Goal: Answer question/provide support: Share knowledge or assist other users

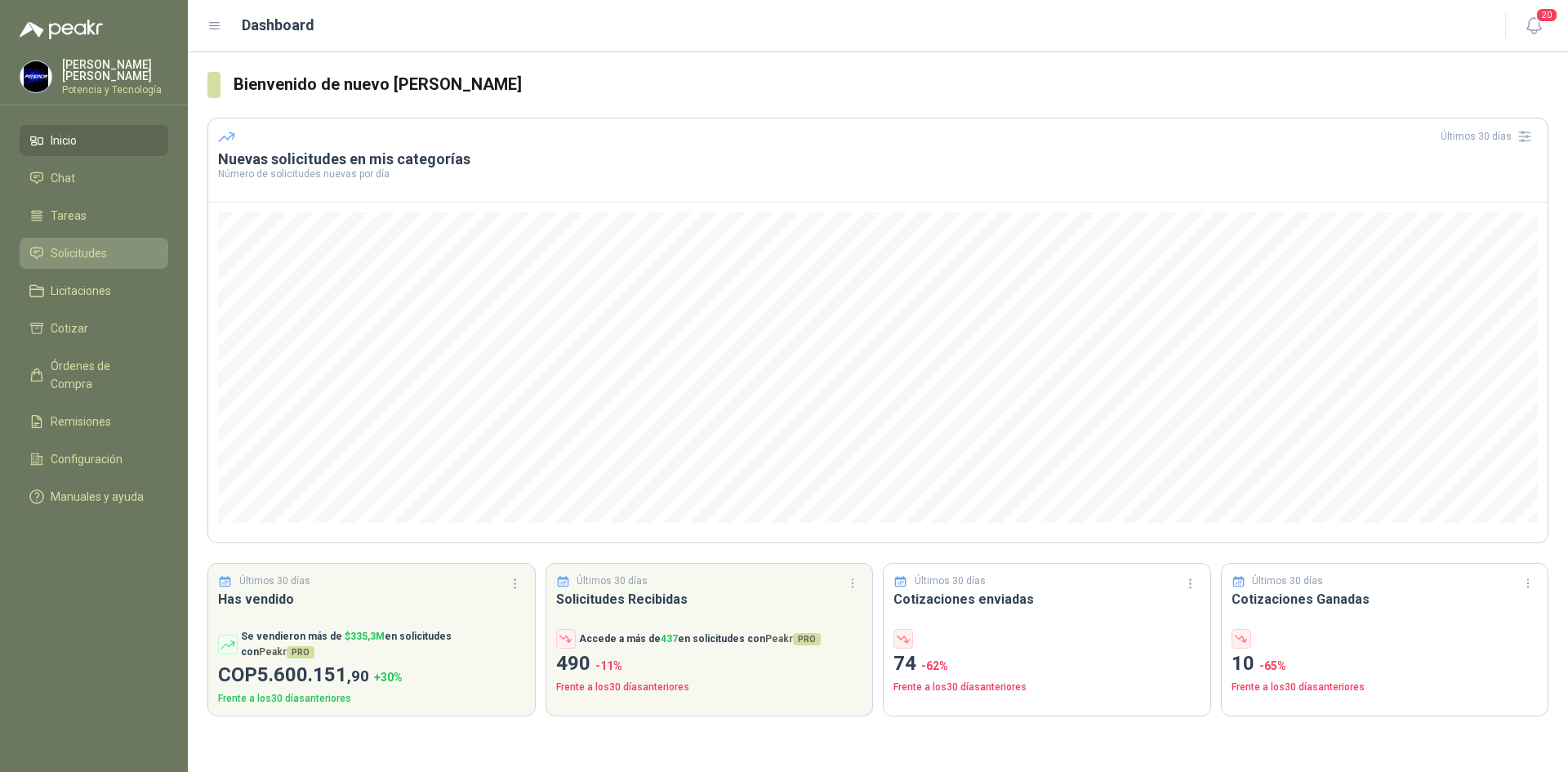
click at [100, 240] on link "Solicitudes" at bounding box center [94, 253] width 149 height 31
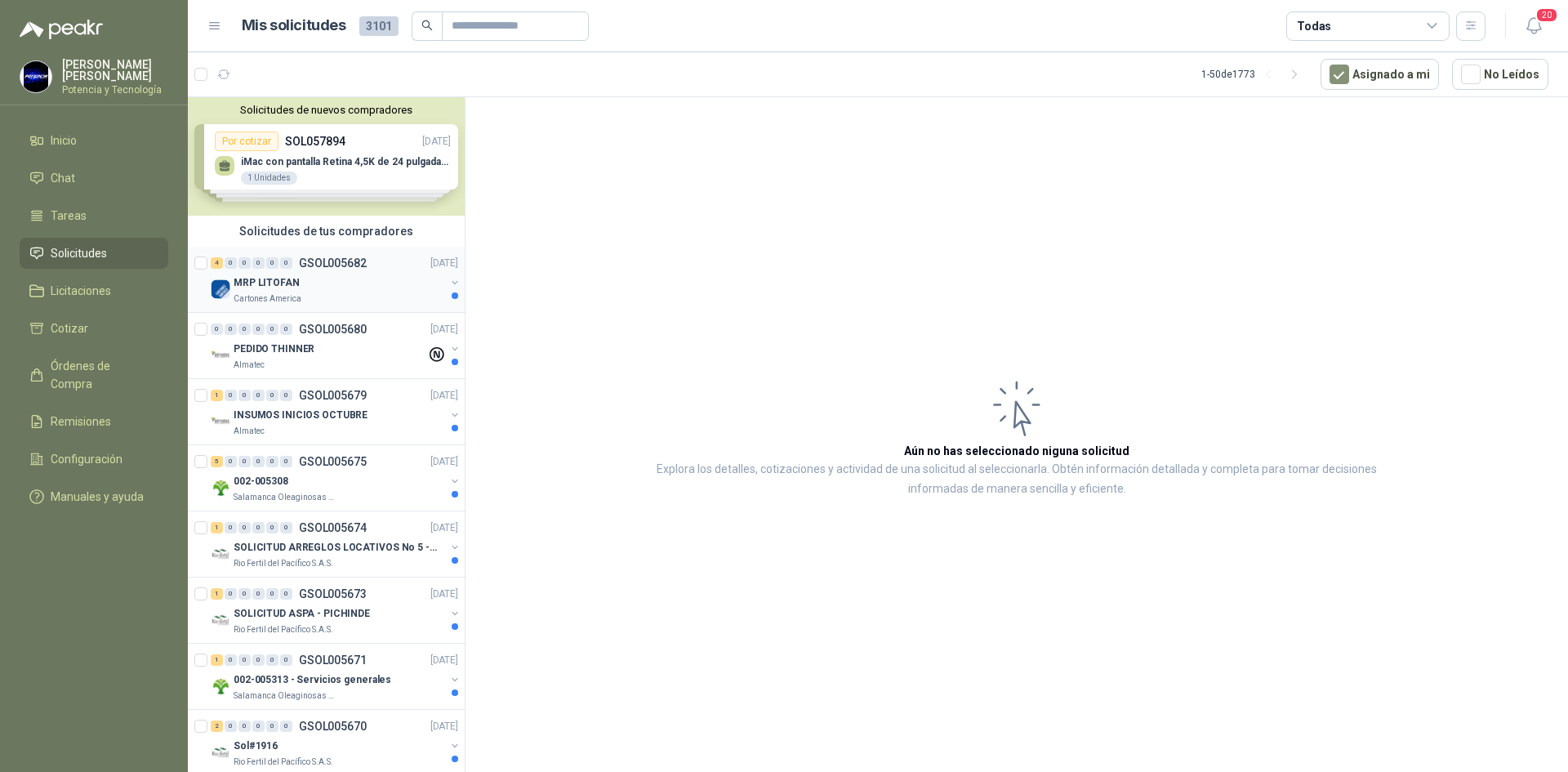
click at [262, 293] on p "Cartones America" at bounding box center [268, 298] width 68 height 13
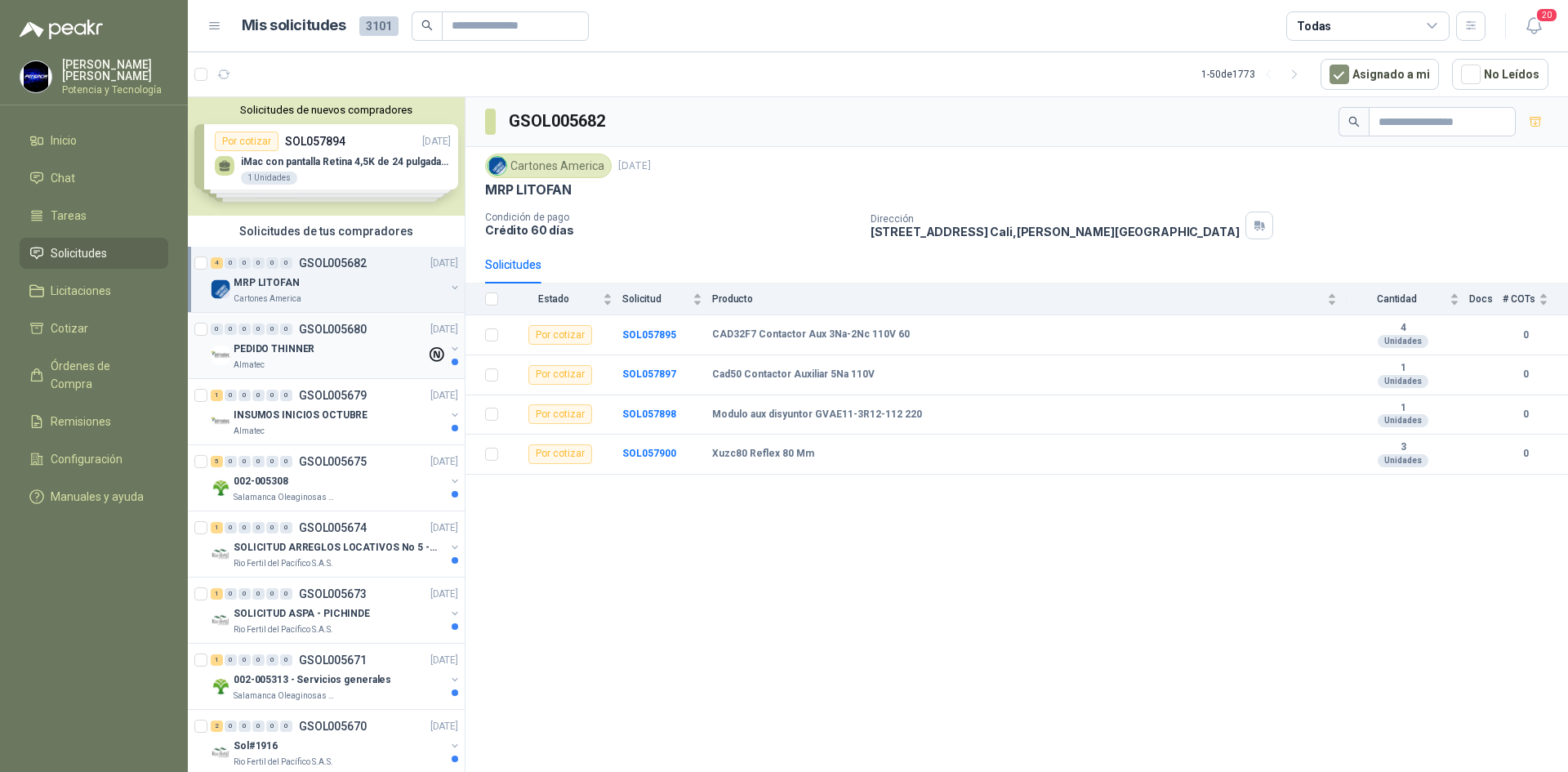
click at [273, 362] on div "Almatec" at bounding box center [330, 365] width 193 height 13
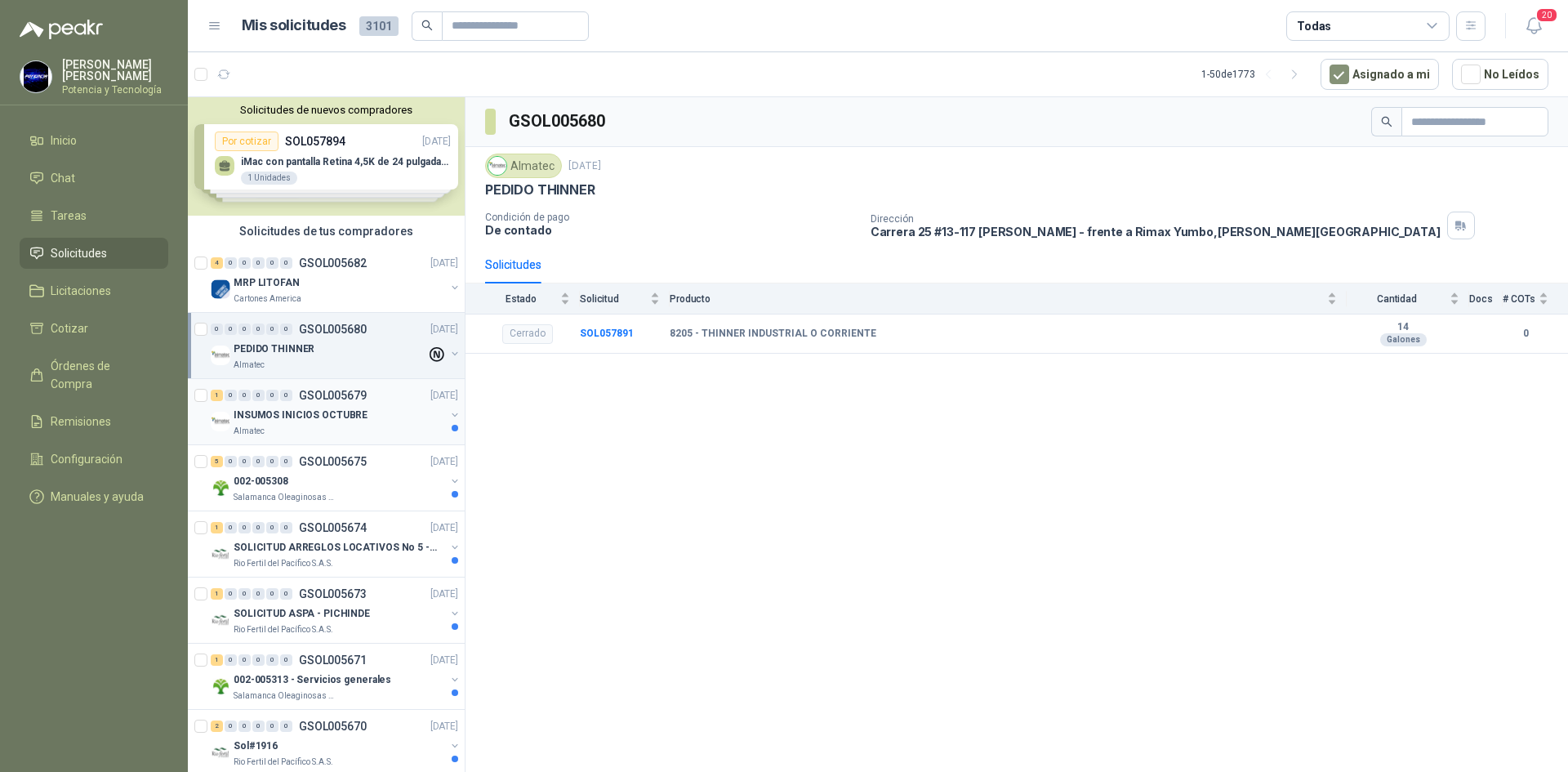
click at [297, 428] on div "Almatec" at bounding box center [340, 431] width 212 height 13
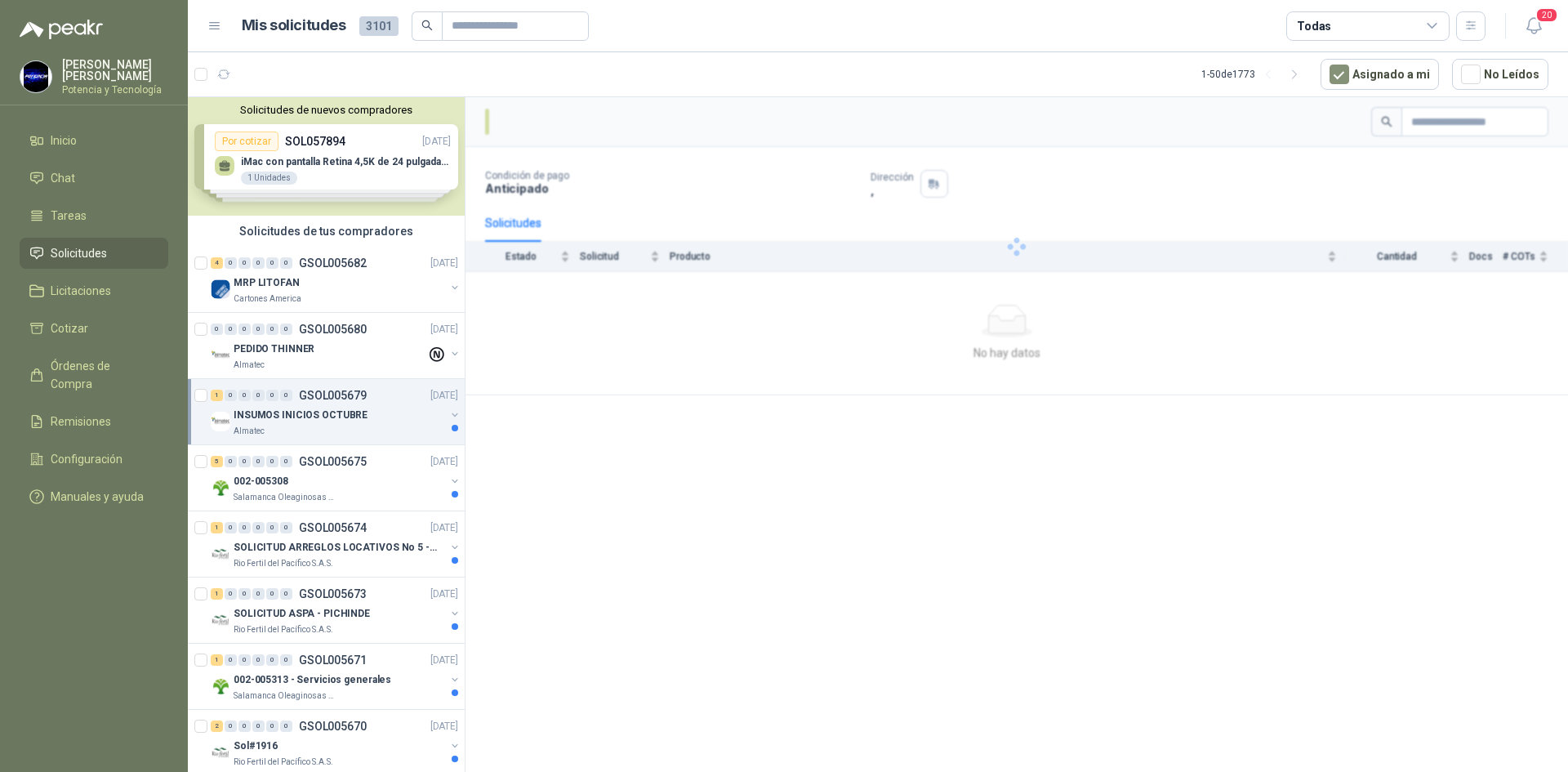
scroll to position [82, 0]
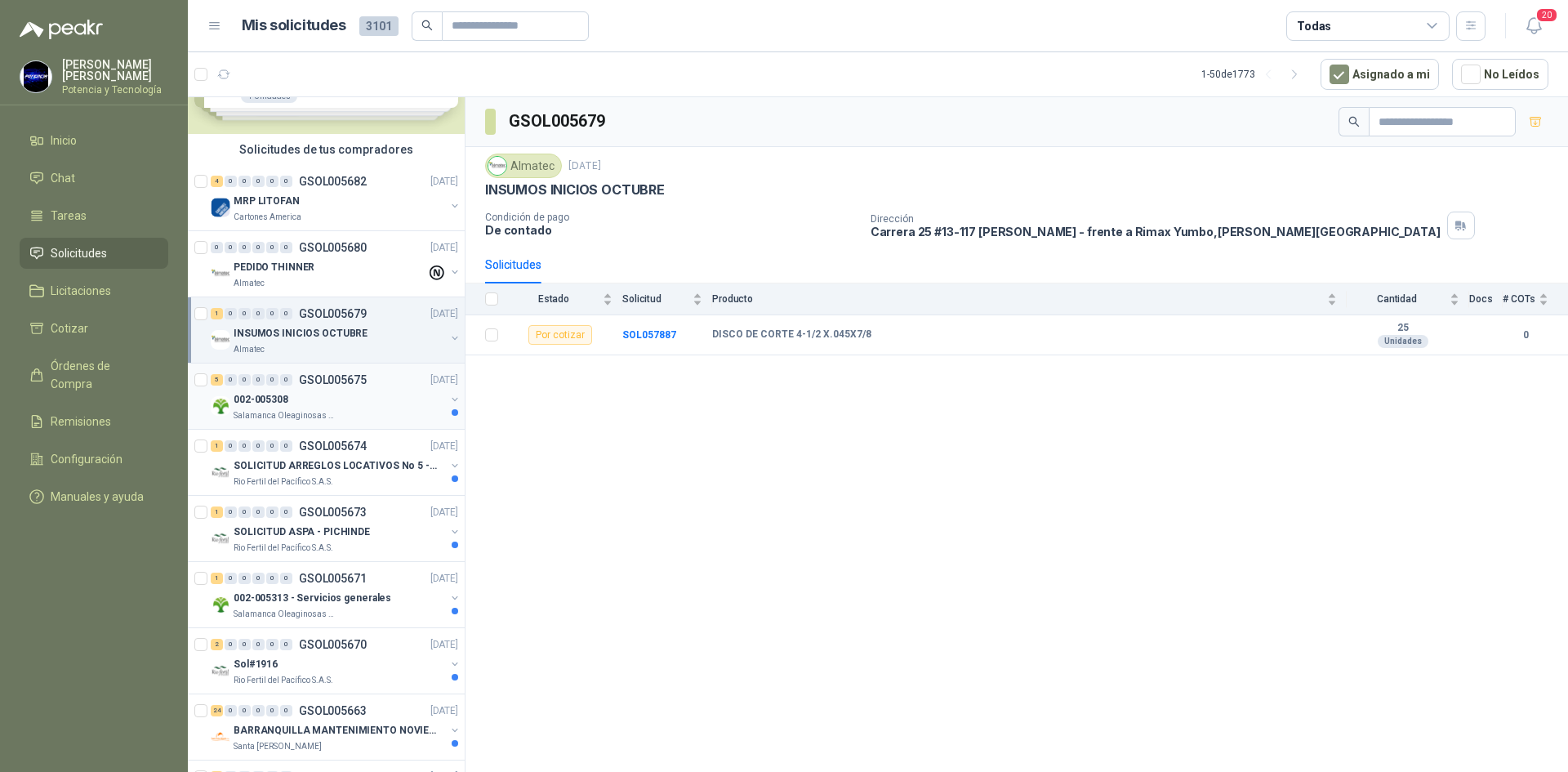
click at [283, 405] on p "002-005308" at bounding box center [261, 400] width 55 height 16
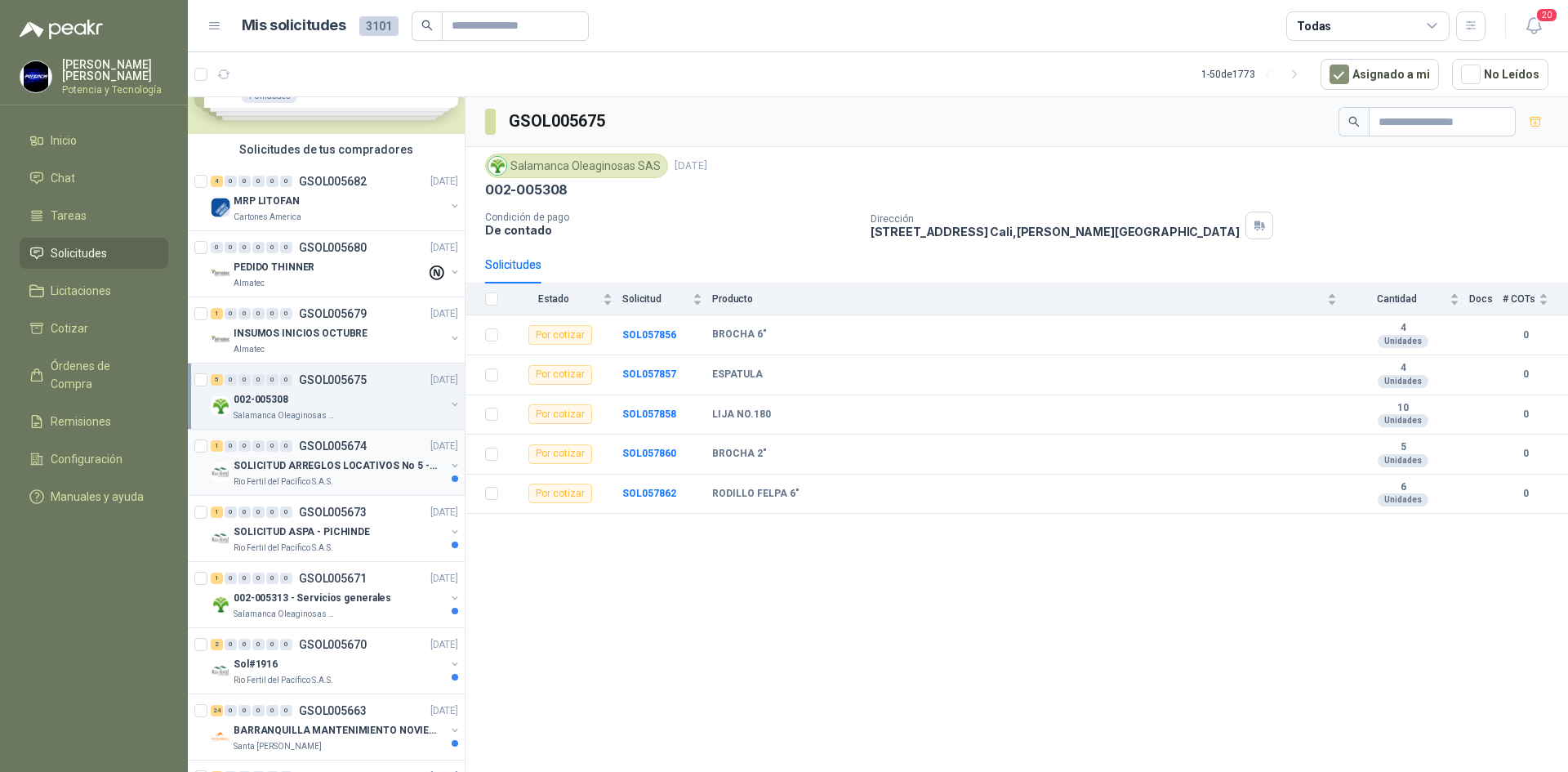
click at [312, 452] on p "GSOL005674" at bounding box center [333, 445] width 68 height 11
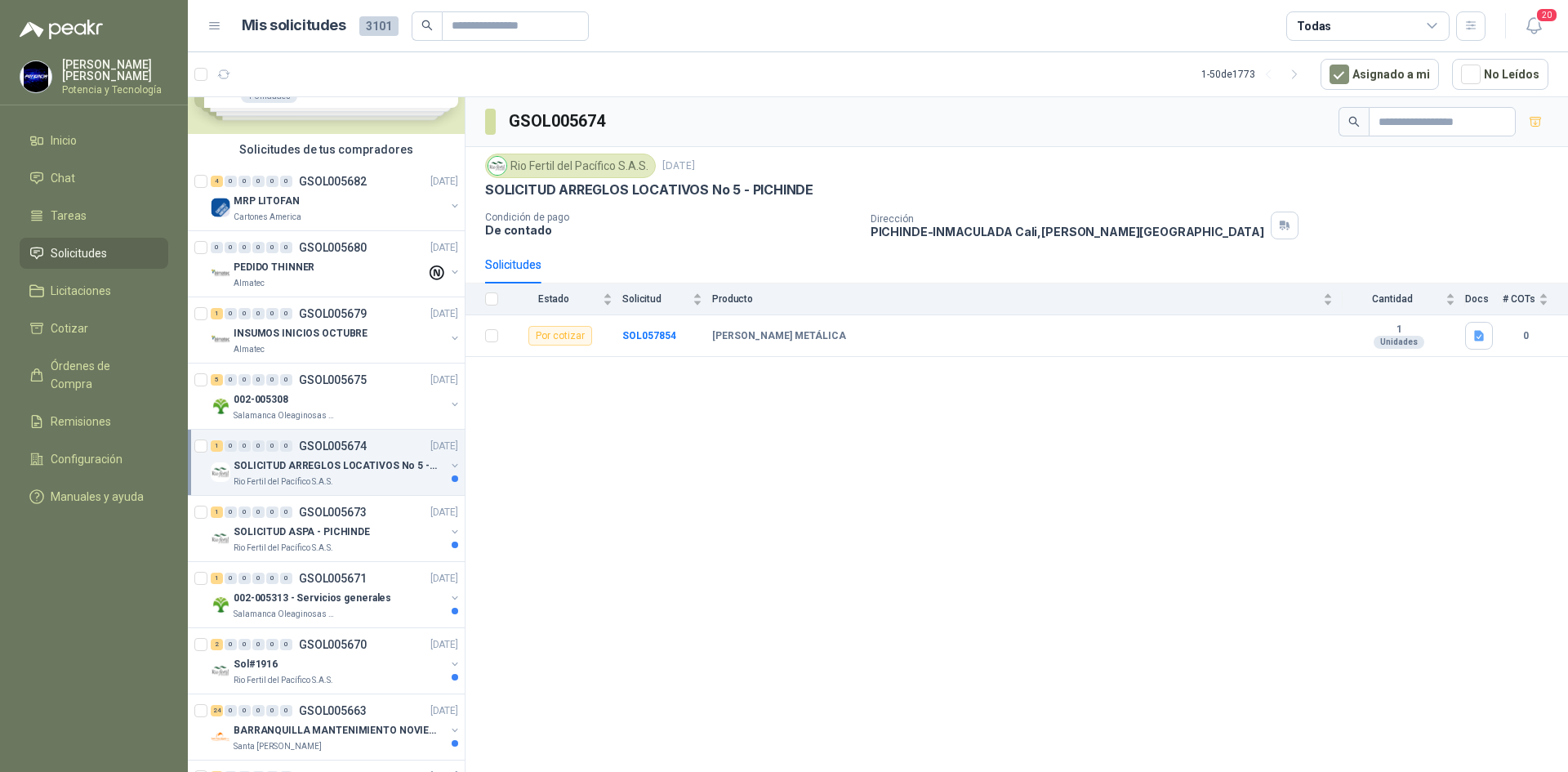
scroll to position [163, 0]
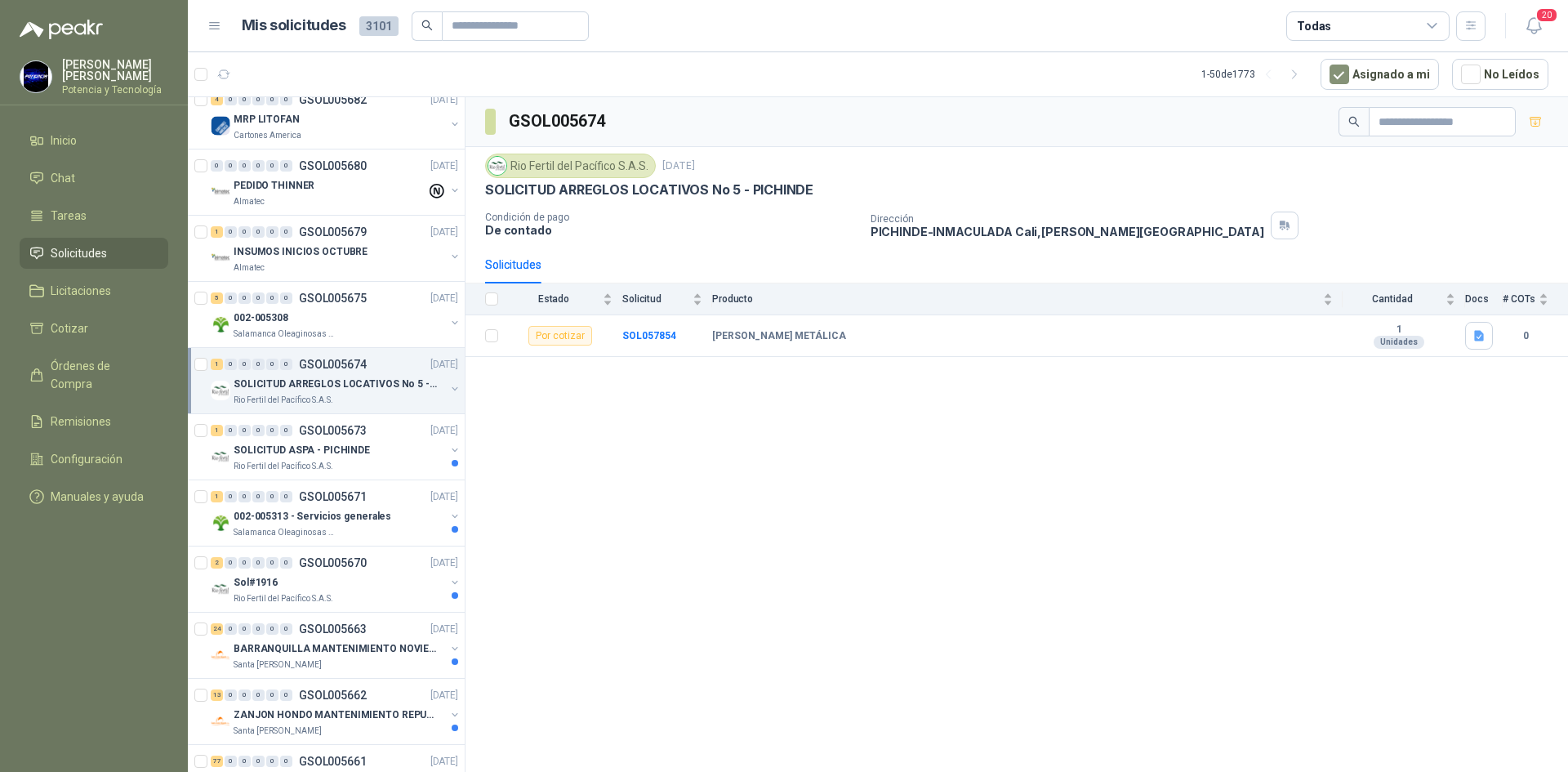
click at [312, 452] on p "SOLICITUD ASPA - PICHINDE" at bounding box center [302, 451] width 136 height 16
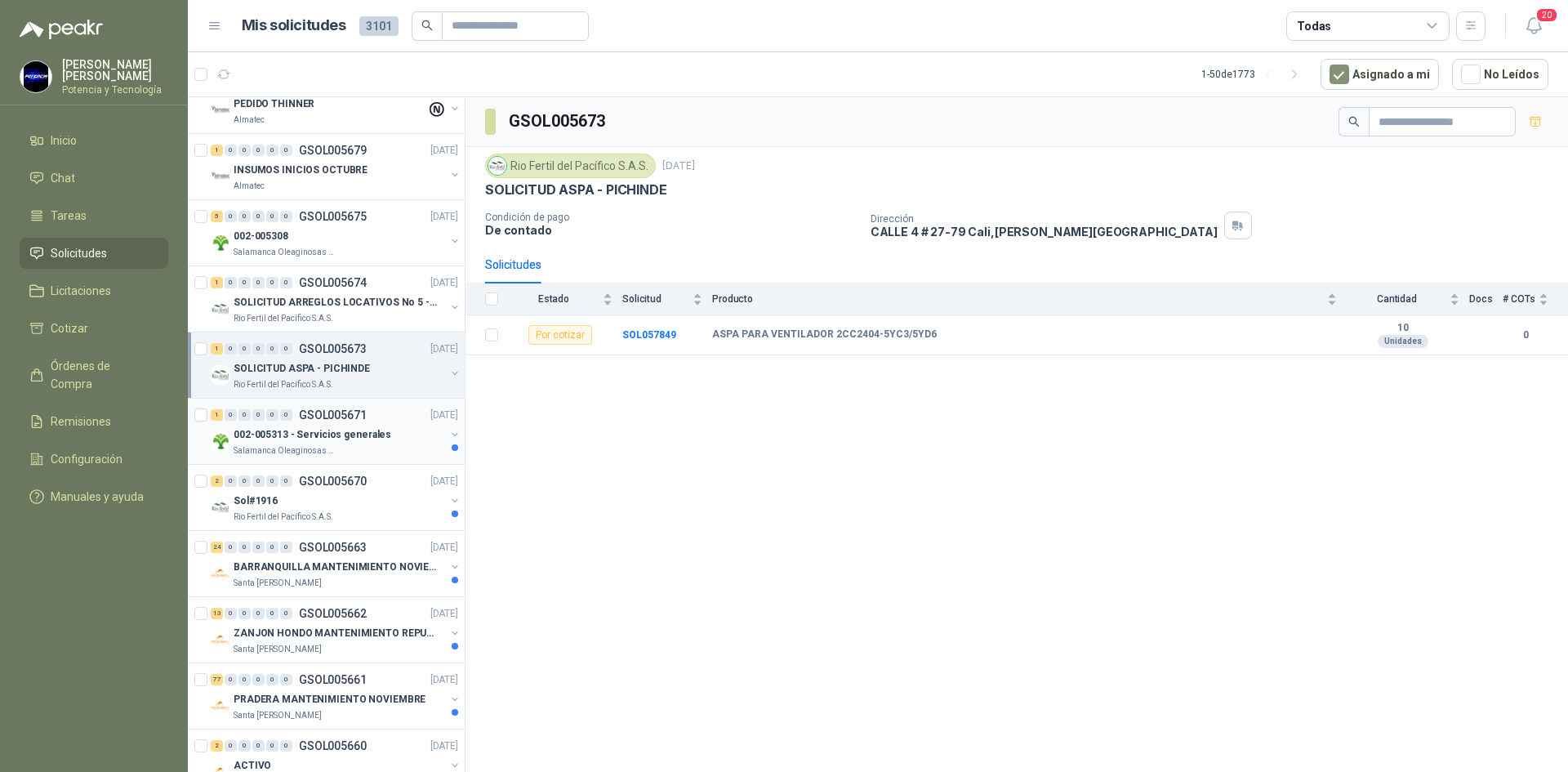
click at [307, 449] on p "Salamanca Oleaginosas SAS" at bounding box center [285, 450] width 103 height 13
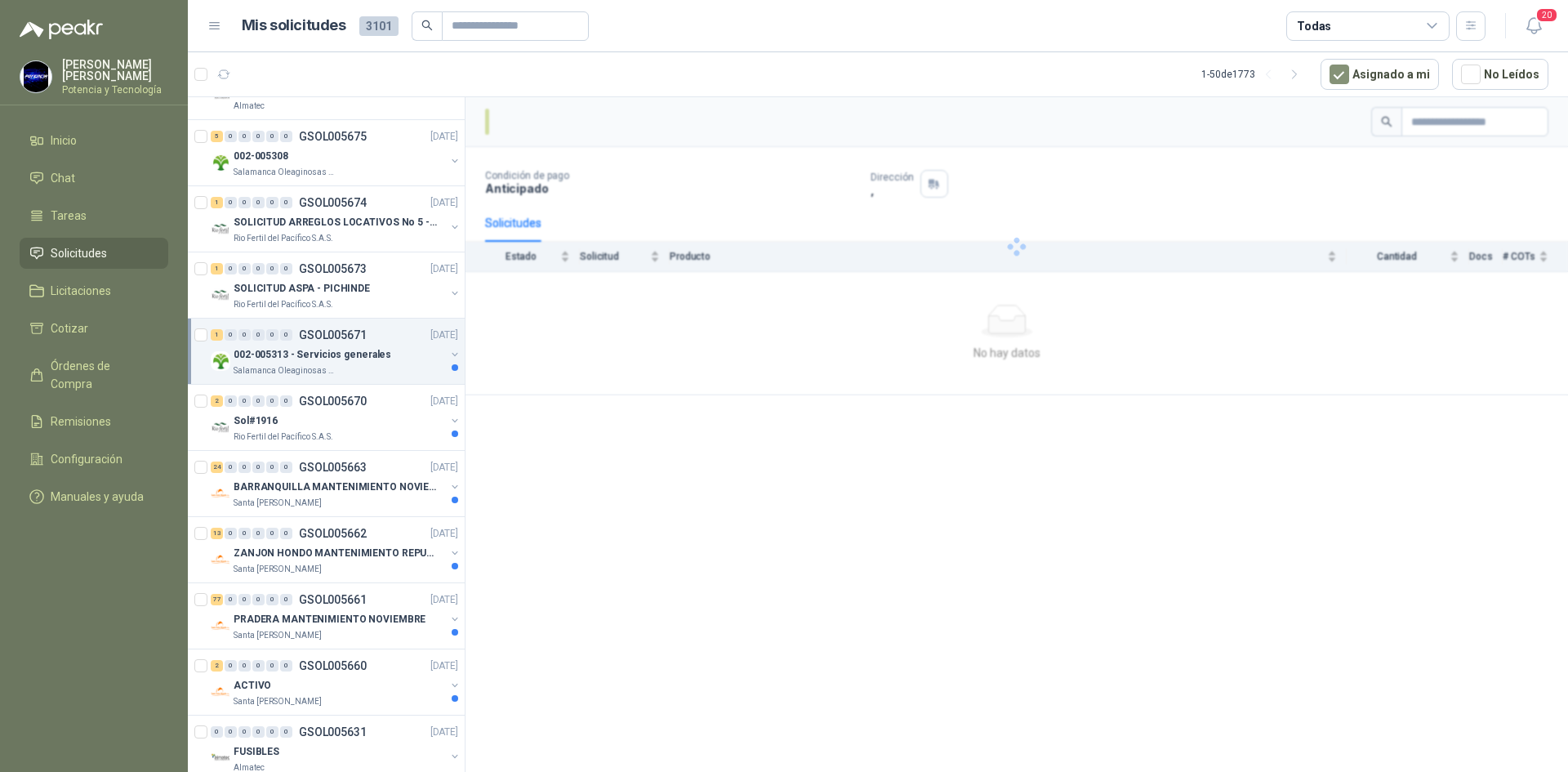
scroll to position [327, 0]
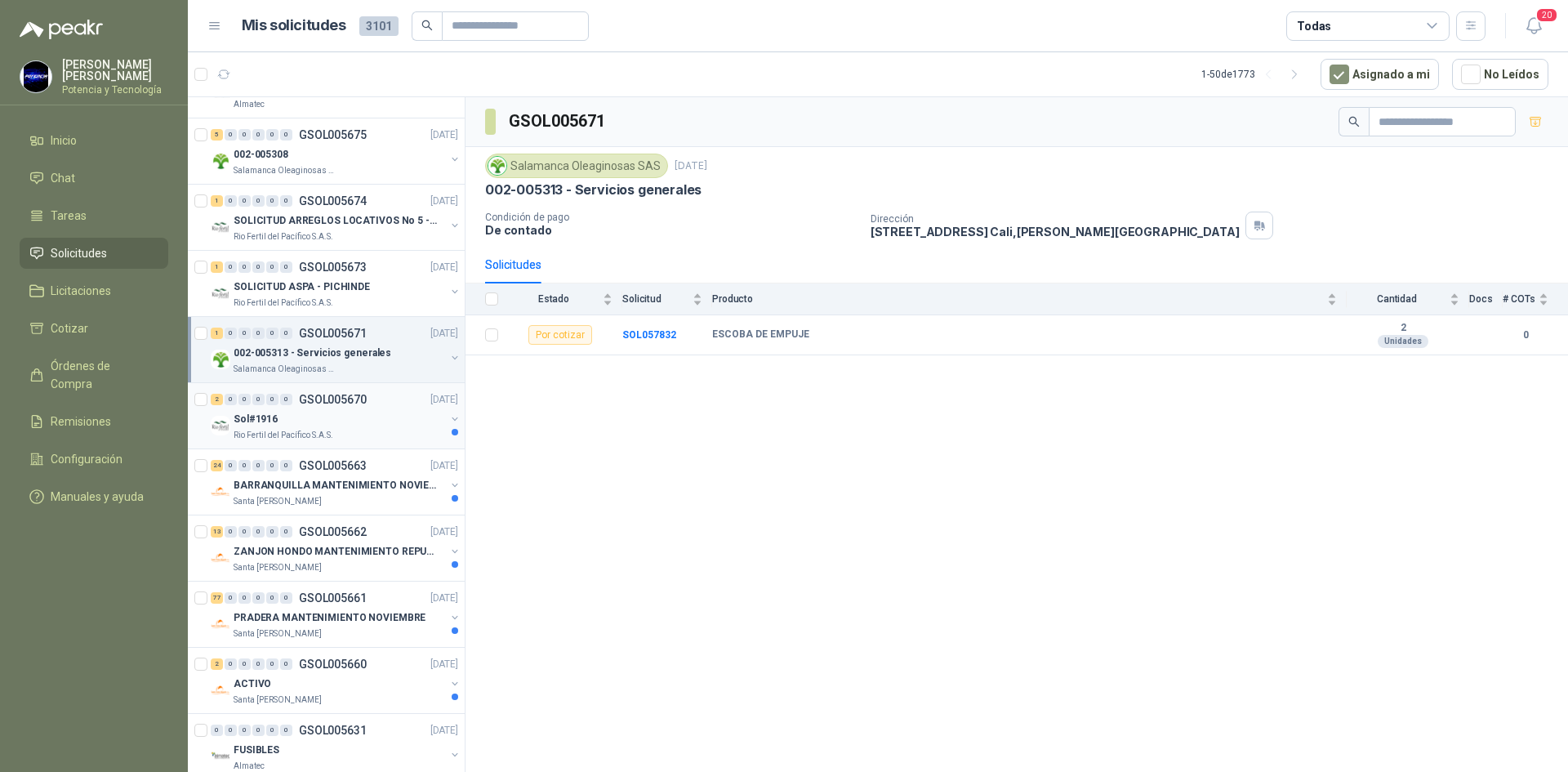
click at [292, 422] on div "Sol#1916" at bounding box center [340, 419] width 212 height 20
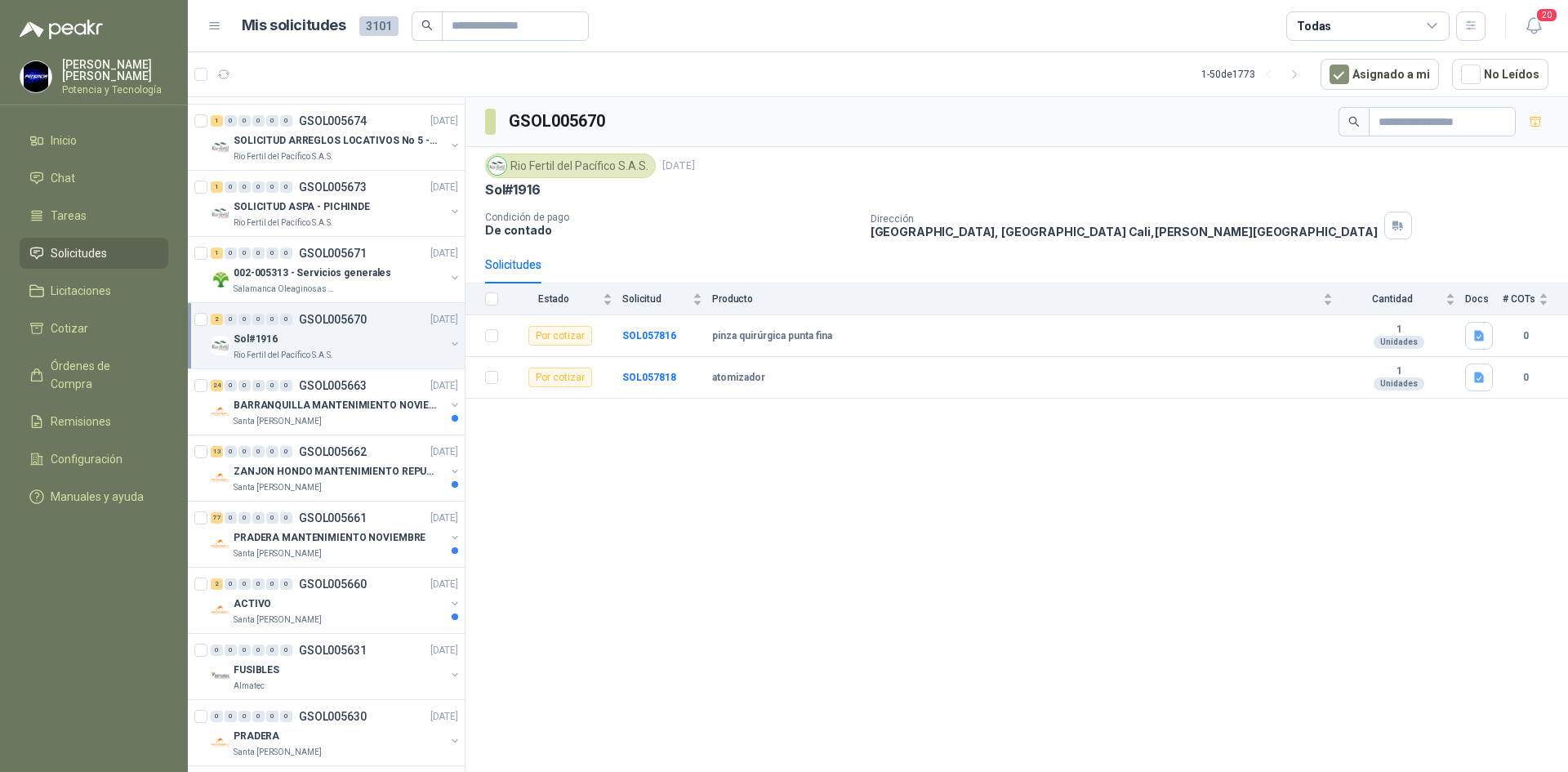
scroll to position [408, 0]
click at [289, 416] on p "Santa [PERSON_NAME]" at bounding box center [278, 419] width 88 height 13
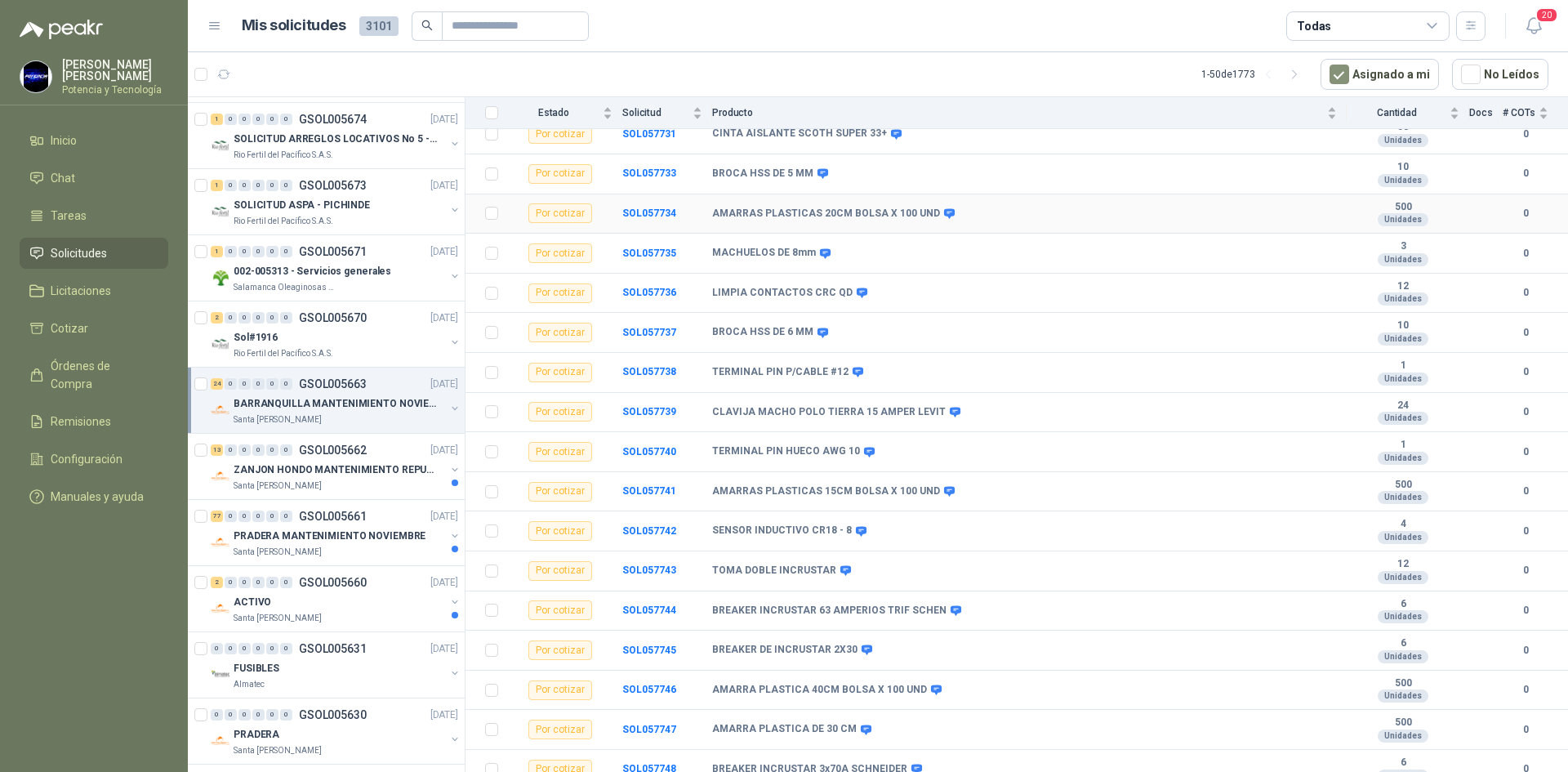
scroll to position [491, 0]
click at [346, 484] on div "Santa [PERSON_NAME]" at bounding box center [340, 486] width 212 height 13
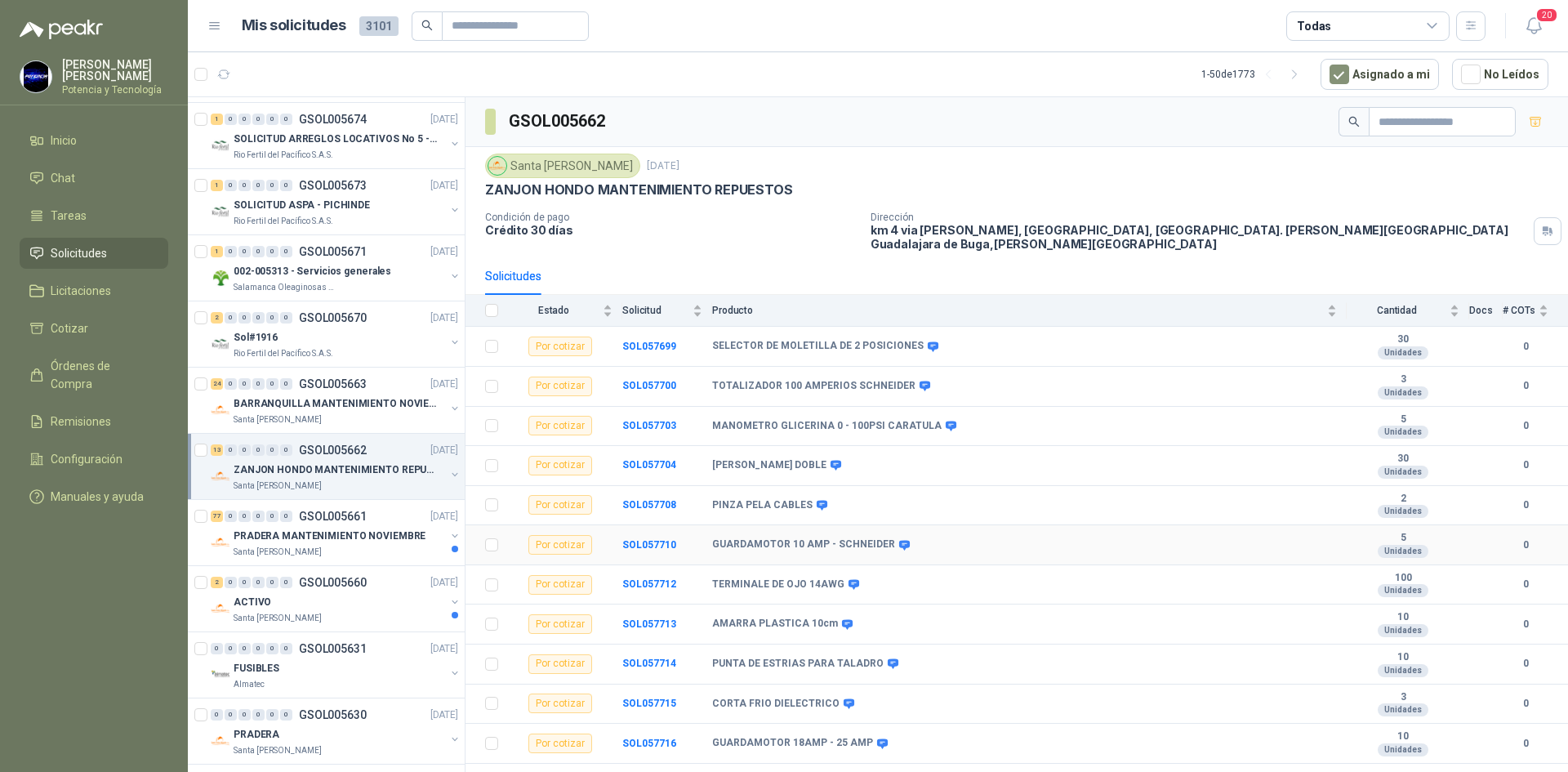
scroll to position [54, 0]
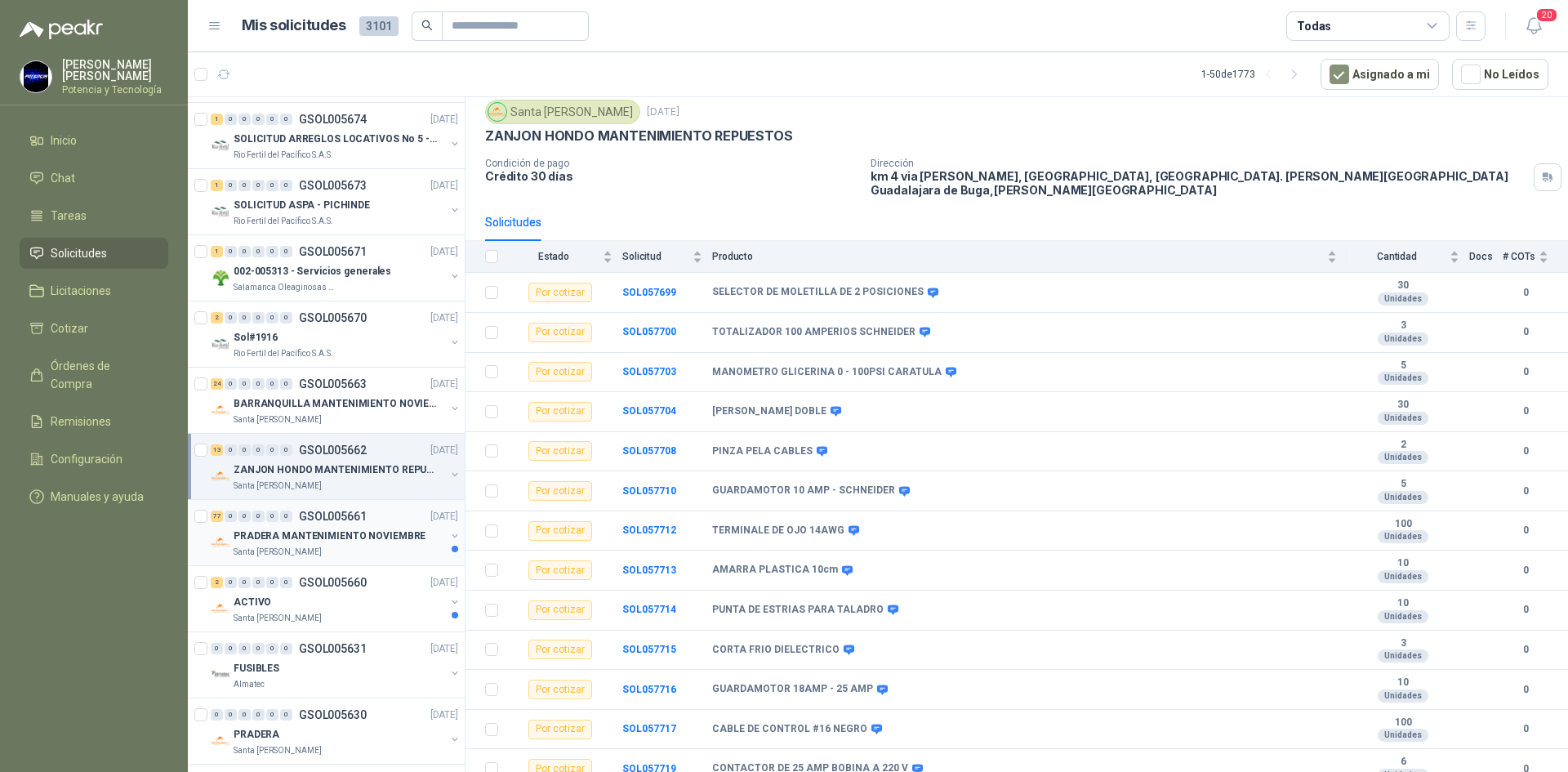
click at [363, 550] on div "Santa [PERSON_NAME]" at bounding box center [340, 552] width 212 height 13
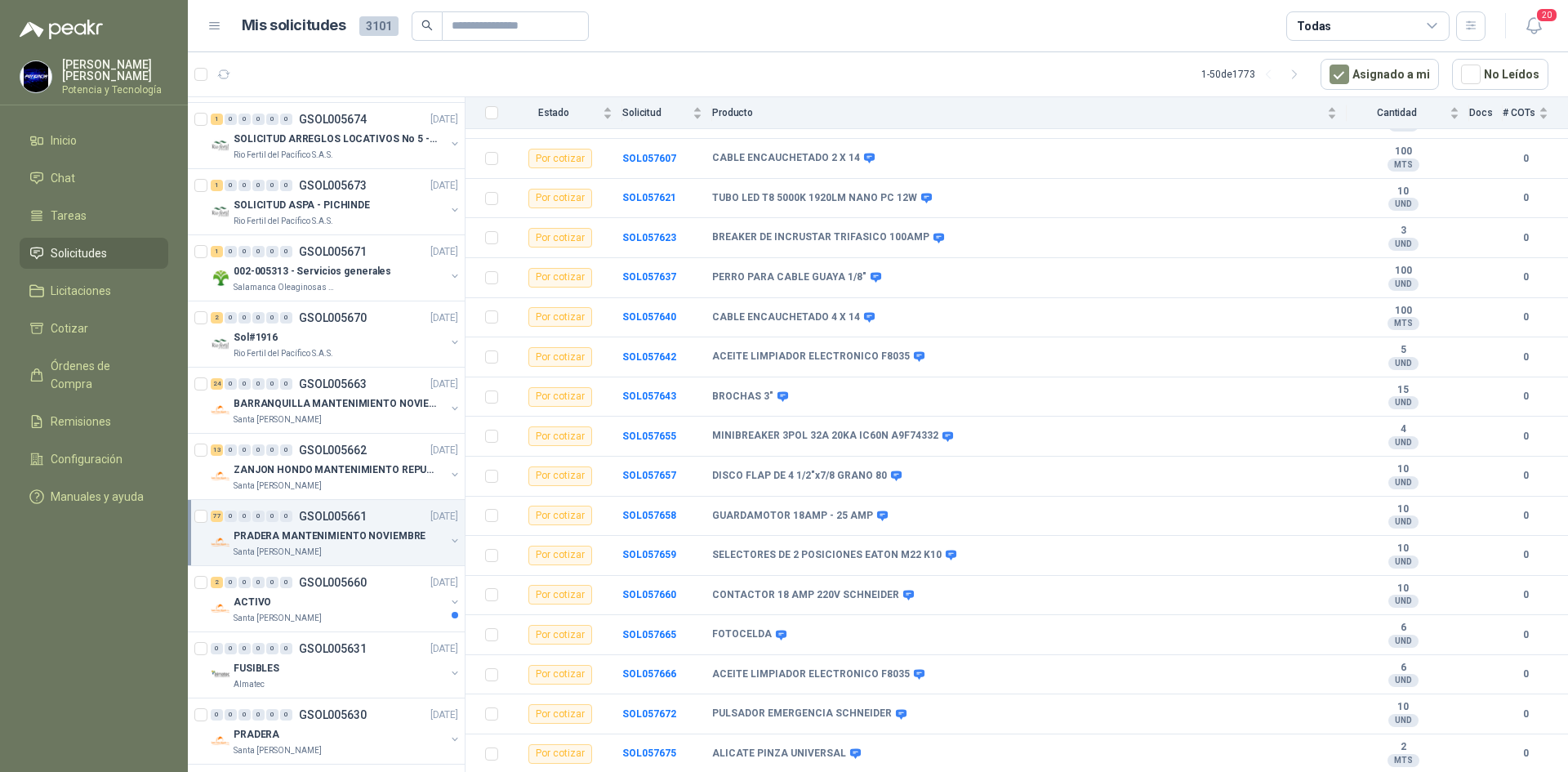
scroll to position [2595, 0]
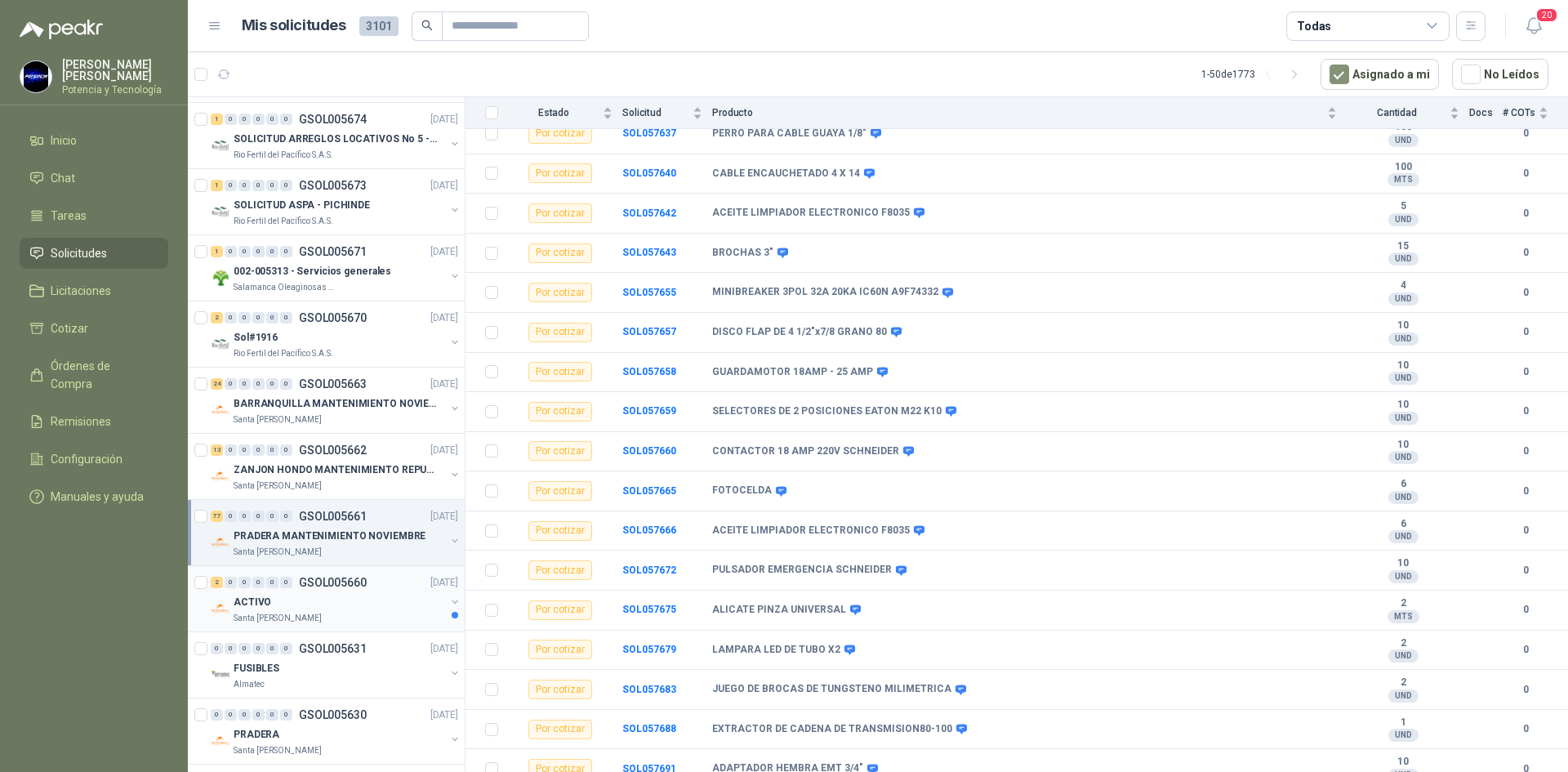
click at [292, 609] on div "ACTIVO" at bounding box center [340, 602] width 212 height 20
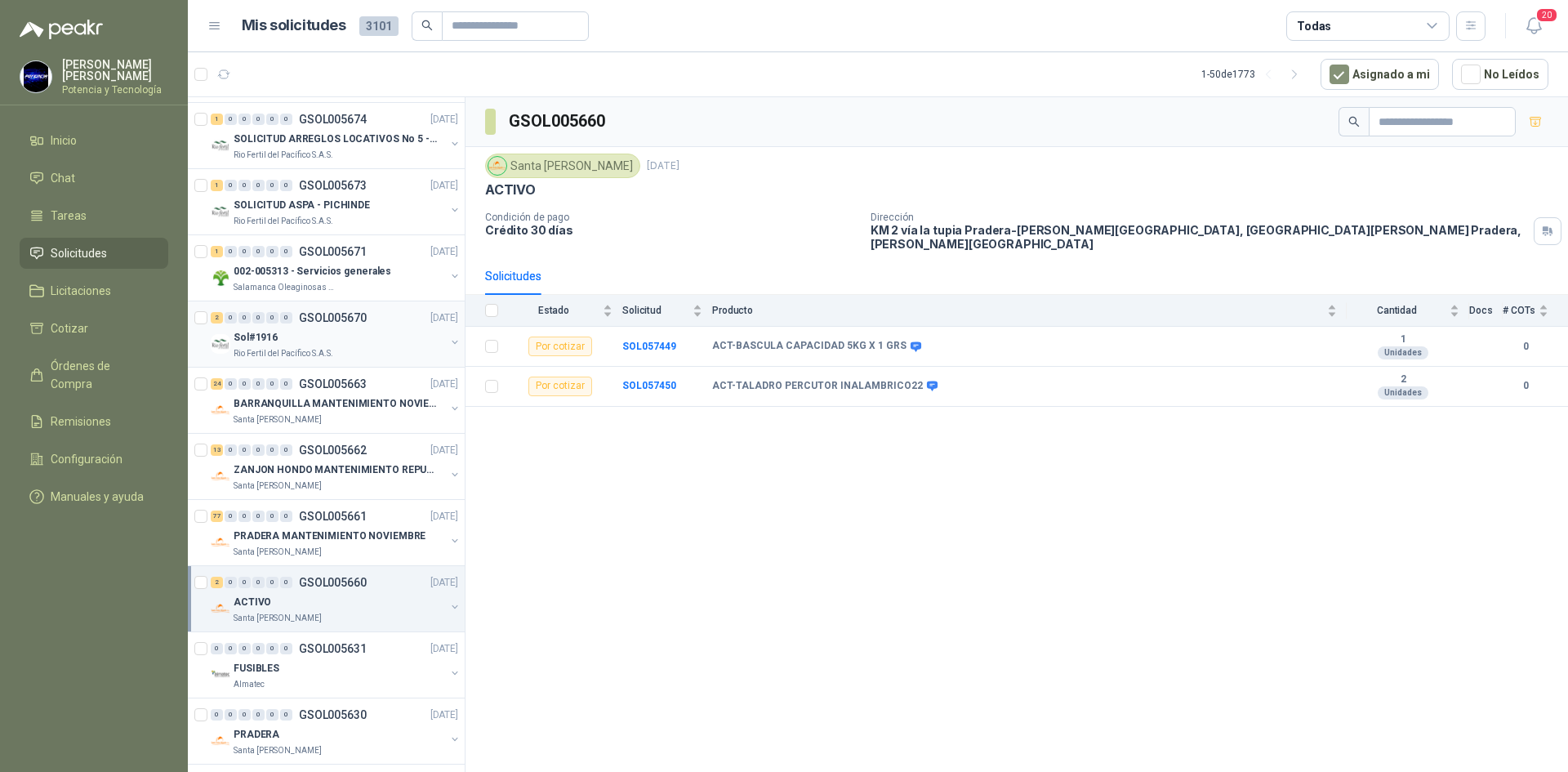
click at [270, 344] on p "Sol#1916" at bounding box center [256, 338] width 44 height 16
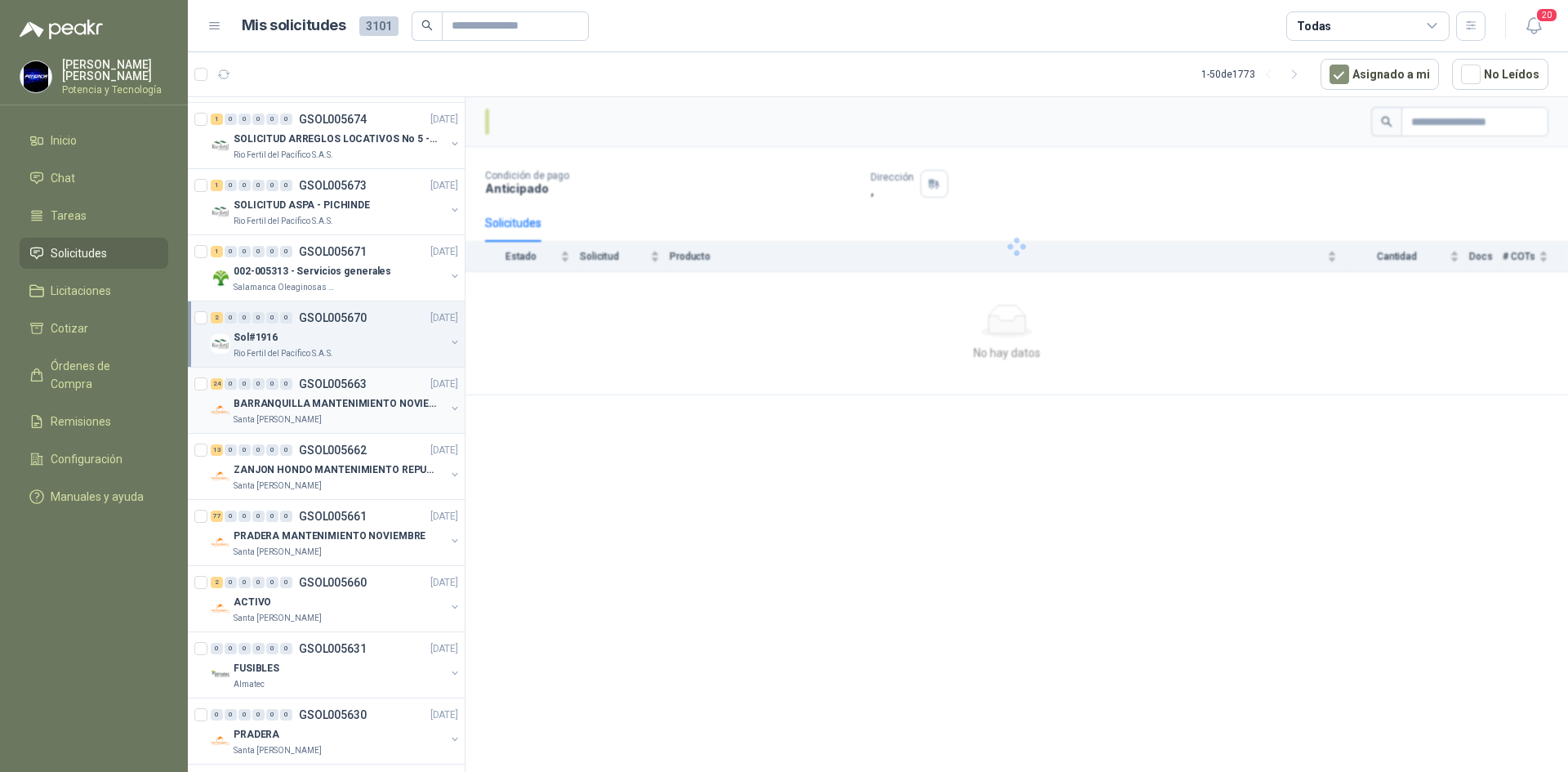
click at [284, 408] on p "BARRANQUILLA MANTENIMIENTO NOVIEMBRE" at bounding box center [335, 404] width 203 height 16
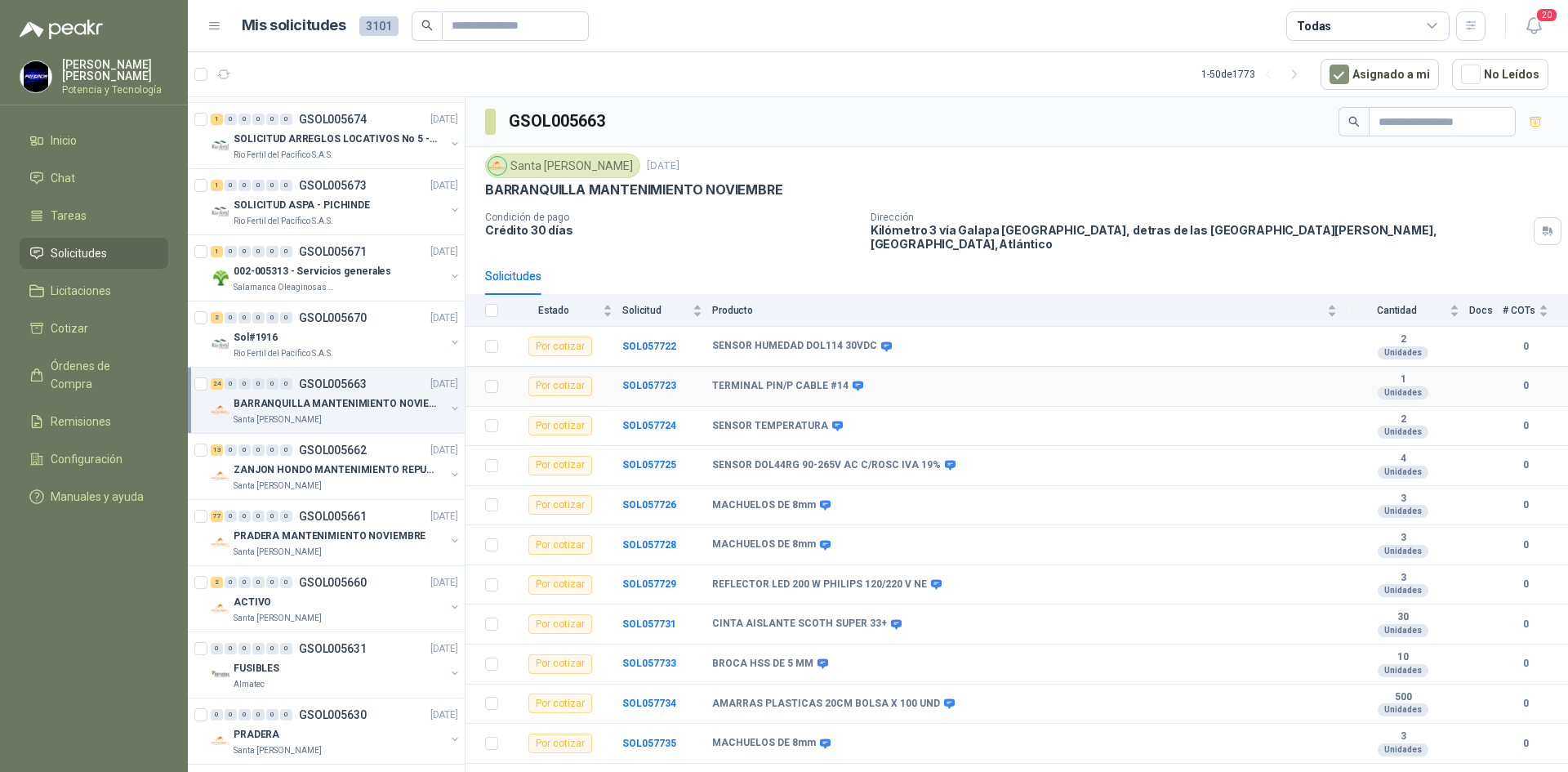
click at [666, 367] on td "SOL057723" at bounding box center [668, 387] width 90 height 40
click at [733, 382] on td "TERMINAL PIN/P CABLE #14" at bounding box center [1028, 387] width 635 height 40
click at [579, 377] on div "Por cotizar" at bounding box center [561, 387] width 64 height 20
click at [558, 378] on div "Por cotizar" at bounding box center [561, 387] width 64 height 20
click at [649, 380] on b "SOL057723" at bounding box center [650, 385] width 54 height 11
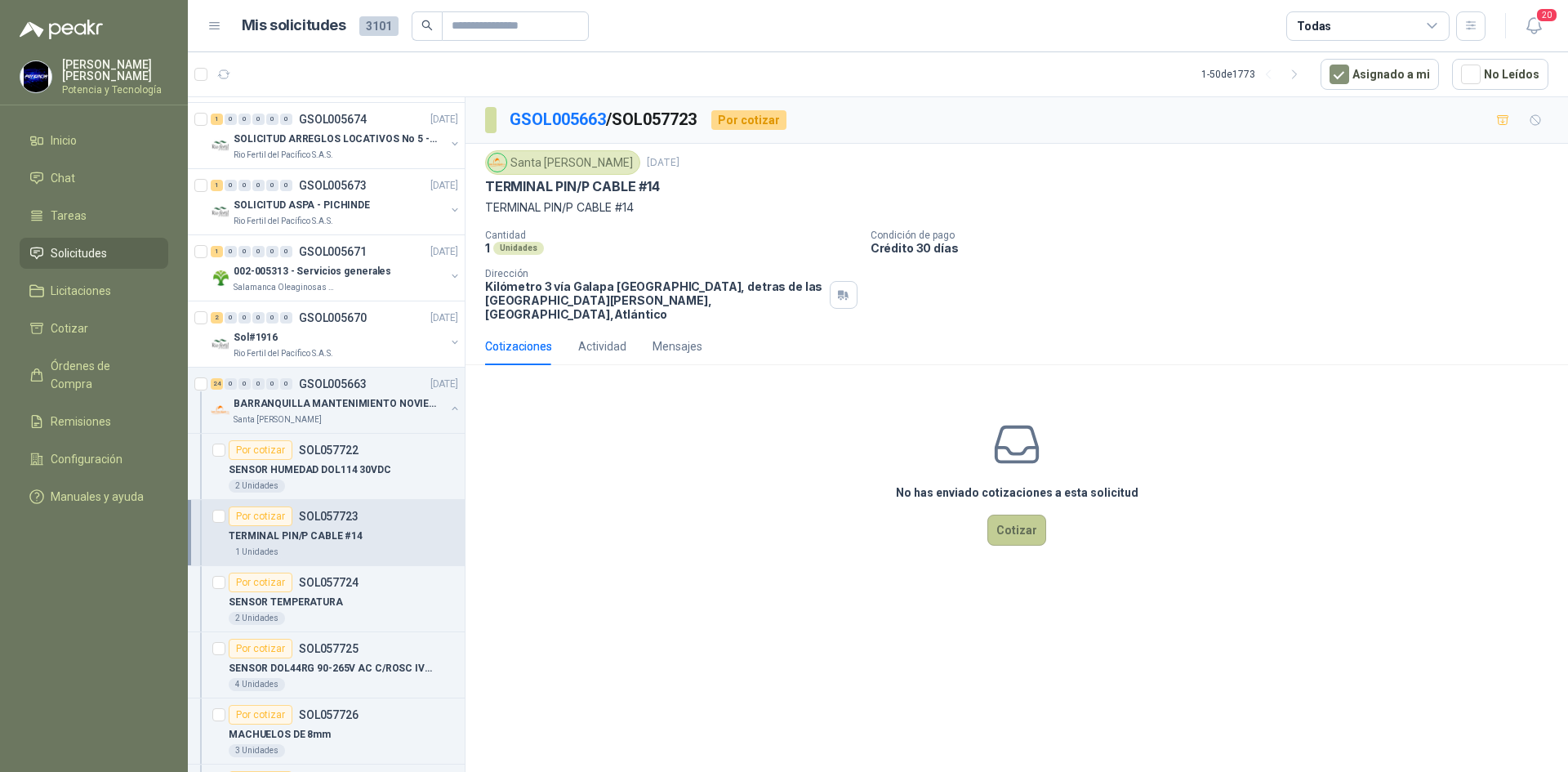
click at [1016, 521] on button "Cotizar" at bounding box center [1016, 530] width 59 height 31
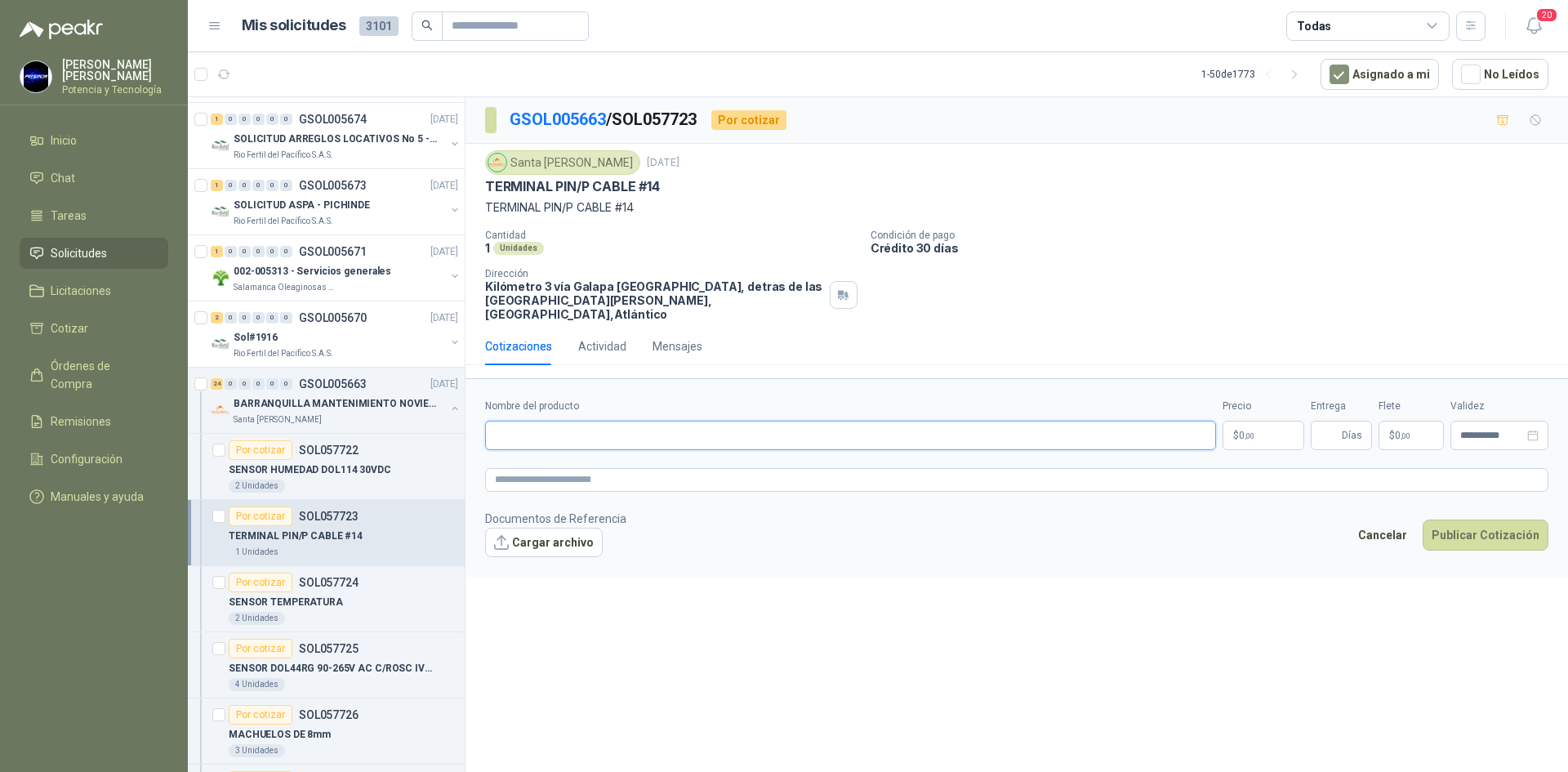
click at [572, 421] on input "Nombre del producto" at bounding box center [849, 435] width 731 height 29
type input "**********"
click at [1257, 421] on p "$ 0 ,00" at bounding box center [1263, 435] width 82 height 29
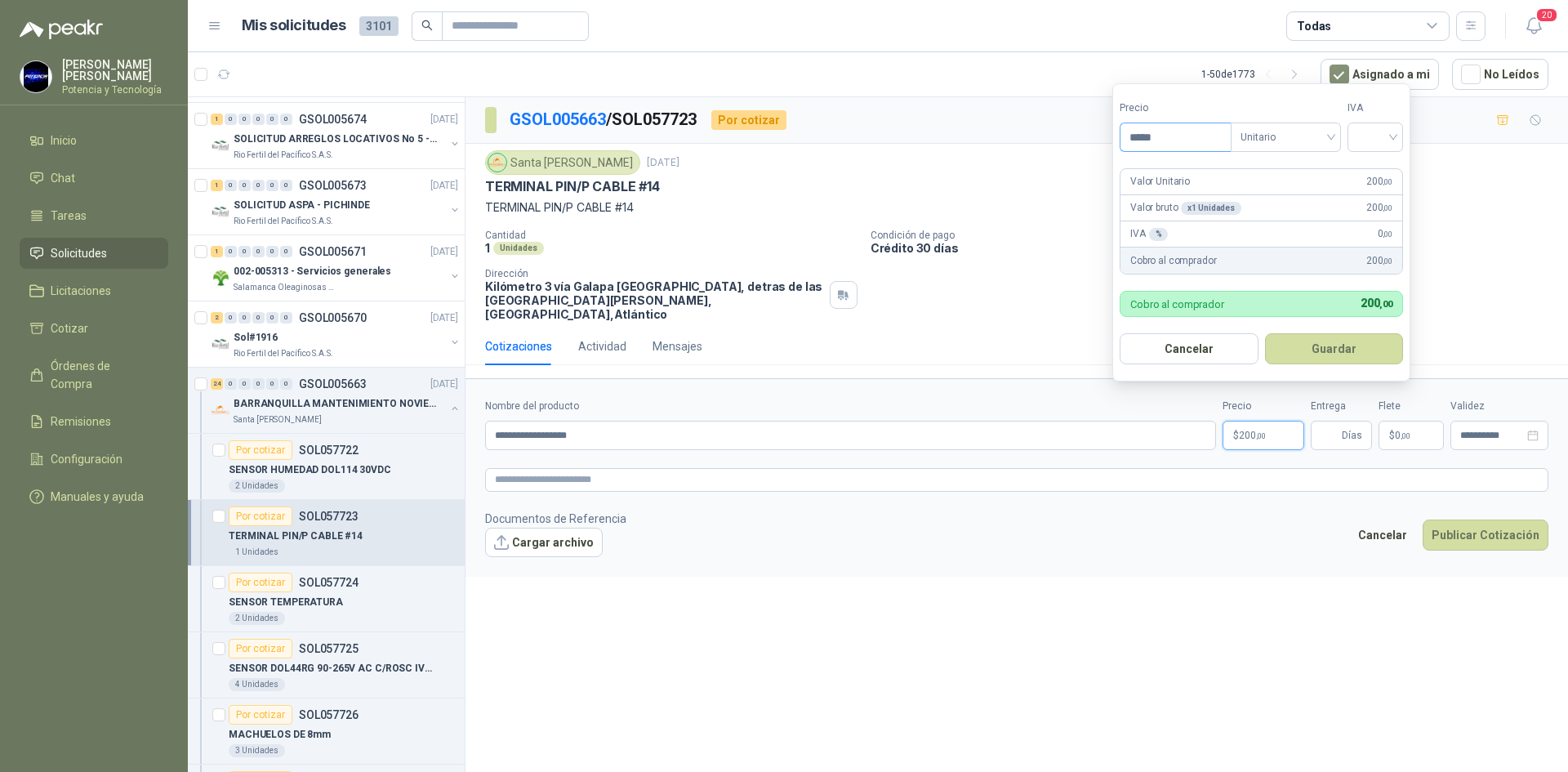
drag, startPoint x: 1164, startPoint y: 139, endPoint x: 1135, endPoint y: 136, distance: 29.2
click at [1135, 136] on input "*****" at bounding box center [1175, 137] width 110 height 28
type input "*****"
click at [1389, 127] on input "search" at bounding box center [1375, 135] width 36 height 25
click at [1386, 161] on div "19%" at bounding box center [1378, 171] width 50 height 26
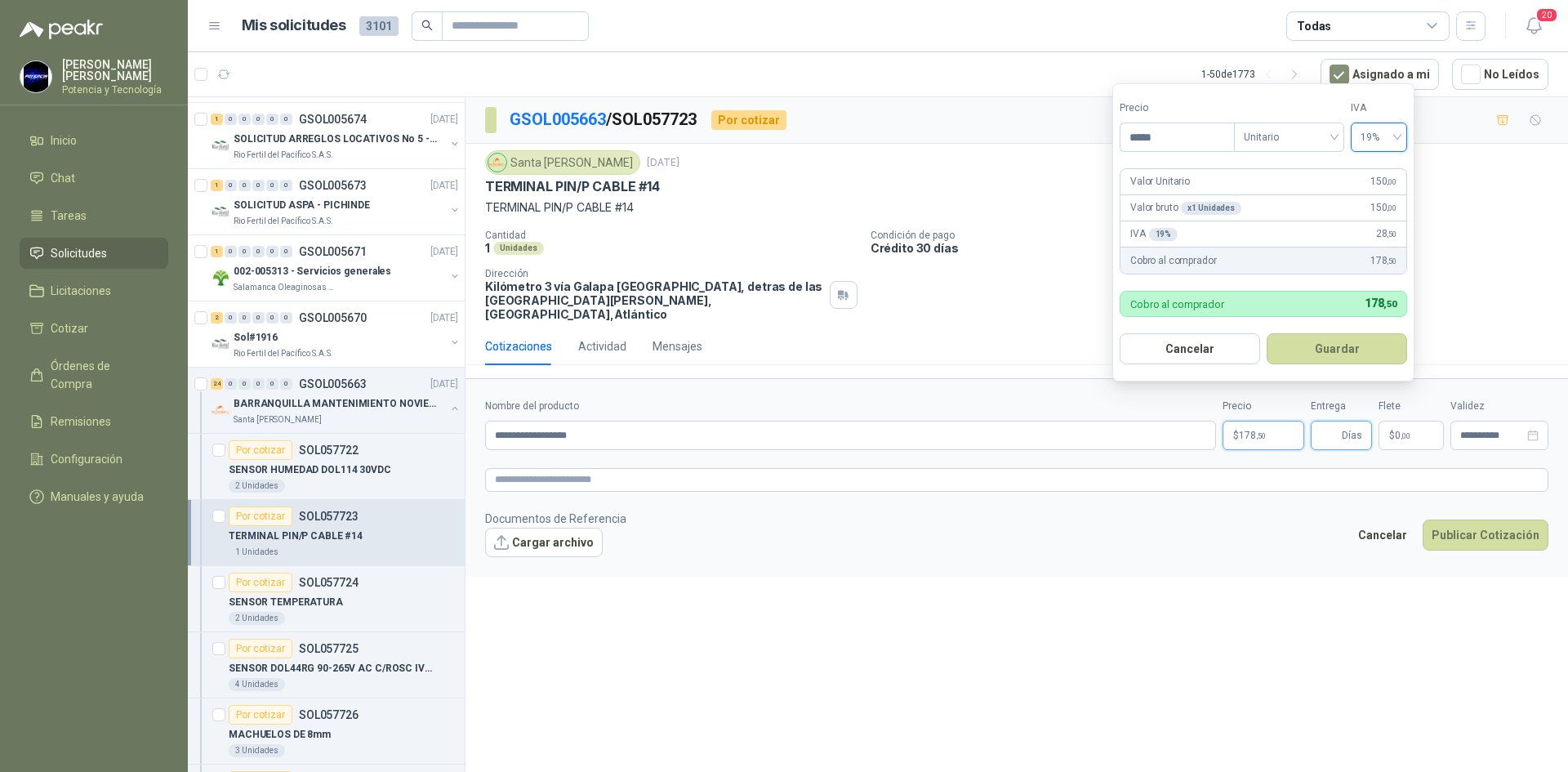
click at [1333, 426] on input "Entrega" at bounding box center [1329, 436] width 18 height 28
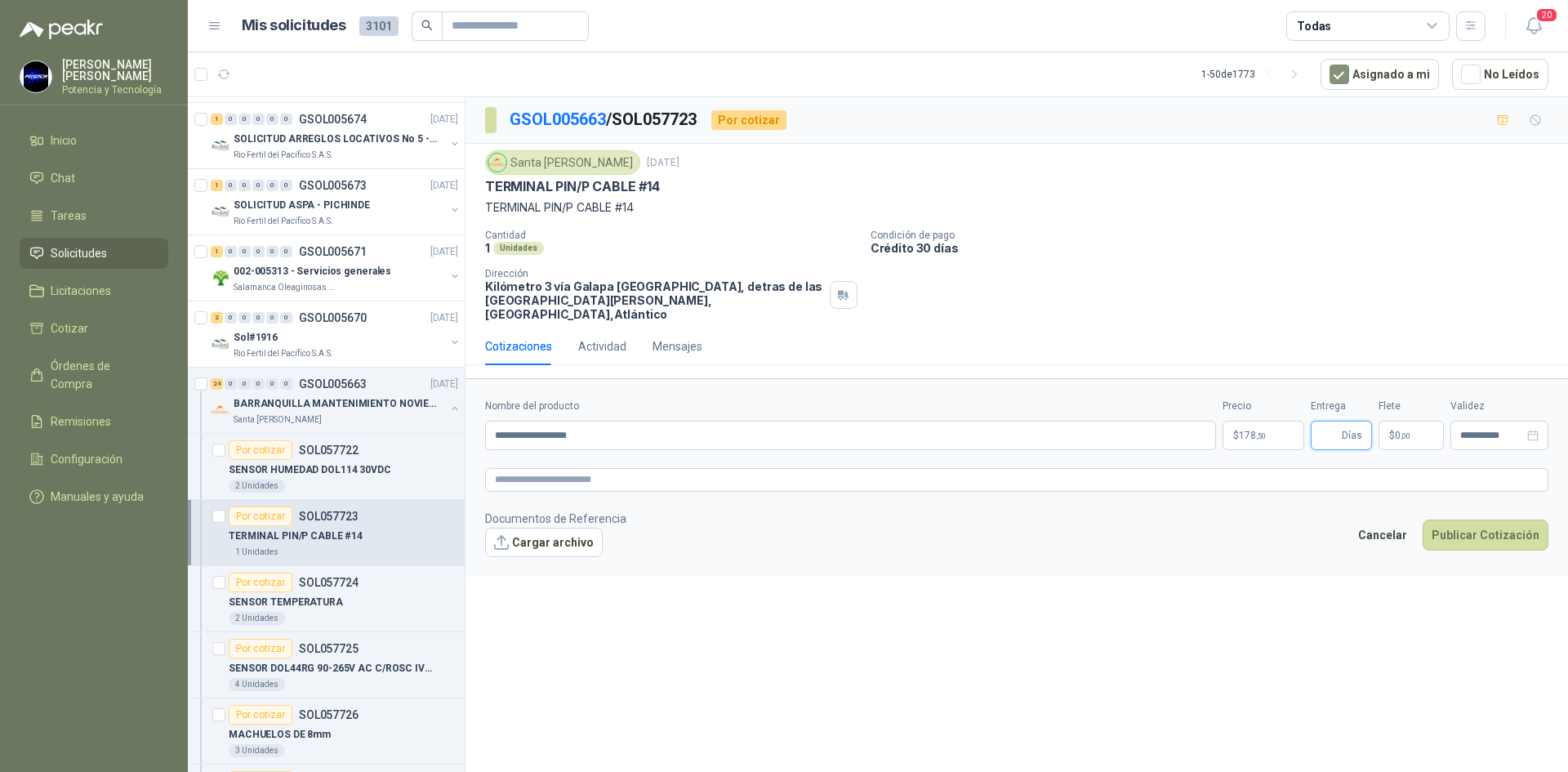
type input "*"
click at [1261, 421] on p "$ 178 ,50" at bounding box center [1263, 435] width 82 height 29
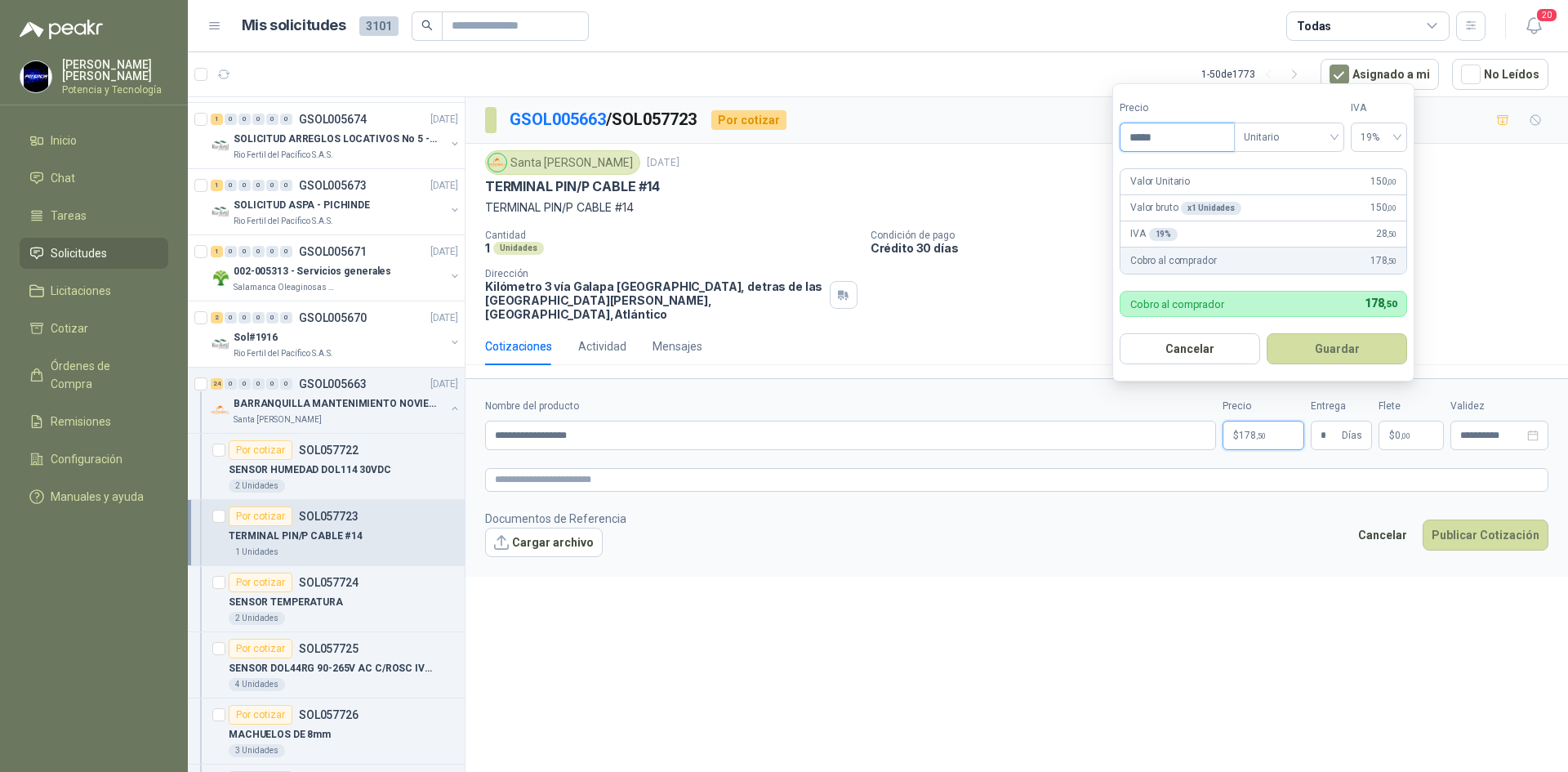
drag, startPoint x: 1189, startPoint y: 134, endPoint x: 1137, endPoint y: 123, distance: 53.2
click at [1137, 123] on input "*****" at bounding box center [1177, 137] width 114 height 28
type input "*****"
click at [1190, 616] on div "**********" at bounding box center [1016, 437] width 1102 height 681
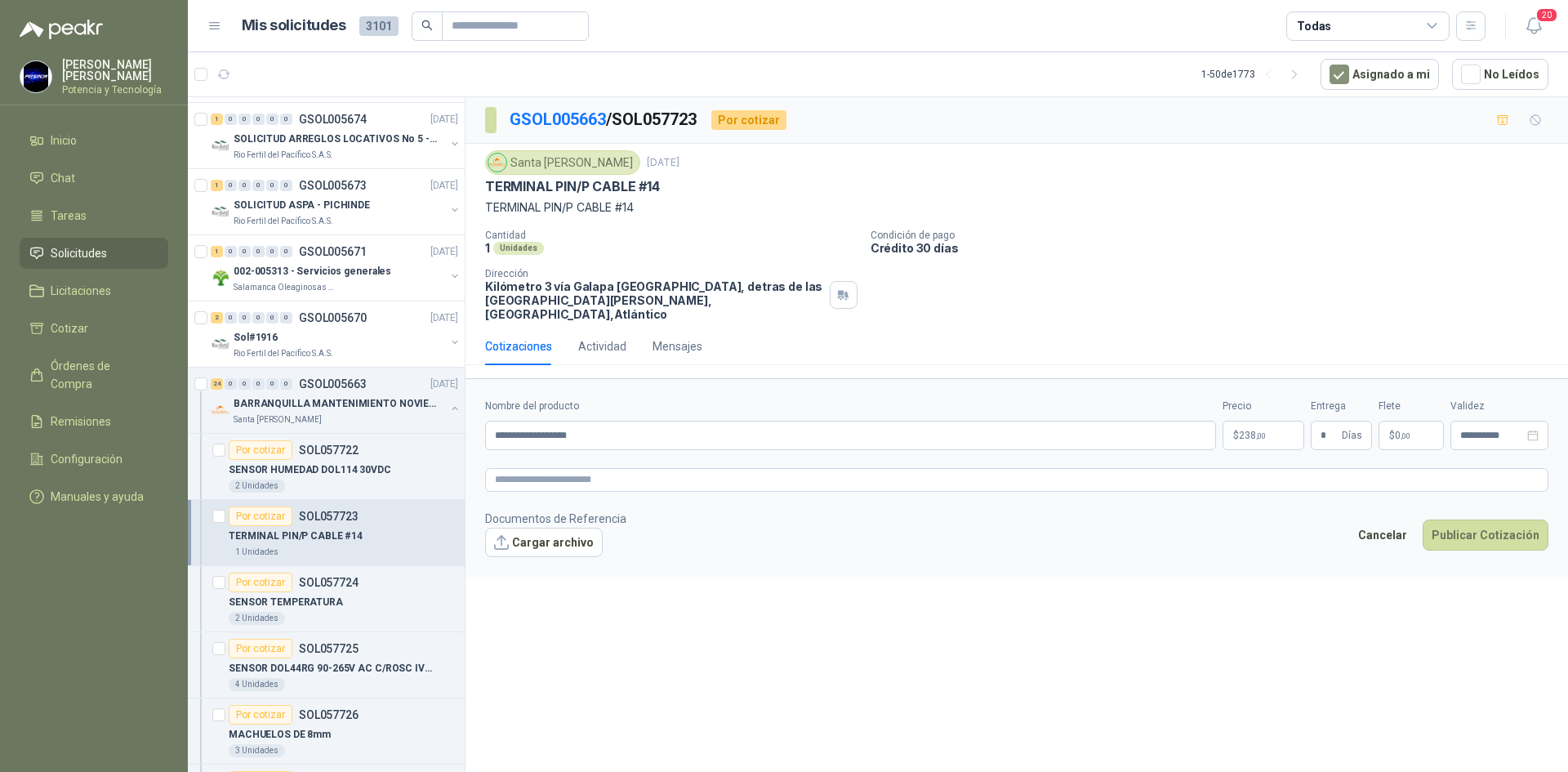
click at [1408, 431] on span ",00" at bounding box center [1405, 435] width 10 height 9
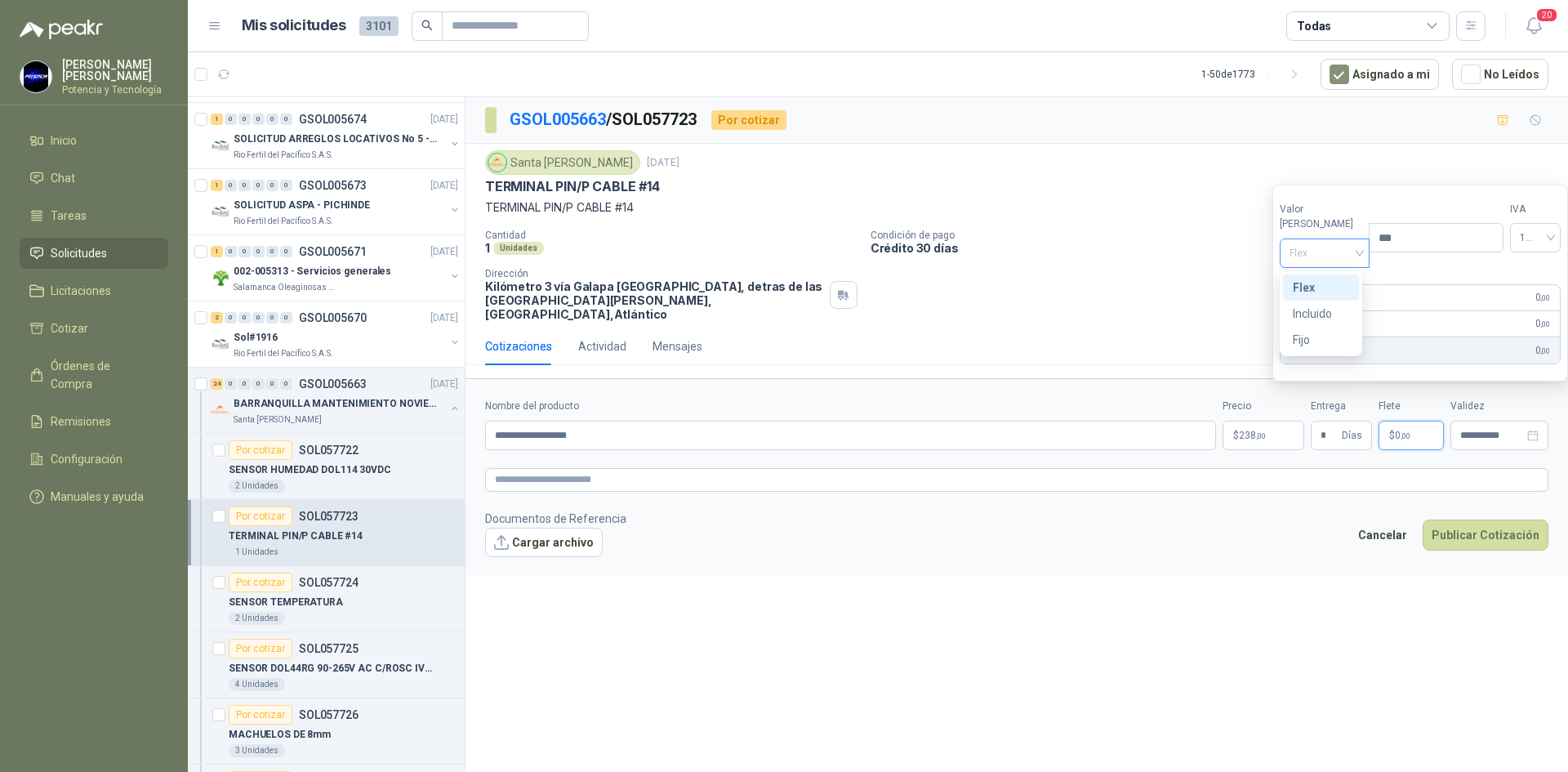
click at [1304, 261] on span "Flex" at bounding box center [1324, 253] width 71 height 25
click at [1306, 313] on div "Incluido" at bounding box center [1320, 314] width 56 height 18
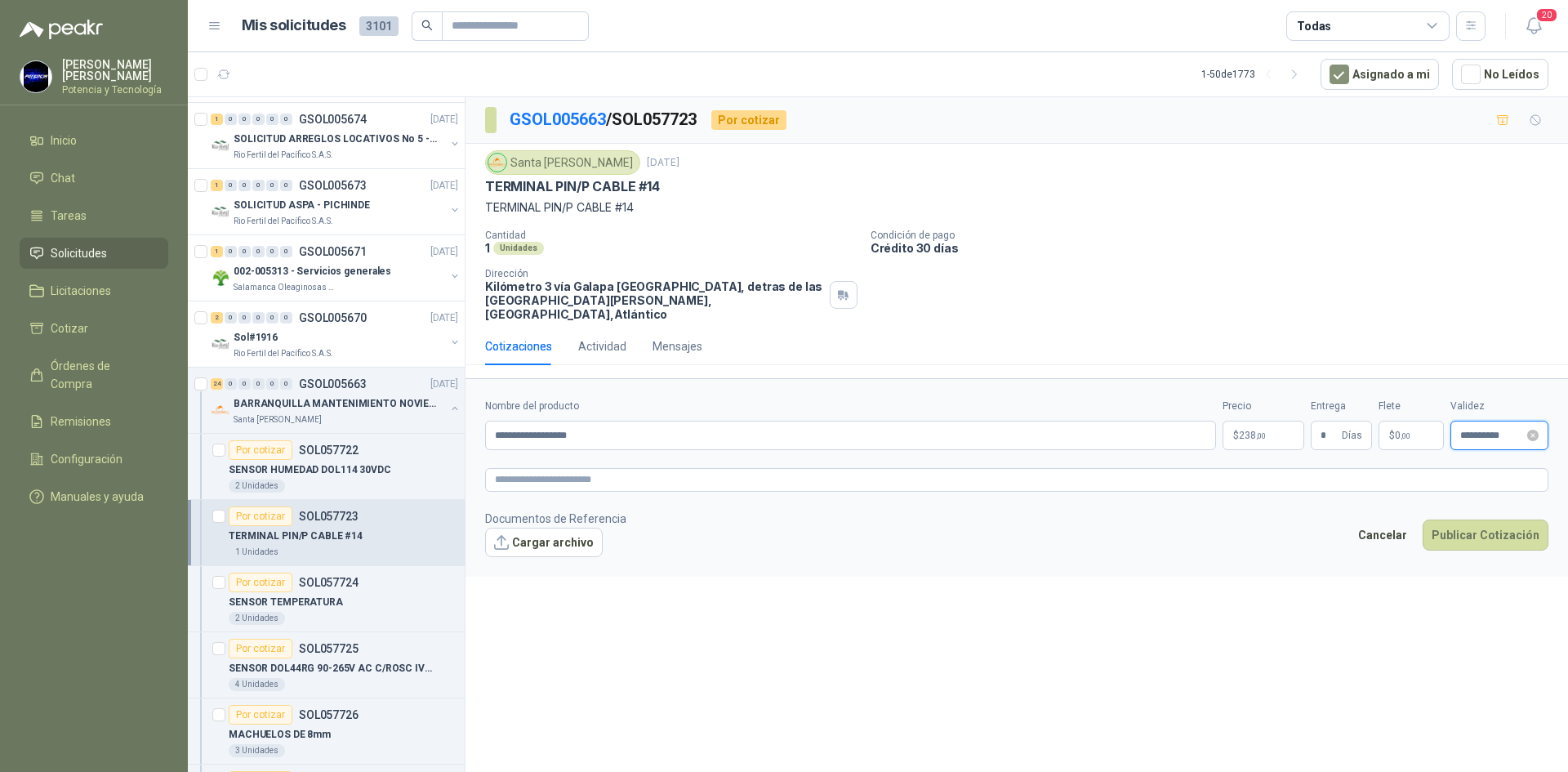
click at [1508, 431] on input "**********" at bounding box center [1492, 436] width 64 height 11
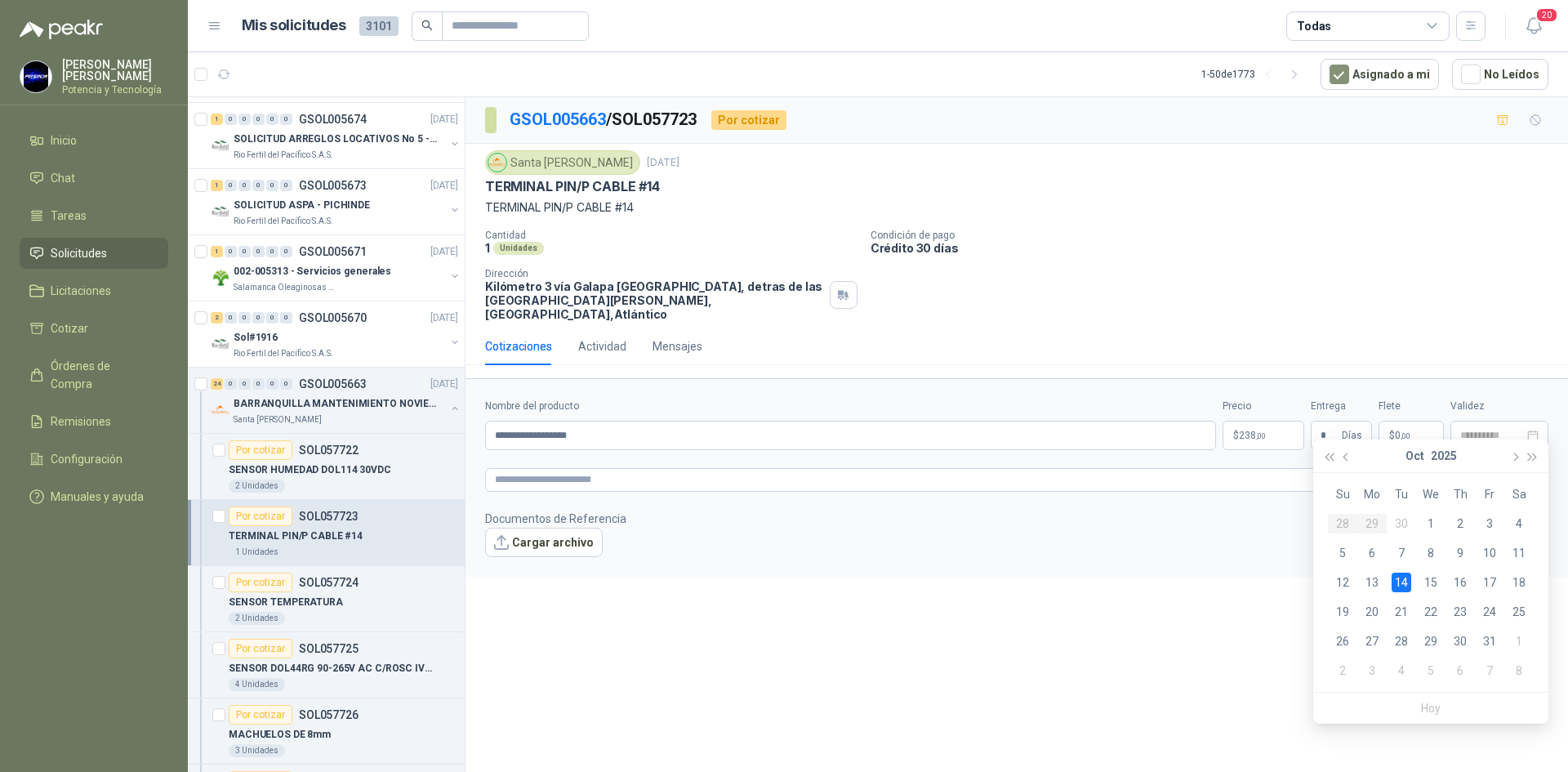
click at [1393, 579] on div "14" at bounding box center [1401, 583] width 20 height 20
type input "**********"
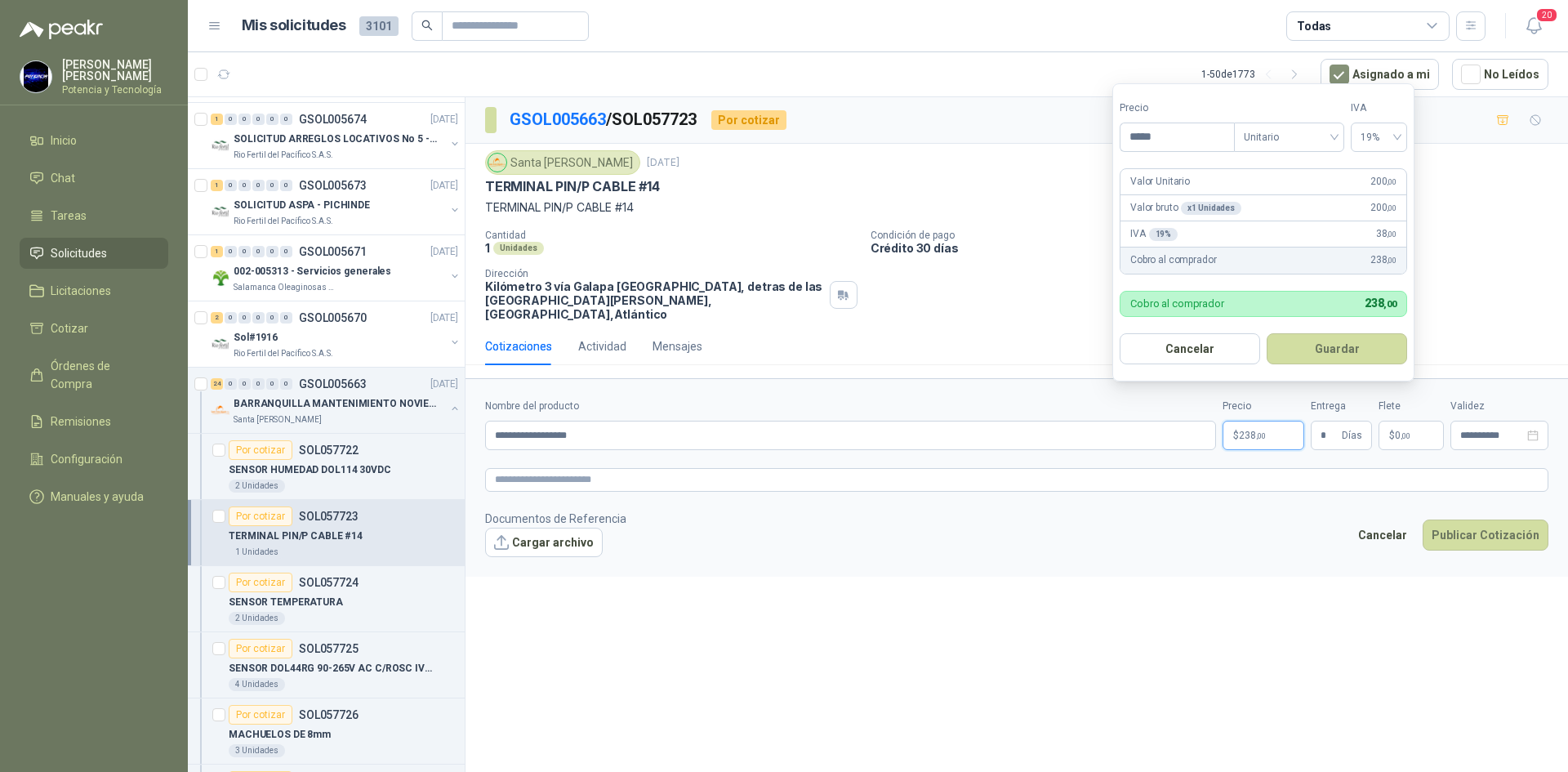
click at [1234, 421] on p "$ 238 ,00" at bounding box center [1263, 435] width 82 height 29
drag, startPoint x: 1180, startPoint y: 138, endPoint x: 1137, endPoint y: 119, distance: 47.0
click at [1137, 119] on div "Precio *****" at bounding box center [1176, 125] width 114 height 51
type input "*****"
click at [1200, 702] on div "**********" at bounding box center [1016, 437] width 1102 height 681
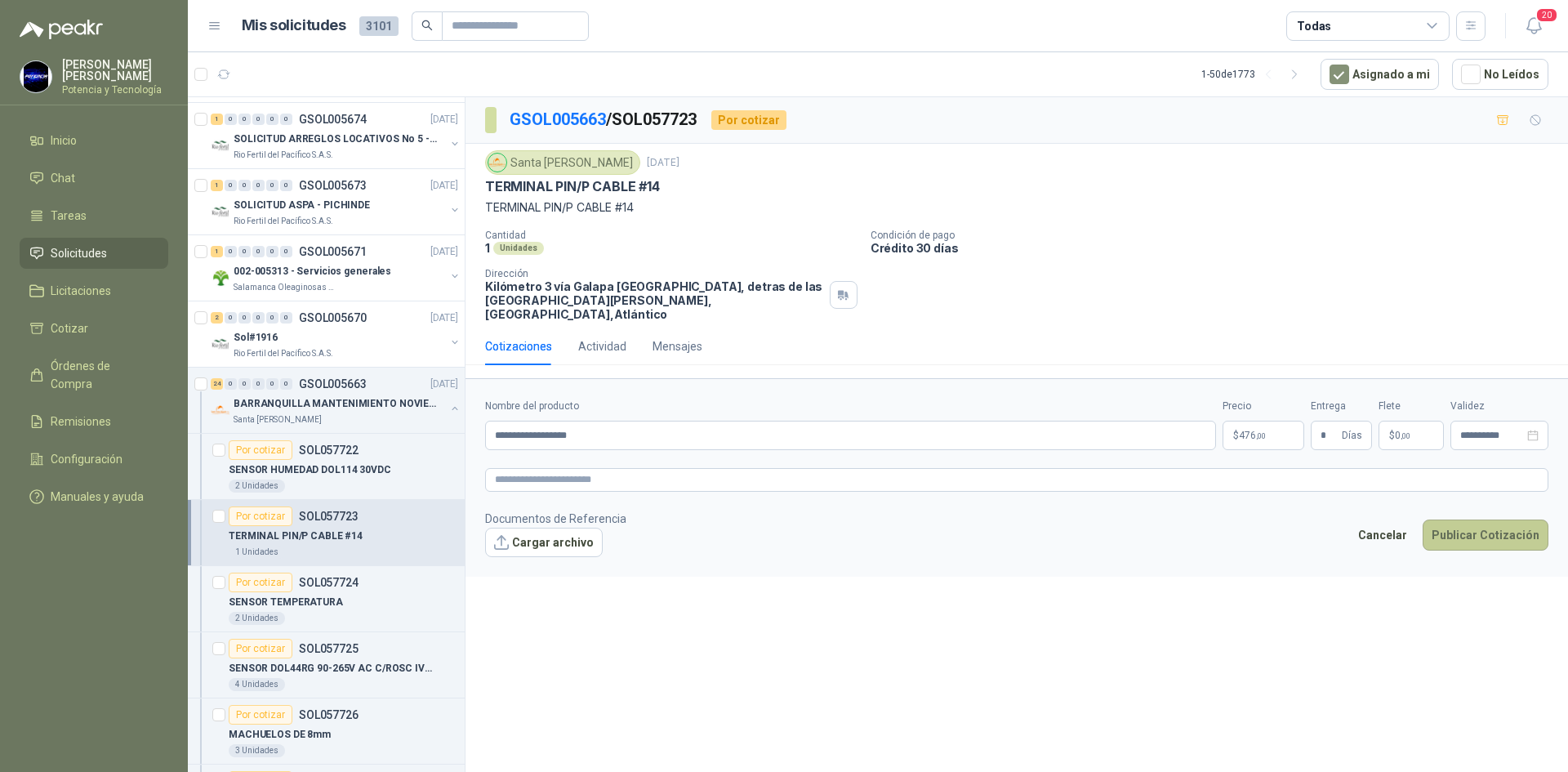
click at [1470, 524] on button "Publicar Cotización" at bounding box center [1485, 535] width 126 height 31
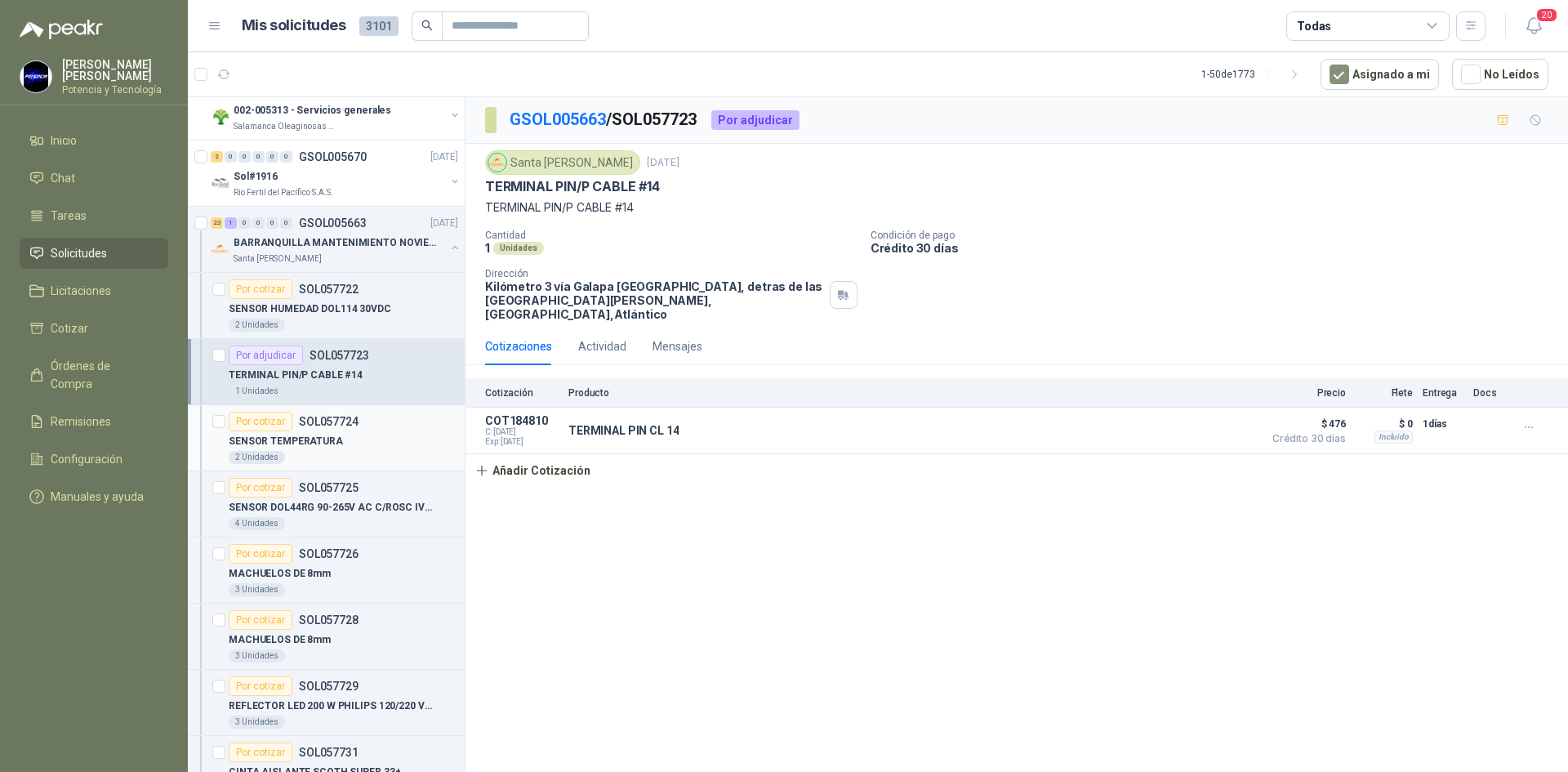
scroll to position [572, 0]
click at [296, 448] on div "2 Unidades" at bounding box center [344, 454] width 230 height 13
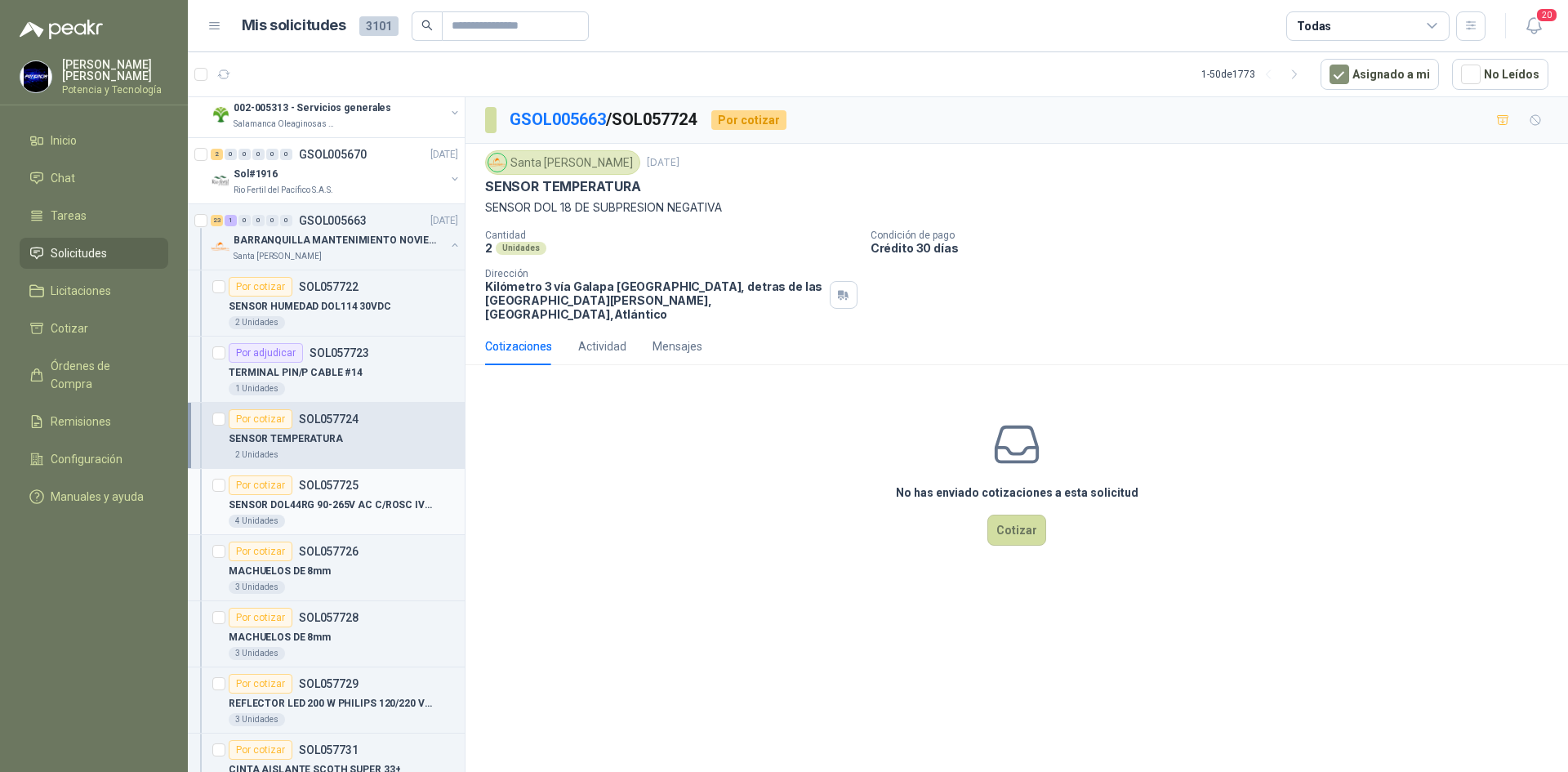
click at [352, 485] on p "SOL057725" at bounding box center [329, 485] width 60 height 11
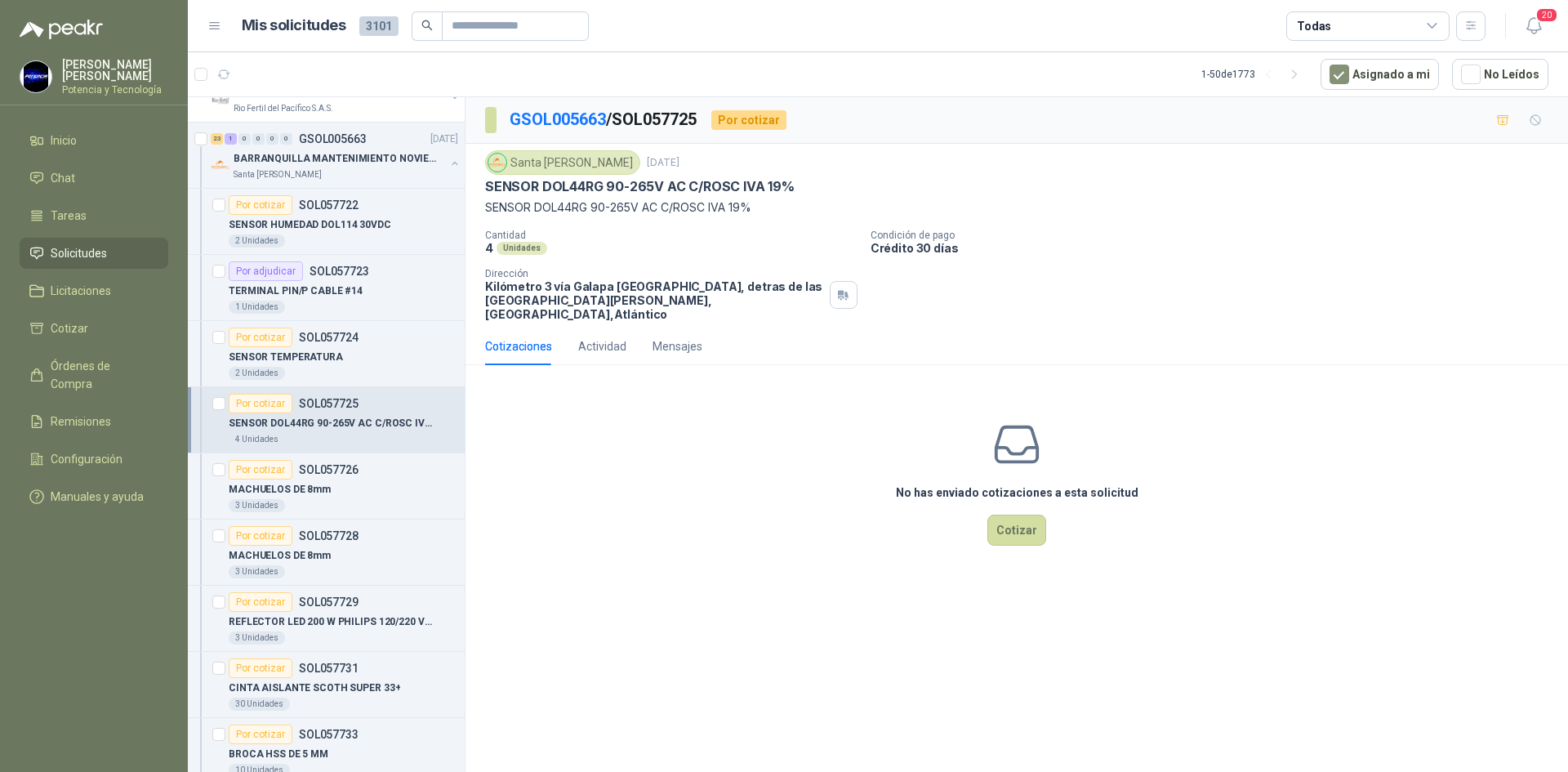
click at [353, 485] on div "MACHUELOS DE 8mm" at bounding box center [344, 490] width 230 height 20
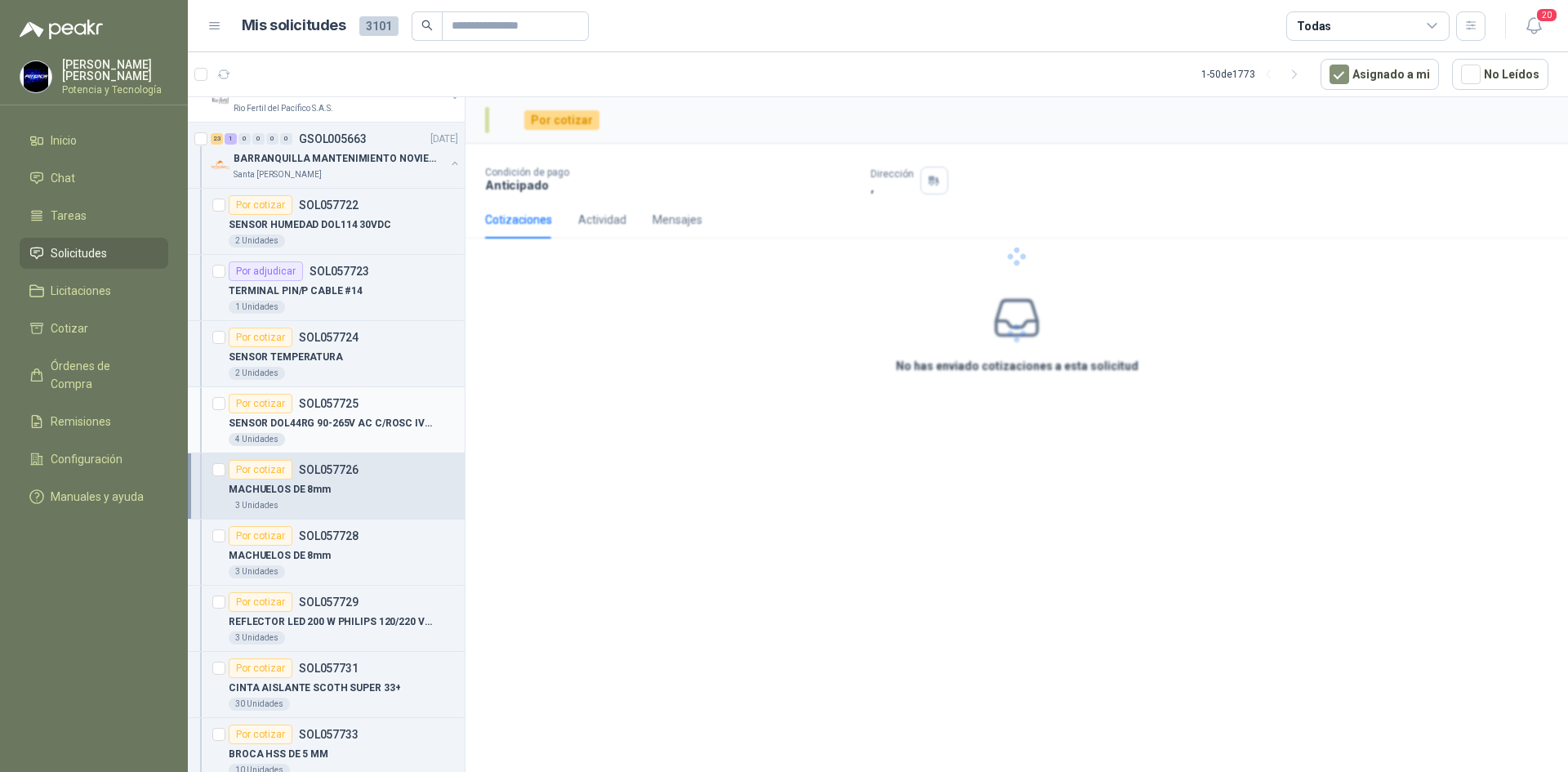
scroll to position [735, 0]
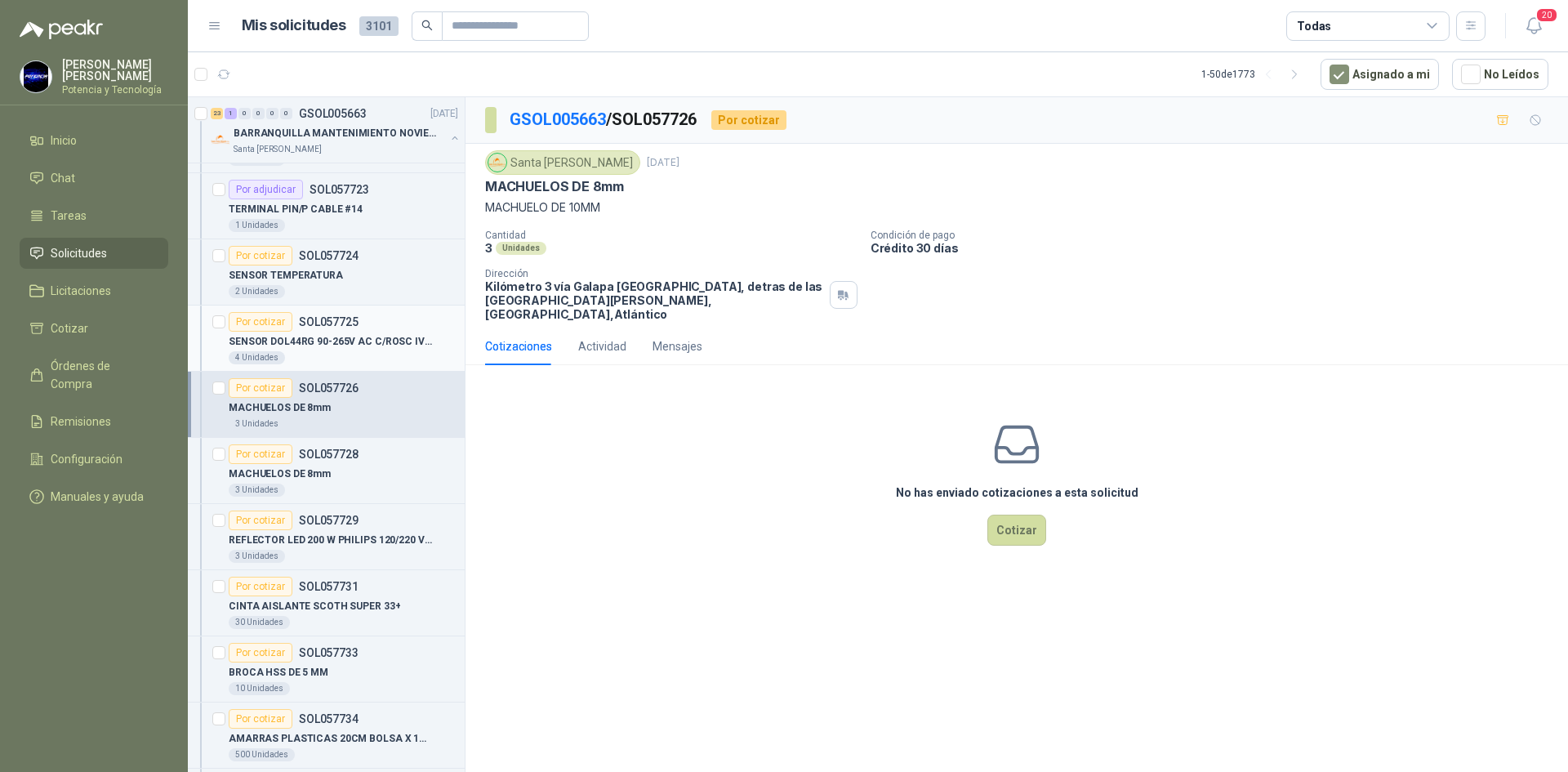
click at [353, 485] on div "3 Unidades" at bounding box center [344, 490] width 230 height 13
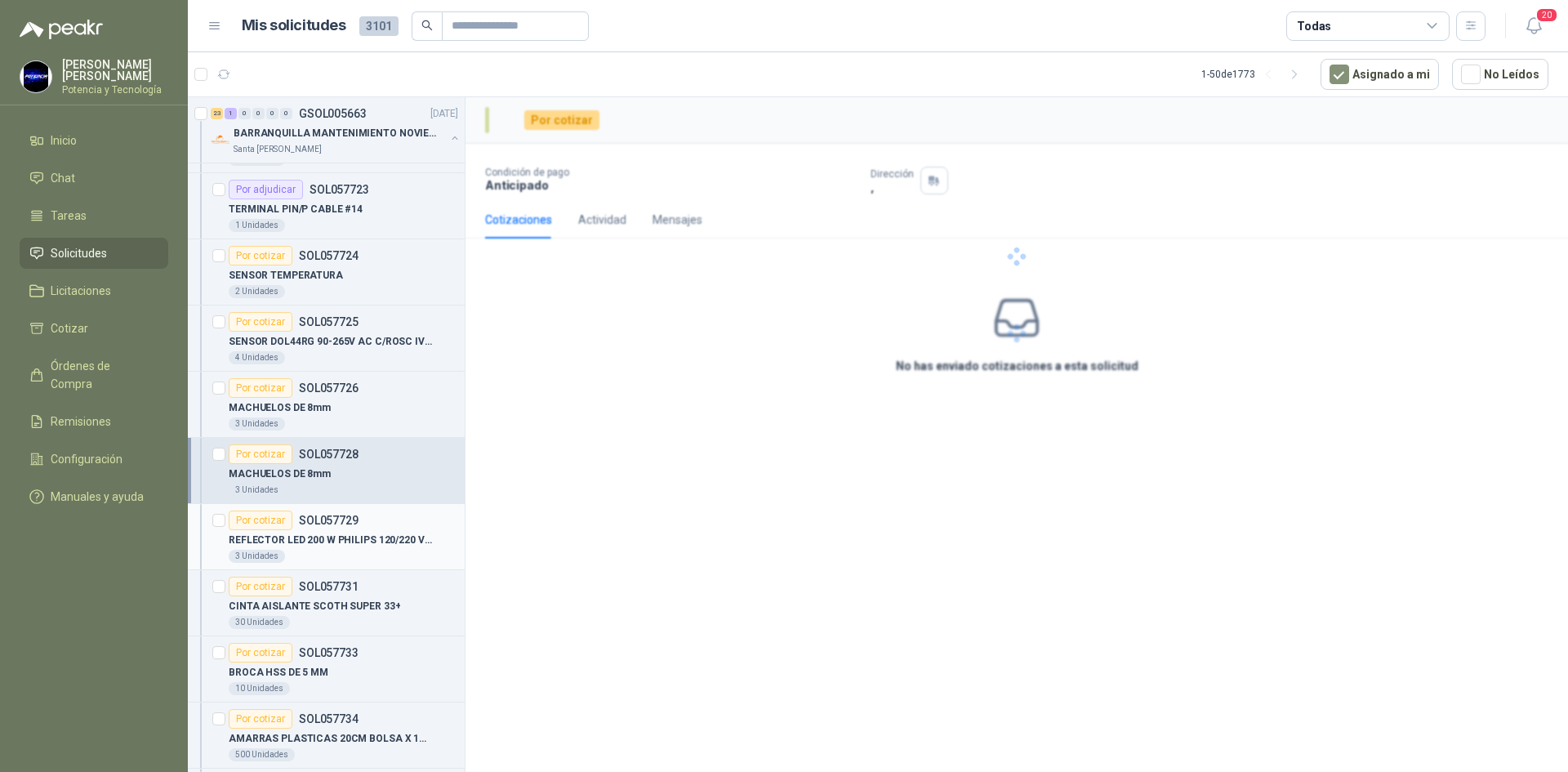
click at [360, 525] on div "Por cotizar SOL057729" at bounding box center [344, 521] width 230 height 20
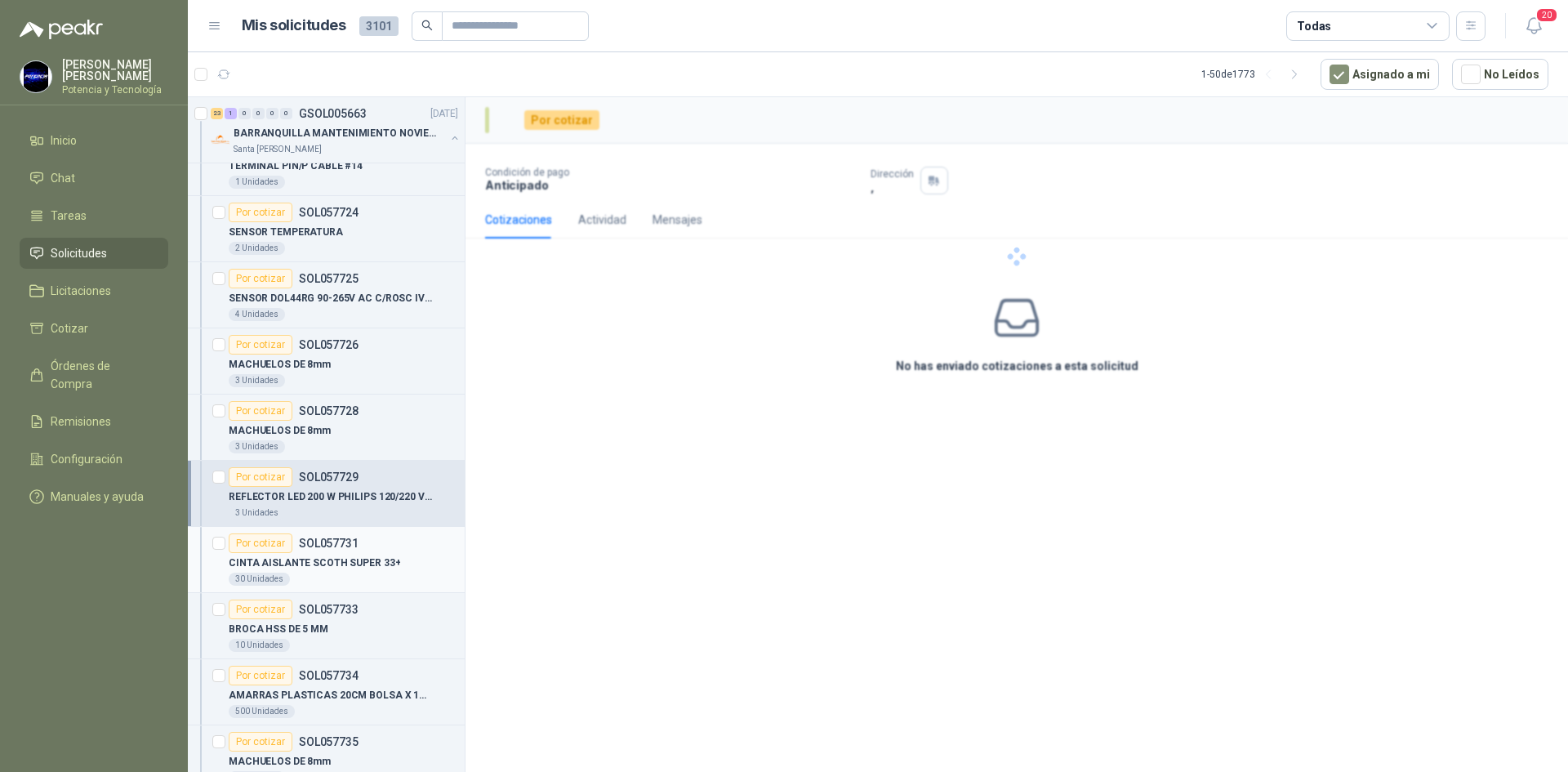
scroll to position [817, 0]
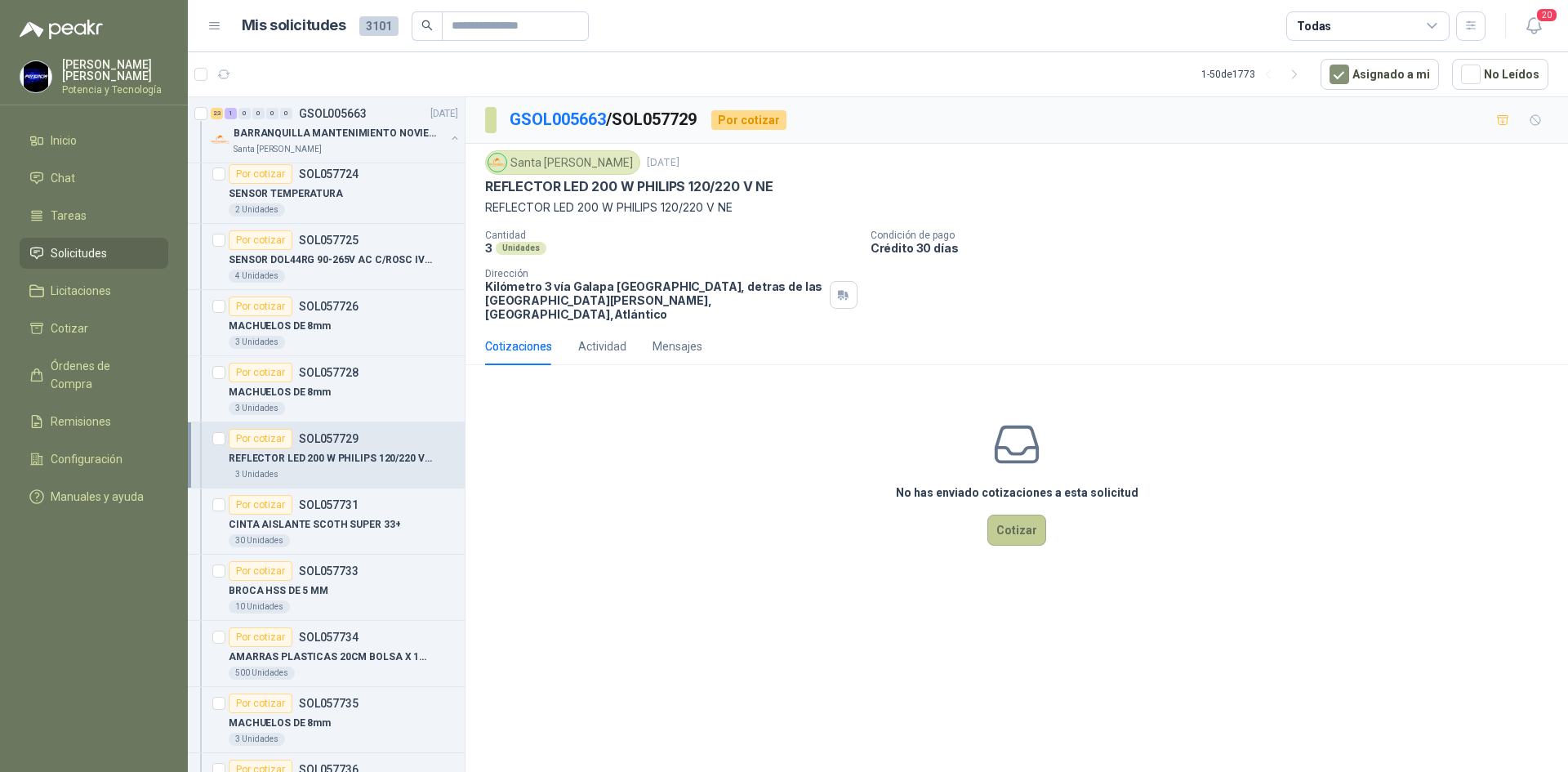
click at [1011, 515] on button "Cotizar" at bounding box center [1016, 530] width 59 height 31
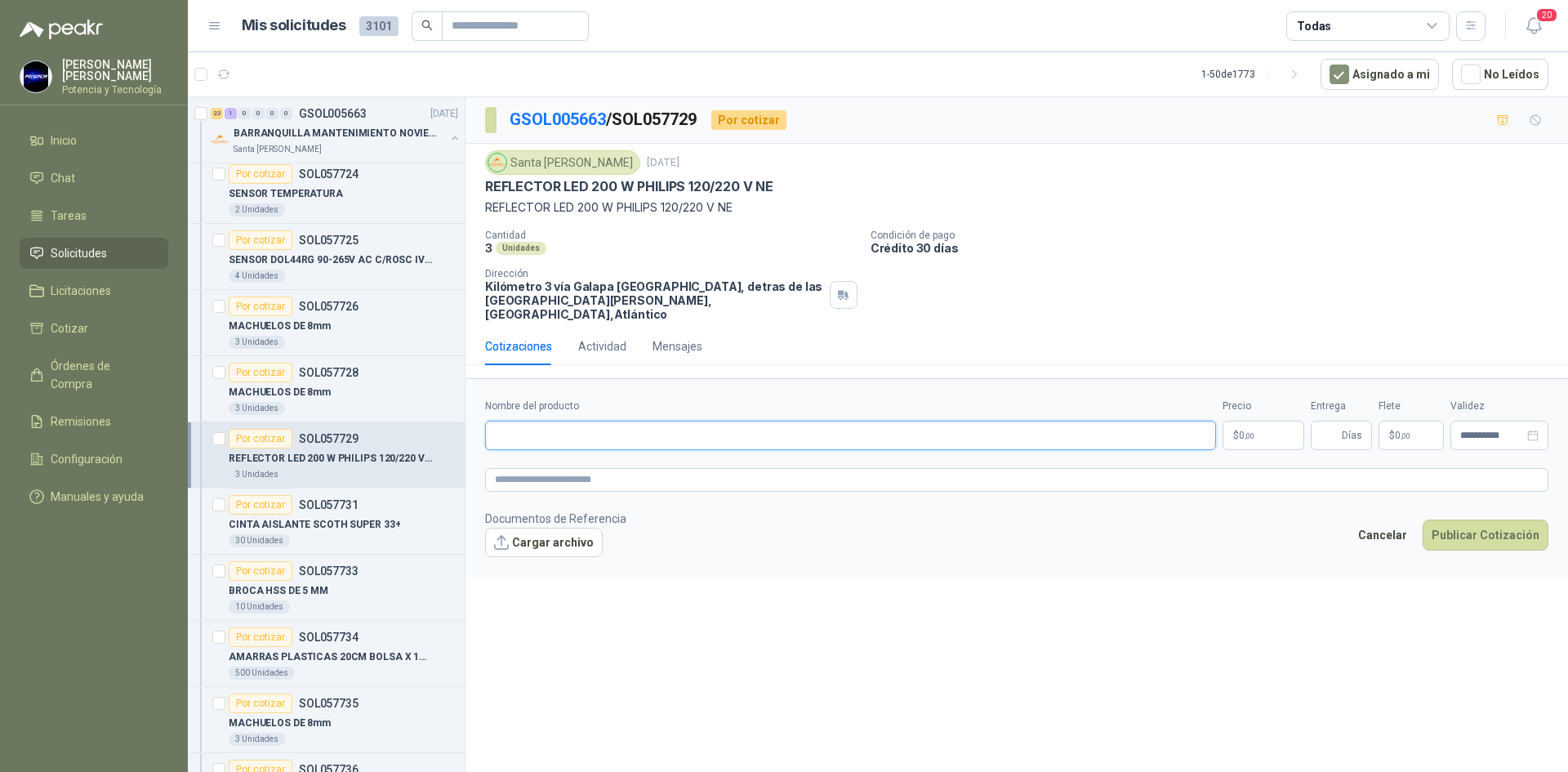
paste input "**********"
type input "**********"
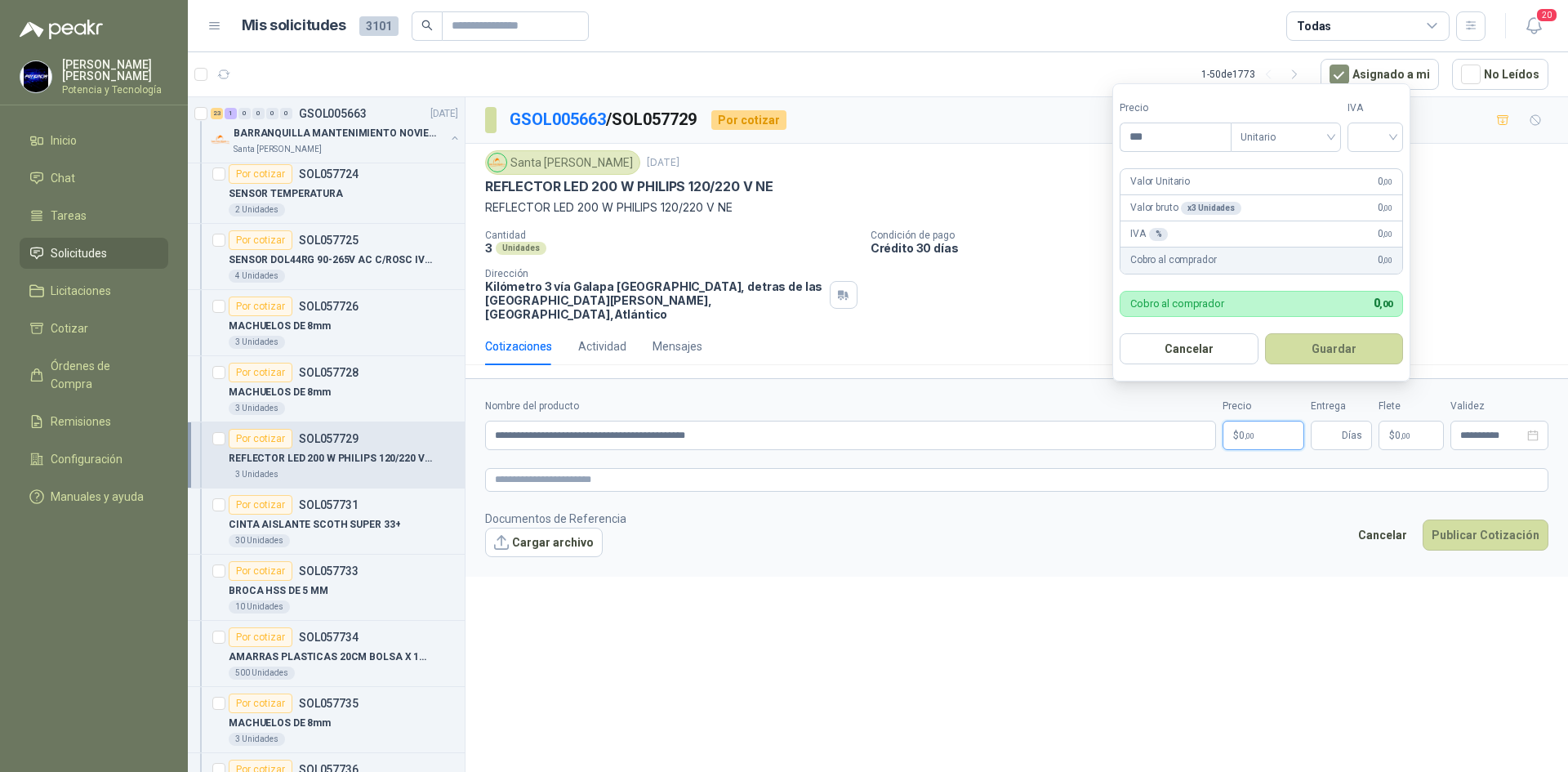
click at [1224, 421] on p "$ 0 ,00" at bounding box center [1263, 435] width 82 height 29
click at [1358, 123] on div at bounding box center [1375, 137] width 56 height 29
type input "*********"
drag, startPoint x: 1380, startPoint y: 162, endPoint x: 1382, endPoint y: 216, distance: 54.0
click at [1380, 163] on div "19%" at bounding box center [1378, 171] width 30 height 18
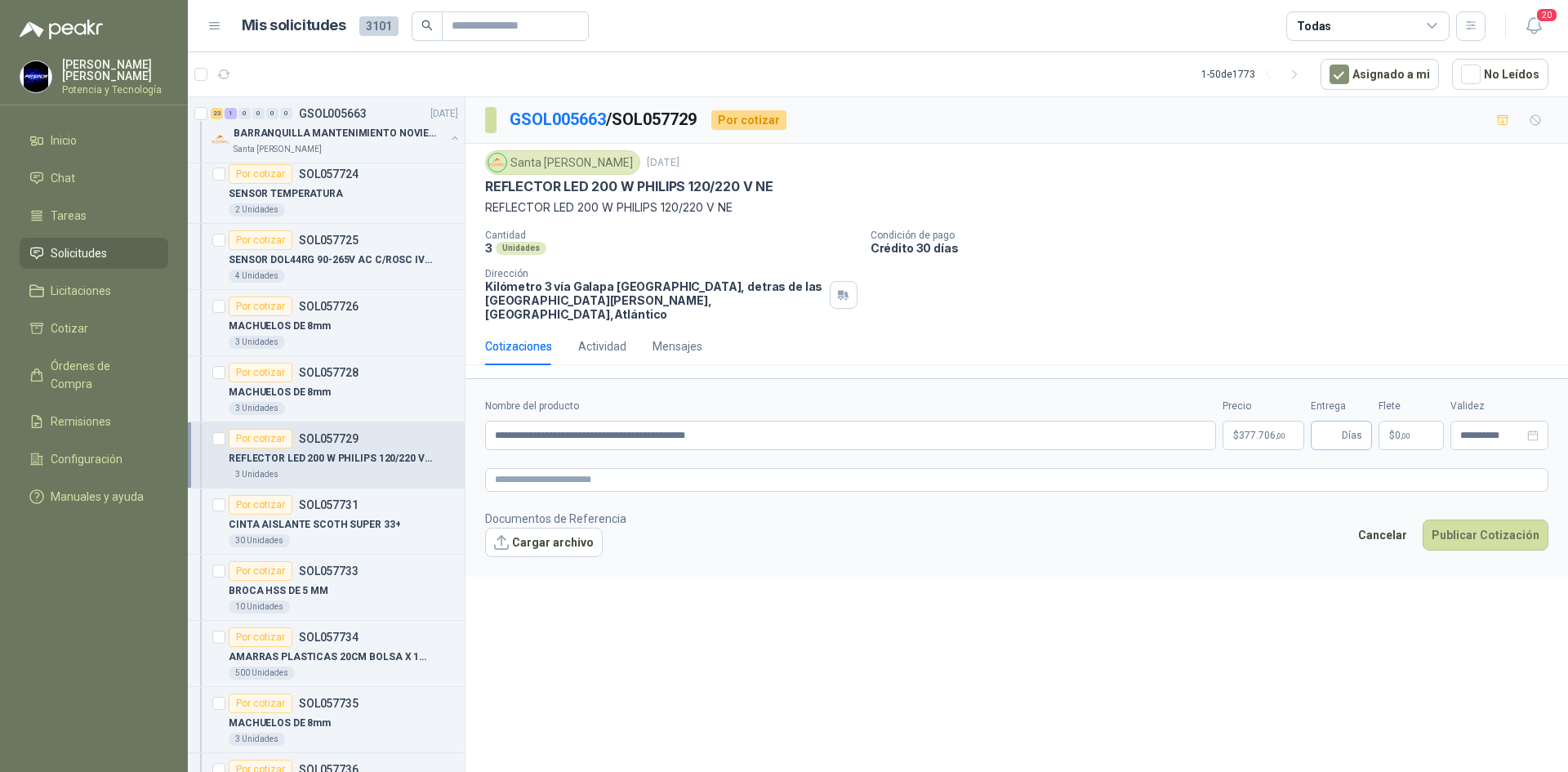
click at [1318, 426] on span "Días" at bounding box center [1340, 435] width 61 height 29
click at [1327, 428] on input "Entrega" at bounding box center [1329, 436] width 18 height 28
type input "*"
click at [1389, 431] on span "$" at bounding box center [1392, 436] width 6 height 10
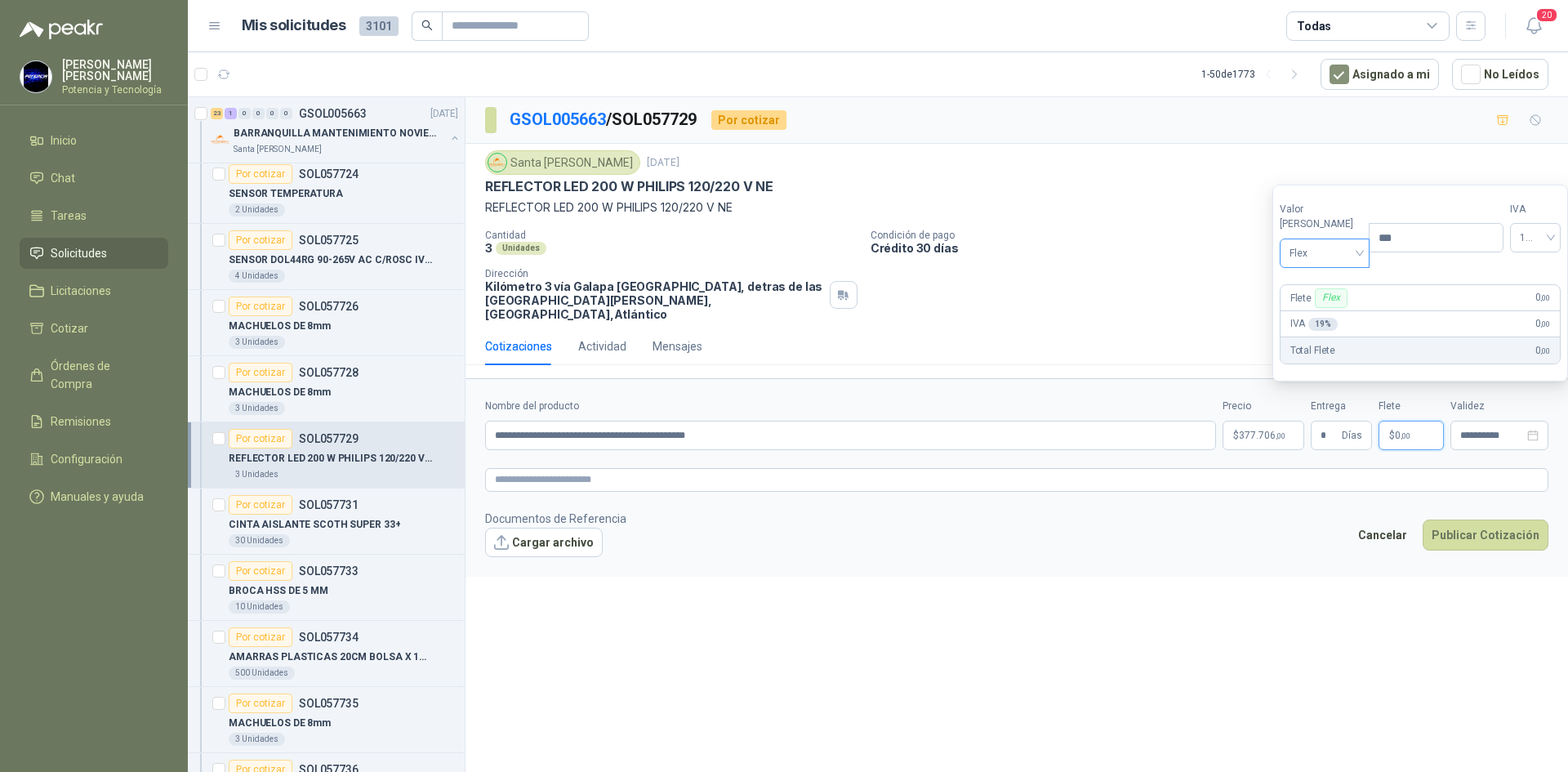
click at [1304, 243] on span "Flex" at bounding box center [1324, 253] width 71 height 25
click at [1312, 302] on div "Incluido" at bounding box center [1320, 314] width 76 height 26
click at [1259, 431] on span "377.706 ,00" at bounding box center [1261, 436] width 47 height 10
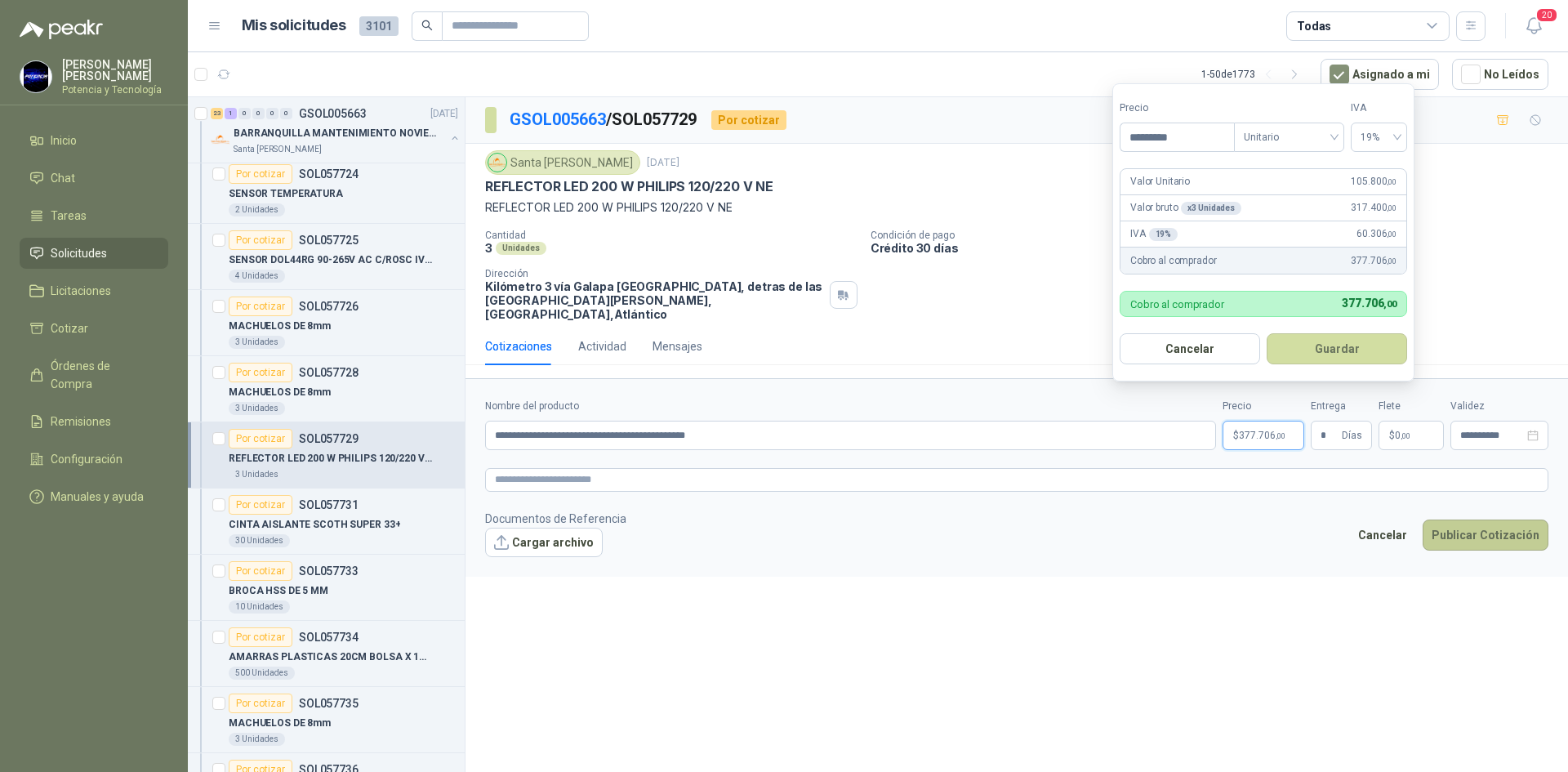
click at [1455, 522] on button "Publicar Cotización" at bounding box center [1485, 535] width 126 height 31
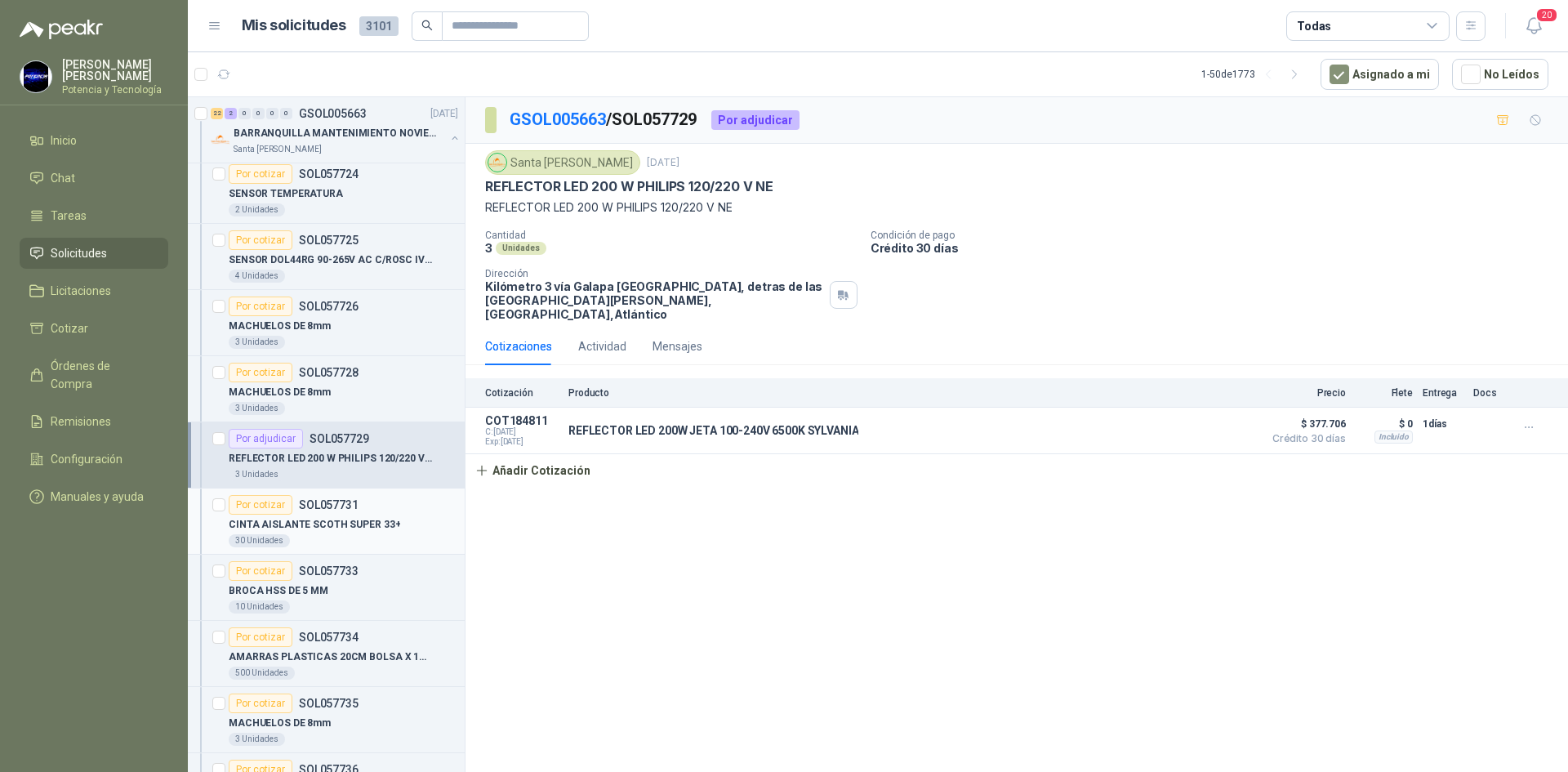
click at [333, 528] on p "CINTA AISLANTE SCOTH SUPER 33+" at bounding box center [315, 525] width 172 height 16
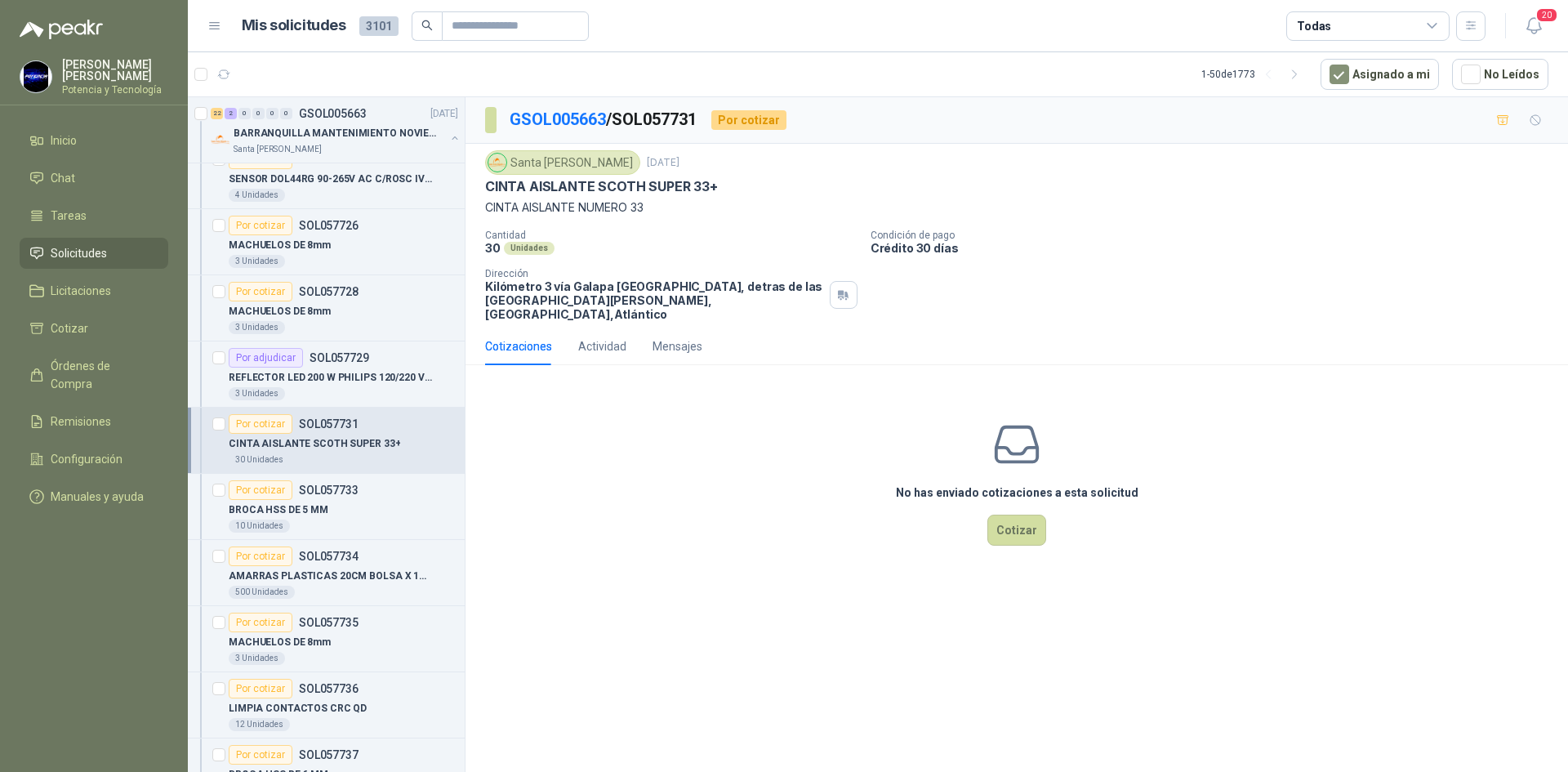
scroll to position [899, 0]
click at [1025, 522] on button "Cotizar" at bounding box center [1016, 530] width 59 height 31
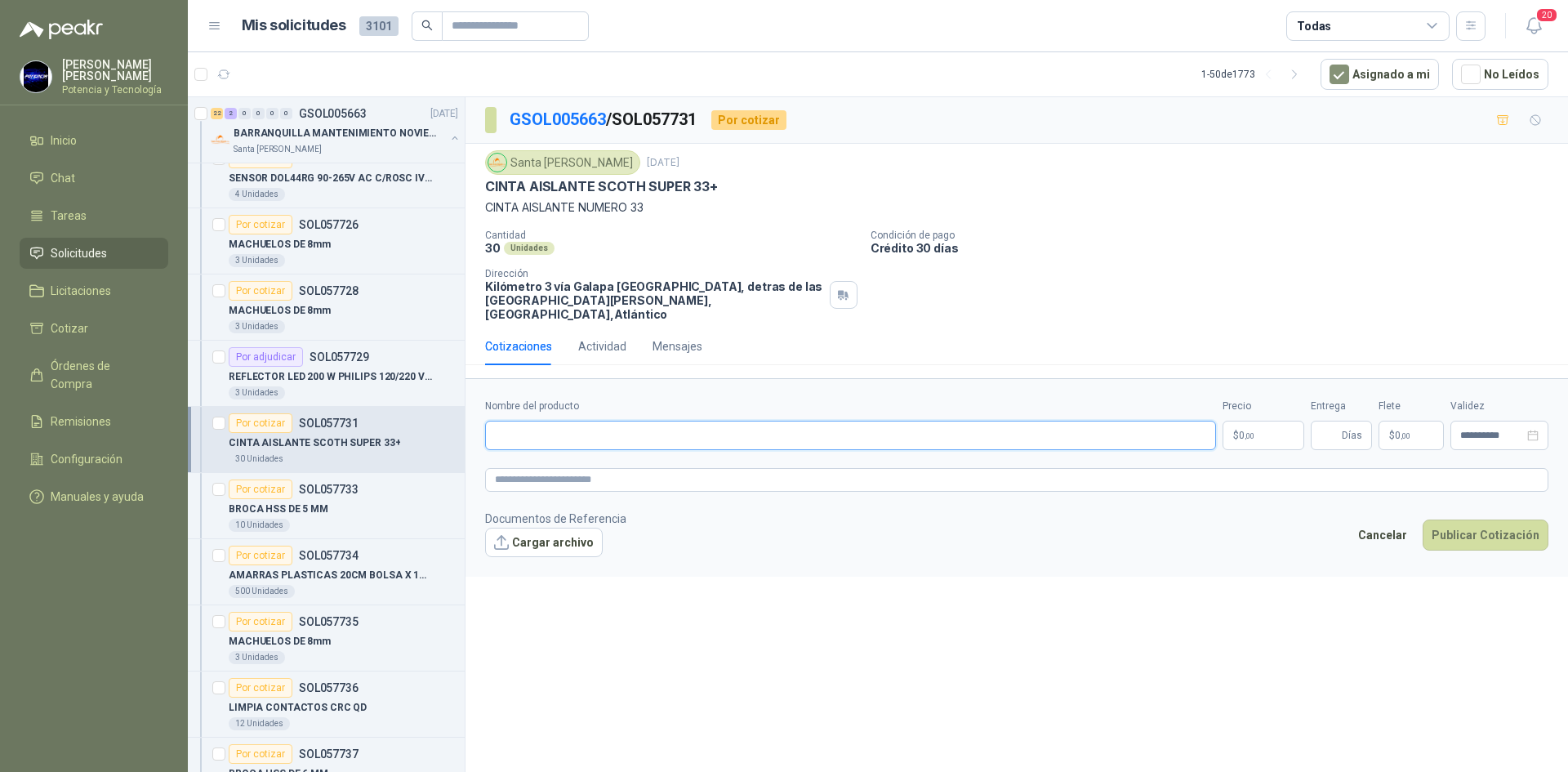
paste input "**********"
type input "**********"
click at [1246, 431] on p "$ 0 ,00" at bounding box center [1263, 435] width 82 height 29
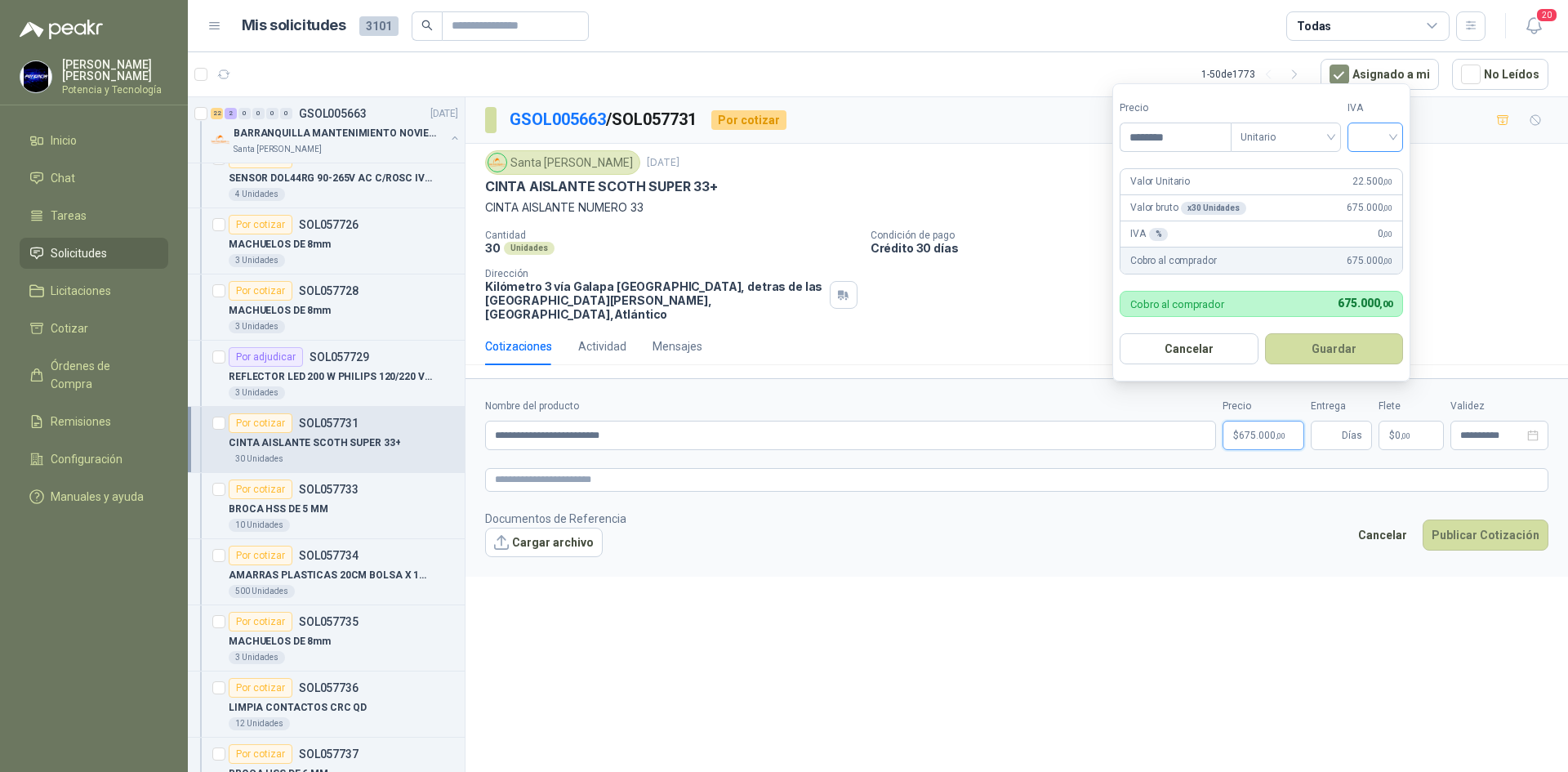
type input "********"
click at [1363, 145] on input "search" at bounding box center [1375, 135] width 36 height 25
click at [1380, 178] on div "19%" at bounding box center [1378, 171] width 30 height 18
click at [1340, 421] on span "Días" at bounding box center [1340, 435] width 61 height 29
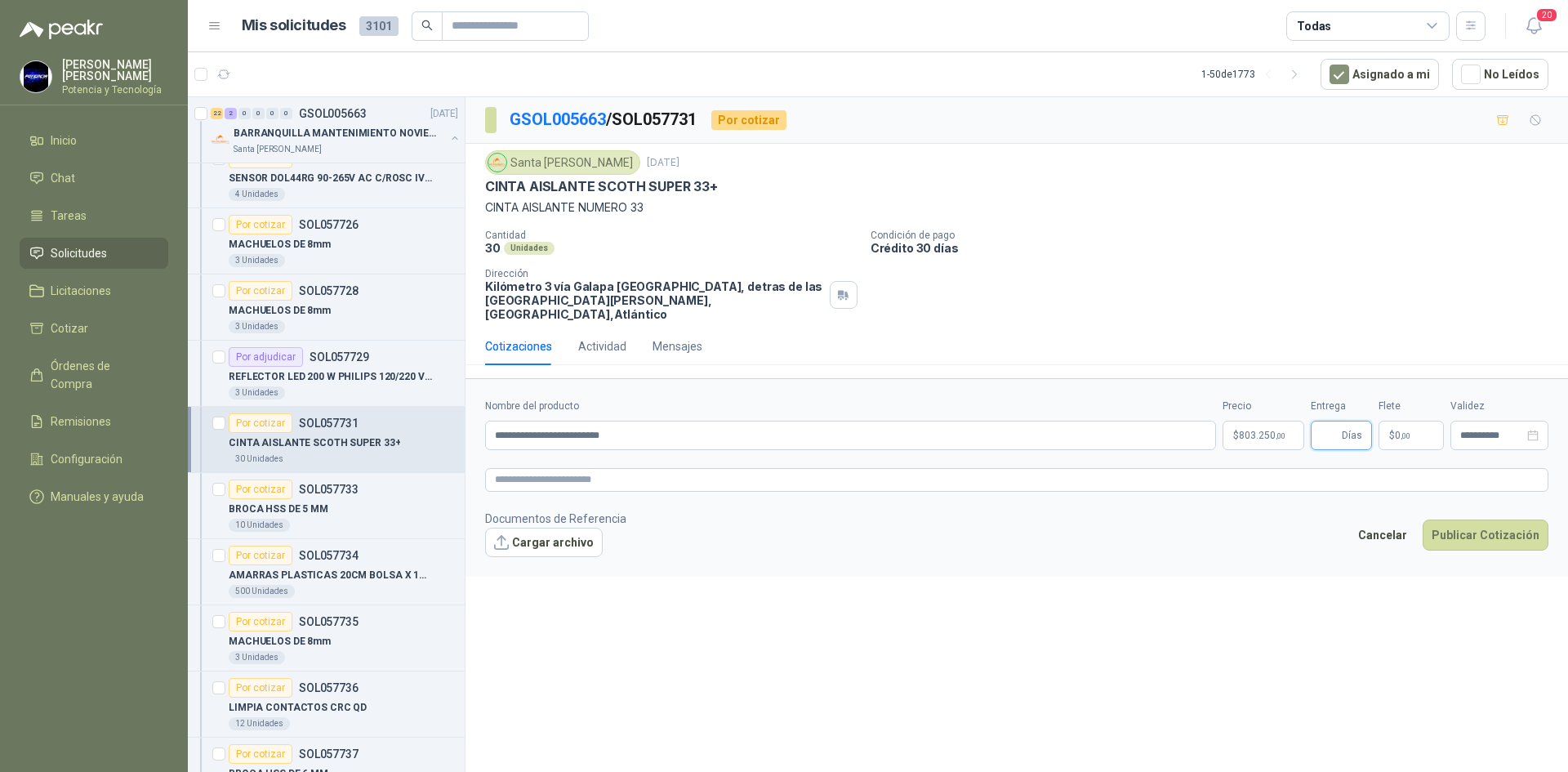
type input "*"
click at [1420, 421] on p "$ 0 ,00" at bounding box center [1410, 435] width 65 height 29
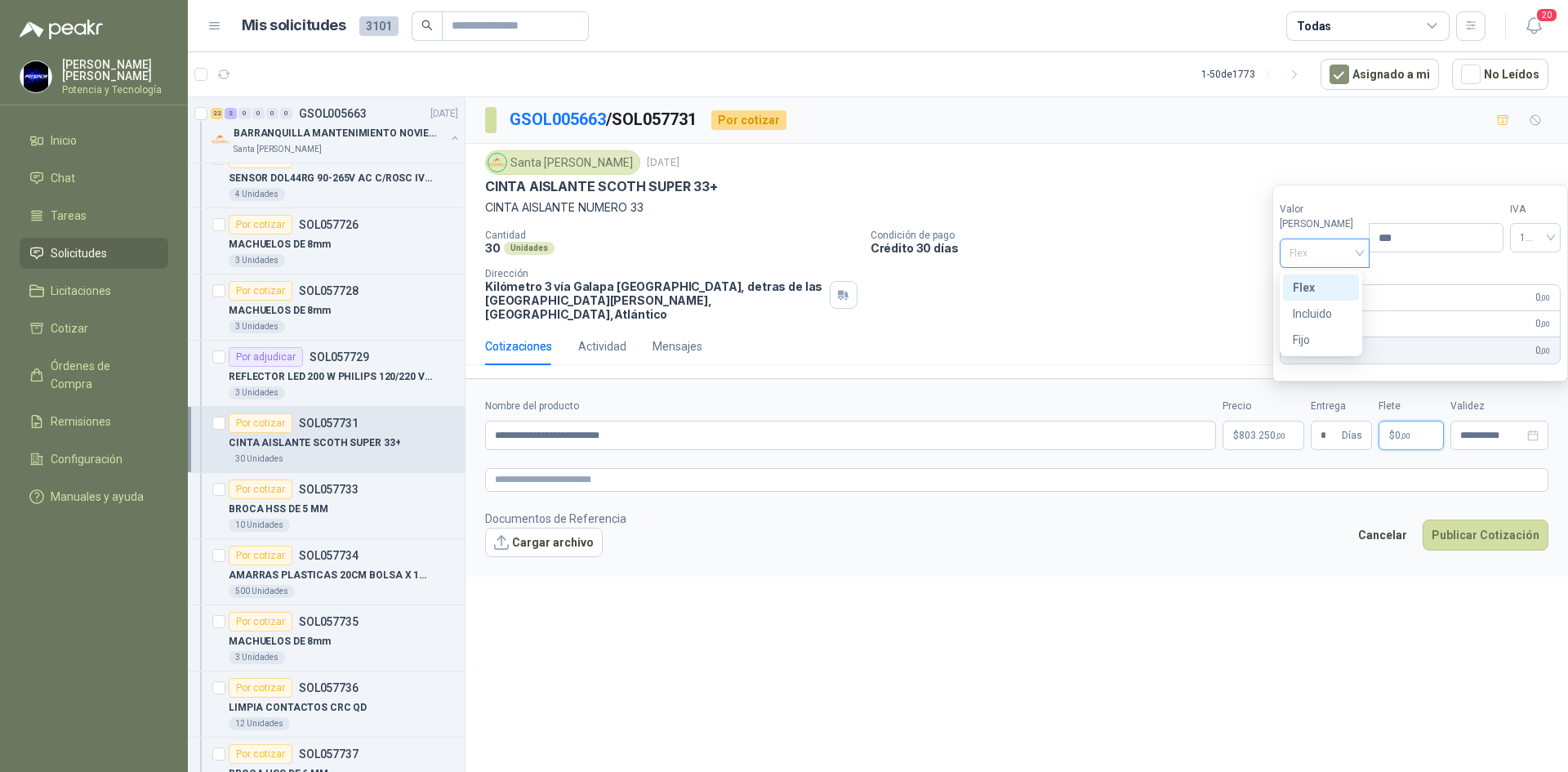
click at [1312, 252] on span "Flex" at bounding box center [1324, 253] width 71 height 25
click at [1327, 309] on div "Incluido" at bounding box center [1320, 314] width 56 height 18
click at [1253, 431] on span "803.250 ,00" at bounding box center [1261, 436] width 47 height 10
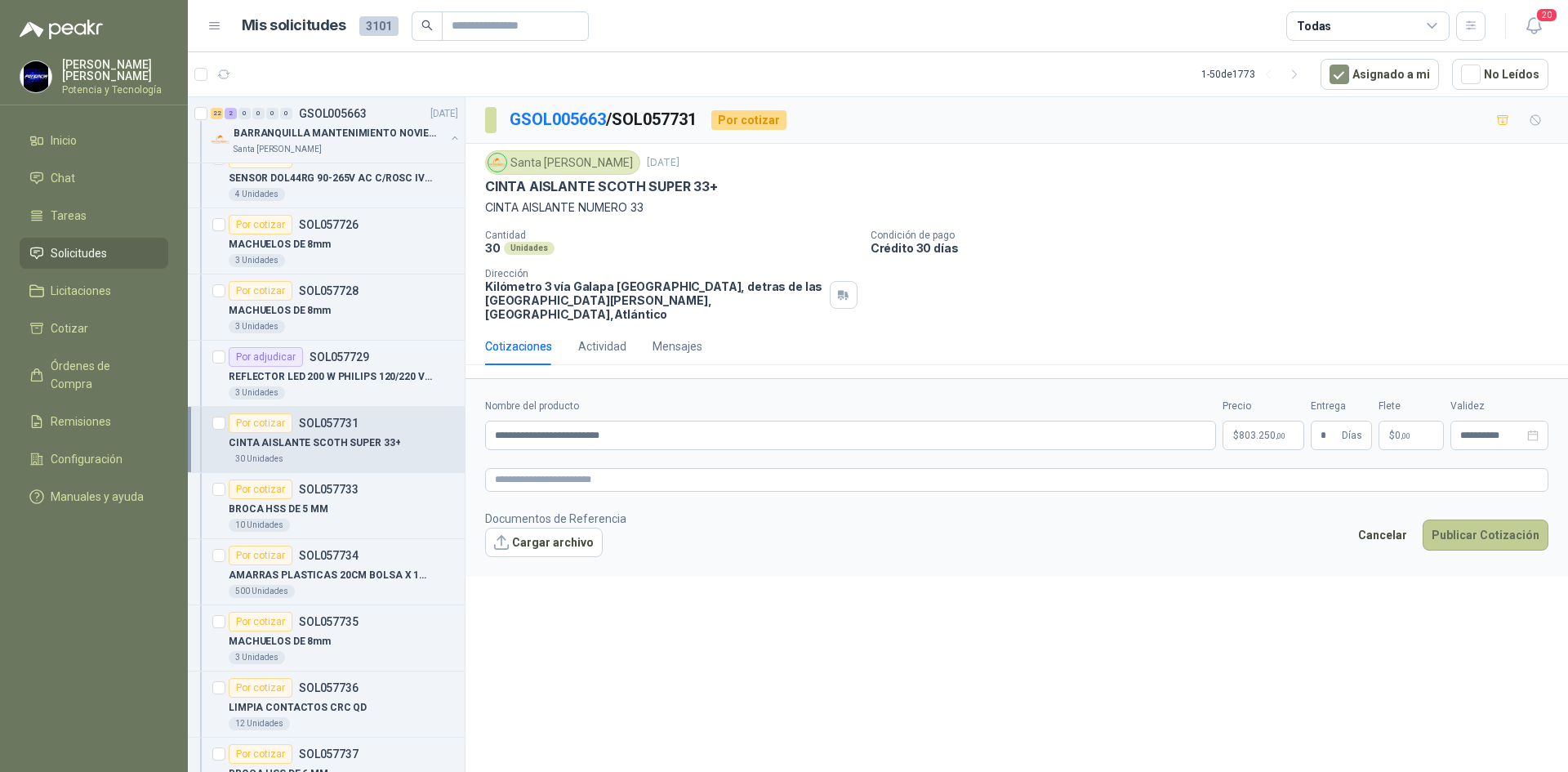
click at [1460, 520] on button "Publicar Cotización" at bounding box center [1485, 535] width 126 height 31
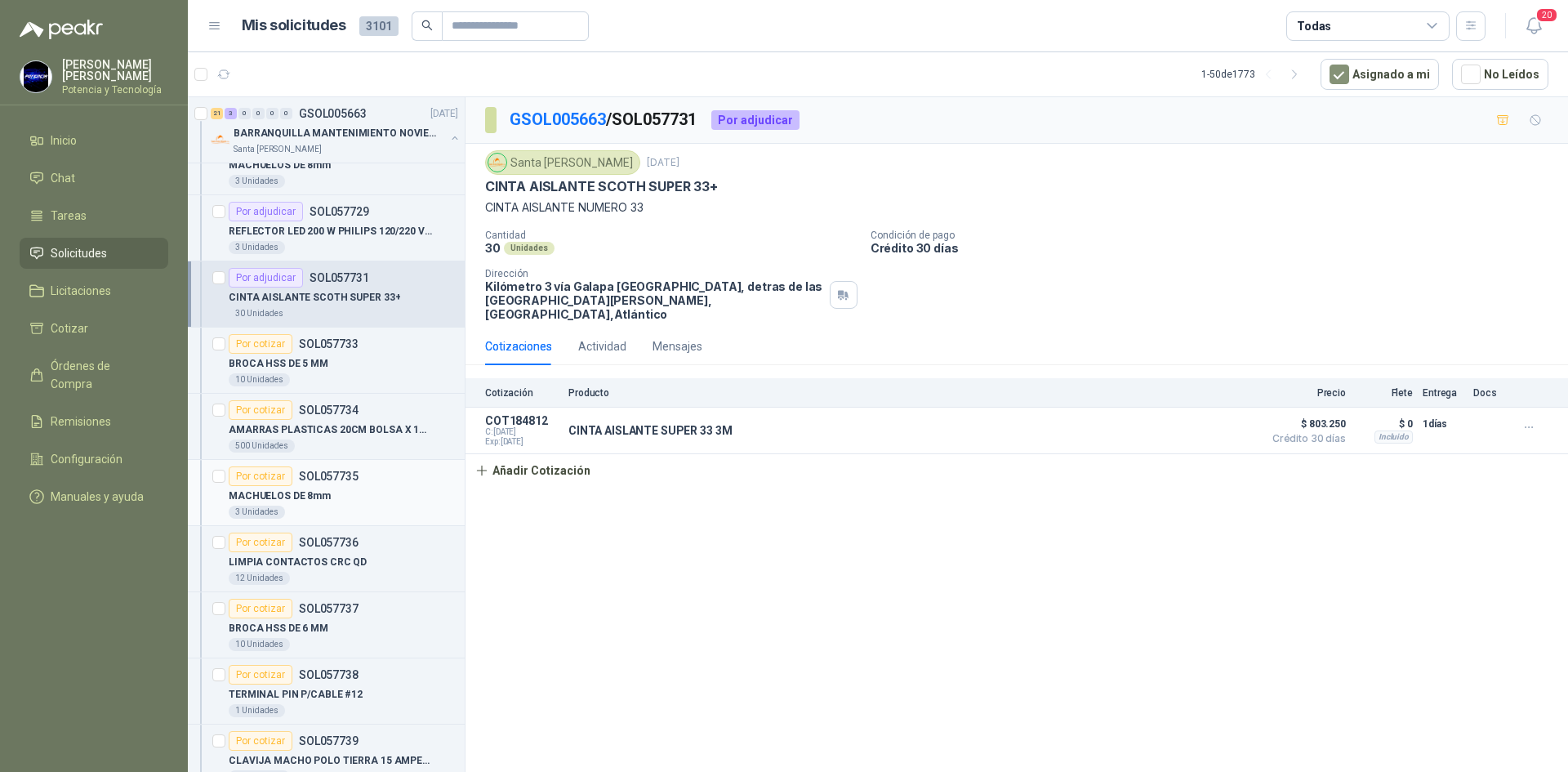
scroll to position [1062, 0]
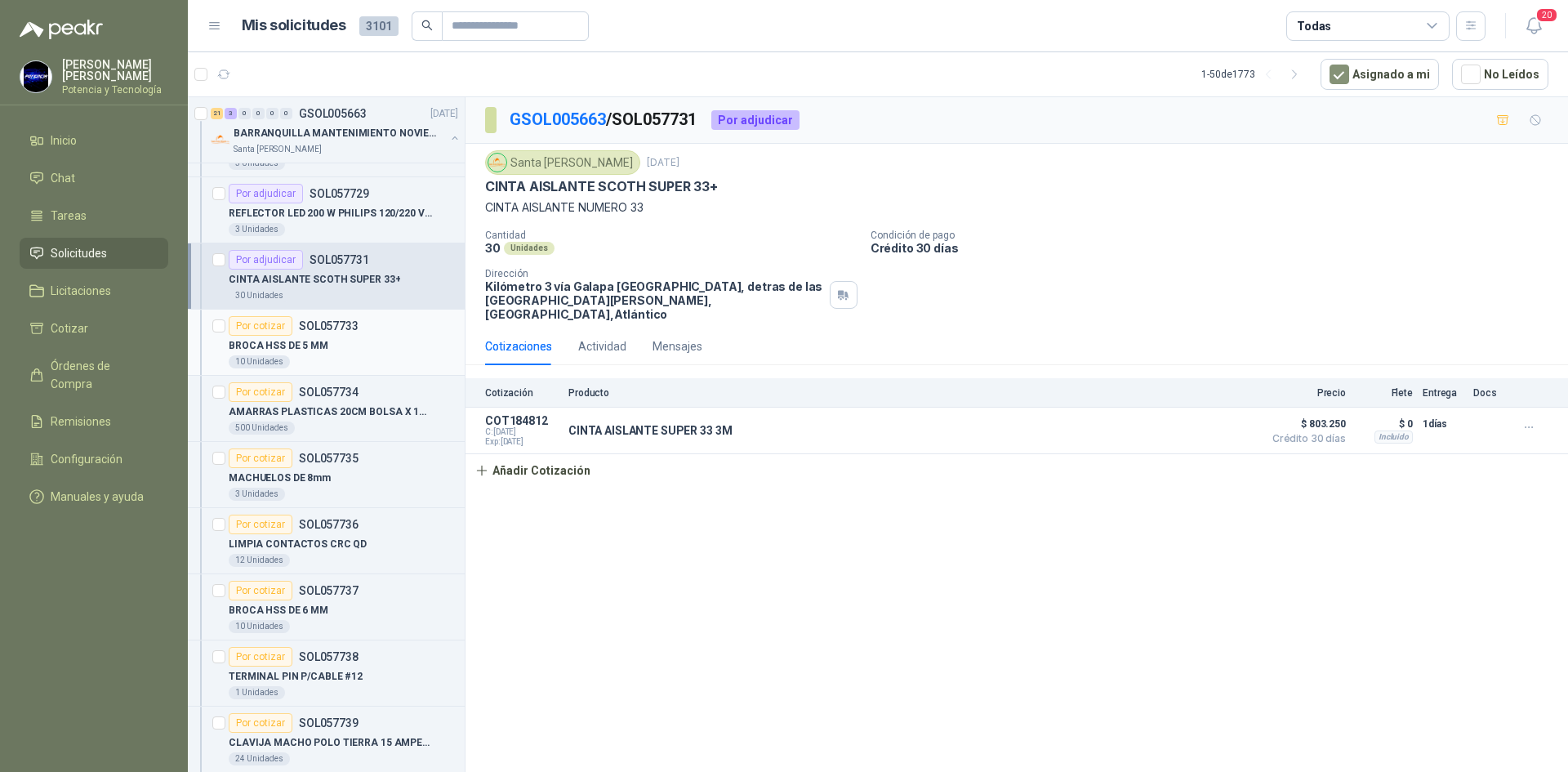
drag, startPoint x: 325, startPoint y: 337, endPoint x: 333, endPoint y: 348, distance: 13.6
click at [325, 337] on div "BROCA HSS DE 5 MM" at bounding box center [344, 346] width 230 height 20
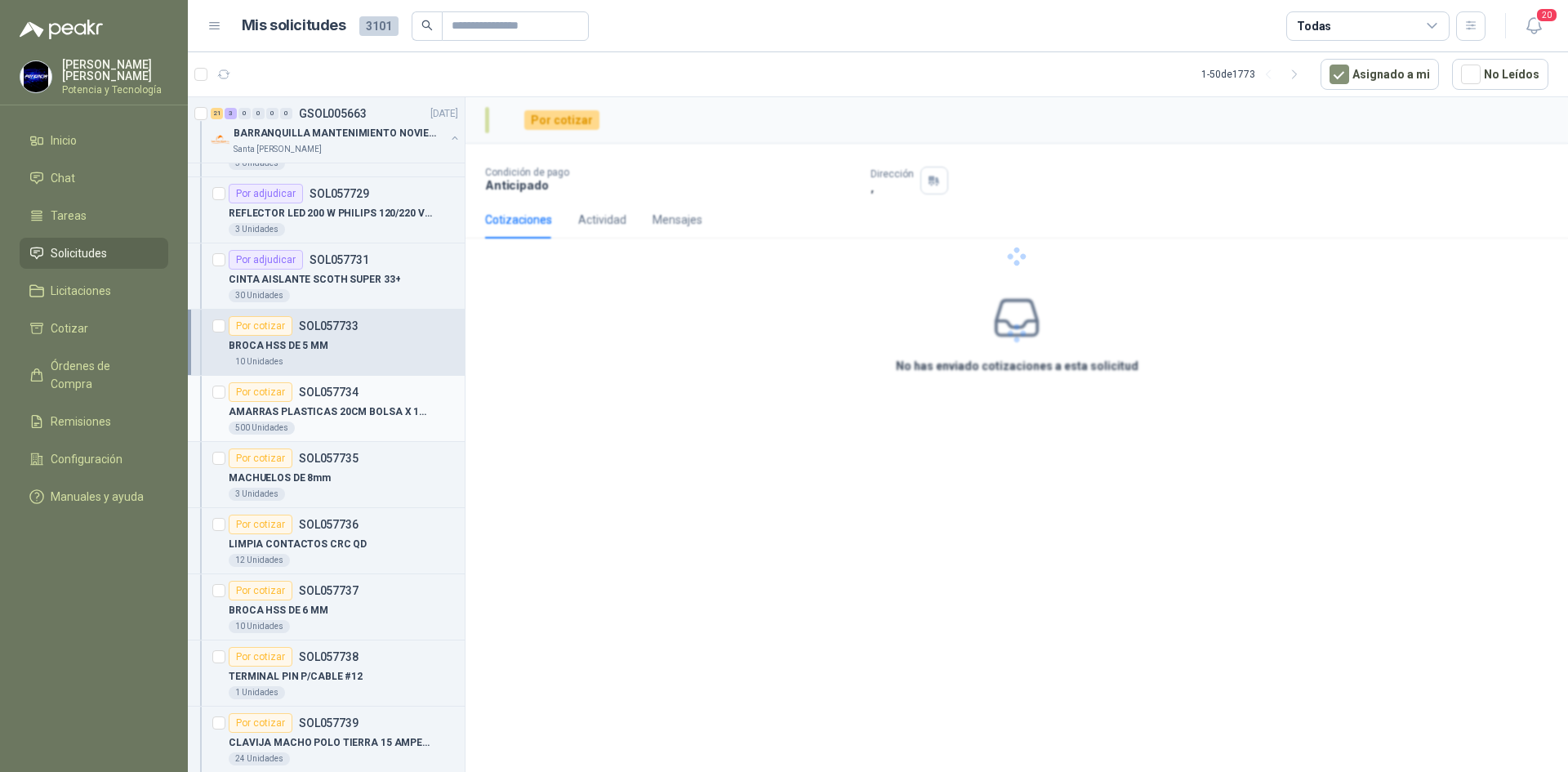
click at [347, 419] on p "AMARRAS PLASTICAS 20CM BOLSA X 100 UND" at bounding box center [330, 412] width 203 height 16
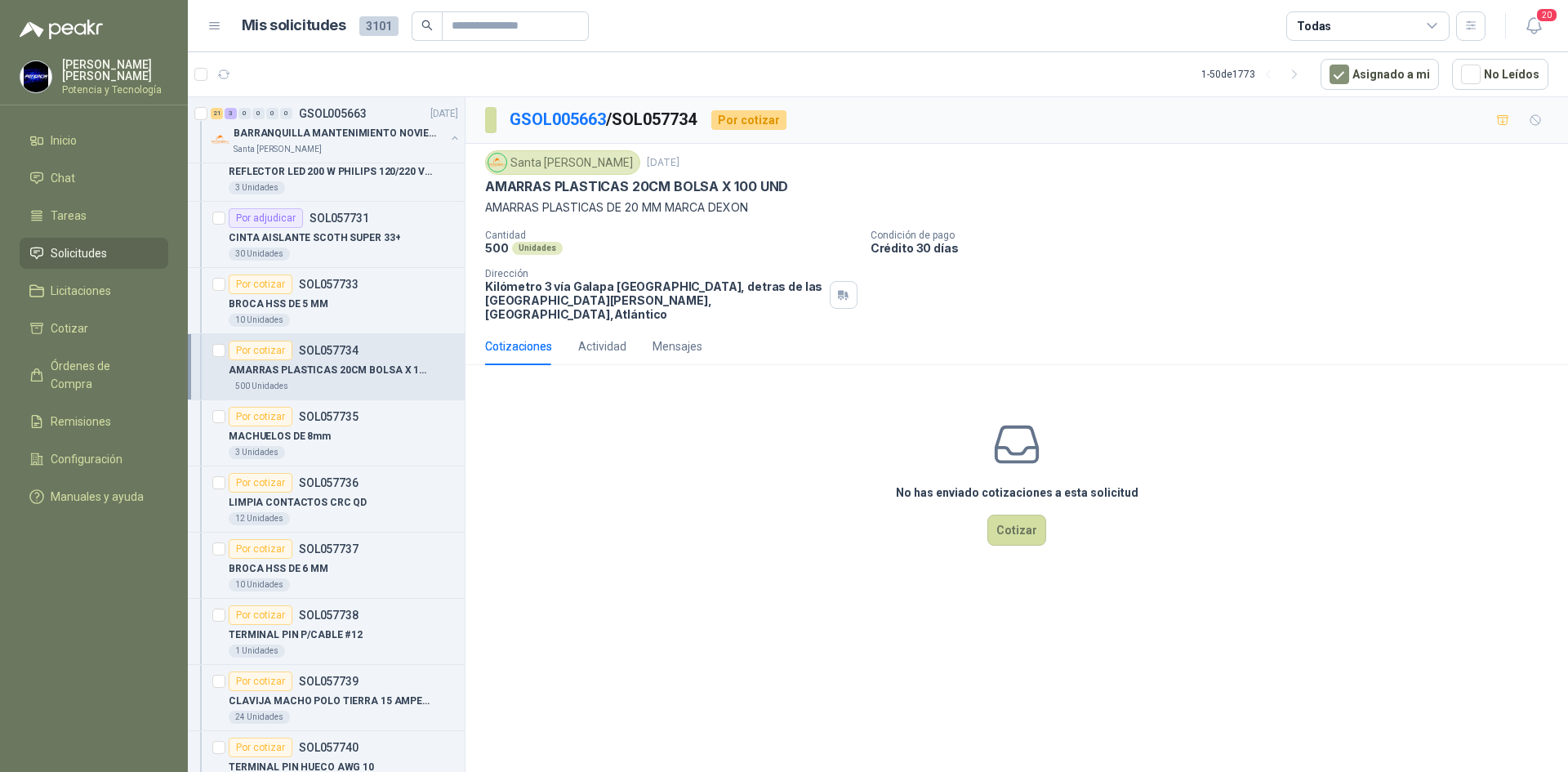
scroll to position [1144, 0]
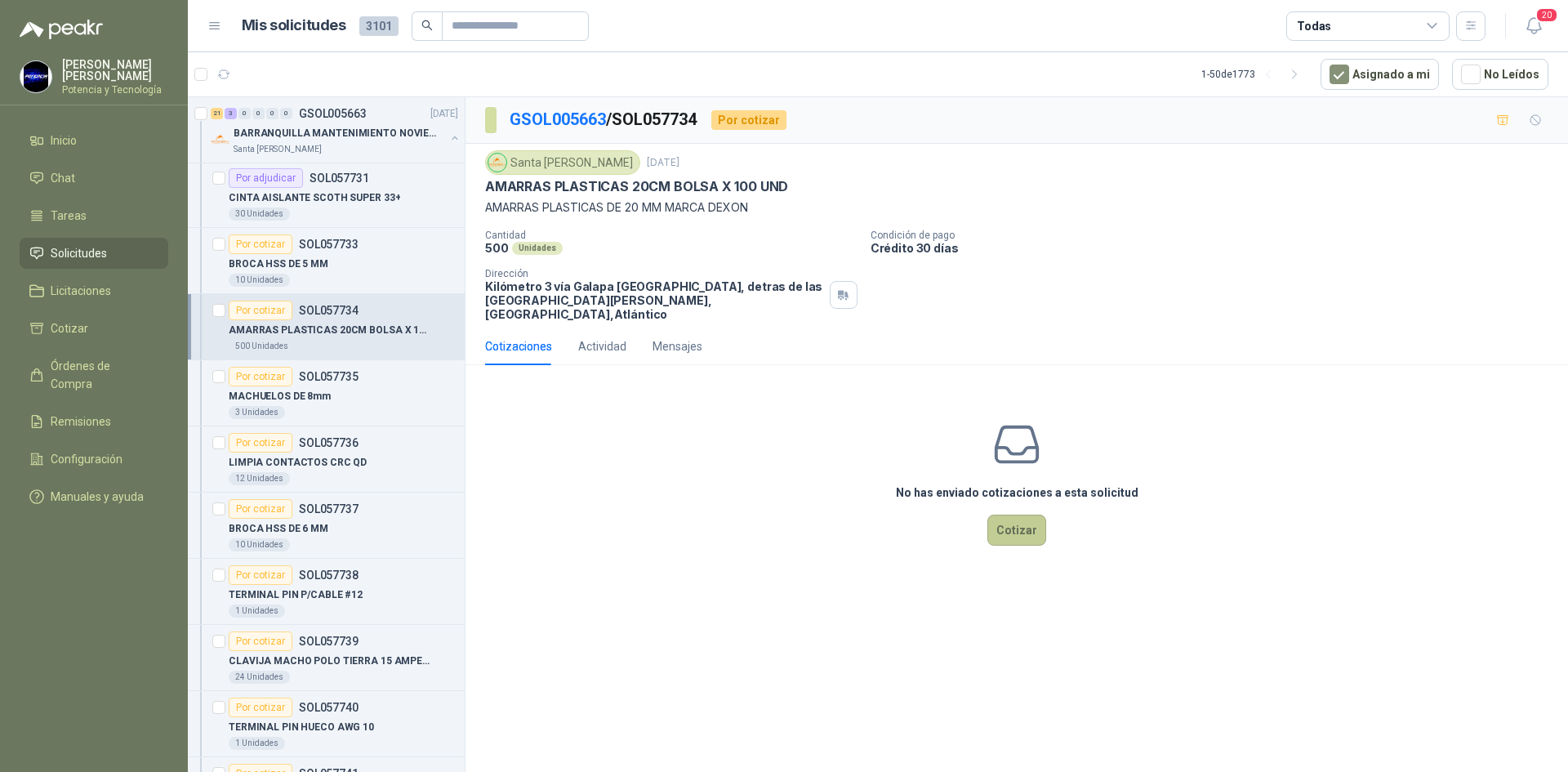
click at [1017, 515] on button "Cotizar" at bounding box center [1016, 530] width 59 height 31
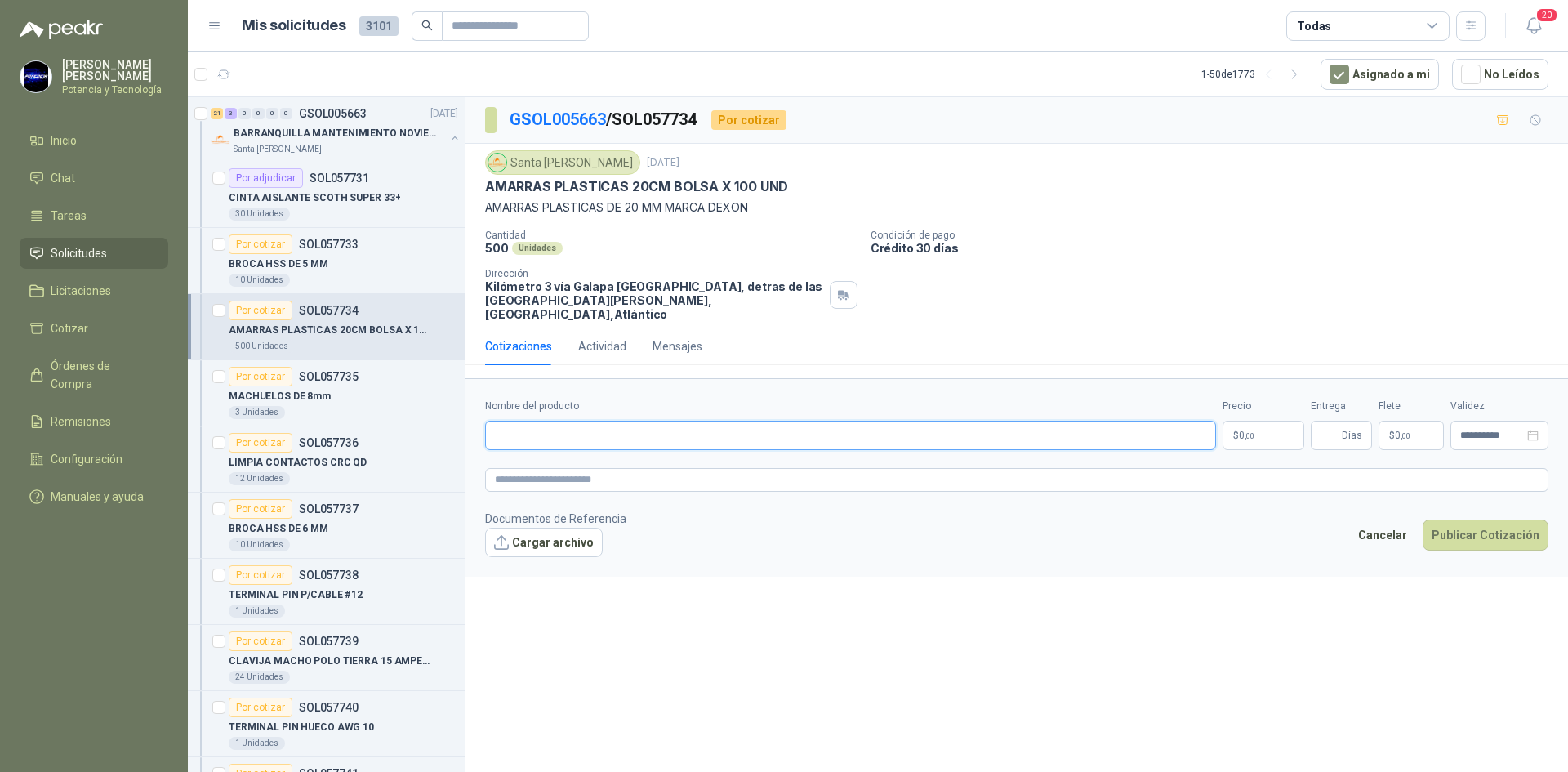
paste input "**********"
type input "**********"
click at [1273, 421] on p "$ 0 ,00" at bounding box center [1263, 435] width 82 height 29
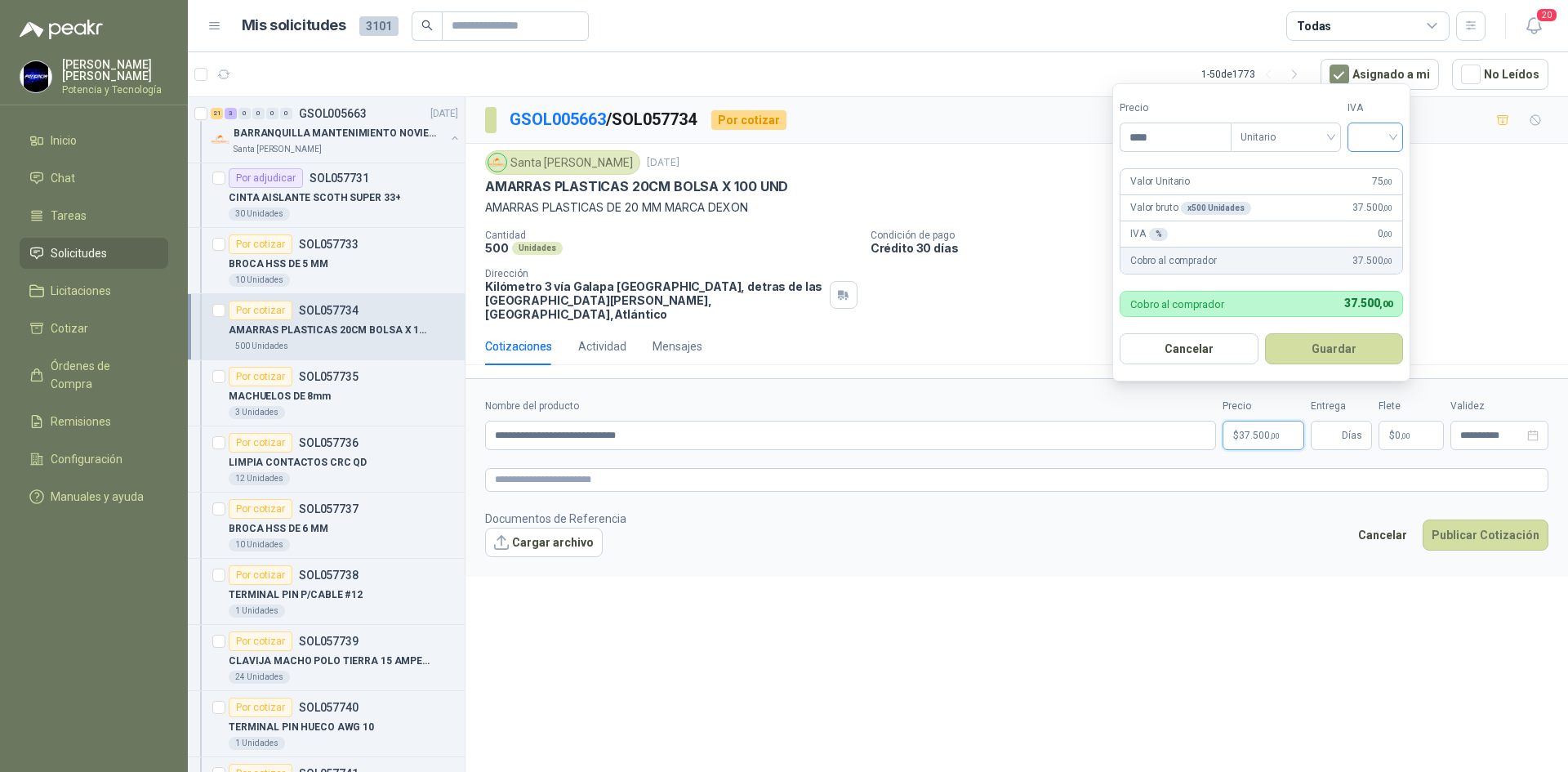
type input "****"
click at [1380, 135] on input "search" at bounding box center [1375, 135] width 36 height 25
click at [1380, 173] on div "19%" at bounding box center [1378, 171] width 30 height 18
click at [1338, 423] on input "Entrega" at bounding box center [1329, 436] width 18 height 28
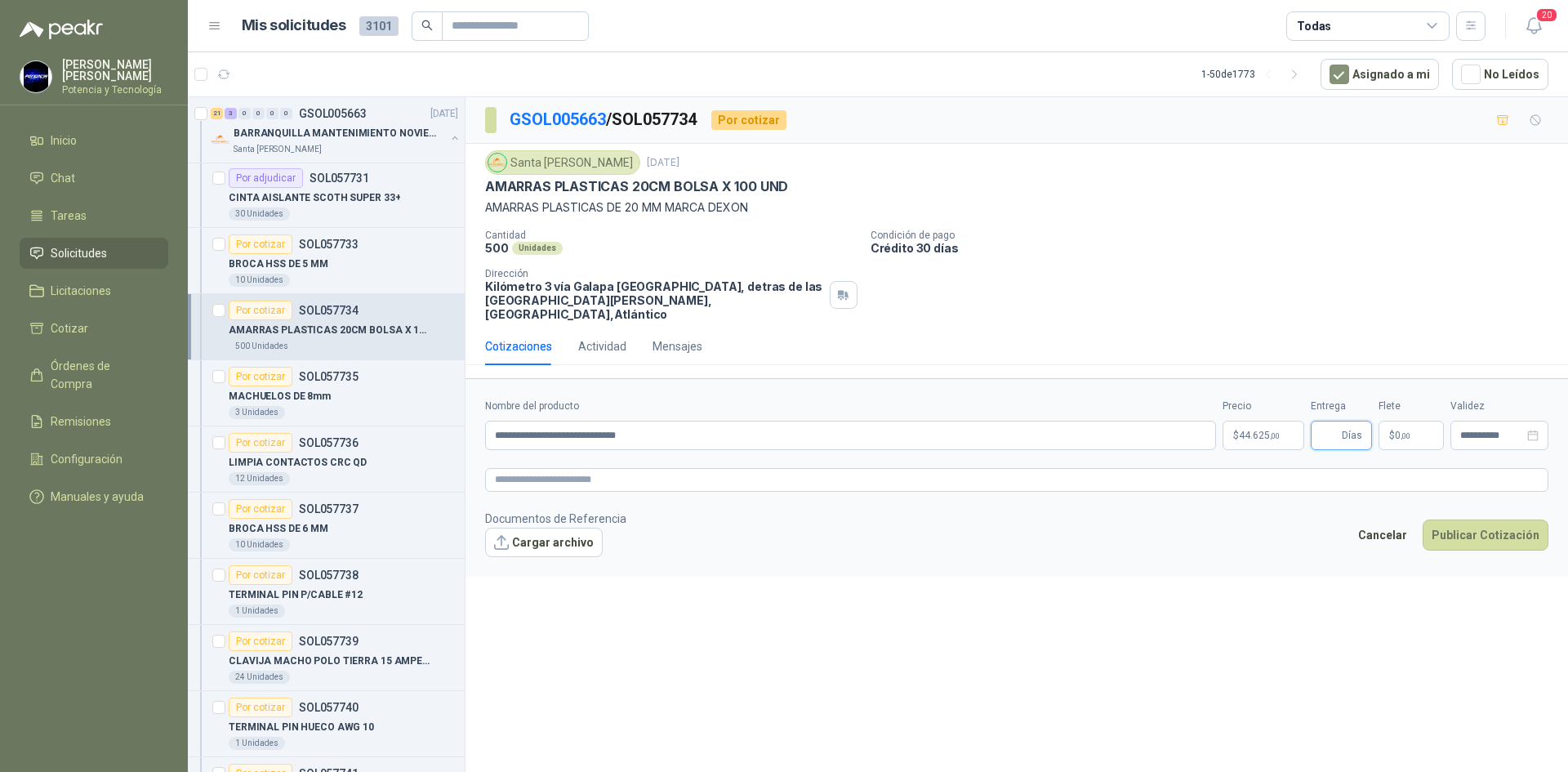
type input "*"
drag, startPoint x: 1339, startPoint y: 424, endPoint x: 1397, endPoint y: 387, distance: 68.8
click at [1411, 421] on p "$ 0 ,00" at bounding box center [1410, 435] width 65 height 29
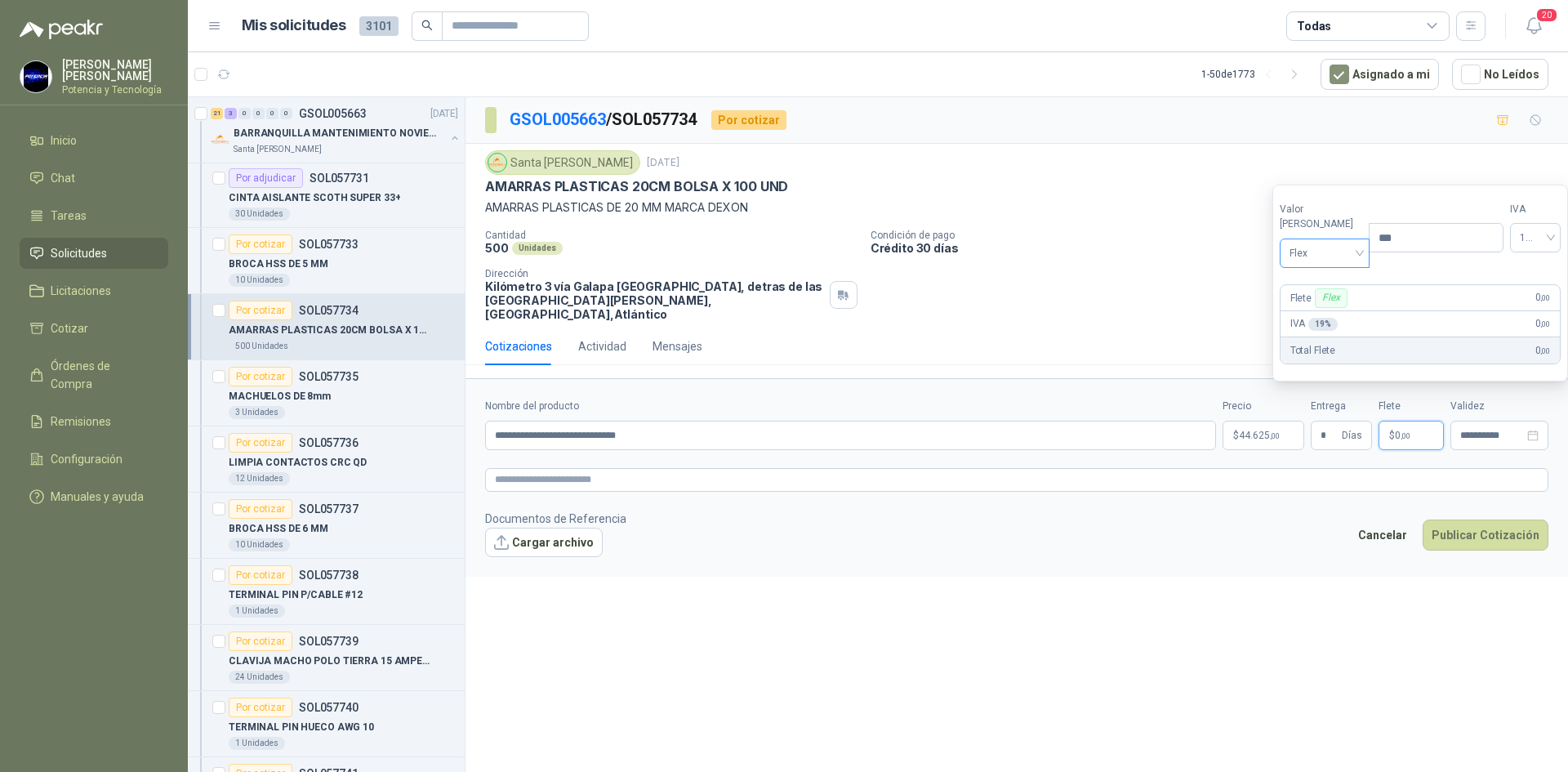
click at [1317, 255] on span "Flex" at bounding box center [1324, 253] width 71 height 25
click at [1323, 315] on div "Incluido" at bounding box center [1320, 314] width 56 height 18
click at [1258, 421] on p "$ 44.625 ,00" at bounding box center [1263, 435] width 82 height 29
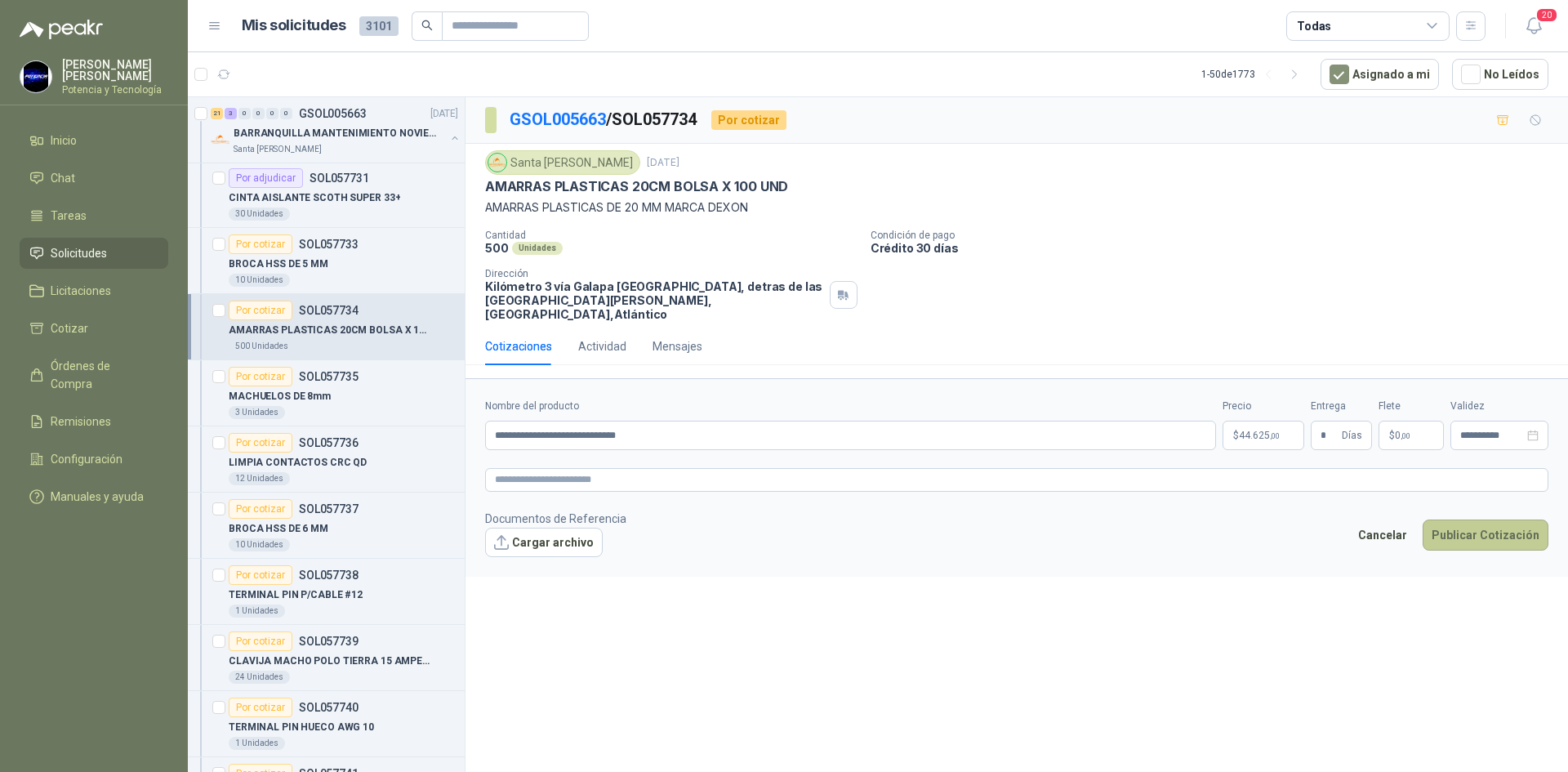
click at [1458, 520] on button "Publicar Cotización" at bounding box center [1485, 535] width 126 height 31
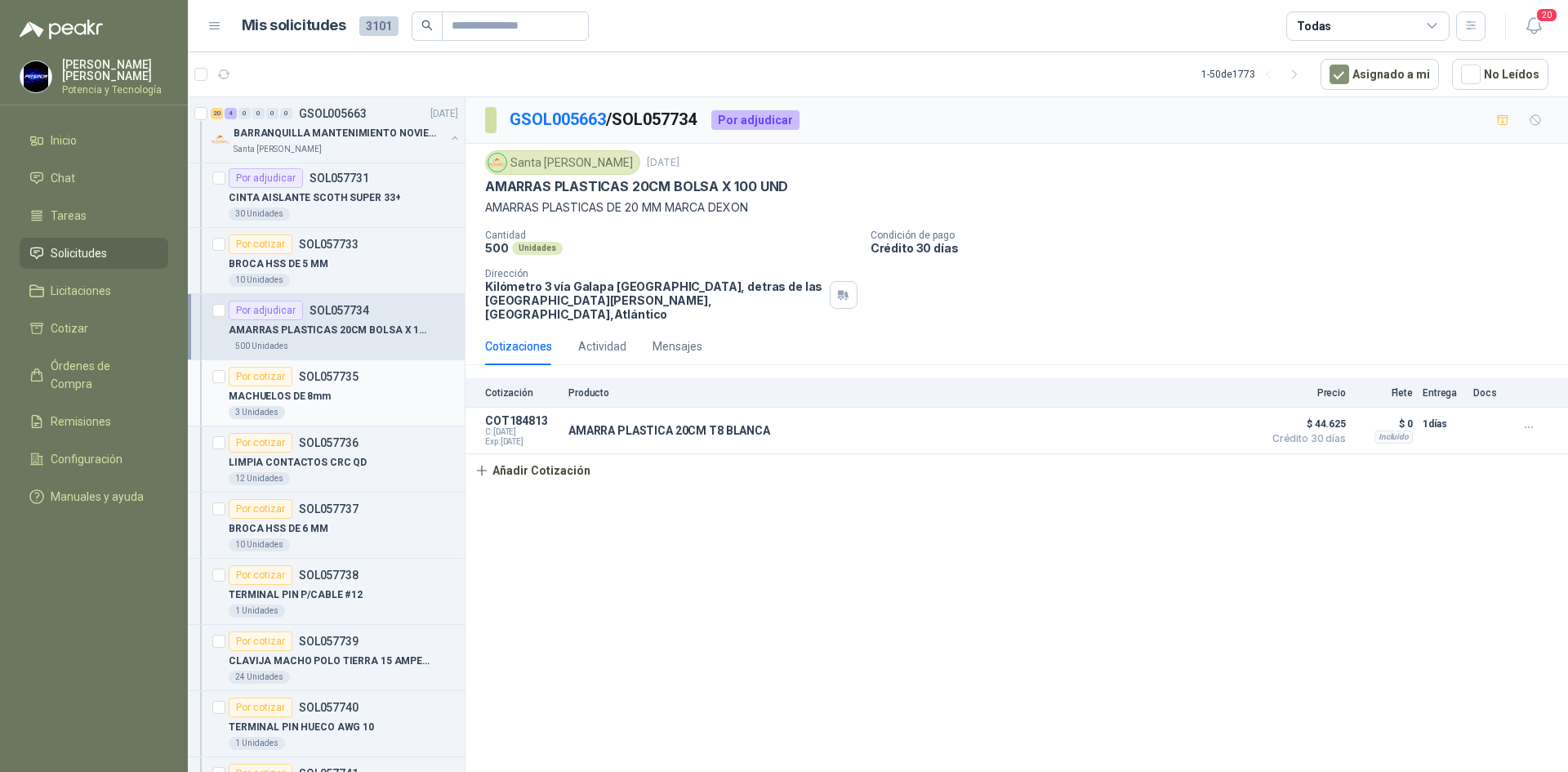
click at [249, 399] on p "MACHUELOS DE 8mm" at bounding box center [280, 397] width 102 height 16
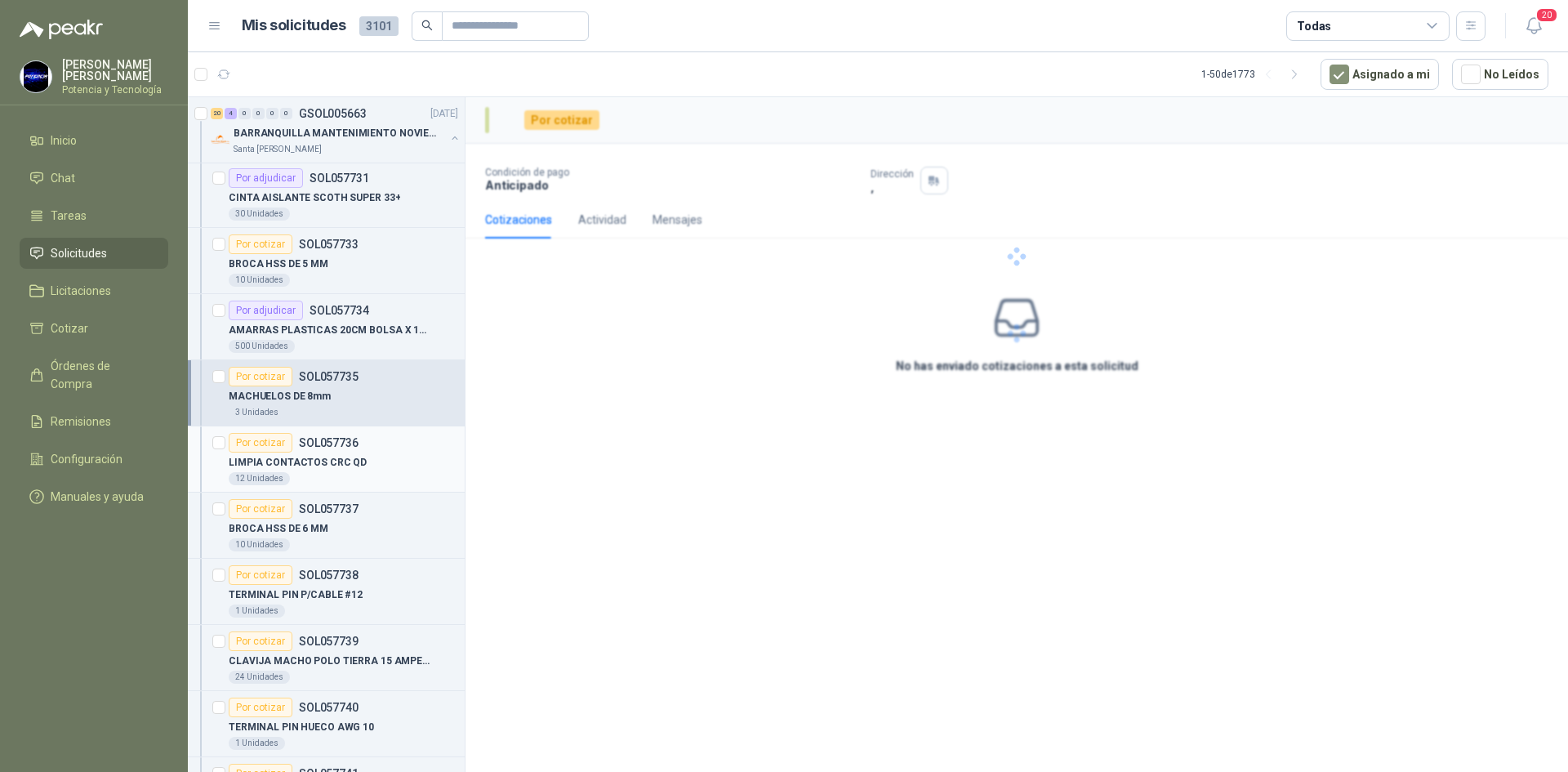
click at [325, 467] on p "LIMPIA CONTACTOS CRC QD" at bounding box center [298, 463] width 138 height 16
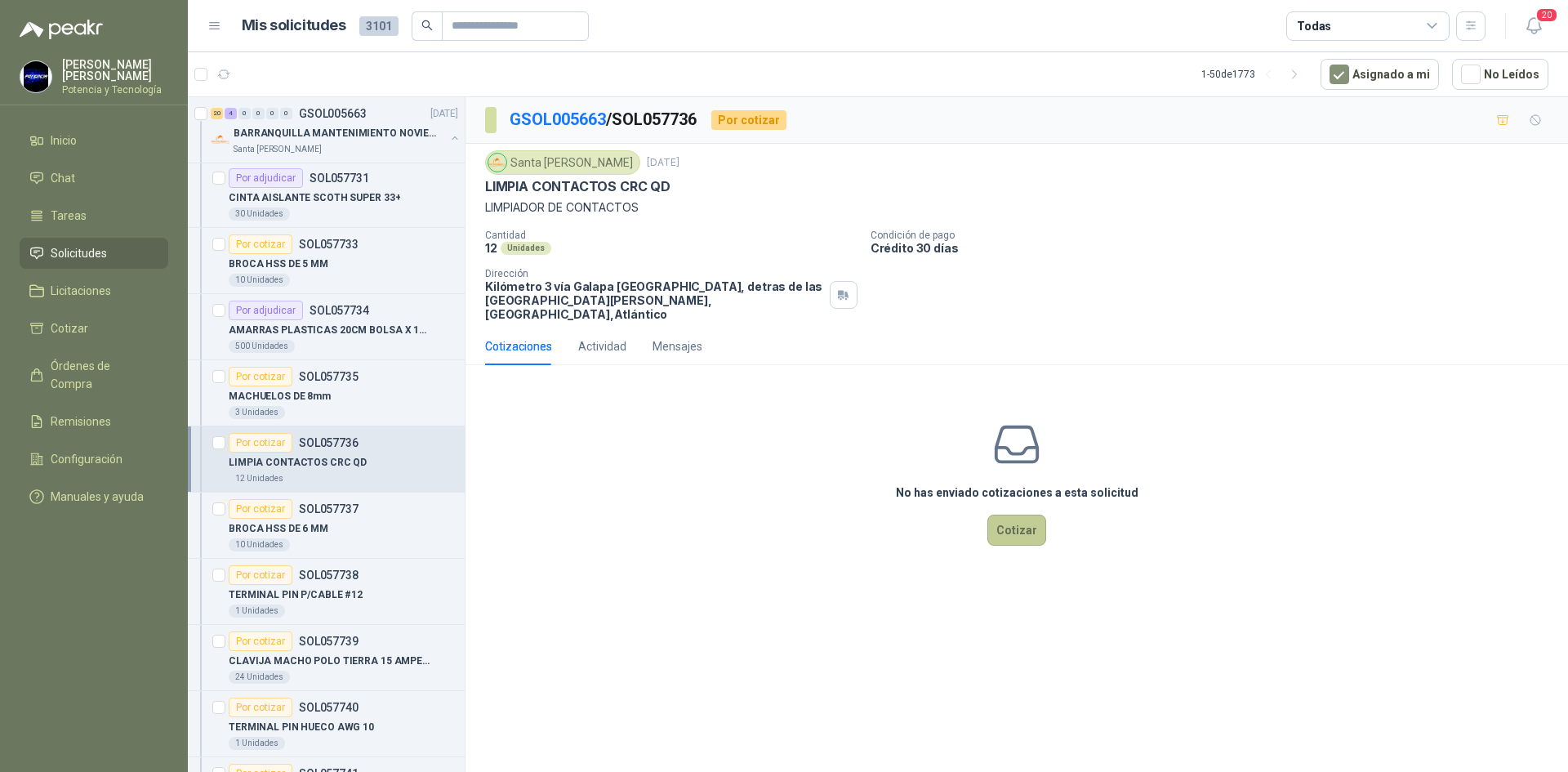
click at [1020, 515] on button "Cotizar" at bounding box center [1016, 530] width 59 height 31
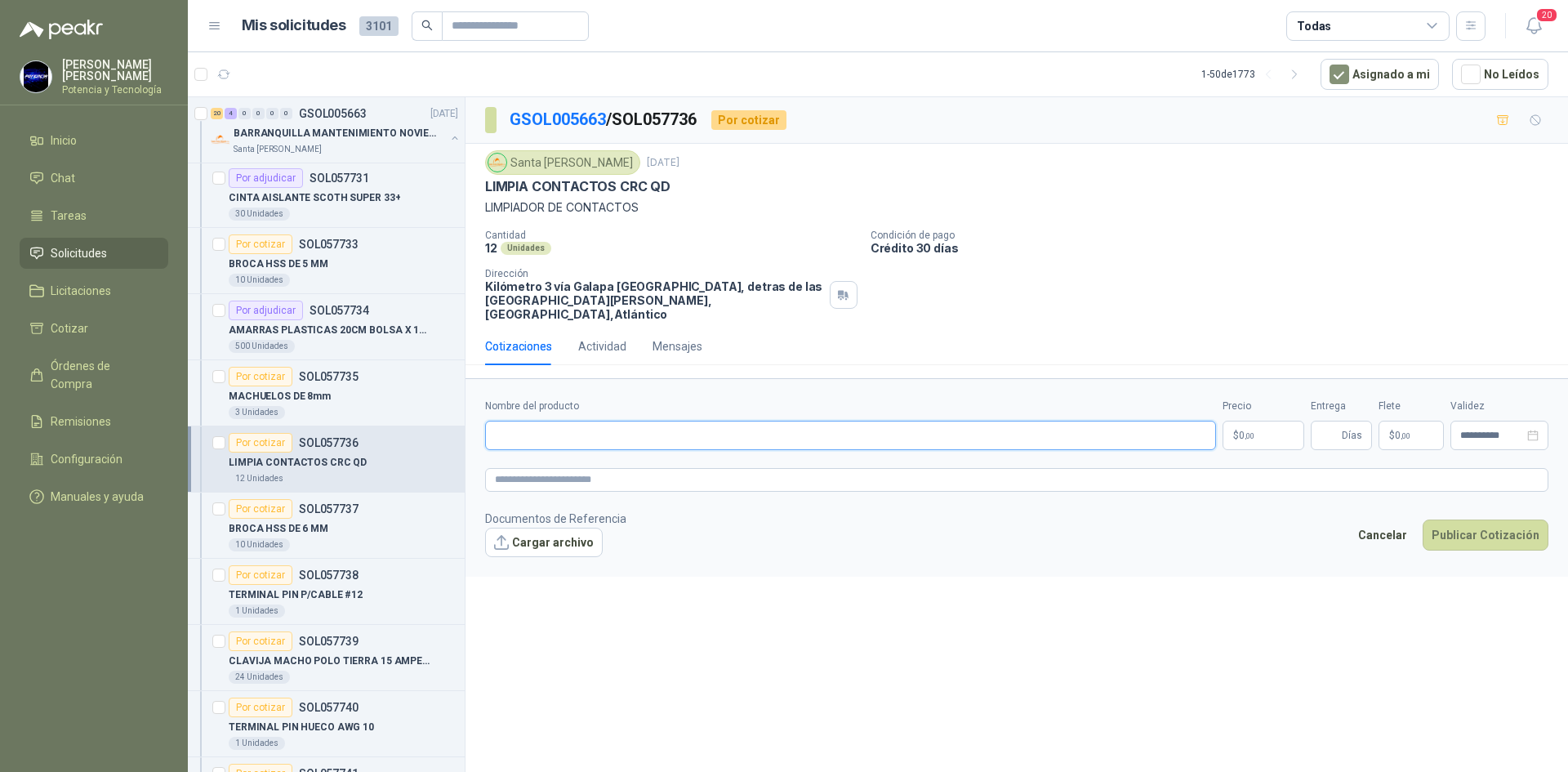
paste input "**********"
type input "**********"
click at [1250, 421] on p "$ 0 ,00" at bounding box center [1263, 435] width 82 height 29
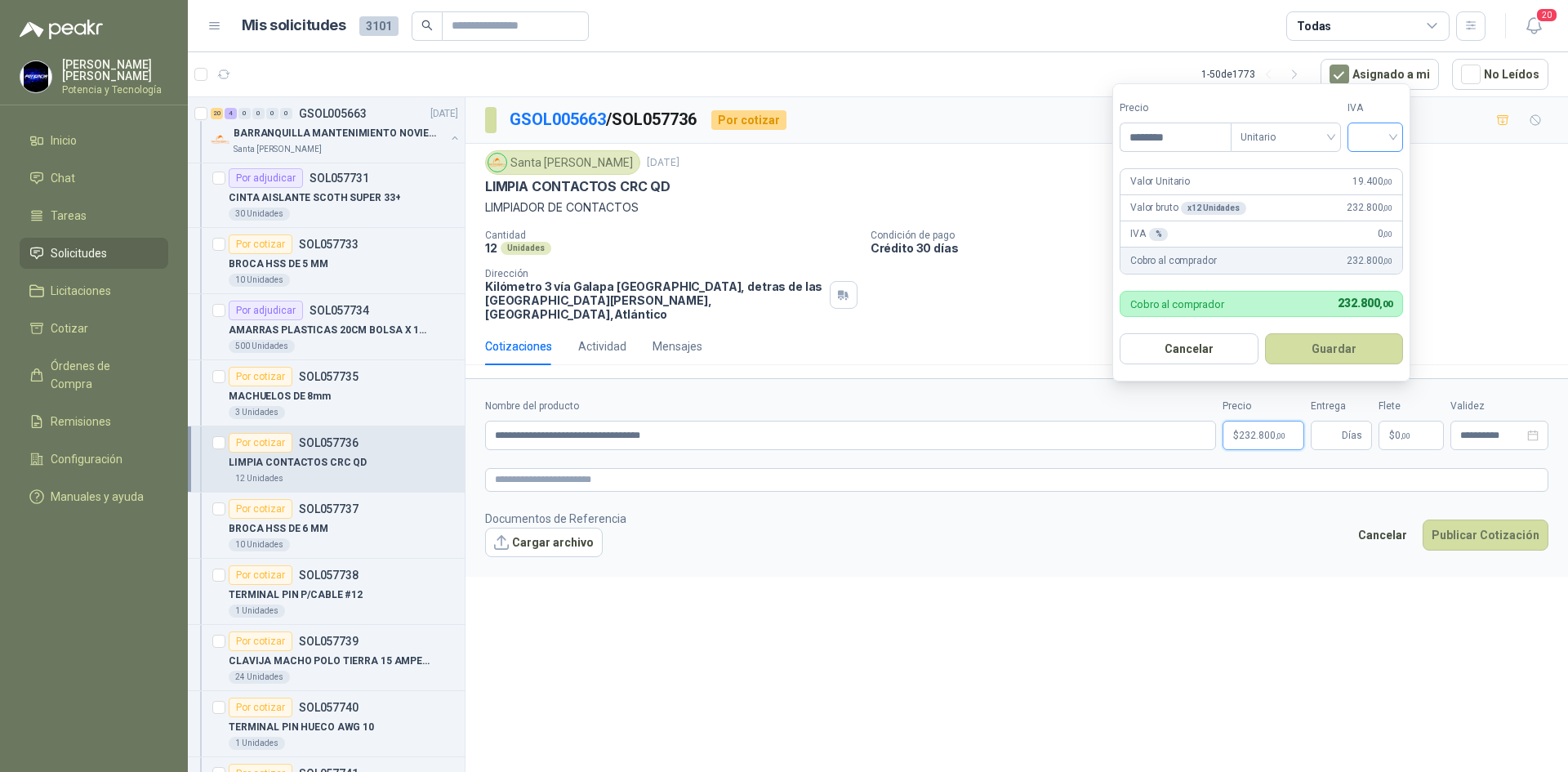
type input "********"
click at [1392, 132] on input "search" at bounding box center [1375, 135] width 36 height 25
click at [1389, 169] on div "19%" at bounding box center [1378, 171] width 30 height 18
click at [1340, 421] on span "Días" at bounding box center [1340, 435] width 61 height 29
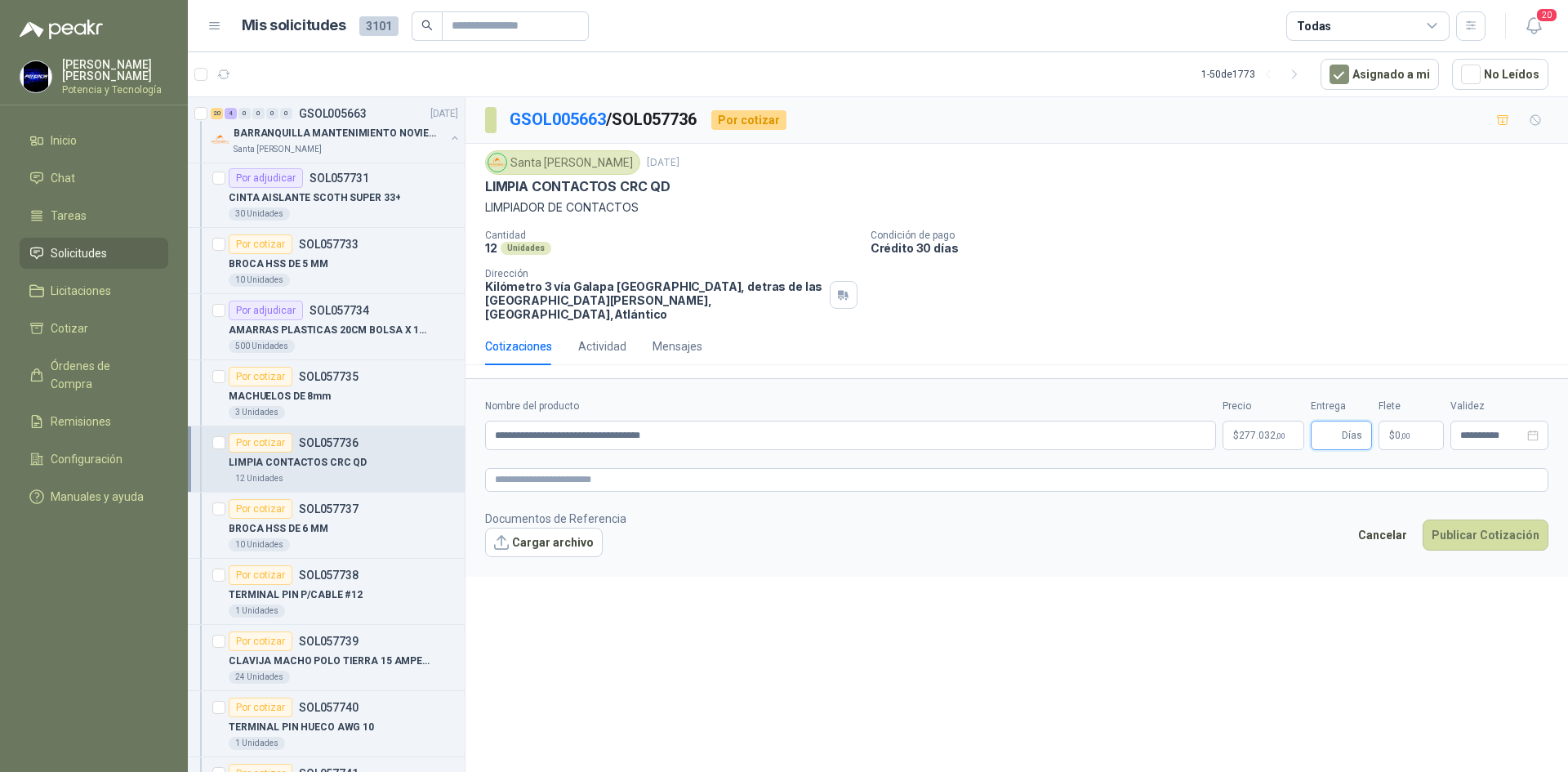
click at [1327, 434] on input "Entrega" at bounding box center [1329, 436] width 18 height 28
type input "*"
drag, startPoint x: 1409, startPoint y: 426, endPoint x: 1308, endPoint y: 292, distance: 167.8
click at [1409, 431] on span ",00" at bounding box center [1405, 435] width 10 height 9
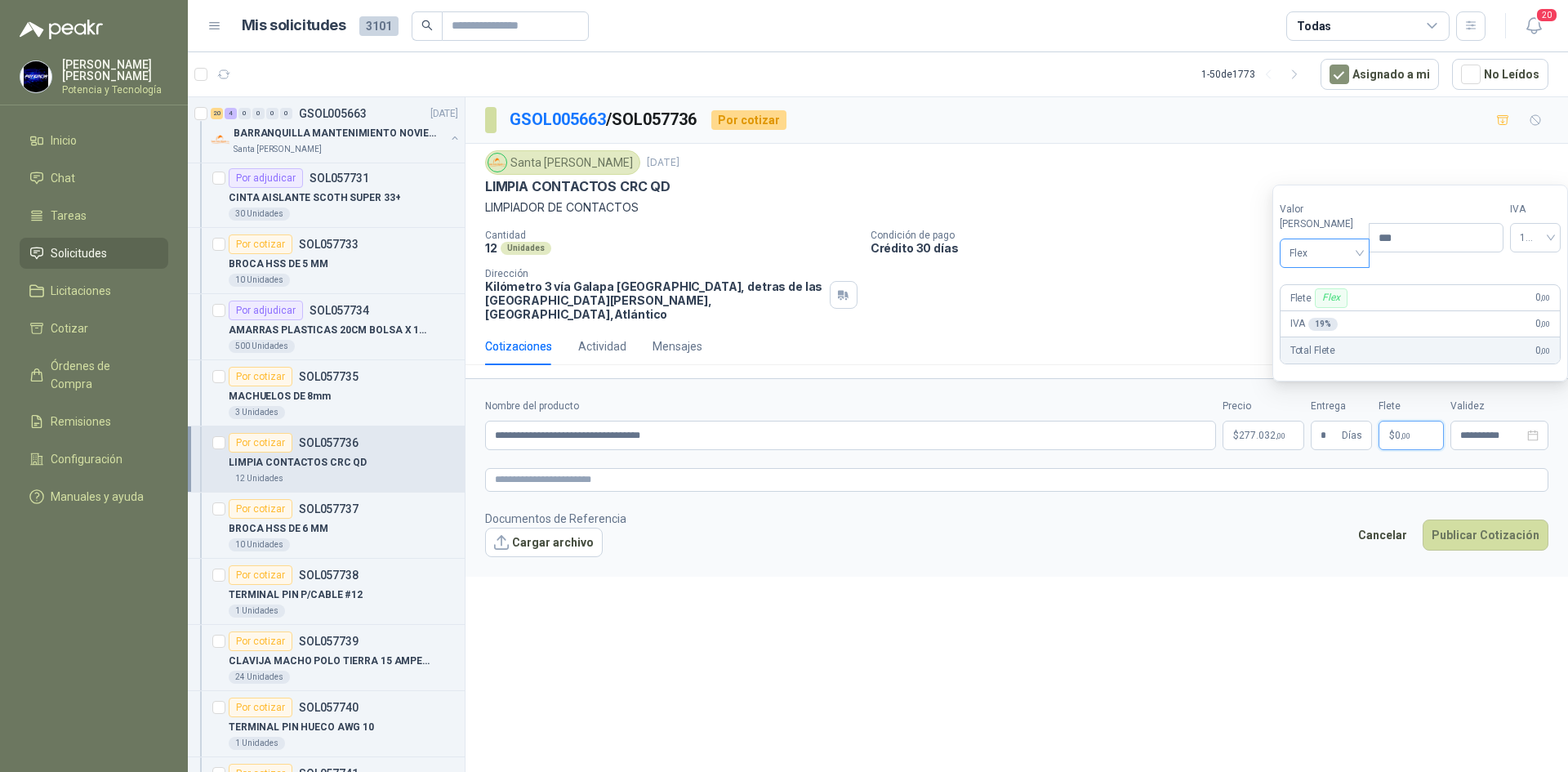
click at [1284, 246] on div "Flex" at bounding box center [1324, 253] width 91 height 29
click at [1315, 310] on div "Incluido" at bounding box center [1320, 314] width 56 height 18
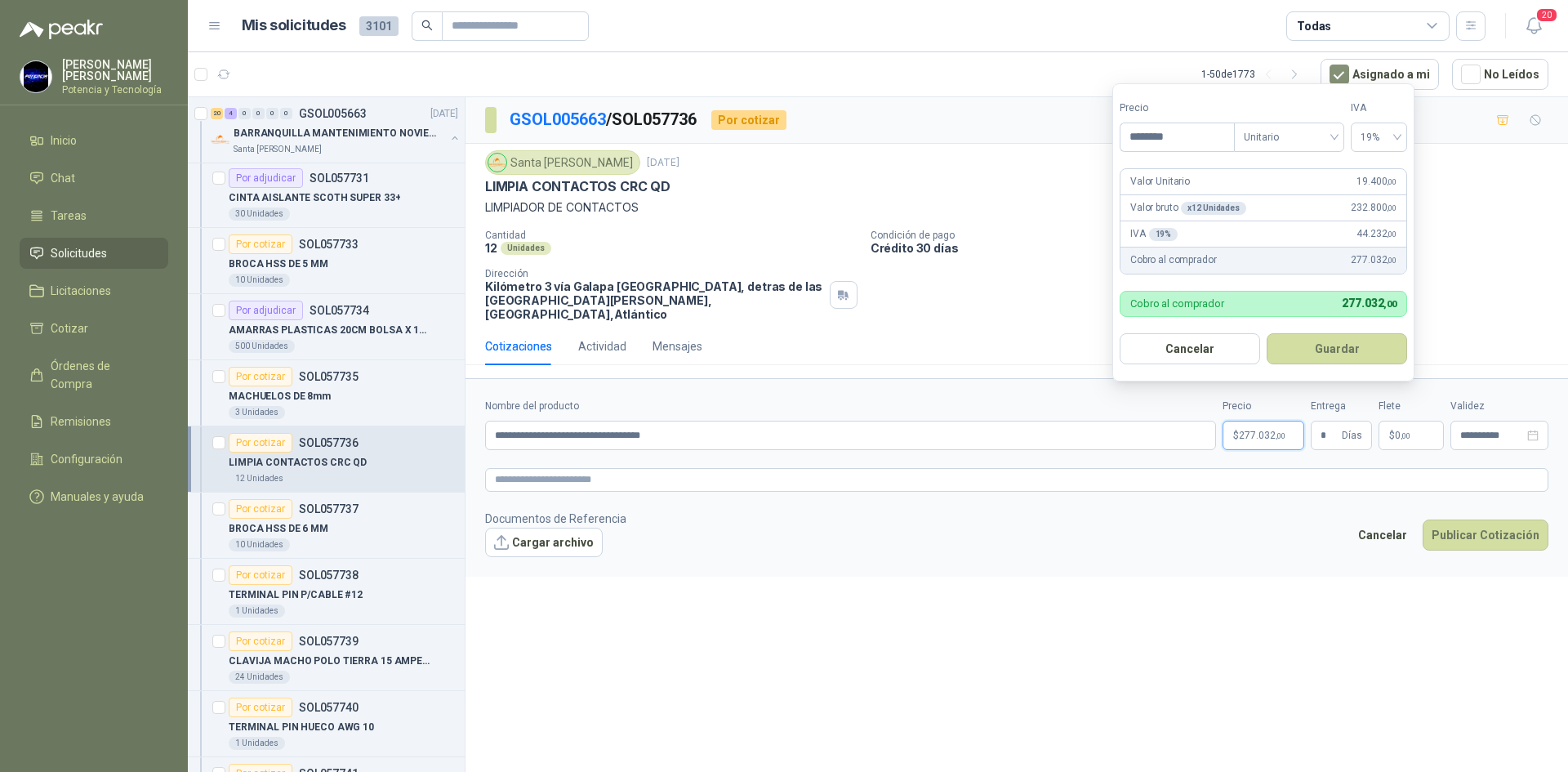
click at [1241, 431] on span "277.032 ,00" at bounding box center [1261, 436] width 47 height 10
click at [1448, 521] on button "Publicar Cotización" at bounding box center [1485, 535] width 126 height 31
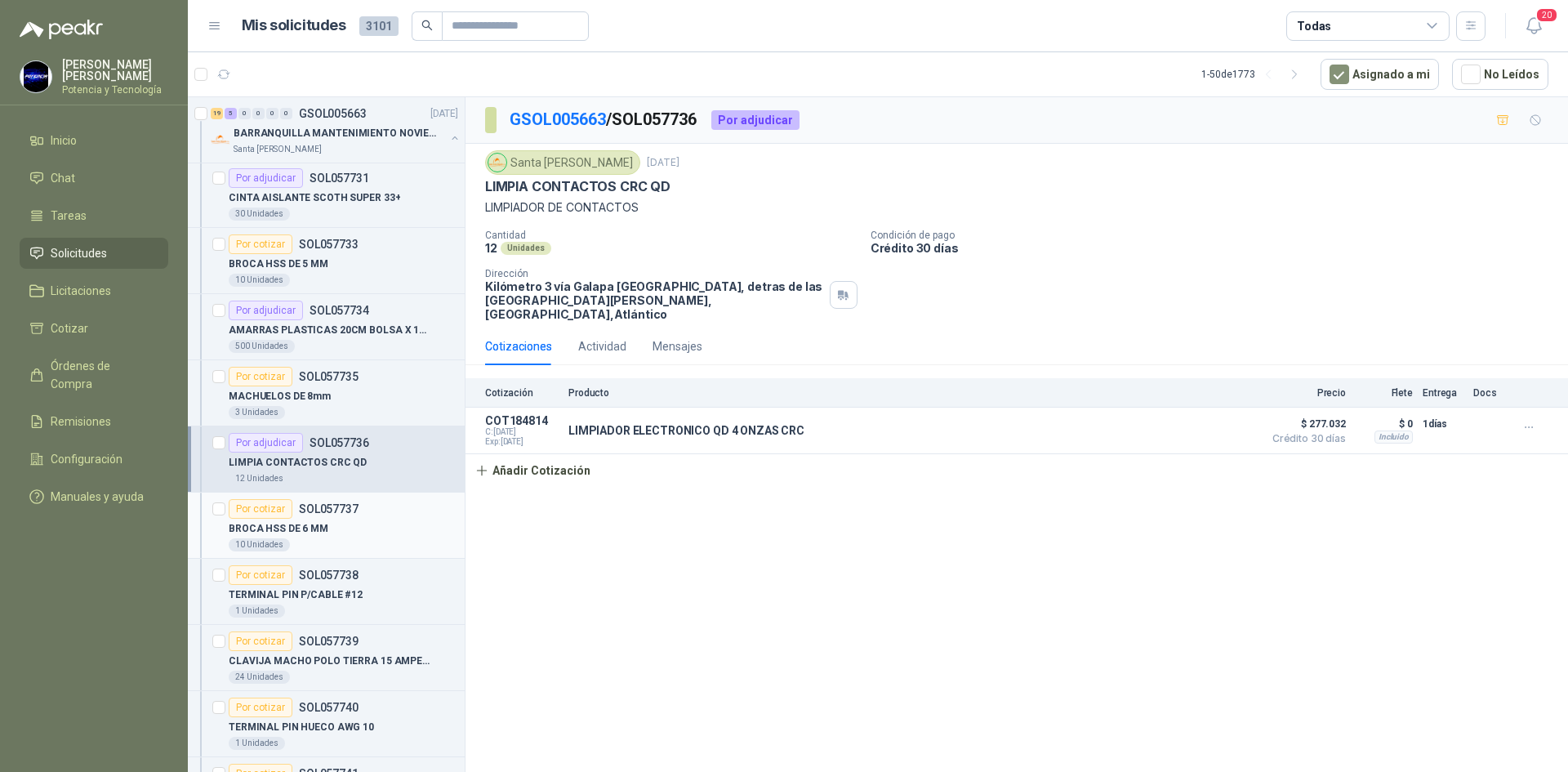
click at [324, 538] on div "BROCA HSS DE 6 MM" at bounding box center [344, 529] width 230 height 20
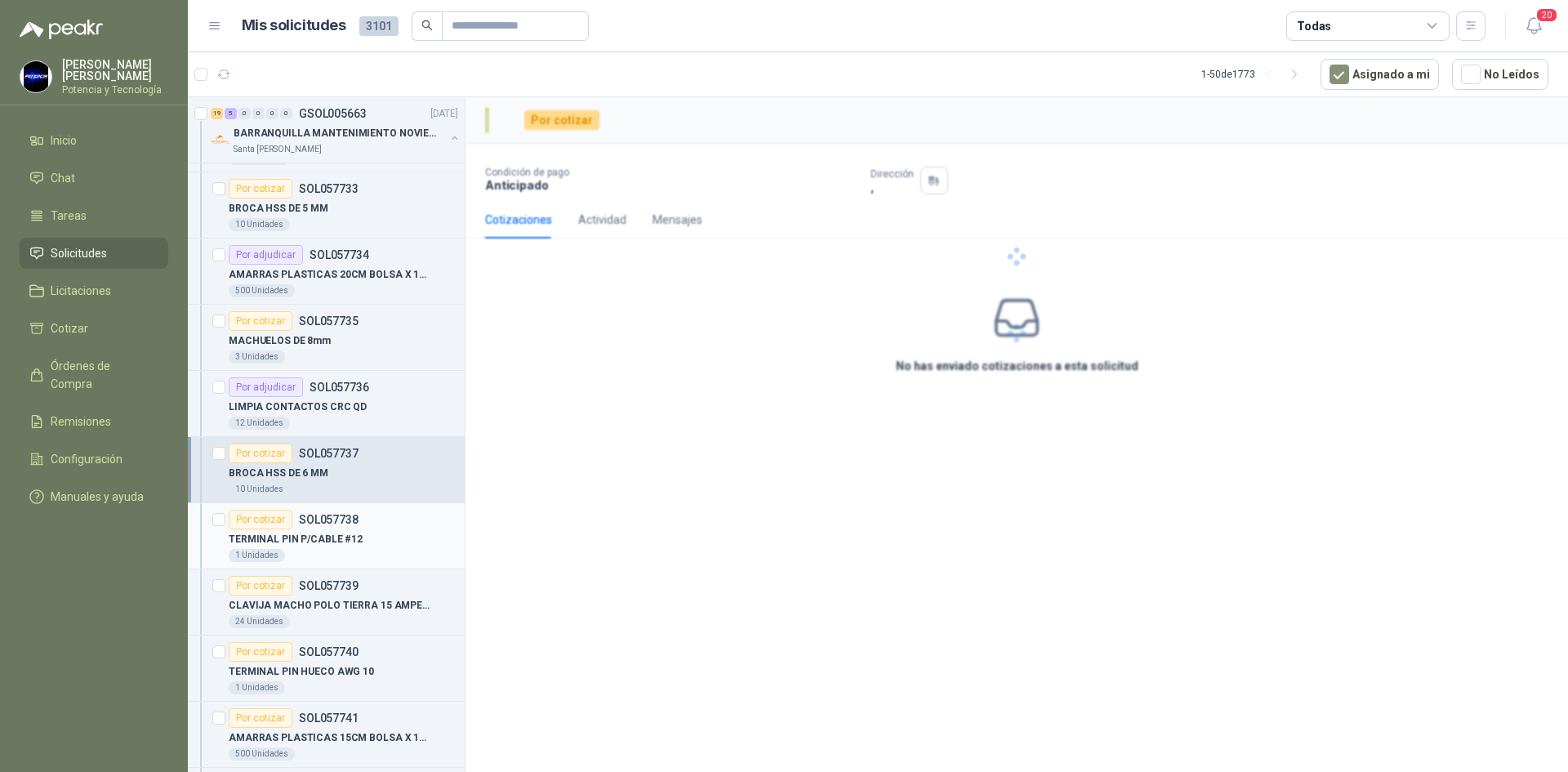
scroll to position [1225, 0]
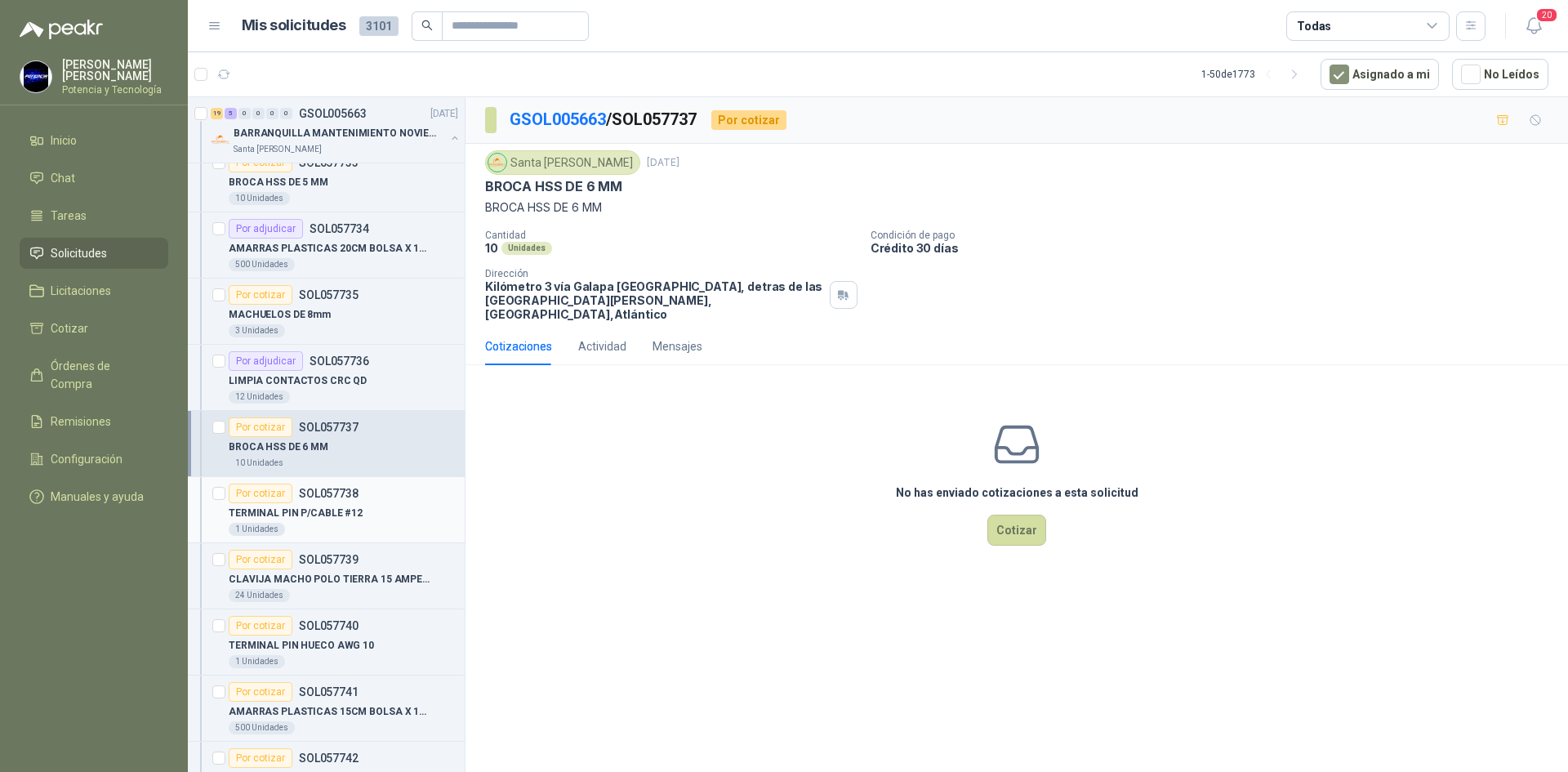
click at [358, 516] on div "TERMINAL PIN P/CABLE #12" at bounding box center [344, 513] width 230 height 20
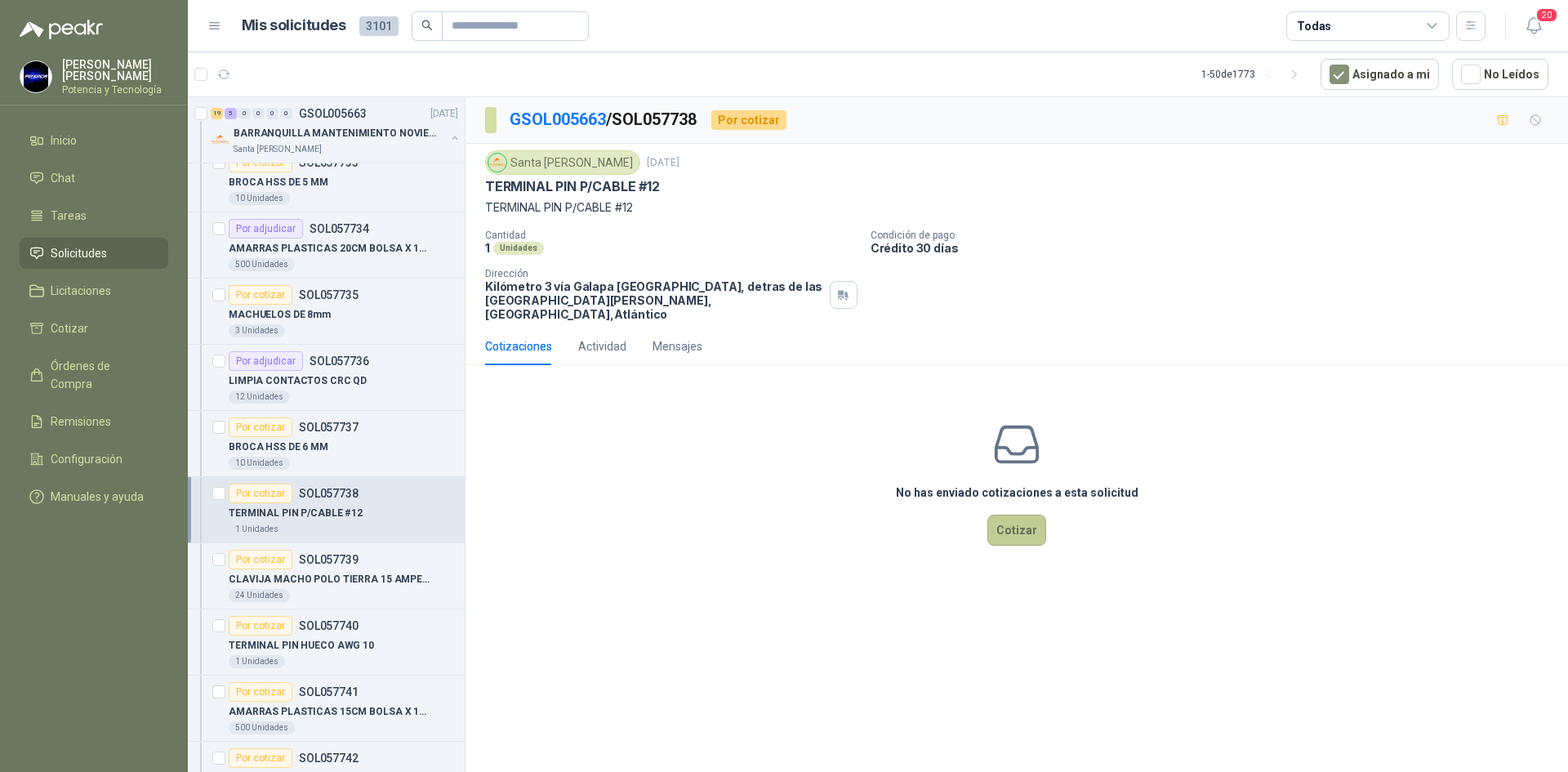
click at [1012, 524] on button "Cotizar" at bounding box center [1016, 530] width 59 height 31
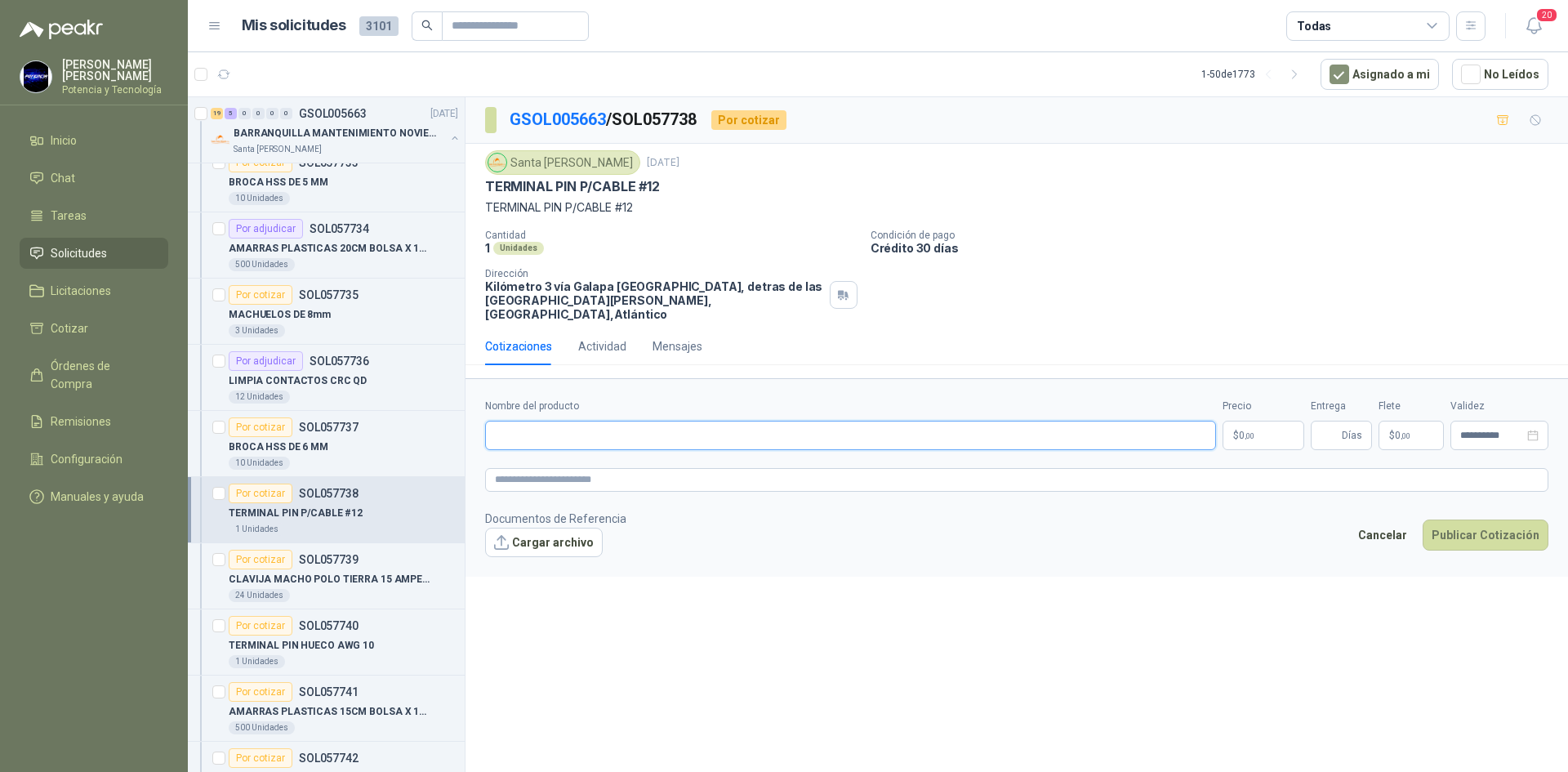
click at [620, 421] on input "Nombre del producto" at bounding box center [849, 435] width 731 height 29
type input "**********"
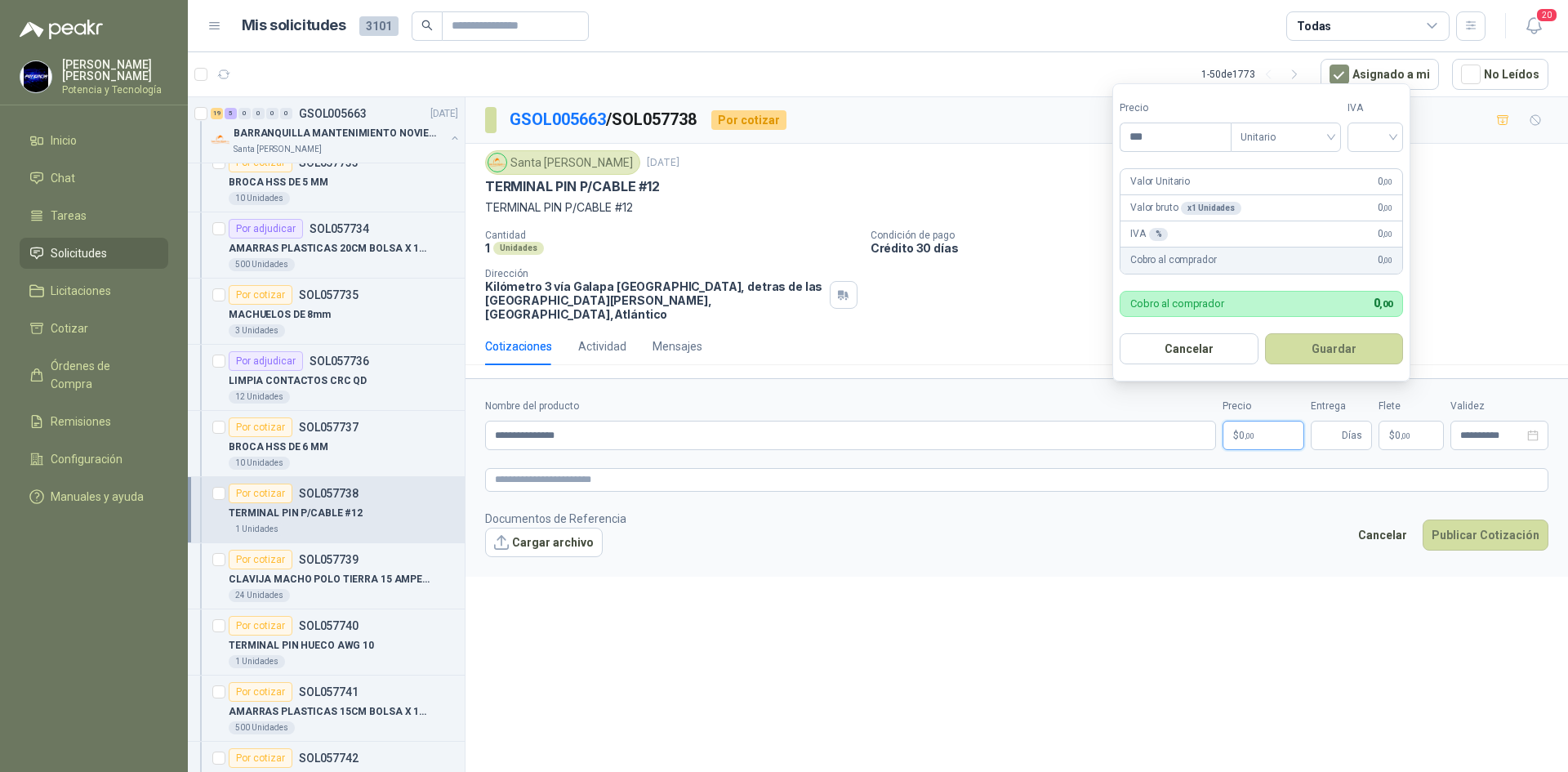
click at [1234, 432] on p "$ 0 ,00" at bounding box center [1263, 435] width 82 height 29
type input "*****"
click at [1376, 130] on input "search" at bounding box center [1375, 135] width 36 height 25
drag, startPoint x: 1376, startPoint y: 164, endPoint x: 1376, endPoint y: 399, distance: 235.0
click at [1376, 172] on div "19%" at bounding box center [1378, 171] width 30 height 18
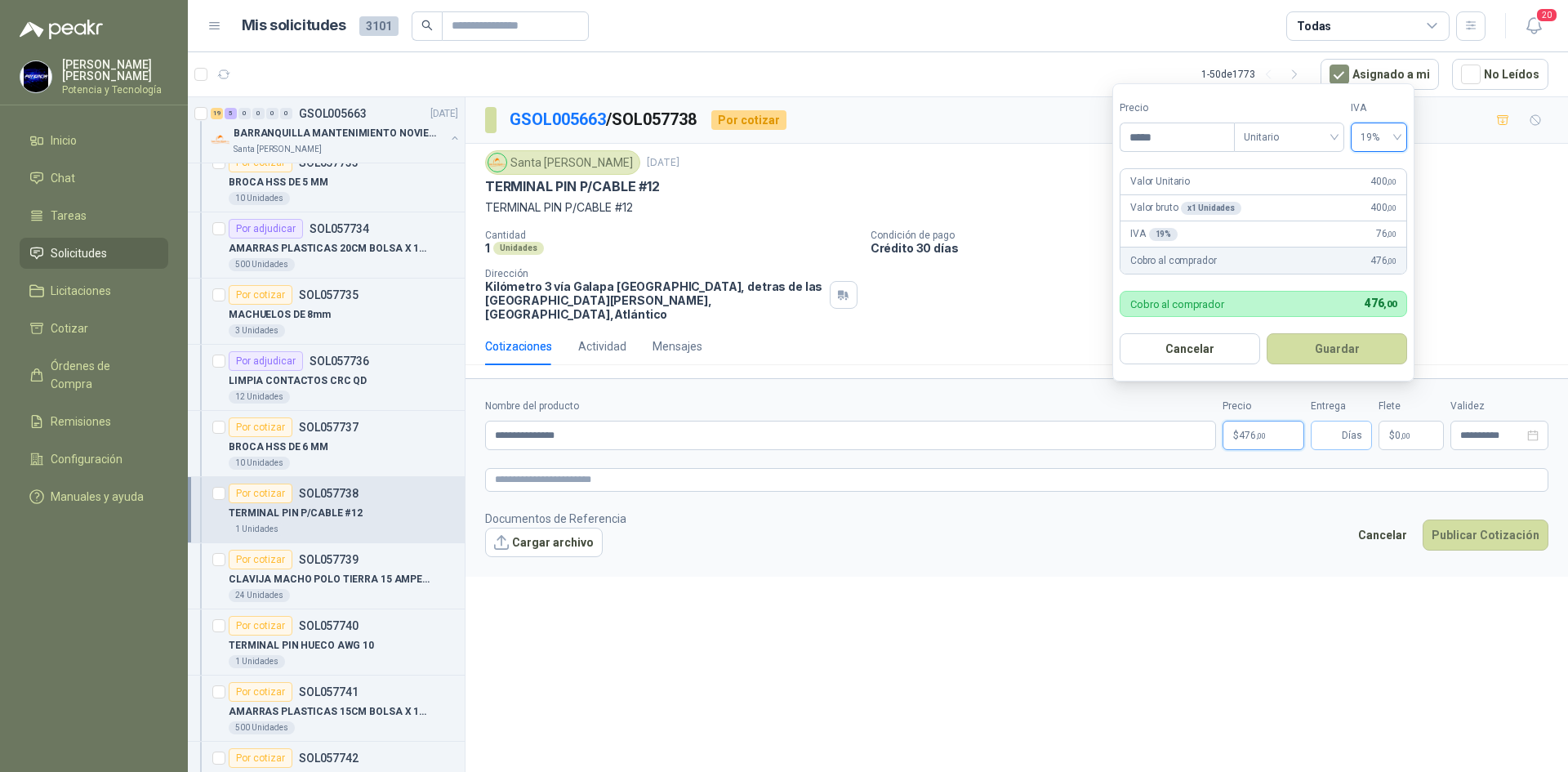
click at [1344, 422] on span "Días" at bounding box center [1351, 436] width 20 height 28
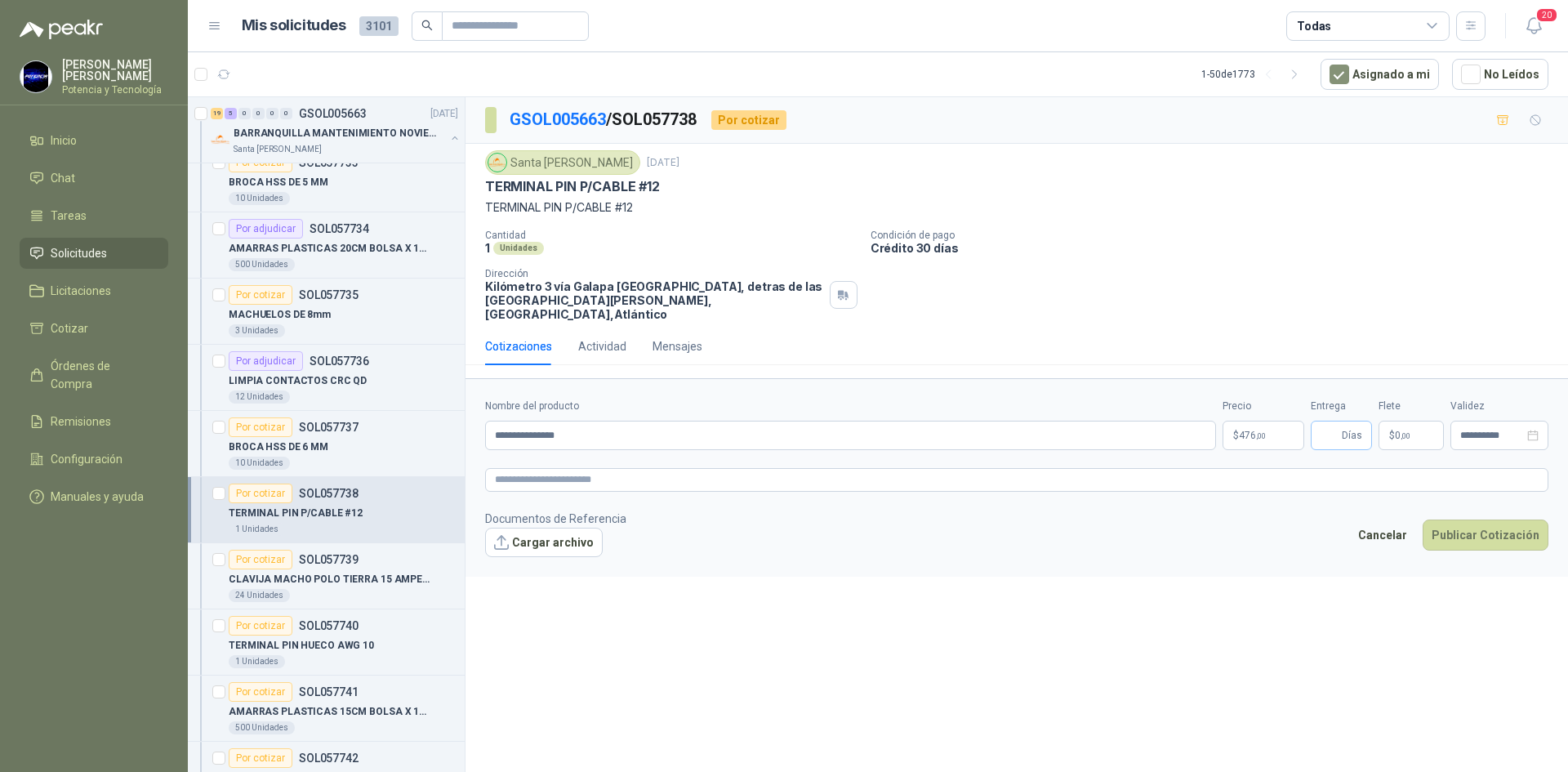
click at [1344, 422] on span "Días" at bounding box center [1351, 436] width 20 height 28
type input "*"
click at [1395, 431] on span "0 ,00" at bounding box center [1402, 436] width 16 height 10
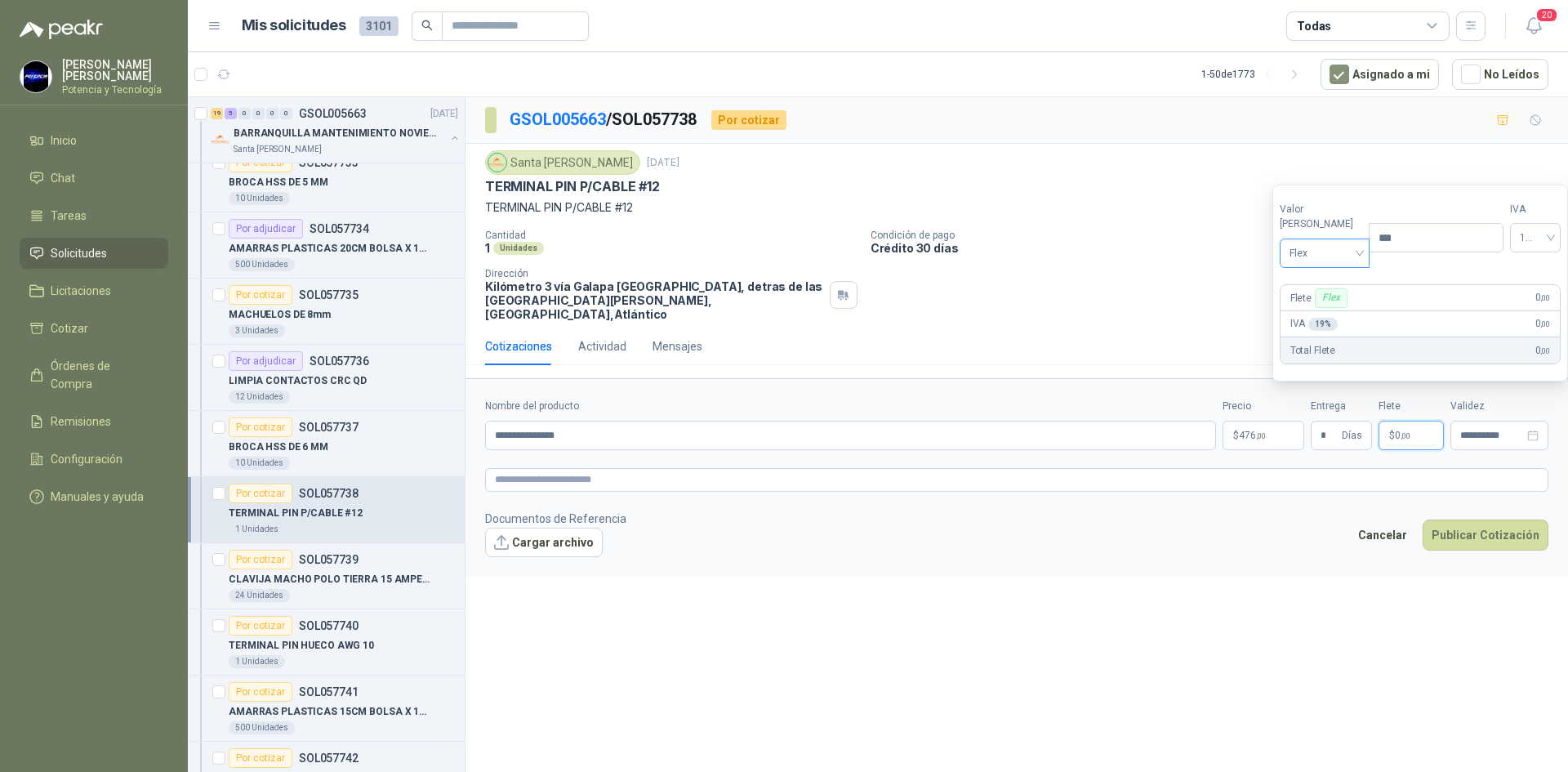
click at [1300, 261] on span "Flex" at bounding box center [1324, 253] width 71 height 25
drag, startPoint x: 1308, startPoint y: 307, endPoint x: 1270, endPoint y: 405, distance: 105.1
click at [1308, 308] on div "Incluido" at bounding box center [1320, 314] width 56 height 18
click at [1262, 431] on span ",00" at bounding box center [1260, 435] width 10 height 9
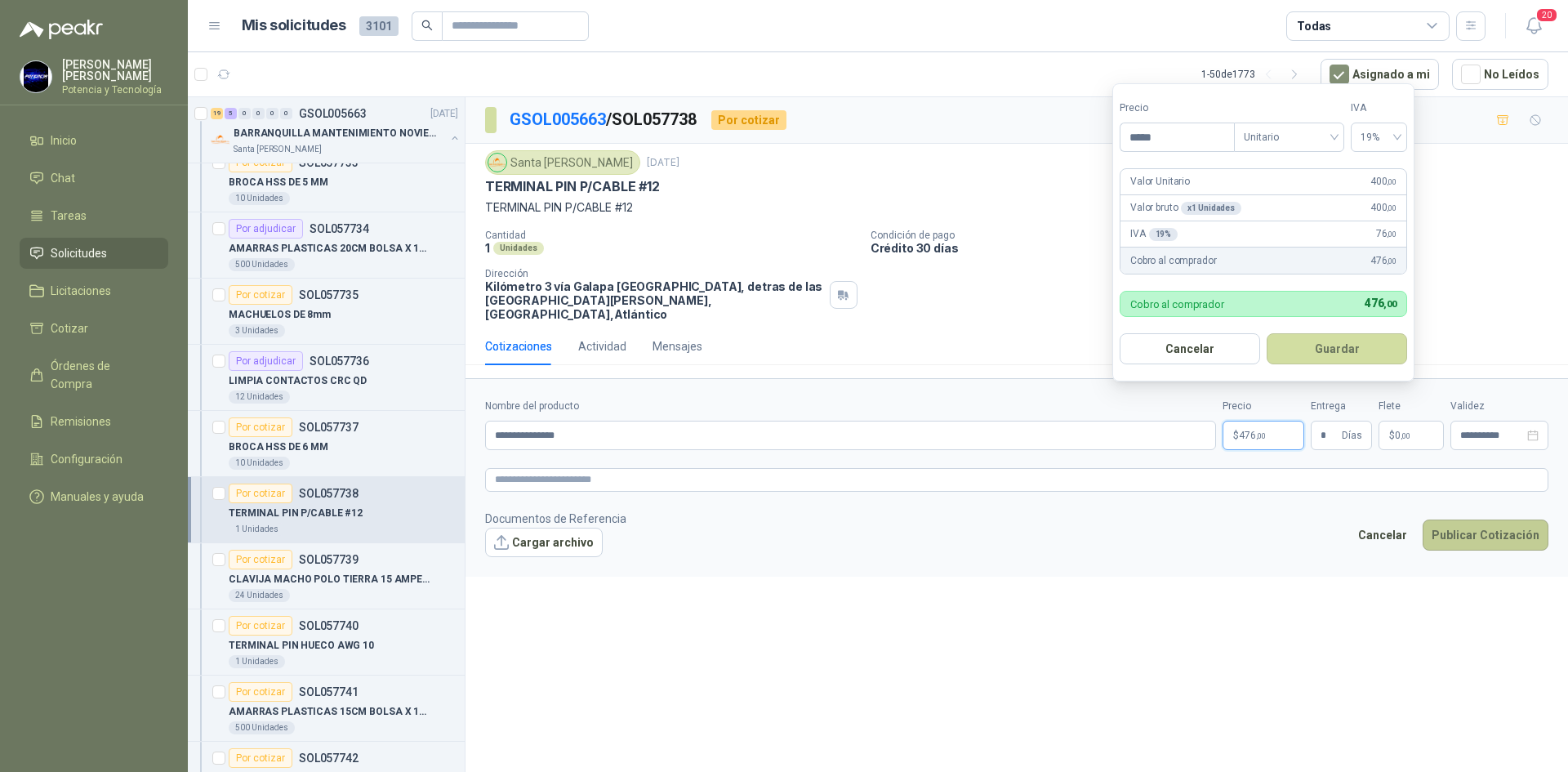
click at [1492, 520] on button "Publicar Cotización" at bounding box center [1485, 535] width 126 height 31
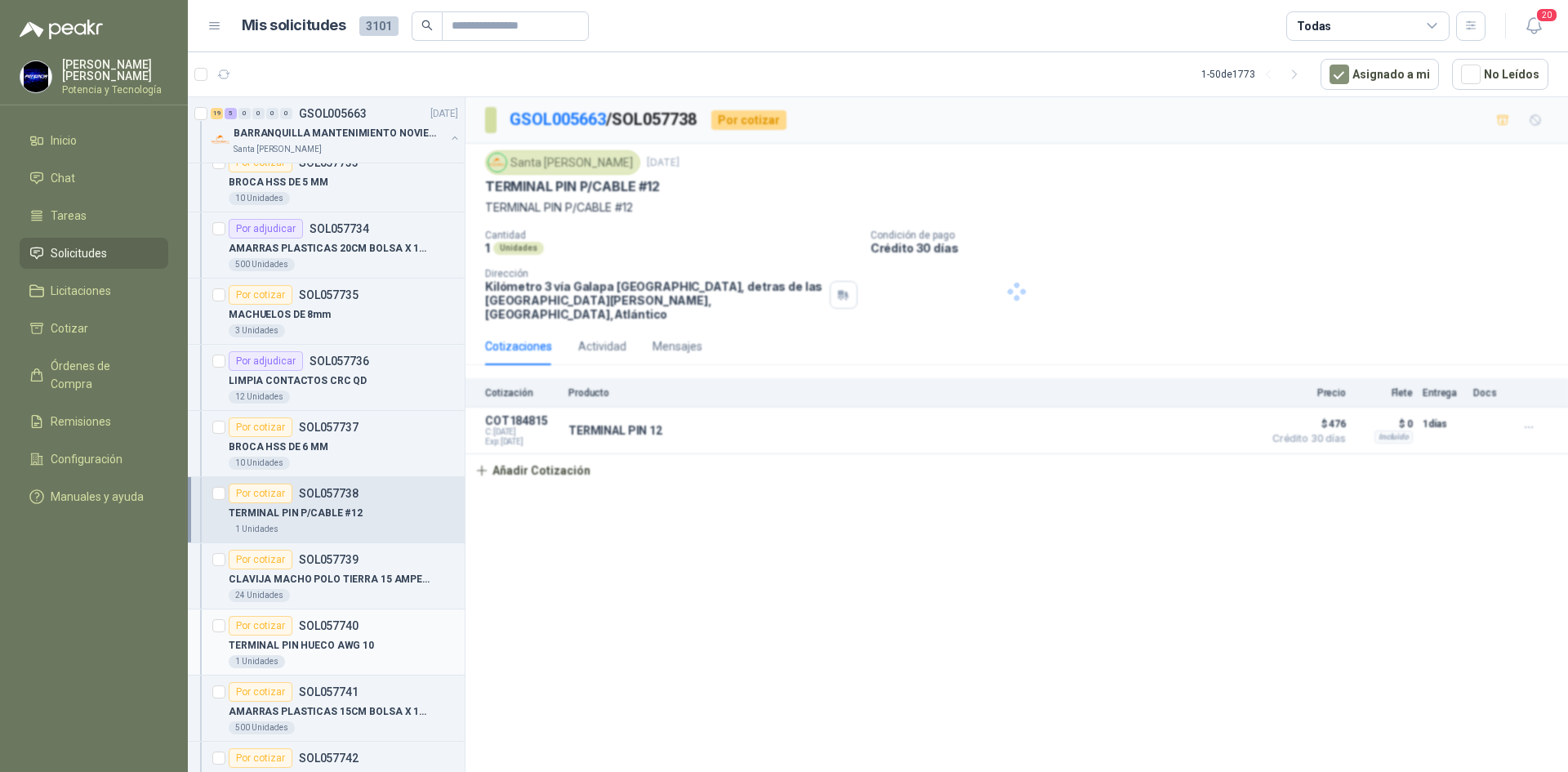
scroll to position [1307, 0]
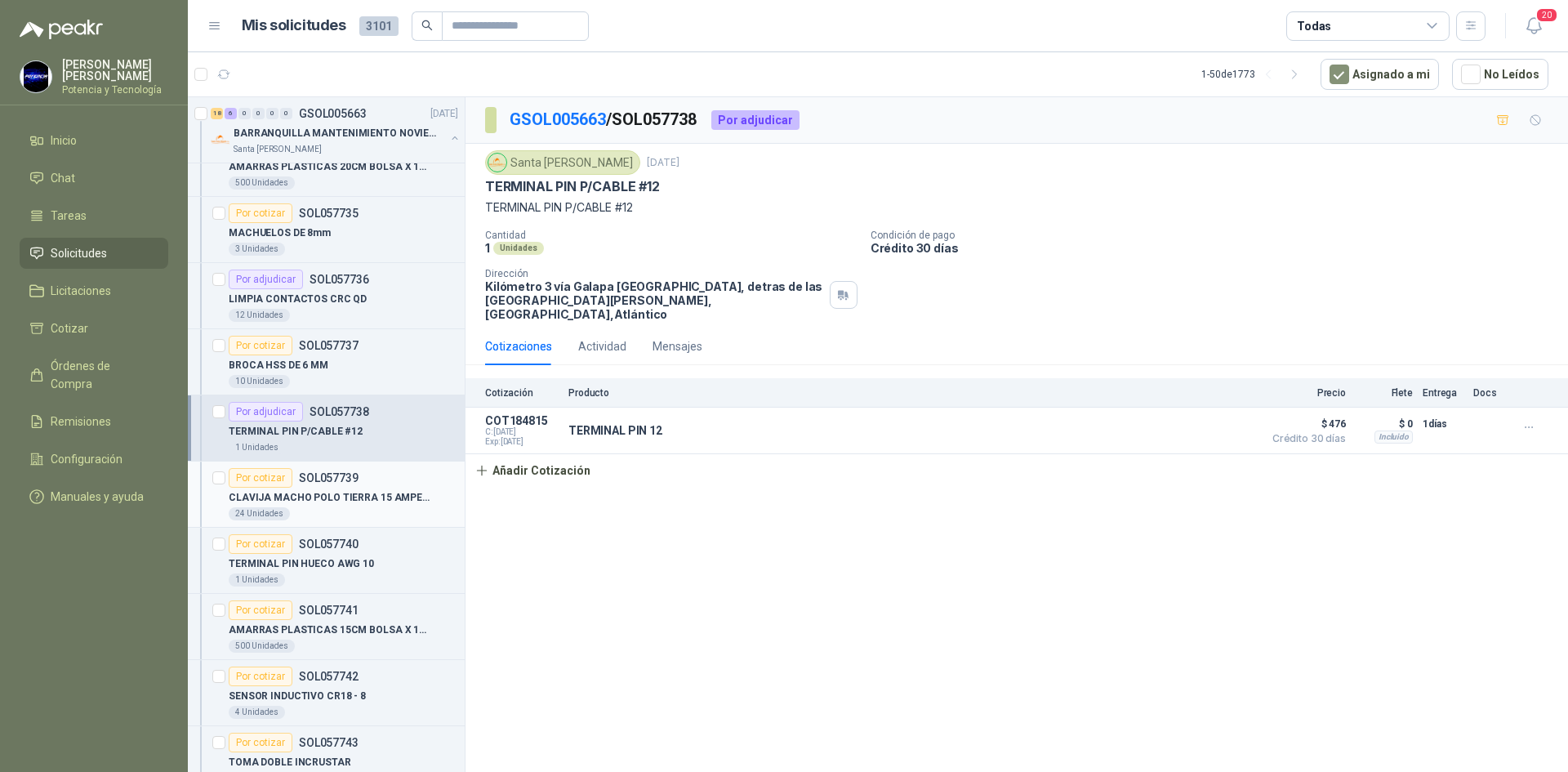
click at [358, 515] on div "24 Unidades" at bounding box center [344, 513] width 230 height 13
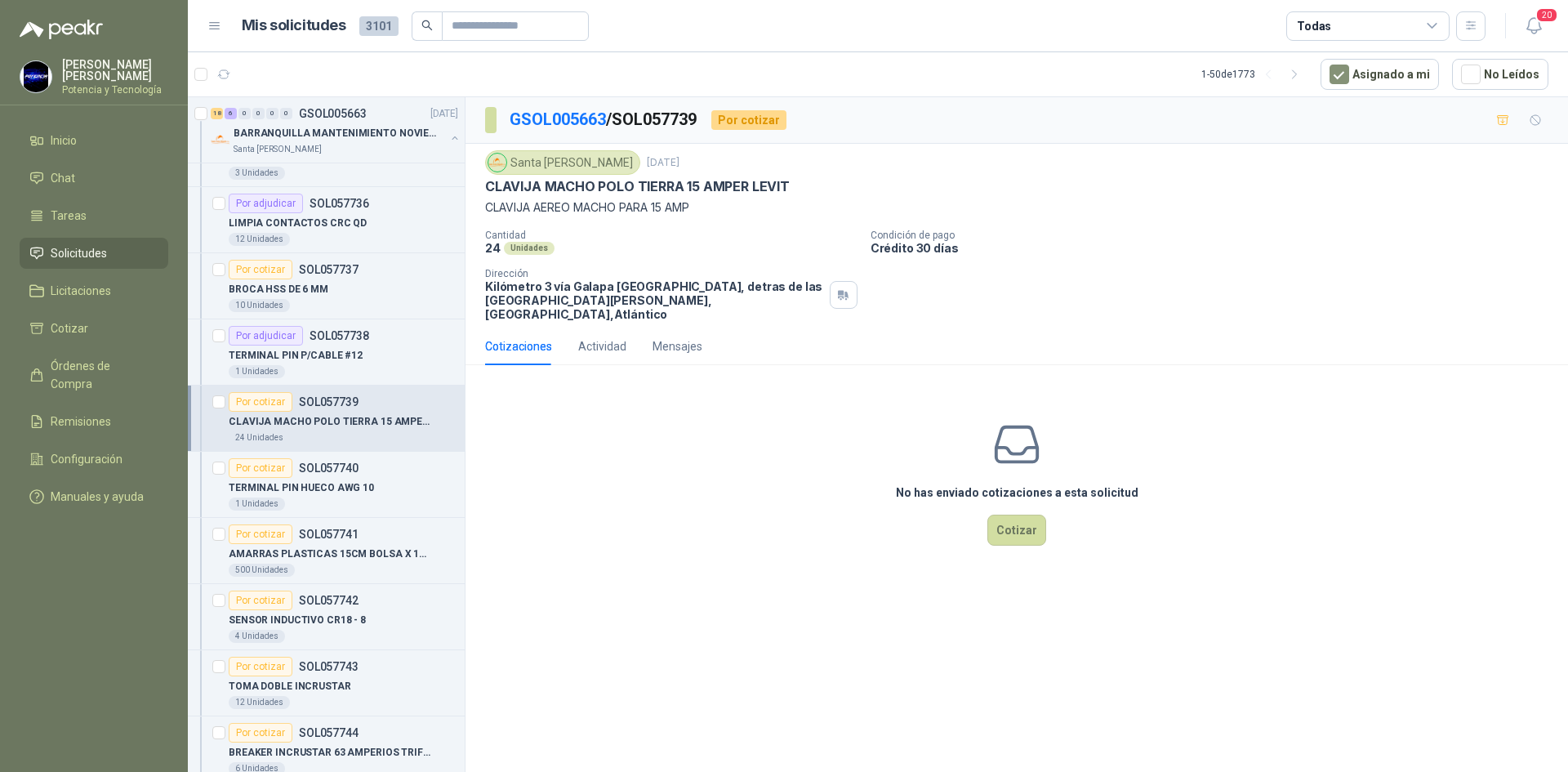
scroll to position [1389, 0]
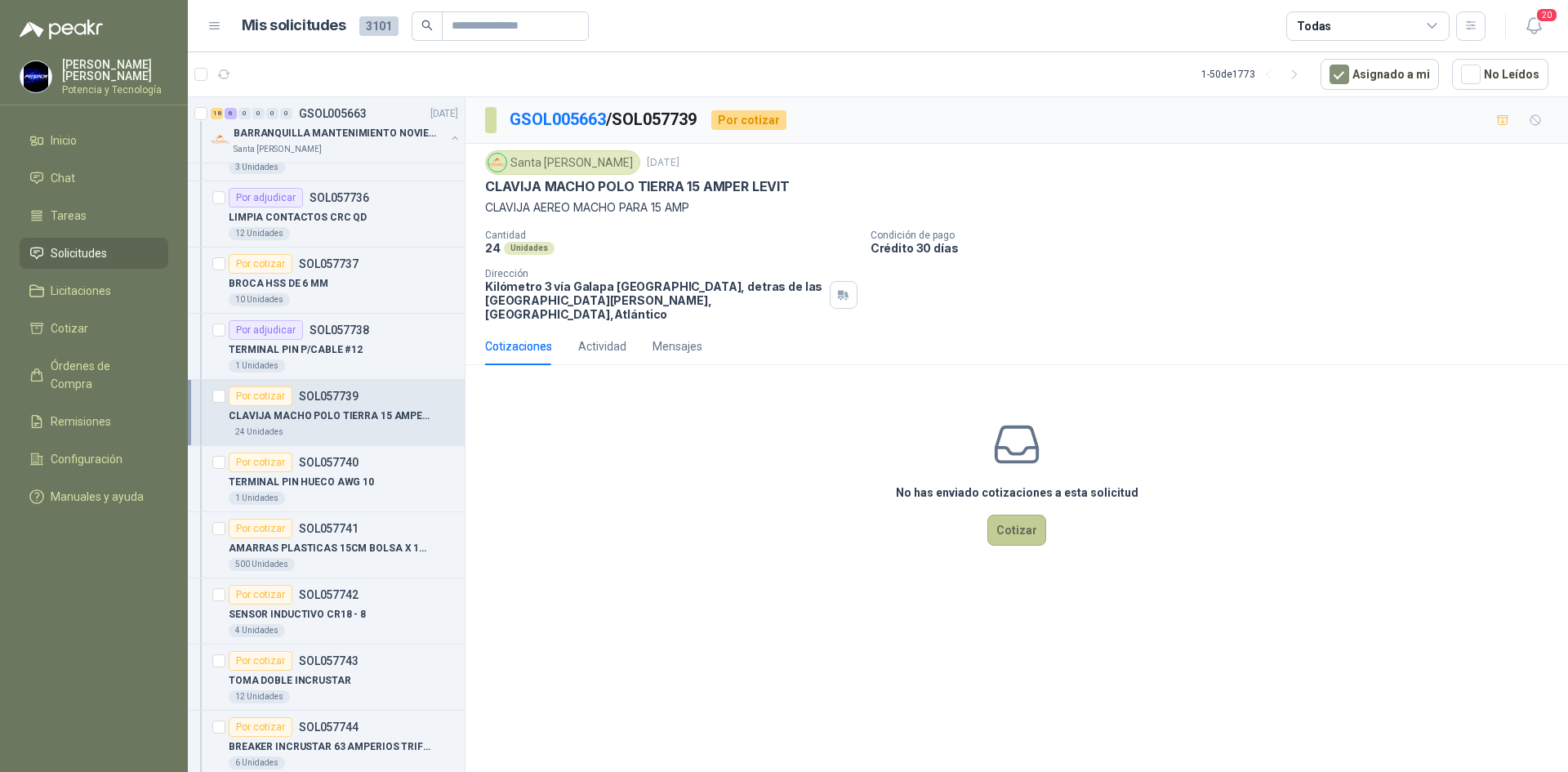
click at [1011, 515] on button "Cotizar" at bounding box center [1016, 530] width 59 height 31
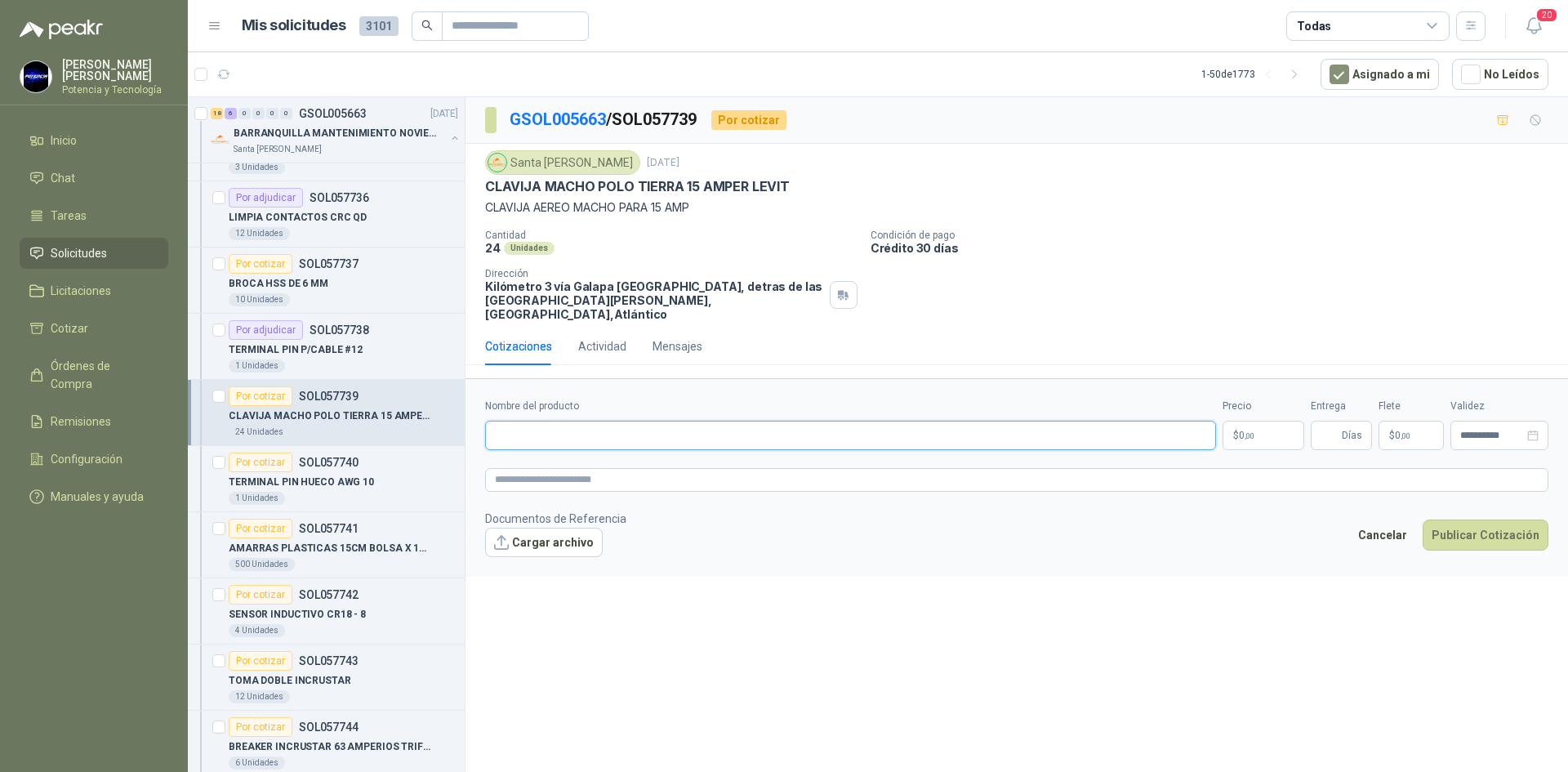
paste input "**********"
type input "**********"
click at [1242, 431] on span "0 ,00" at bounding box center [1246, 436] width 16 height 10
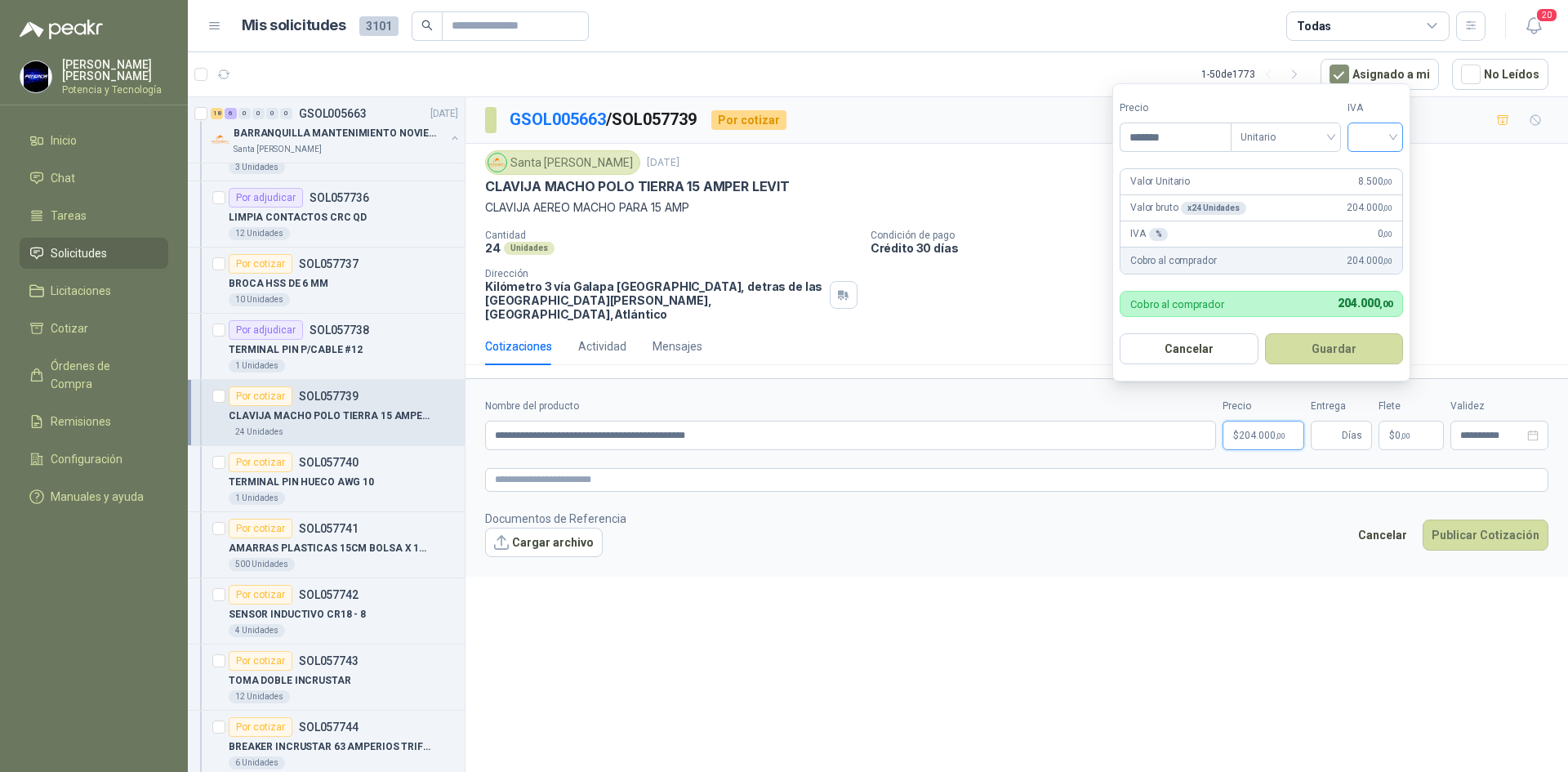
type input "*******"
click at [1380, 136] on input "search" at bounding box center [1375, 135] width 36 height 25
click at [1382, 170] on div "19%" at bounding box center [1378, 171] width 30 height 18
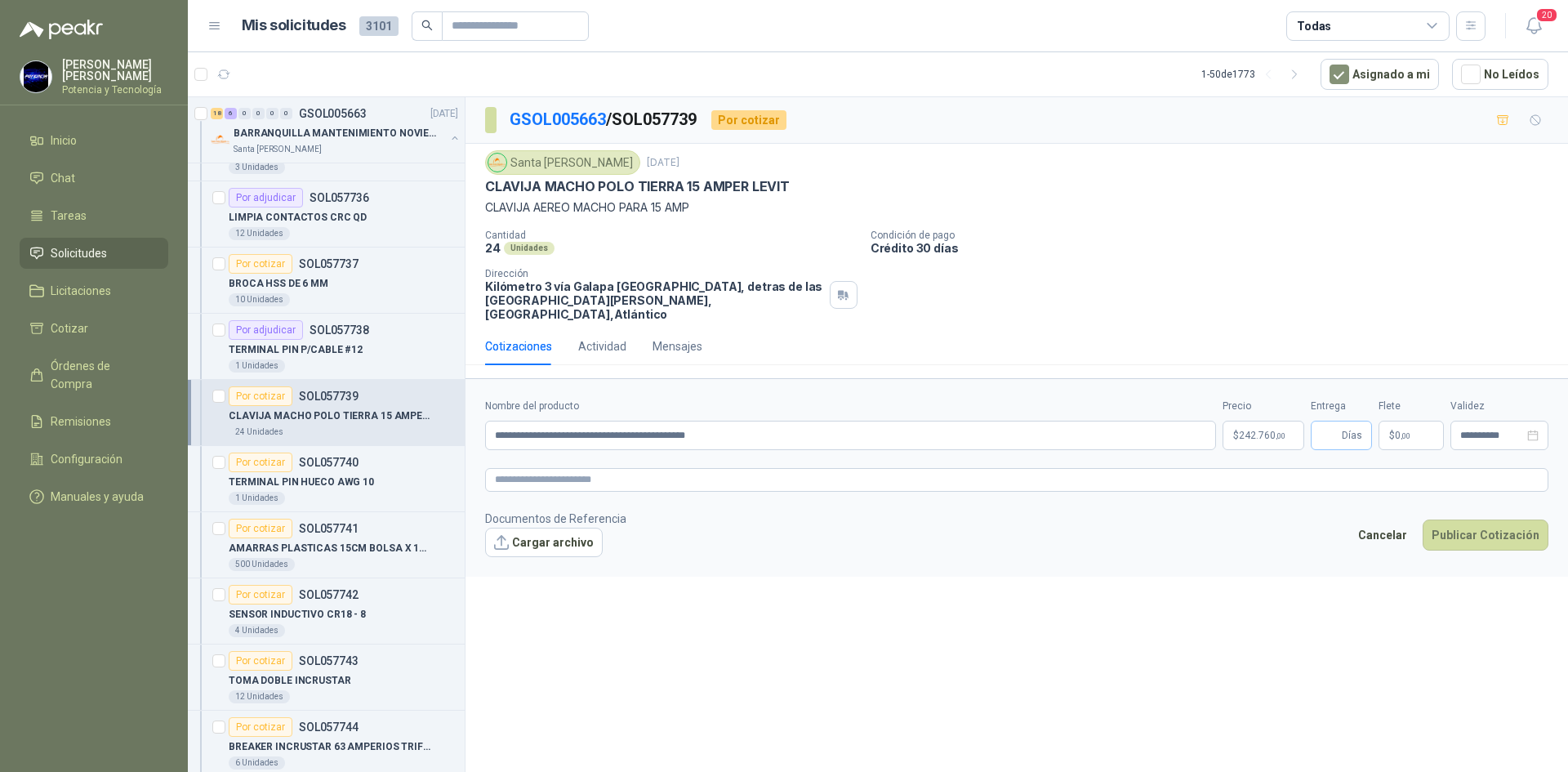
click at [1343, 422] on span "Días" at bounding box center [1351, 436] width 20 height 28
type input "*"
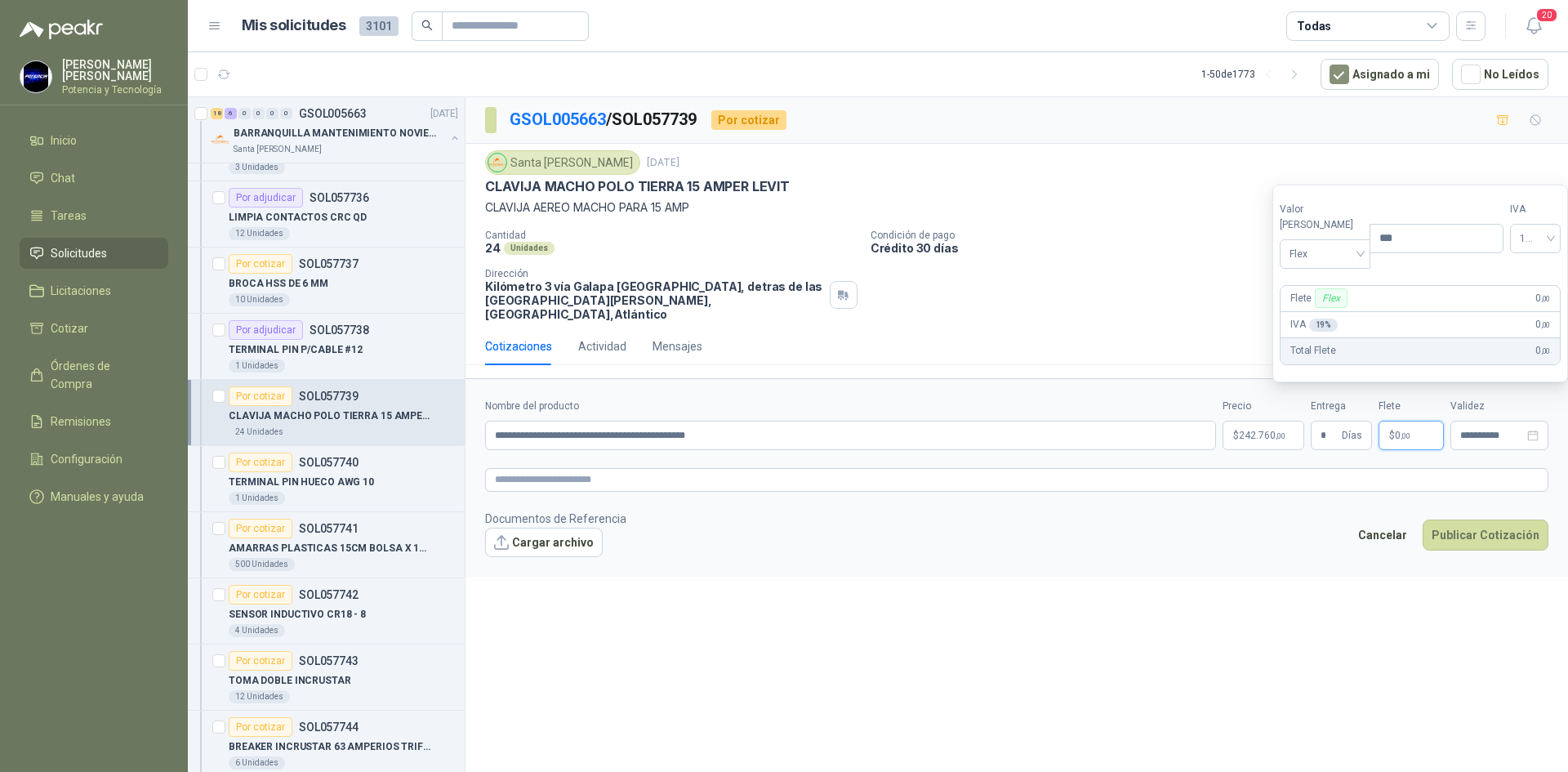
click at [1416, 421] on p "$ 0 ,00" at bounding box center [1410, 435] width 65 height 29
click at [1313, 253] on span "Flex" at bounding box center [1324, 253] width 71 height 25
drag, startPoint x: 1323, startPoint y: 309, endPoint x: 1141, endPoint y: 684, distance: 416.8
click at [1324, 313] on div "Incluido" at bounding box center [1320, 314] width 56 height 18
click at [1255, 430] on p "$ 242.760 ,00" at bounding box center [1263, 435] width 82 height 29
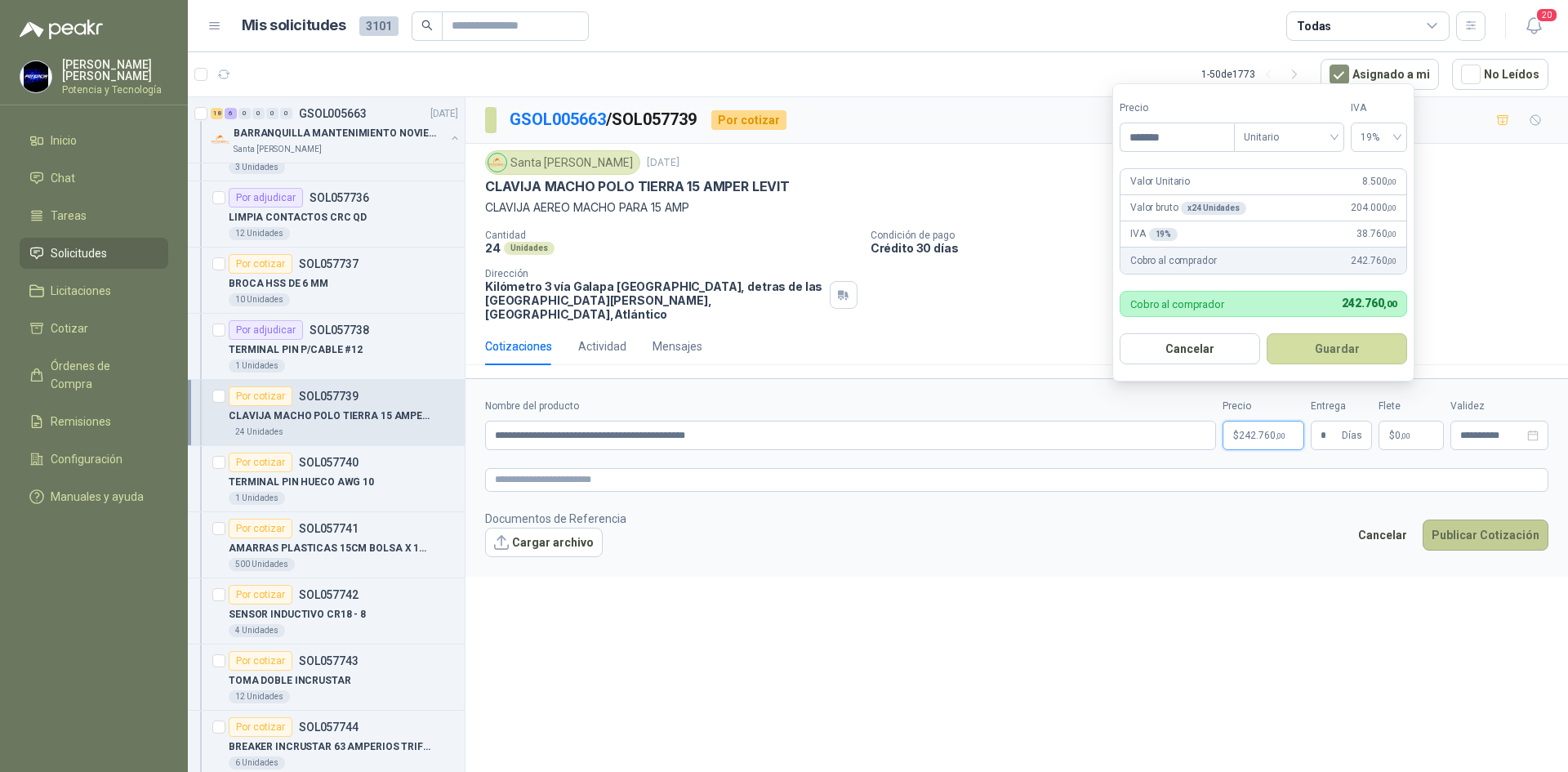
click at [1450, 526] on button "Publicar Cotización" at bounding box center [1485, 535] width 126 height 31
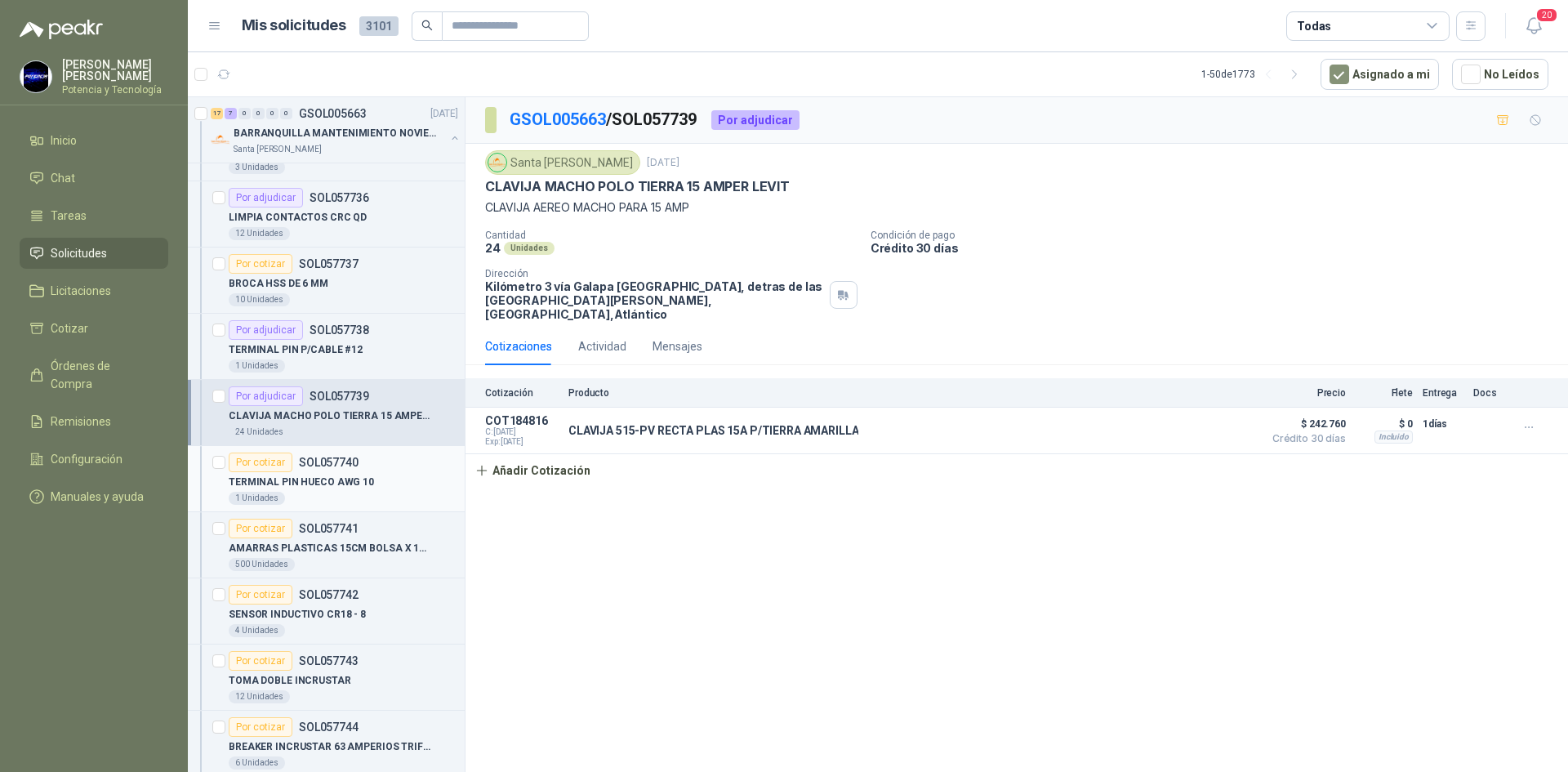
click at [297, 484] on p "TERMINAL PIN HUECO AWG 10" at bounding box center [301, 483] width 145 height 16
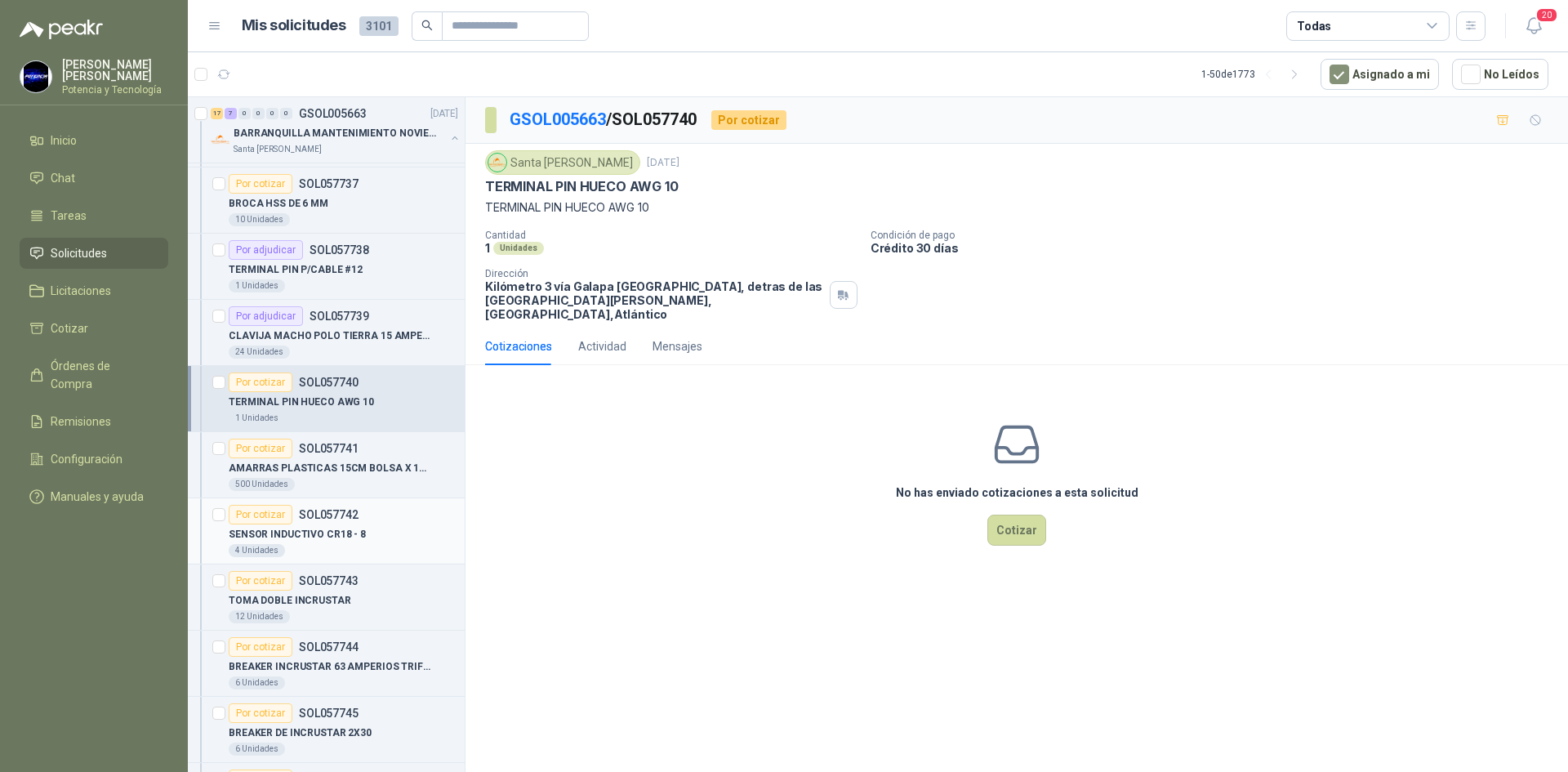
scroll to position [1470, 0]
click at [1014, 515] on button "Cotizar" at bounding box center [1016, 530] width 59 height 31
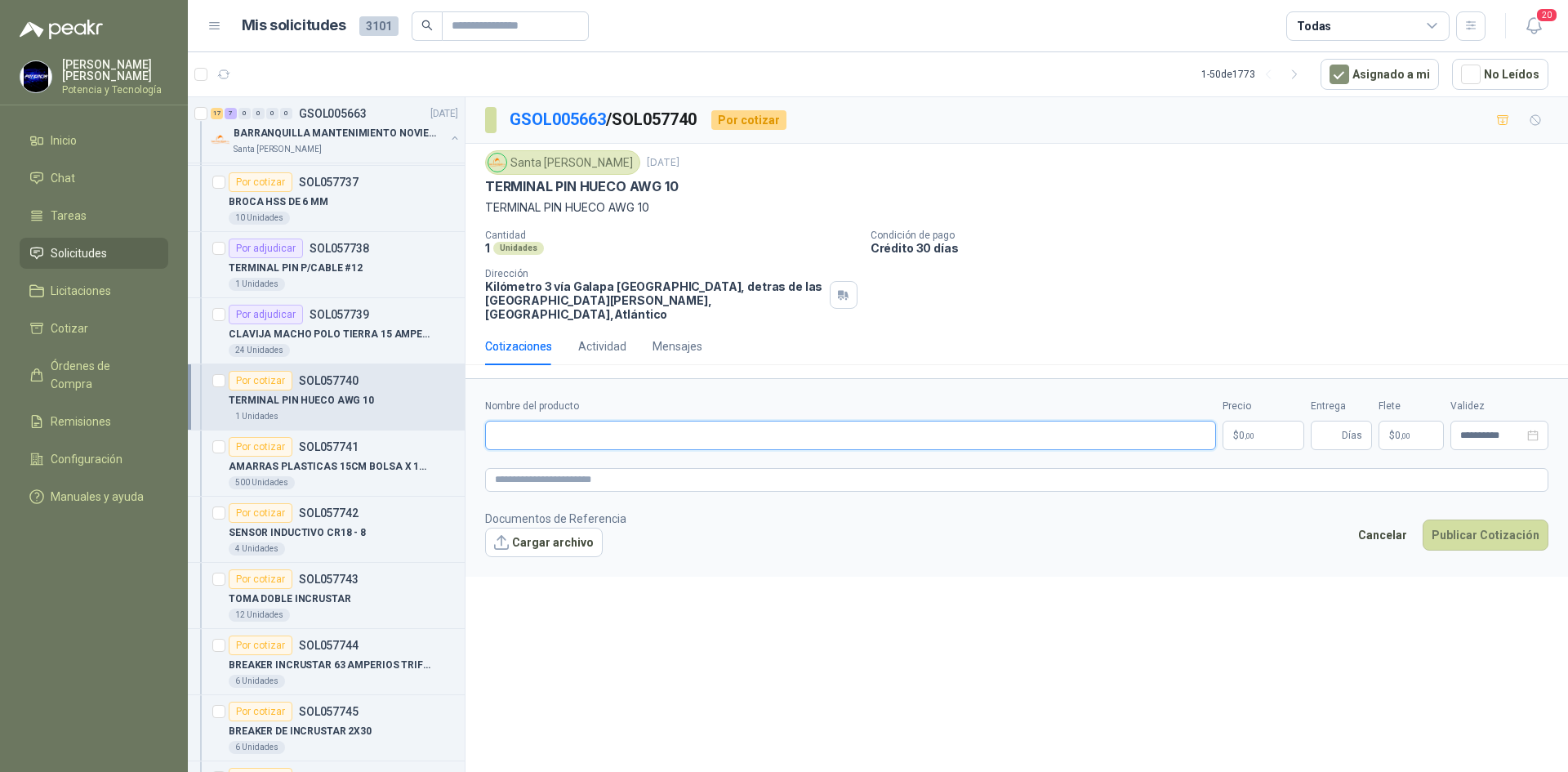
click at [595, 421] on input "Nombre del producto" at bounding box center [849, 435] width 731 height 29
type input "**********"
click at [1238, 435] on p "$ 0 ,00" at bounding box center [1263, 435] width 82 height 29
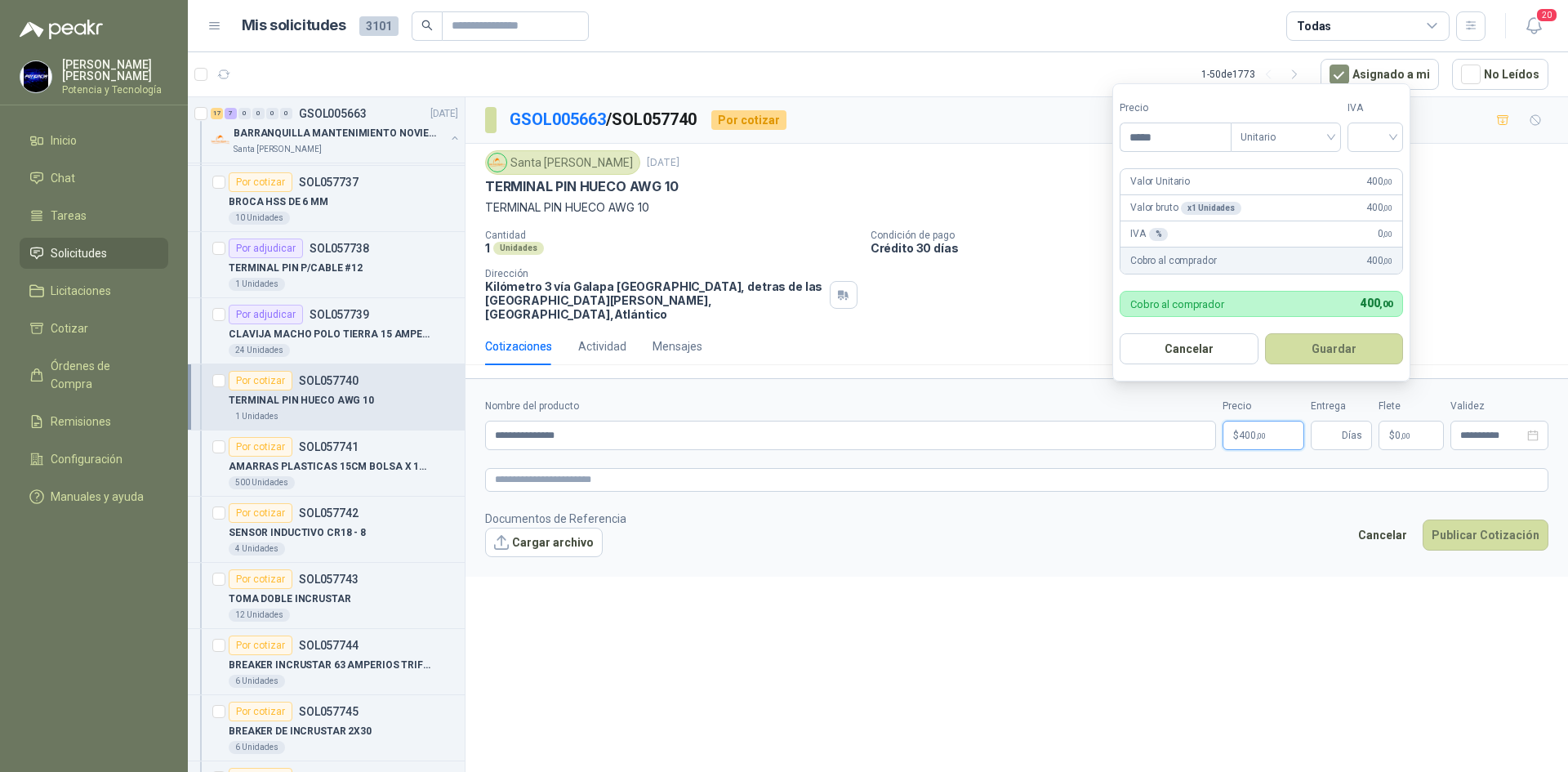
type input "*****"
click at [1246, 615] on div "**********" at bounding box center [1016, 437] width 1102 height 681
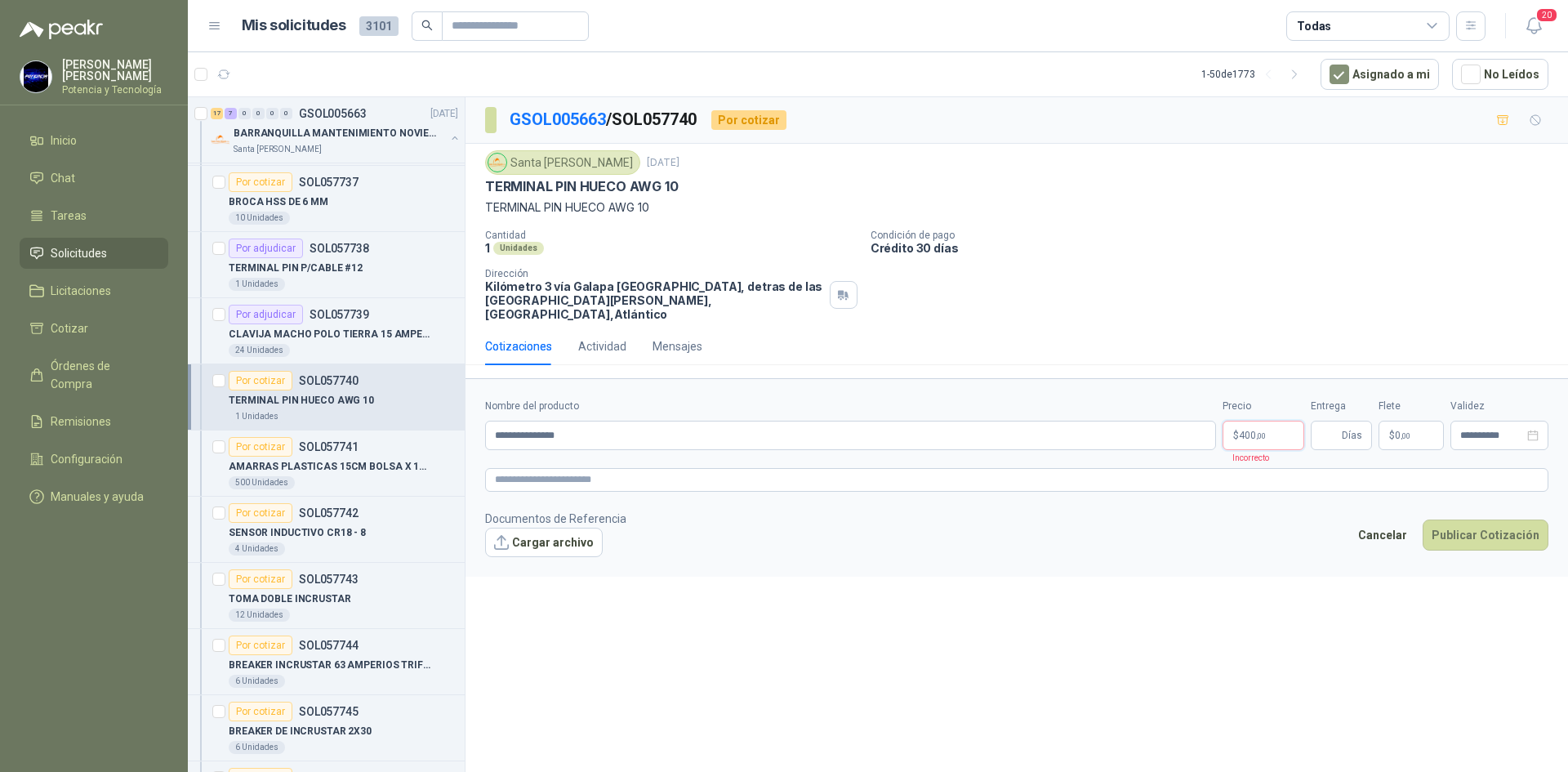
click at [1294, 421] on p "$ 400 ,00" at bounding box center [1263, 435] width 82 height 29
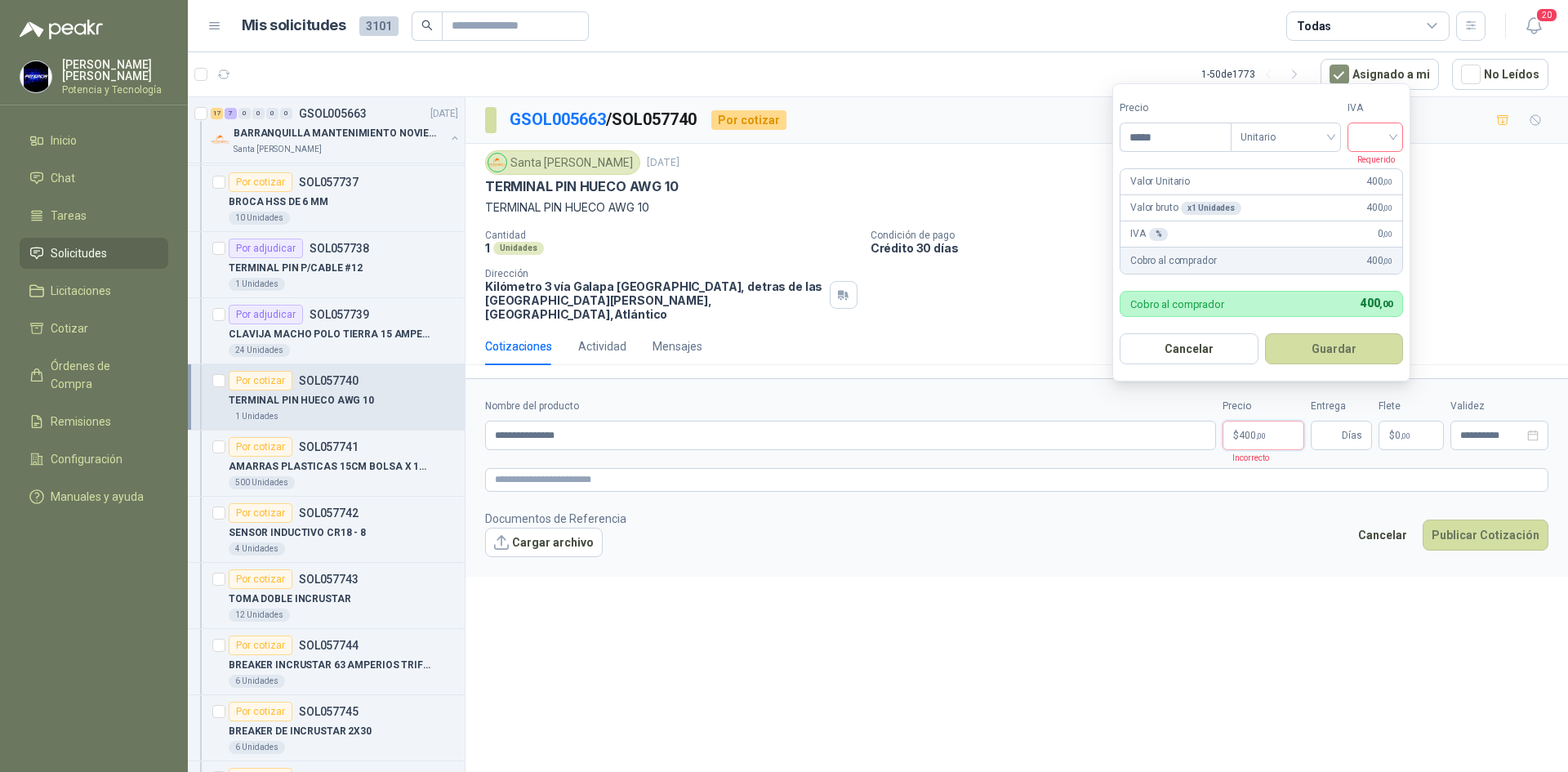
click at [1386, 131] on input "search" at bounding box center [1375, 135] width 36 height 25
click at [1380, 171] on div "19%" at bounding box center [1378, 171] width 30 height 18
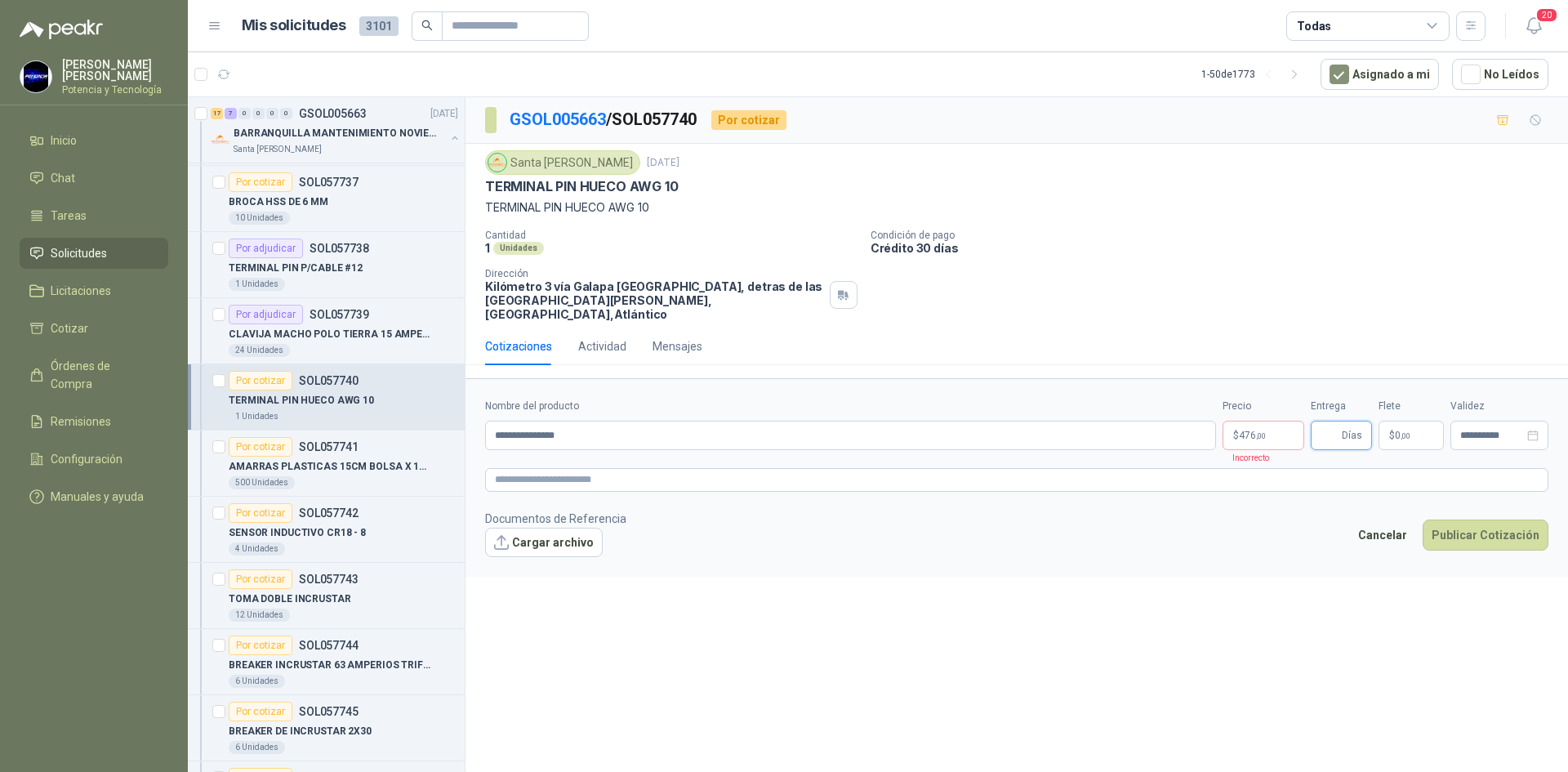
drag, startPoint x: 1321, startPoint y: 423, endPoint x: 1339, endPoint y: 431, distance: 19.7
click at [1321, 423] on input "Entrega" at bounding box center [1329, 436] width 18 height 28
type input "*"
drag, startPoint x: 1389, startPoint y: 422, endPoint x: 1378, endPoint y: 408, distance: 17.8
click at [1388, 422] on p "$ 0 ,00" at bounding box center [1410, 435] width 65 height 29
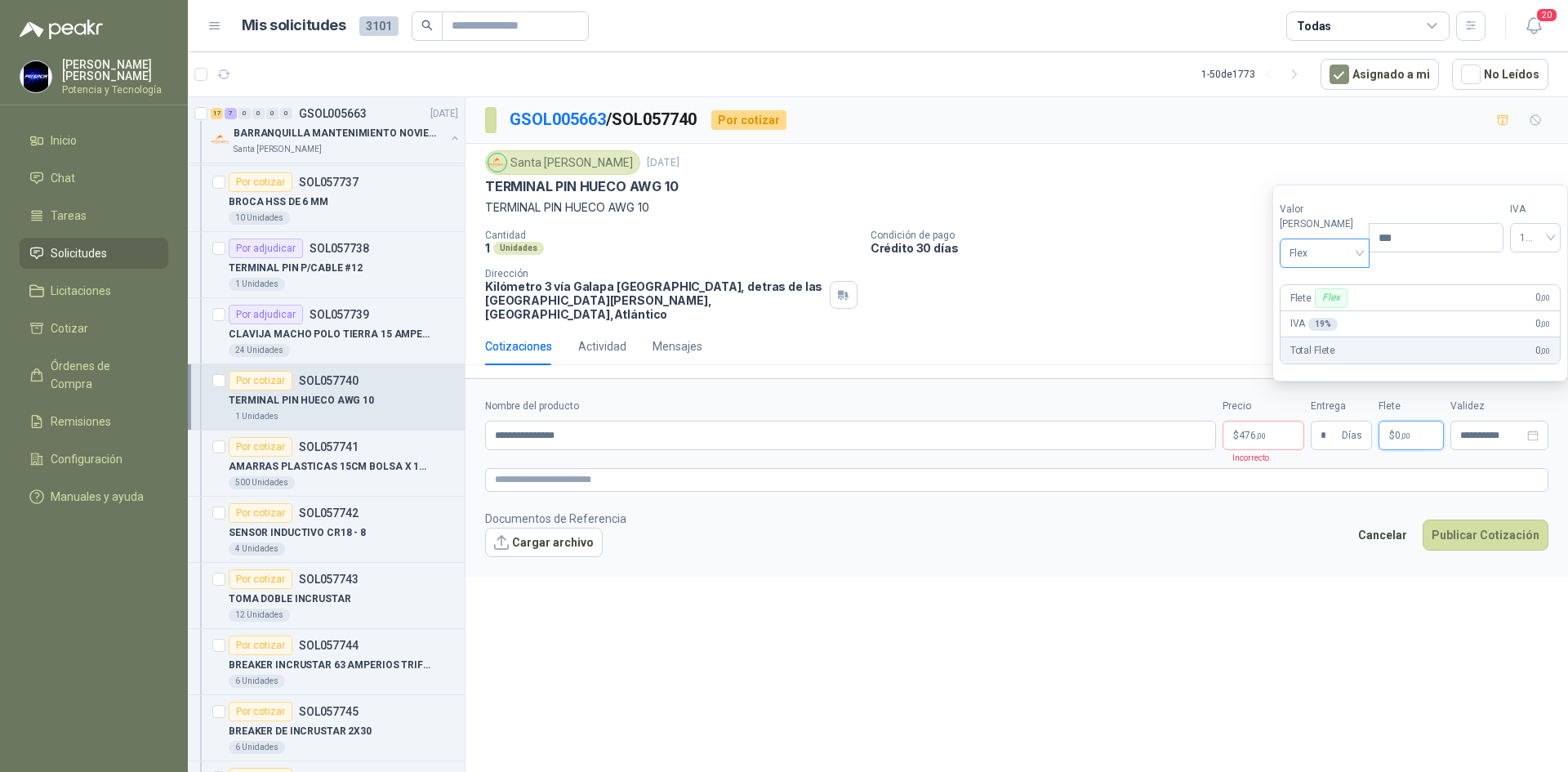
click at [1308, 255] on span "Flex" at bounding box center [1324, 253] width 71 height 25
click at [1309, 318] on div "Incluido" at bounding box center [1320, 314] width 56 height 18
drag, startPoint x: 1233, startPoint y: 435, endPoint x: 1238, endPoint y: 425, distance: 11.2
click at [1233, 432] on p "$ 476 ,00" at bounding box center [1263, 435] width 82 height 29
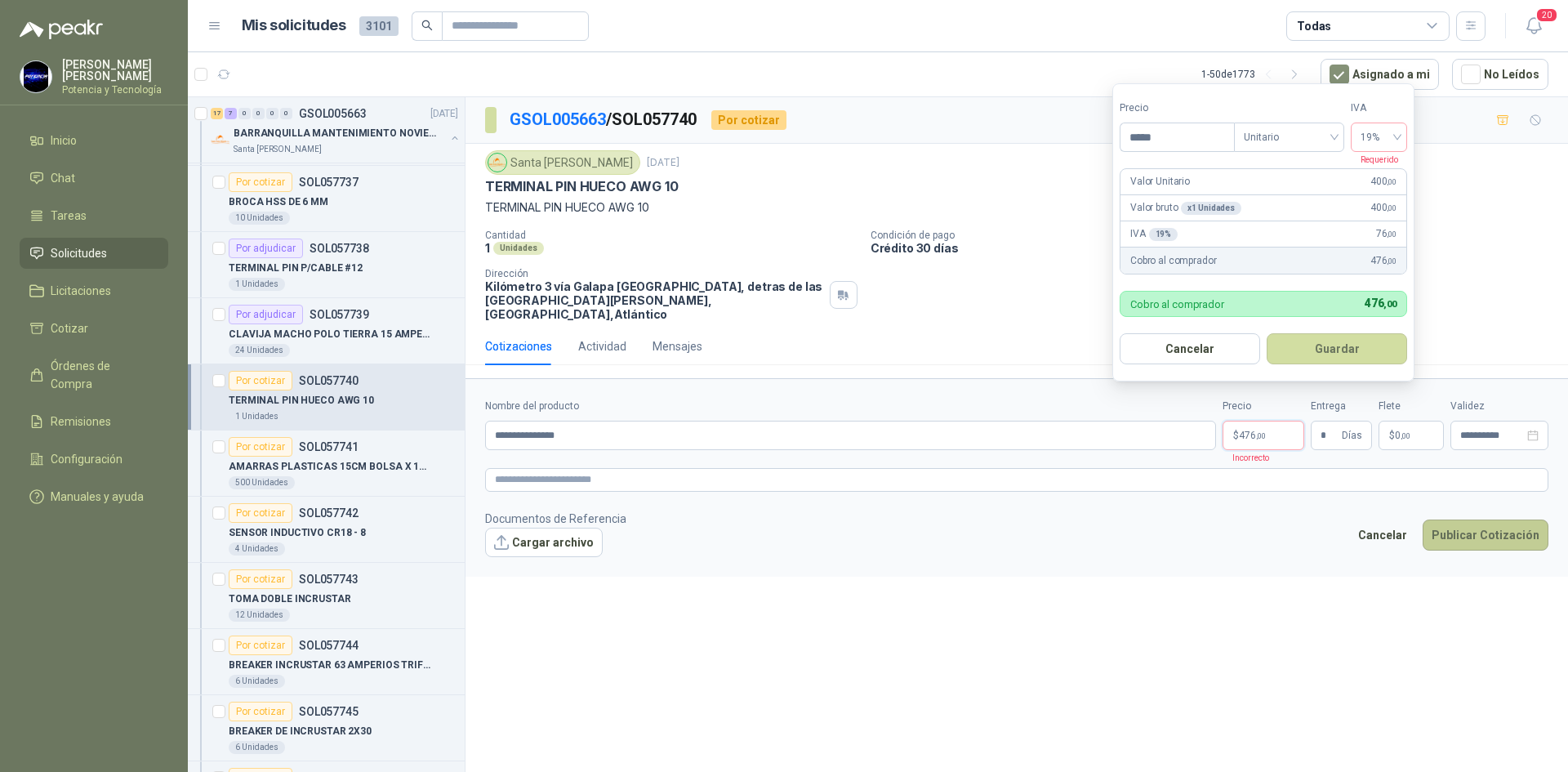
click at [1461, 521] on button "Publicar Cotización" at bounding box center [1485, 535] width 126 height 31
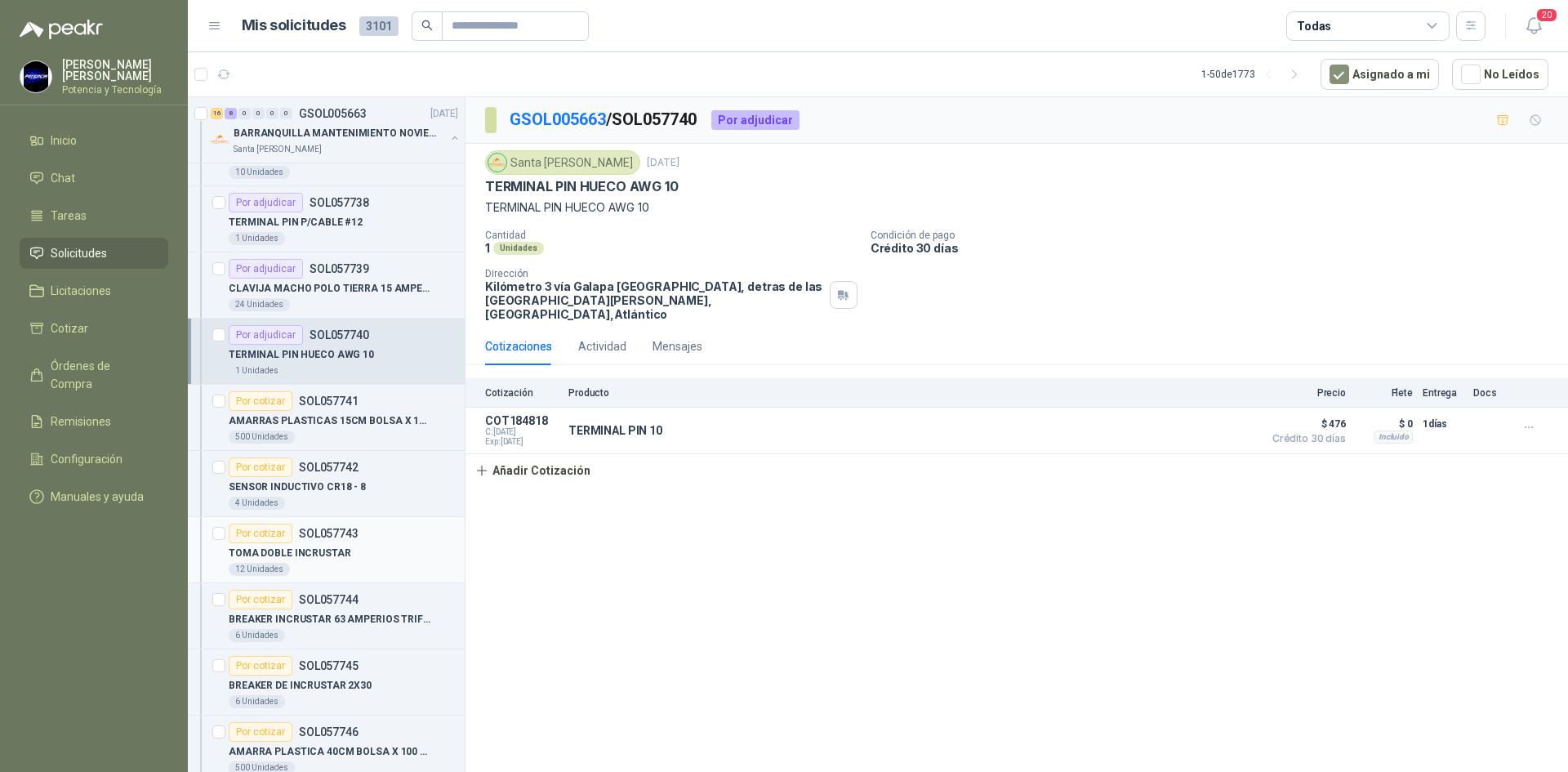
scroll to position [1634, 0]
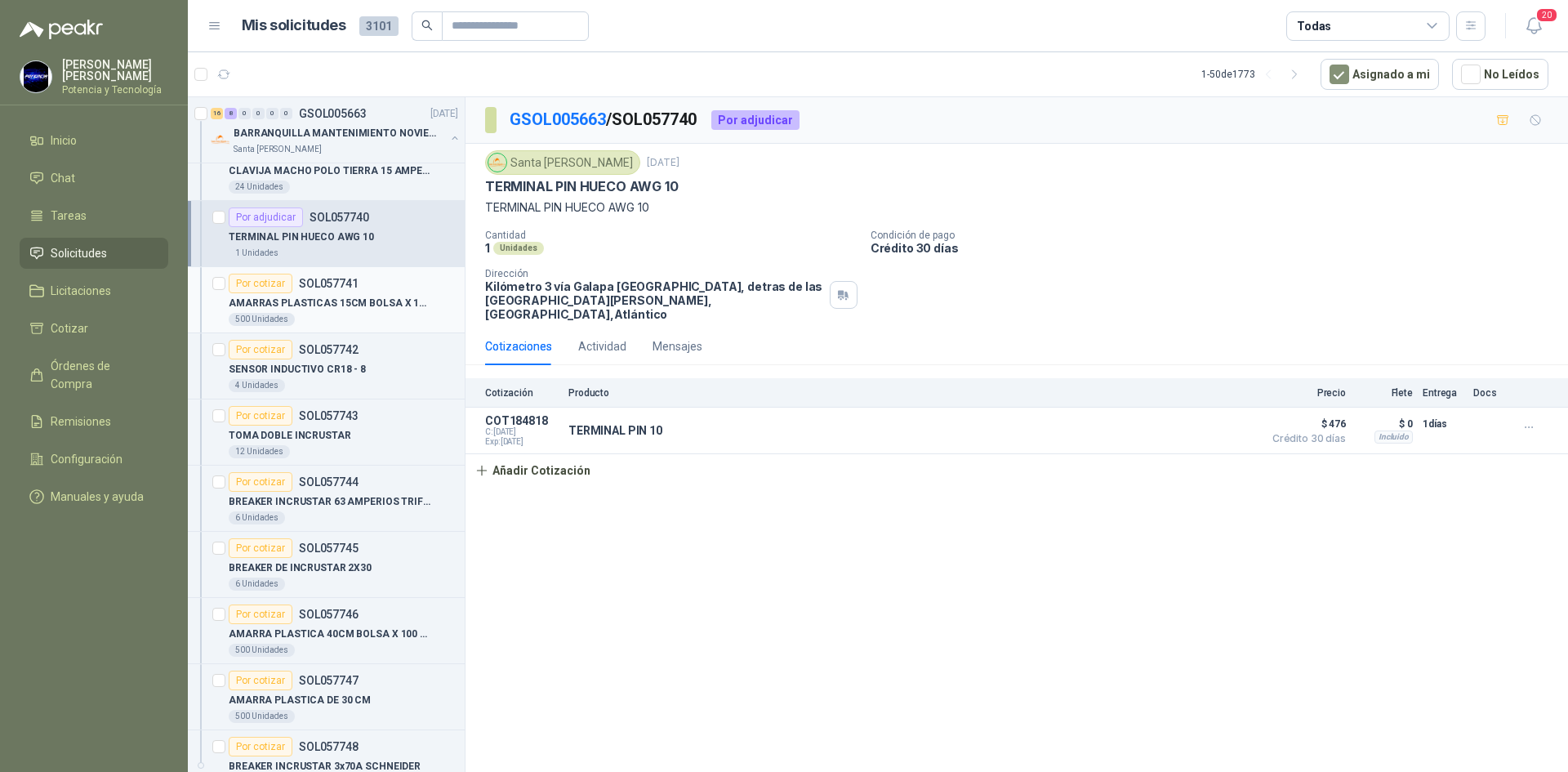
click at [384, 316] on div "500 Unidades" at bounding box center [344, 319] width 230 height 13
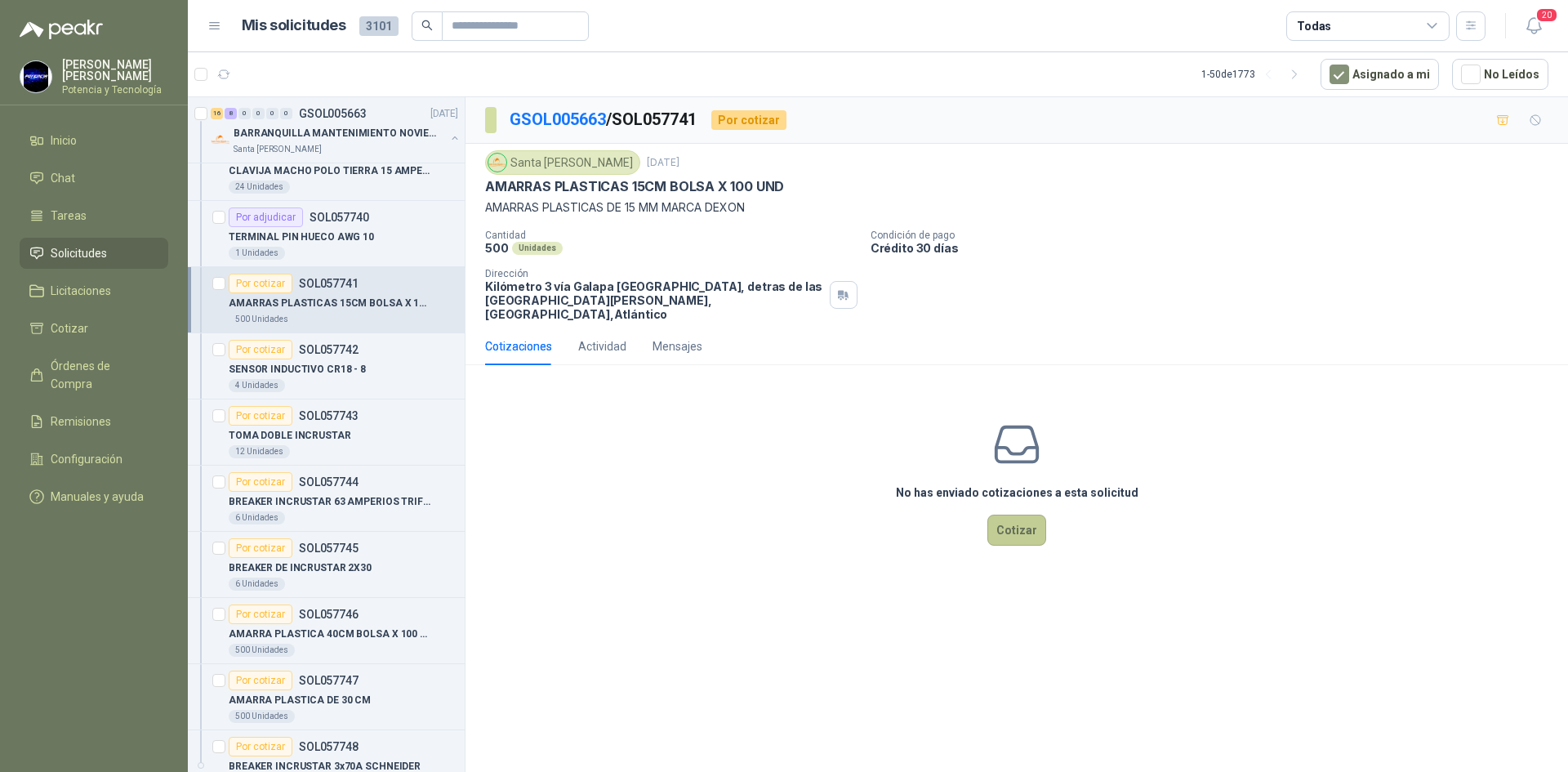
click at [1011, 515] on button "Cotizar" at bounding box center [1016, 530] width 59 height 31
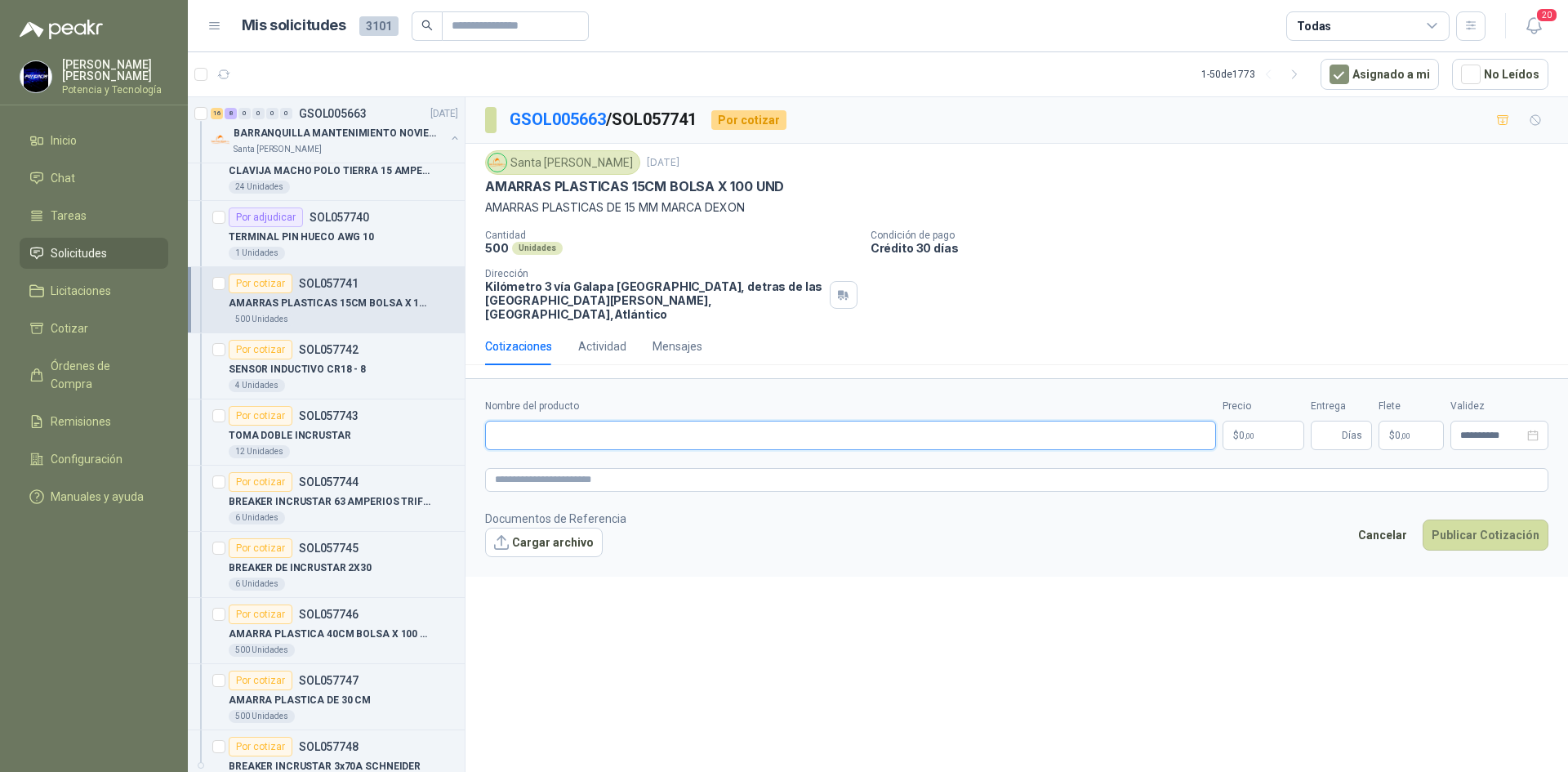
paste input "**********"
type input "**********"
click at [1237, 421] on p "$ 0 ,00" at bounding box center [1263, 435] width 82 height 29
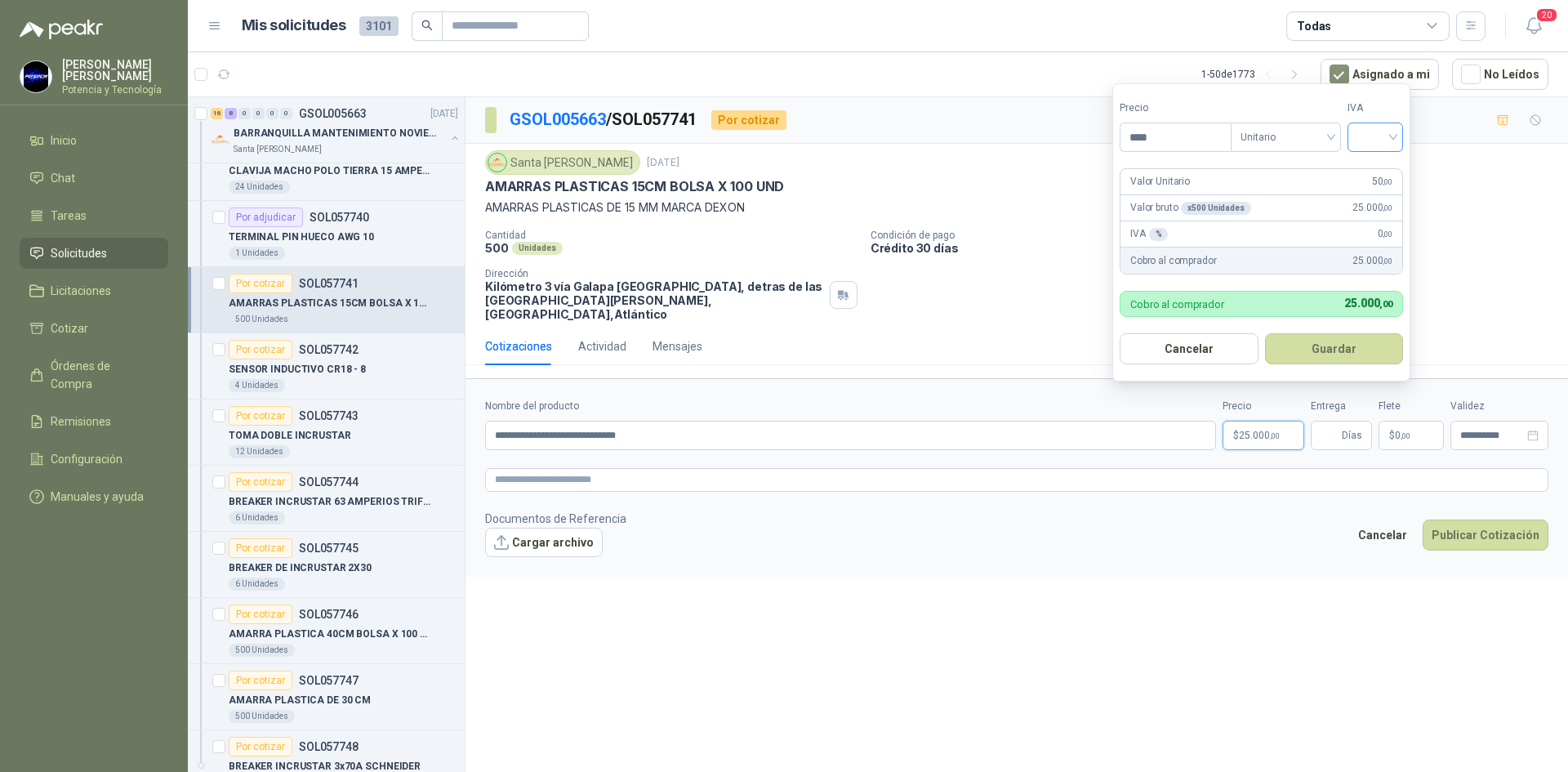
type input "****"
click at [1367, 134] on input "search" at bounding box center [1375, 135] width 36 height 25
click at [1399, 165] on div "19%" at bounding box center [1378, 171] width 50 height 26
click at [1331, 422] on input "Entrega" at bounding box center [1329, 436] width 18 height 28
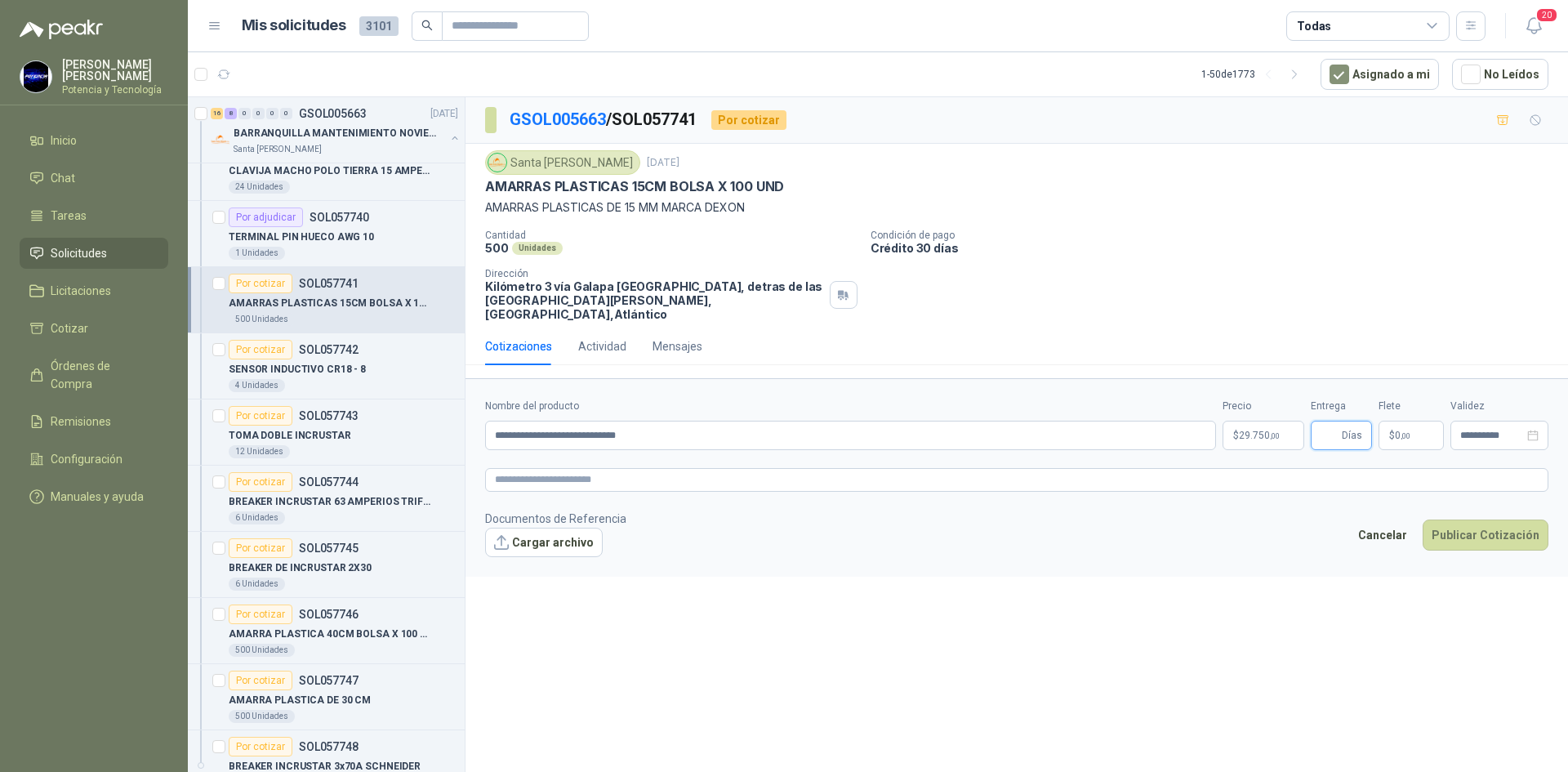
type input "*"
click at [1400, 431] on span ",00" at bounding box center [1405, 435] width 10 height 9
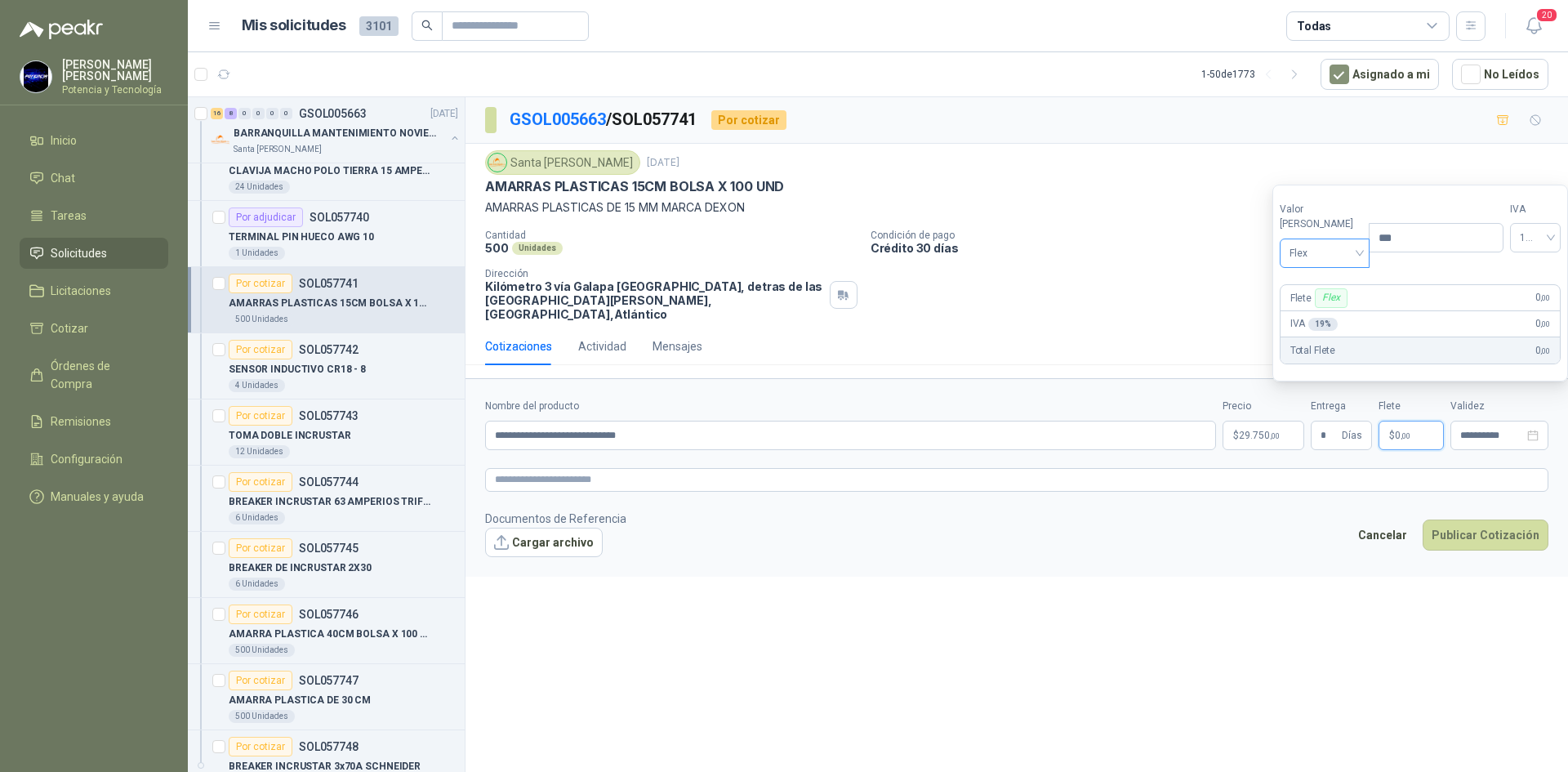
click at [1295, 257] on span "Flex" at bounding box center [1324, 253] width 71 height 25
drag, startPoint x: 1326, startPoint y: 306, endPoint x: 1246, endPoint y: 433, distance: 150.1
click at [1326, 310] on div "Incluido" at bounding box center [1320, 314] width 56 height 18
click at [1242, 430] on p "$ 29.750 ,00" at bounding box center [1263, 435] width 82 height 29
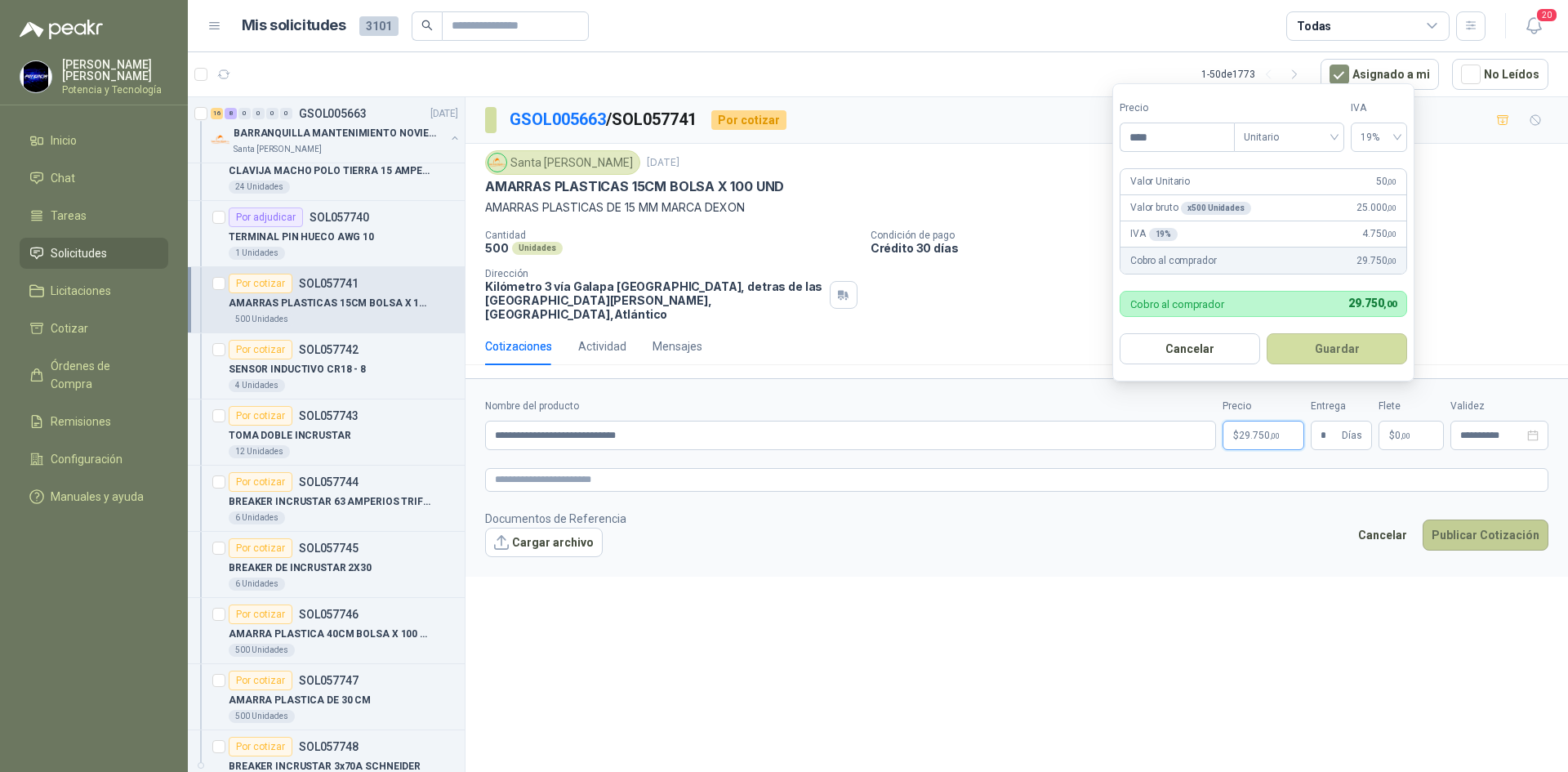
click at [1469, 530] on button "Publicar Cotización" at bounding box center [1485, 535] width 126 height 31
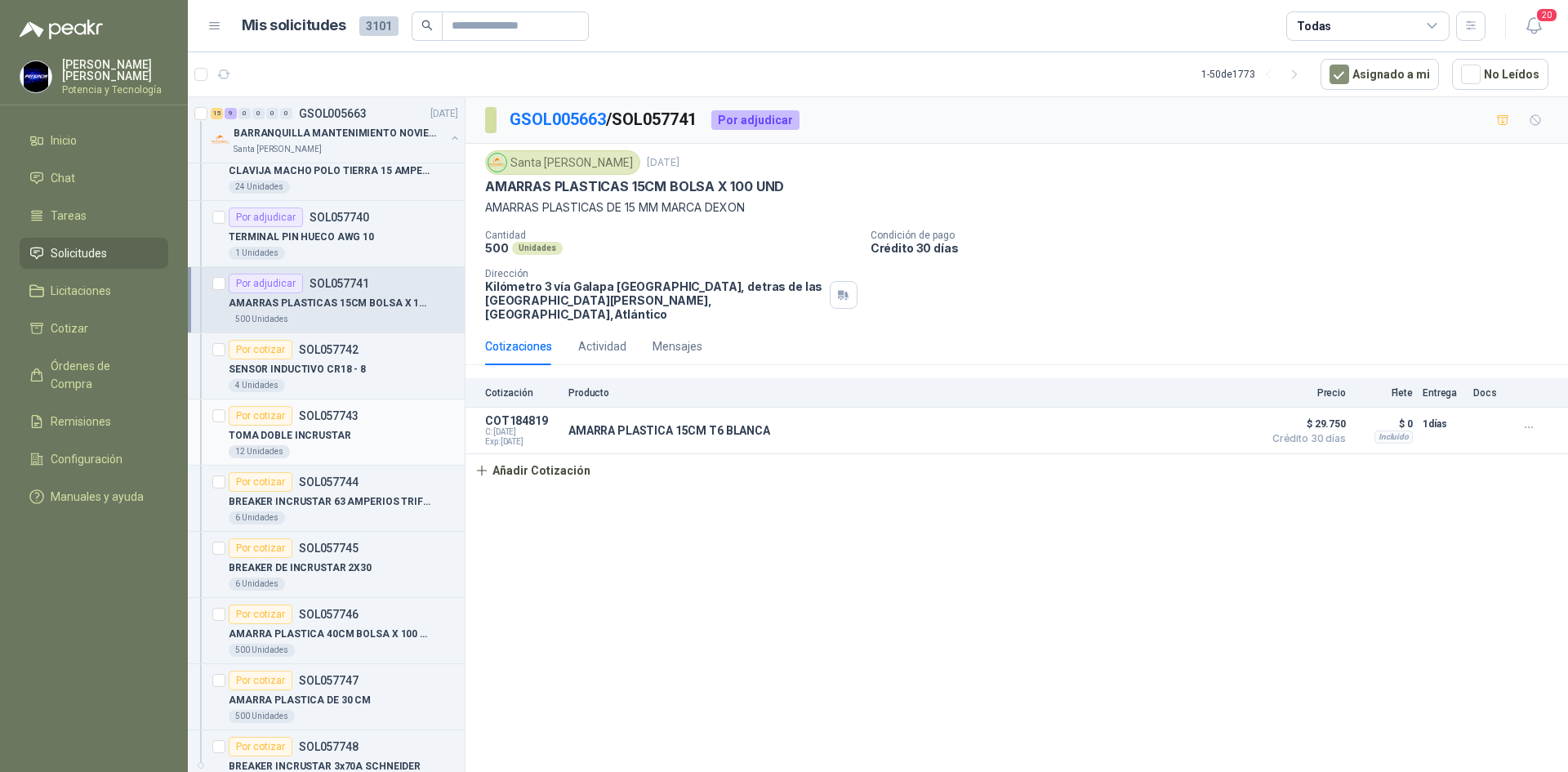
click at [364, 444] on div "TOMA DOBLE INCRUSTAR" at bounding box center [344, 436] width 230 height 20
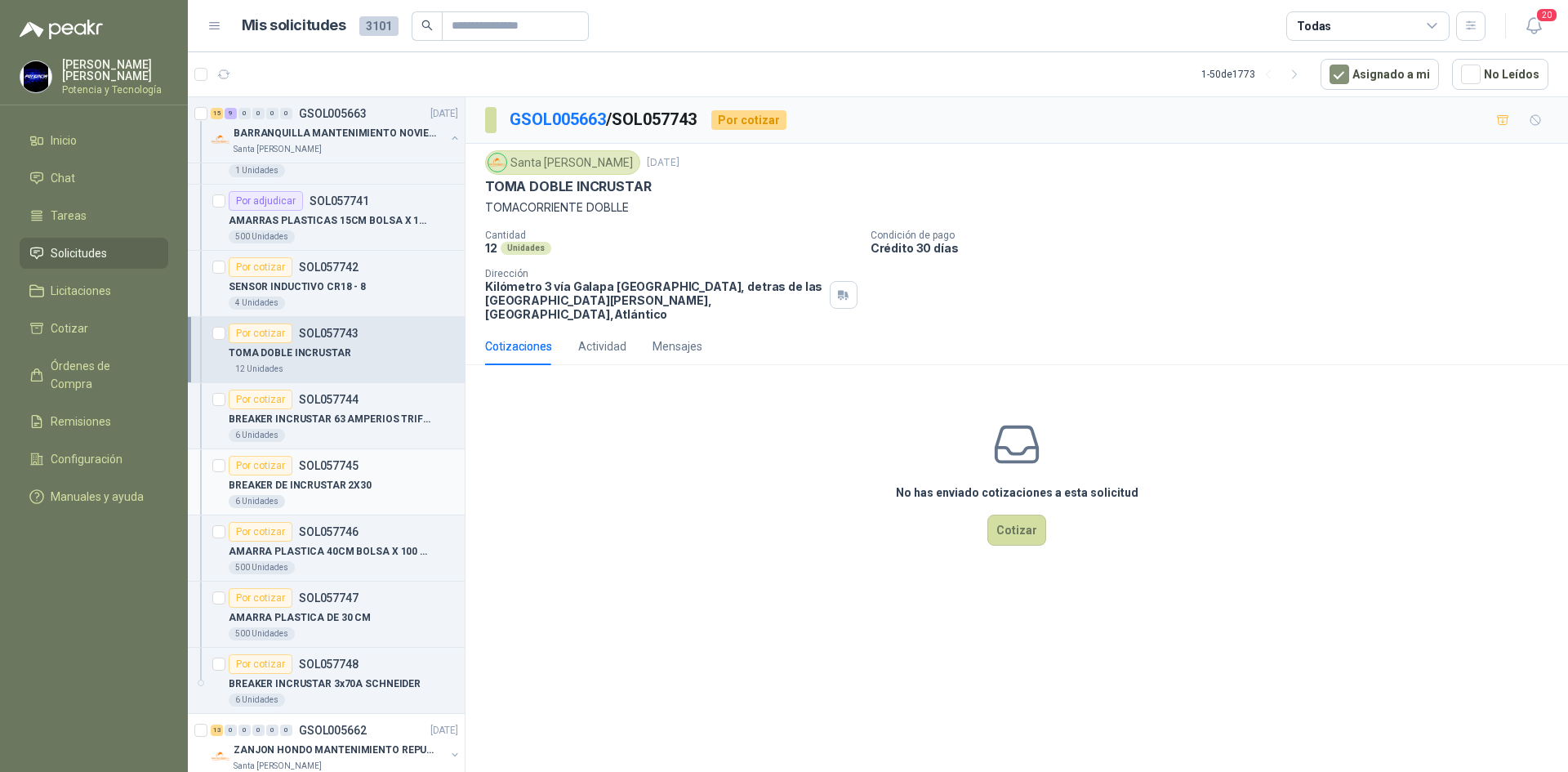
scroll to position [1716, 0]
click at [1022, 523] on button "Cotizar" at bounding box center [1016, 530] width 59 height 31
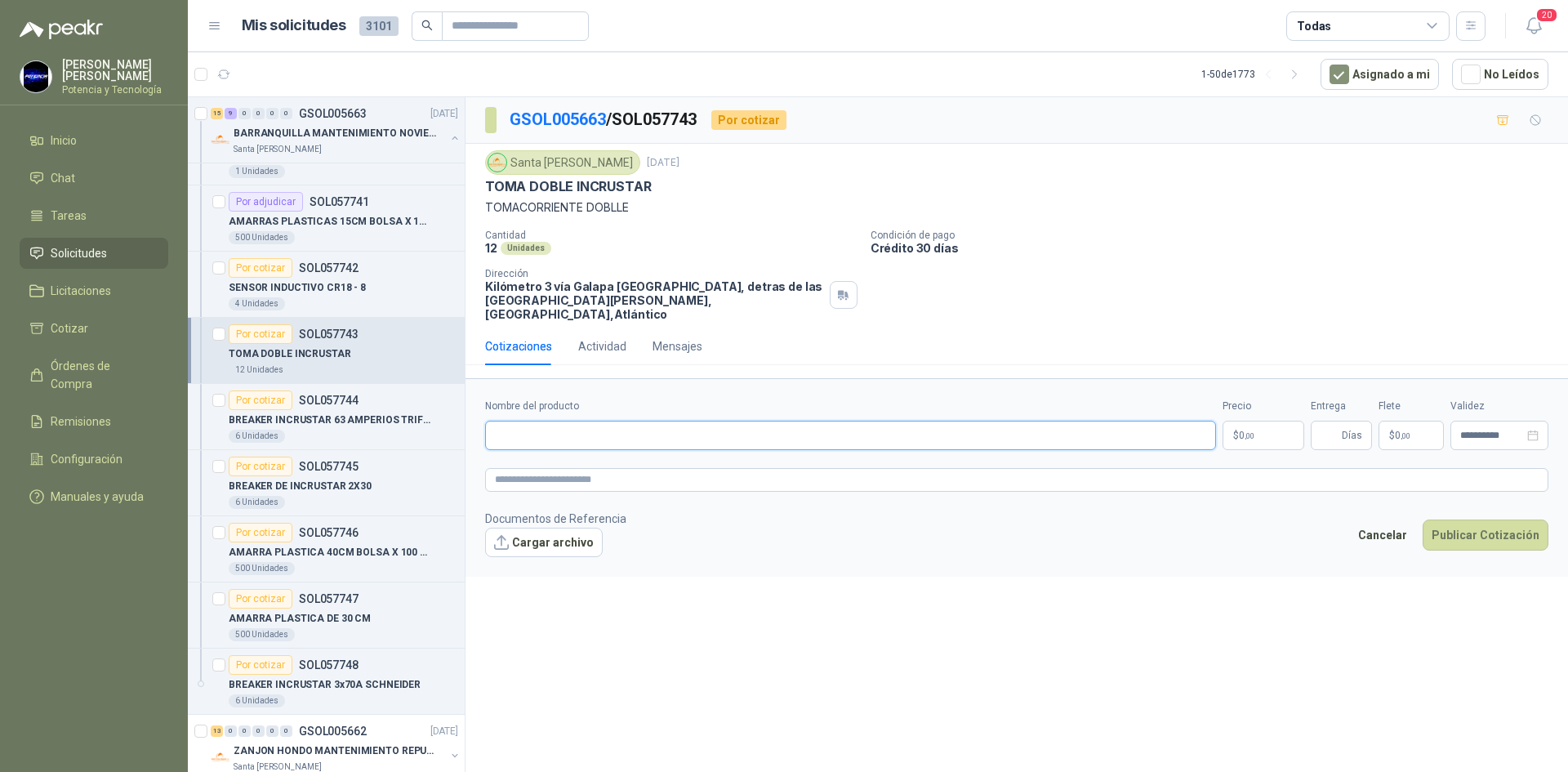
paste input "**********"
type input "**********"
click at [1273, 421] on p "$ 0 ,00" at bounding box center [1263, 435] width 82 height 29
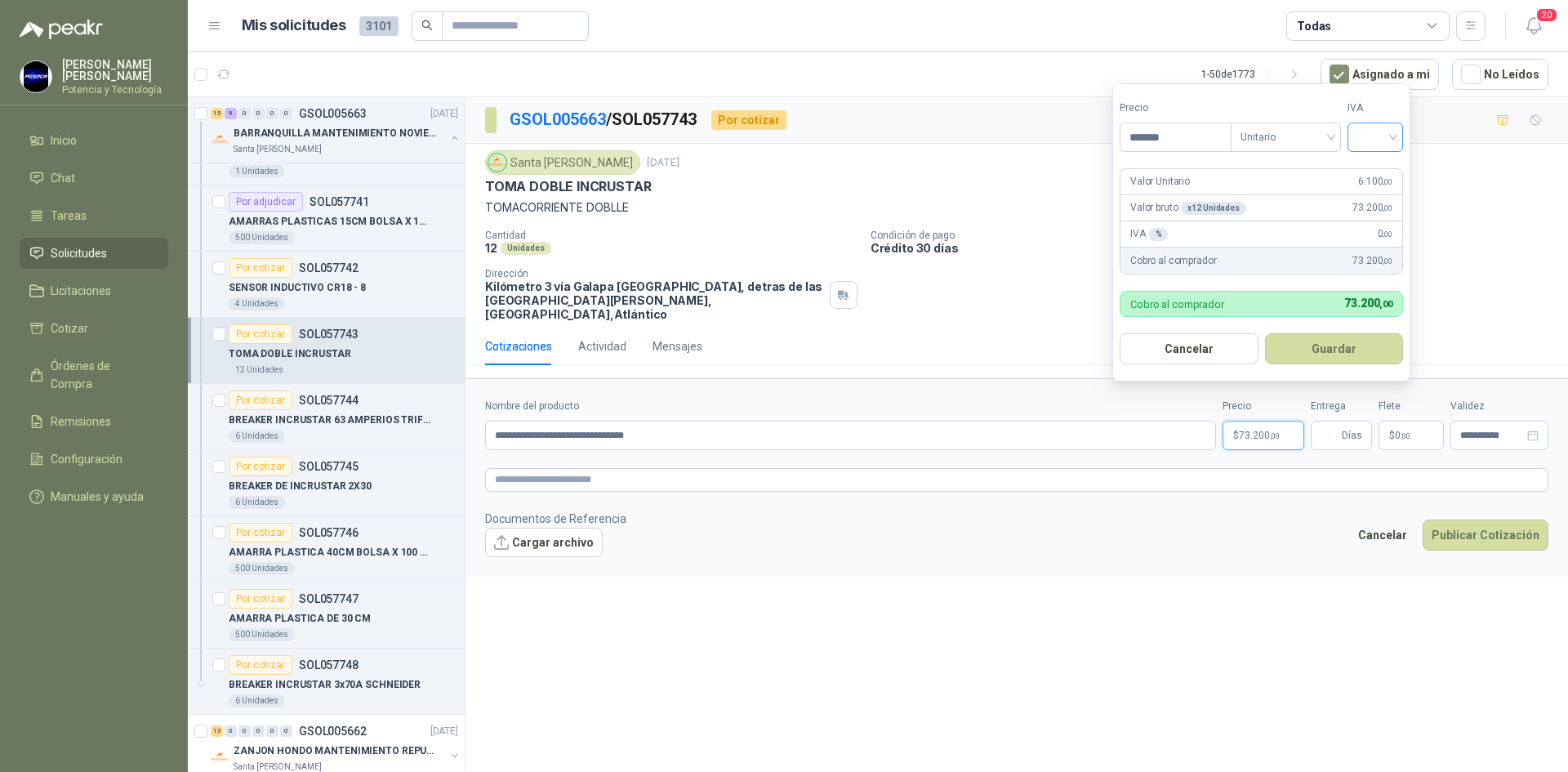
type input "*******"
click at [1373, 136] on input "search" at bounding box center [1375, 135] width 36 height 25
click at [1372, 181] on div "19%" at bounding box center [1378, 171] width 50 height 26
click at [1329, 422] on input "Entrega" at bounding box center [1329, 436] width 18 height 28
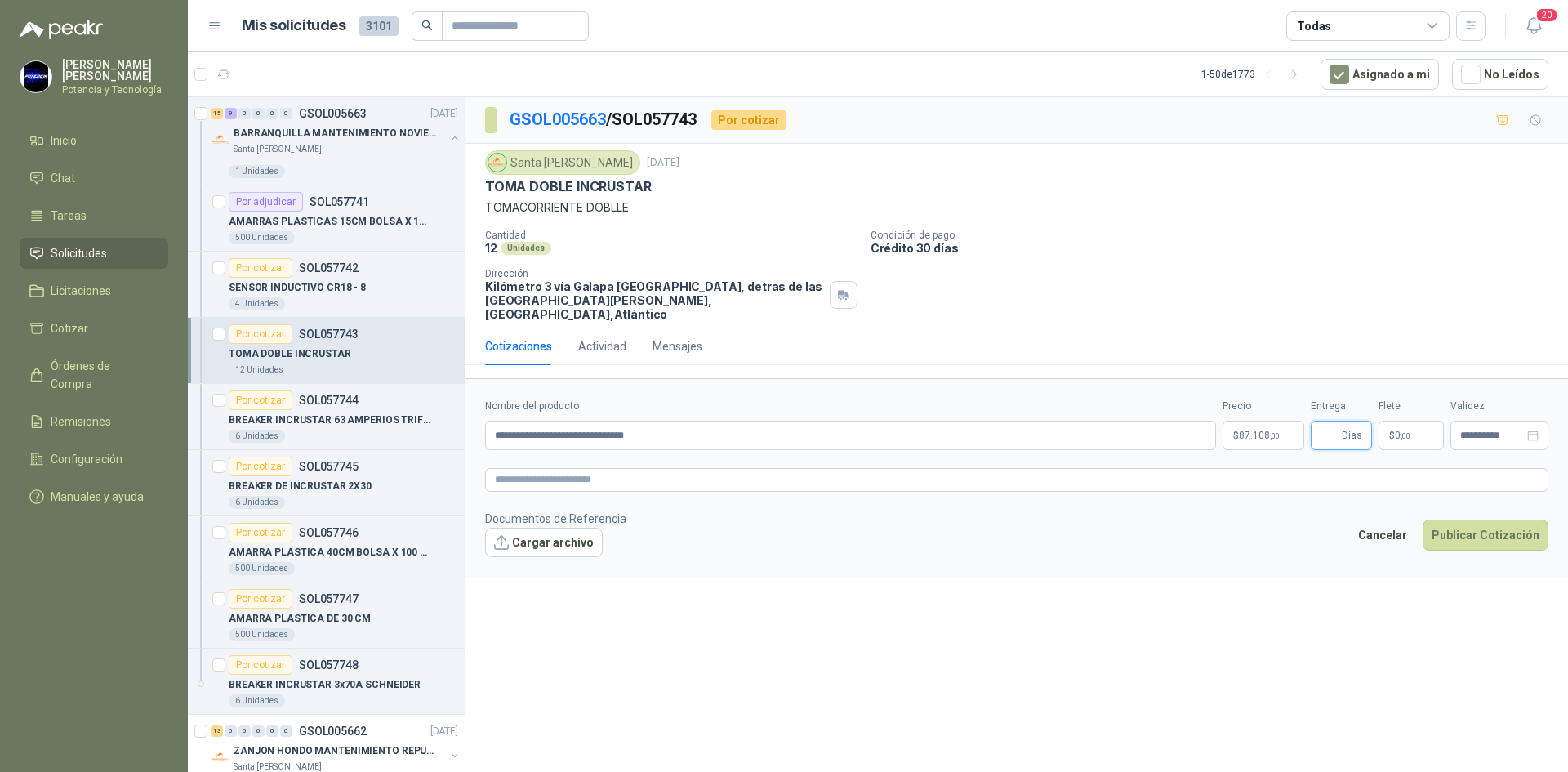
type input "*"
click at [1416, 426] on p "$ 0 ,00" at bounding box center [1410, 435] width 65 height 29
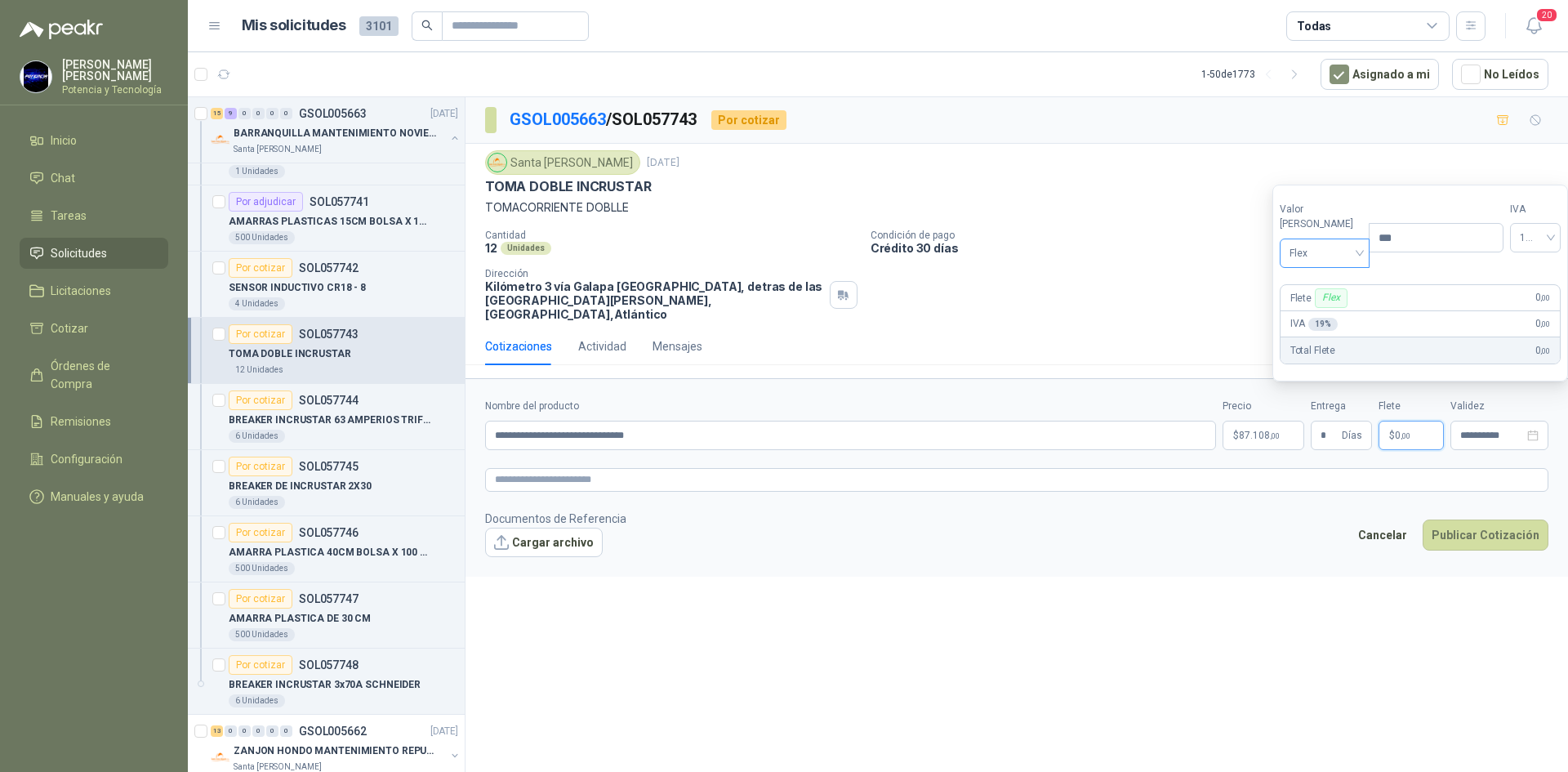
click at [1304, 257] on span "Flex" at bounding box center [1324, 253] width 71 height 25
click at [1334, 311] on div "Incluido" at bounding box center [1320, 314] width 56 height 18
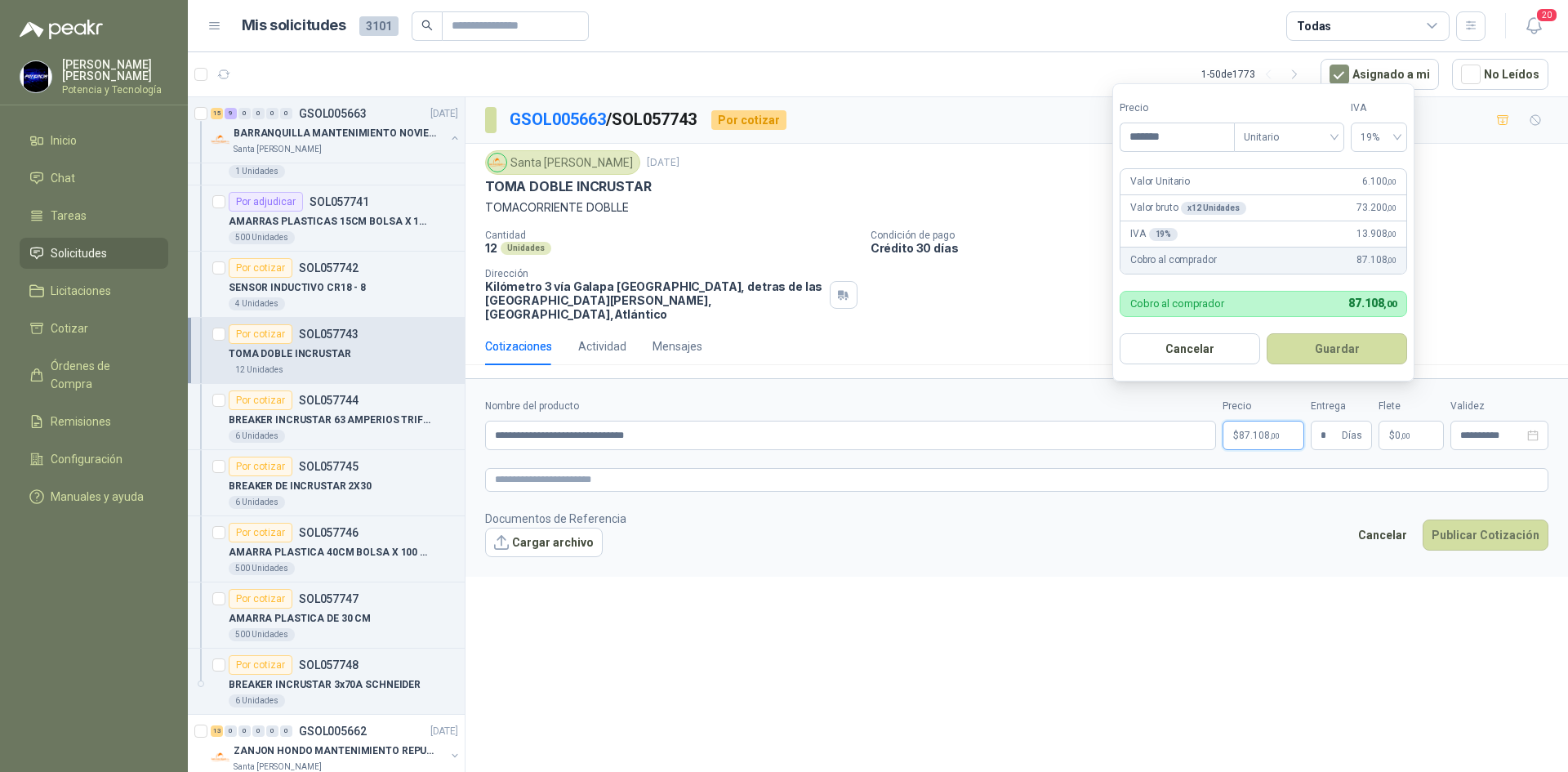
click at [1237, 424] on p "$ 87.108 ,00" at bounding box center [1263, 435] width 82 height 29
click at [1505, 520] on button "Publicar Cotización" at bounding box center [1485, 535] width 126 height 31
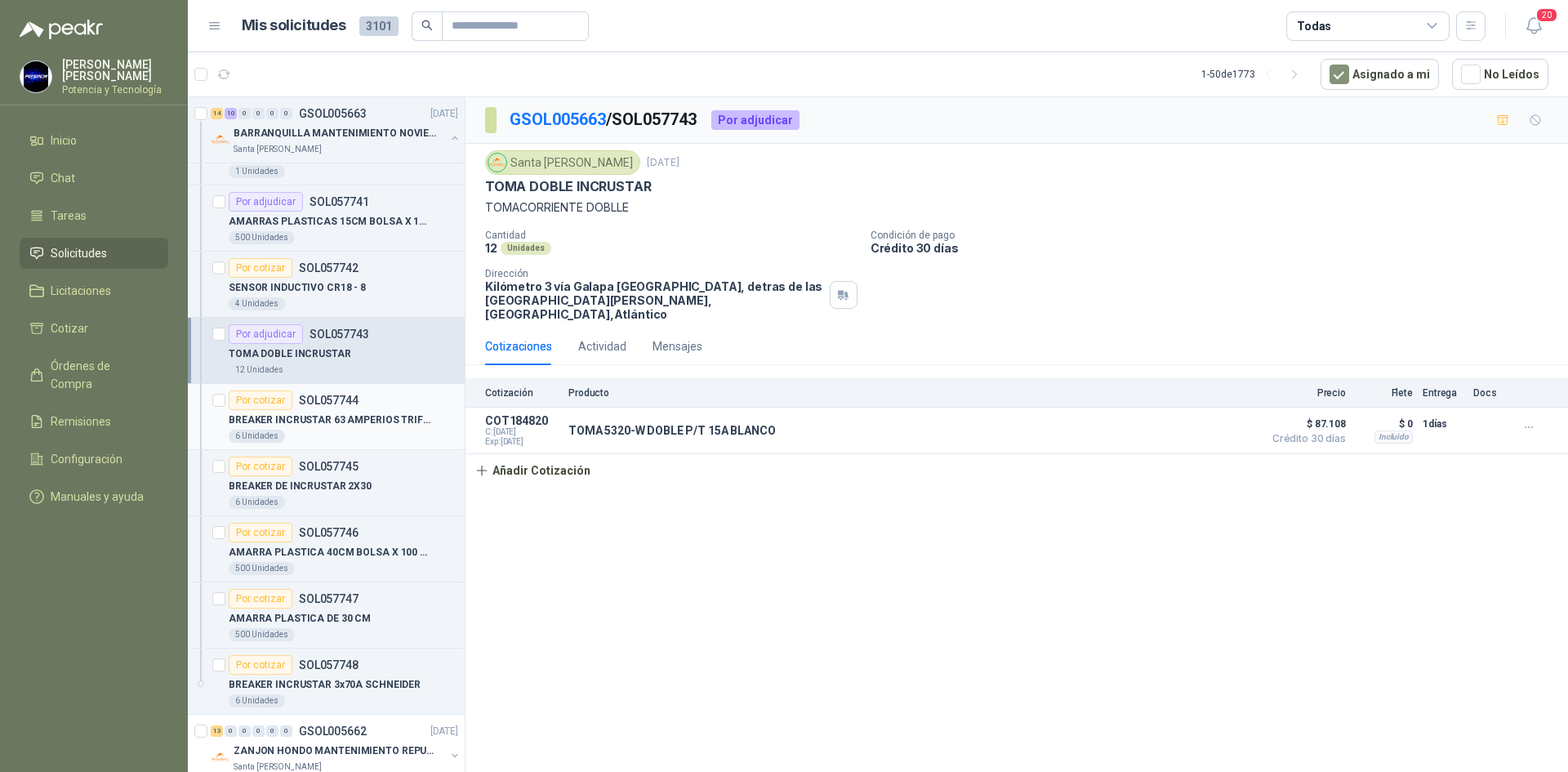
click at [328, 426] on p "BREAKER INCRUSTAR 63 AMPERIOS TRIF SCHEN" at bounding box center [330, 421] width 203 height 16
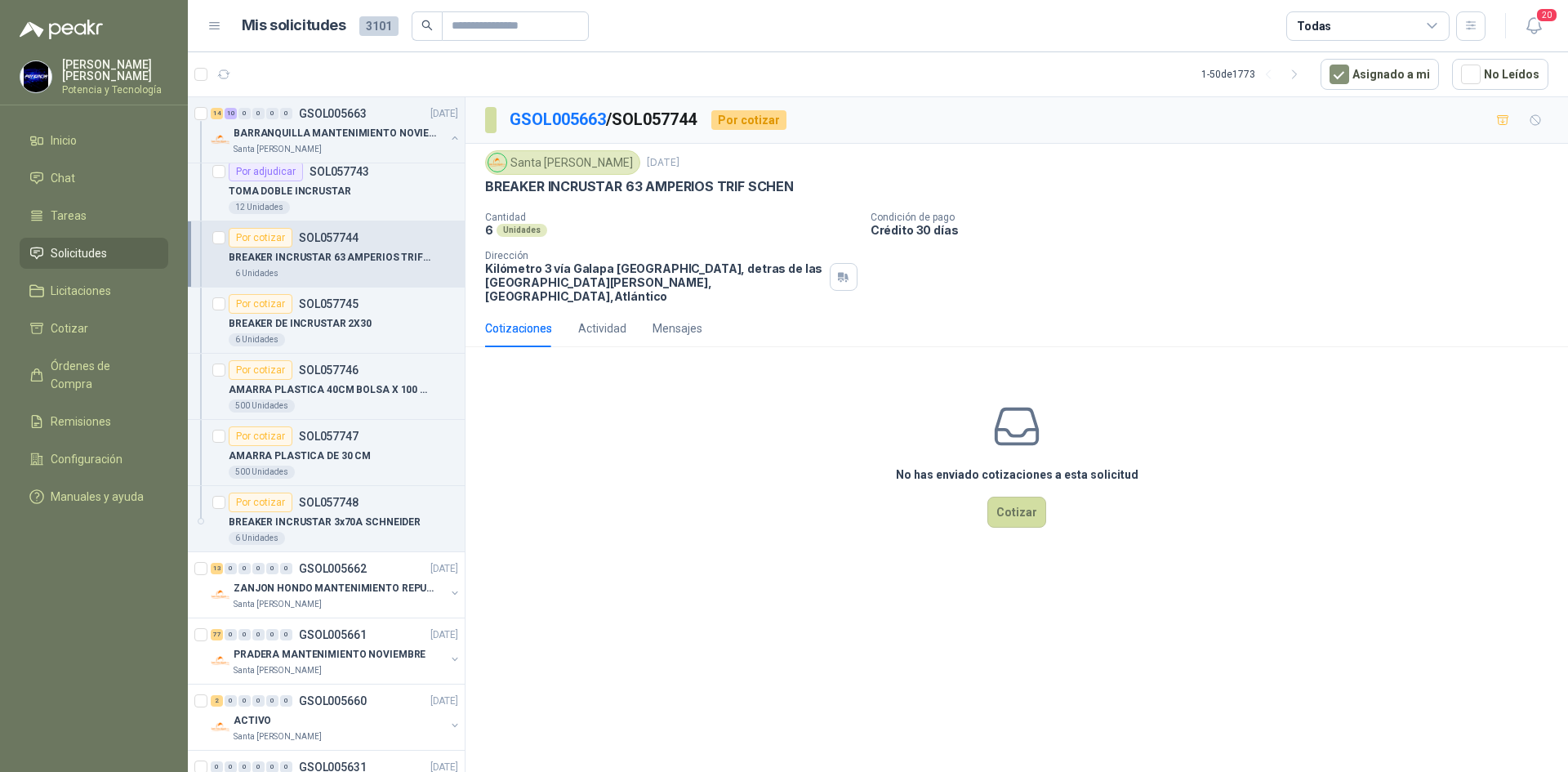
scroll to position [1879, 0]
click at [1001, 507] on button "Cotizar" at bounding box center [1016, 512] width 59 height 31
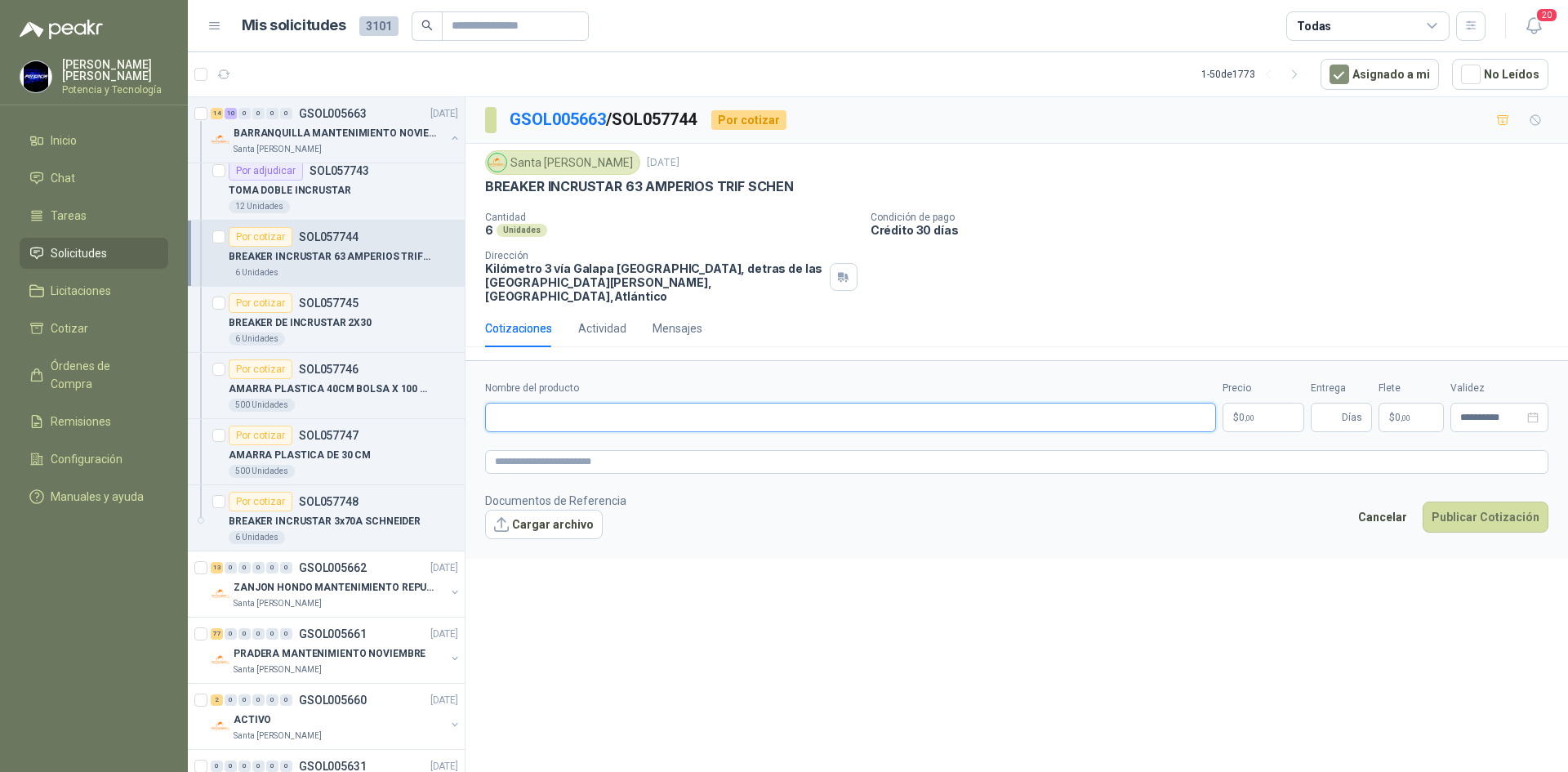
paste input "**********"
type input "**********"
click at [1244, 413] on span ",00" at bounding box center [1249, 417] width 10 height 9
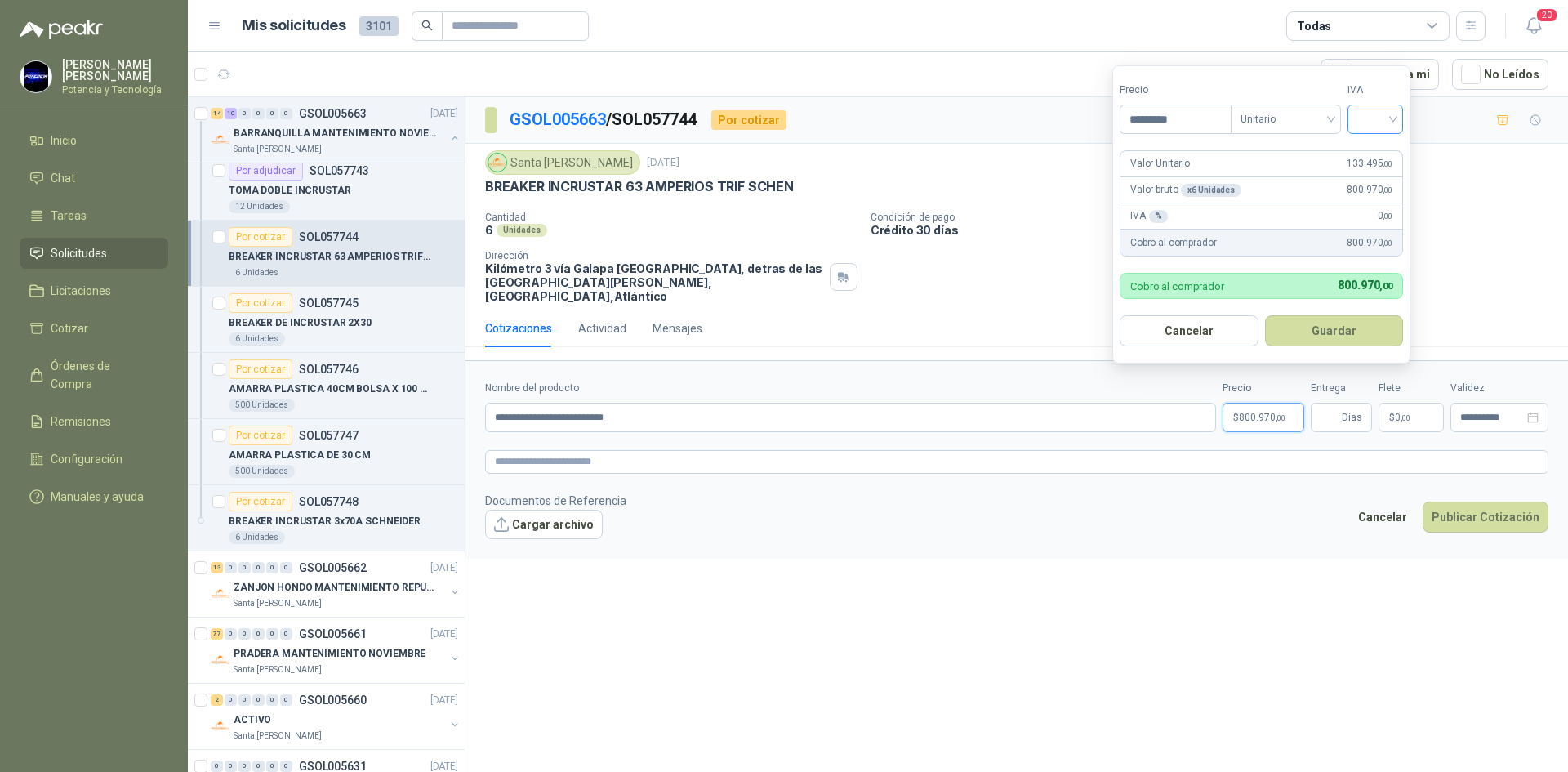
type input "*********"
click at [1387, 118] on input "search" at bounding box center [1375, 117] width 36 height 25
click at [1372, 156] on div "19%" at bounding box center [1378, 153] width 30 height 18
click at [1325, 410] on input "Entrega" at bounding box center [1329, 418] width 18 height 28
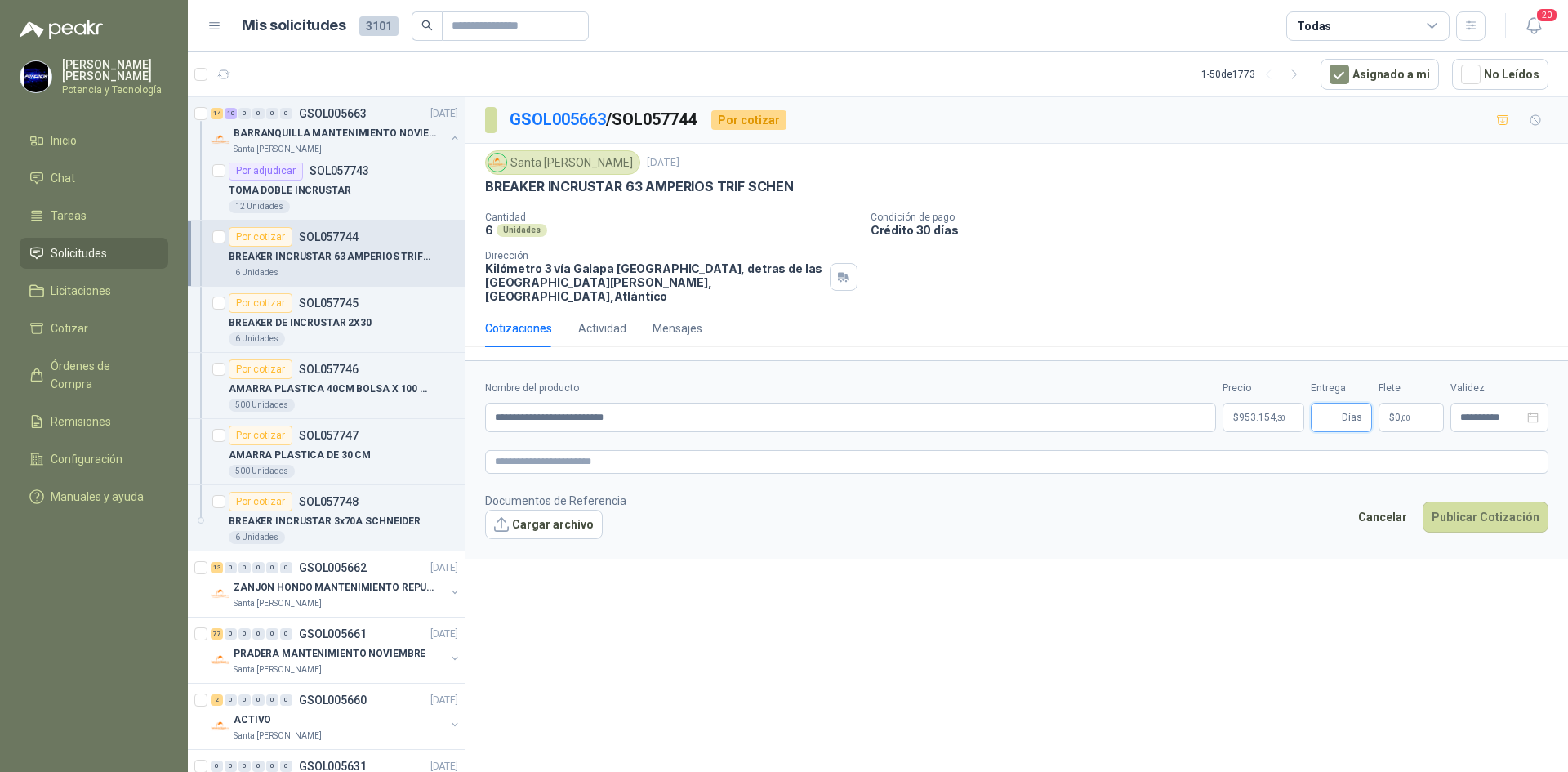
type input "*"
click at [1410, 413] on span ",00" at bounding box center [1405, 417] width 10 height 9
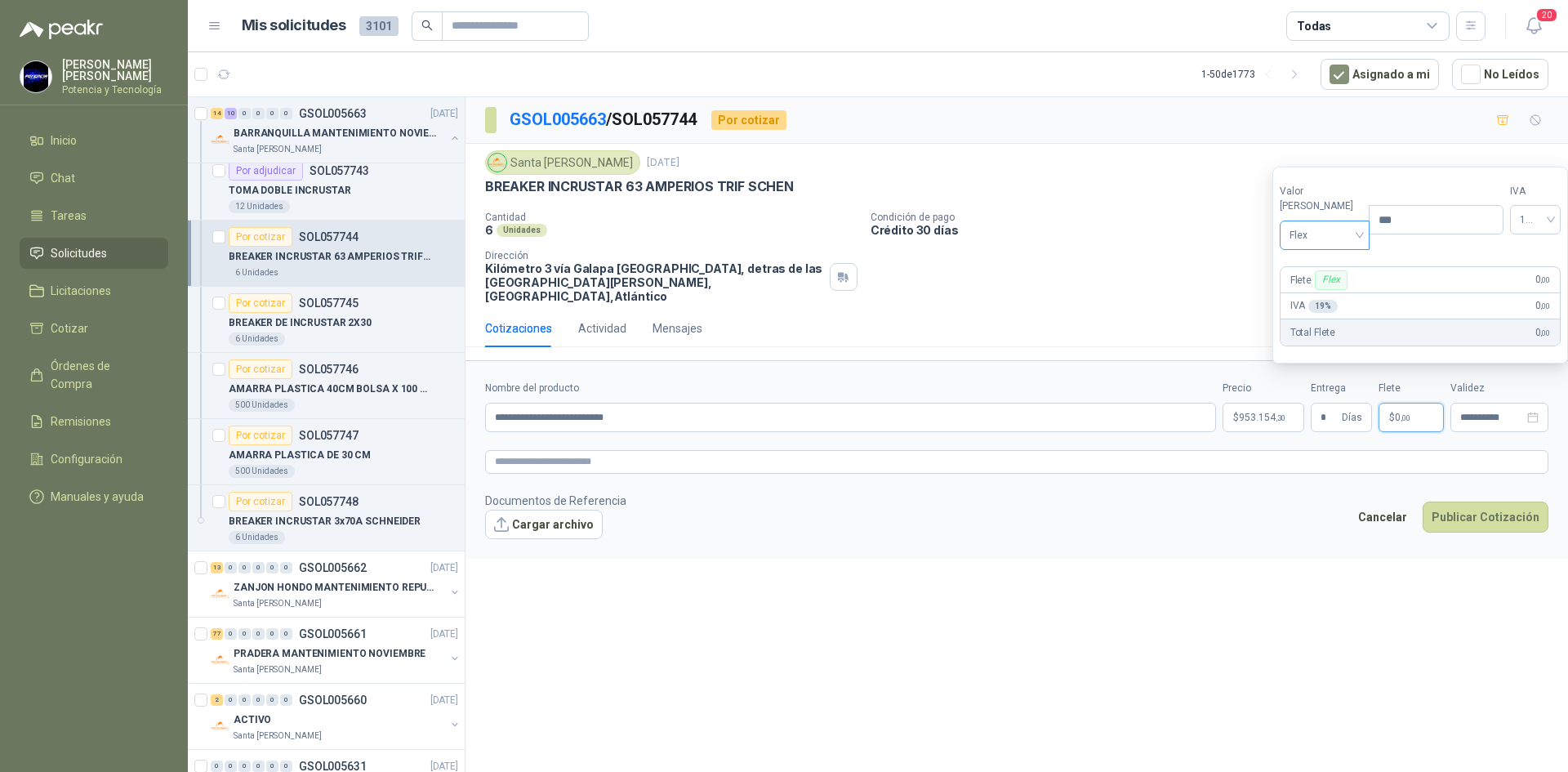
click at [1296, 239] on span "Flex" at bounding box center [1324, 235] width 71 height 25
click at [1314, 297] on div "Incluido" at bounding box center [1320, 296] width 56 height 18
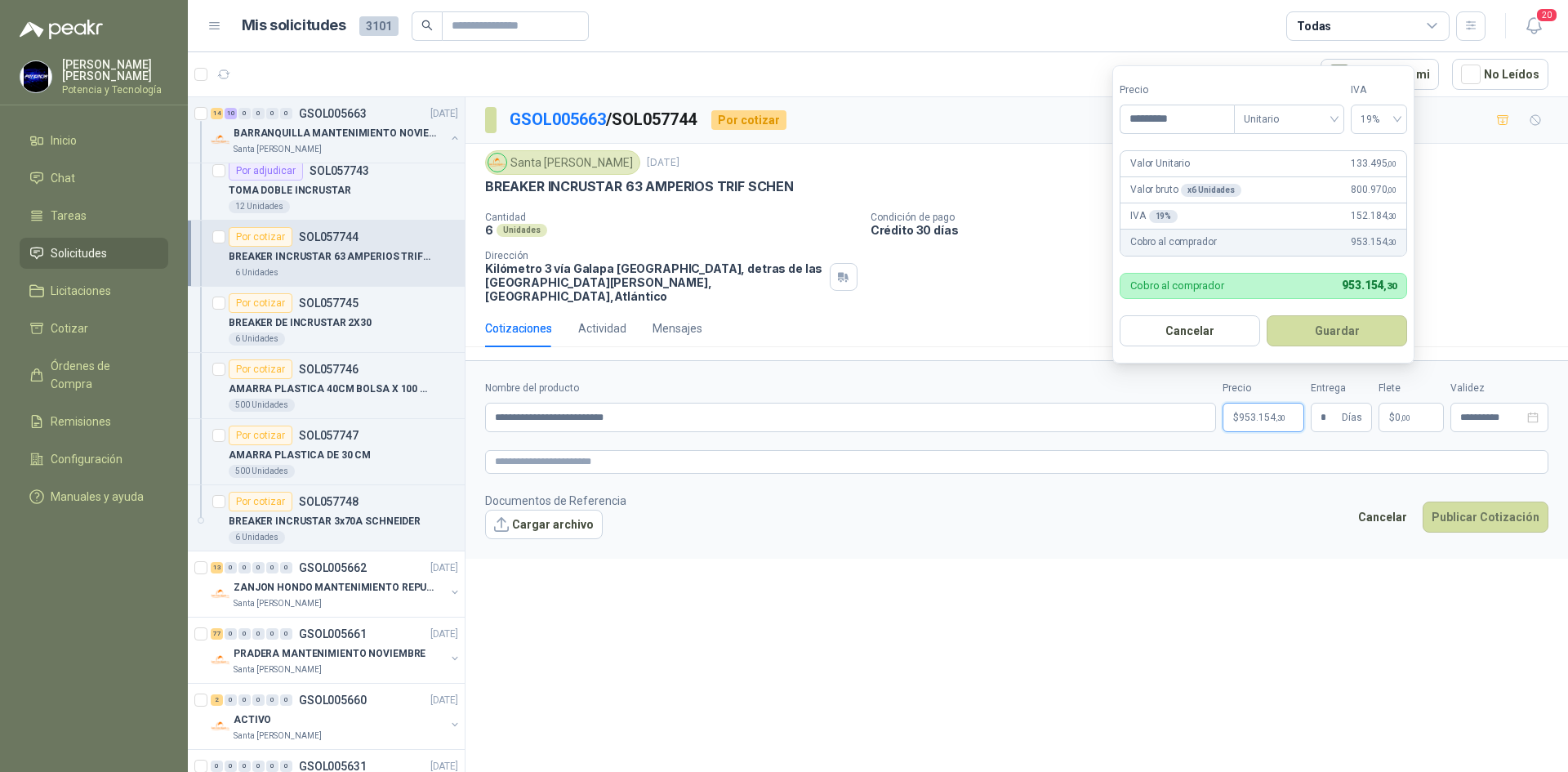
click at [1227, 404] on p "$ 953.154 ,30" at bounding box center [1263, 417] width 82 height 29
click at [1471, 502] on button "Publicar Cotización" at bounding box center [1485, 517] width 126 height 31
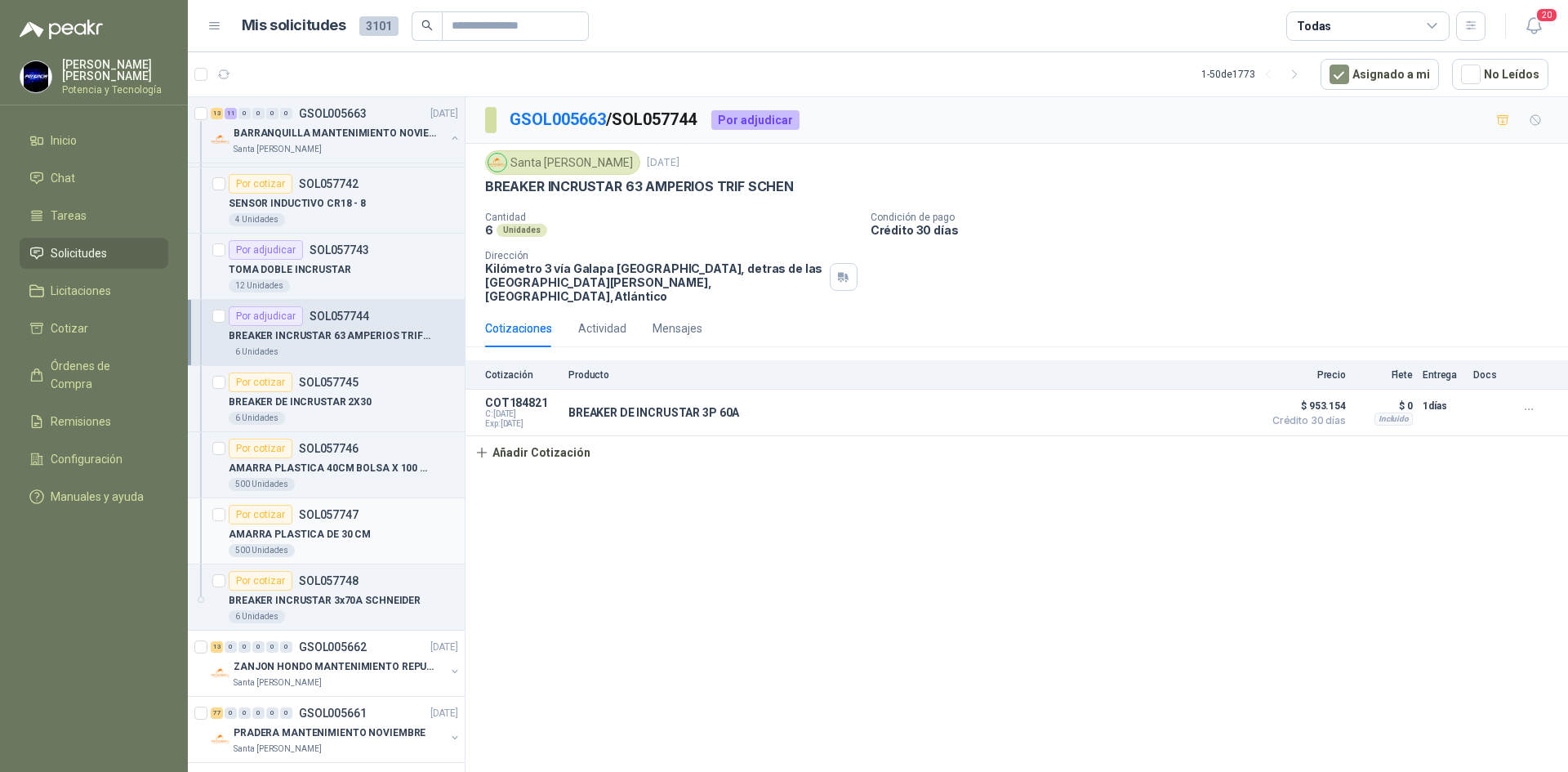
scroll to position [1797, 0]
click at [331, 417] on div "6 Unidades" at bounding box center [344, 420] width 230 height 13
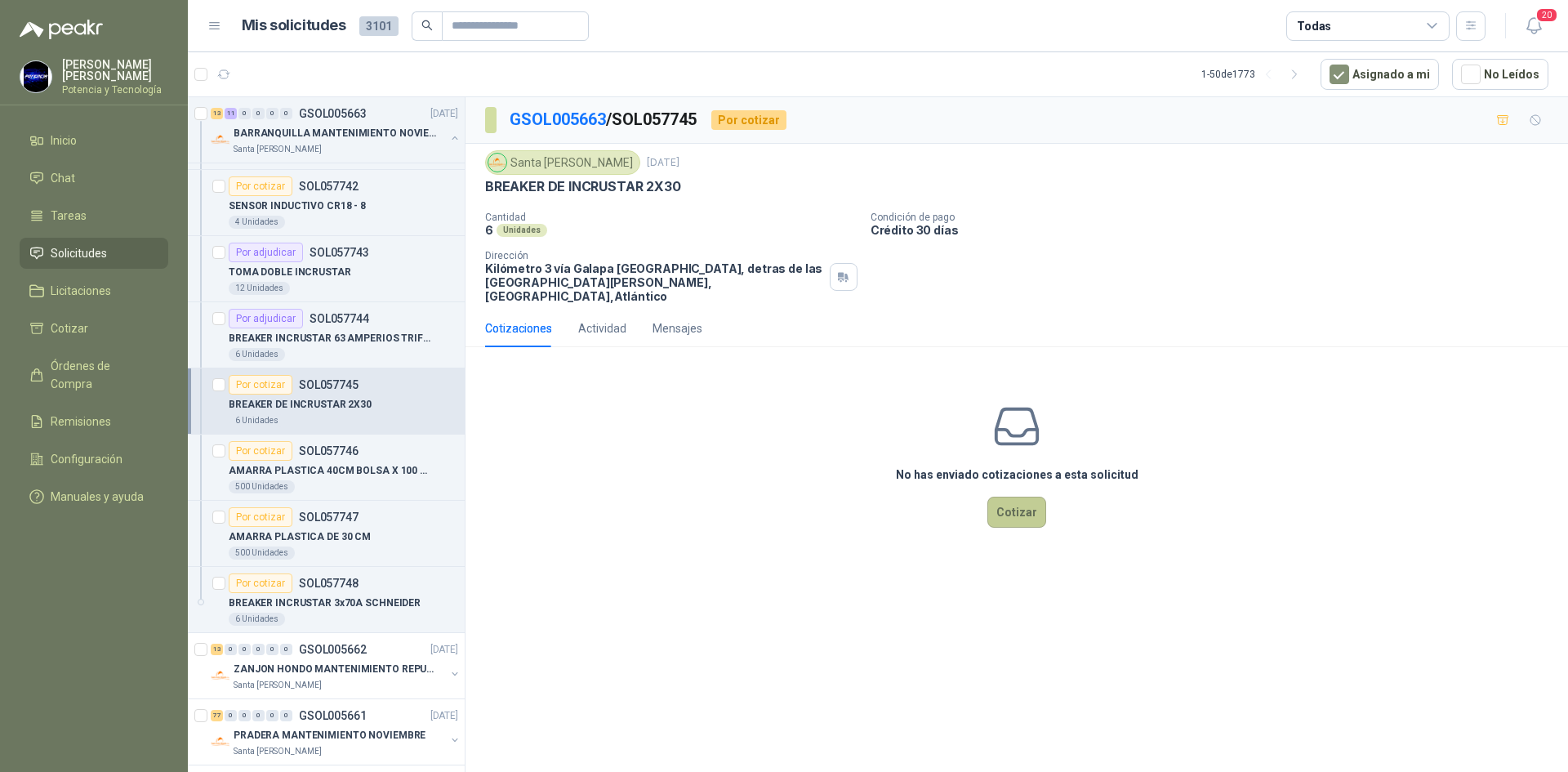
click at [1008, 497] on button "Cotizar" at bounding box center [1016, 512] width 59 height 31
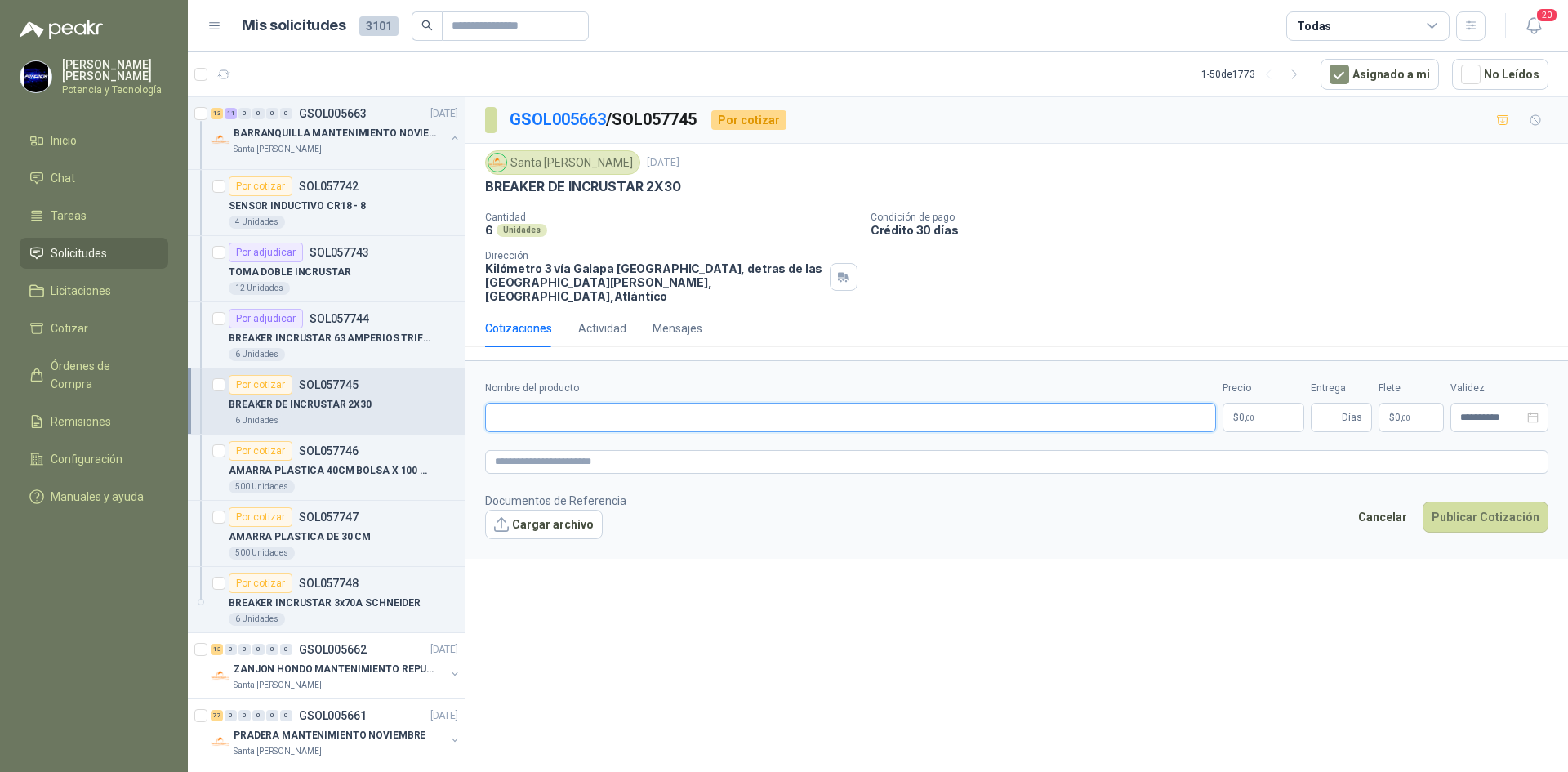
paste input "**********"
type input "**********"
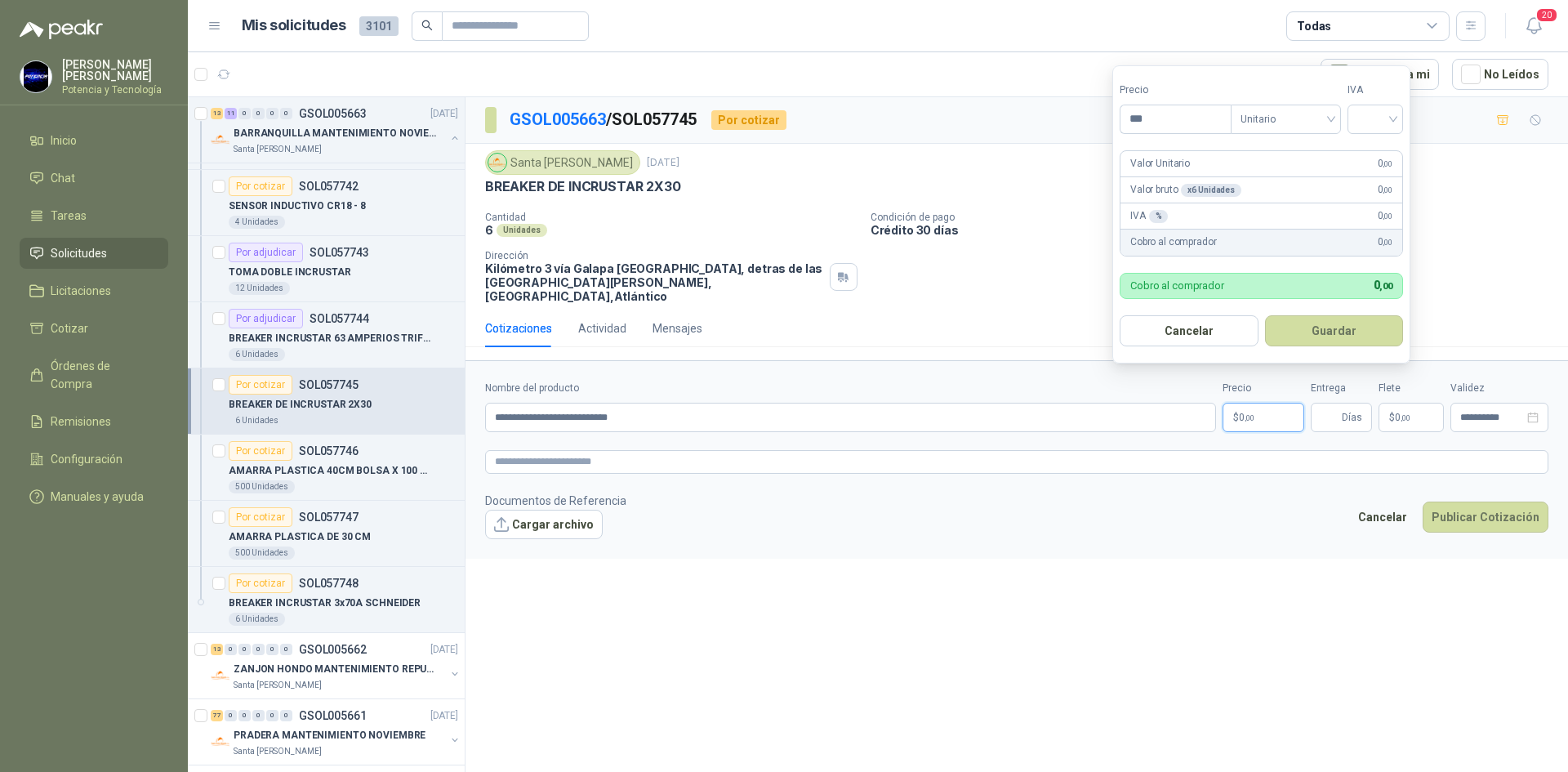
click at [1256, 408] on p "$ 0 ,00" at bounding box center [1263, 417] width 82 height 29
type input "********"
click at [1367, 118] on input "search" at bounding box center [1375, 117] width 36 height 25
click at [1378, 140] on div "19%" at bounding box center [1378, 153] width 50 height 26
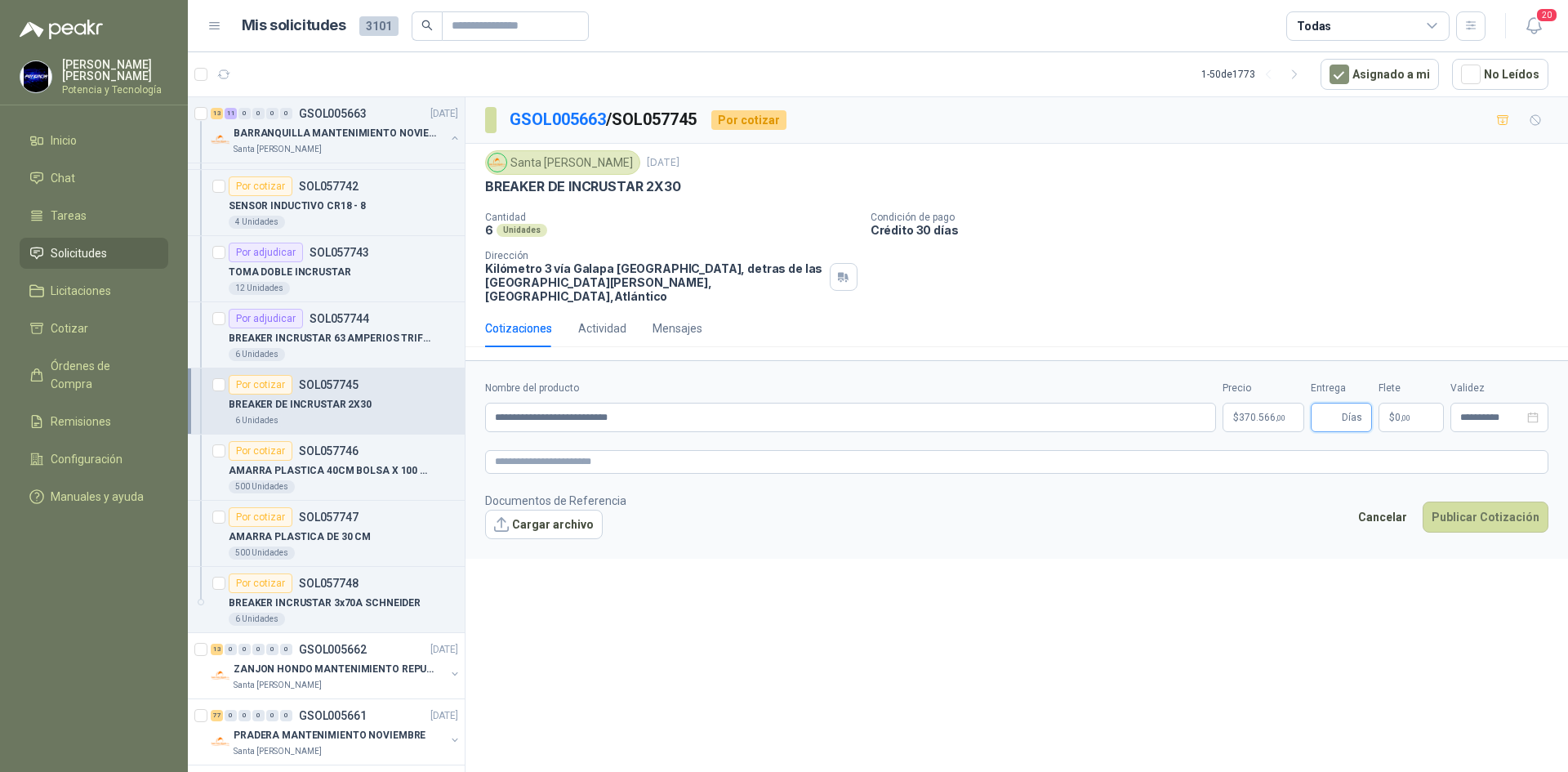
click at [1338, 404] on input "Entrega" at bounding box center [1329, 418] width 18 height 28
type input "*"
click at [1391, 413] on span "$" at bounding box center [1392, 418] width 6 height 10
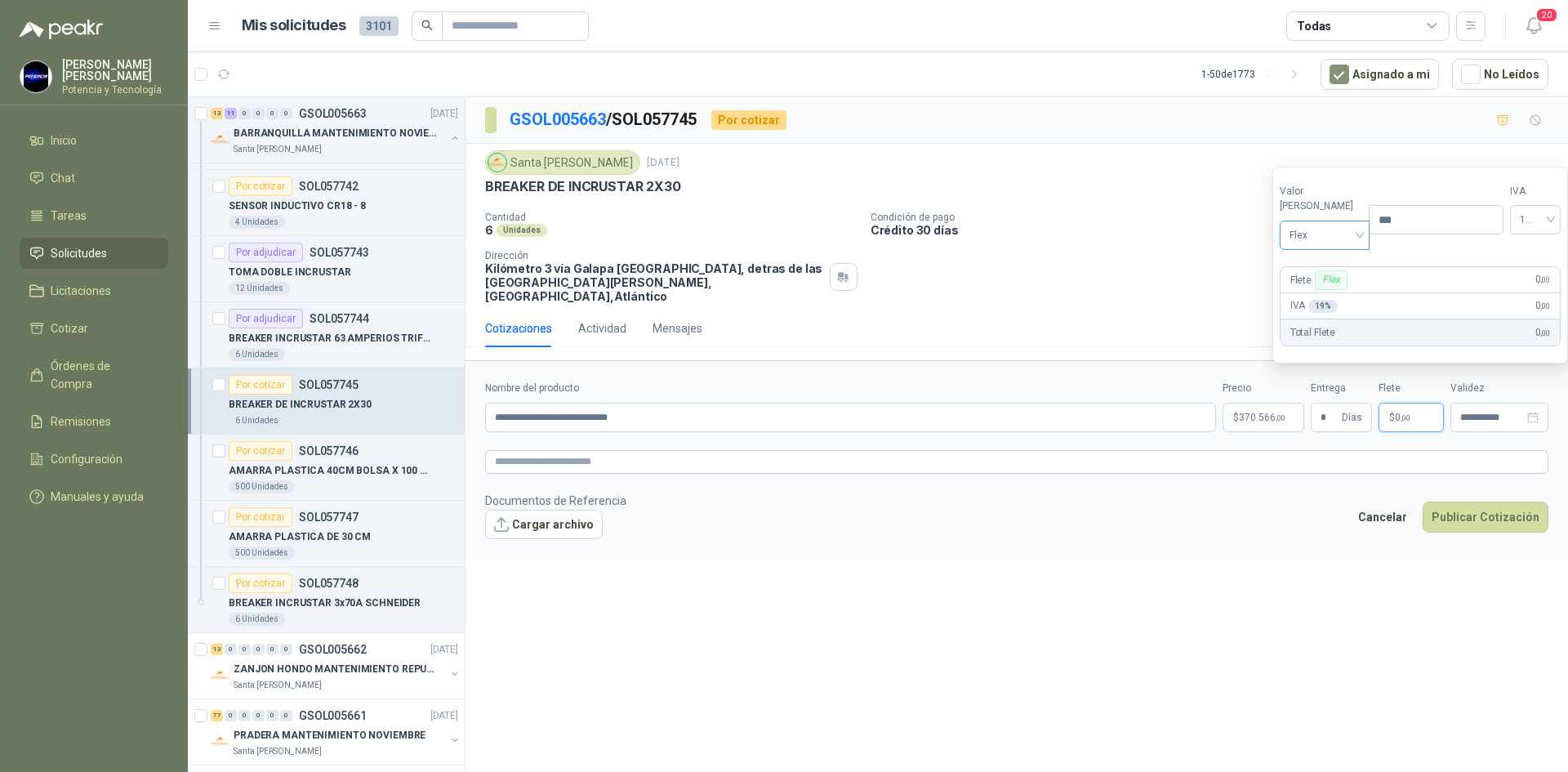
click at [1297, 236] on span "Flex" at bounding box center [1324, 235] width 71 height 25
click at [1322, 288] on div "Incluido" at bounding box center [1320, 296] width 56 height 18
click at [1475, 413] on input "**********" at bounding box center [1492, 418] width 64 height 11
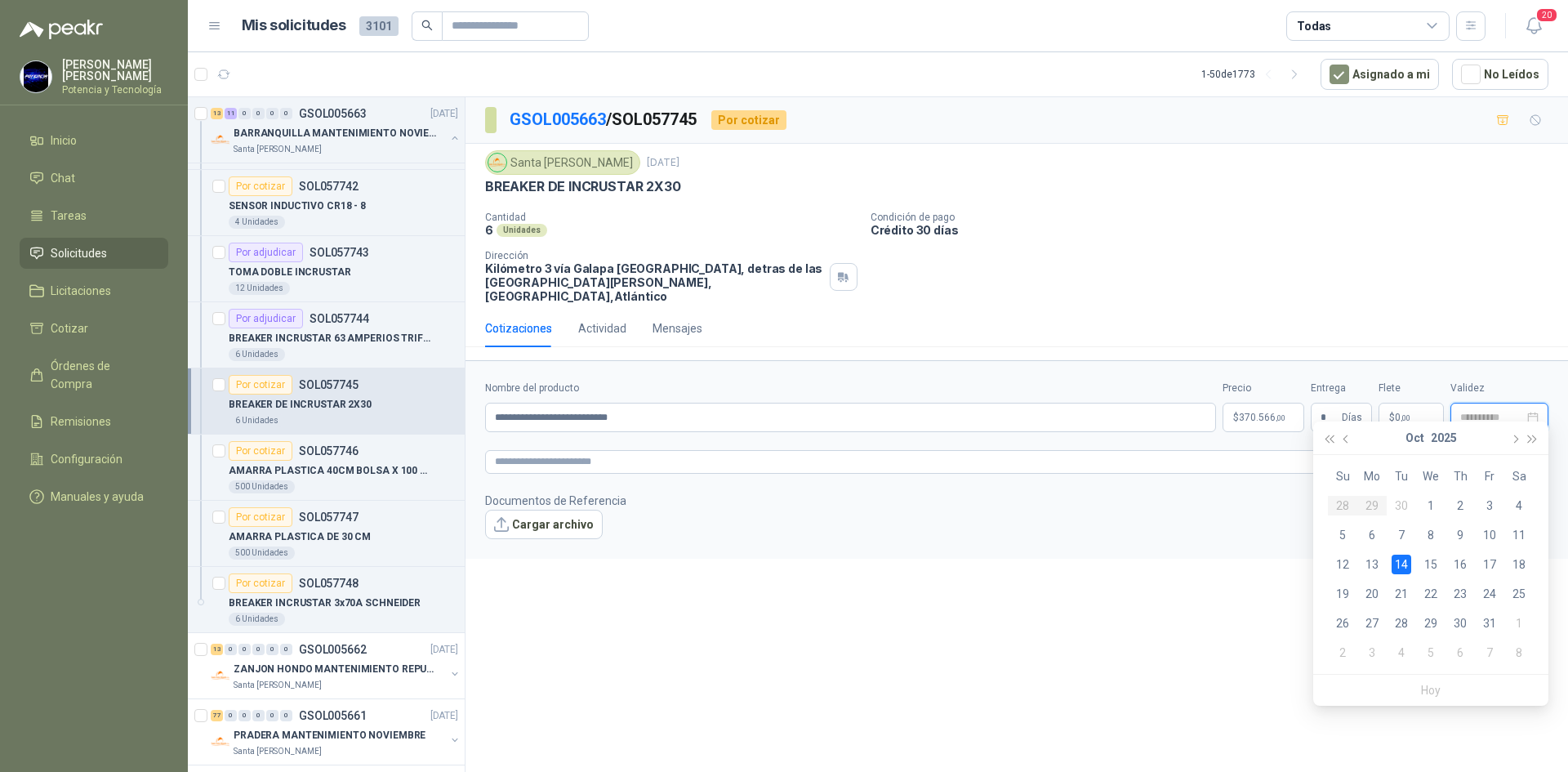
type input "**********"
click at [1246, 413] on p "$ 370.566 ,00" at bounding box center [1263, 417] width 82 height 29
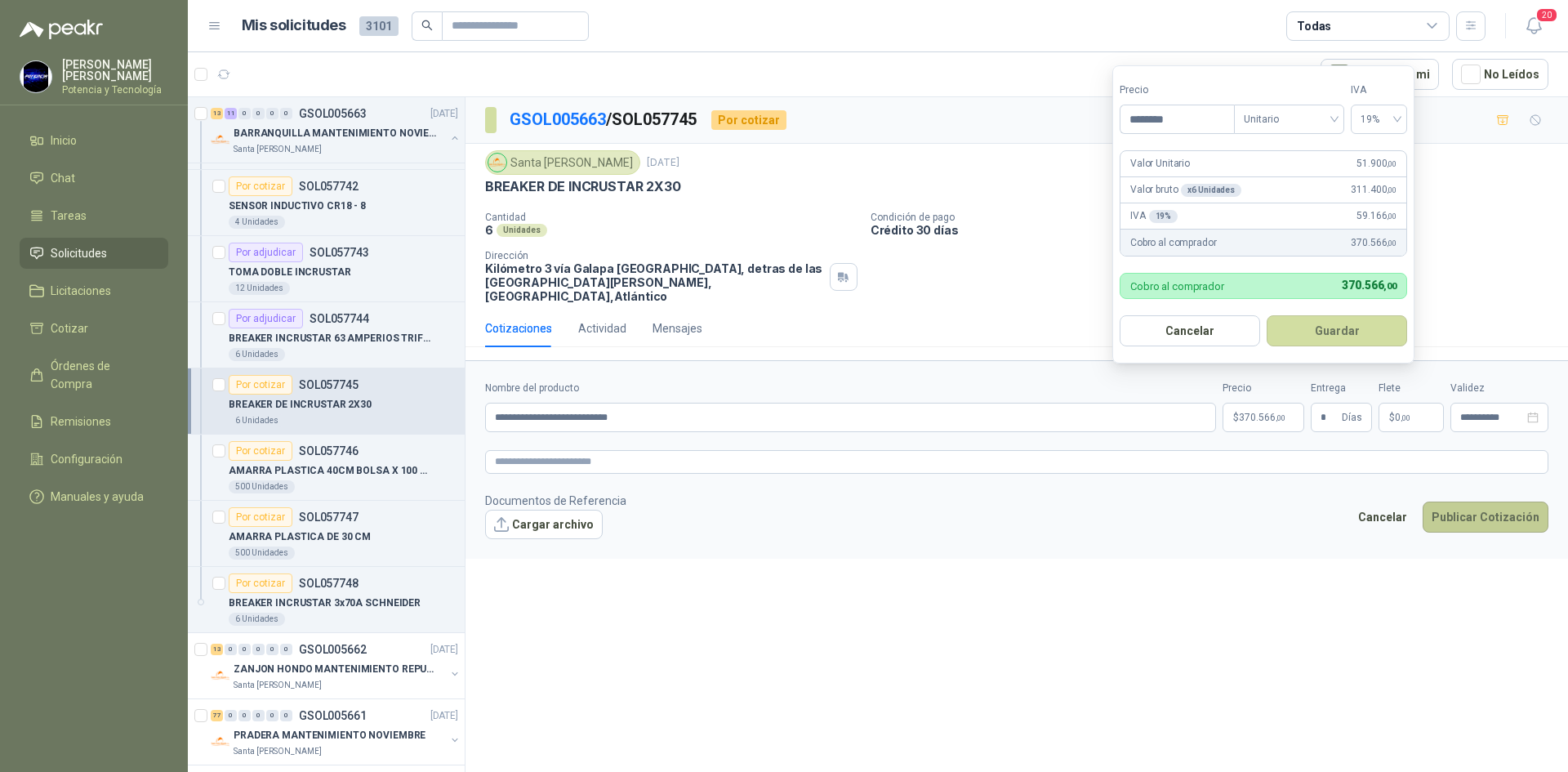
click at [1455, 508] on button "Publicar Cotización" at bounding box center [1485, 517] width 126 height 31
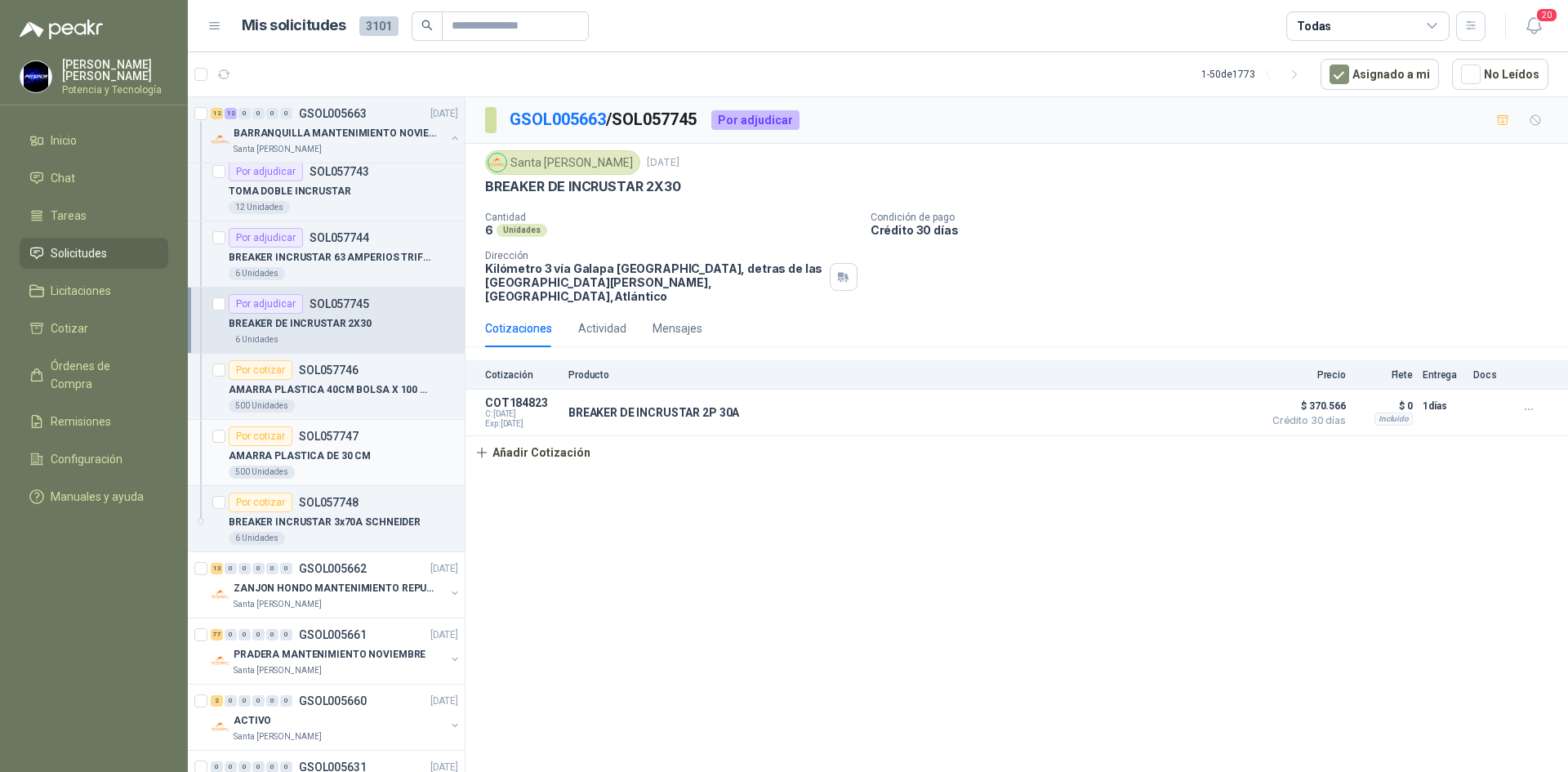
scroll to position [1879, 0]
click at [347, 391] on p "AMARRA PLASTICA 40CM BOLSA X 100 UND" at bounding box center [330, 390] width 203 height 16
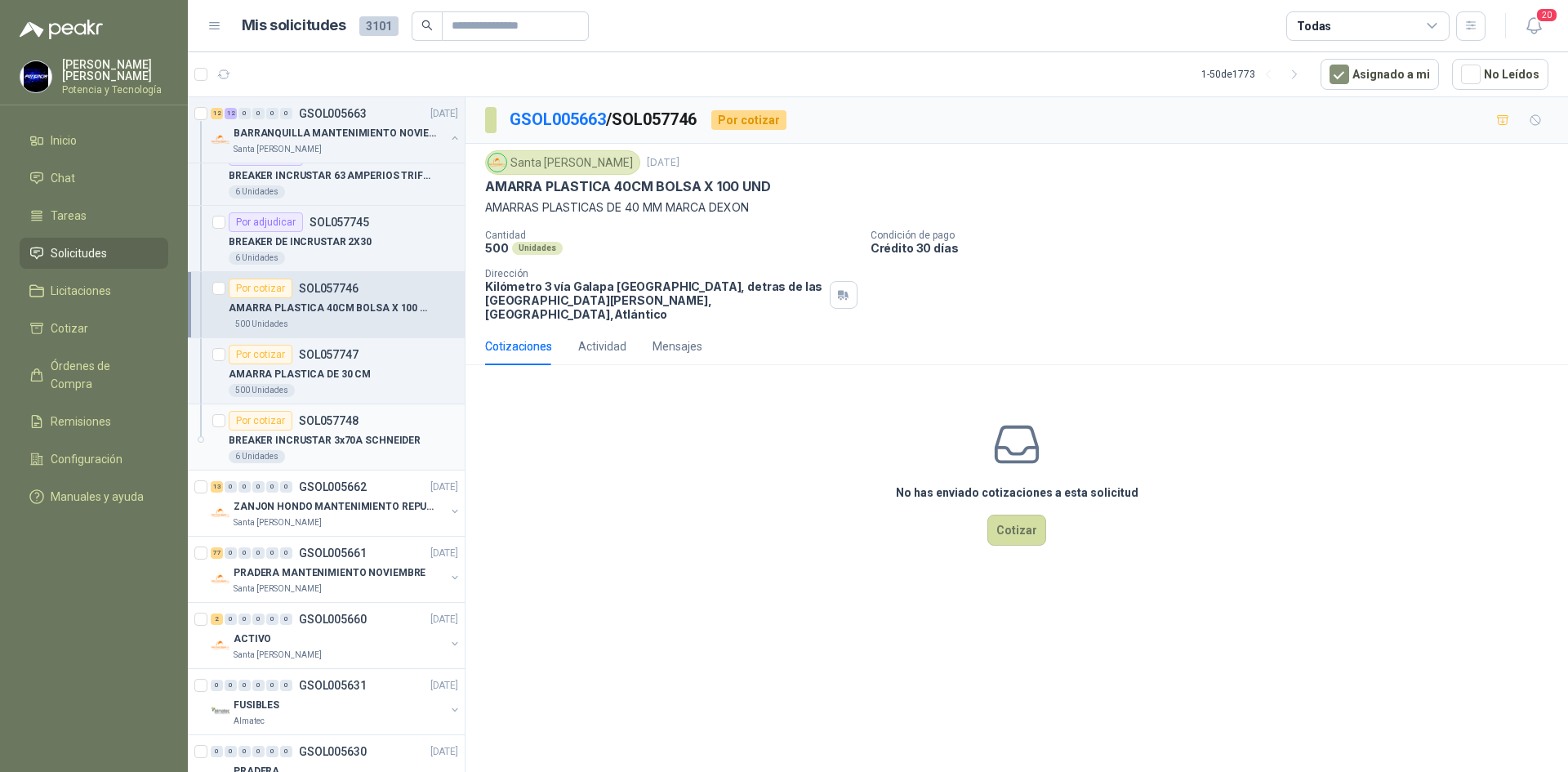
scroll to position [1961, 0]
click at [1037, 515] on button "Cotizar" at bounding box center [1016, 530] width 59 height 31
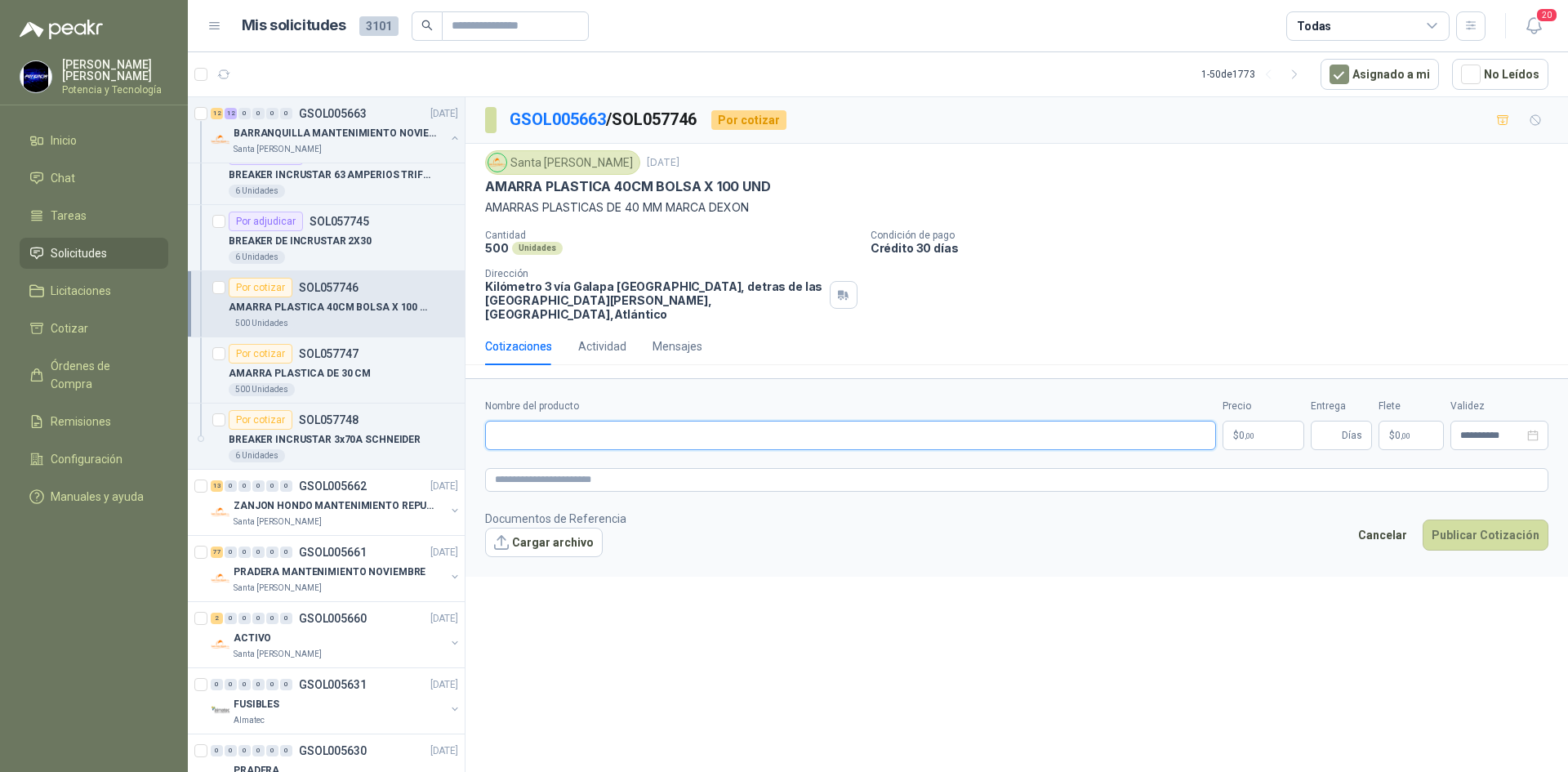
paste input "**********"
type input "**********"
click at [1248, 421] on p "$ 0 ,00" at bounding box center [1263, 435] width 82 height 29
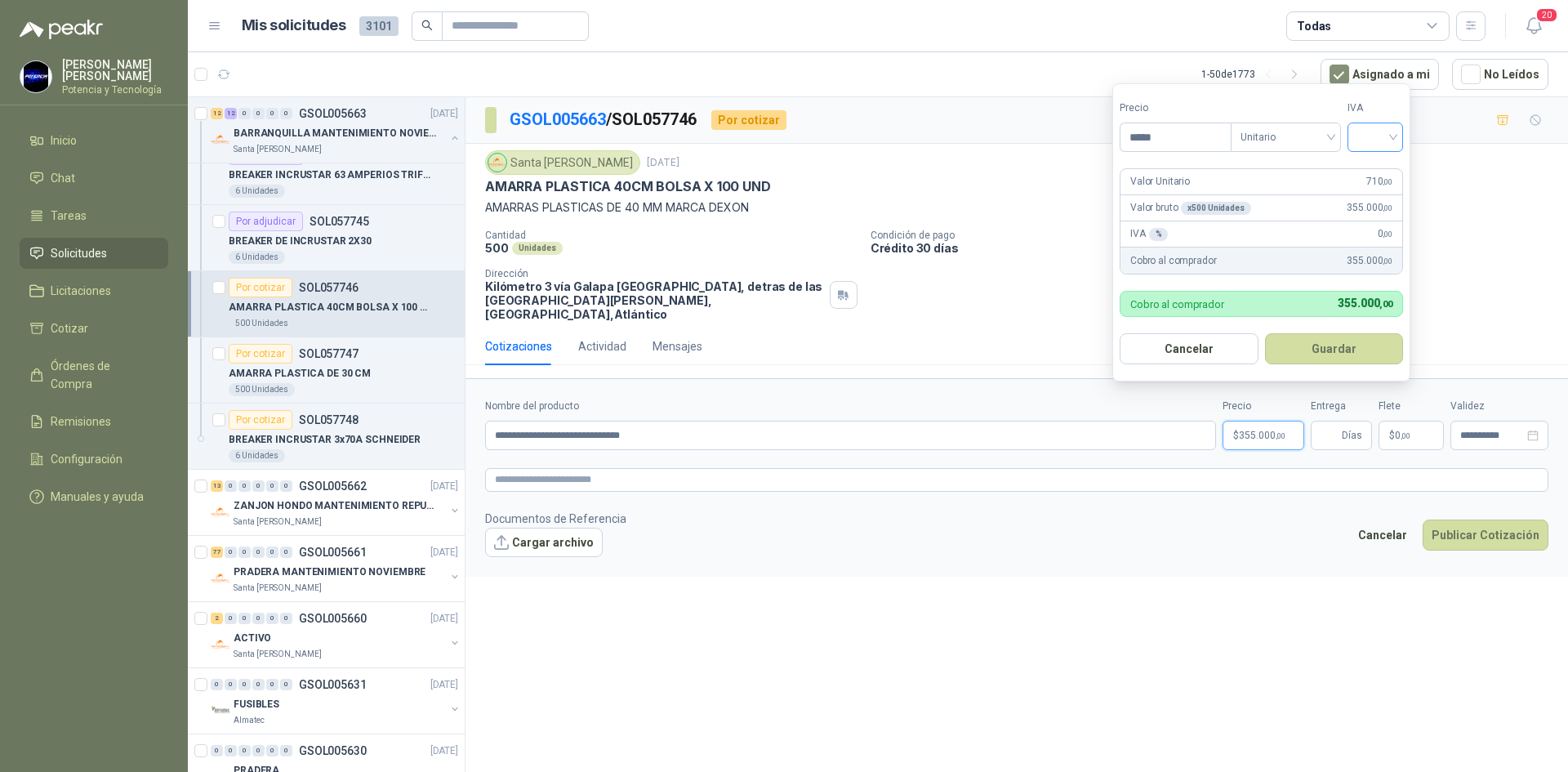
type input "*****"
click at [1371, 142] on input "search" at bounding box center [1375, 135] width 36 height 25
click at [1374, 171] on div "19%" at bounding box center [1378, 171] width 30 height 18
click at [1319, 427] on span "Días" at bounding box center [1340, 435] width 61 height 29
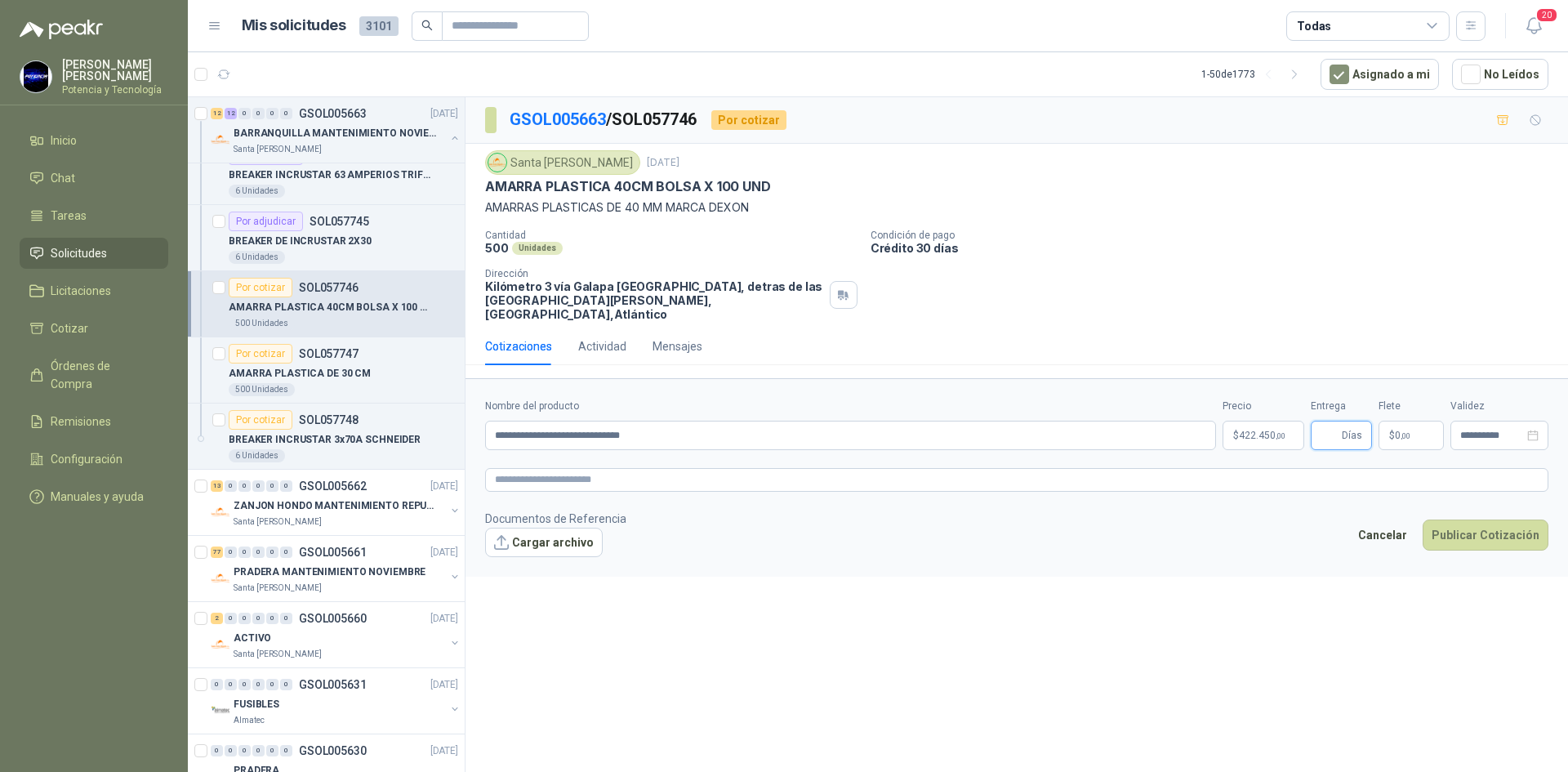
click at [1331, 422] on input "Entrega" at bounding box center [1329, 436] width 18 height 28
type input "*"
click at [1402, 431] on span ",00" at bounding box center [1405, 435] width 10 height 9
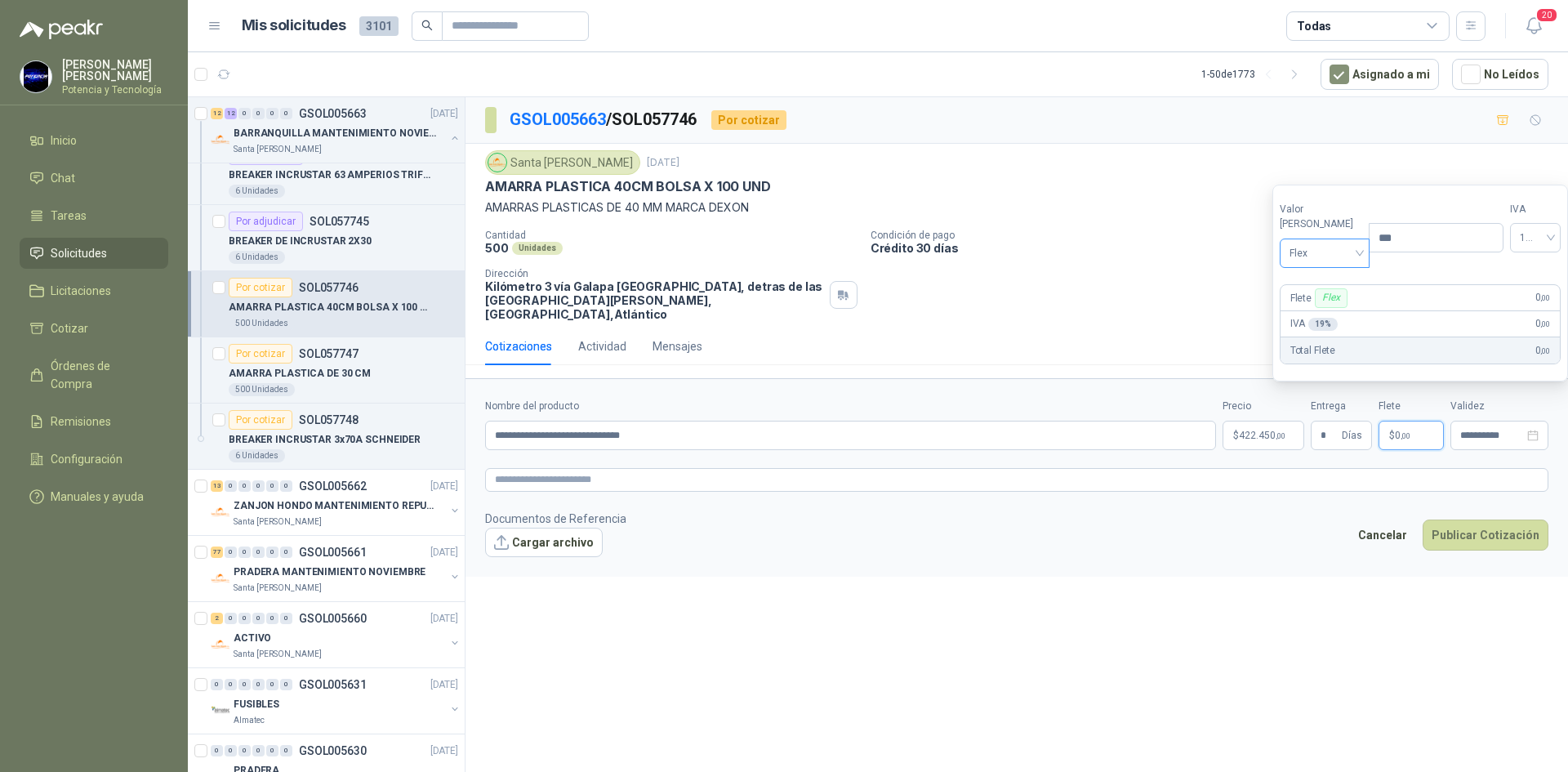
click at [1319, 248] on span "Flex" at bounding box center [1324, 253] width 71 height 25
click at [1330, 306] on div "Incluido" at bounding box center [1320, 314] width 56 height 18
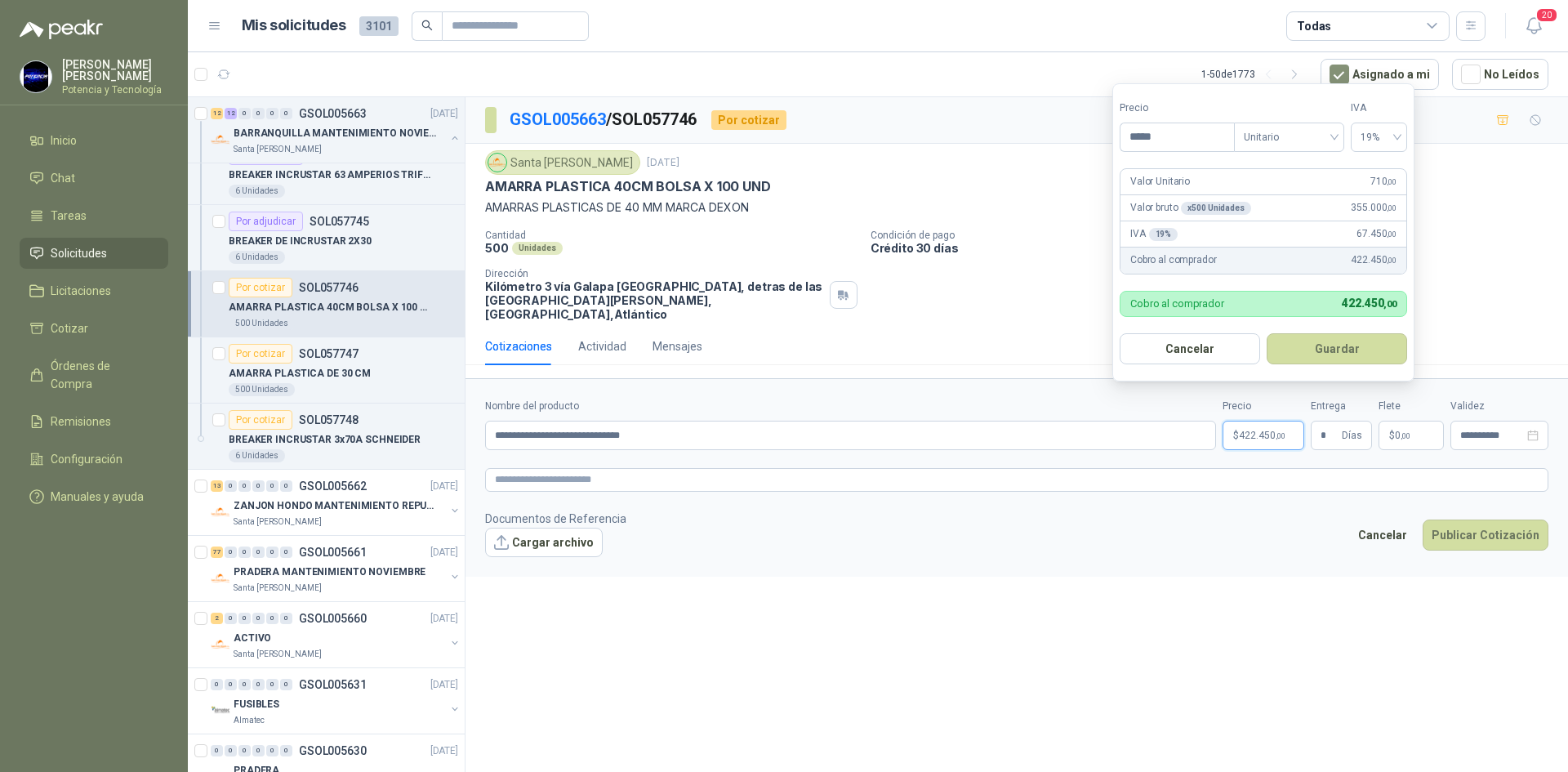
click at [1282, 421] on p "$ 422.450 ,00" at bounding box center [1263, 435] width 82 height 29
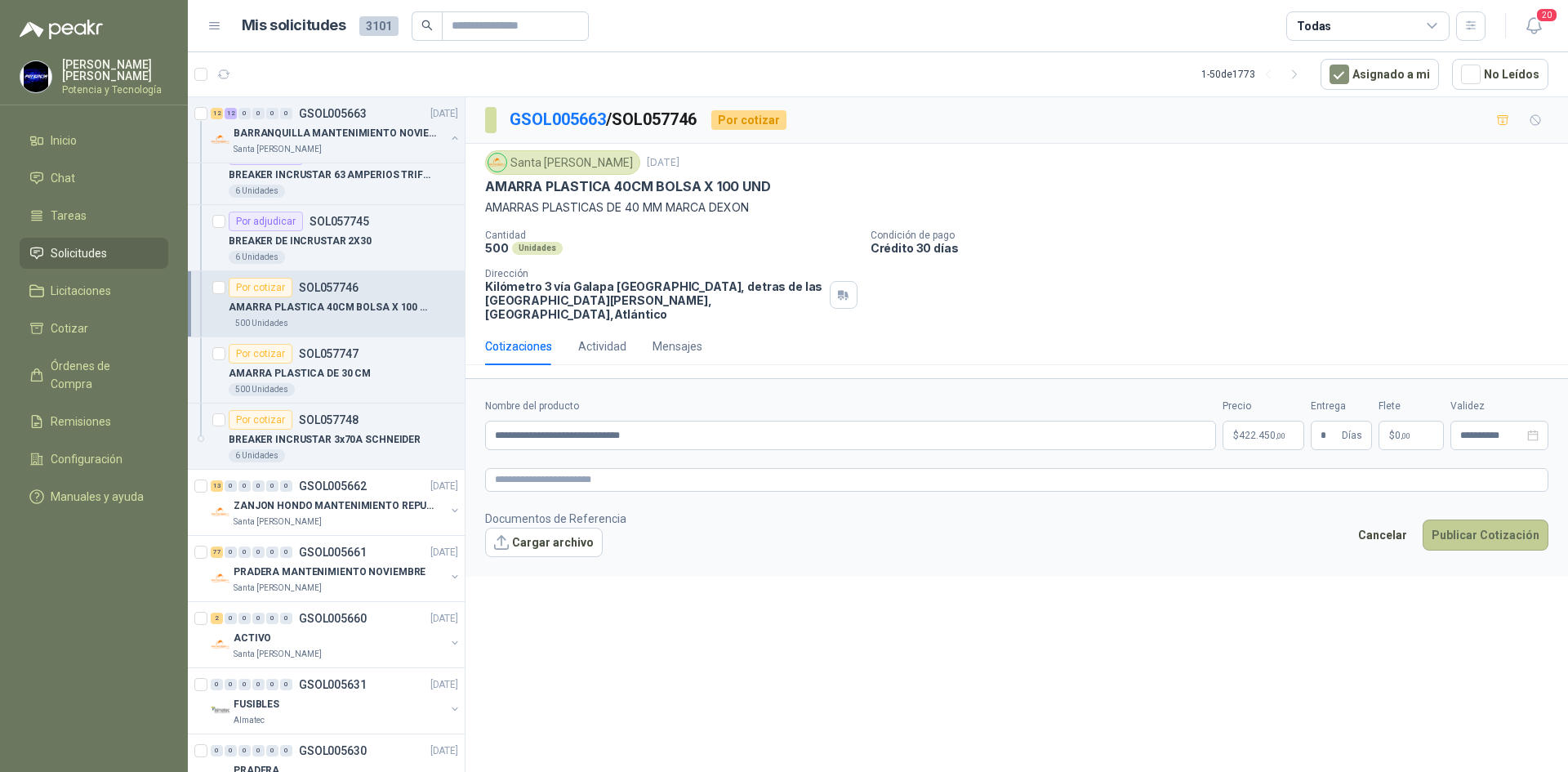
click at [1505, 520] on button "Publicar Cotización" at bounding box center [1485, 535] width 126 height 31
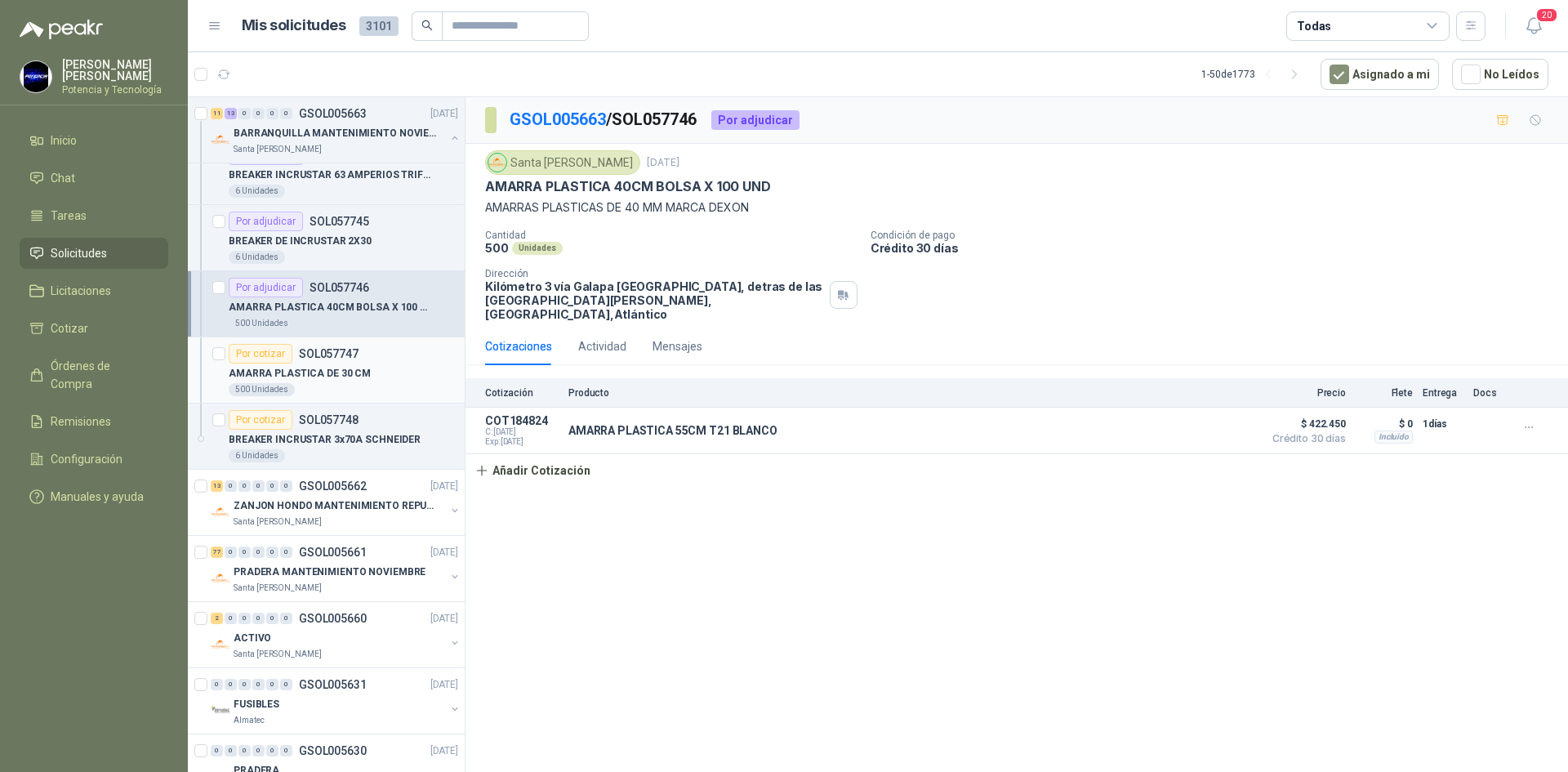
click at [297, 362] on div "Por cotizar SOL057747" at bounding box center [294, 354] width 130 height 20
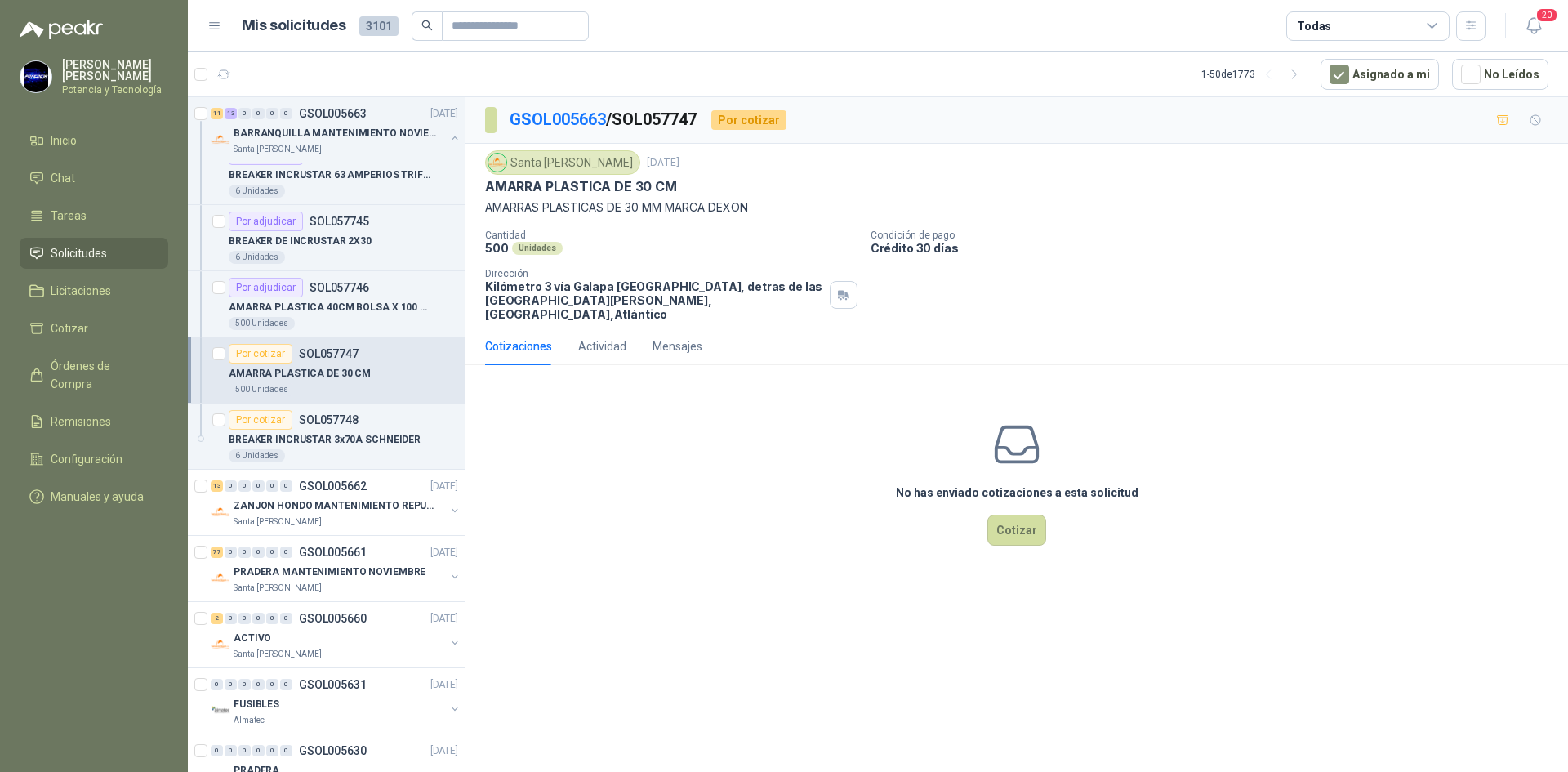
click at [318, 375] on p "AMARRA PLASTICA DE 30 CM" at bounding box center [300, 374] width 142 height 16
click at [1007, 521] on button "Cotizar" at bounding box center [1016, 530] width 59 height 31
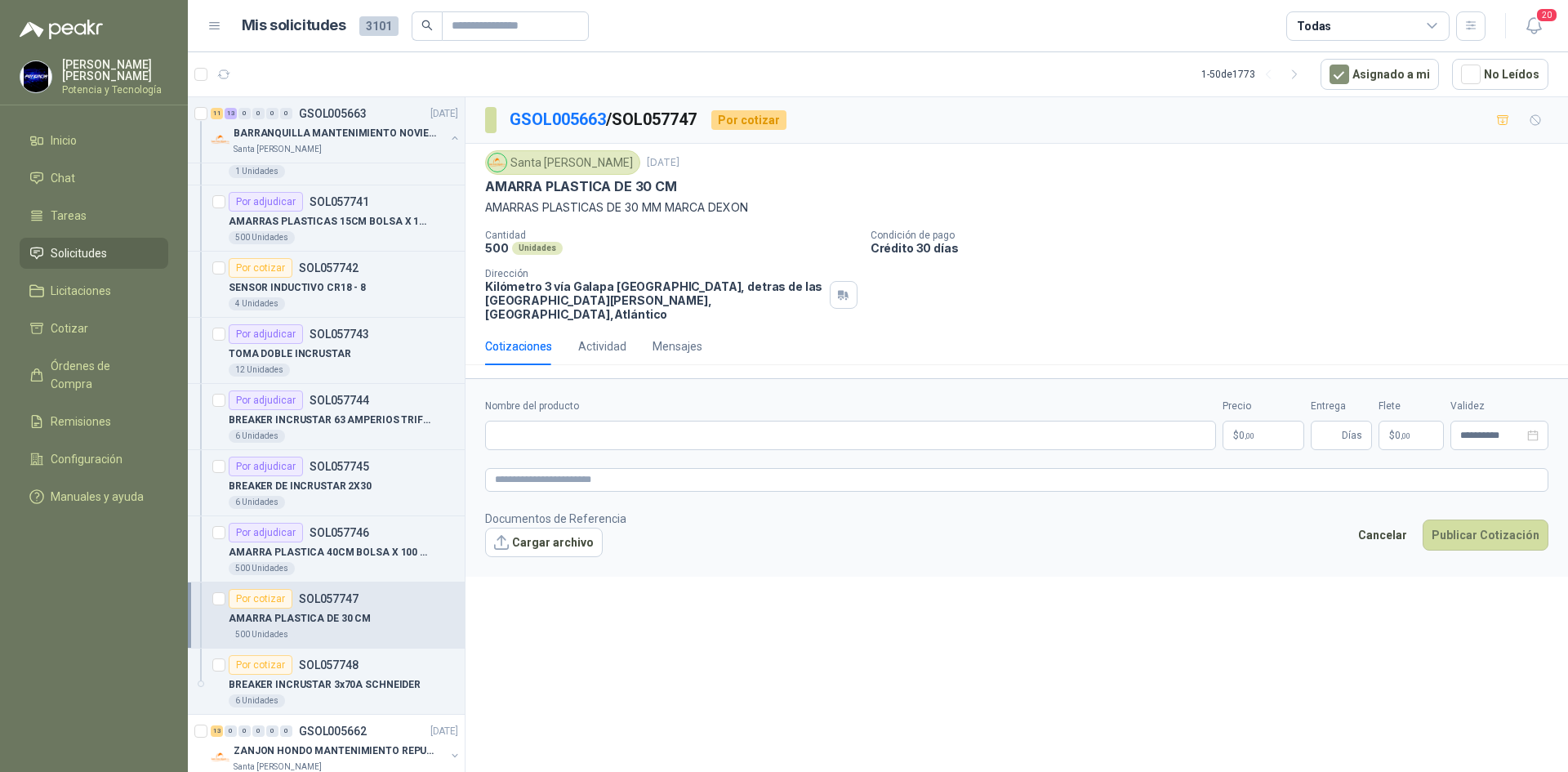
scroll to position [1797, 0]
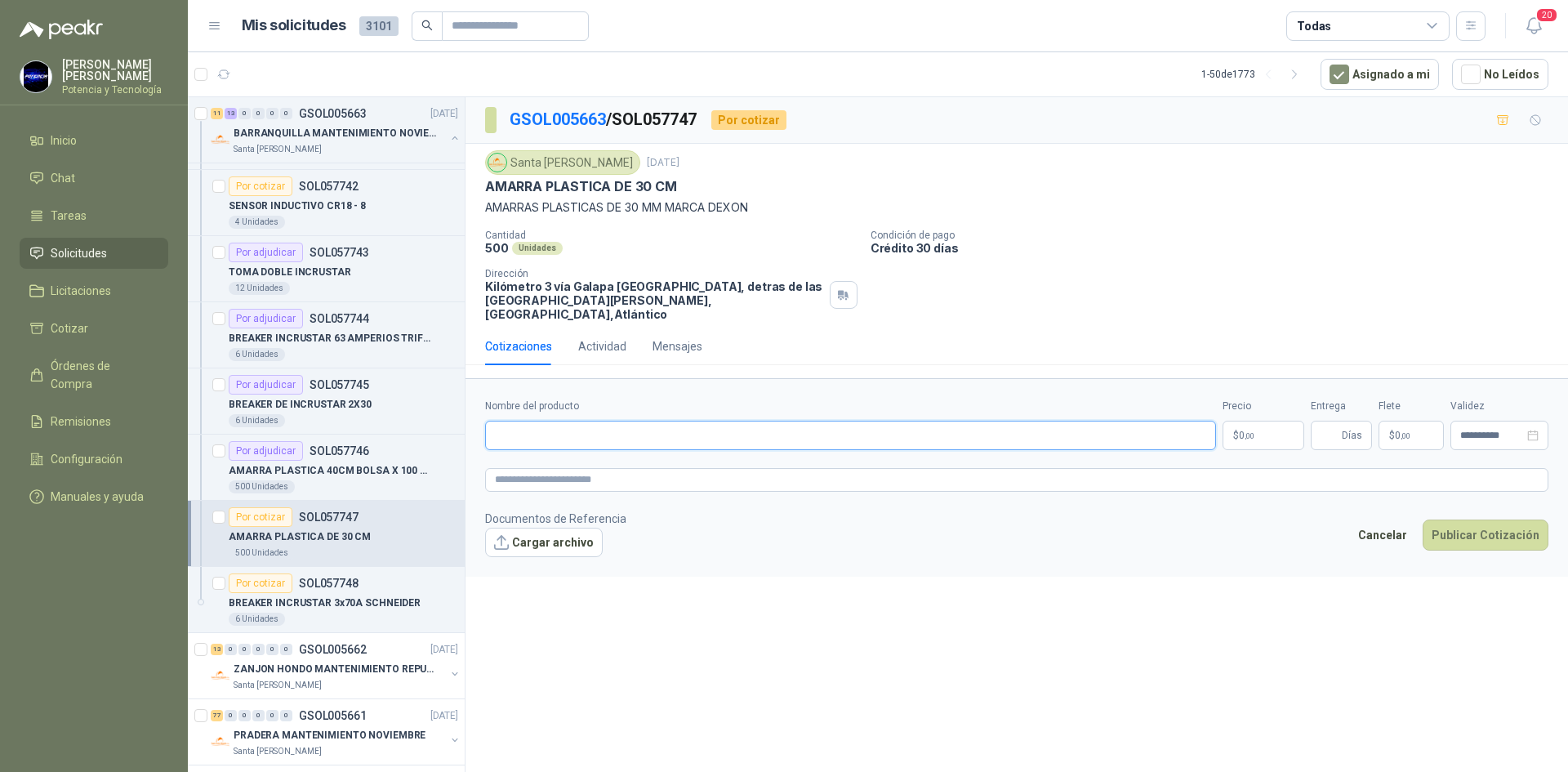
paste input "**********"
type input "**********"
click at [1264, 421] on p "$ 0 ,00" at bounding box center [1263, 435] width 82 height 29
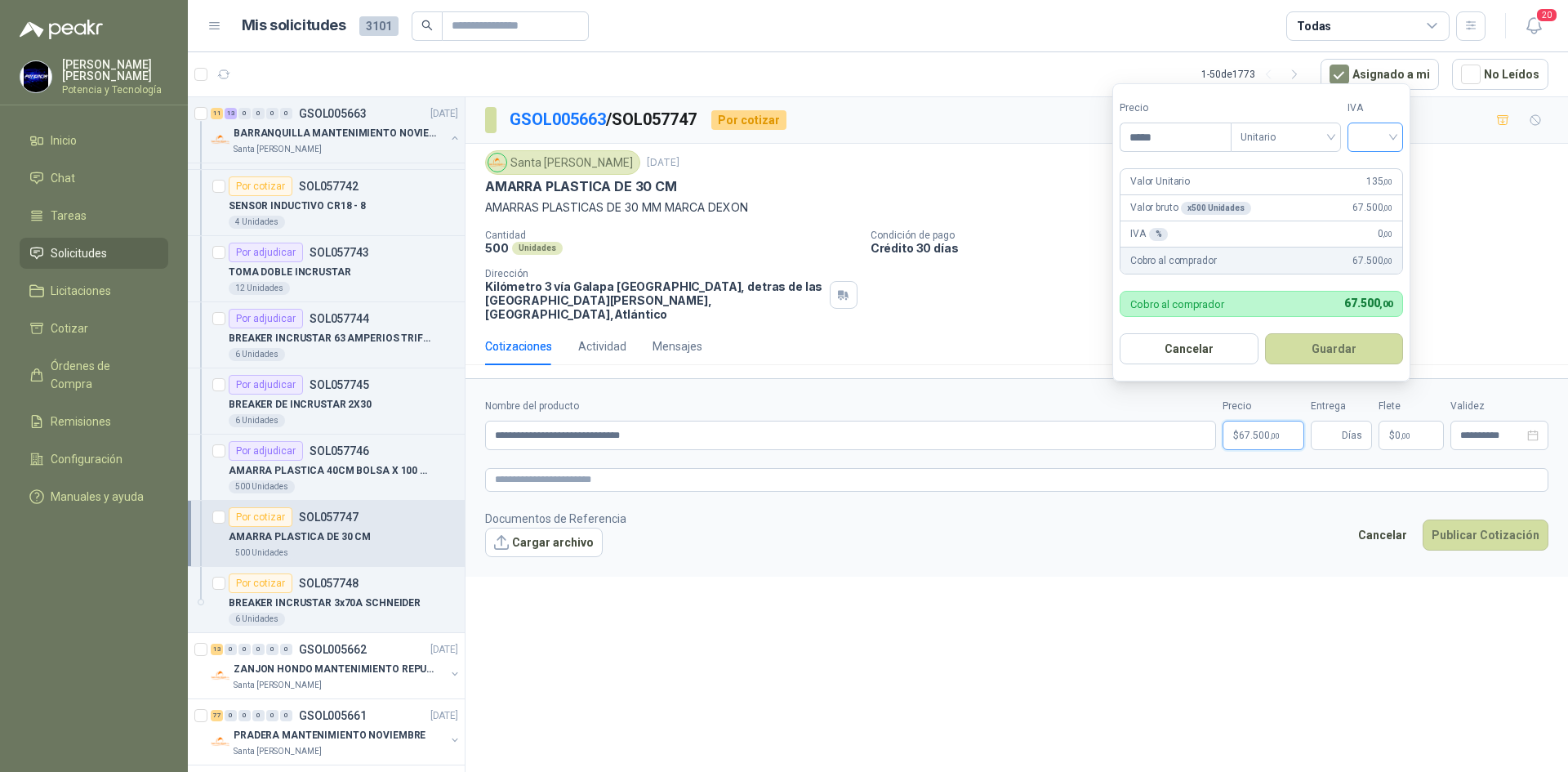
type input "*****"
click at [1373, 142] on input "search" at bounding box center [1375, 135] width 36 height 25
drag, startPoint x: 1382, startPoint y: 163, endPoint x: 1325, endPoint y: 386, distance: 230.2
click at [1383, 163] on div "19%" at bounding box center [1378, 171] width 30 height 18
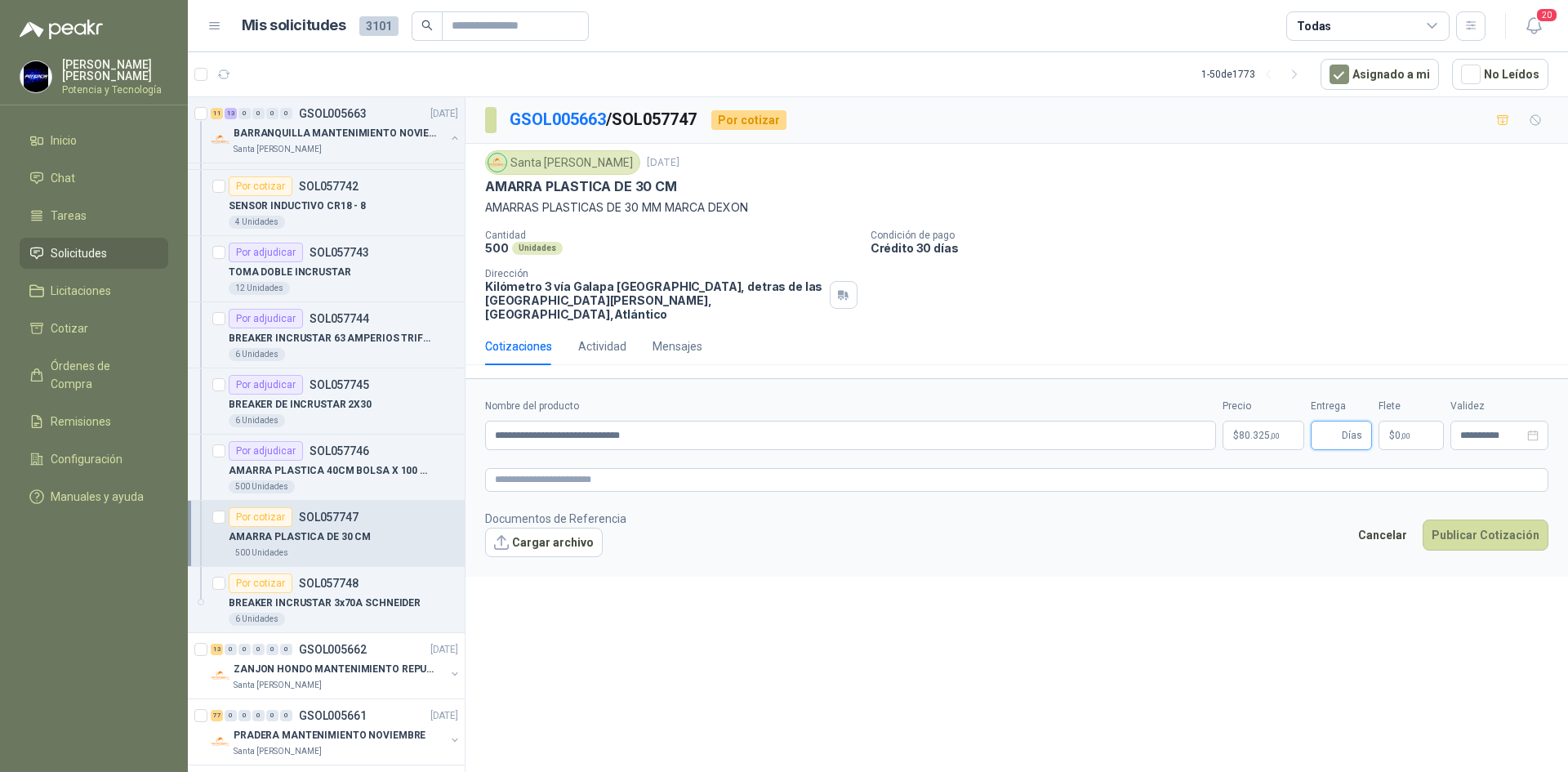
click at [1331, 428] on input "Entrega" at bounding box center [1329, 436] width 18 height 28
type input "*"
click at [1398, 431] on span "0 ,00" at bounding box center [1402, 436] width 16 height 10
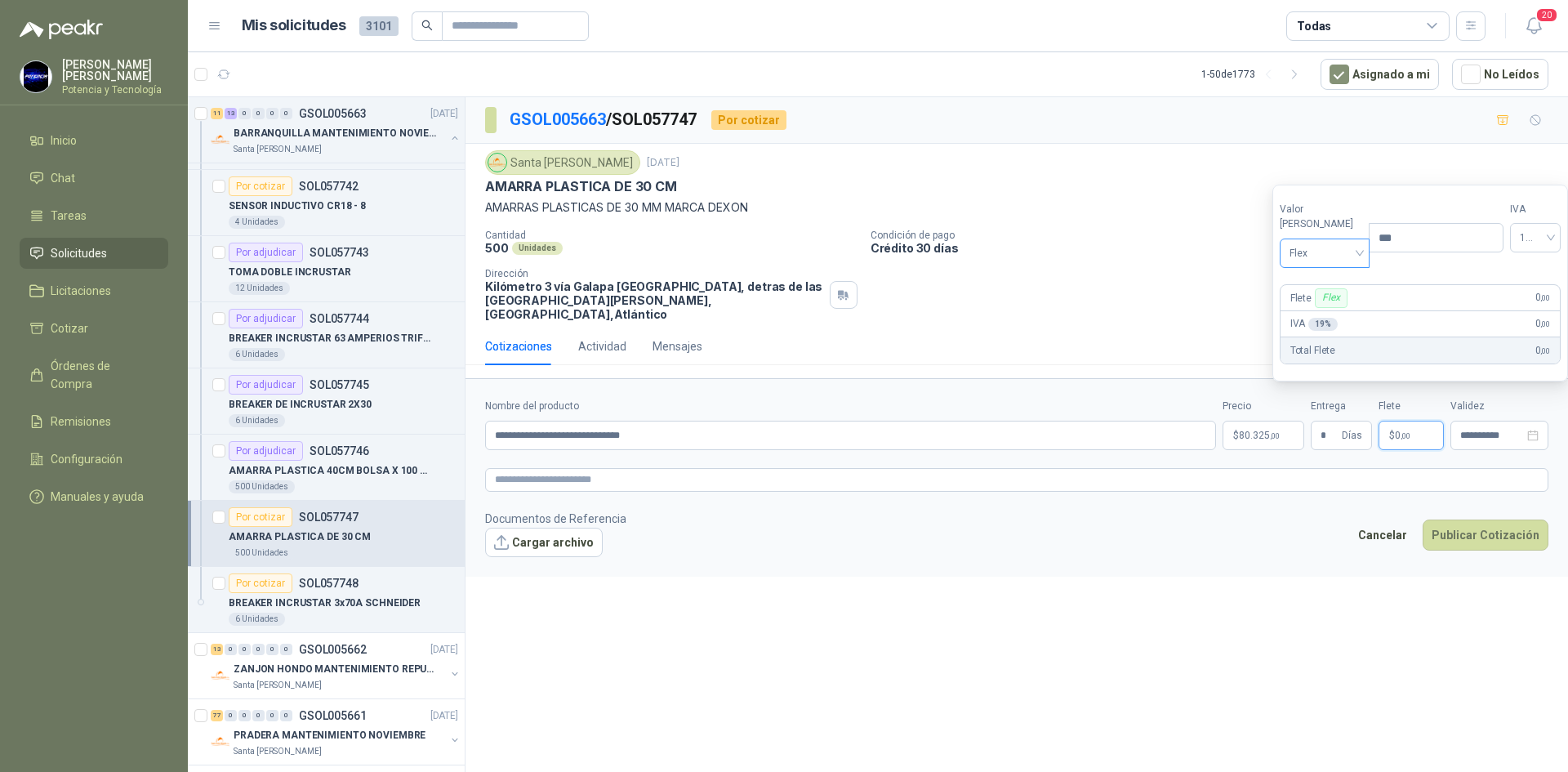
click at [1304, 260] on span "Flex" at bounding box center [1324, 253] width 71 height 25
drag, startPoint x: 1327, startPoint y: 310, endPoint x: 1233, endPoint y: 434, distance: 155.6
click at [1327, 313] on div "Incluido" at bounding box center [1320, 314] width 56 height 18
click at [1237, 427] on p "$ 80.325 ,00" at bounding box center [1263, 435] width 82 height 29
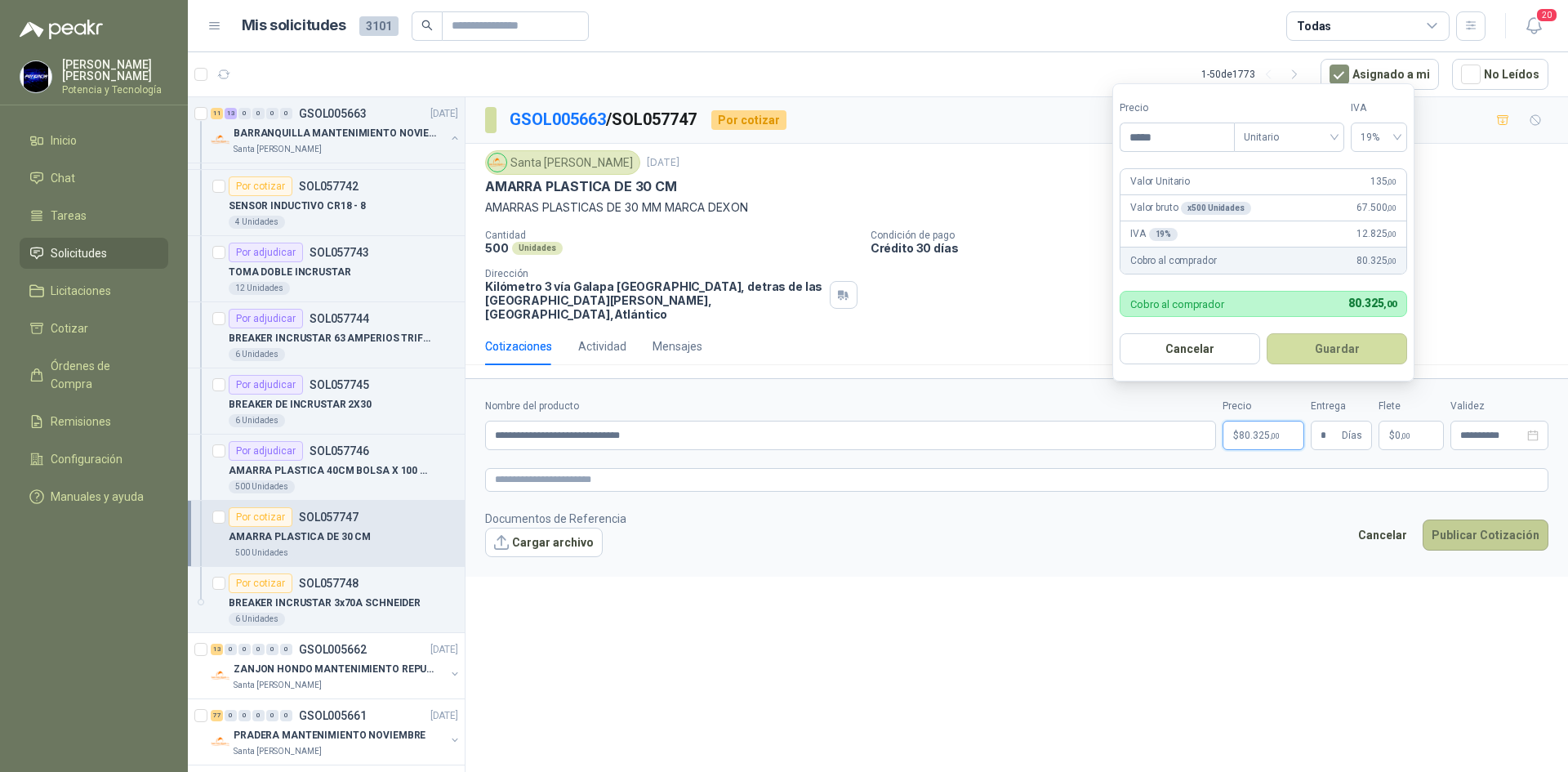
click at [1462, 524] on button "Publicar Cotización" at bounding box center [1485, 535] width 126 height 31
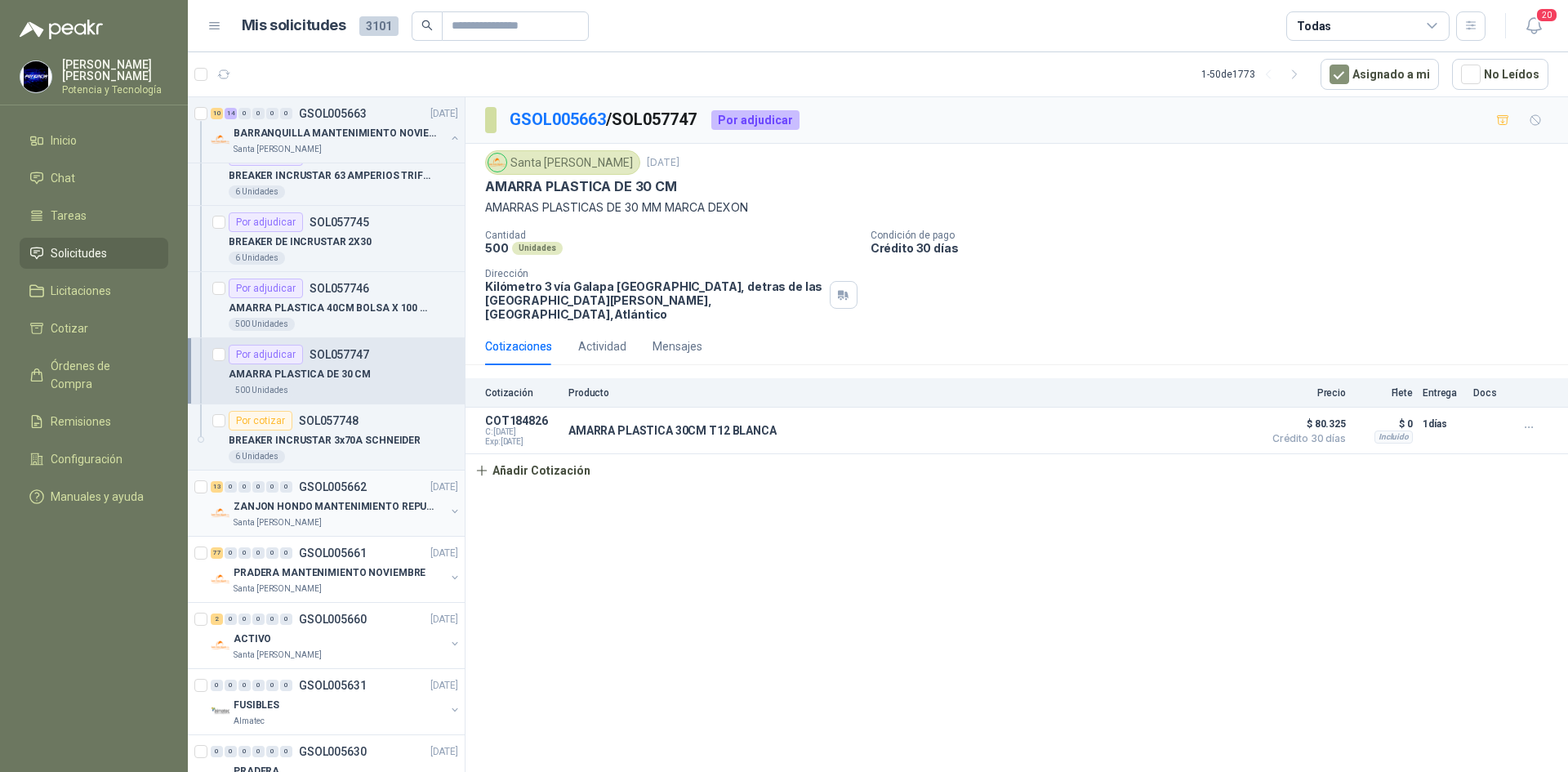
scroll to position [1961, 0]
click at [328, 425] on p "SOL057748" at bounding box center [329, 419] width 60 height 11
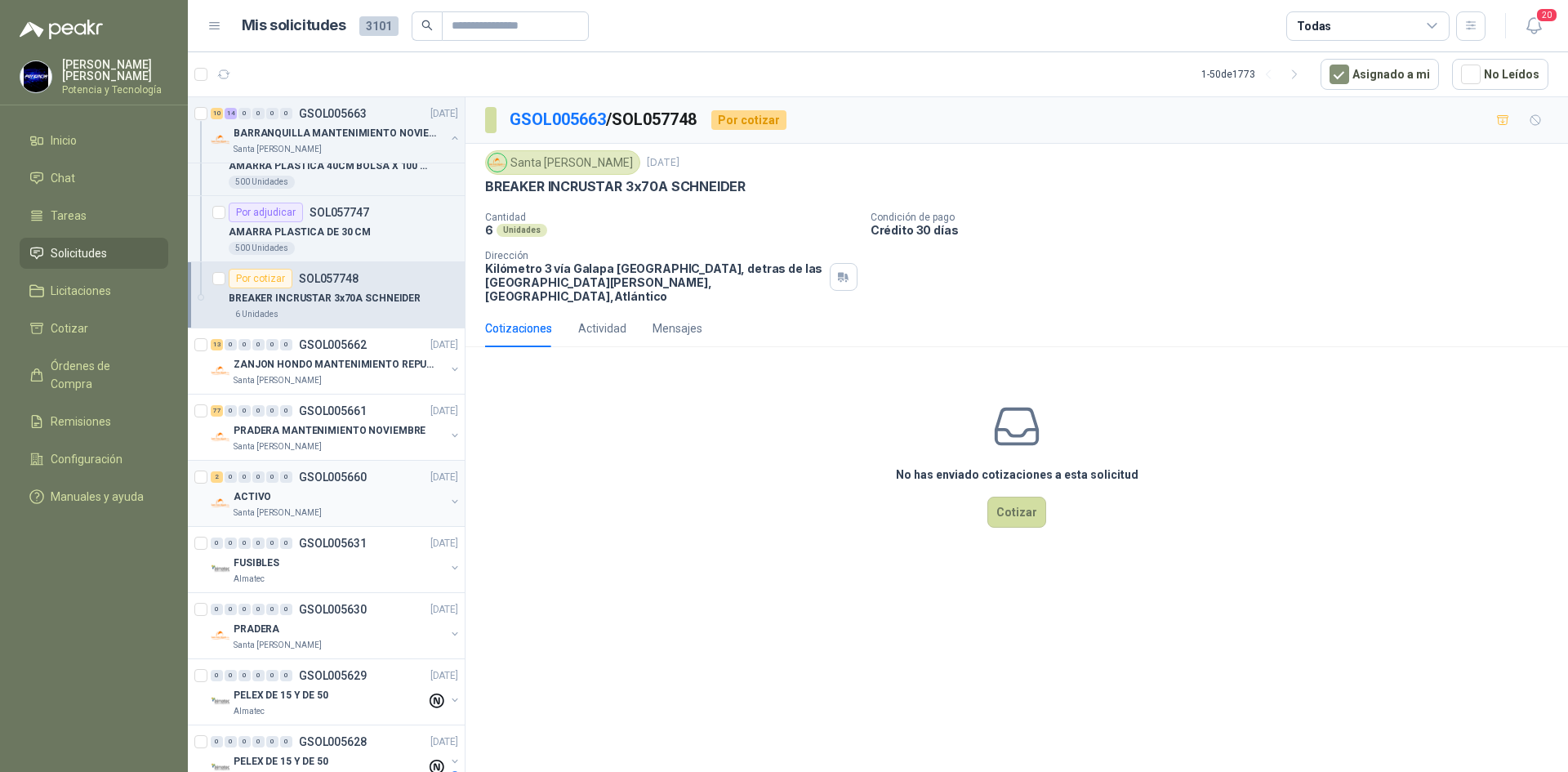
scroll to position [2124, 0]
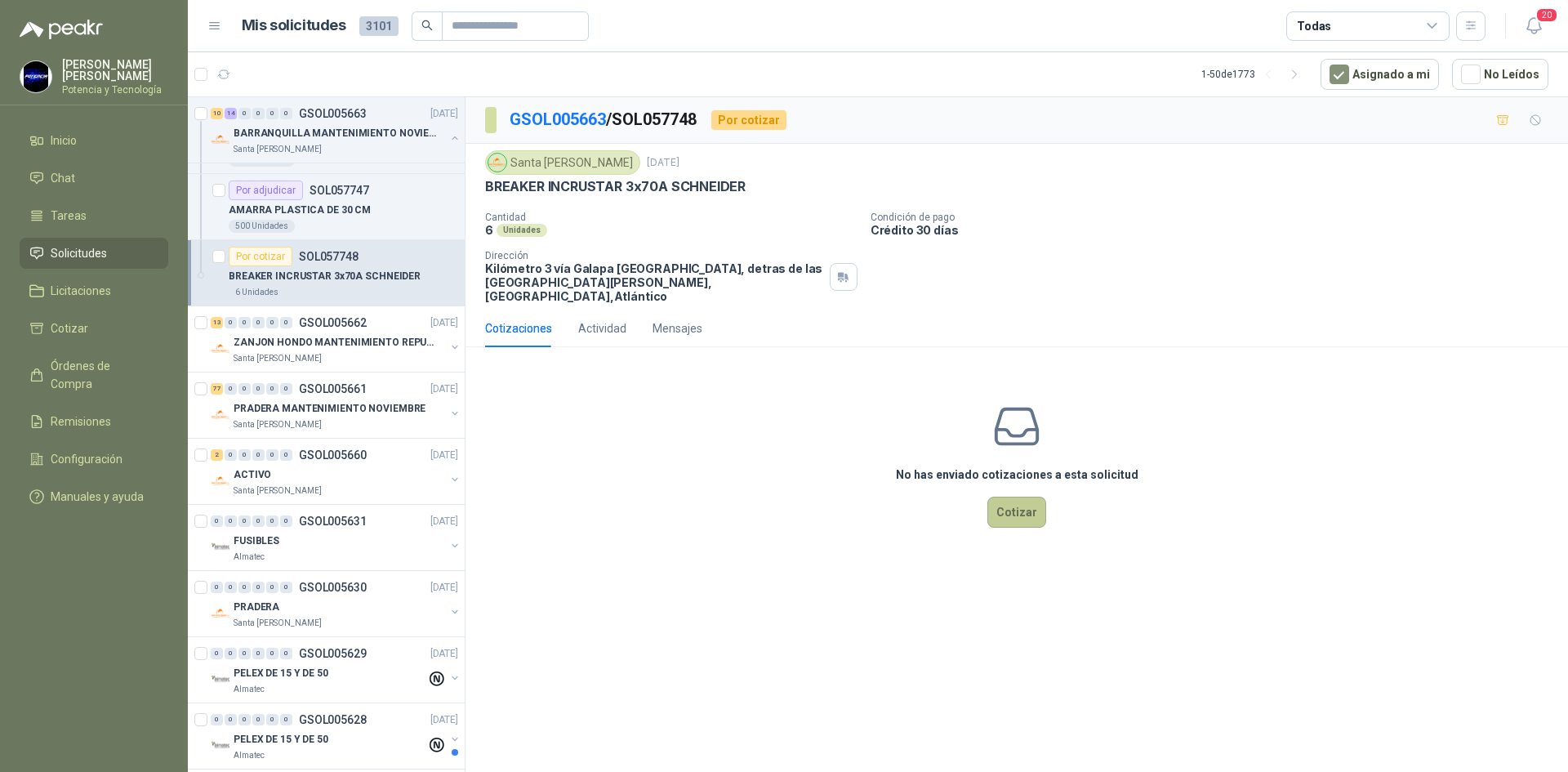
click at [1002, 497] on button "Cotizar" at bounding box center [1016, 512] width 59 height 31
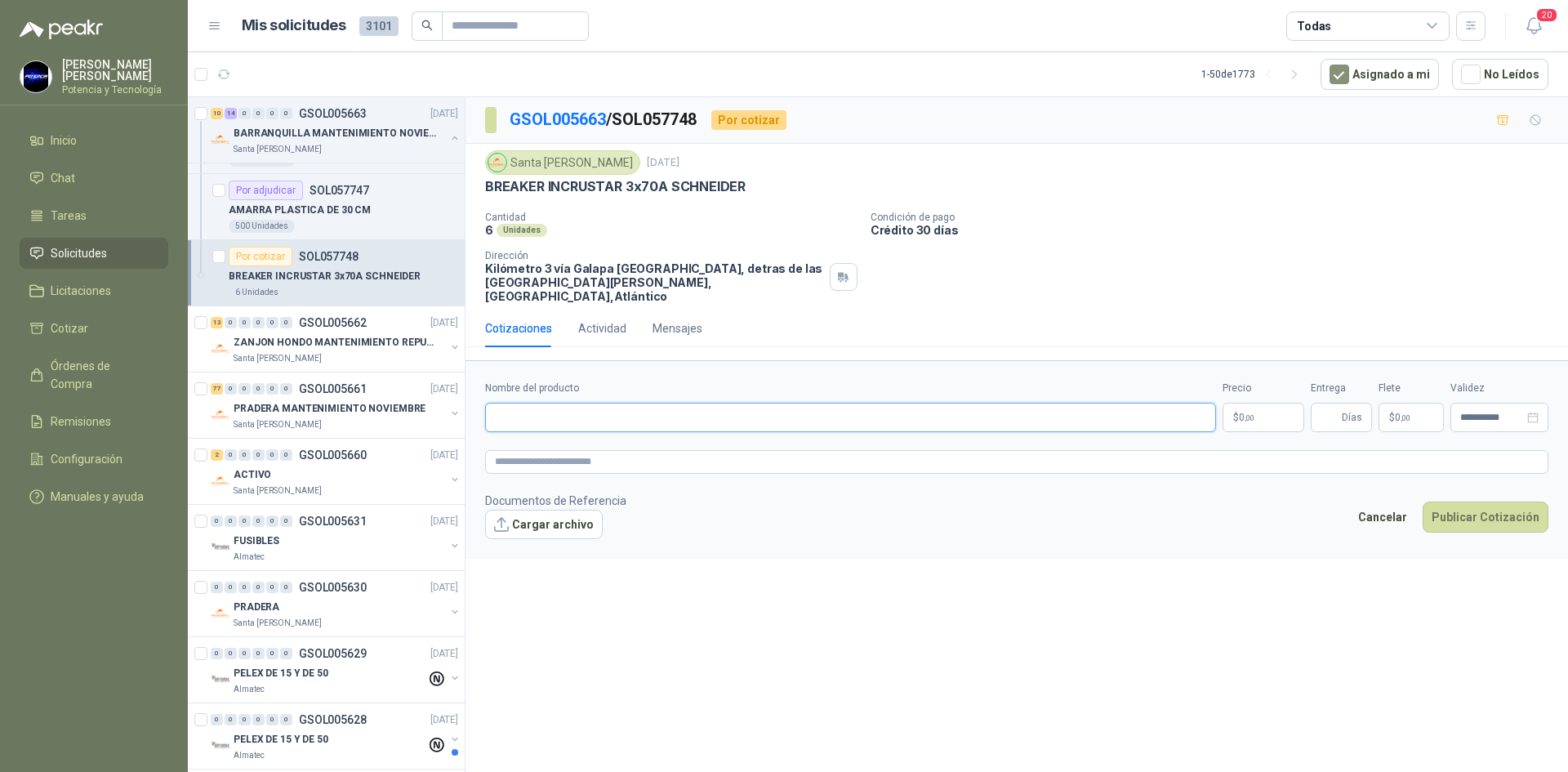
paste input "**********"
type input "**********"
click at [1251, 422] on form "**********" at bounding box center [1016, 459] width 1102 height 198
click at [1250, 409] on p "$ 0 ,00" at bounding box center [1263, 417] width 82 height 29
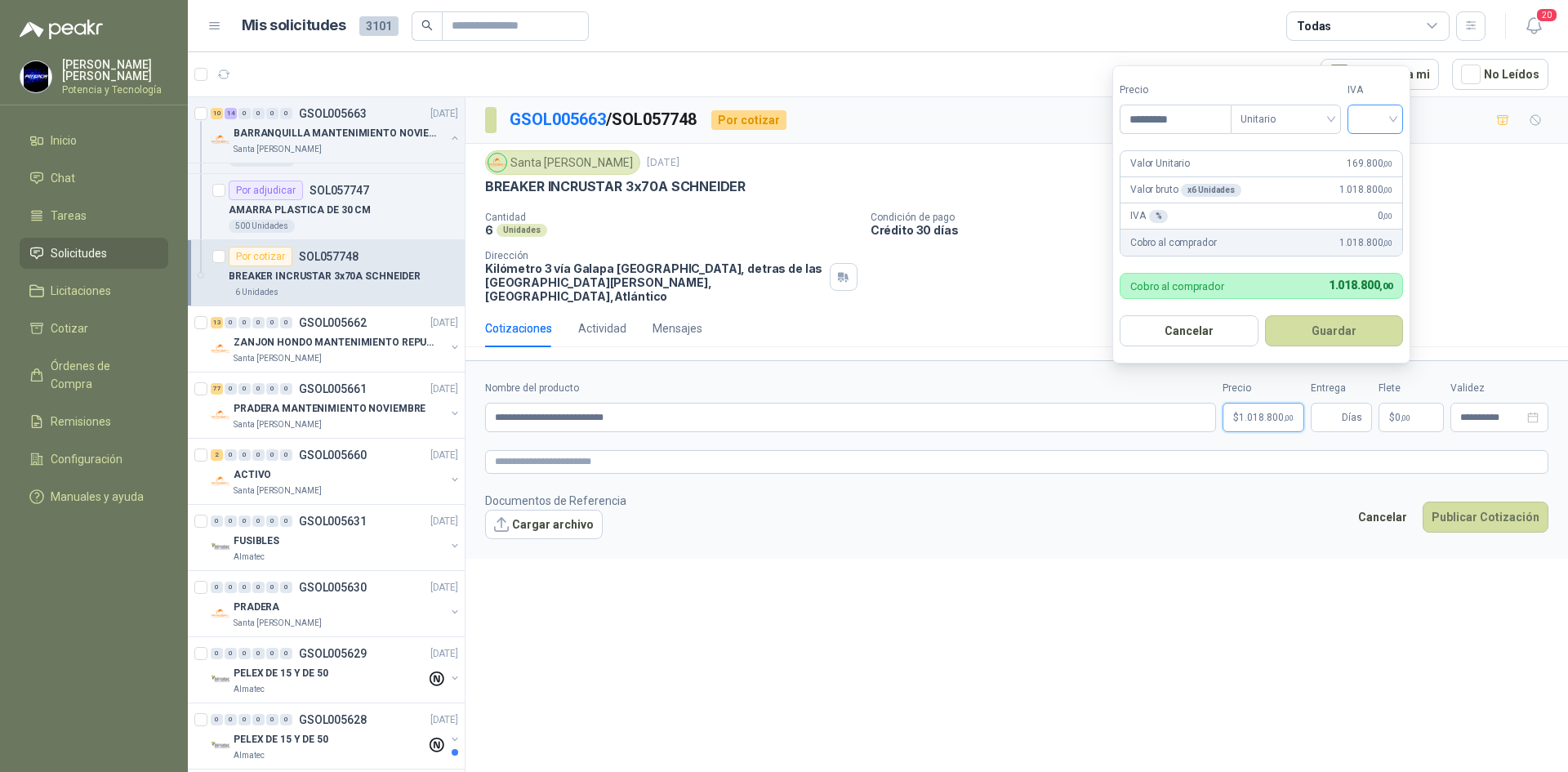
type input "*********"
click at [1368, 114] on input "search" at bounding box center [1375, 117] width 36 height 25
click at [1390, 145] on div "19%" at bounding box center [1378, 153] width 30 height 18
click at [1335, 408] on input "Entrega" at bounding box center [1329, 418] width 18 height 28
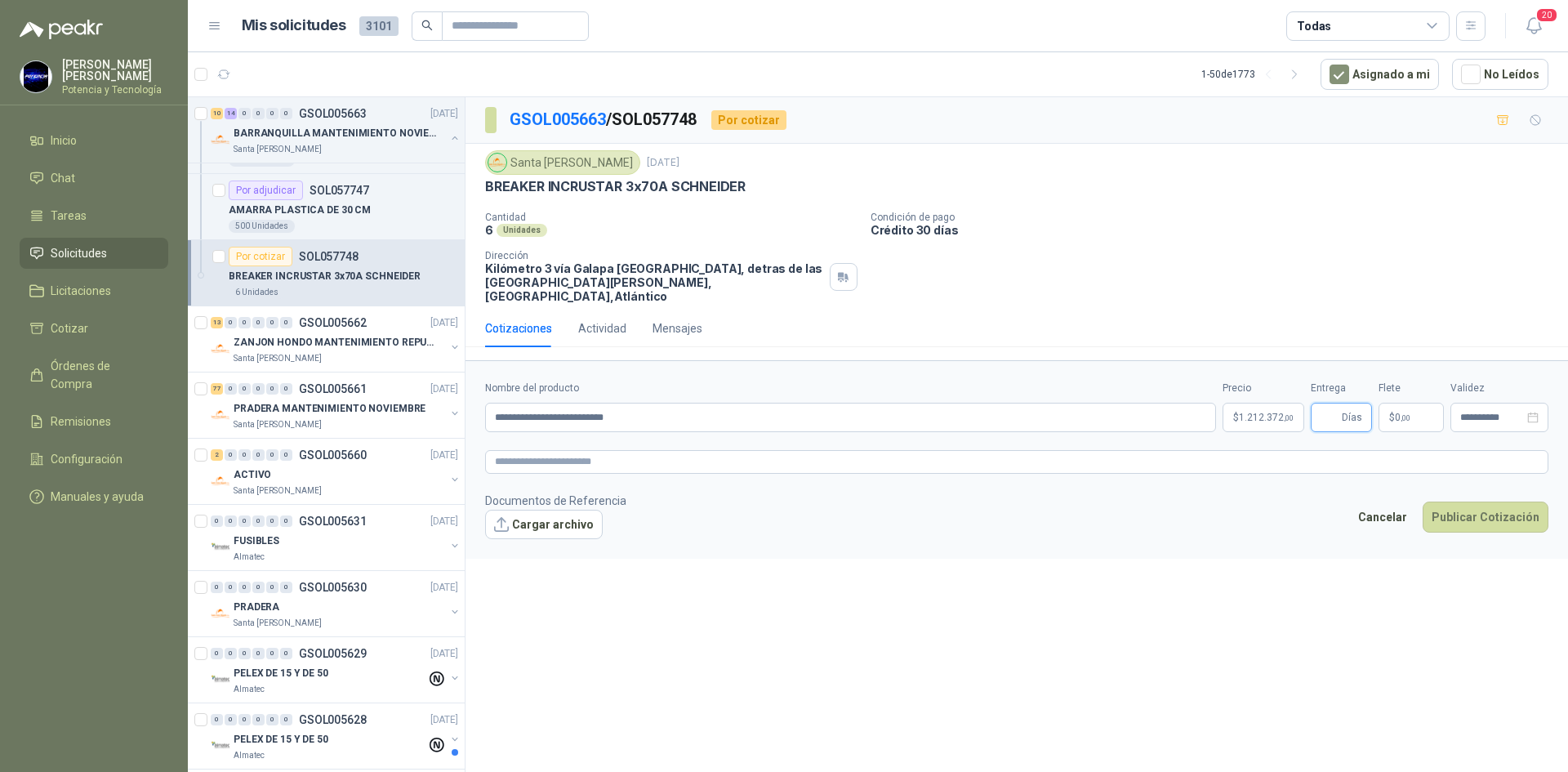
type input "*"
click at [1406, 410] on p "$ 0 ,00" at bounding box center [1410, 417] width 65 height 29
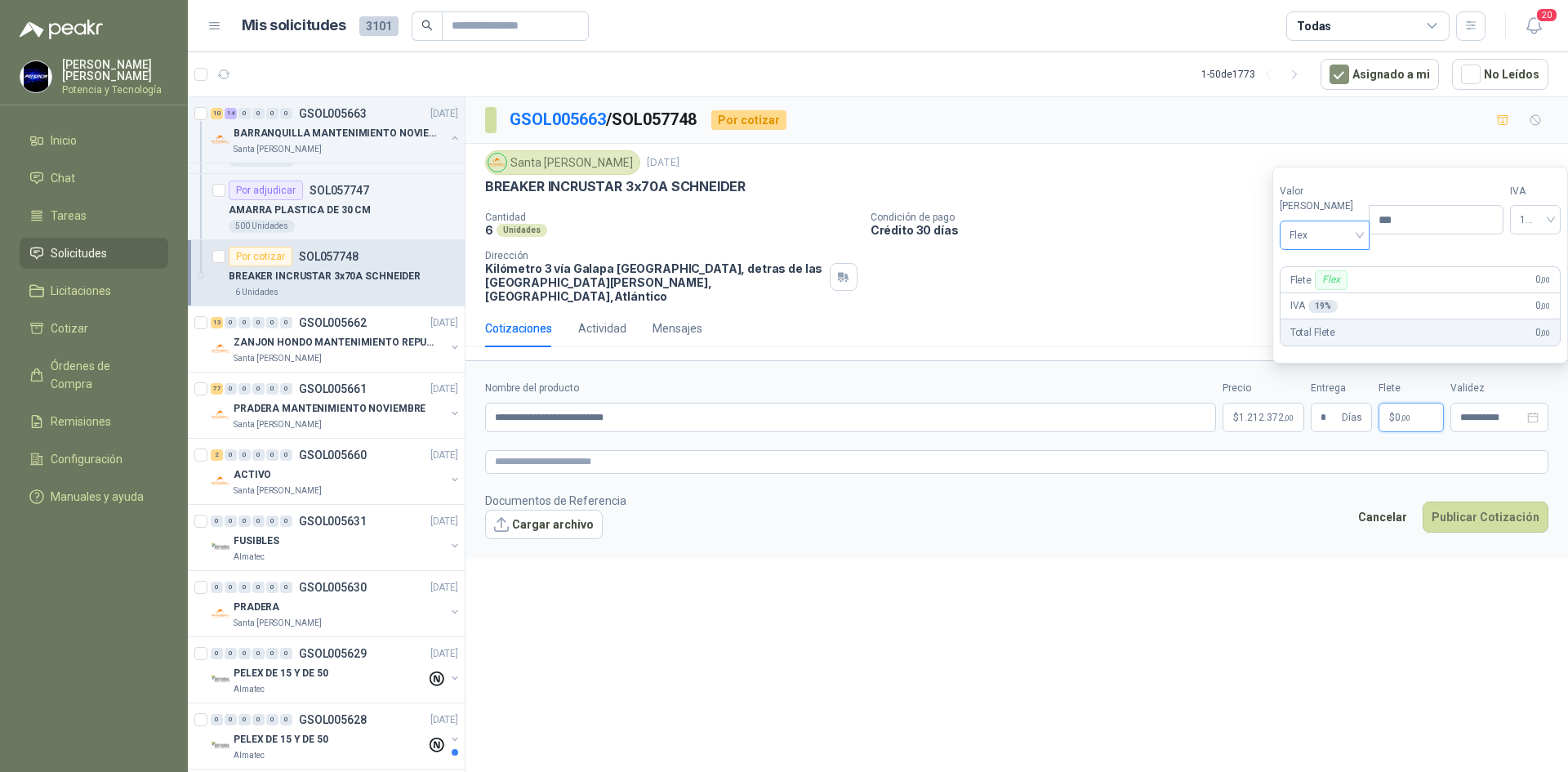
click at [1322, 239] on span "Flex" at bounding box center [1324, 235] width 71 height 25
click at [1327, 291] on div "Incluido" at bounding box center [1320, 296] width 56 height 18
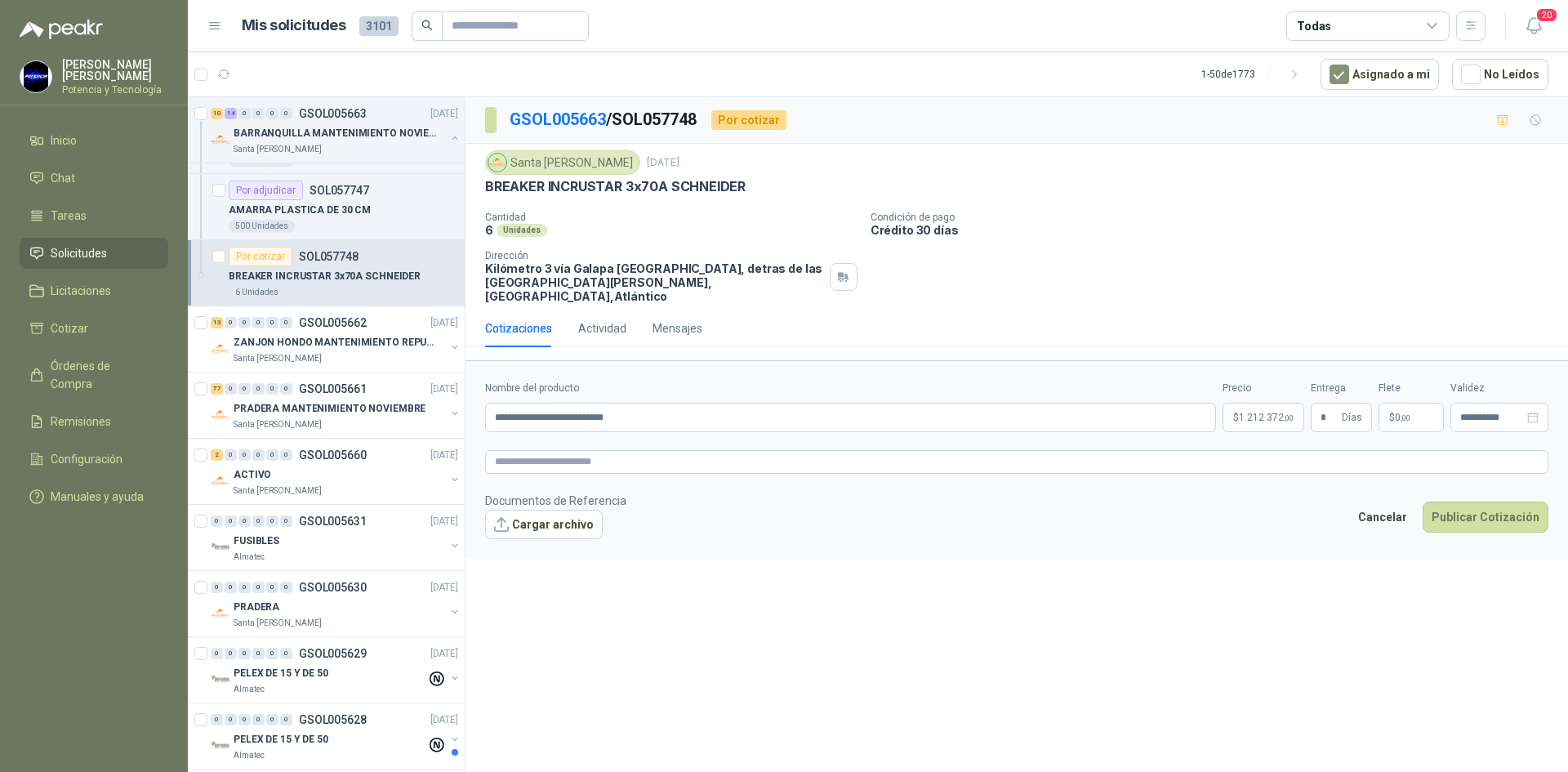
click at [1333, 568] on div "**********" at bounding box center [1016, 437] width 1102 height 681
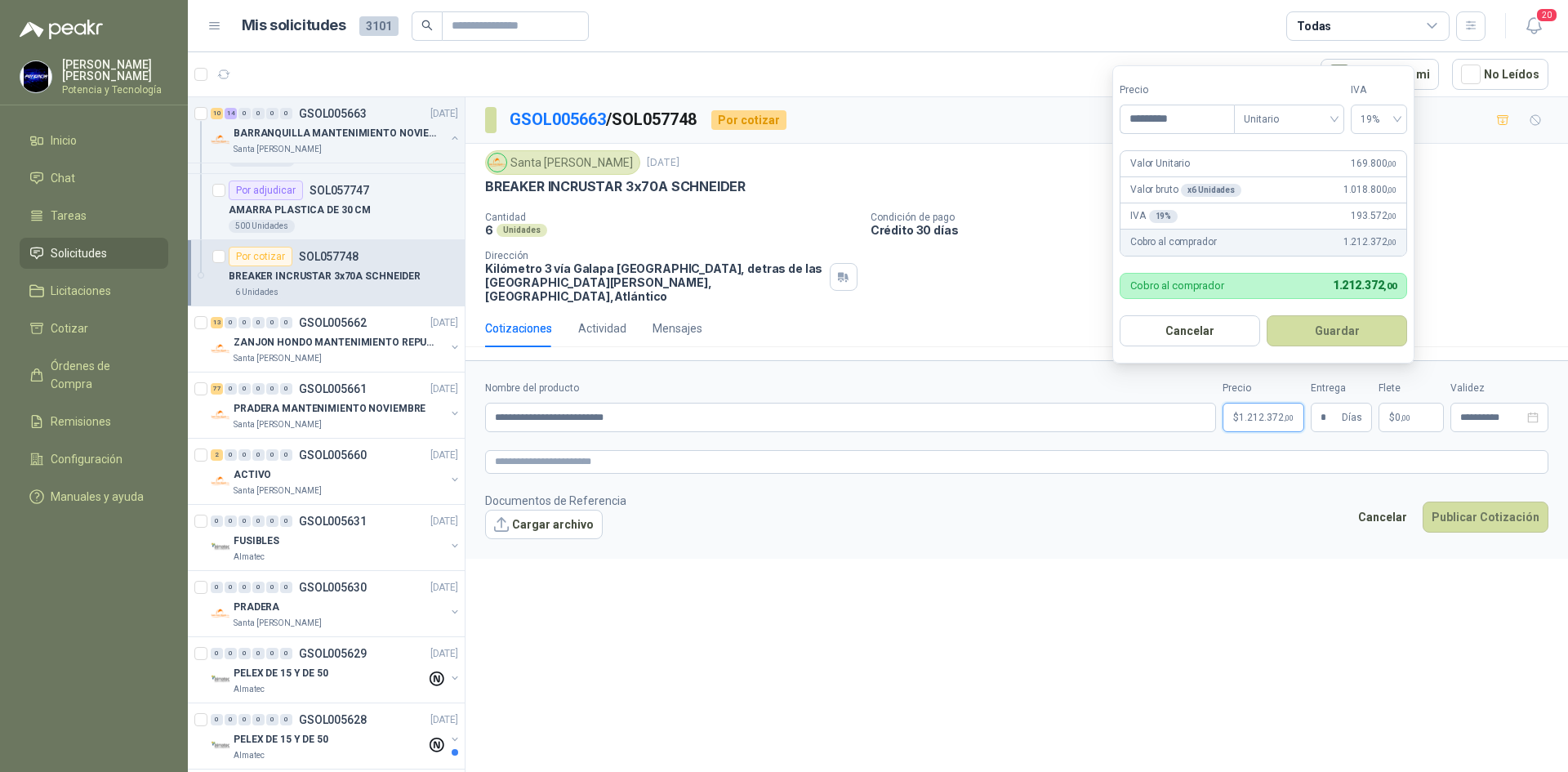
click at [1291, 413] on span ",00" at bounding box center [1288, 417] width 10 height 9
click at [1437, 505] on button "Publicar Cotización" at bounding box center [1485, 517] width 126 height 31
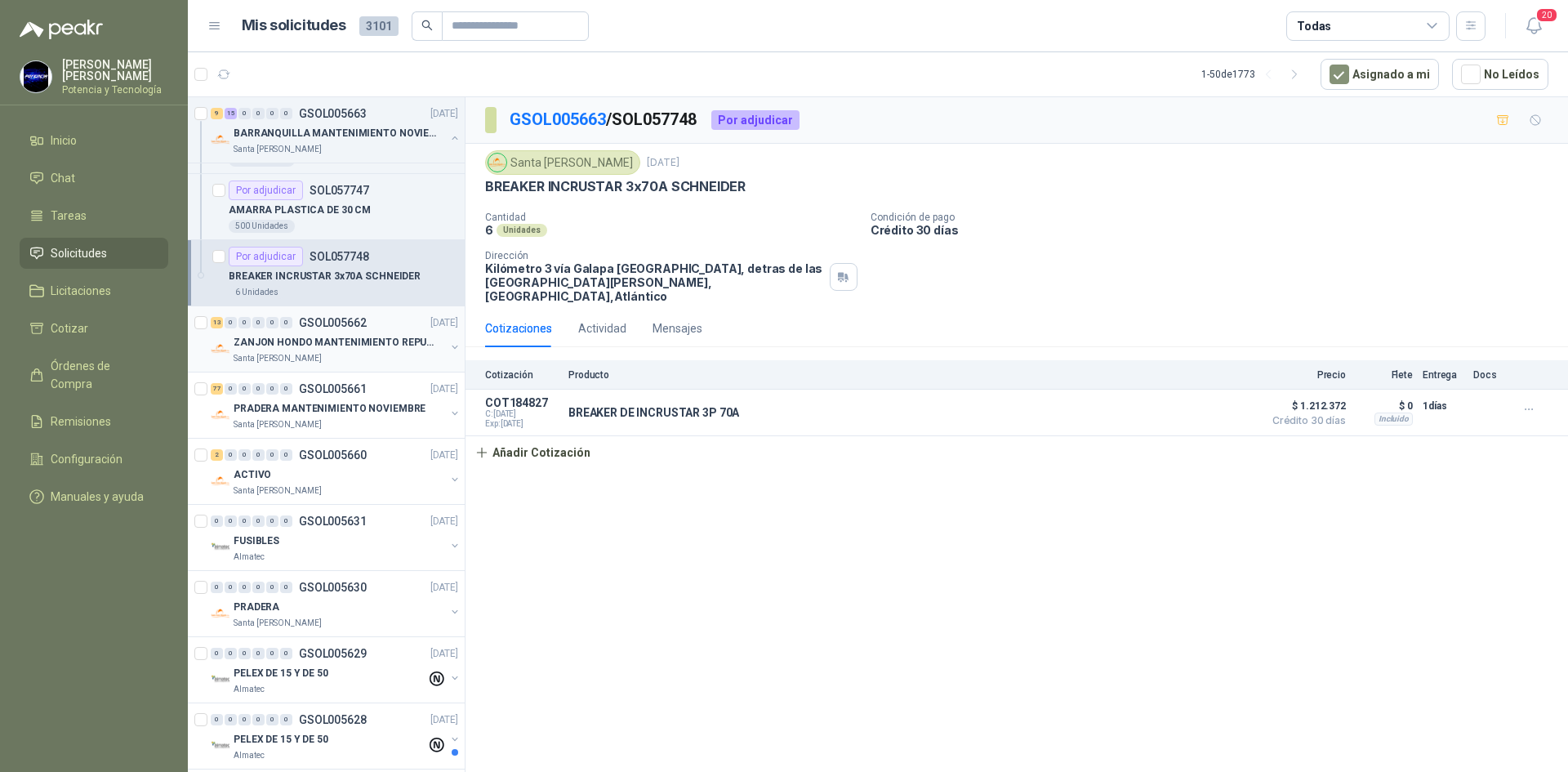
click at [323, 350] on div "ZANJON HONDO MANTENIMIENTO REPUESTOS" at bounding box center [340, 342] width 212 height 20
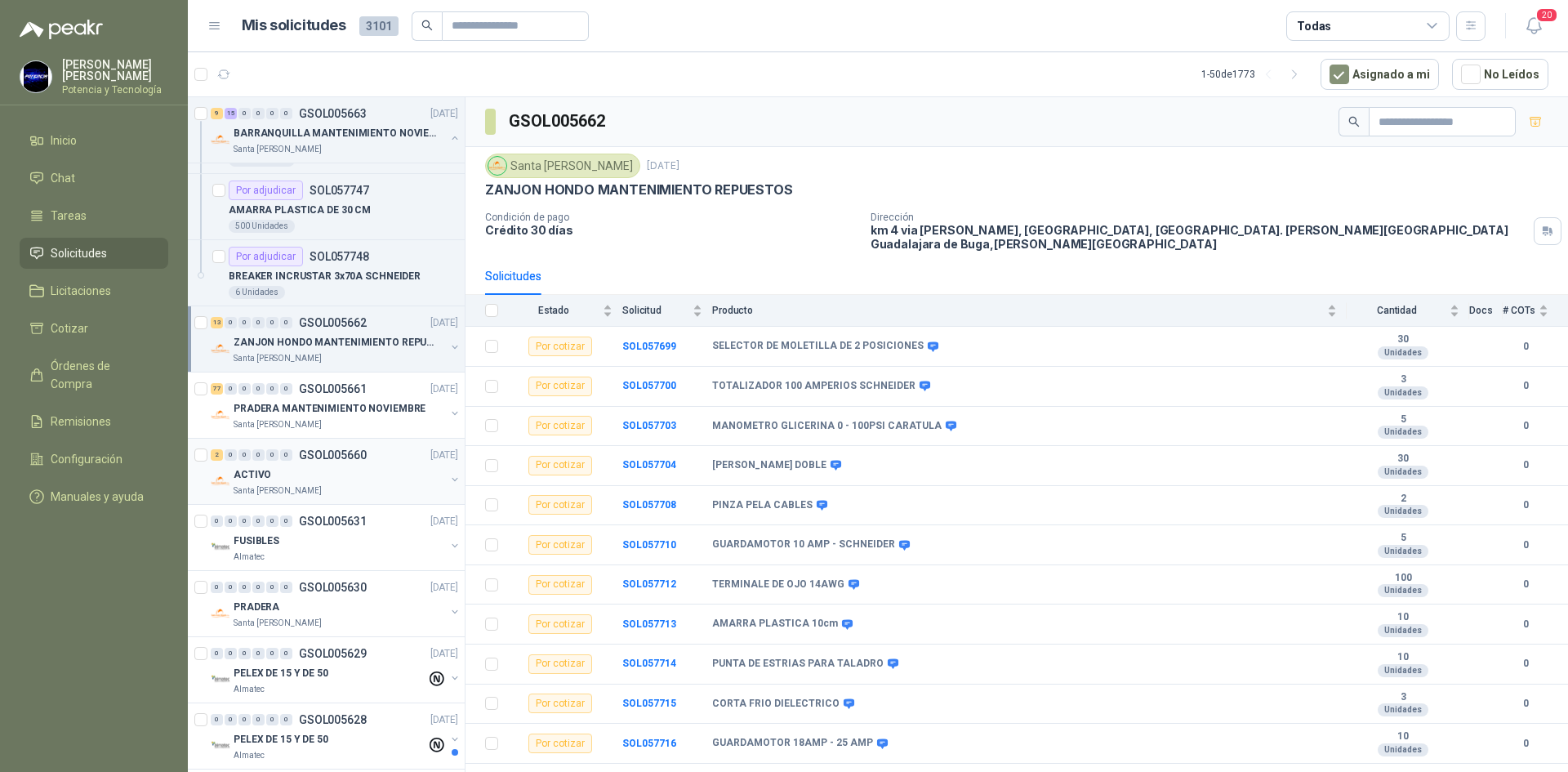
click at [301, 480] on div "ACTIVO" at bounding box center [340, 475] width 212 height 20
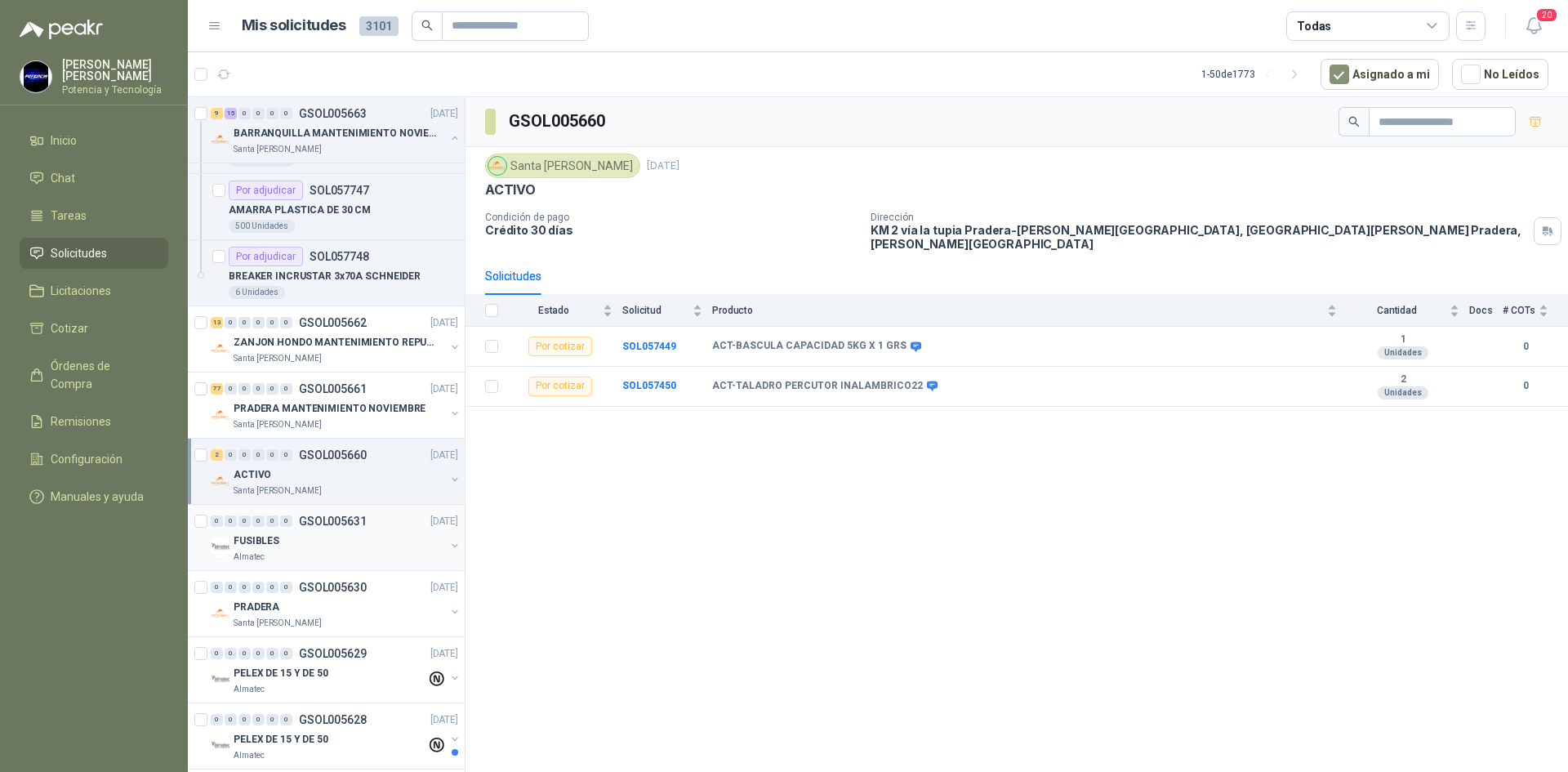
click at [286, 544] on div "FUSIBLES" at bounding box center [340, 541] width 212 height 20
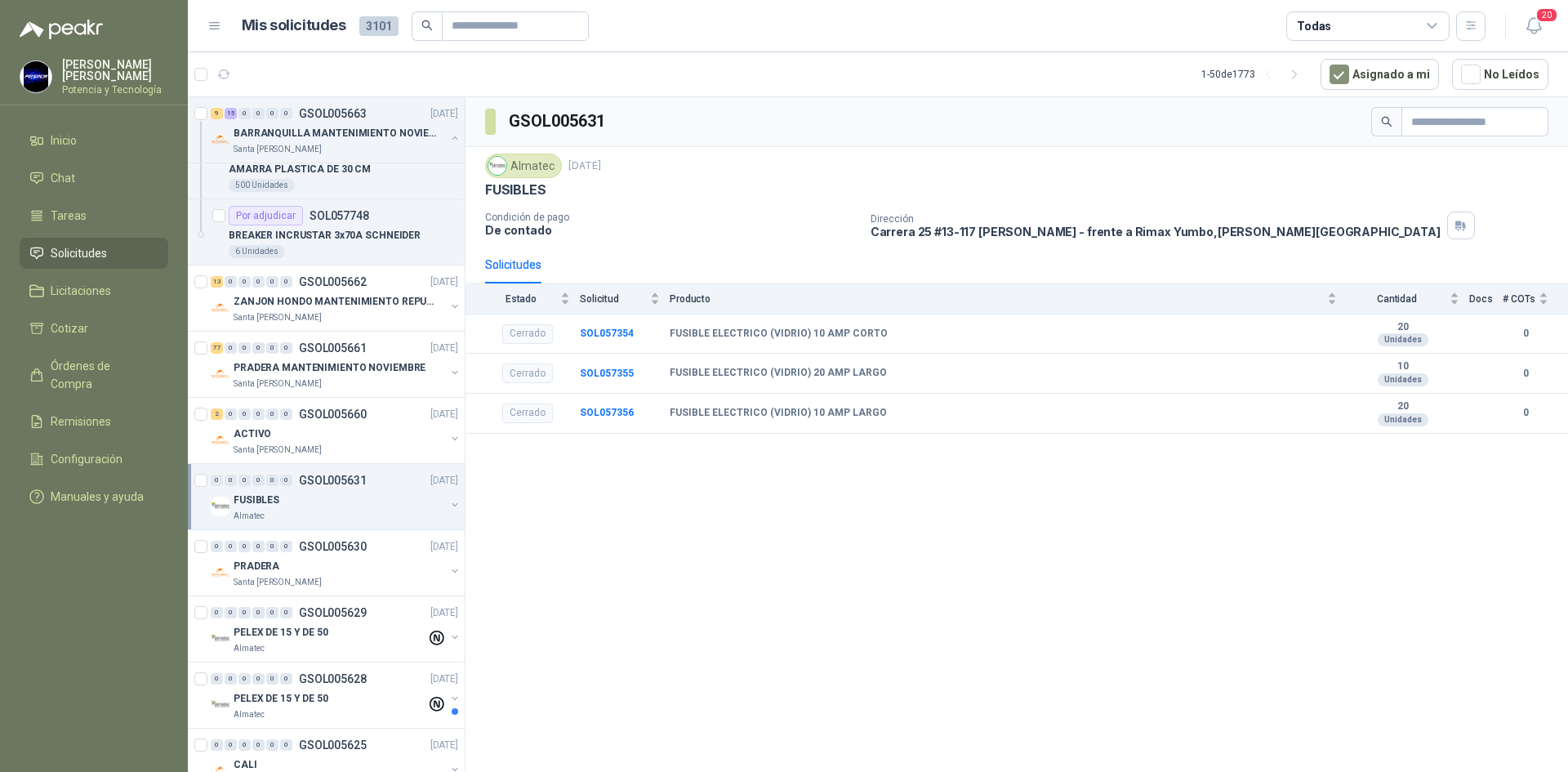
scroll to position [2206, 0]
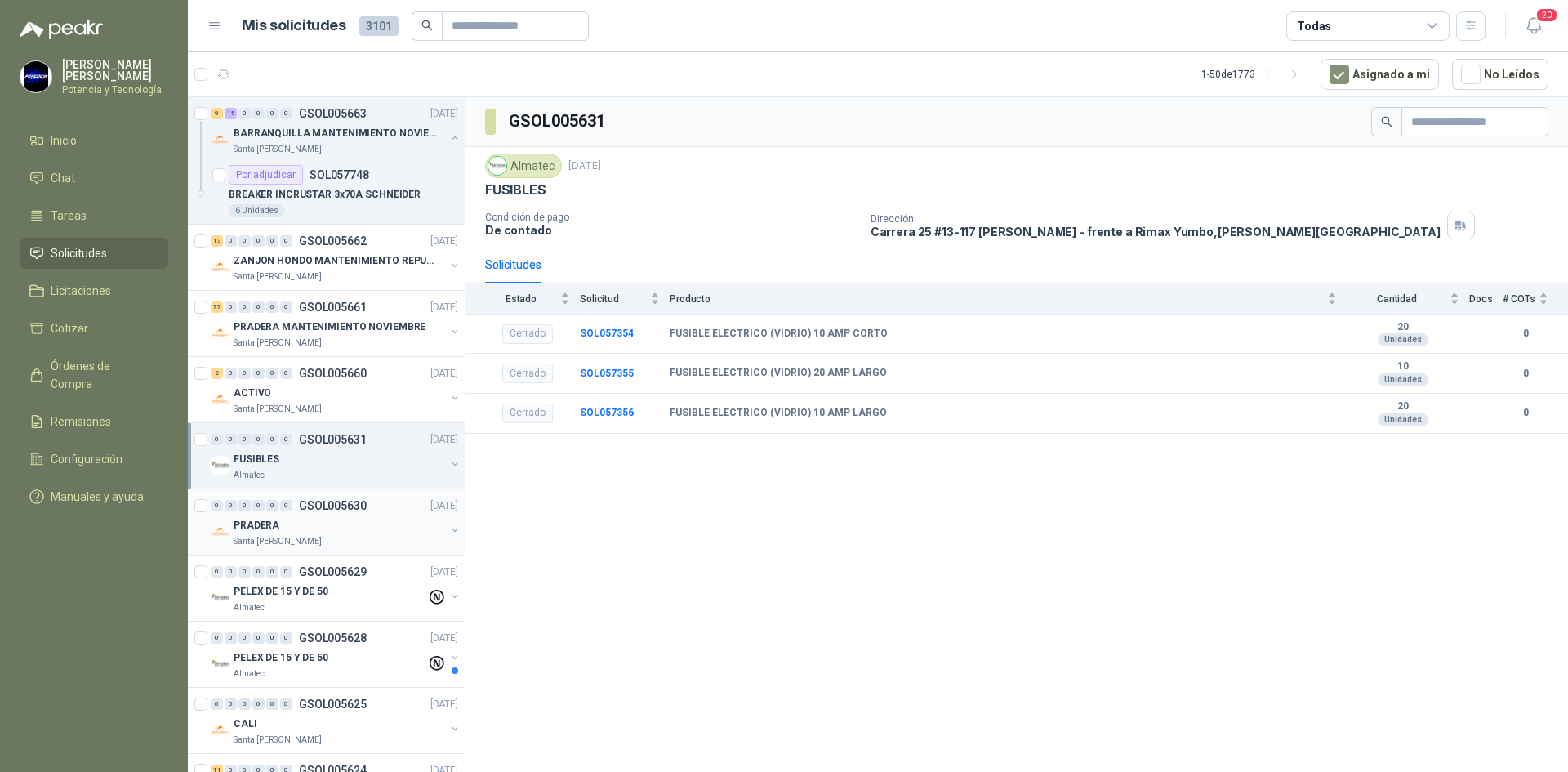
click at [286, 540] on p "Santa [PERSON_NAME]" at bounding box center [278, 541] width 88 height 13
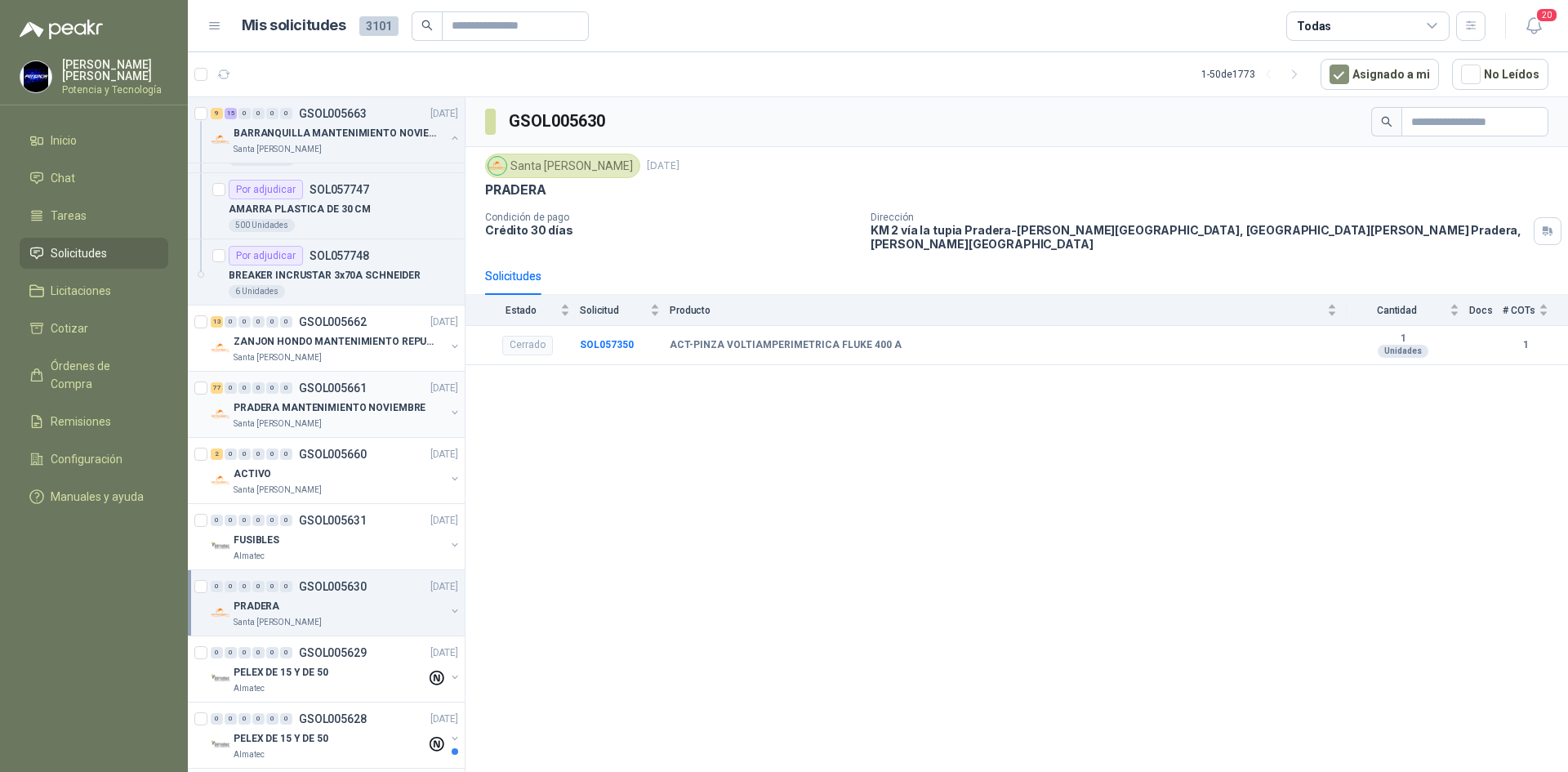
scroll to position [2124, 0]
click at [314, 397] on div "77 0 0 0 0 0 GSOL005661 [DATE]" at bounding box center [336, 389] width 251 height 20
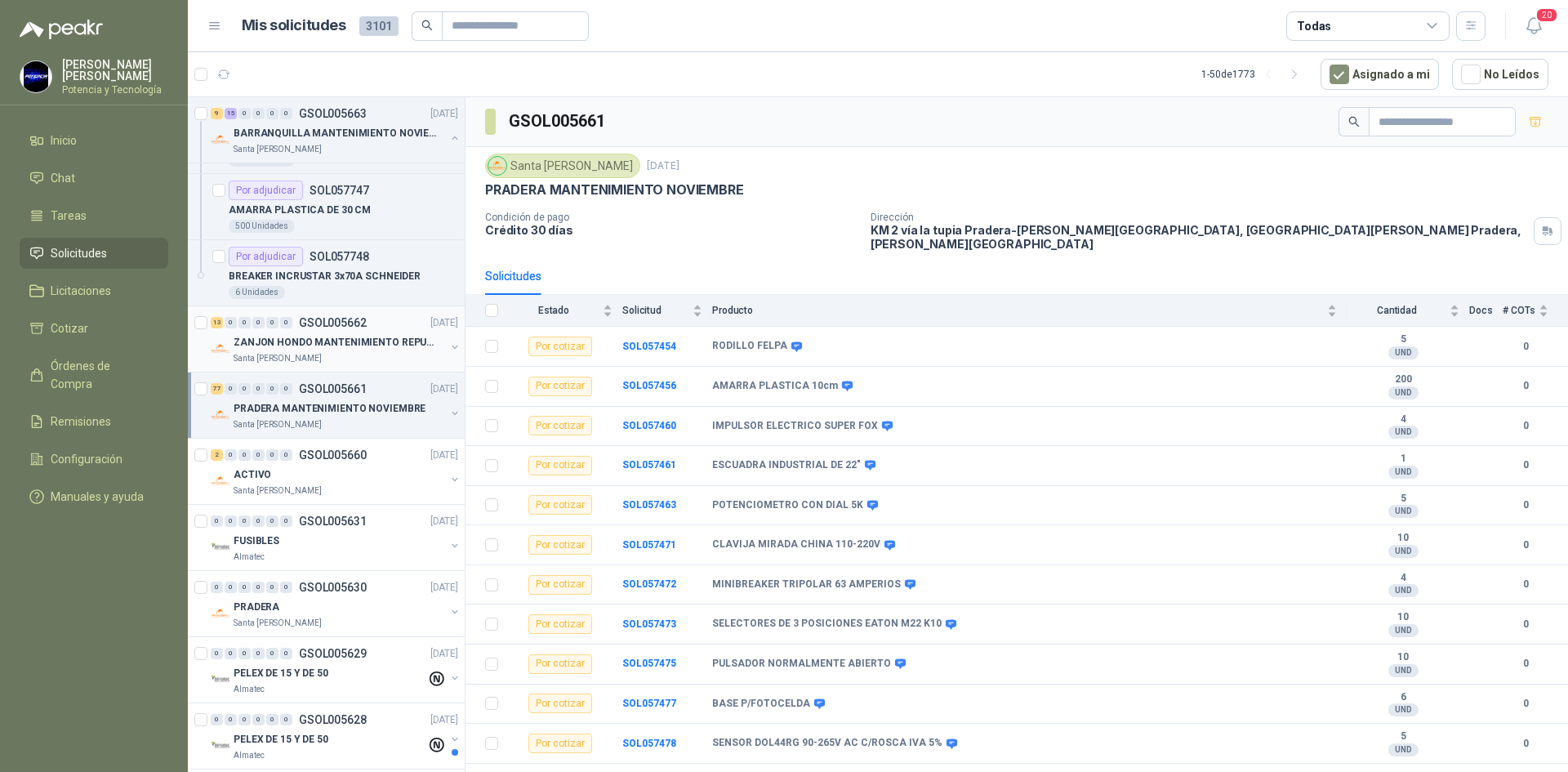
click at [352, 352] on div "Santa [PERSON_NAME]" at bounding box center [340, 358] width 212 height 13
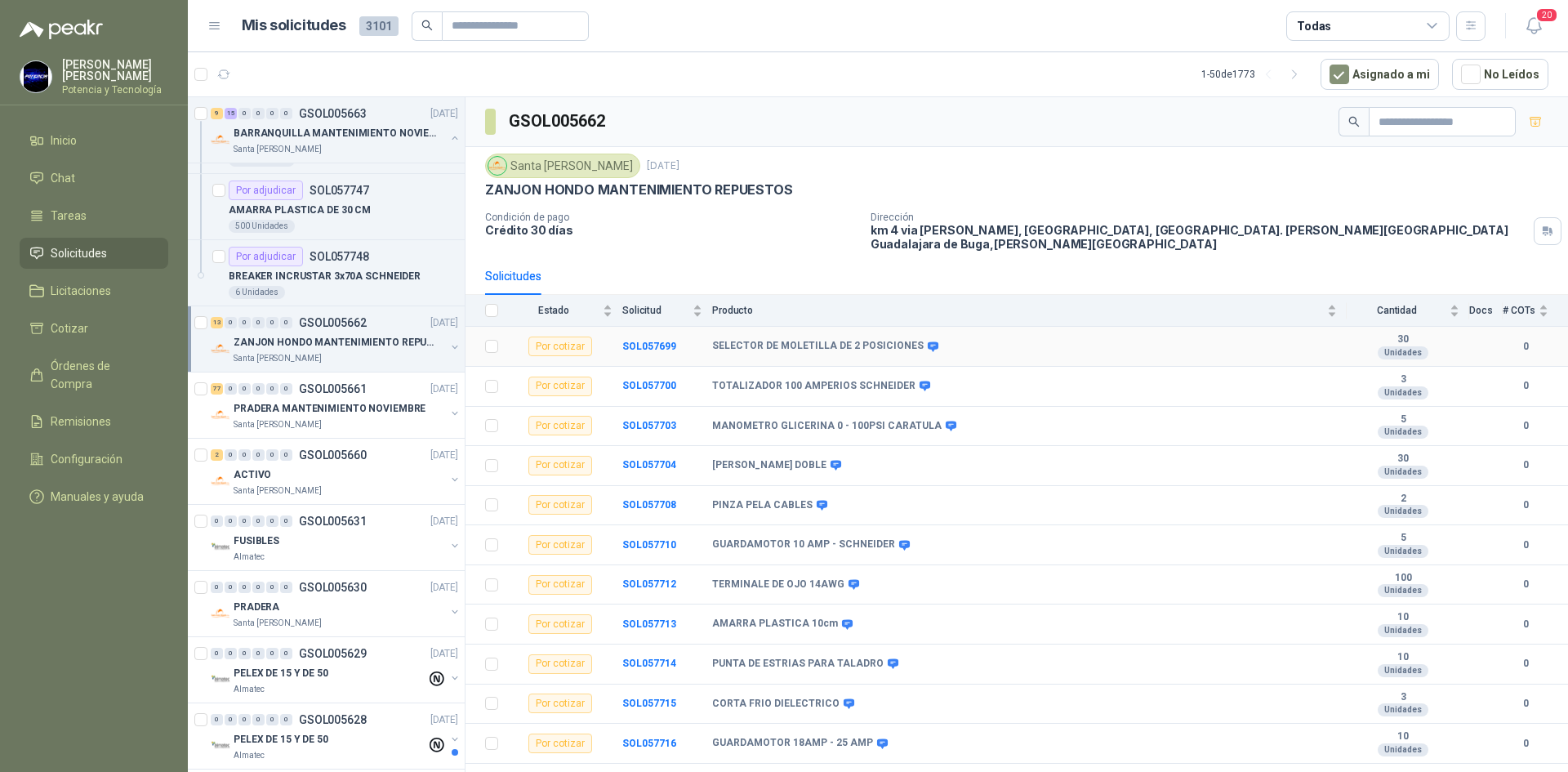
click at [639, 328] on td "SOL057699" at bounding box center [668, 347] width 90 height 40
click at [662, 341] on td "SOL057699" at bounding box center [668, 347] width 90 height 40
click at [662, 341] on b "SOL057699" at bounding box center [650, 346] width 54 height 11
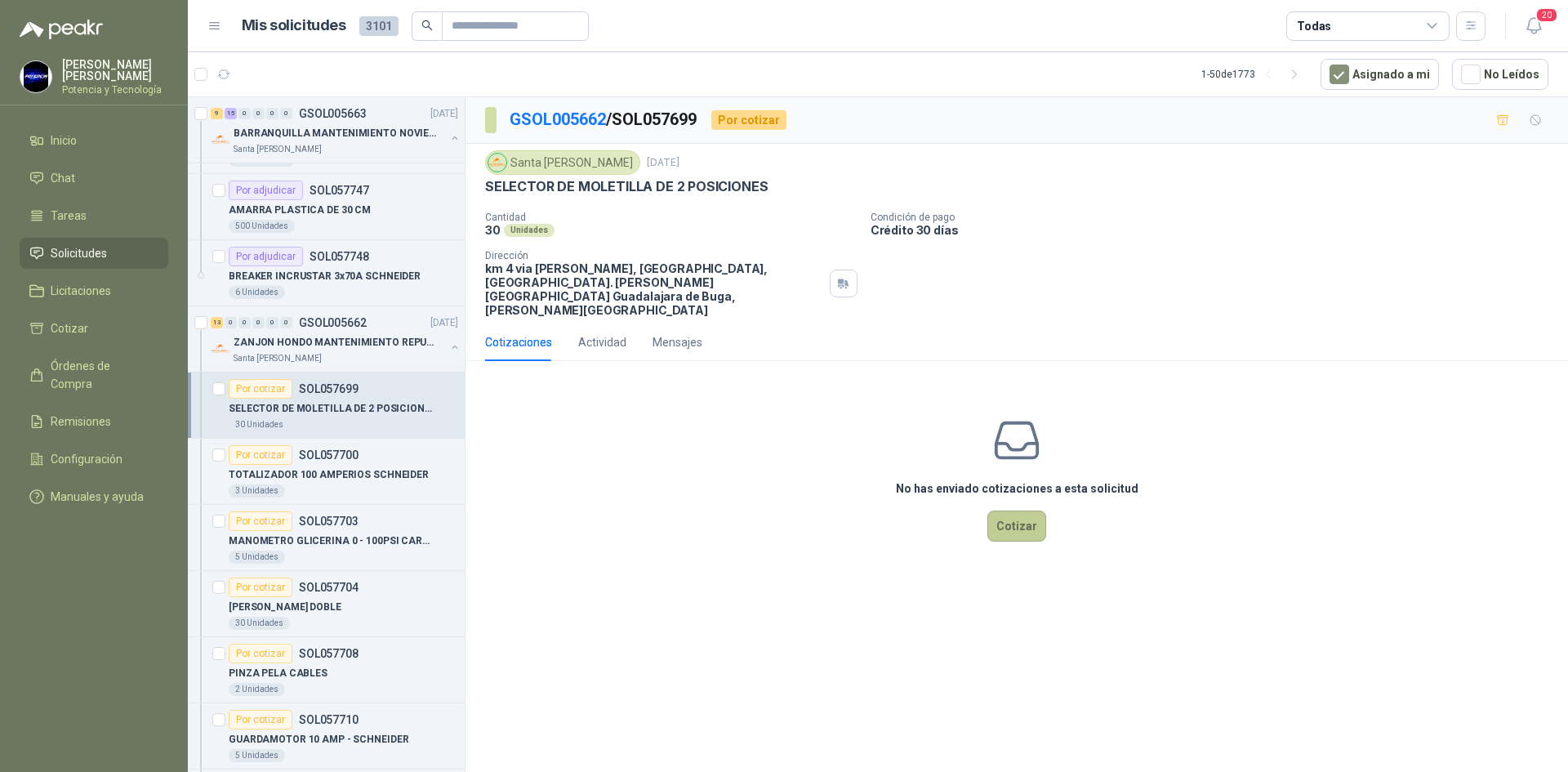
click at [994, 511] on button "Cotizar" at bounding box center [1016, 526] width 59 height 31
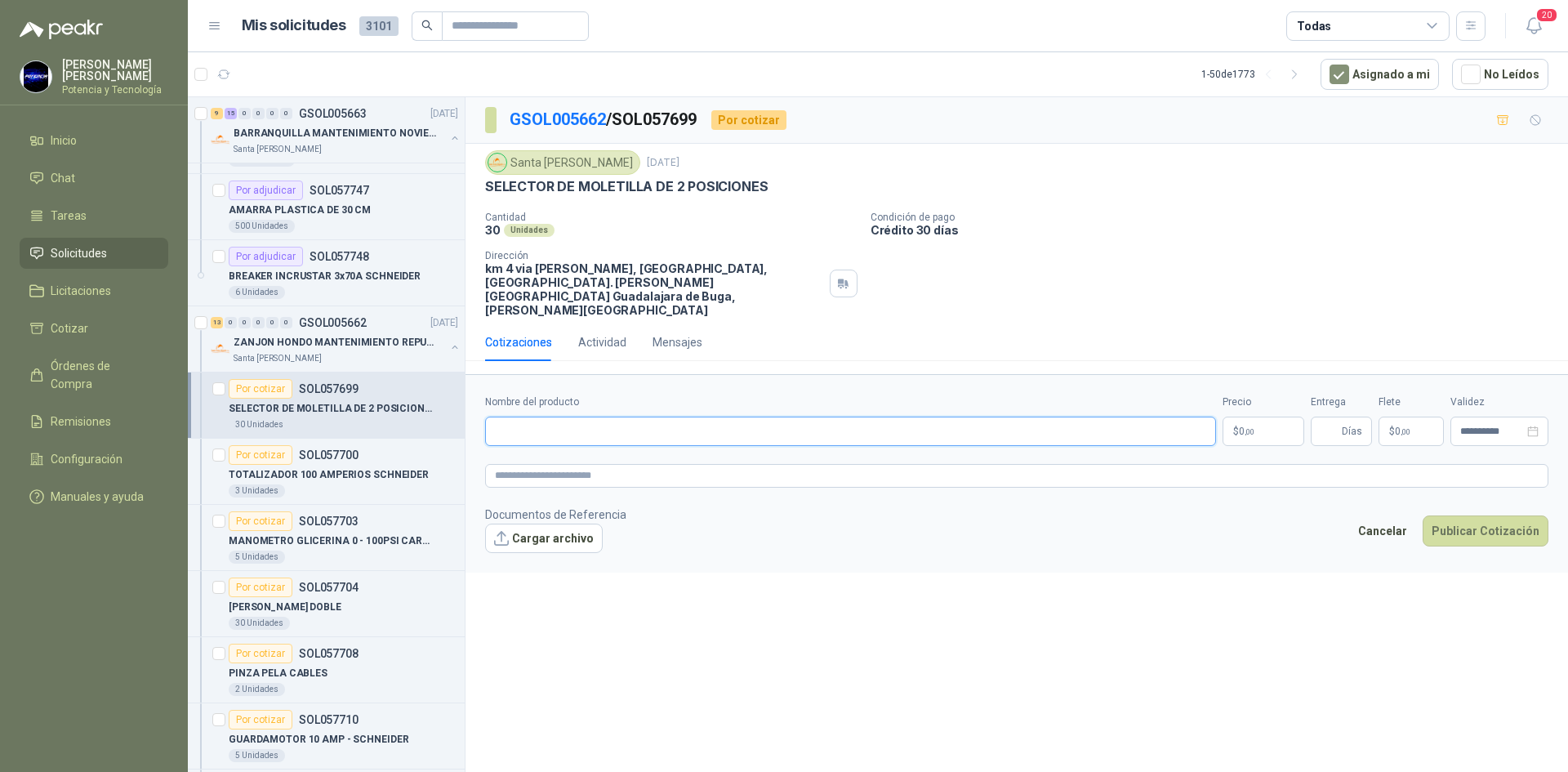
paste input "**********"
type input "**********"
click at [1233, 417] on p "$ 0 ,00" at bounding box center [1263, 431] width 82 height 29
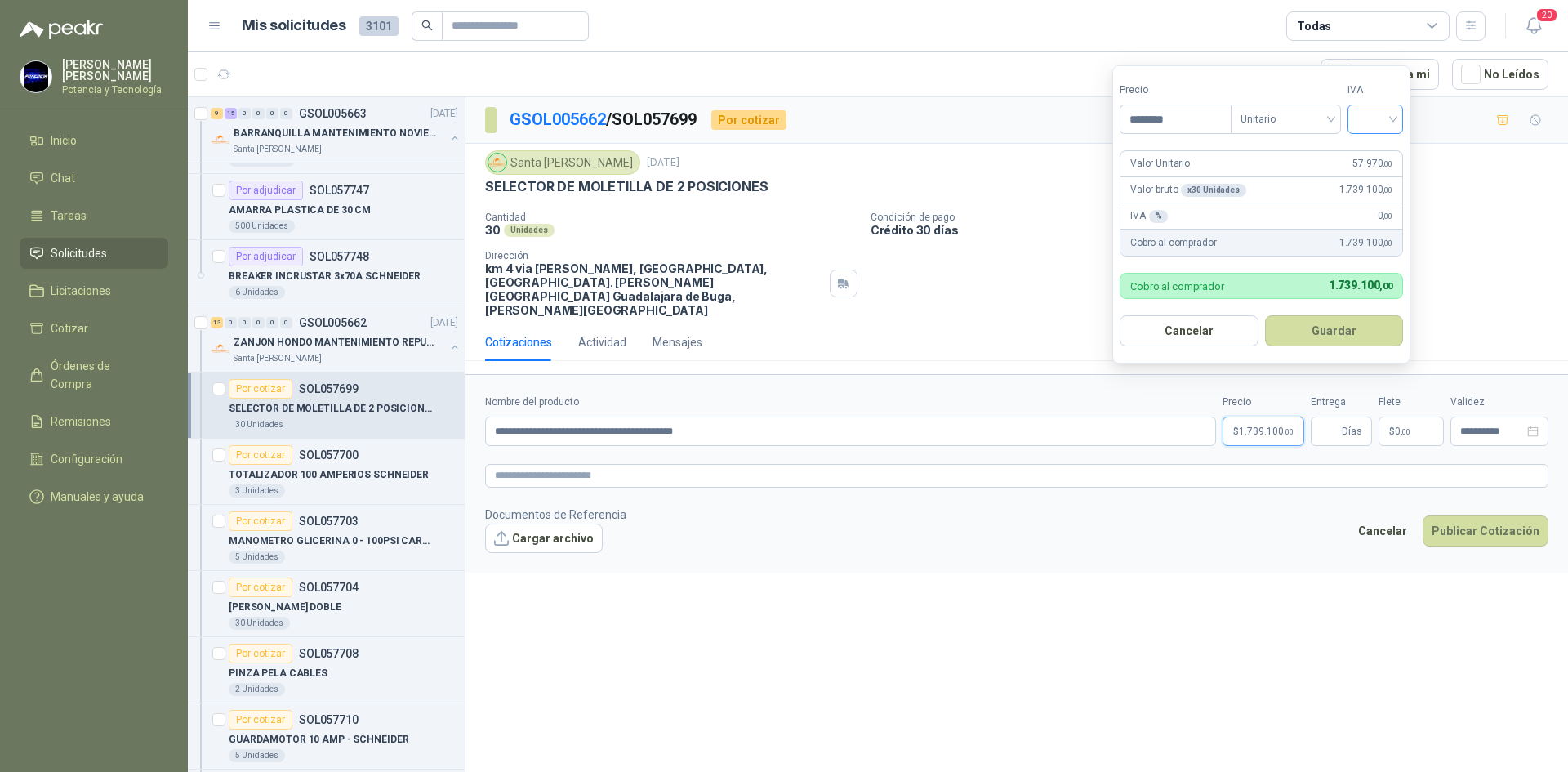
type input "********"
click at [1380, 120] on input "search" at bounding box center [1375, 117] width 36 height 25
click at [1383, 150] on div "19%" at bounding box center [1378, 153] width 30 height 18
click at [1344, 417] on span "Días" at bounding box center [1351, 431] width 20 height 28
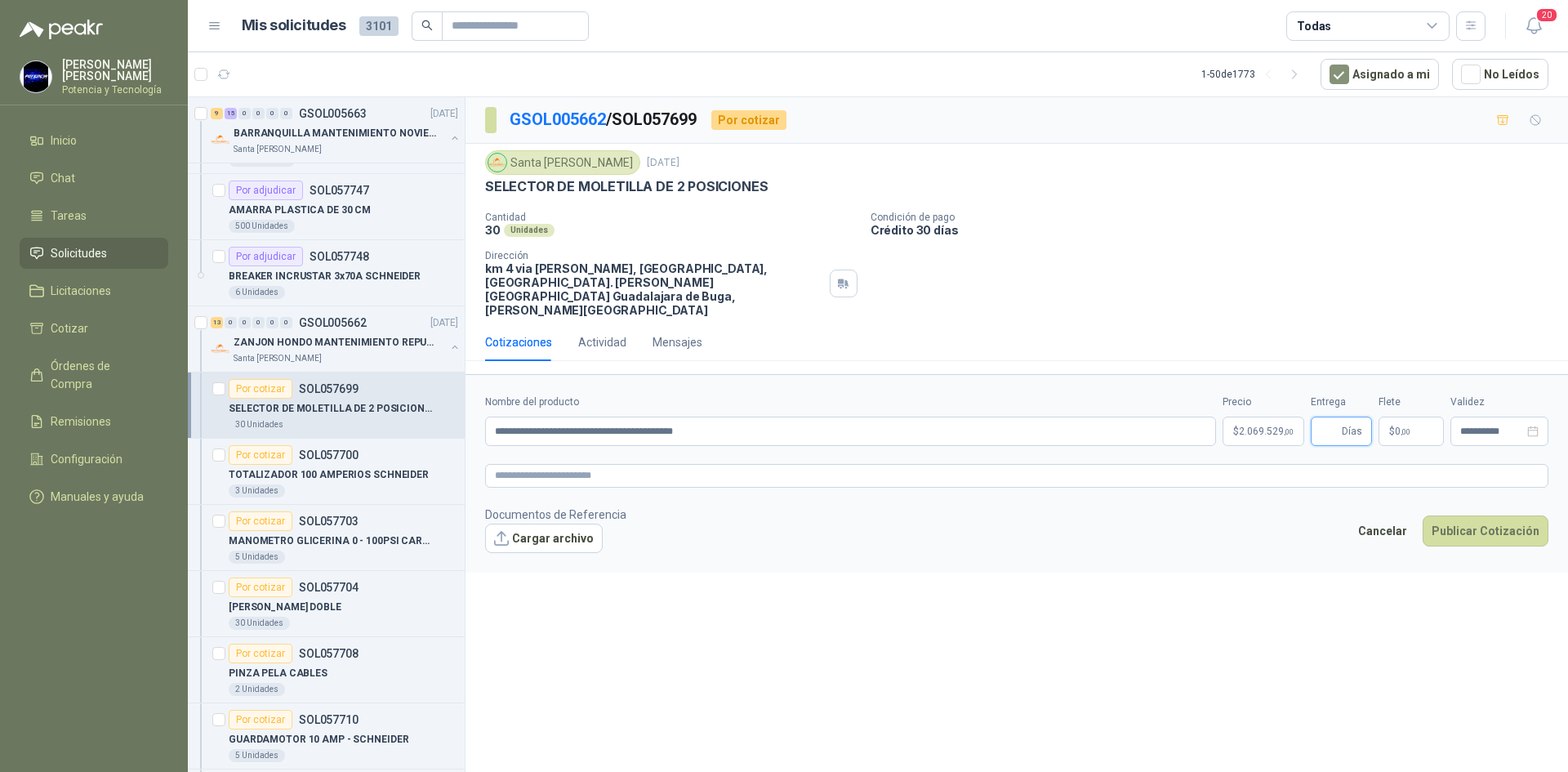
click at [1333, 417] on input "Entrega" at bounding box center [1329, 431] width 18 height 28
type input "*"
click at [1398, 417] on p "$ 0 ,00" at bounding box center [1410, 431] width 65 height 29
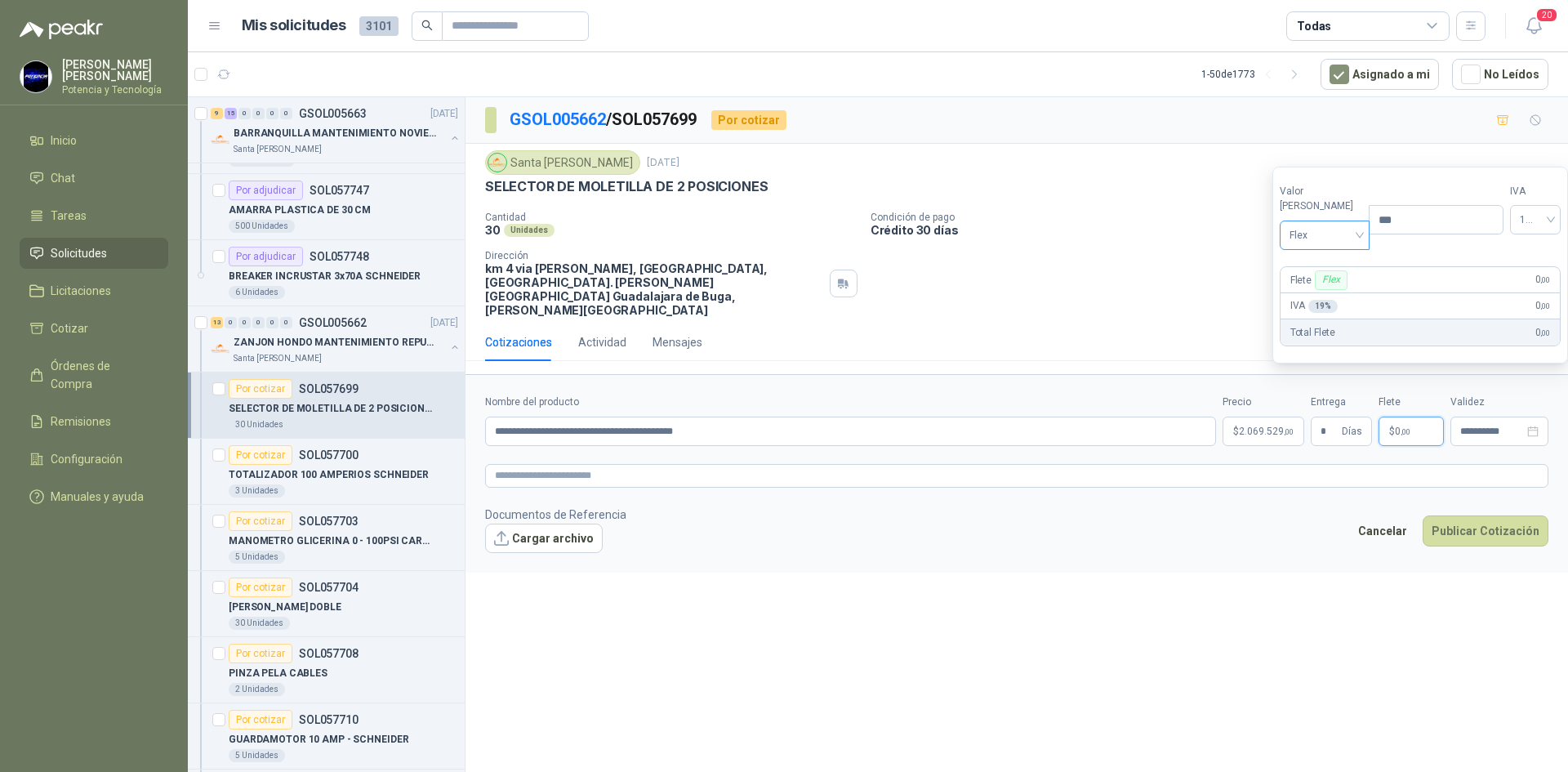
click at [1312, 241] on span "Flex" at bounding box center [1324, 235] width 71 height 25
drag, startPoint x: 1333, startPoint y: 288, endPoint x: 1289, endPoint y: 399, distance: 119.4
click at [1334, 290] on div "Incluido" at bounding box center [1320, 296] width 56 height 18
click at [1258, 426] on span "2.069.529 ,00" at bounding box center [1265, 431] width 55 height 10
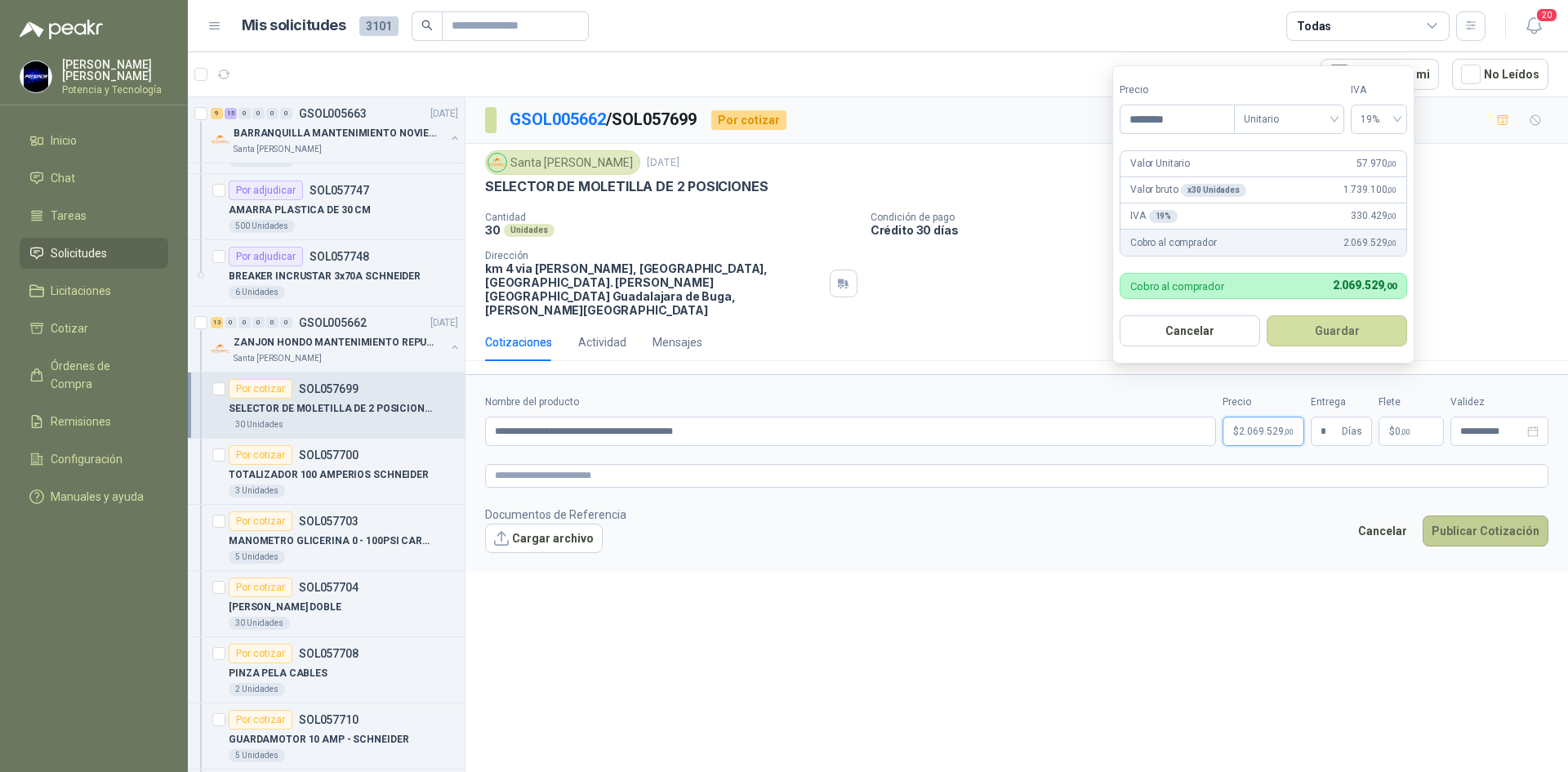
click at [1452, 515] on button "Publicar Cotización" at bounding box center [1485, 530] width 126 height 31
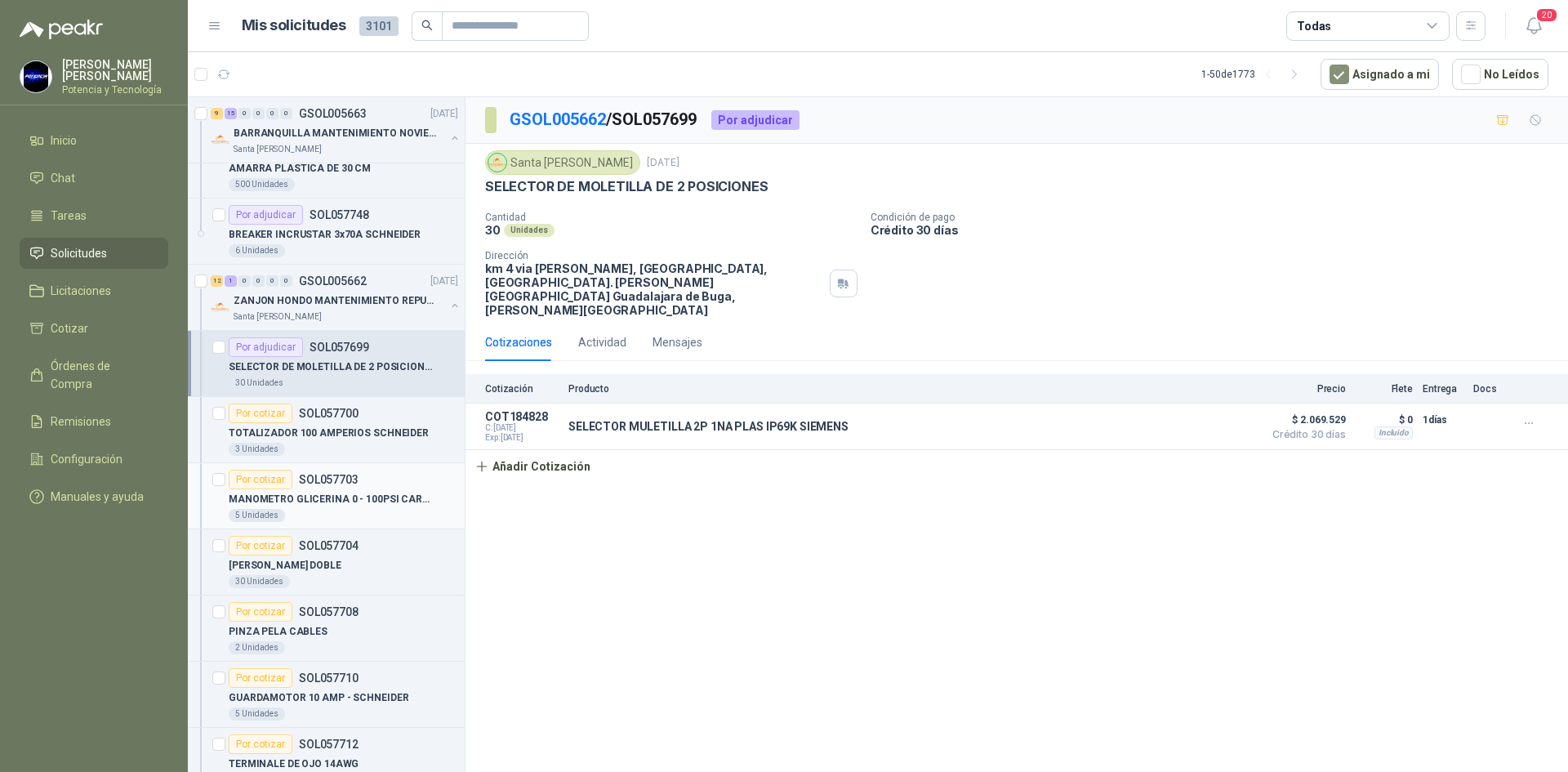
scroll to position [2206, 0]
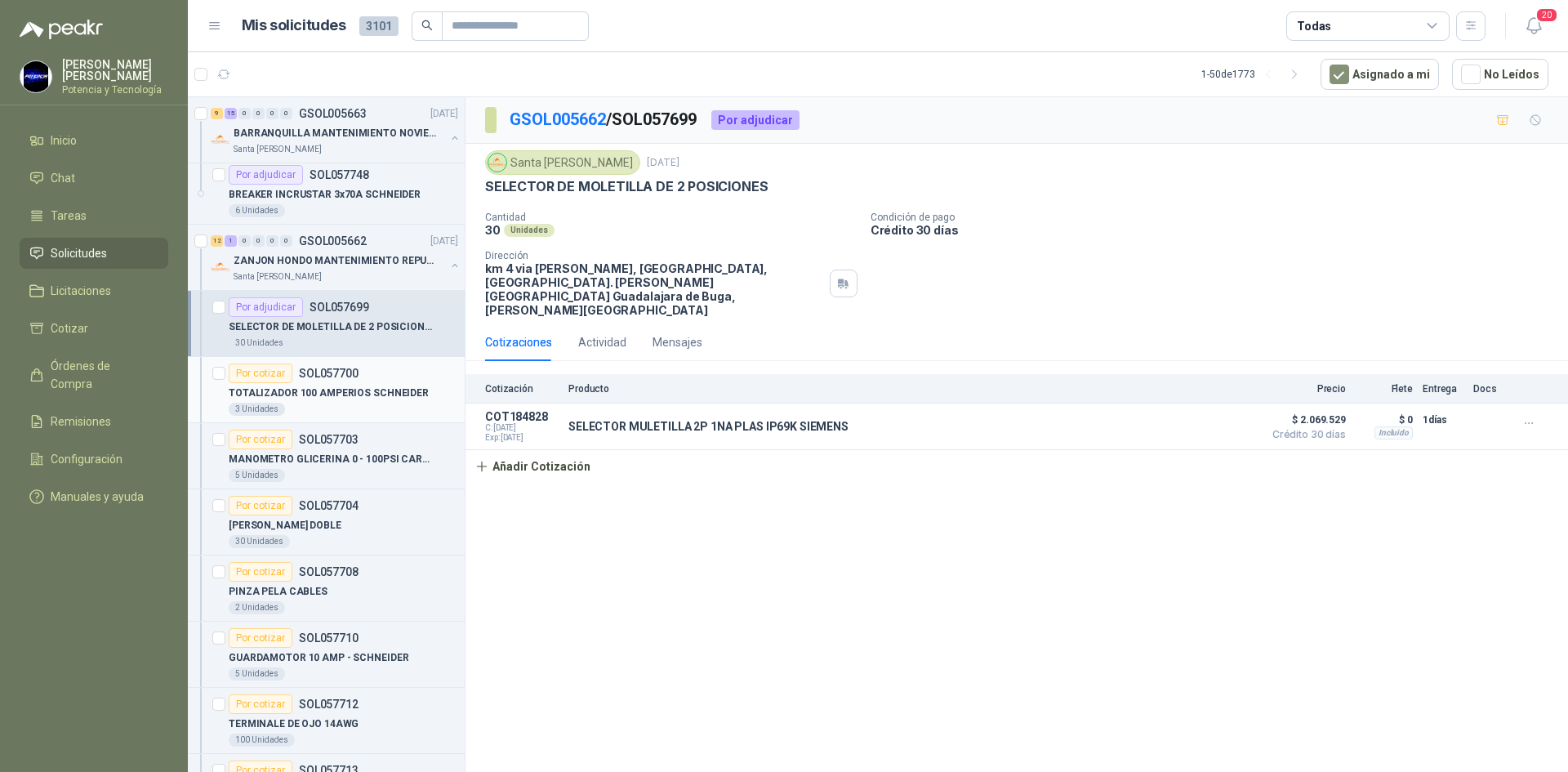
click at [360, 404] on div "3 Unidades" at bounding box center [344, 409] width 230 height 13
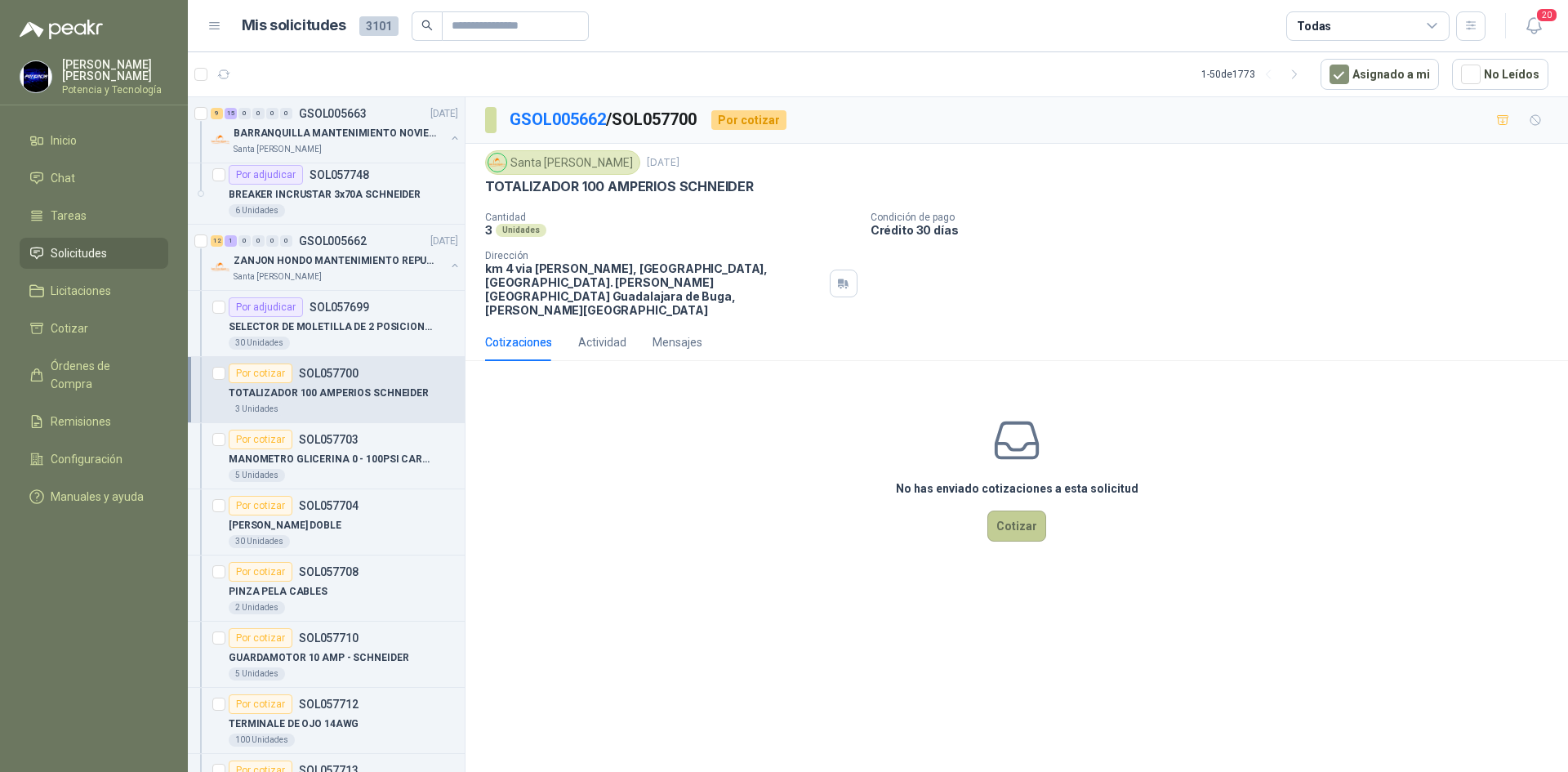
click at [1005, 511] on button "Cotizar" at bounding box center [1016, 526] width 59 height 31
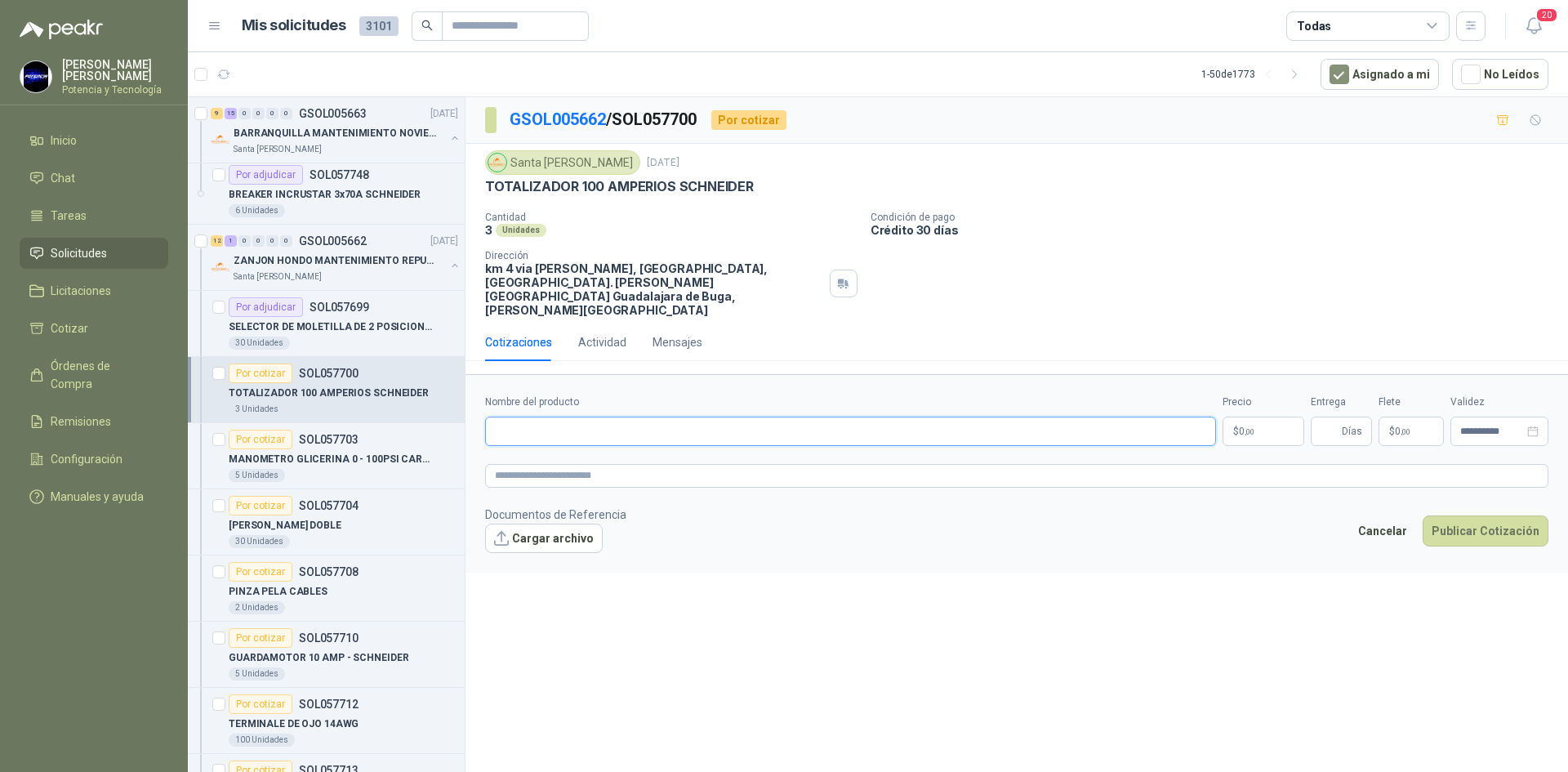
paste input "**********"
type input "**********"
click at [1254, 417] on p "$ 0 ,00" at bounding box center [1263, 431] width 82 height 29
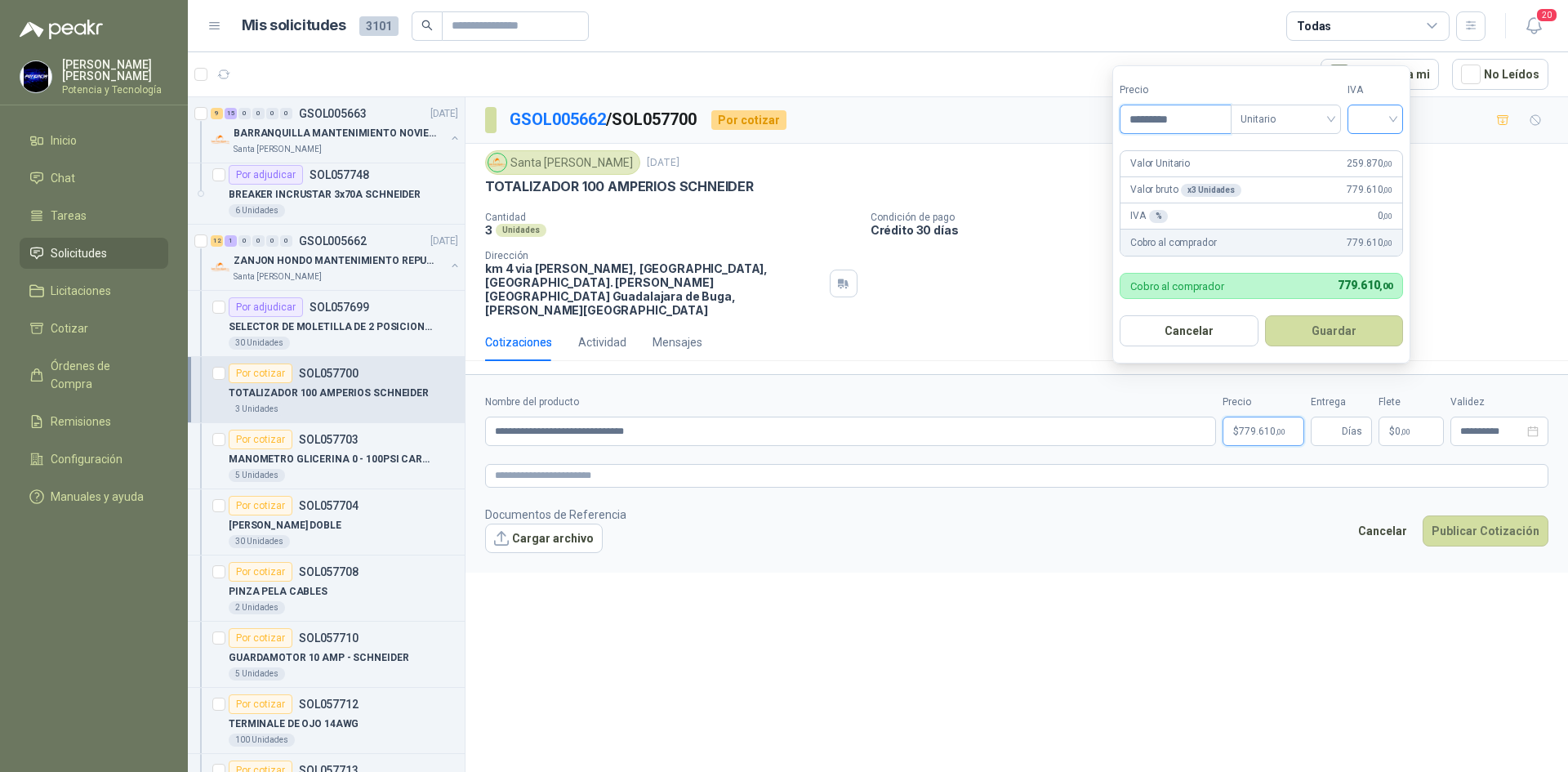
type input "*********"
click at [1363, 126] on input "search" at bounding box center [1375, 117] width 36 height 25
click at [1368, 154] on div "19%" at bounding box center [1378, 153] width 30 height 18
click at [1329, 417] on input "Entrega" at bounding box center [1329, 431] width 18 height 28
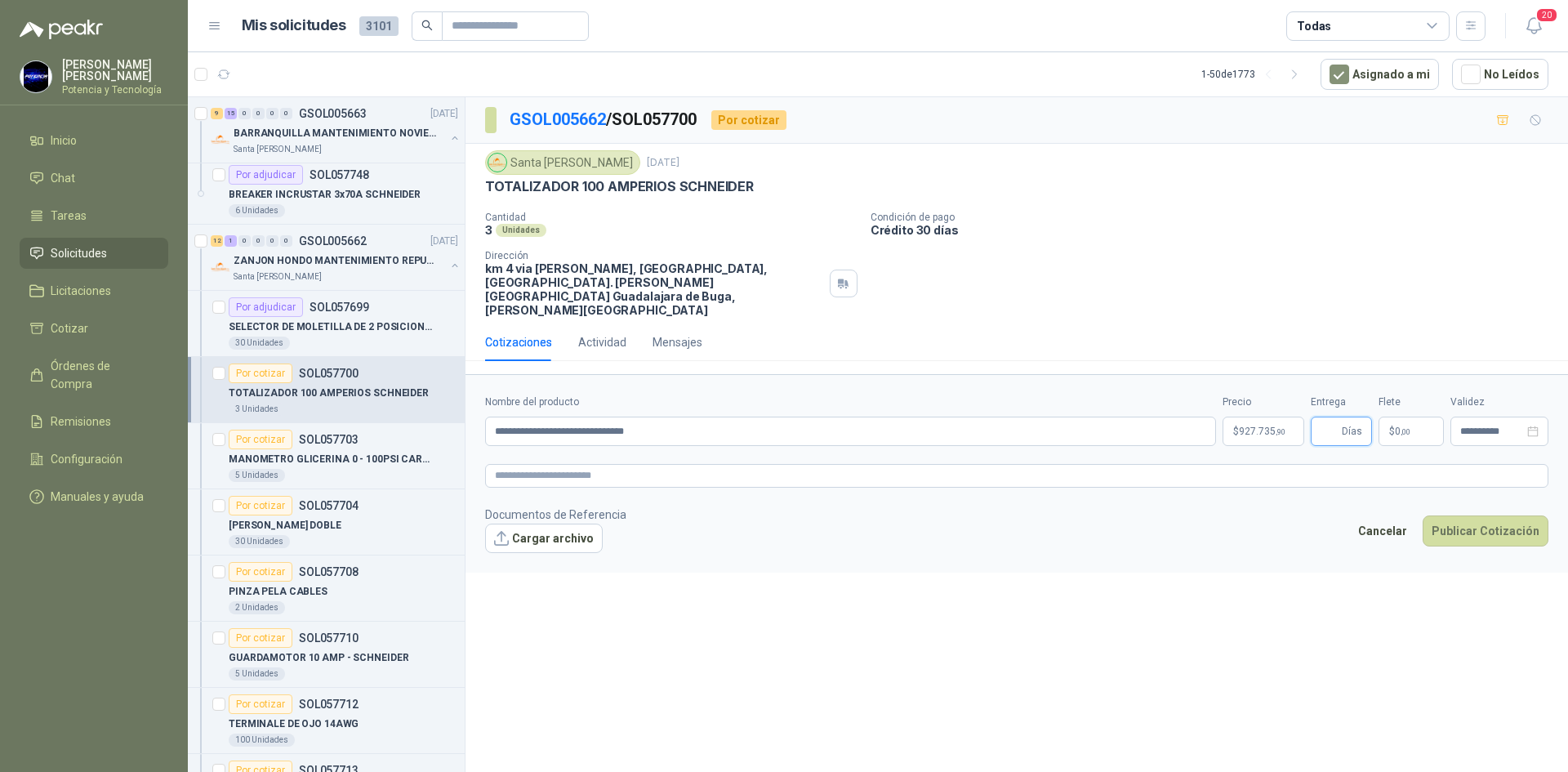
type input "*"
drag, startPoint x: 1414, startPoint y: 409, endPoint x: 1381, endPoint y: 371, distance: 50.3
click at [1409, 417] on p "$ 0 ,00" at bounding box center [1410, 431] width 65 height 29
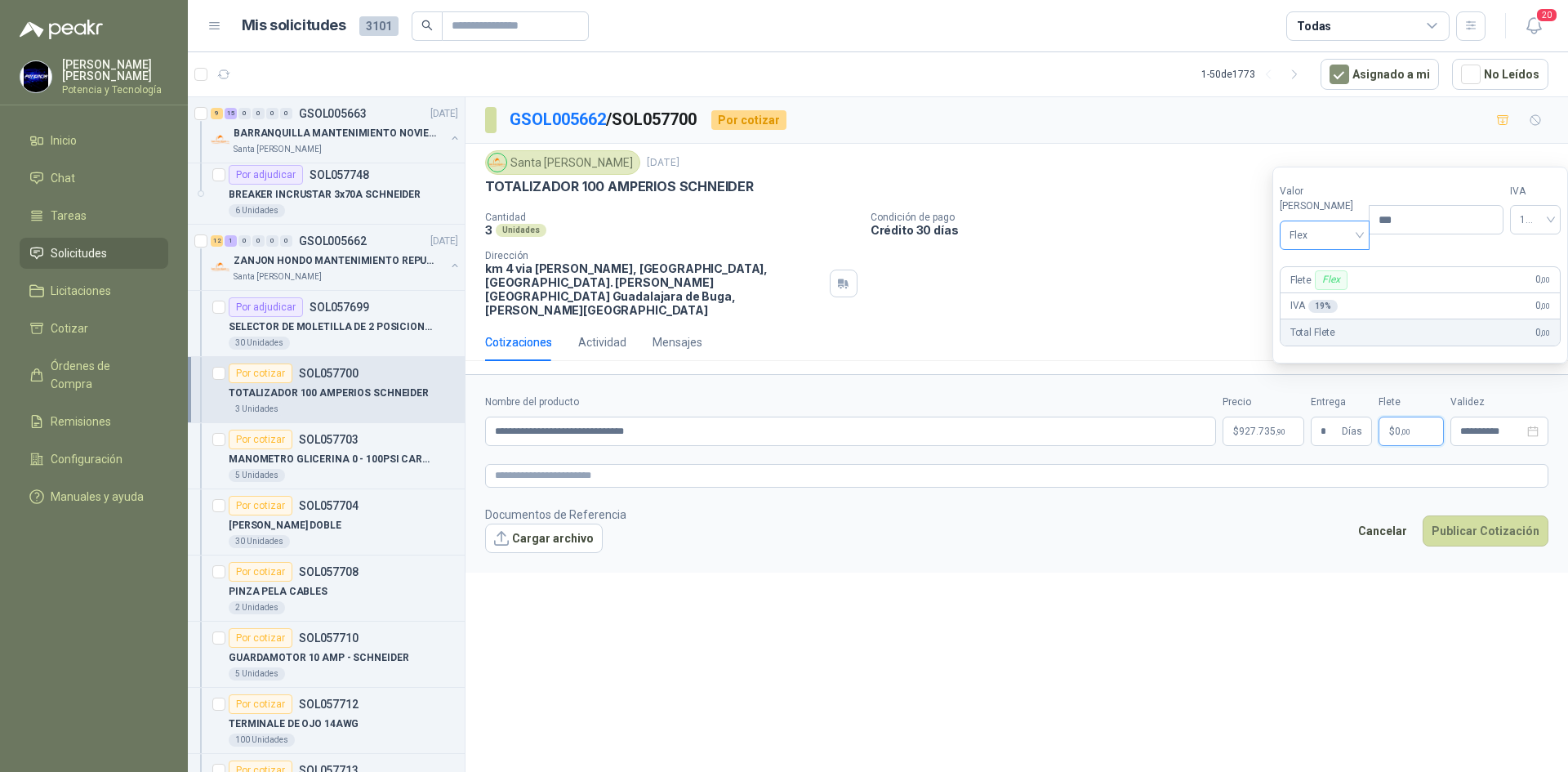
click at [1316, 245] on span "Flex" at bounding box center [1324, 235] width 71 height 25
click at [1326, 294] on div "Incluido" at bounding box center [1320, 296] width 56 height 18
click at [1278, 417] on p "$ 927.735 ,90" at bounding box center [1263, 431] width 82 height 29
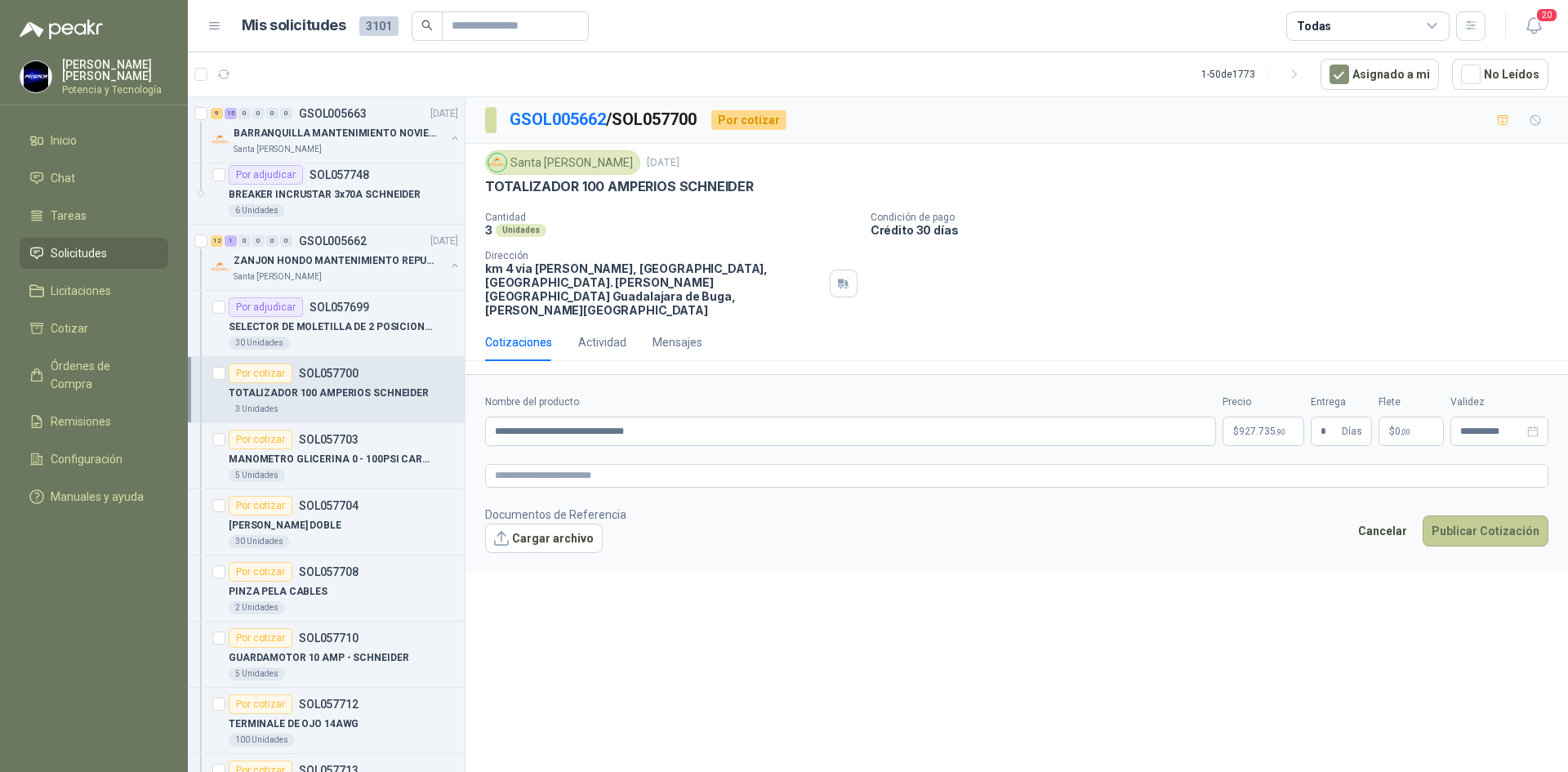
click at [1455, 515] on button "Publicar Cotización" at bounding box center [1485, 530] width 126 height 31
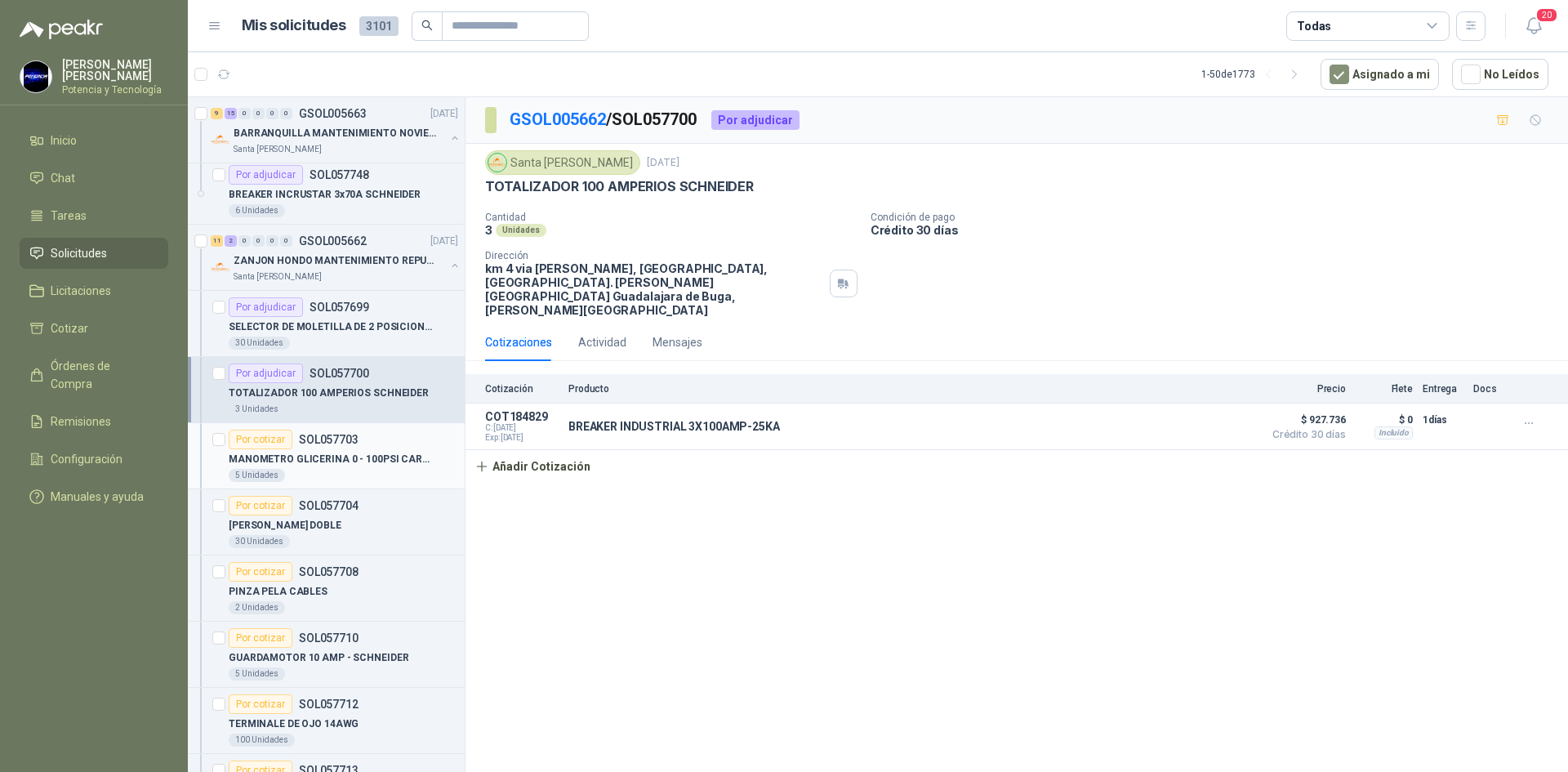
click at [333, 453] on p "MANOMETRO GLICERINA 0 - 100PSI CARATULA" at bounding box center [330, 460] width 203 height 16
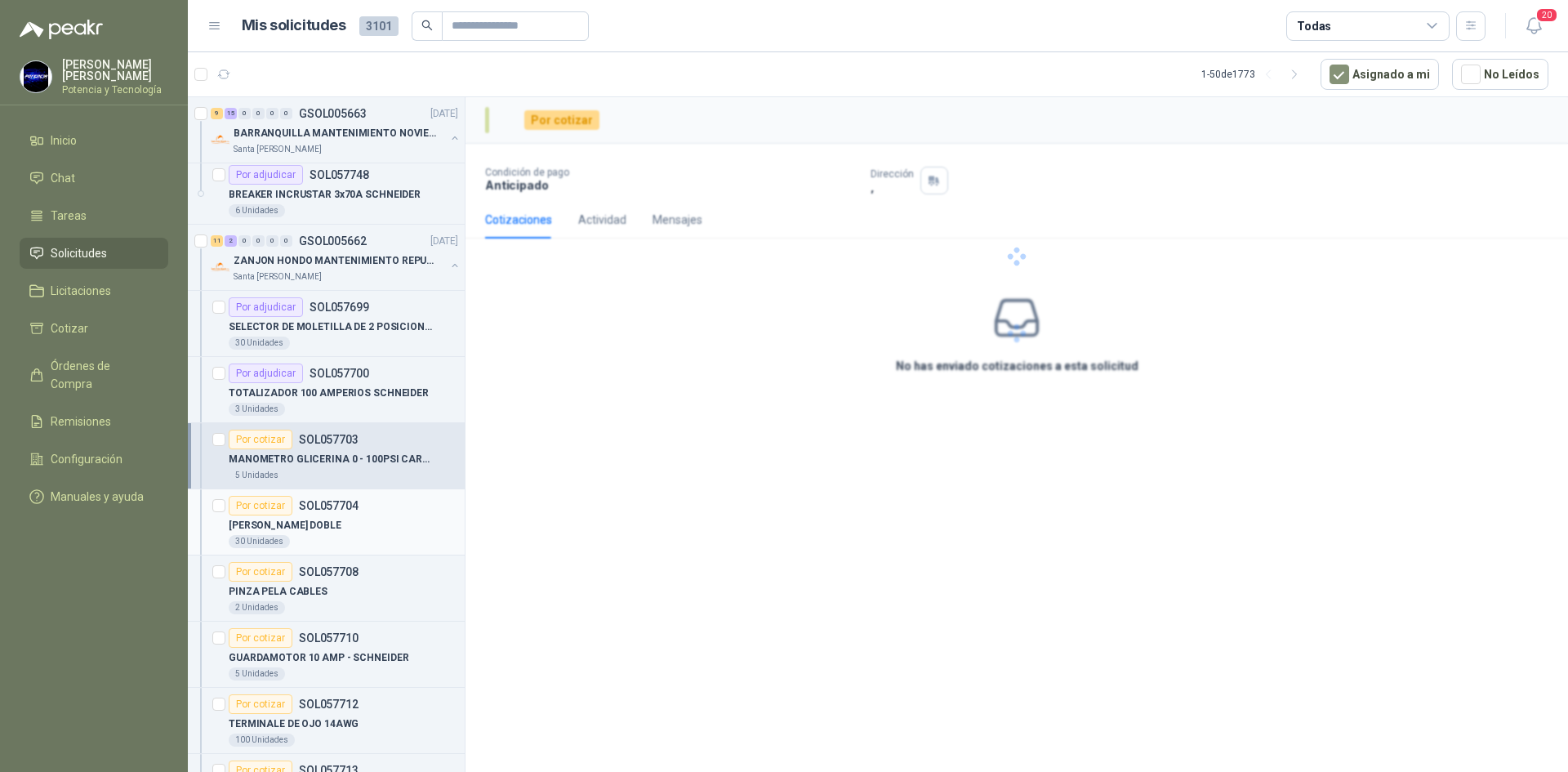
click at [353, 520] on div "[PERSON_NAME] DOBLE" at bounding box center [344, 525] width 230 height 20
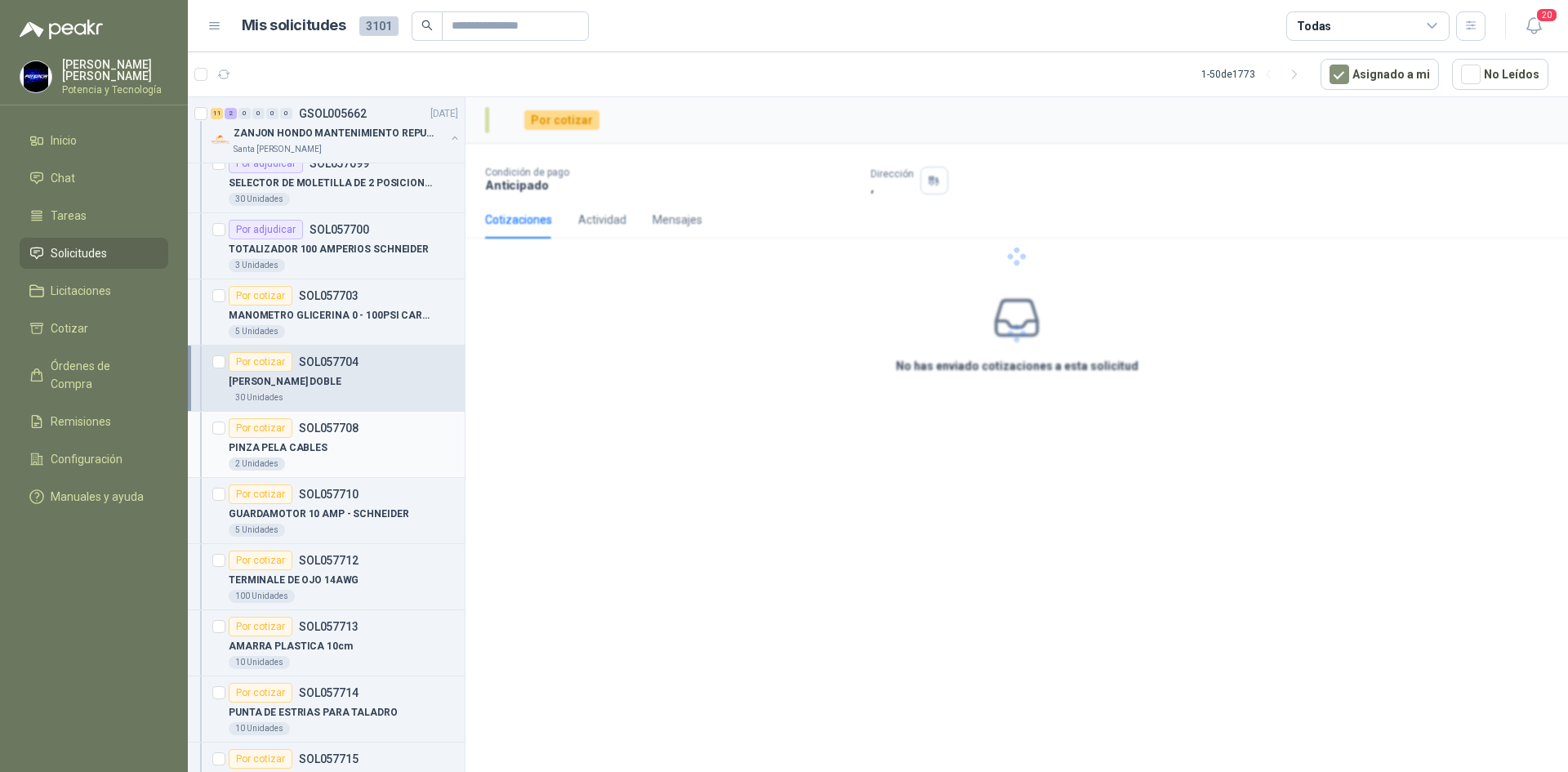
scroll to position [2369, 0]
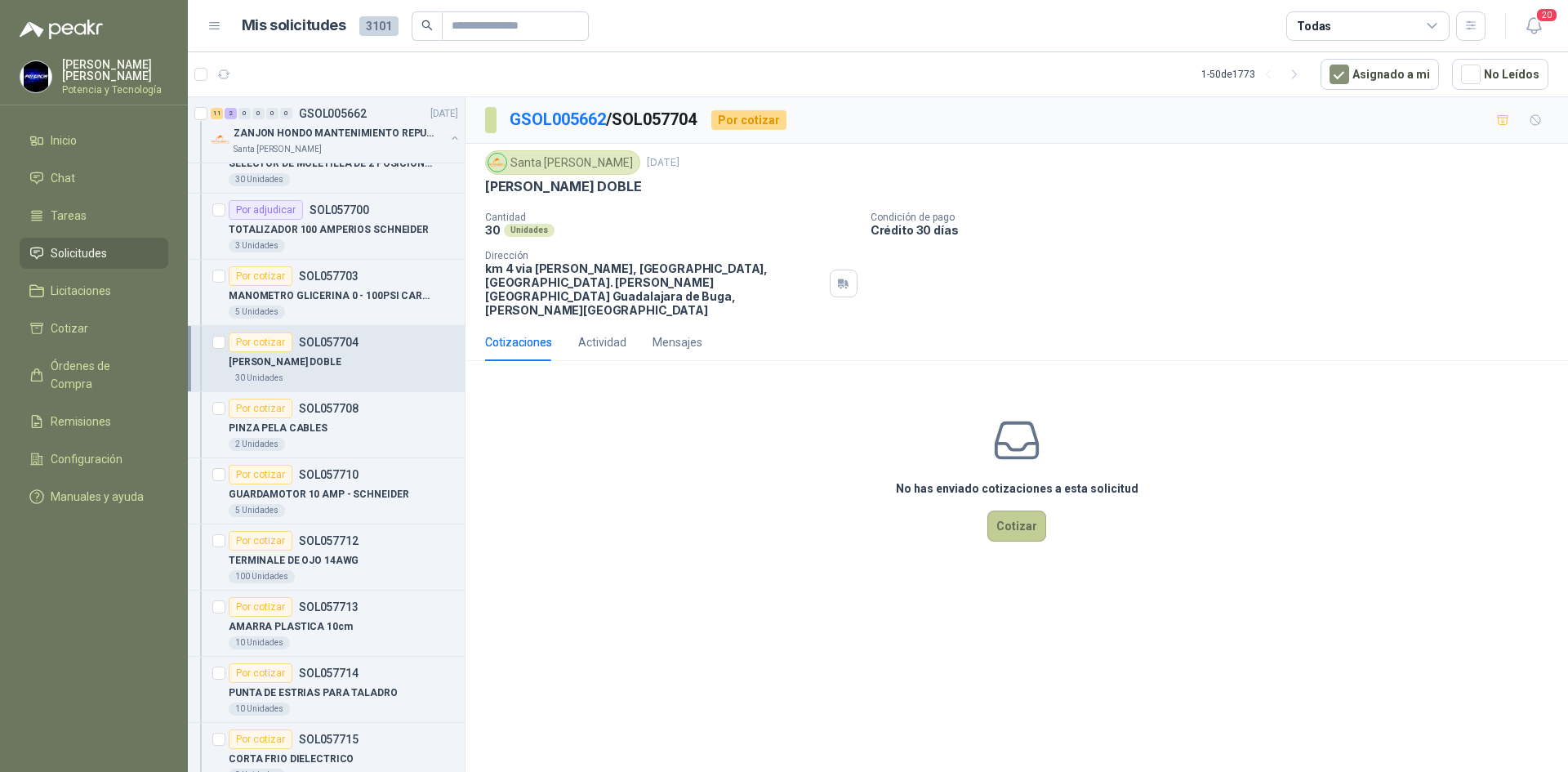
click at [997, 511] on button "Cotizar" at bounding box center [1016, 526] width 59 height 31
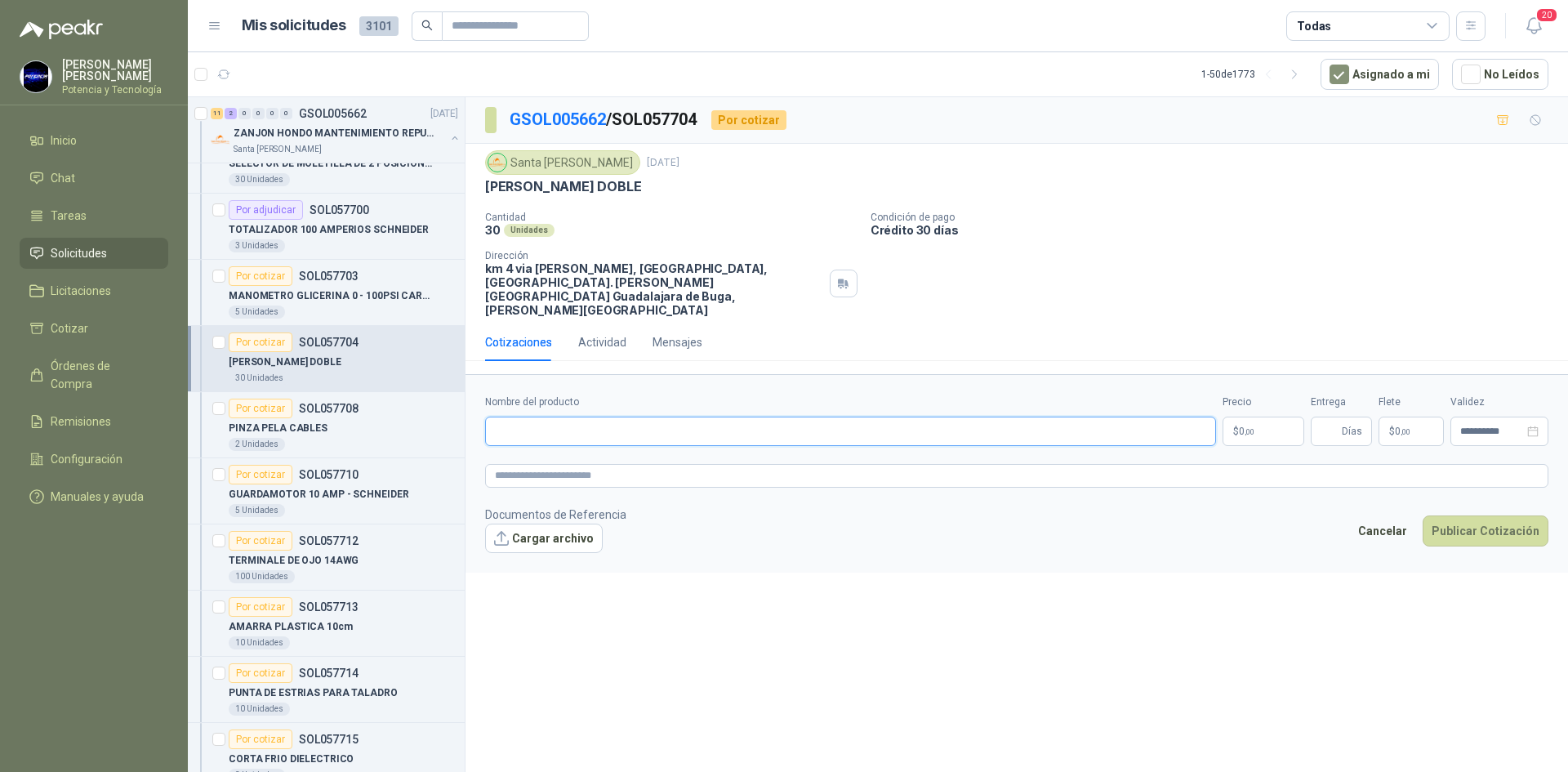
click at [890, 417] on input "Nombre del producto" at bounding box center [849, 431] width 731 height 29
type input "**********"
click at [1295, 417] on p "$ 0 ,00" at bounding box center [1263, 431] width 82 height 29
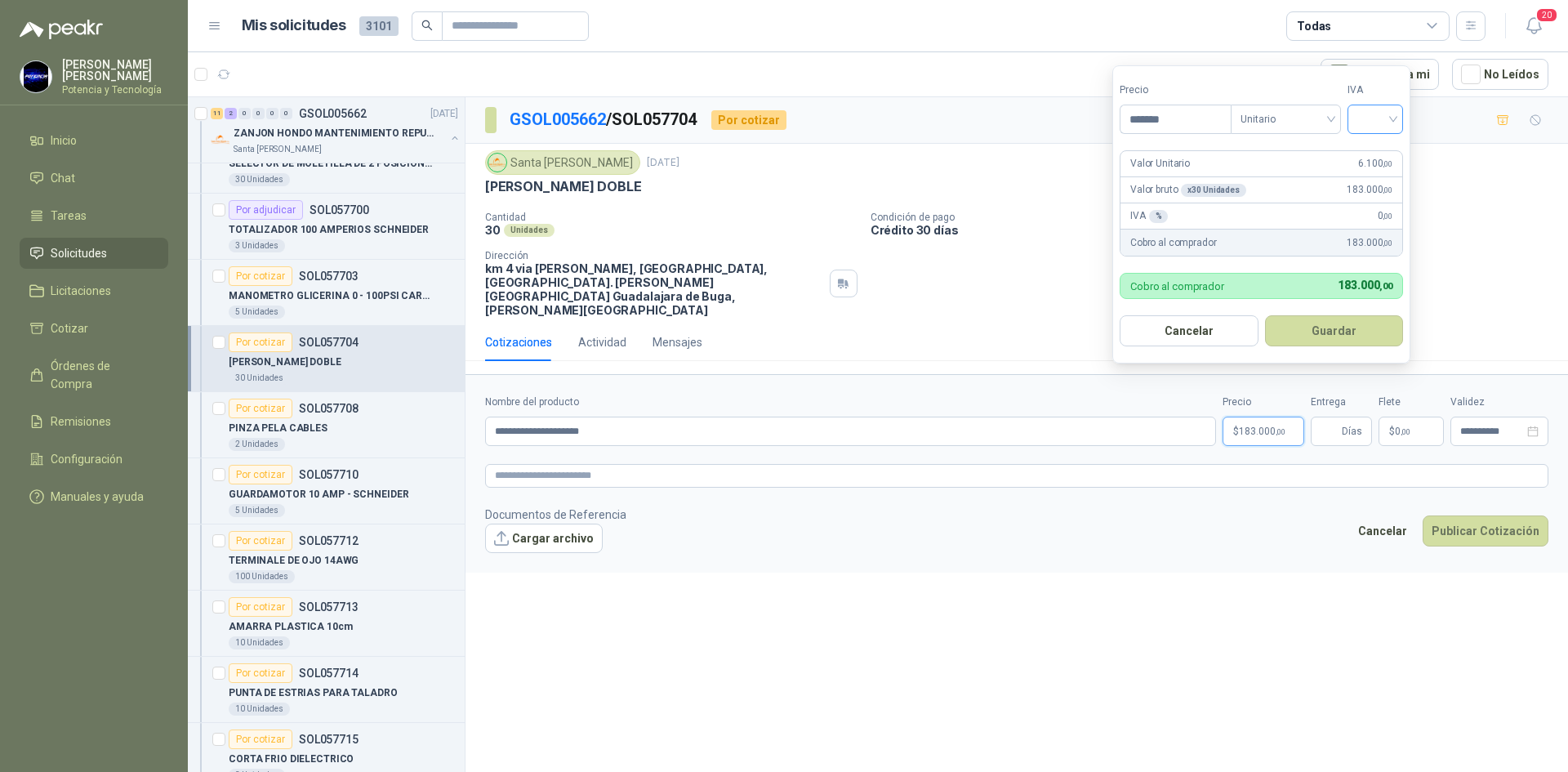
type input "*******"
click at [1364, 122] on input "search" at bounding box center [1375, 117] width 36 height 25
click at [1369, 158] on div "19%" at bounding box center [1378, 153] width 30 height 18
click at [1328, 417] on input "Entrega" at bounding box center [1329, 431] width 18 height 28
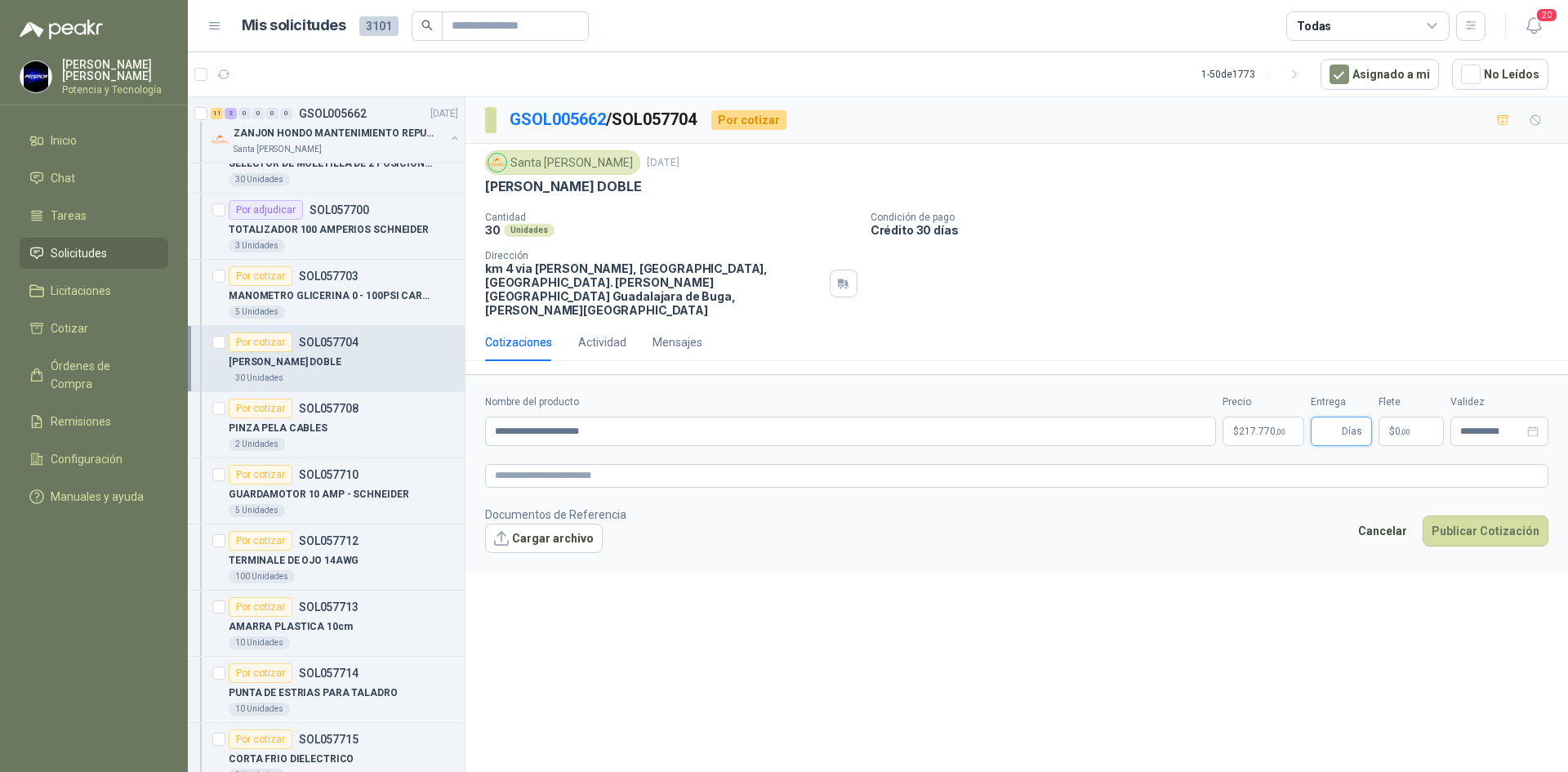
type input "*"
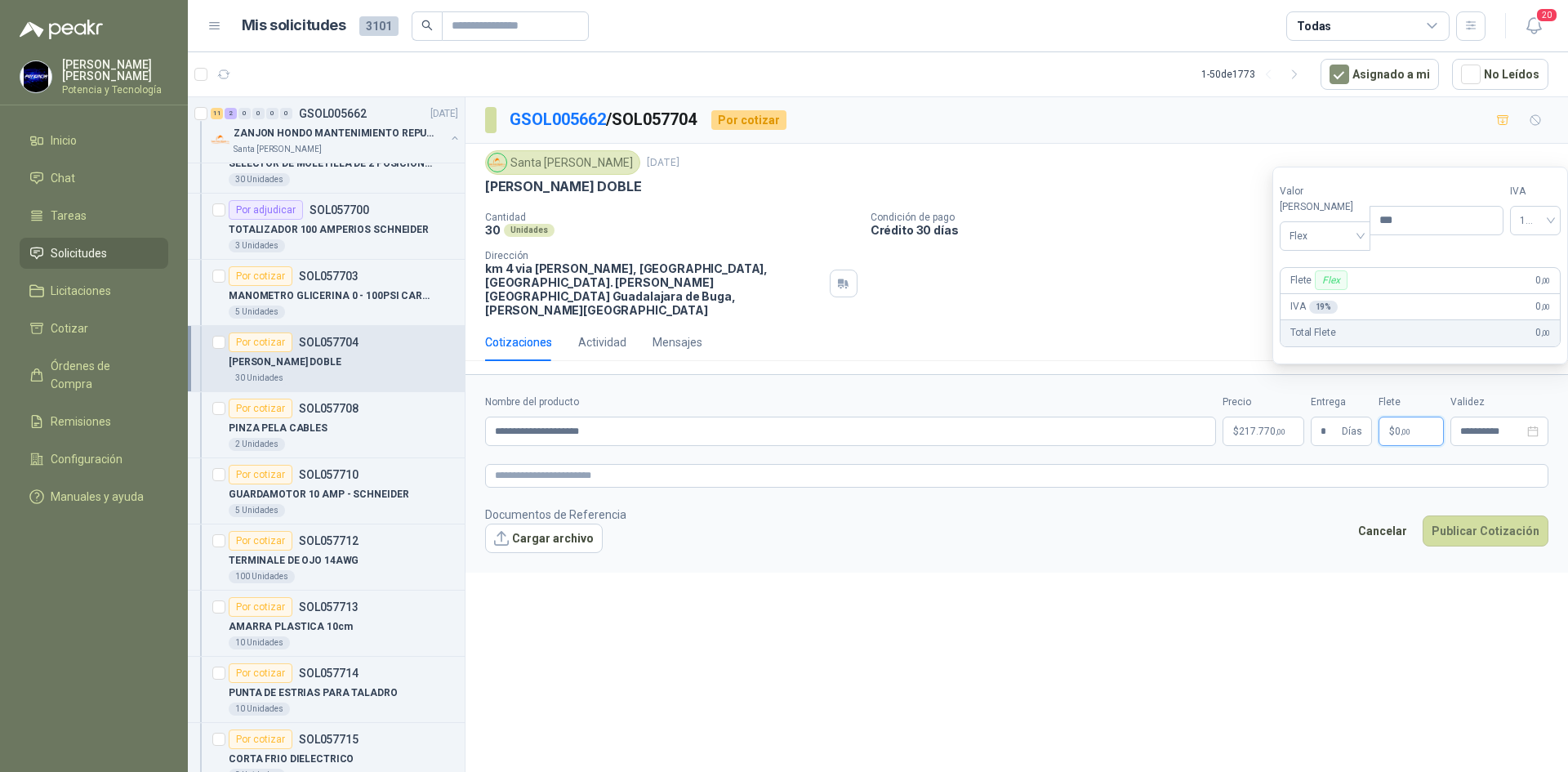
click at [1397, 426] on span "0 ,00" at bounding box center [1402, 431] width 16 height 10
click at [1287, 230] on div "Flex" at bounding box center [1324, 235] width 91 height 29
click at [1327, 291] on div "Incluido" at bounding box center [1320, 296] width 56 height 18
click at [1266, 417] on p "$ 217.770 ,00" at bounding box center [1263, 431] width 82 height 29
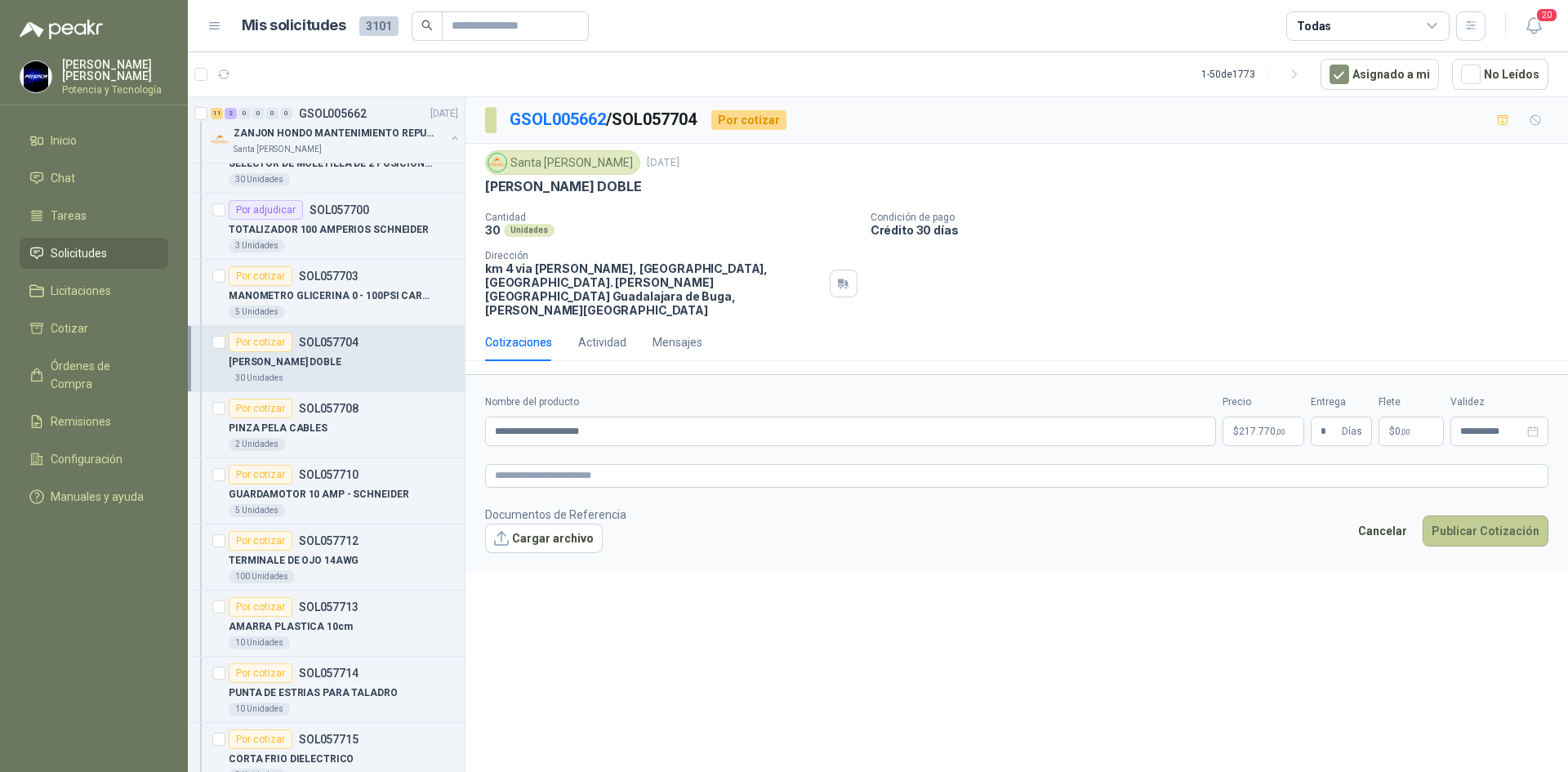
click at [1450, 515] on button "Publicar Cotización" at bounding box center [1485, 530] width 126 height 31
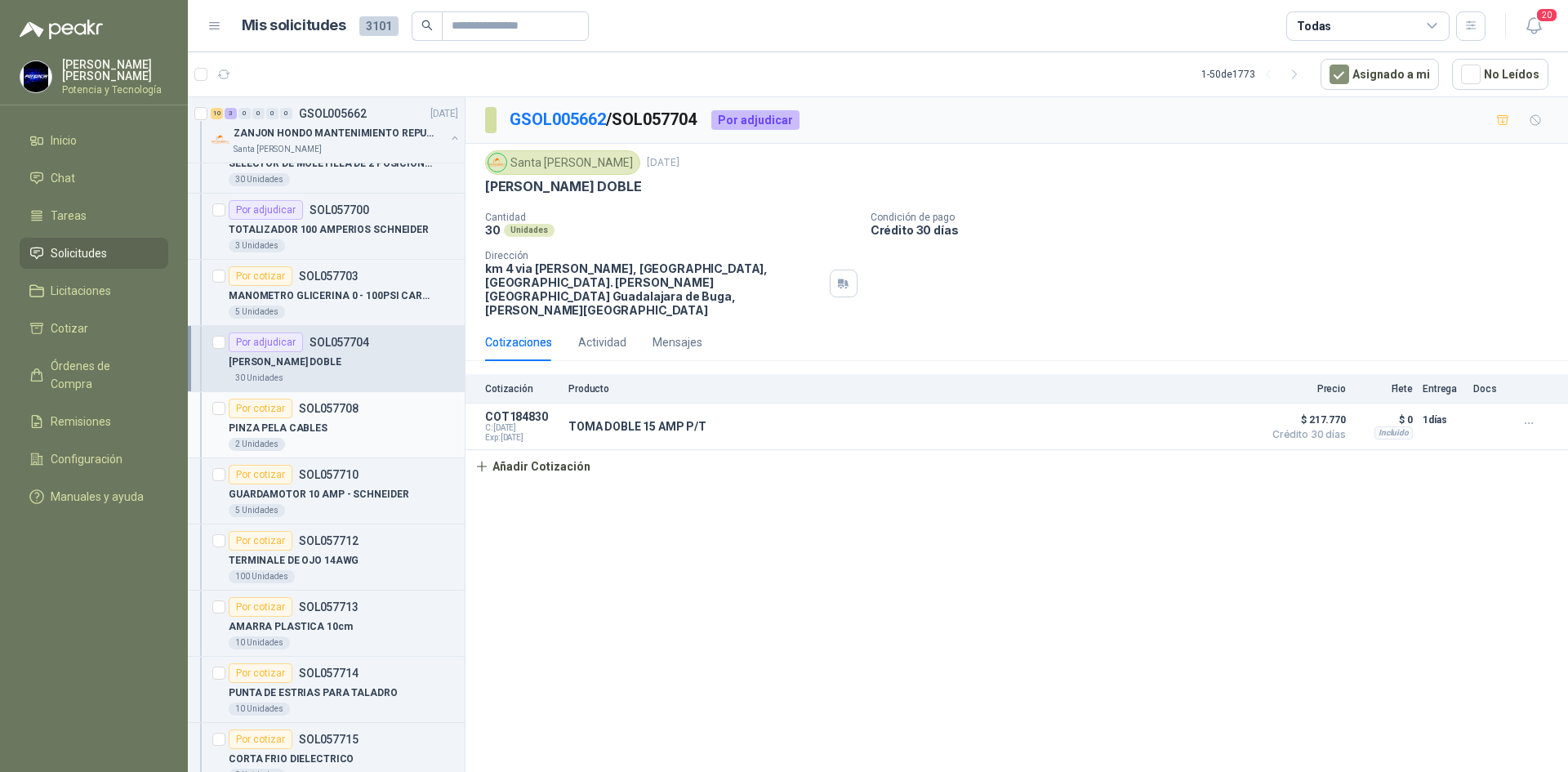
click at [307, 438] on div "2 Unidades" at bounding box center [344, 444] width 230 height 13
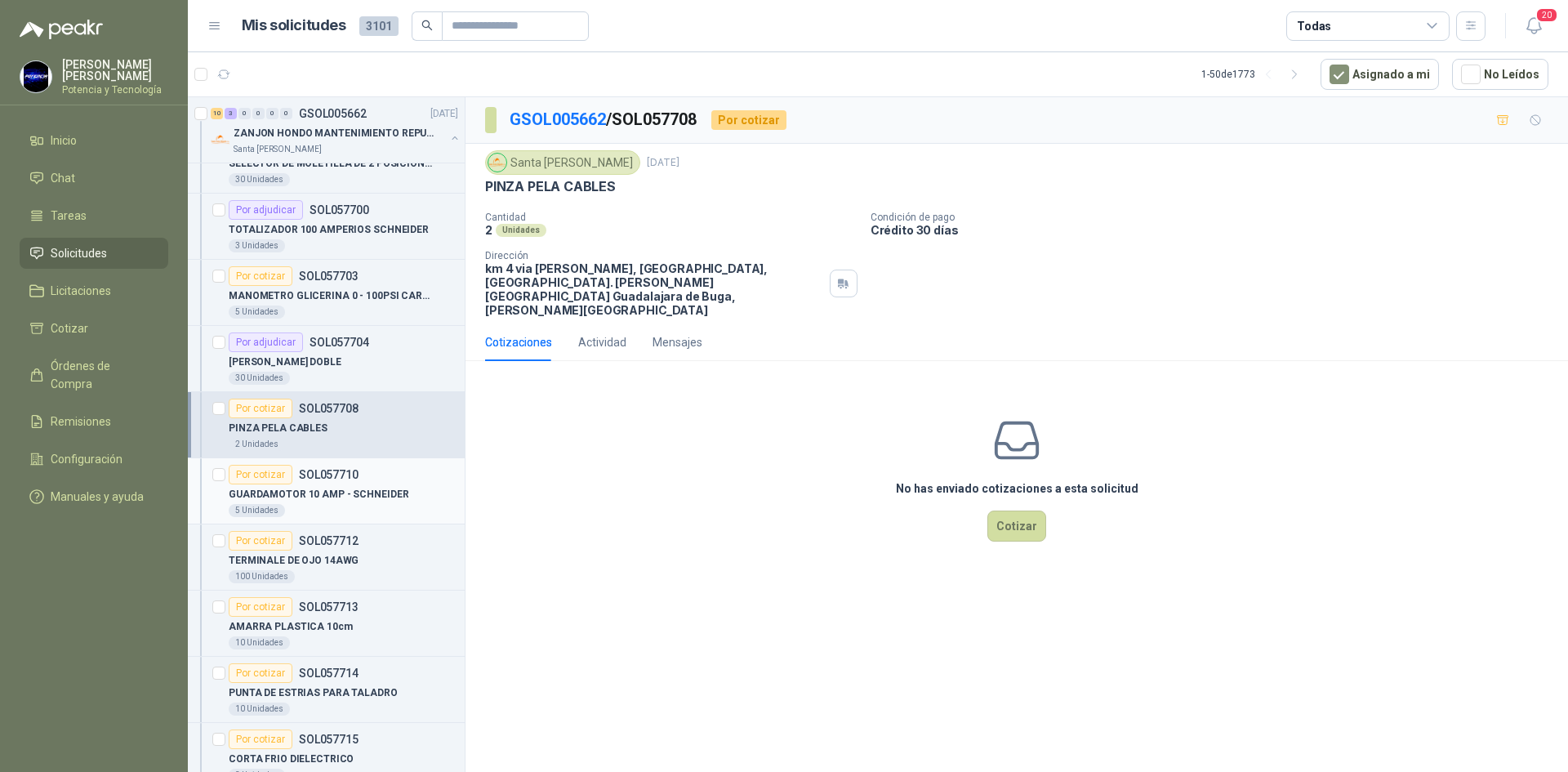
click at [358, 477] on div "Por cotizar SOL057710" at bounding box center [344, 475] width 230 height 20
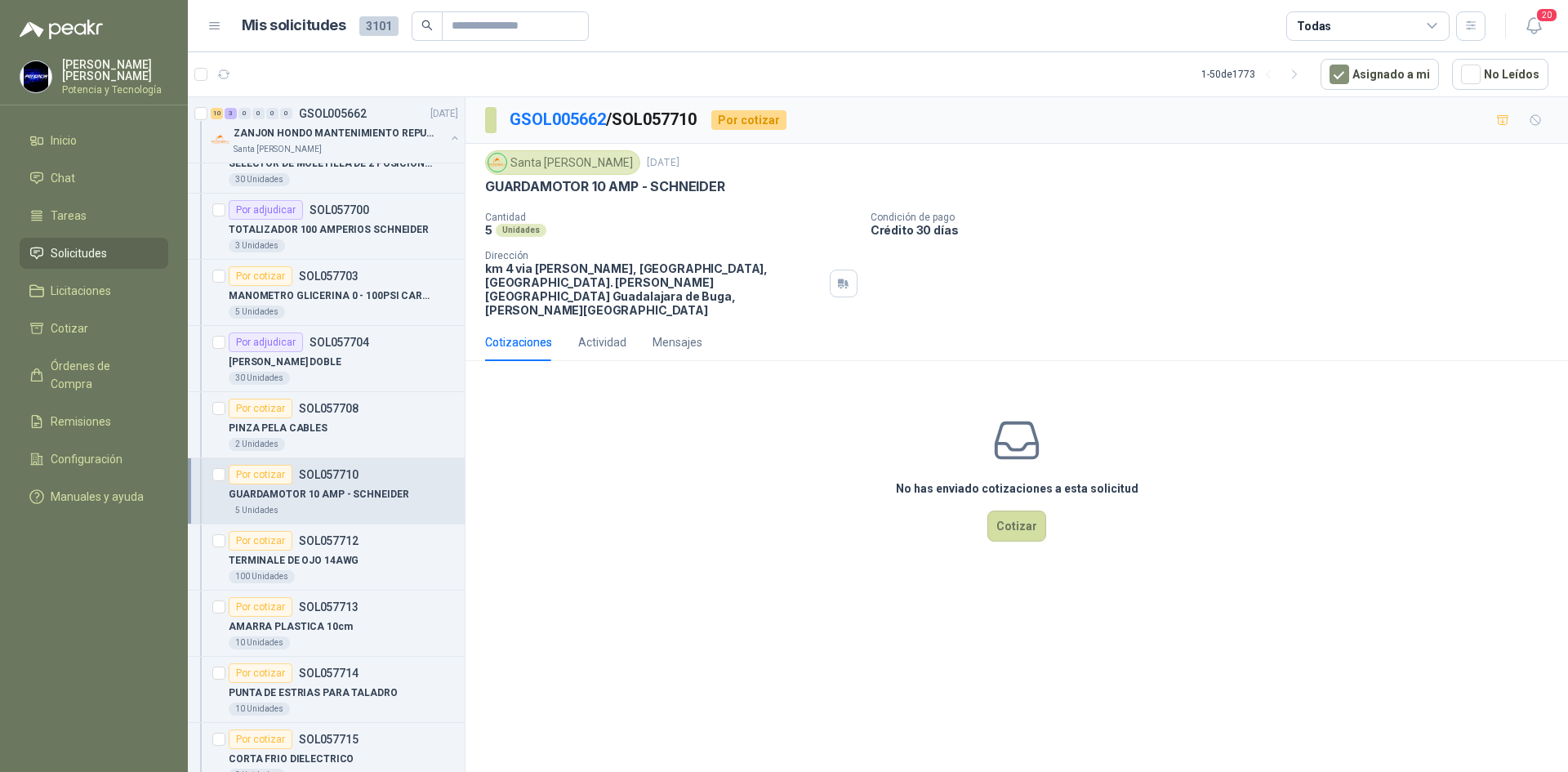
scroll to position [2451, 0]
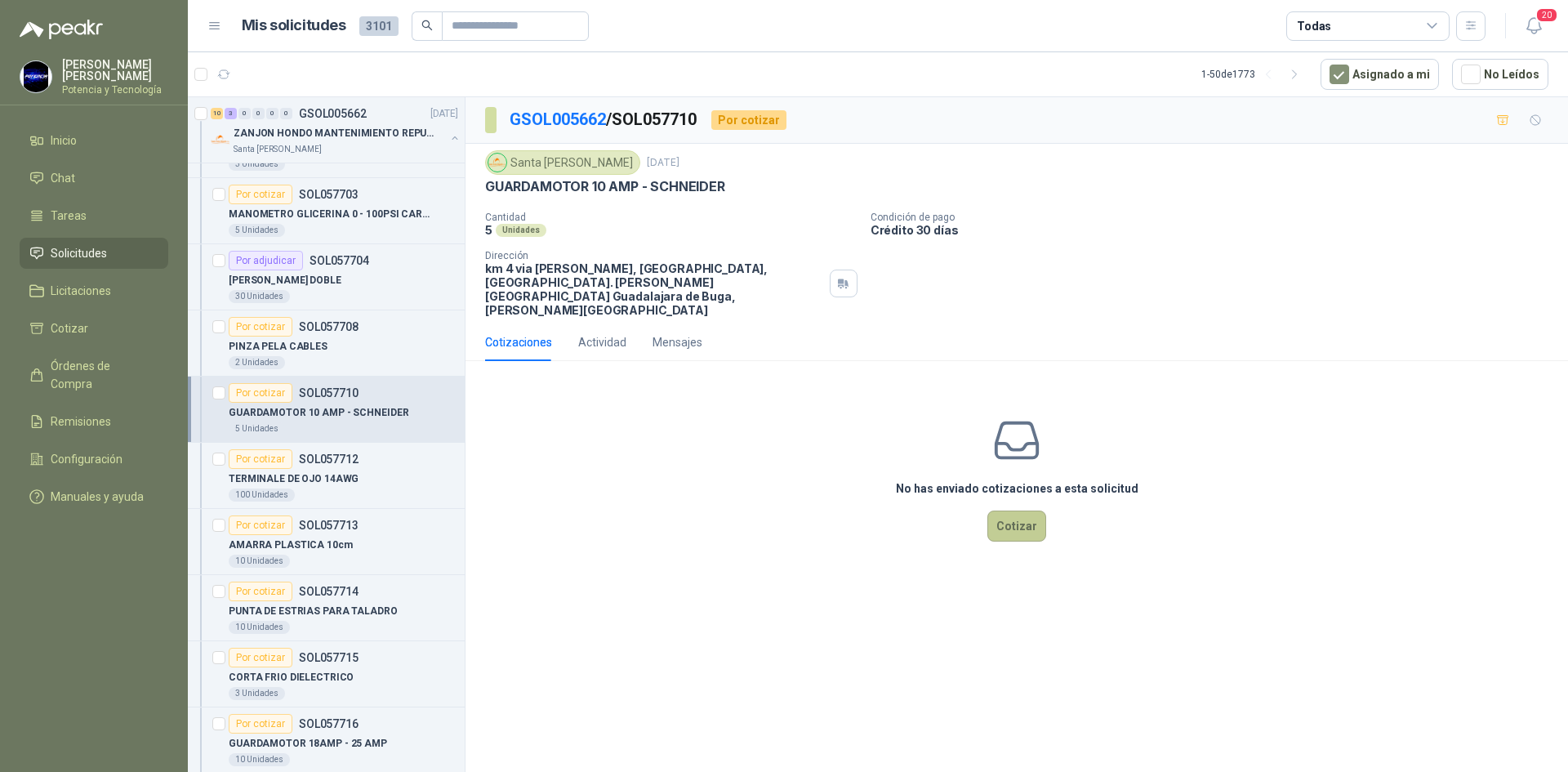
click at [1004, 511] on button "Cotizar" at bounding box center [1016, 526] width 59 height 31
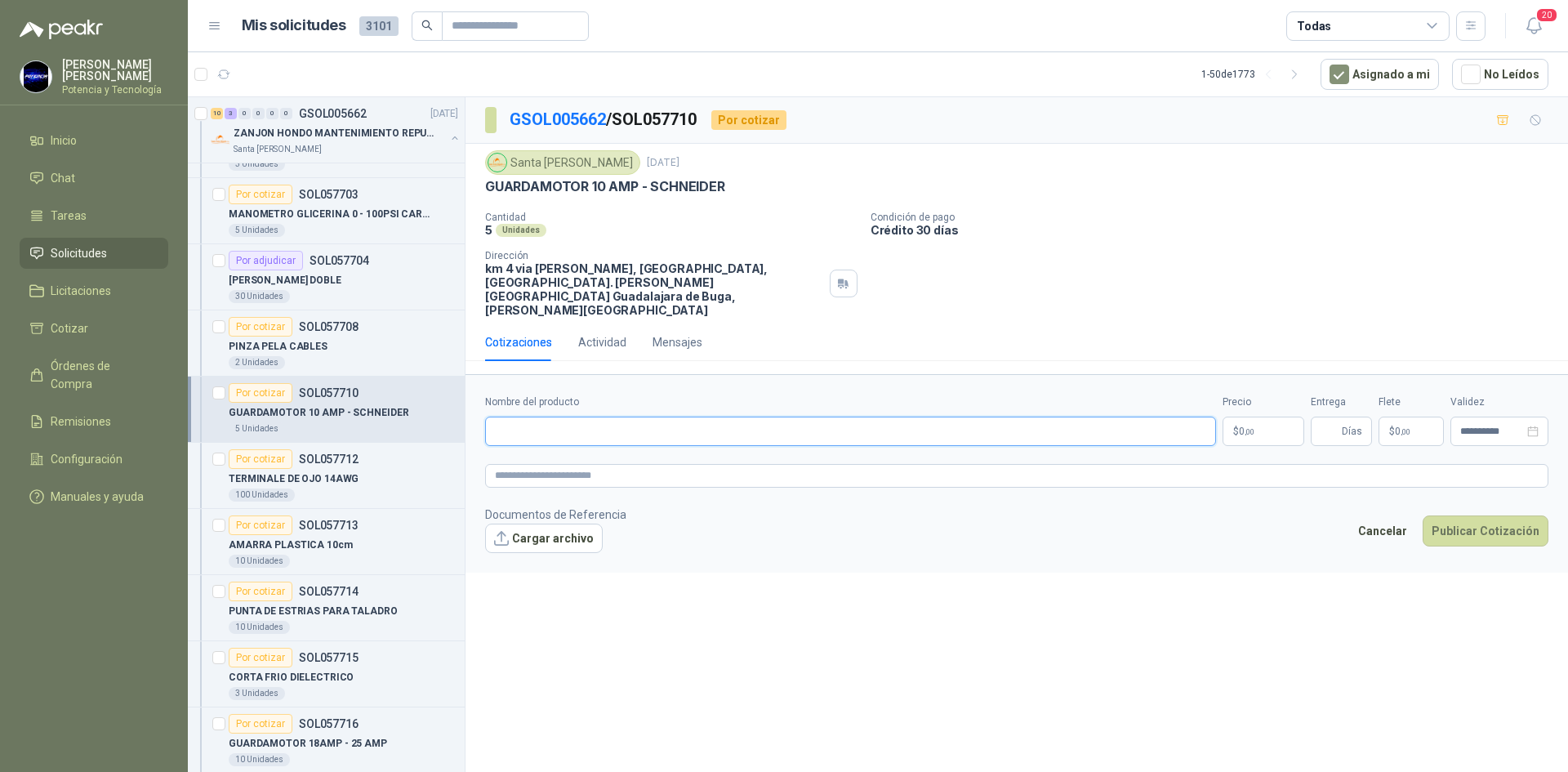
paste input "**********"
type input "**********"
drag, startPoint x: 1277, startPoint y: 402, endPoint x: 1265, endPoint y: 395, distance: 13.9
click at [1274, 417] on p "$ 0 ,00" at bounding box center [1263, 431] width 82 height 29
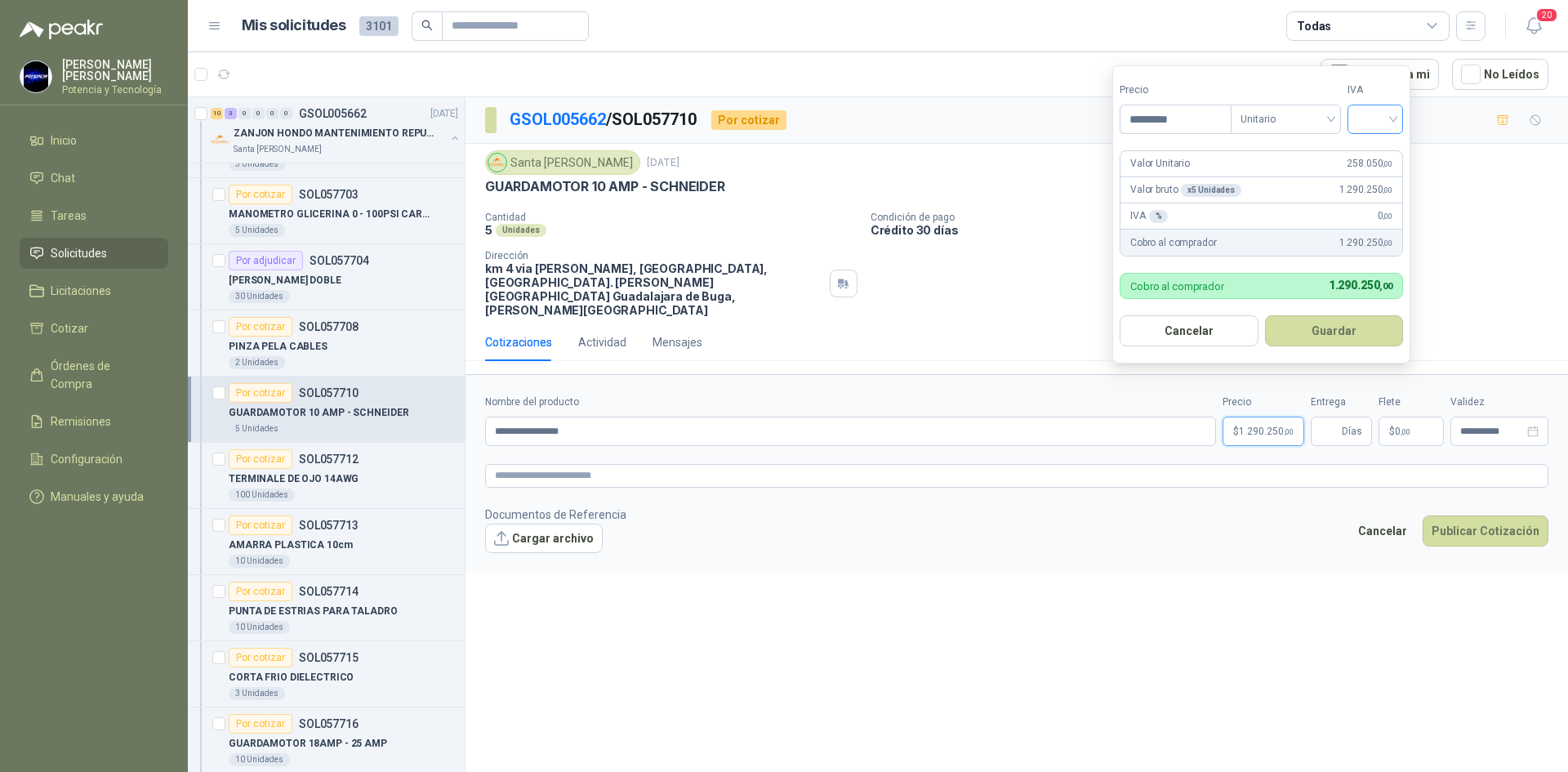
type input "*********"
drag, startPoint x: 1378, startPoint y: 109, endPoint x: 1381, endPoint y: 136, distance: 27.2
click at [1378, 114] on input "search" at bounding box center [1375, 117] width 36 height 25
drag, startPoint x: 1386, startPoint y: 142, endPoint x: 1338, endPoint y: 293, distance: 158.4
click at [1387, 146] on div "19%" at bounding box center [1378, 153] width 50 height 26
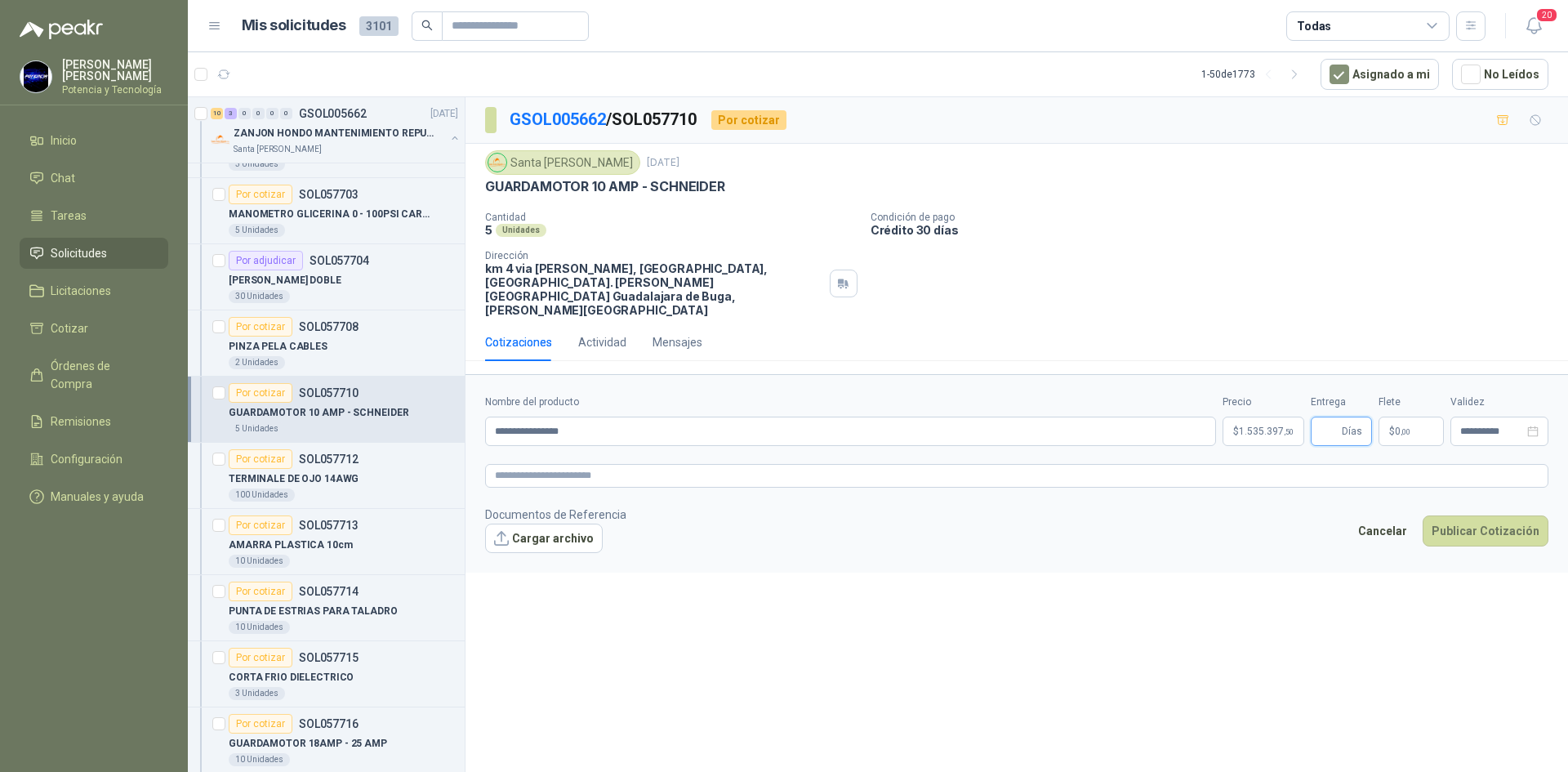
drag, startPoint x: 1331, startPoint y: 404, endPoint x: 1338, endPoint y: 412, distance: 10.6
click at [1331, 417] on input "Entrega" at bounding box center [1329, 431] width 18 height 28
type input "*"
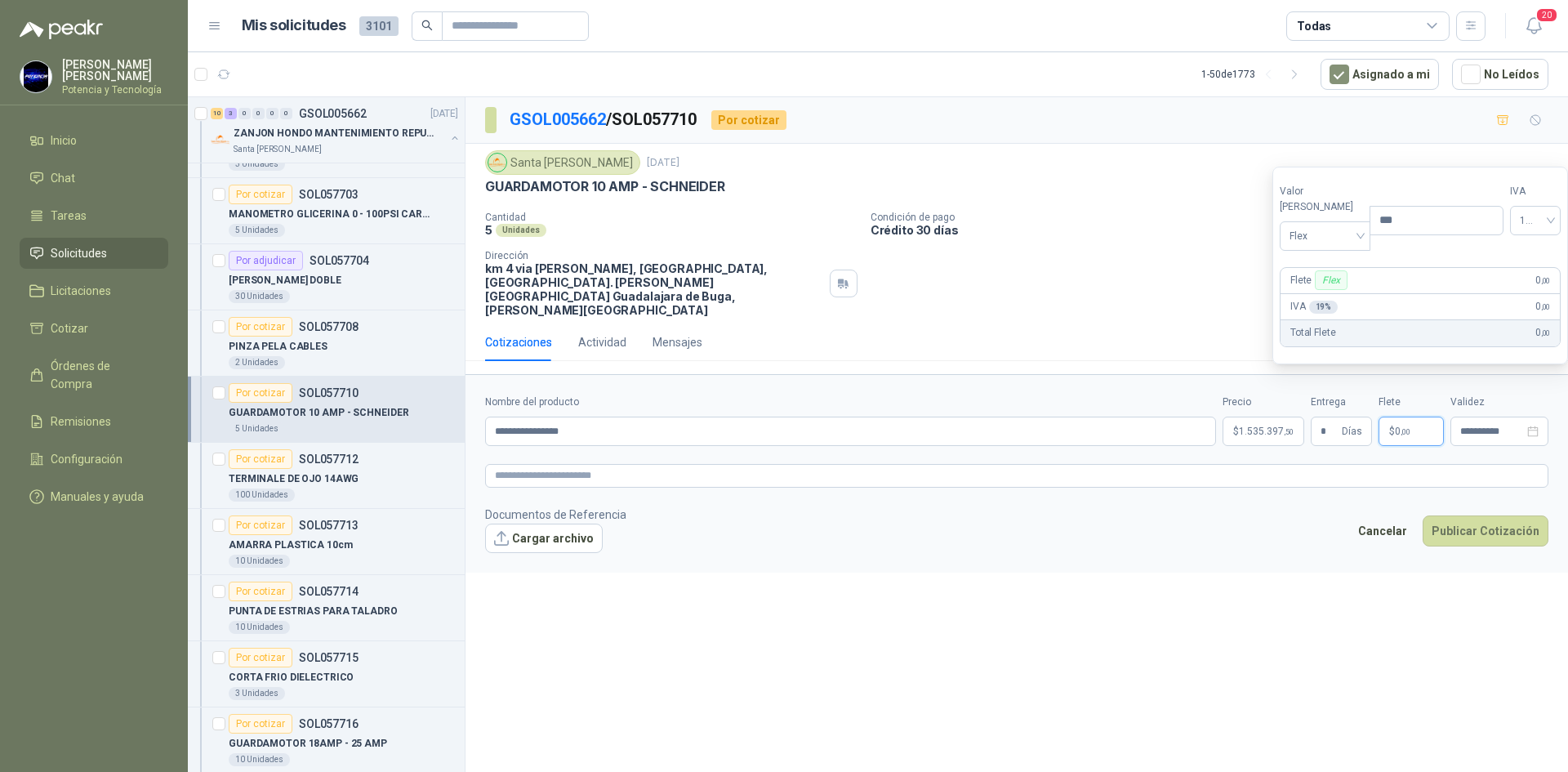
click at [1400, 427] on span ",00" at bounding box center [1405, 431] width 10 height 9
click at [1300, 238] on span "Flex" at bounding box center [1324, 235] width 71 height 25
drag, startPoint x: 1324, startPoint y: 286, endPoint x: 1300, endPoint y: 334, distance: 53.7
click at [1325, 287] on div "Incluido" at bounding box center [1320, 296] width 76 height 26
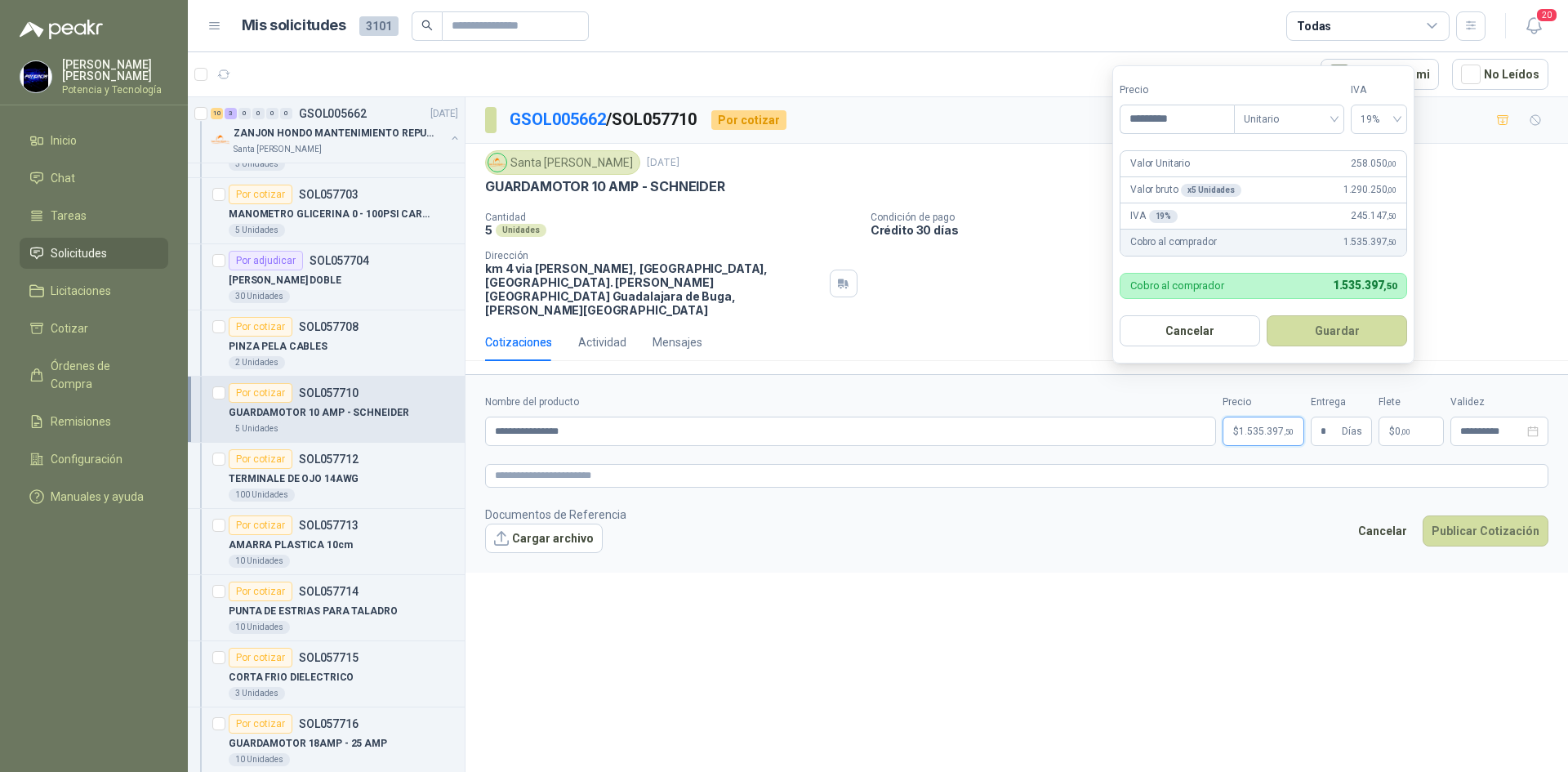
click at [1279, 417] on p "$ 1.535.397 ,50" at bounding box center [1263, 431] width 82 height 29
click at [1461, 515] on button "Publicar Cotización" at bounding box center [1485, 530] width 126 height 31
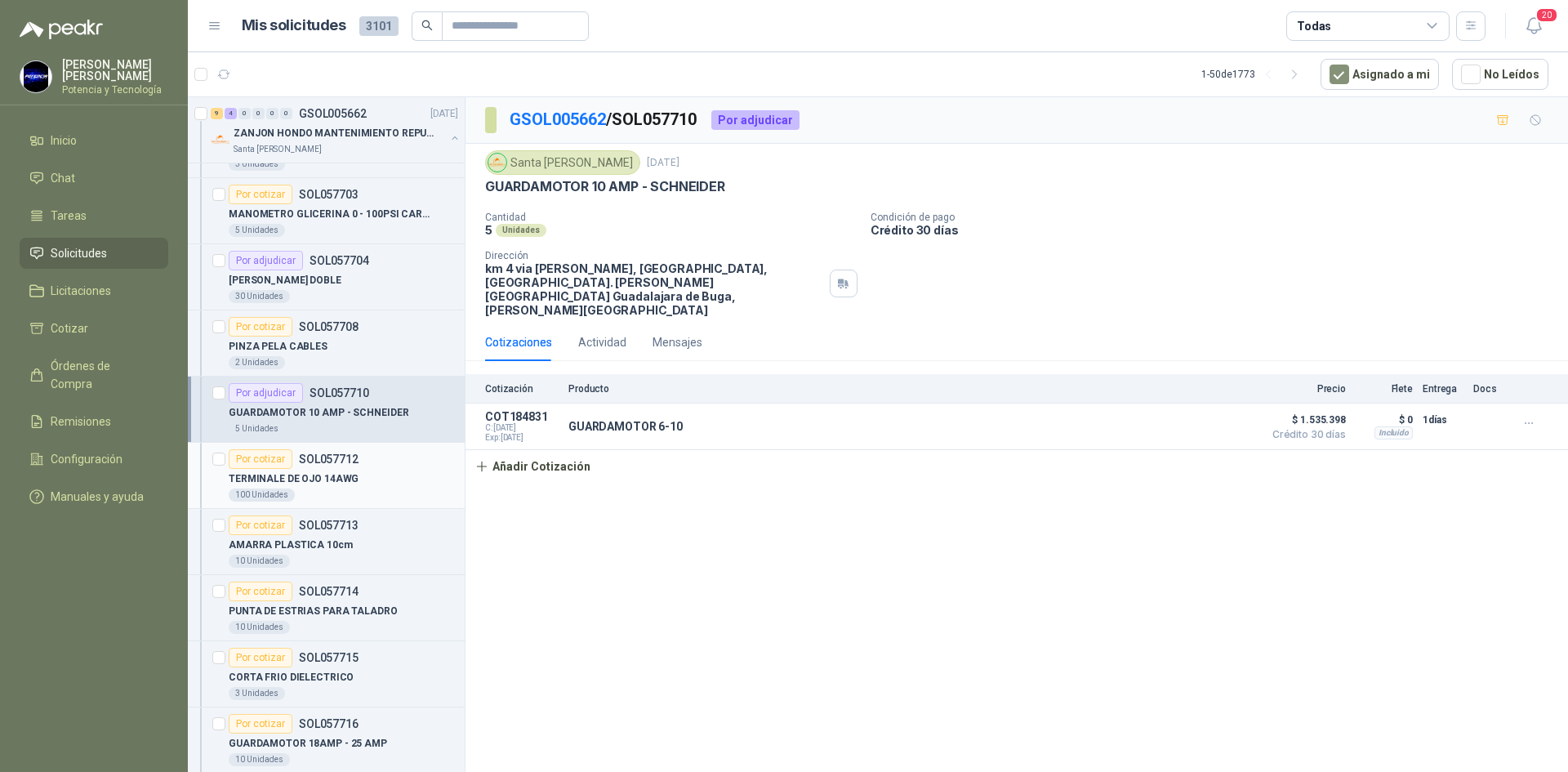
click at [310, 494] on div "100 Unidades" at bounding box center [344, 495] width 230 height 13
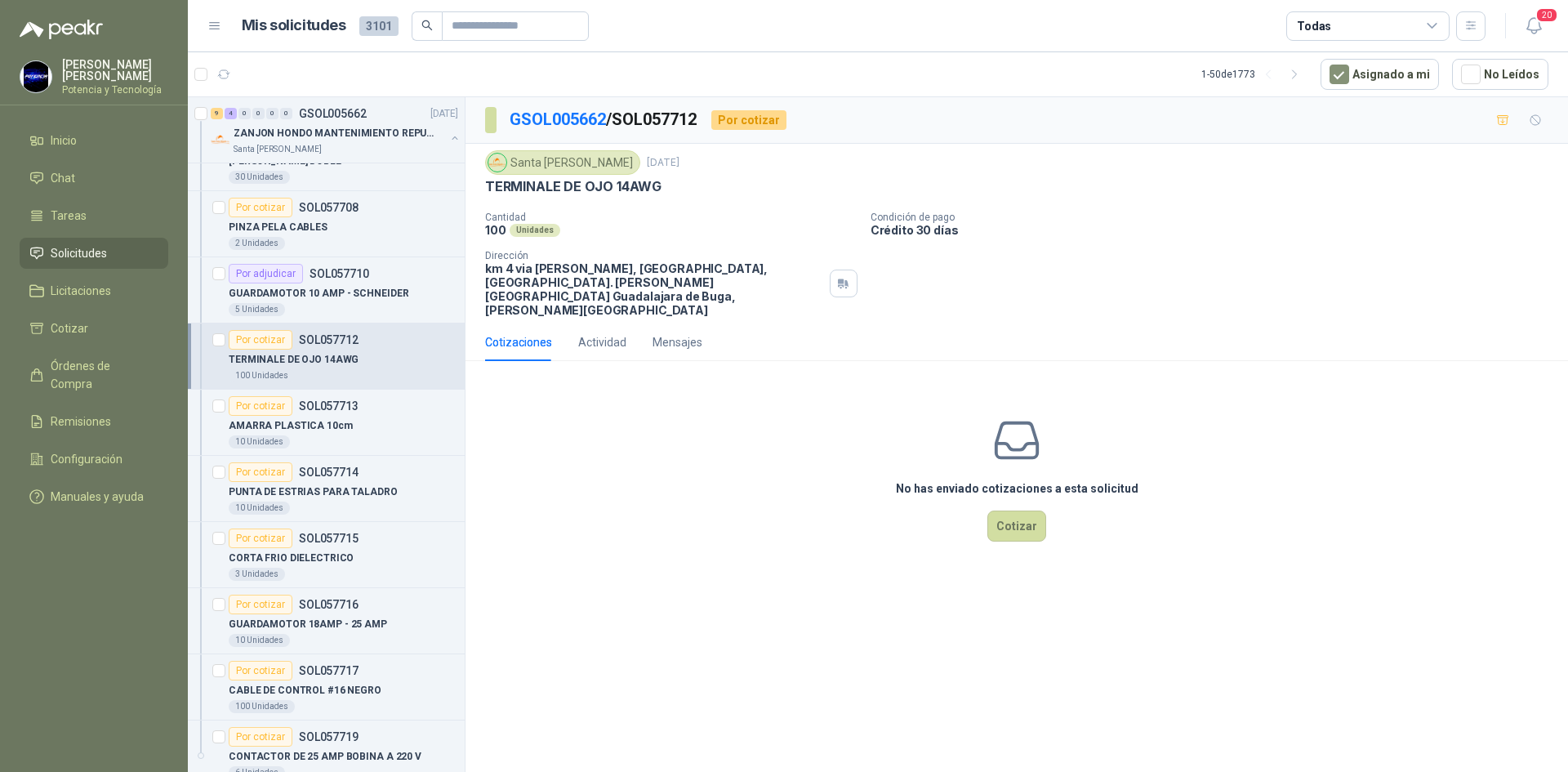
scroll to position [2614, 0]
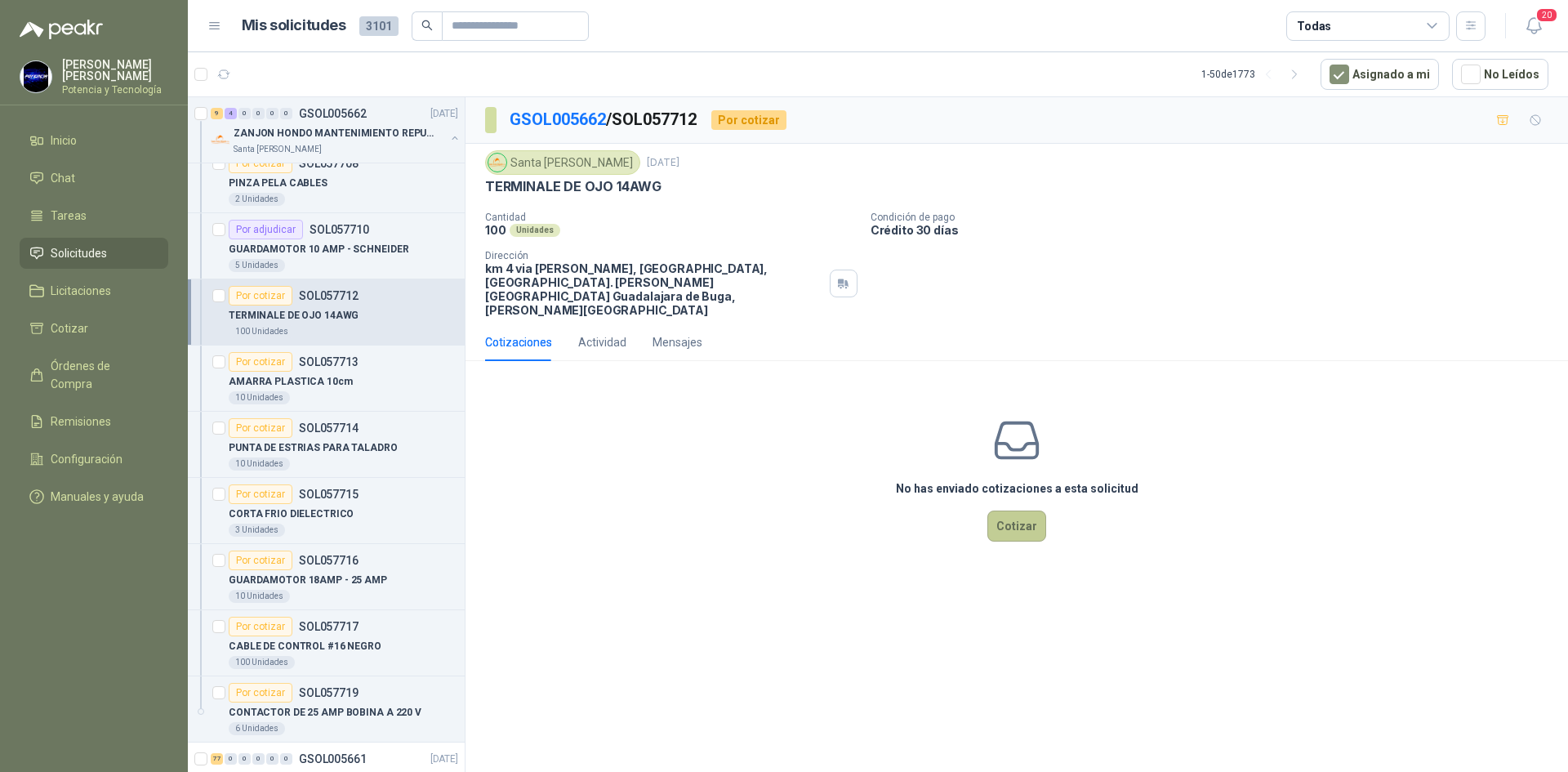
click at [998, 511] on button "Cotizar" at bounding box center [1016, 526] width 59 height 31
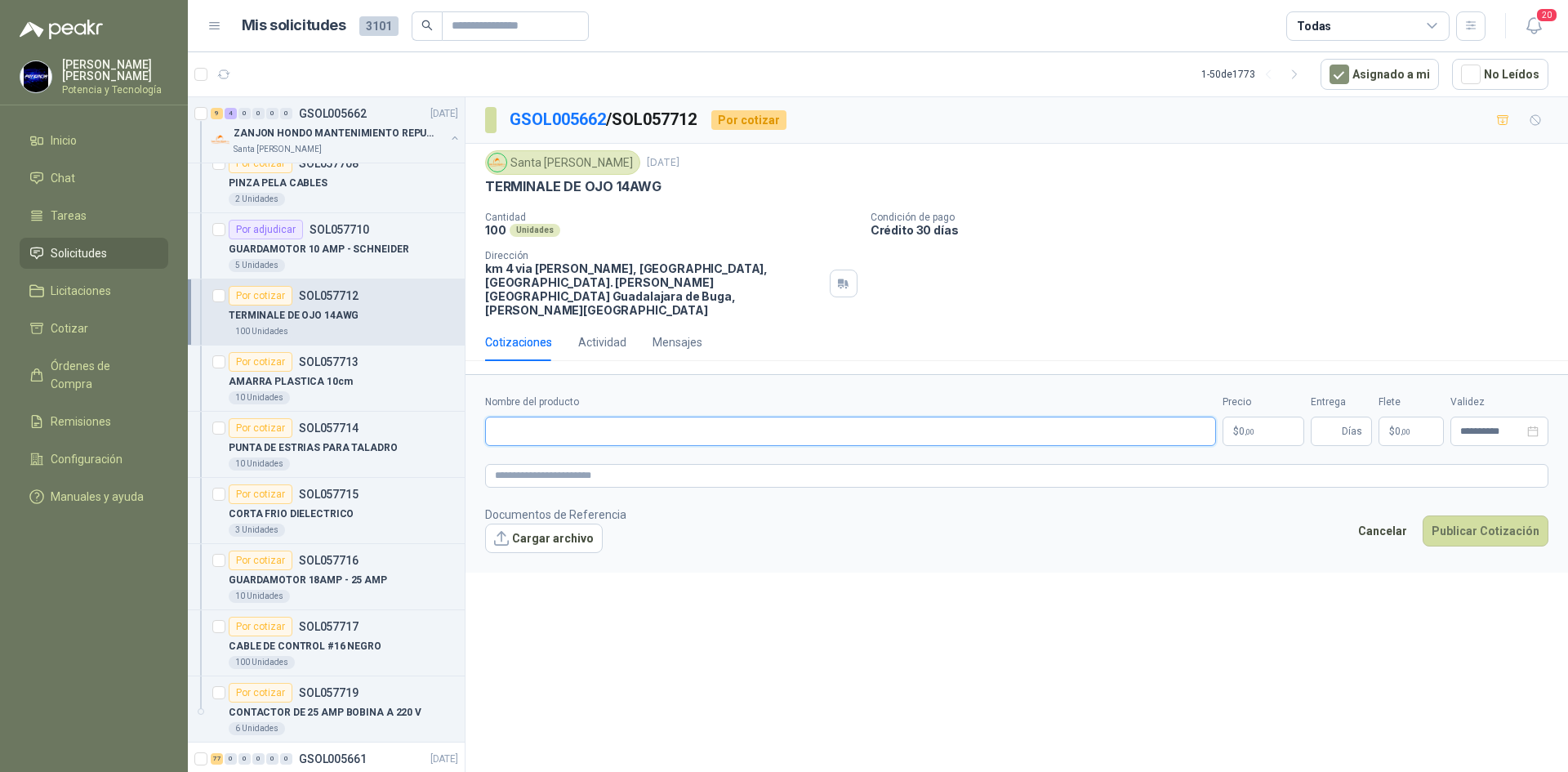
click at [618, 417] on input "Nombre del producto" at bounding box center [849, 431] width 731 height 29
drag, startPoint x: 596, startPoint y: 422, endPoint x: 591, endPoint y: 408, distance: 14.9
click at [594, 421] on form "**********" at bounding box center [1016, 473] width 1102 height 198
click at [591, 417] on input "**********" at bounding box center [849, 431] width 731 height 29
drag, startPoint x: 703, startPoint y: 405, endPoint x: 568, endPoint y: 404, distance: 135.0
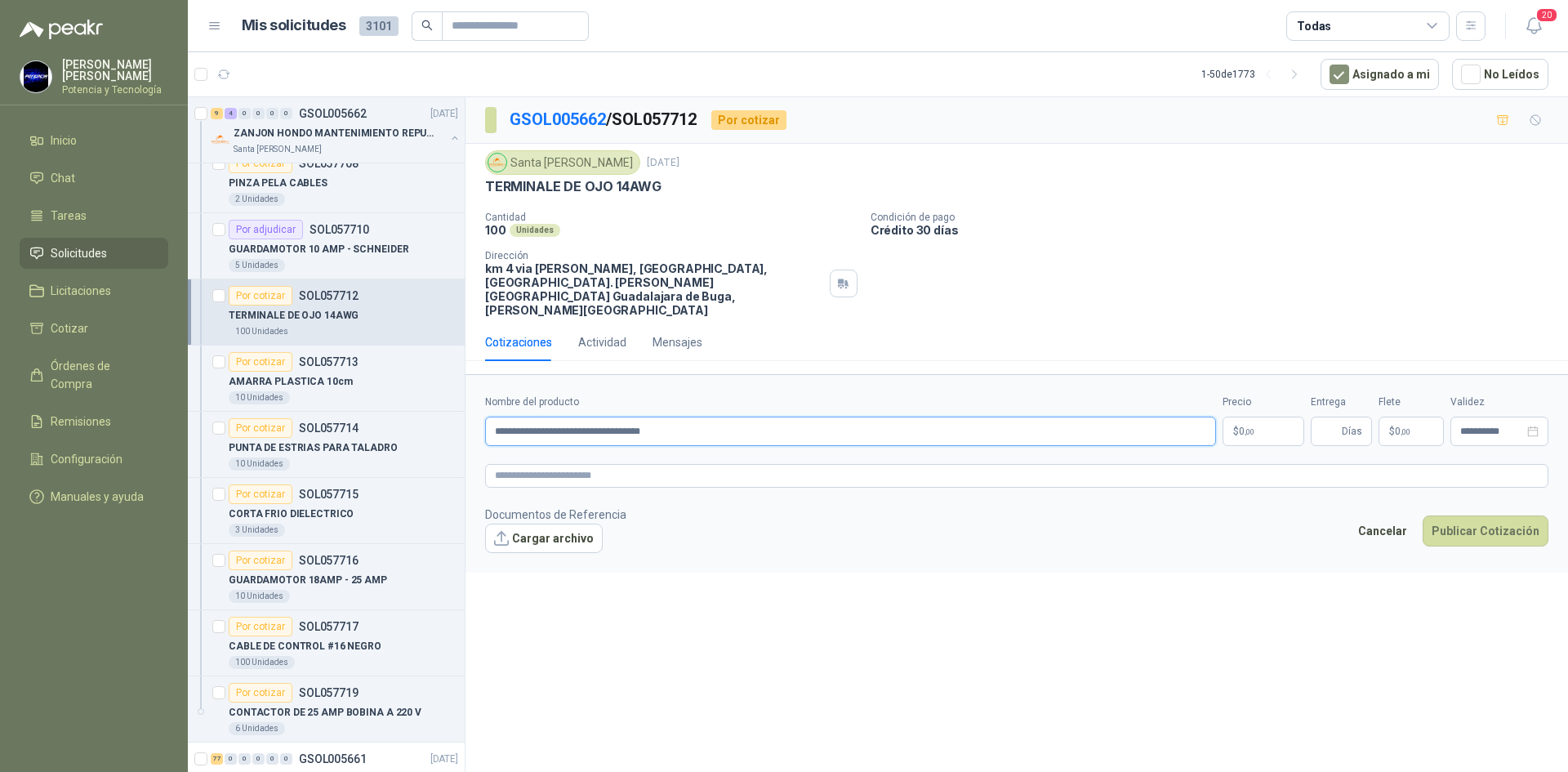
click at [568, 417] on input "**********" at bounding box center [849, 431] width 731 height 29
type input "**********"
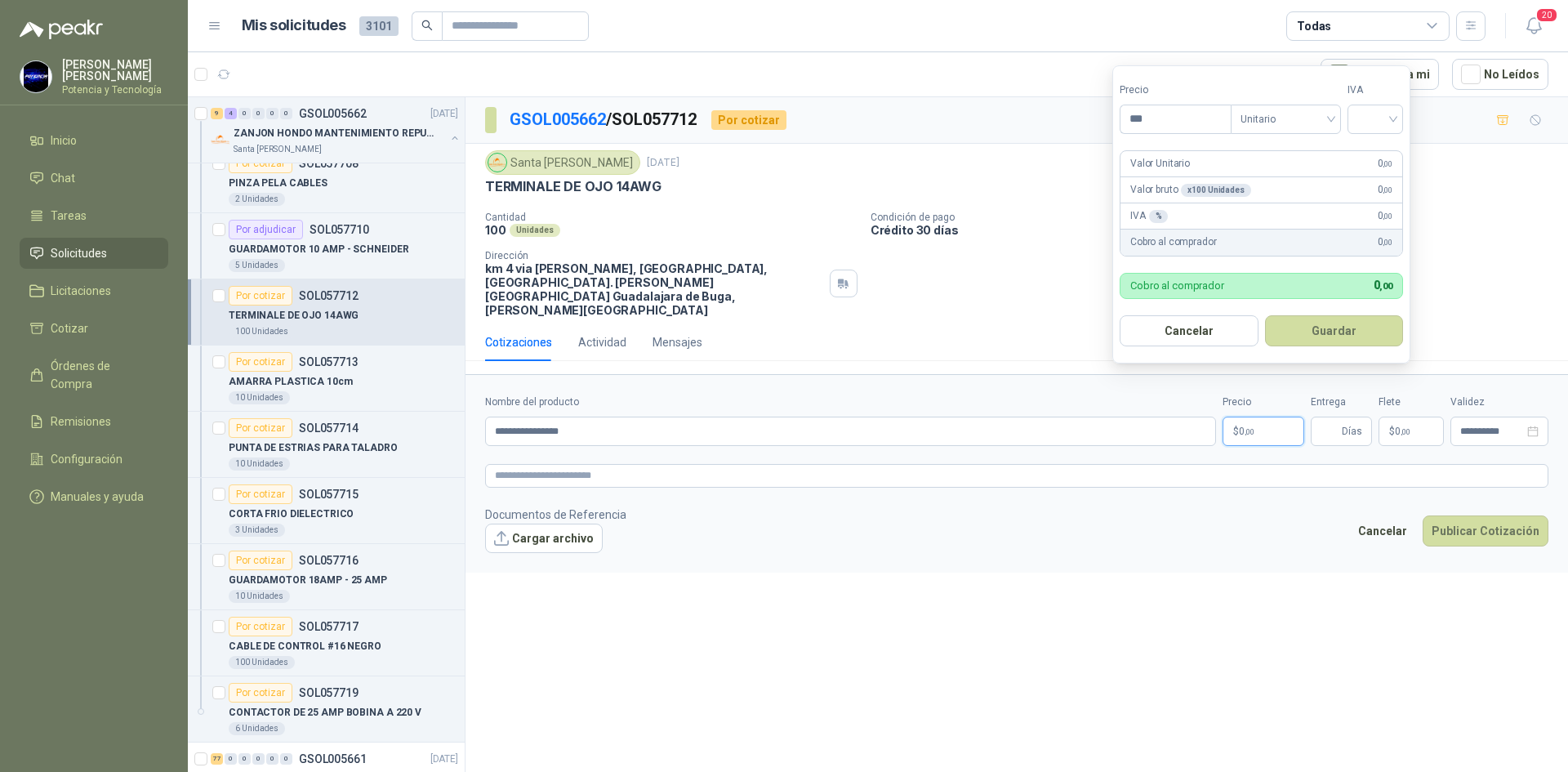
click at [1242, 426] on span "0 ,00" at bounding box center [1246, 431] width 16 height 10
type input "*****"
click at [1381, 115] on input "search" at bounding box center [1375, 117] width 36 height 25
click at [1396, 146] on div "19%" at bounding box center [1378, 153] width 50 height 26
click at [1327, 417] on input "Entrega" at bounding box center [1329, 431] width 18 height 28
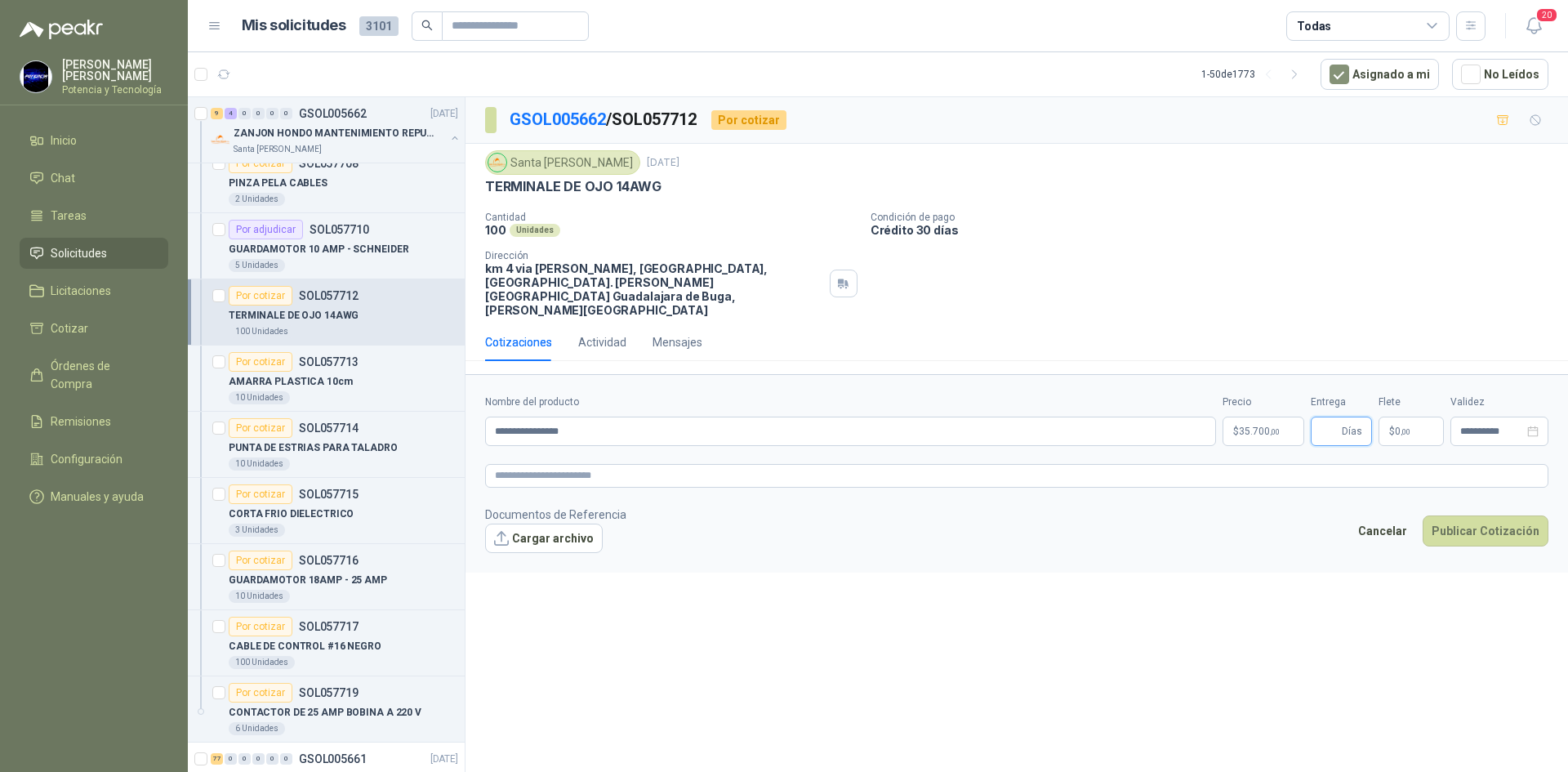
type input "*"
click at [1396, 426] on span "0 ,00" at bounding box center [1402, 431] width 16 height 10
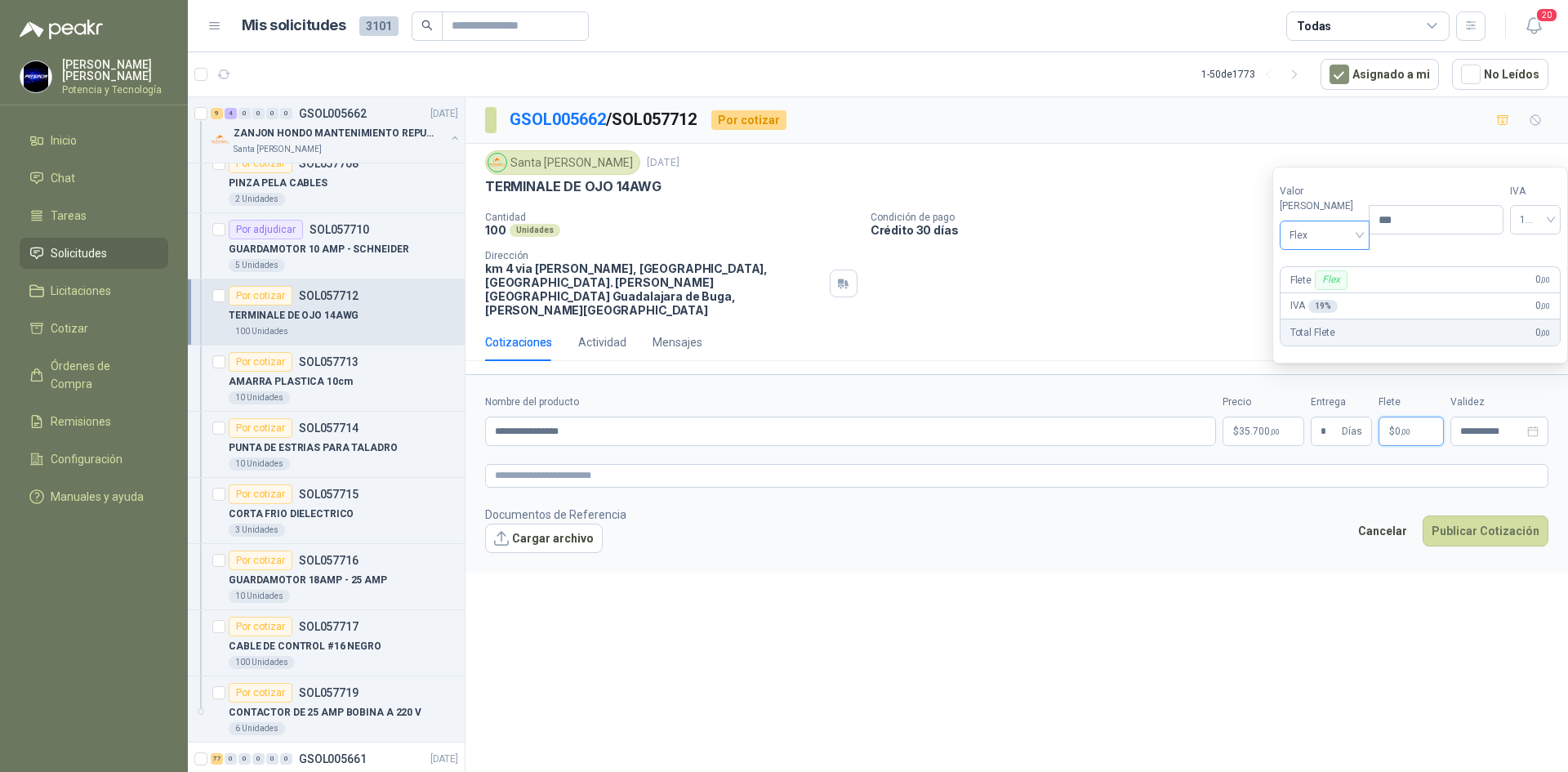
click at [1320, 236] on span "Flex" at bounding box center [1324, 235] width 71 height 25
click at [1330, 289] on div "Incluido" at bounding box center [1320, 296] width 56 height 18
click at [1459, 417] on div "**********" at bounding box center [1499, 431] width 98 height 29
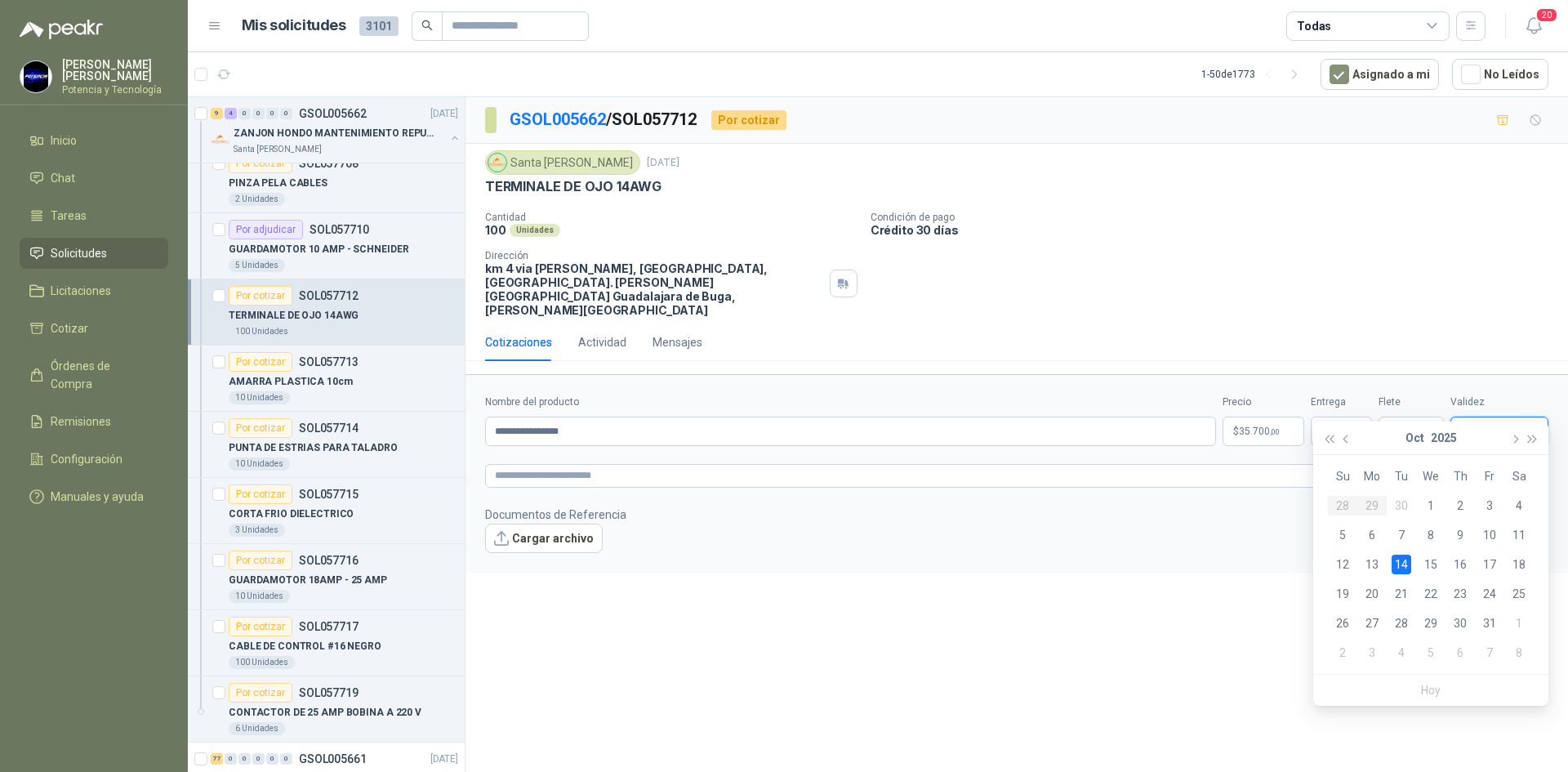
type input "**********"
click at [1267, 426] on span "35.700 ,00" at bounding box center [1258, 431] width 41 height 10
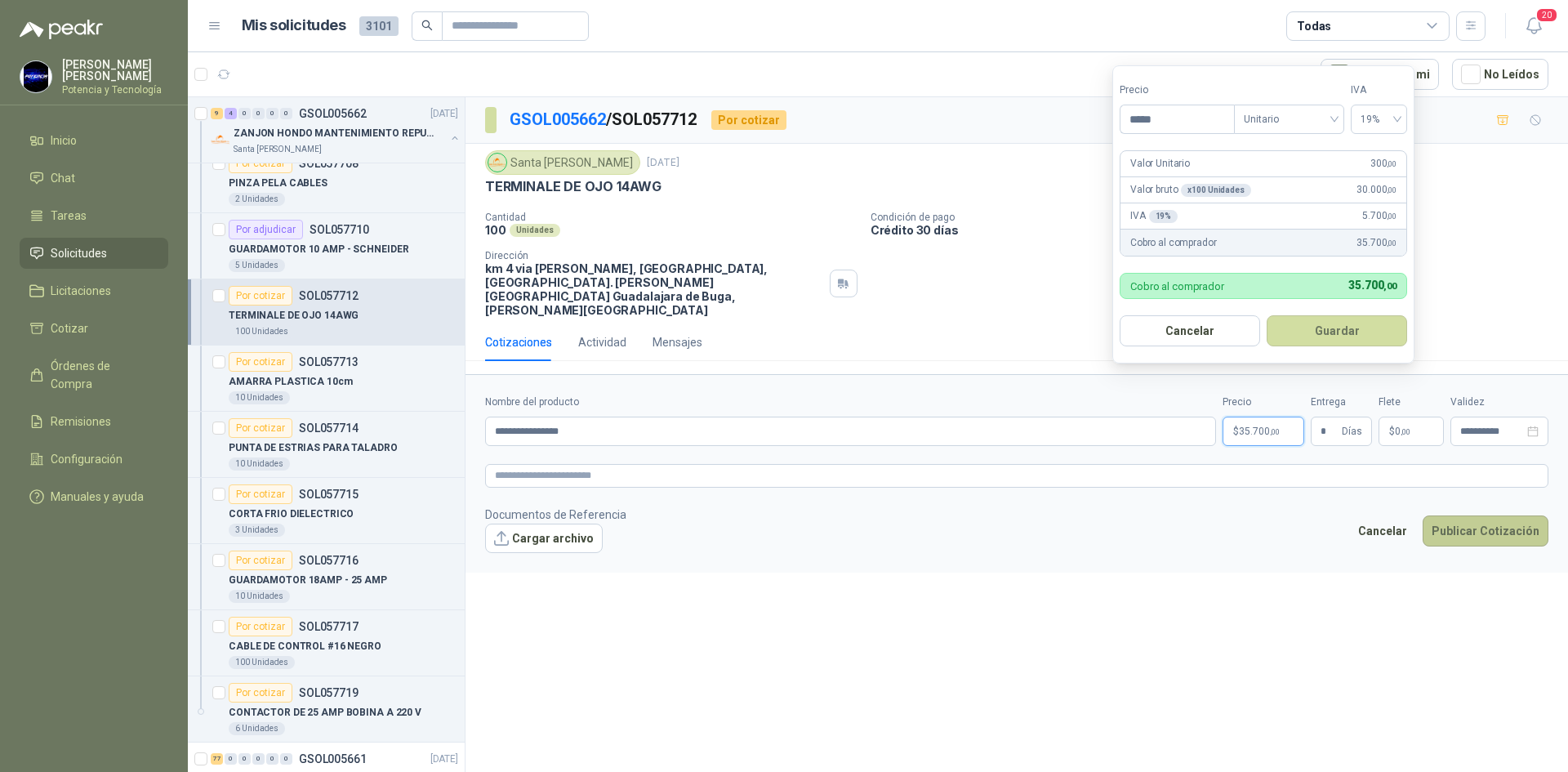
click at [1446, 515] on button "Publicar Cotización" at bounding box center [1485, 530] width 126 height 31
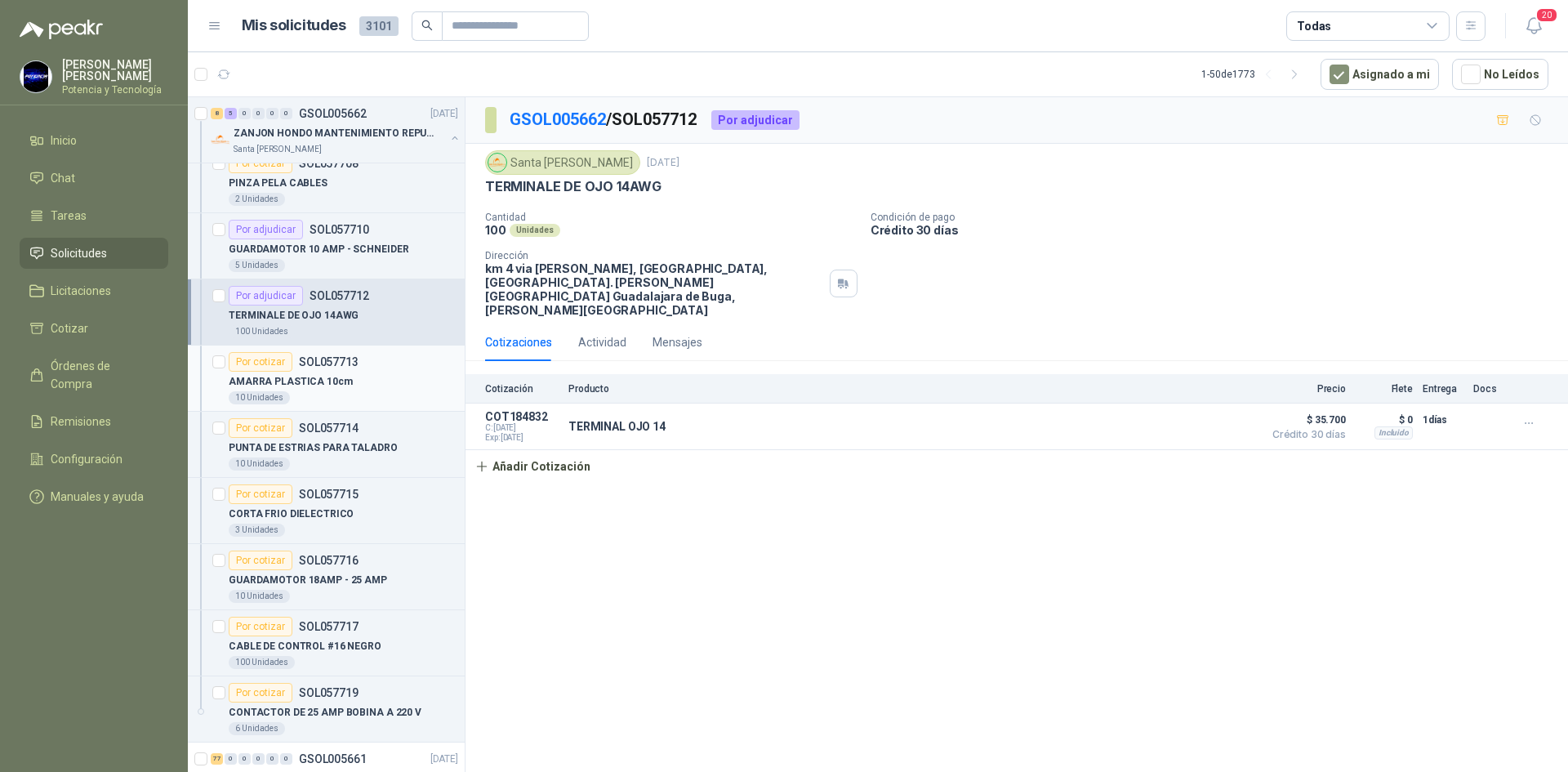
click at [339, 380] on p "AMARRA PLASTICA 10cm" at bounding box center [291, 382] width 124 height 16
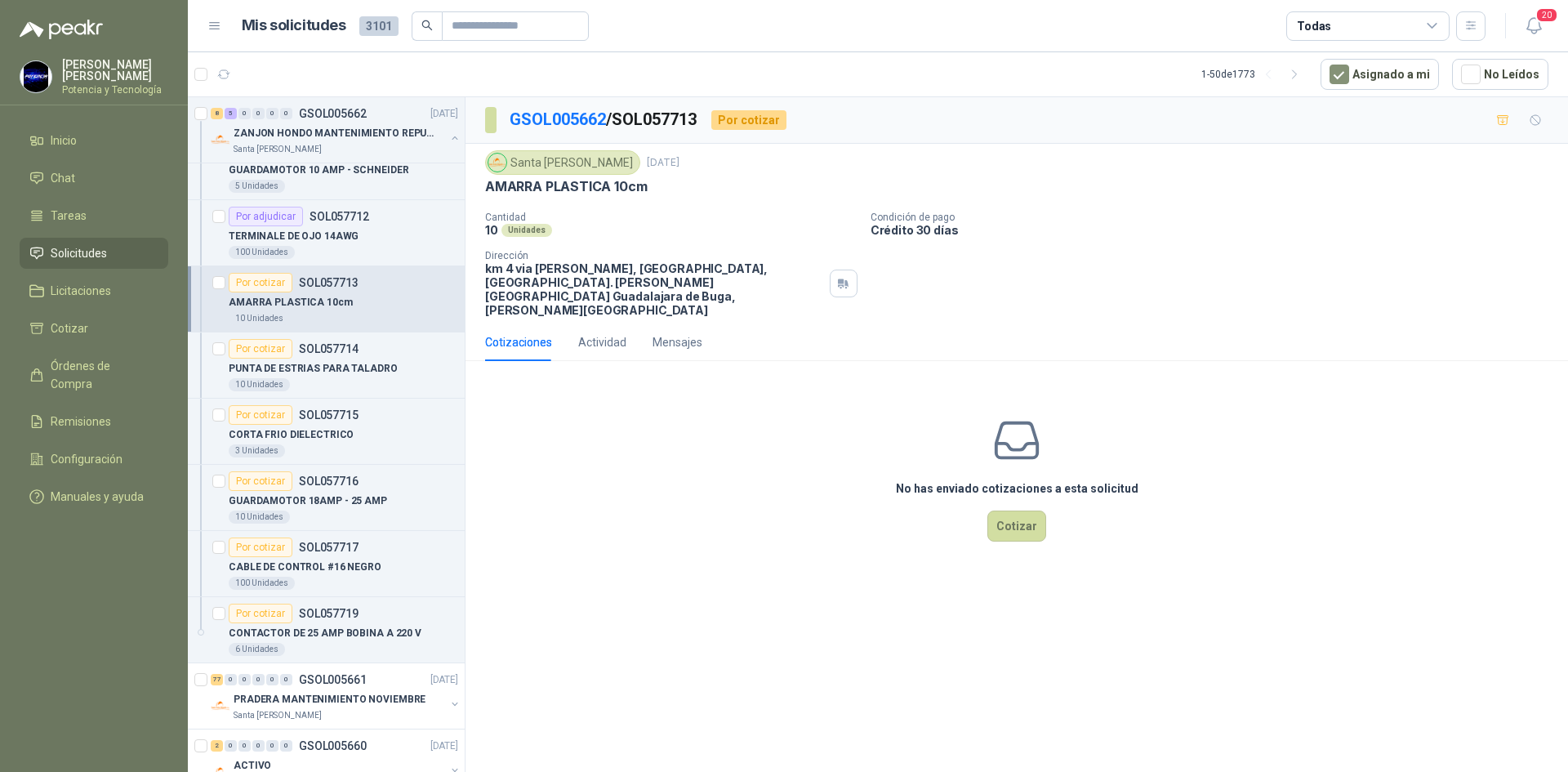
scroll to position [2696, 0]
click at [1019, 511] on button "Cotizar" at bounding box center [1016, 526] width 59 height 31
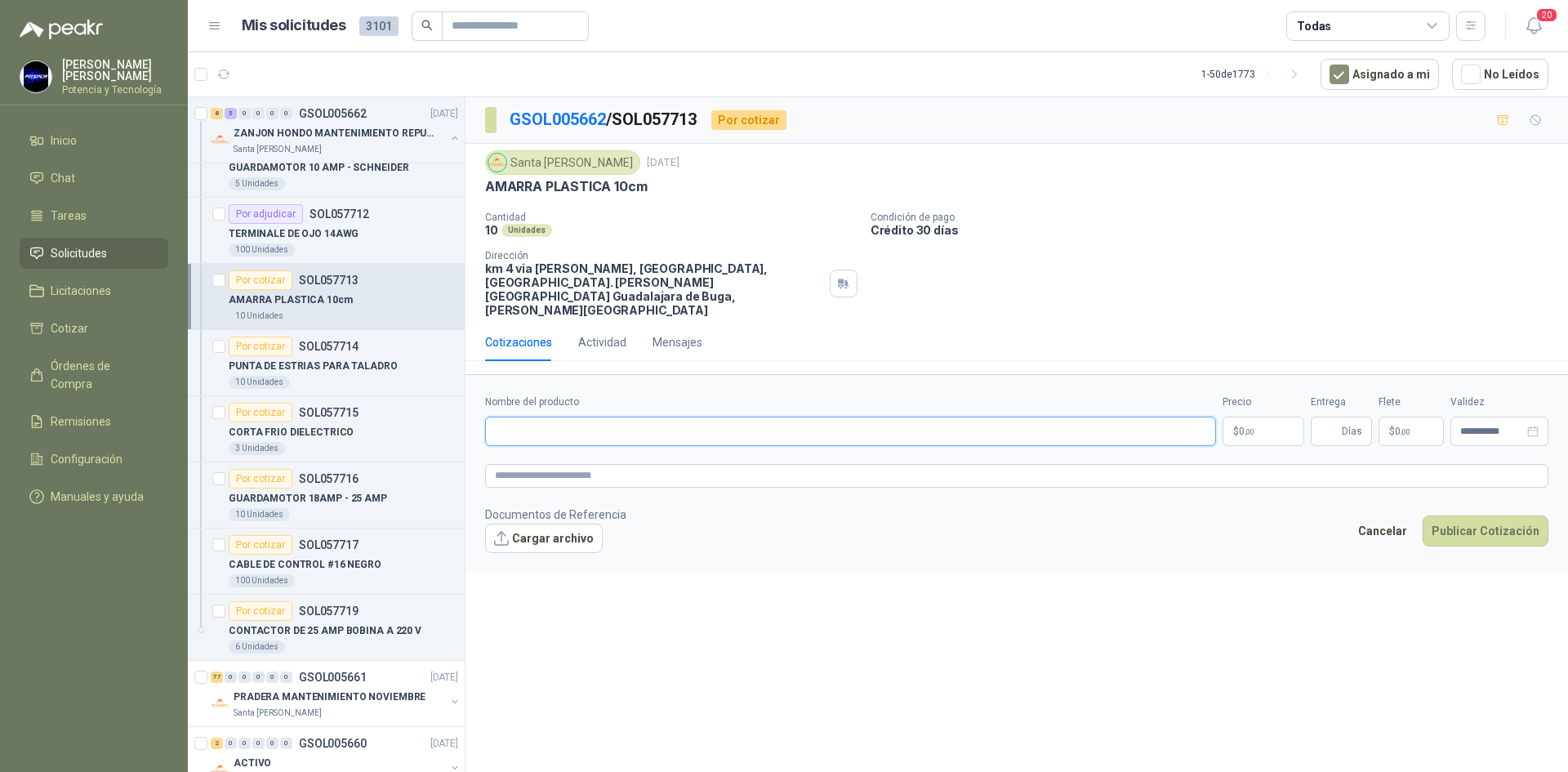
paste input "**********"
type input "**********"
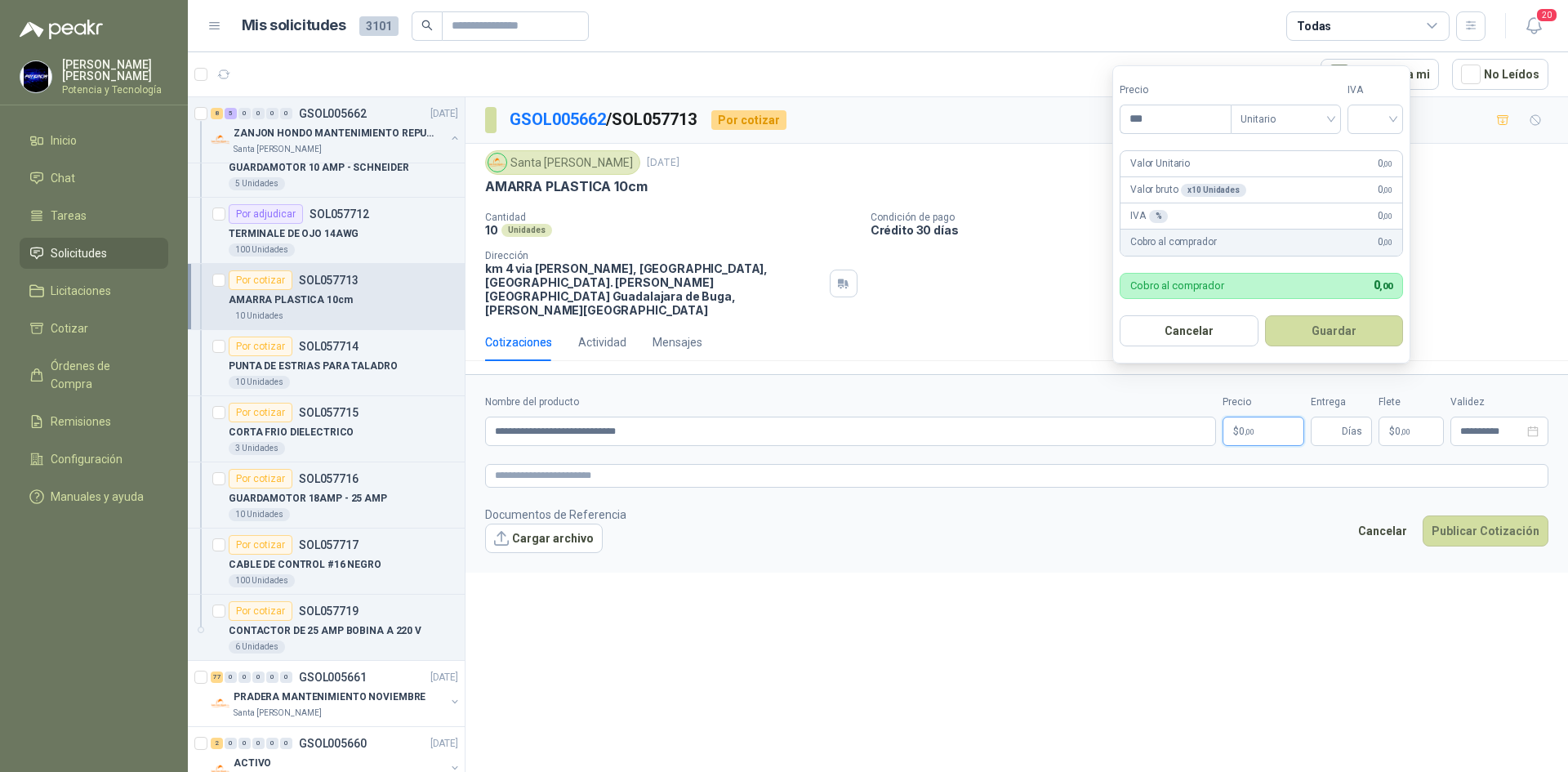
click at [1244, 427] on span ",00" at bounding box center [1249, 431] width 10 height 9
type input "*******"
click at [1349, 118] on div "Precio ******* Tipo Unitario IVA" at bounding box center [1260, 108] width 283 height 51
click at [1363, 123] on input "search" at bounding box center [1375, 117] width 36 height 25
click at [1381, 146] on div "19%" at bounding box center [1378, 153] width 30 height 18
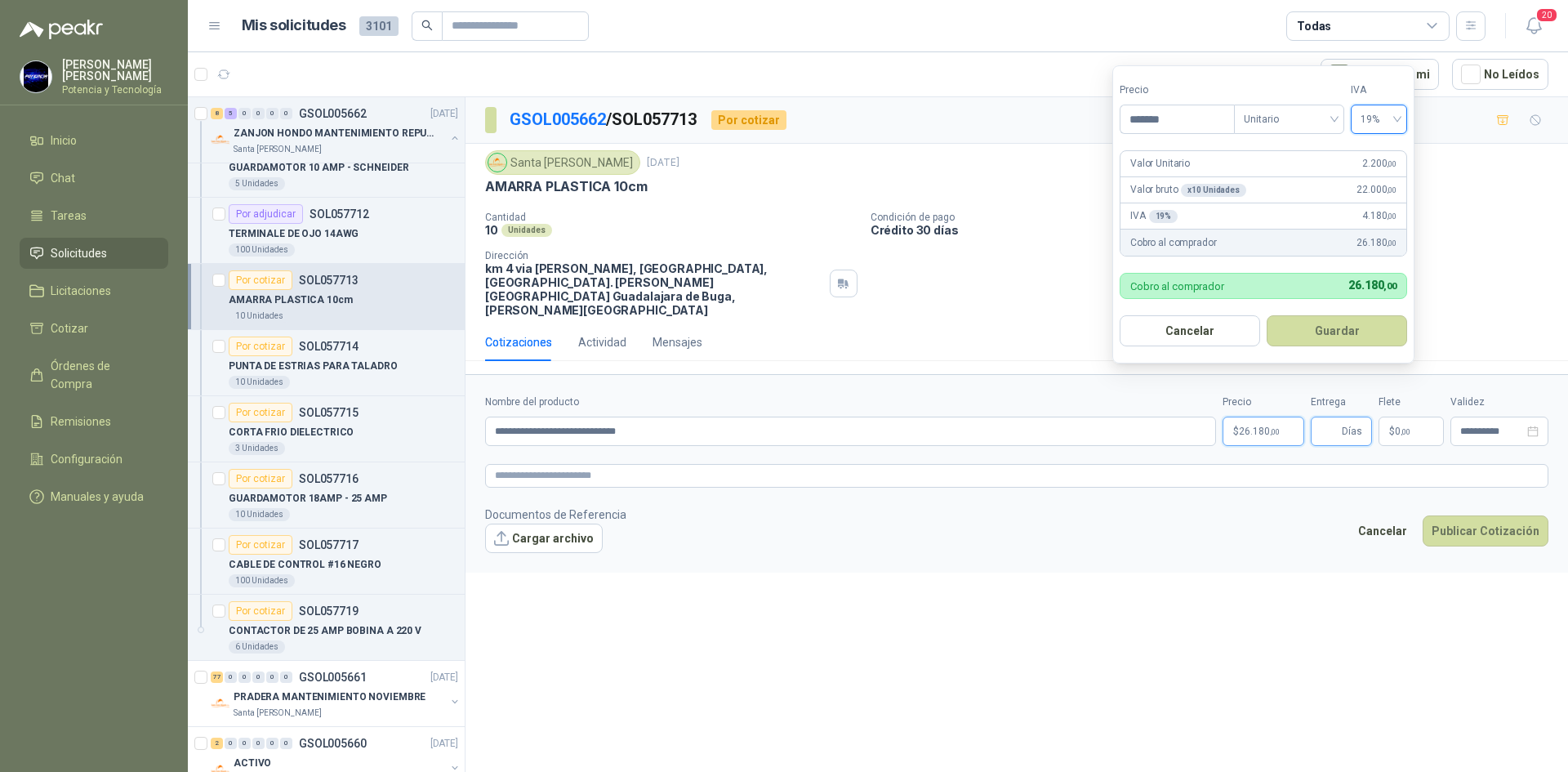
click at [1337, 417] on input "Entrega" at bounding box center [1329, 431] width 18 height 28
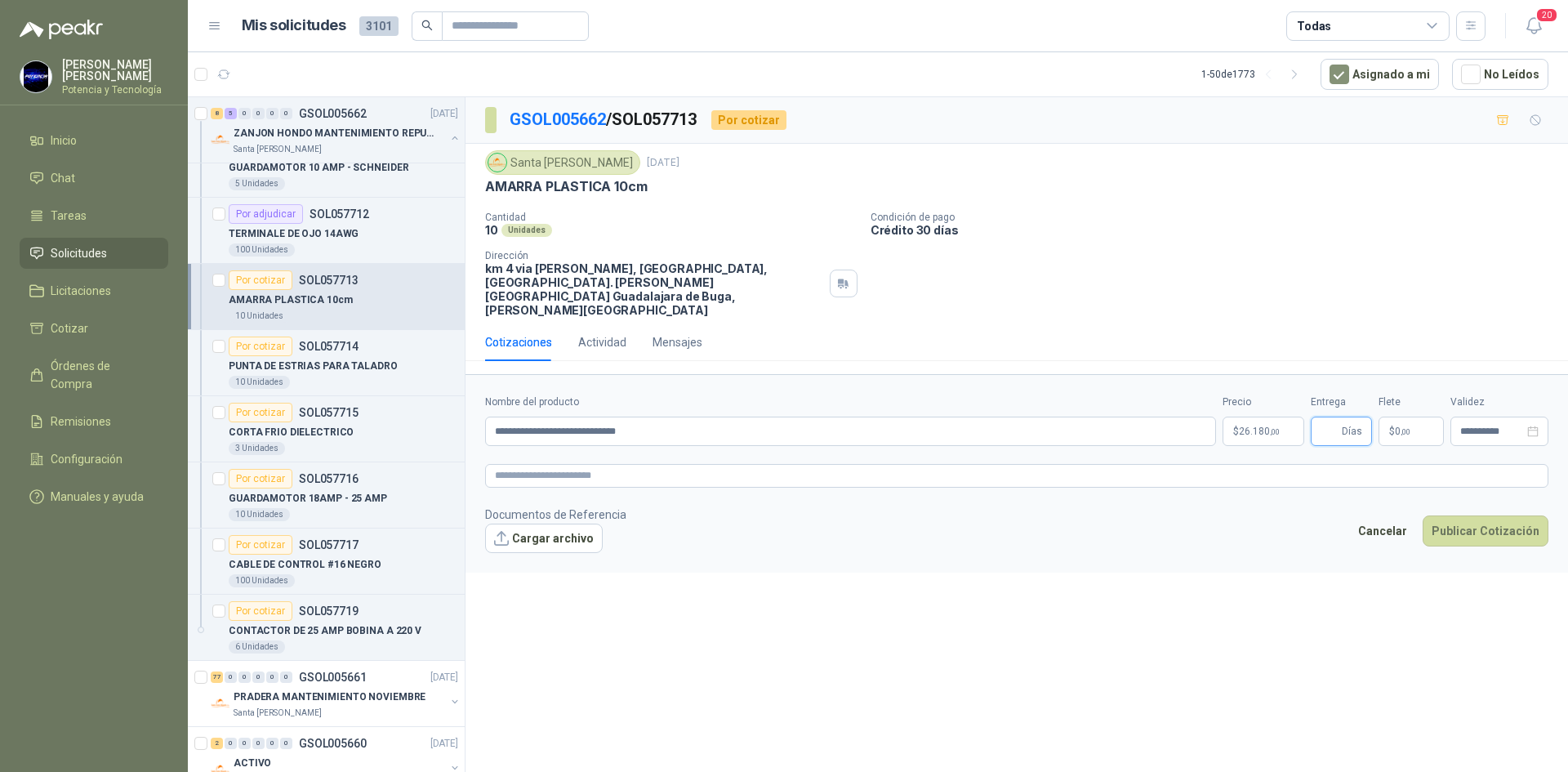
type input "*"
drag, startPoint x: 1394, startPoint y: 406, endPoint x: 1332, endPoint y: 318, distance: 107.6
click at [1394, 426] on span "0 ,00" at bounding box center [1402, 431] width 16 height 10
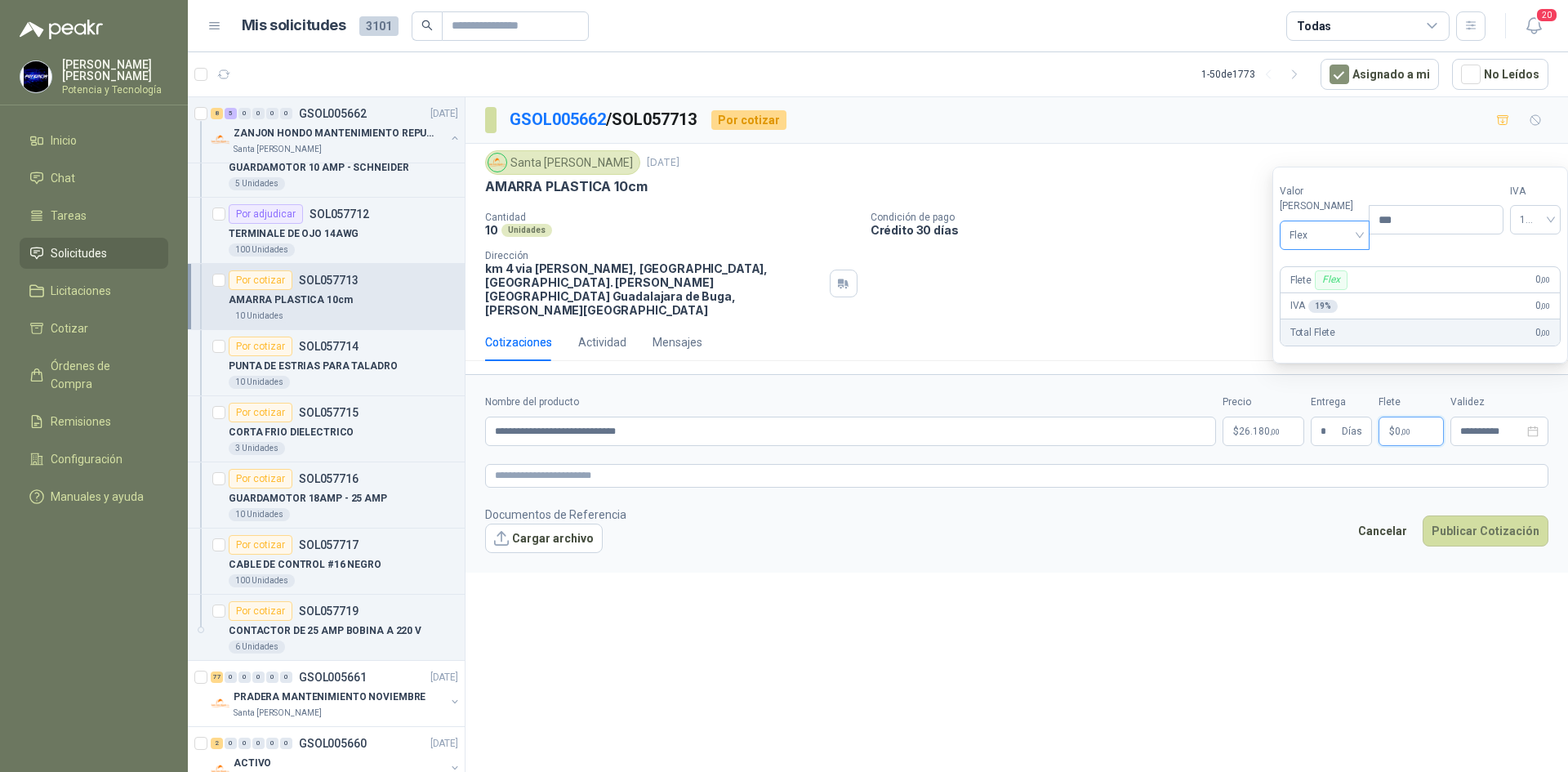
click at [1299, 239] on span "Flex" at bounding box center [1324, 235] width 71 height 25
click at [1325, 315] on div "Fijo" at bounding box center [1320, 322] width 56 height 18
click at [1319, 236] on span "Fijo" at bounding box center [1324, 235] width 71 height 25
click at [1328, 287] on div "Incluido" at bounding box center [1320, 296] width 56 height 18
click at [1244, 426] on span "26.180 ,00" at bounding box center [1258, 431] width 41 height 10
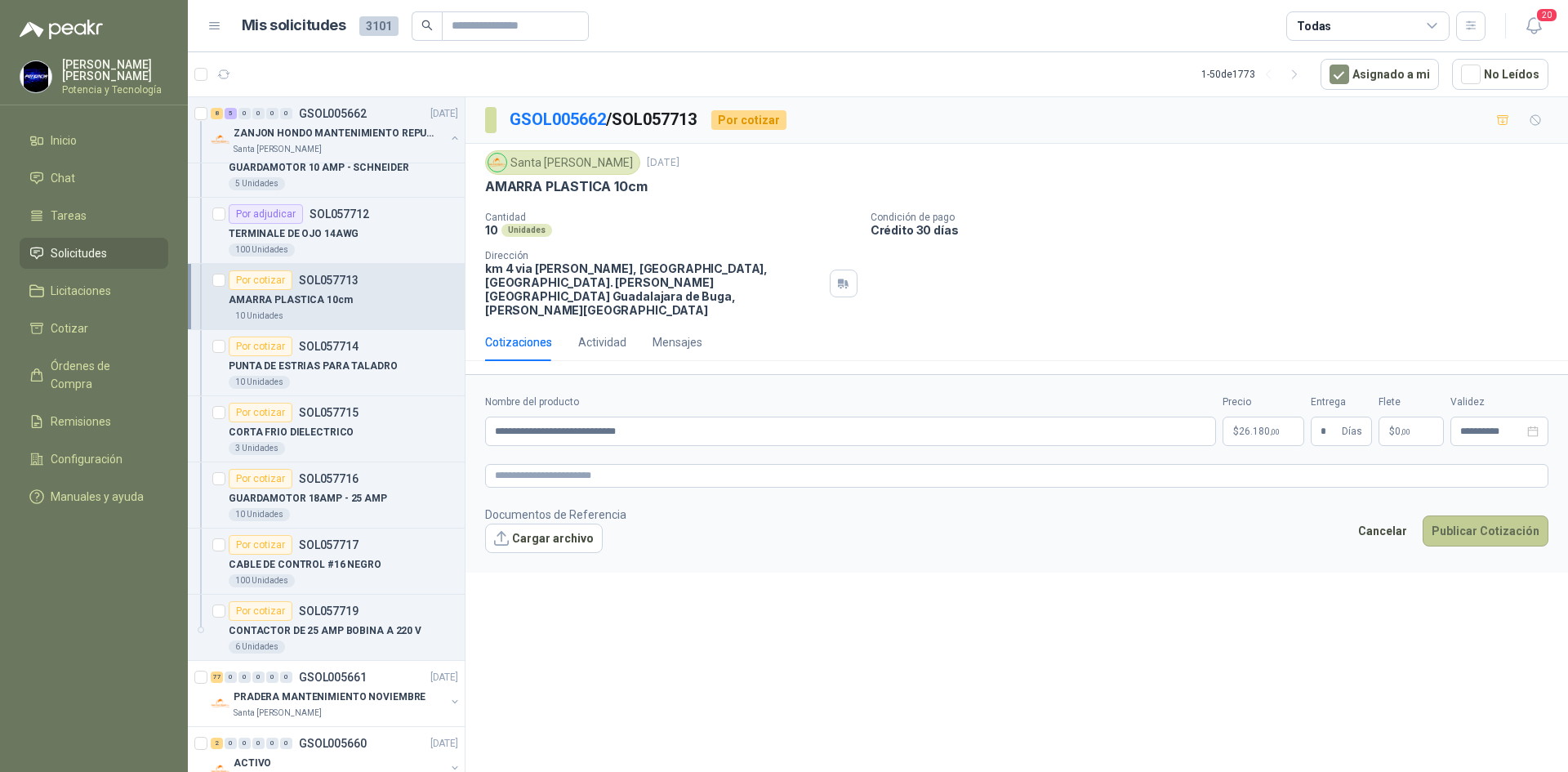
click at [1470, 515] on button "Publicar Cotización" at bounding box center [1485, 530] width 126 height 31
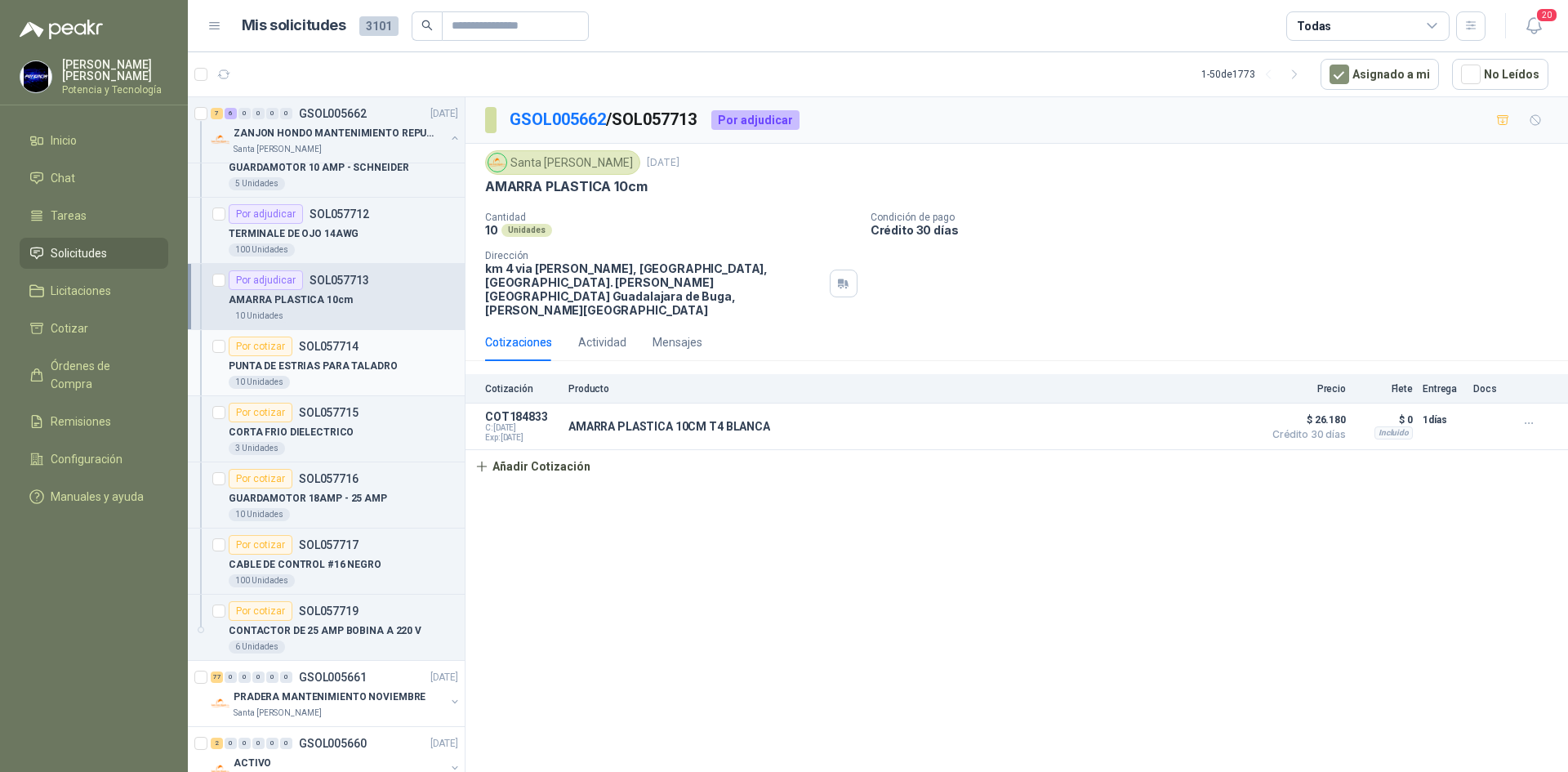
click at [264, 378] on div "10 Unidades" at bounding box center [259, 382] width 61 height 13
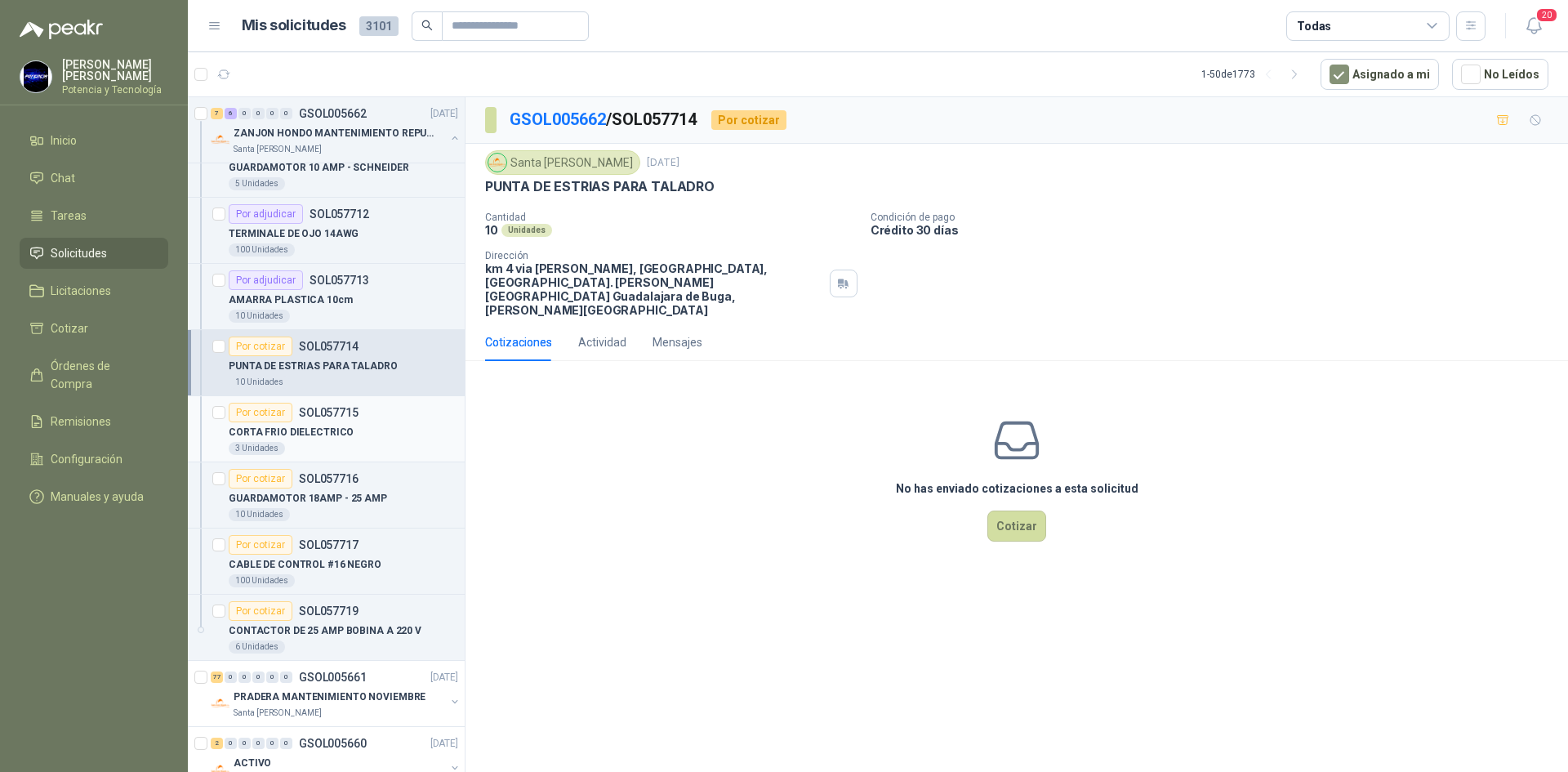
click at [322, 433] on p "CORTA FRIO DIELECTRICO" at bounding box center [291, 433] width 125 height 16
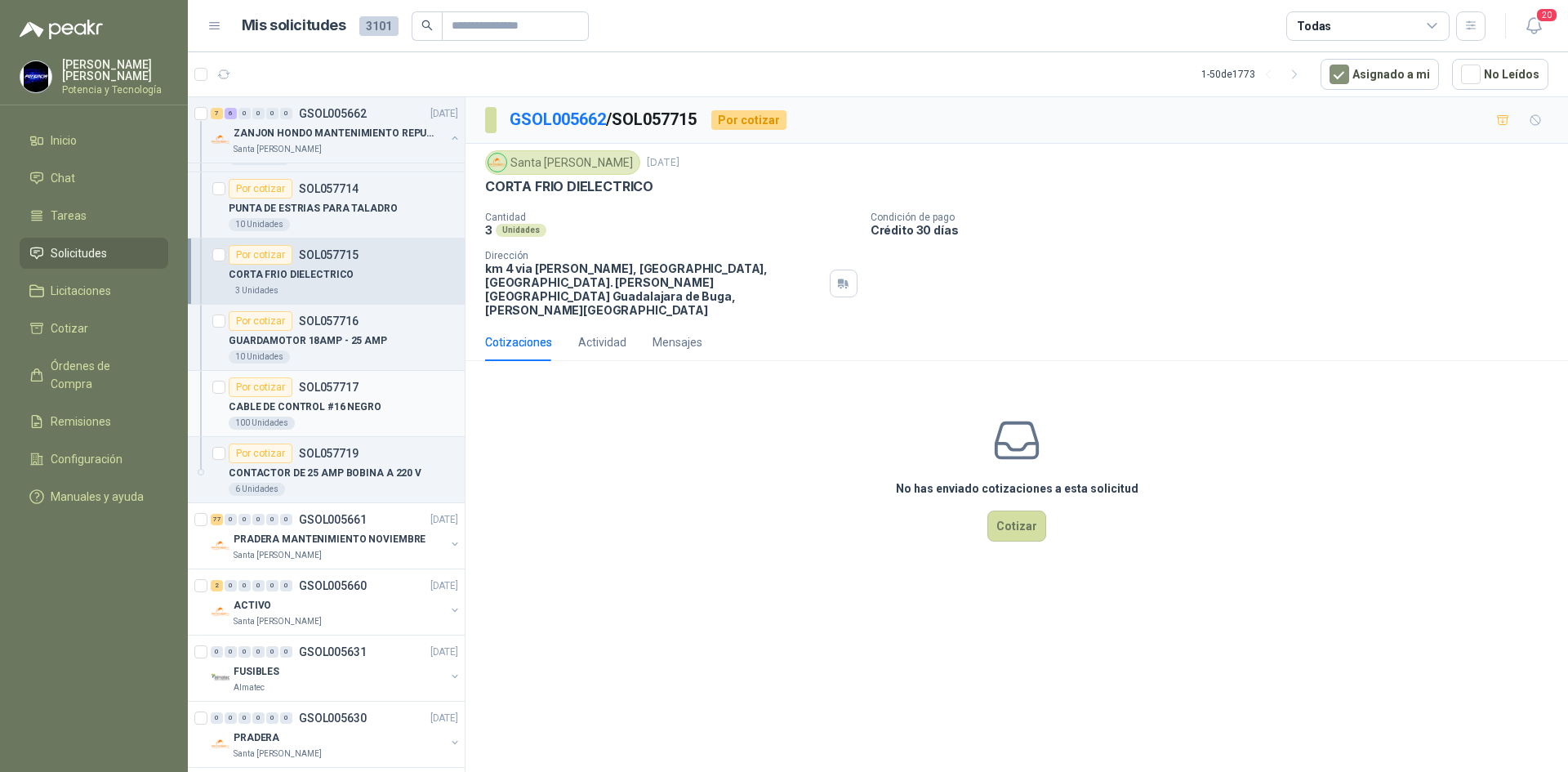
scroll to position [2859, 0]
click at [1006, 511] on button "Cotizar" at bounding box center [1016, 526] width 59 height 31
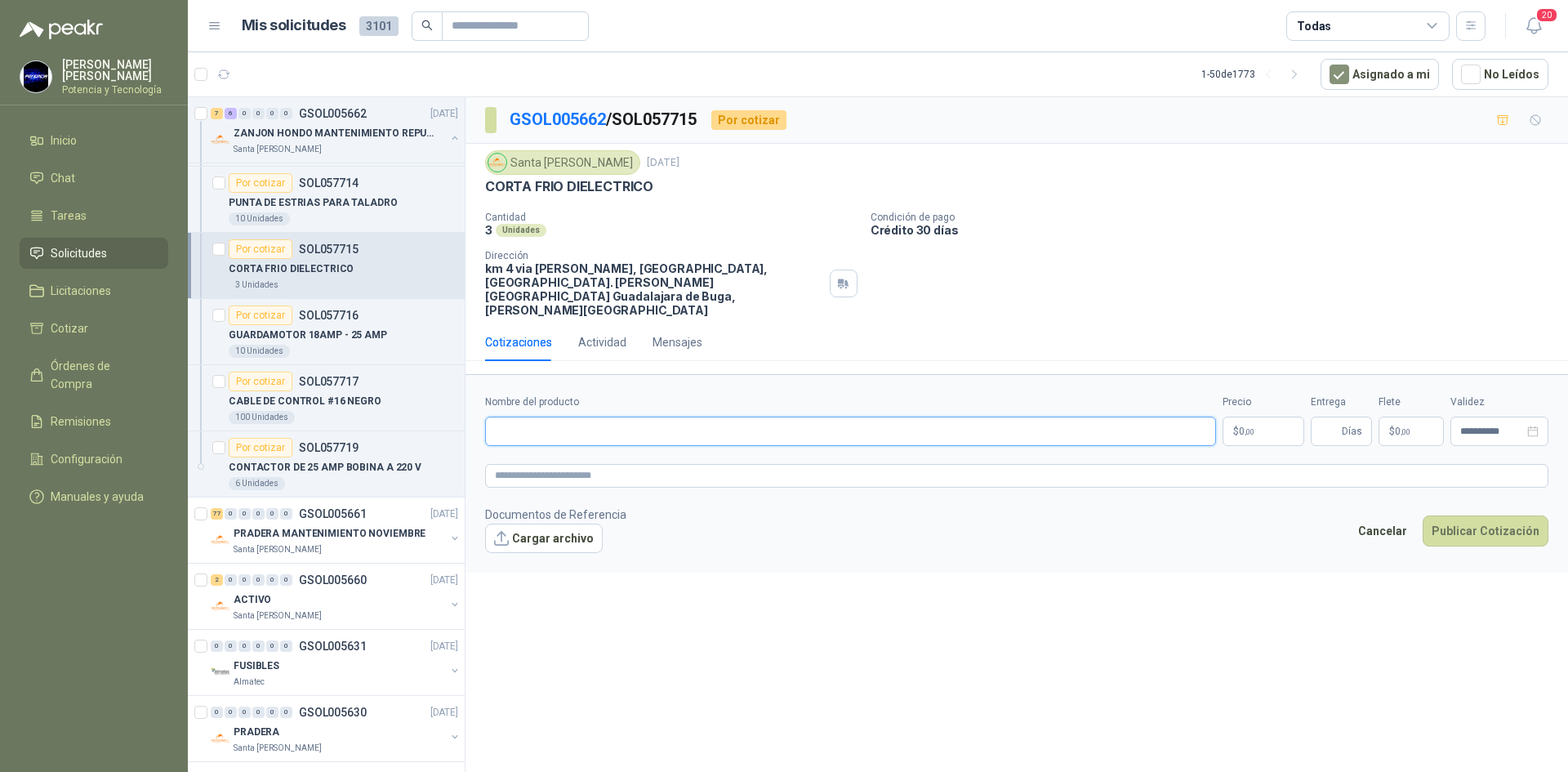
paste input "**********"
type input "**********"
click at [1259, 417] on p "$ 0 ,00" at bounding box center [1263, 431] width 82 height 29
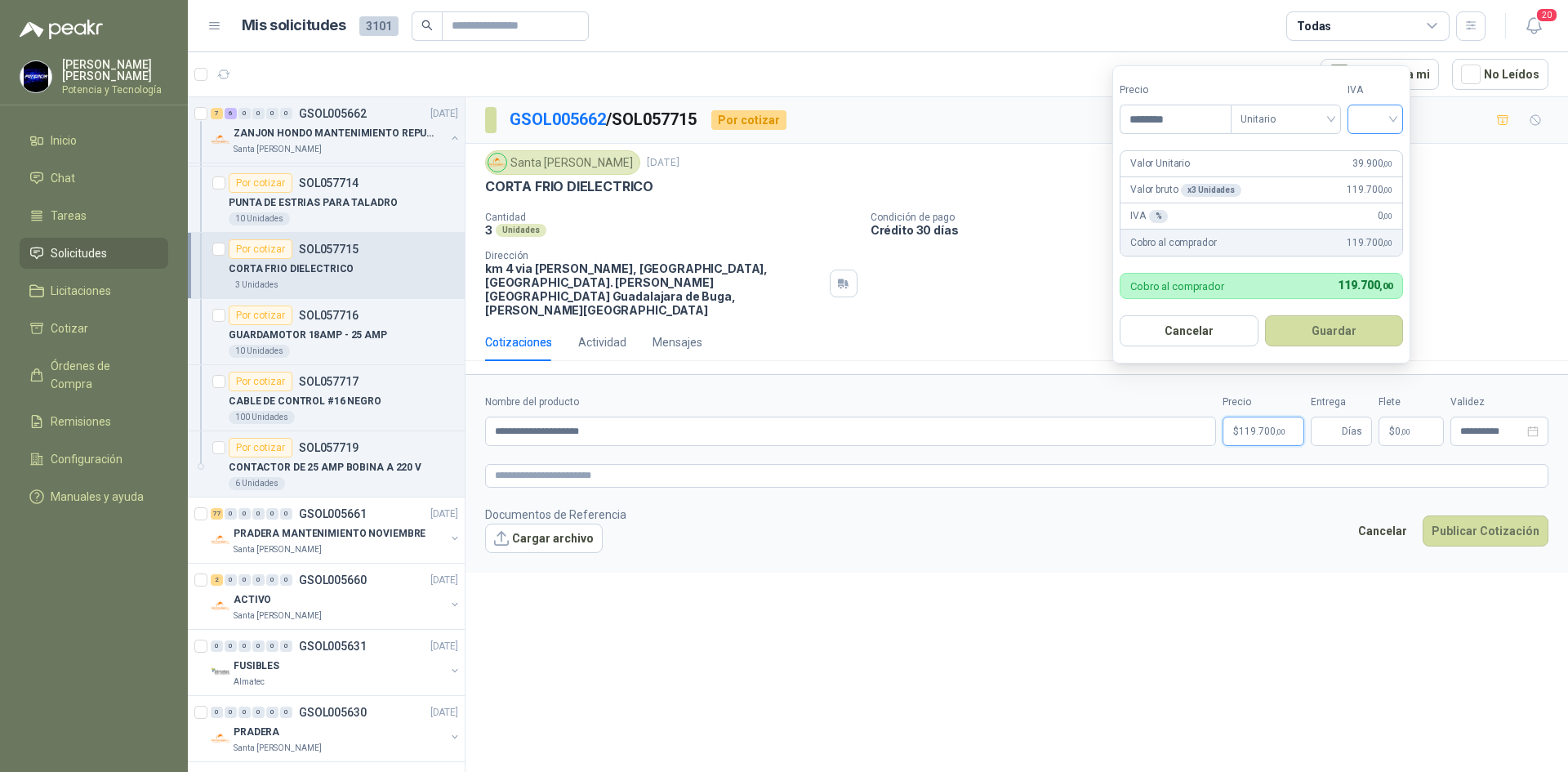
type input "********"
click at [1363, 123] on input "search" at bounding box center [1375, 117] width 36 height 25
click at [1375, 156] on div "19%" at bounding box center [1378, 153] width 30 height 18
click at [1333, 417] on input "Entrega" at bounding box center [1329, 431] width 18 height 28
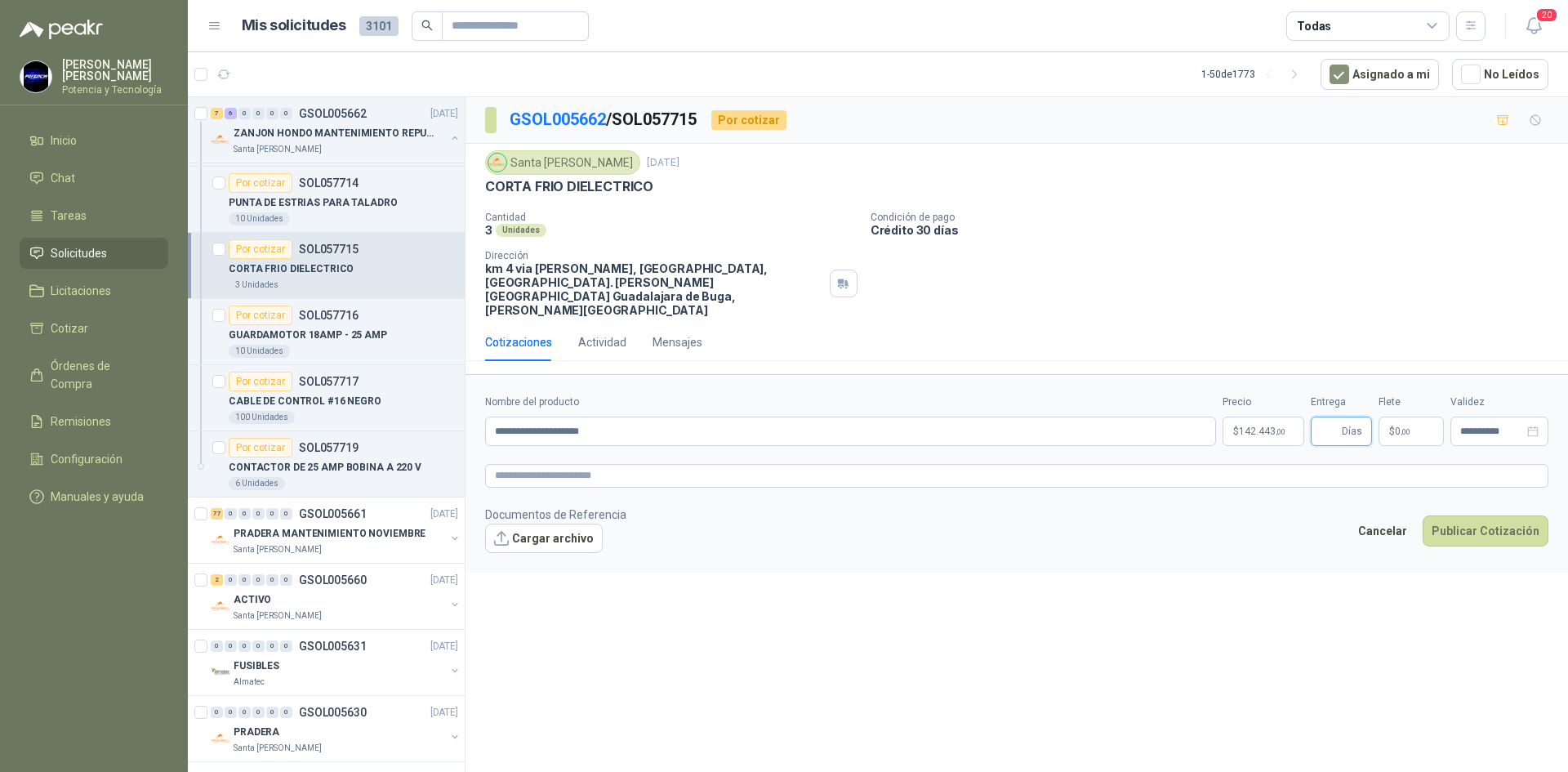
type input "*"
click at [1419, 417] on p "$ 0 ,00" at bounding box center [1410, 431] width 65 height 29
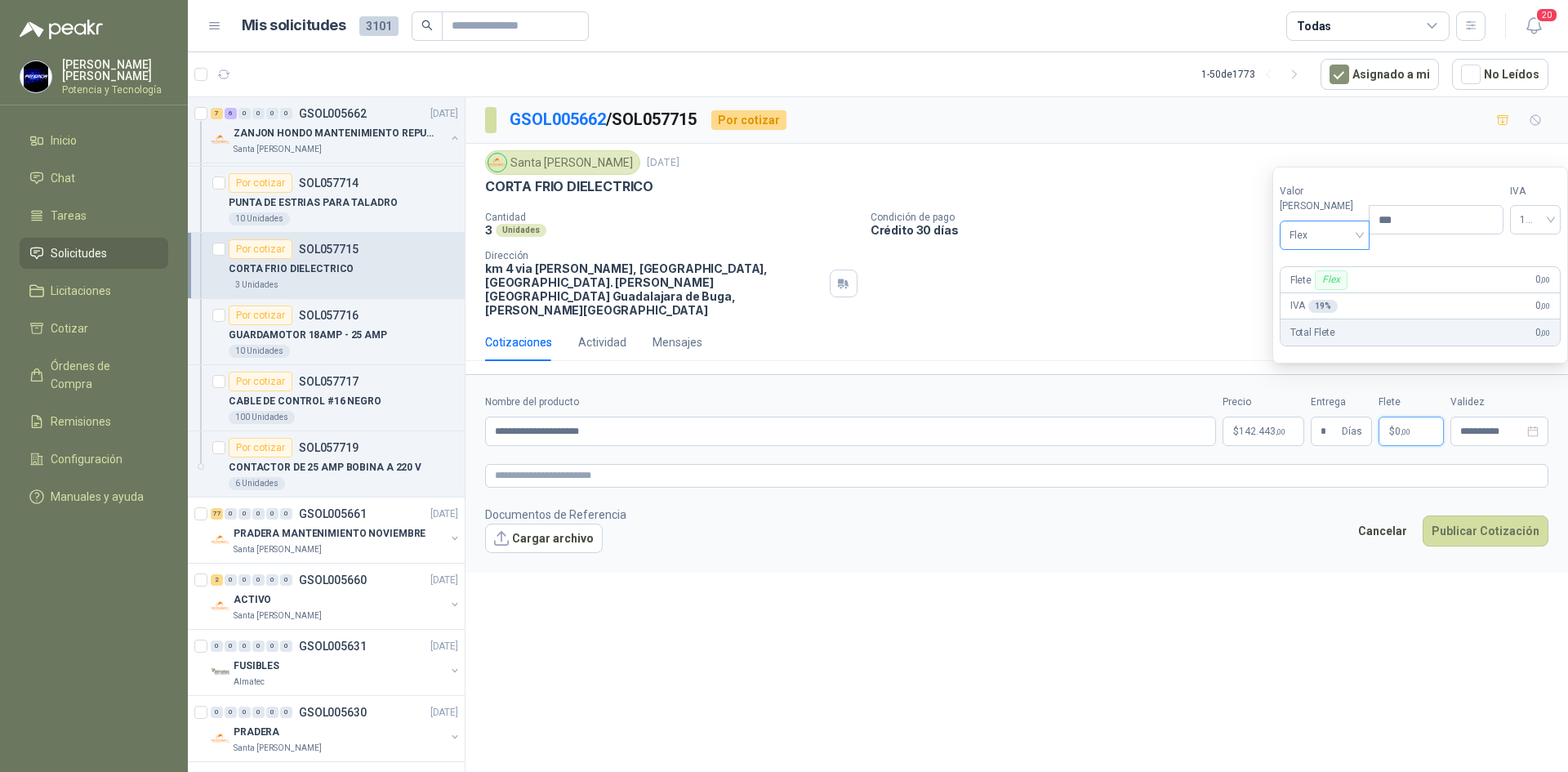
click at [1313, 239] on span "Flex" at bounding box center [1324, 235] width 71 height 25
click at [1330, 293] on div "Incluido" at bounding box center [1320, 296] width 56 height 18
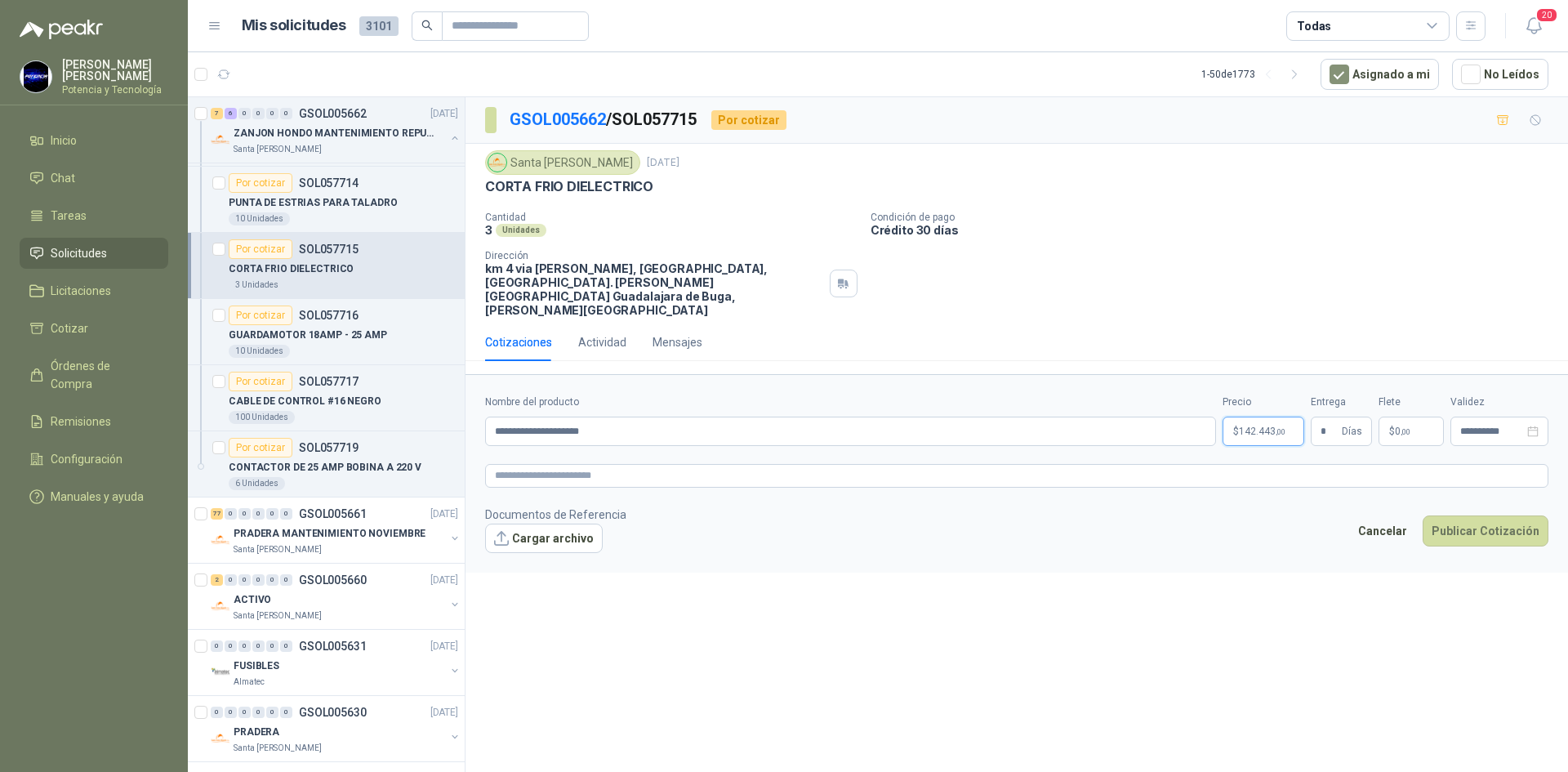
click at [1272, 426] on span "142.443 ,00" at bounding box center [1261, 431] width 47 height 10
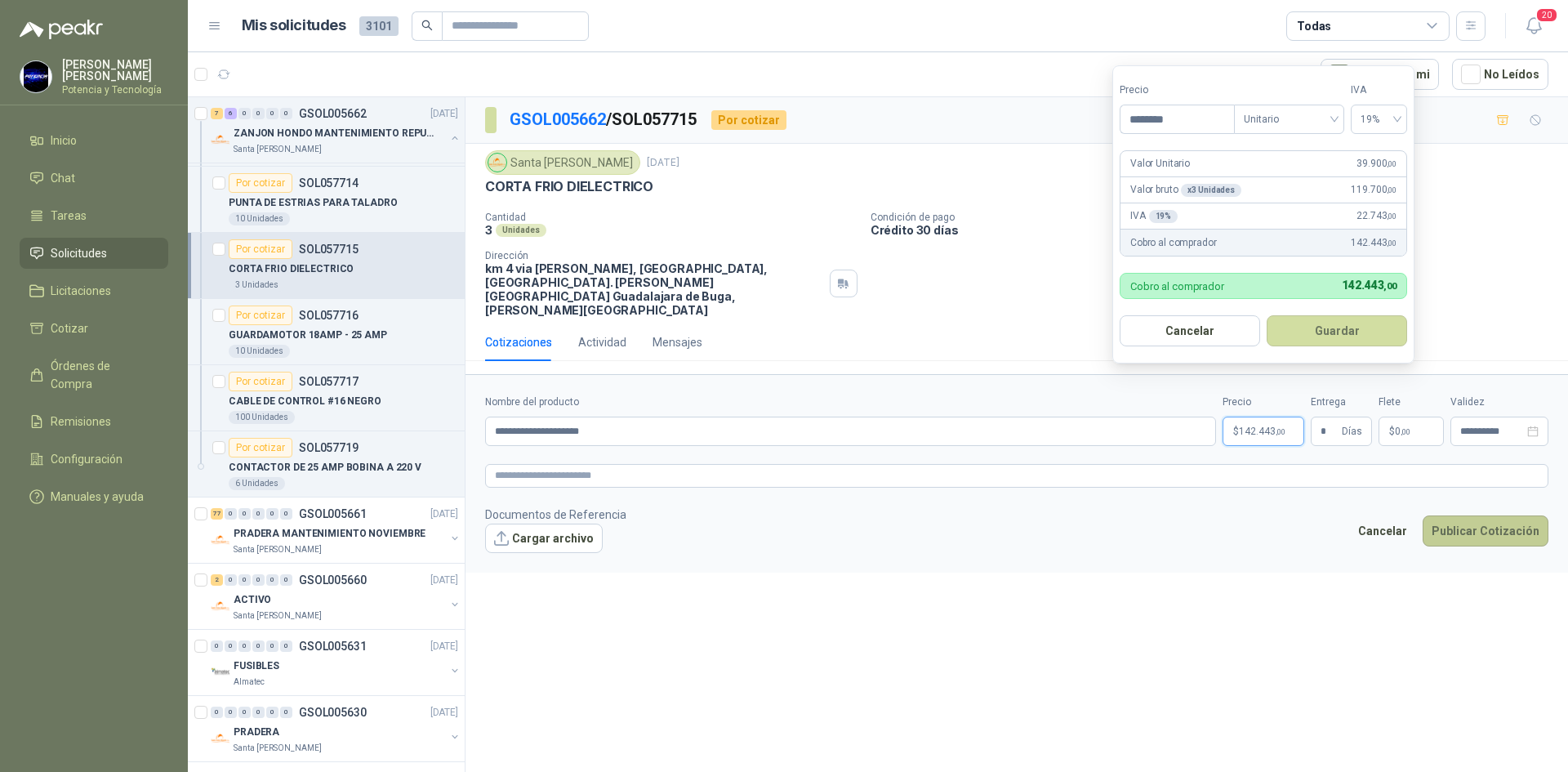
click at [1449, 515] on button "Publicar Cotización" at bounding box center [1485, 530] width 126 height 31
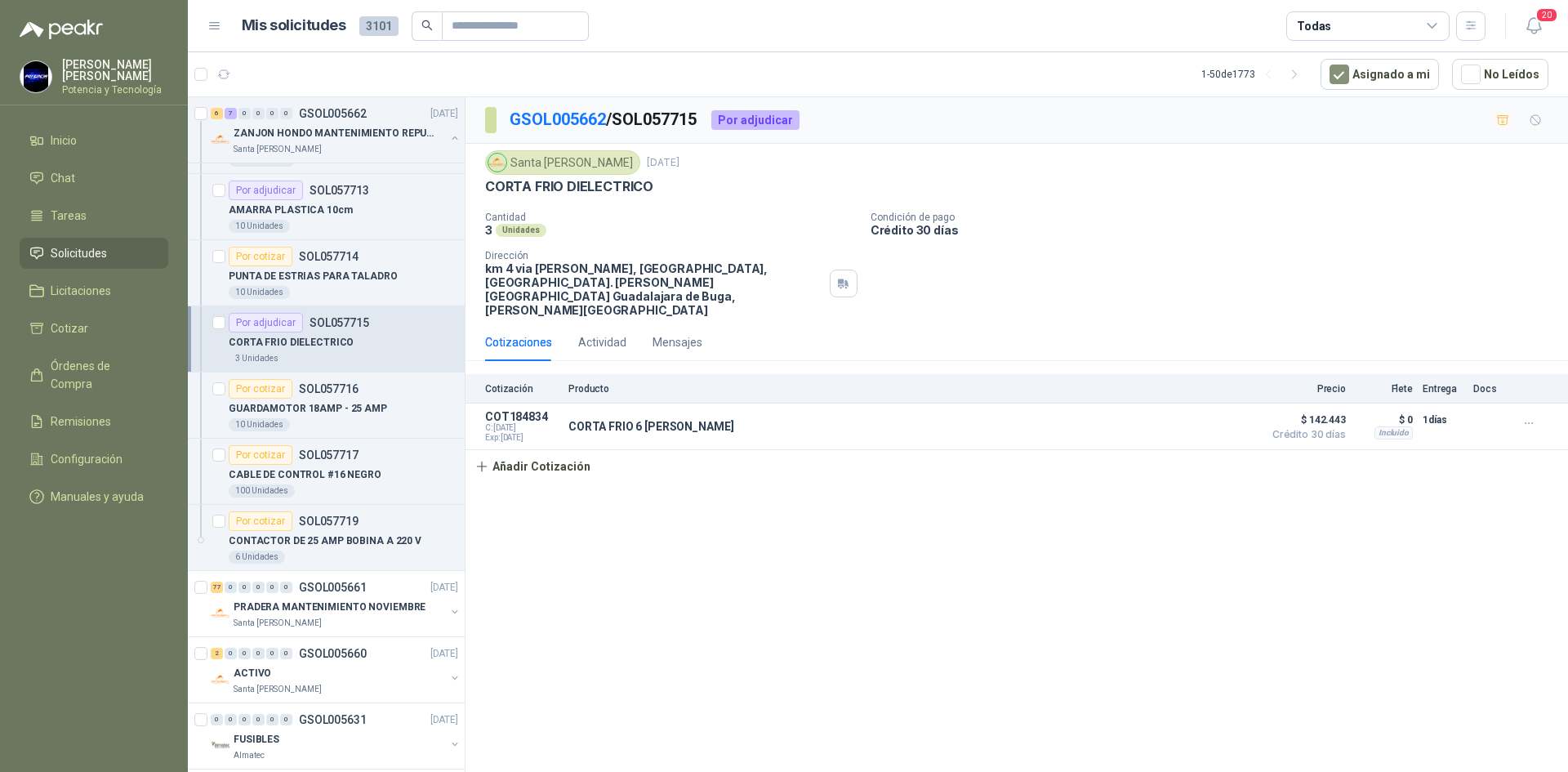
scroll to position [2778, 0]
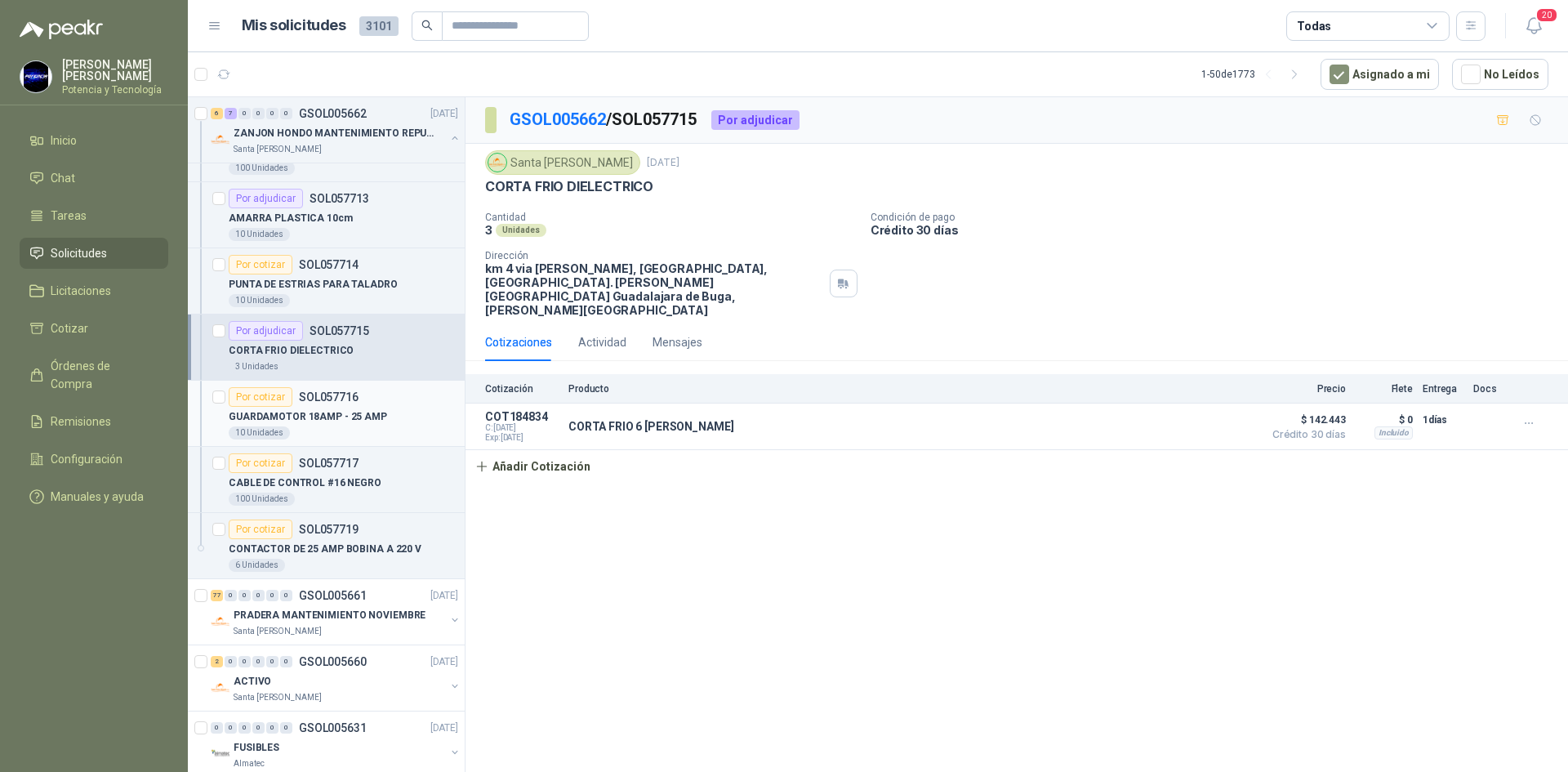
drag, startPoint x: 355, startPoint y: 413, endPoint x: 360, endPoint y: 420, distance: 8.6
click at [355, 413] on p "GUARDAMOTOR 18AMP - 25 AMP" at bounding box center [308, 417] width 158 height 16
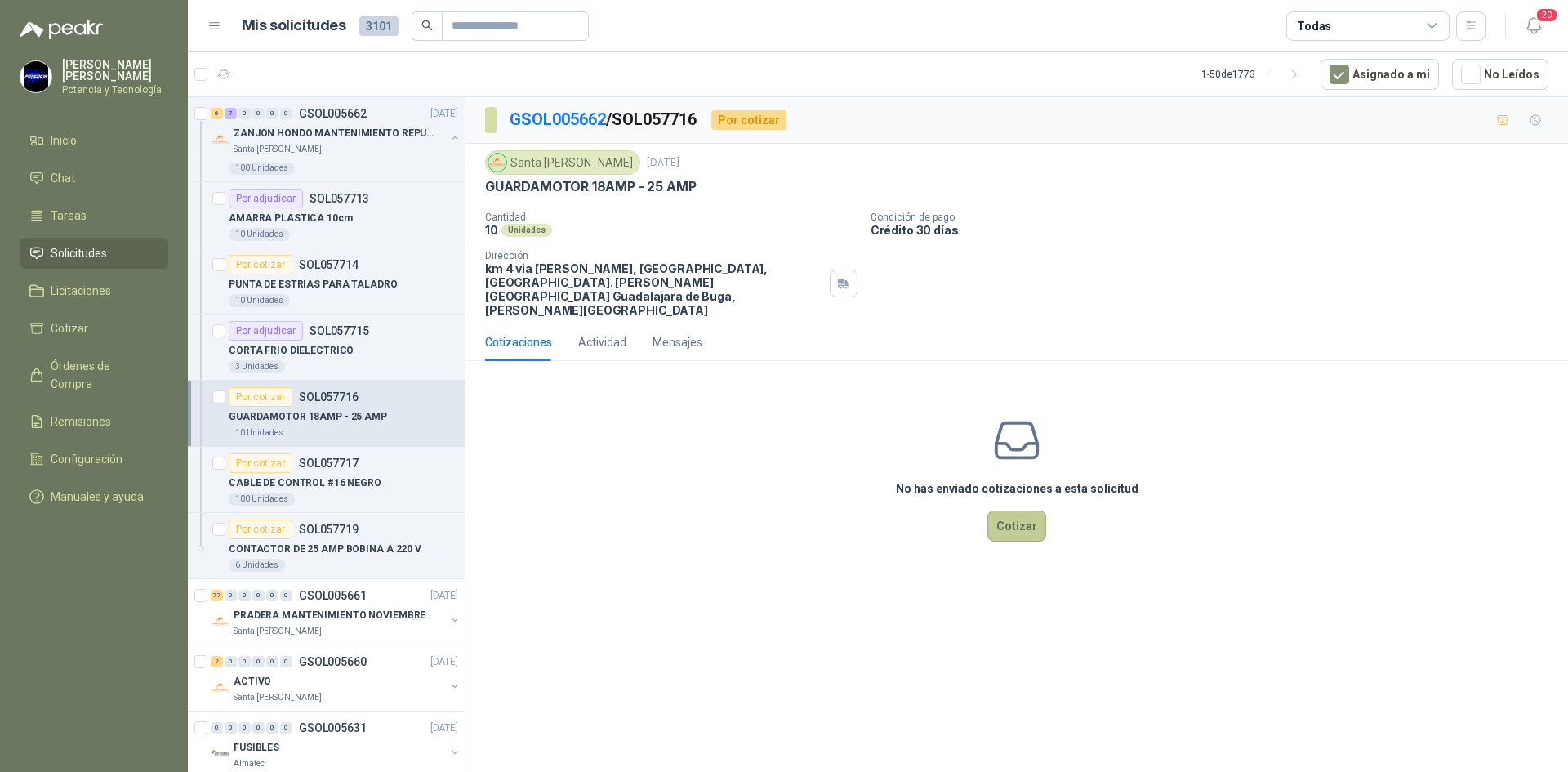
click at [1021, 511] on button "Cotizar" at bounding box center [1016, 526] width 59 height 31
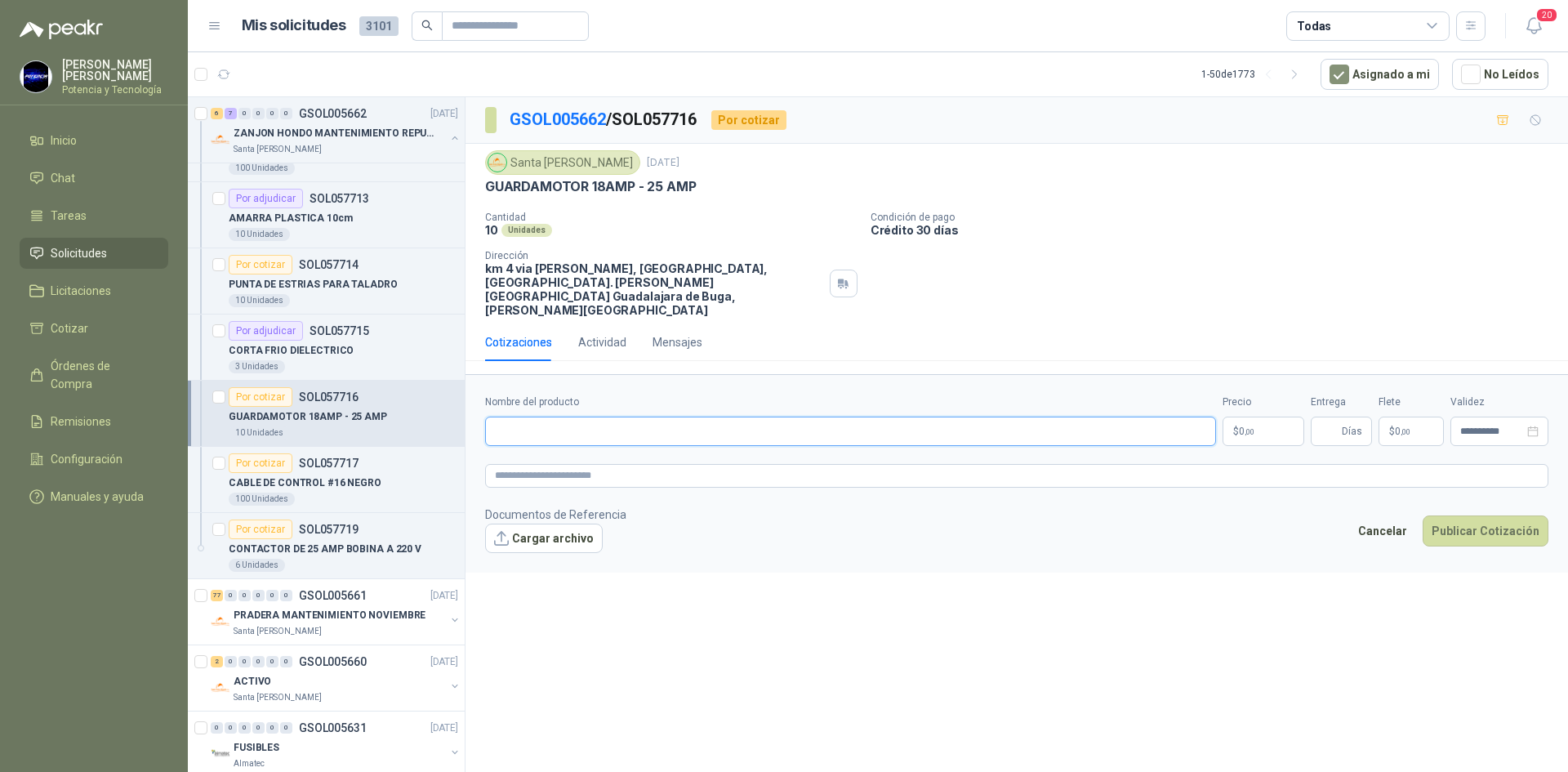
paste input "**********"
type input "**********"
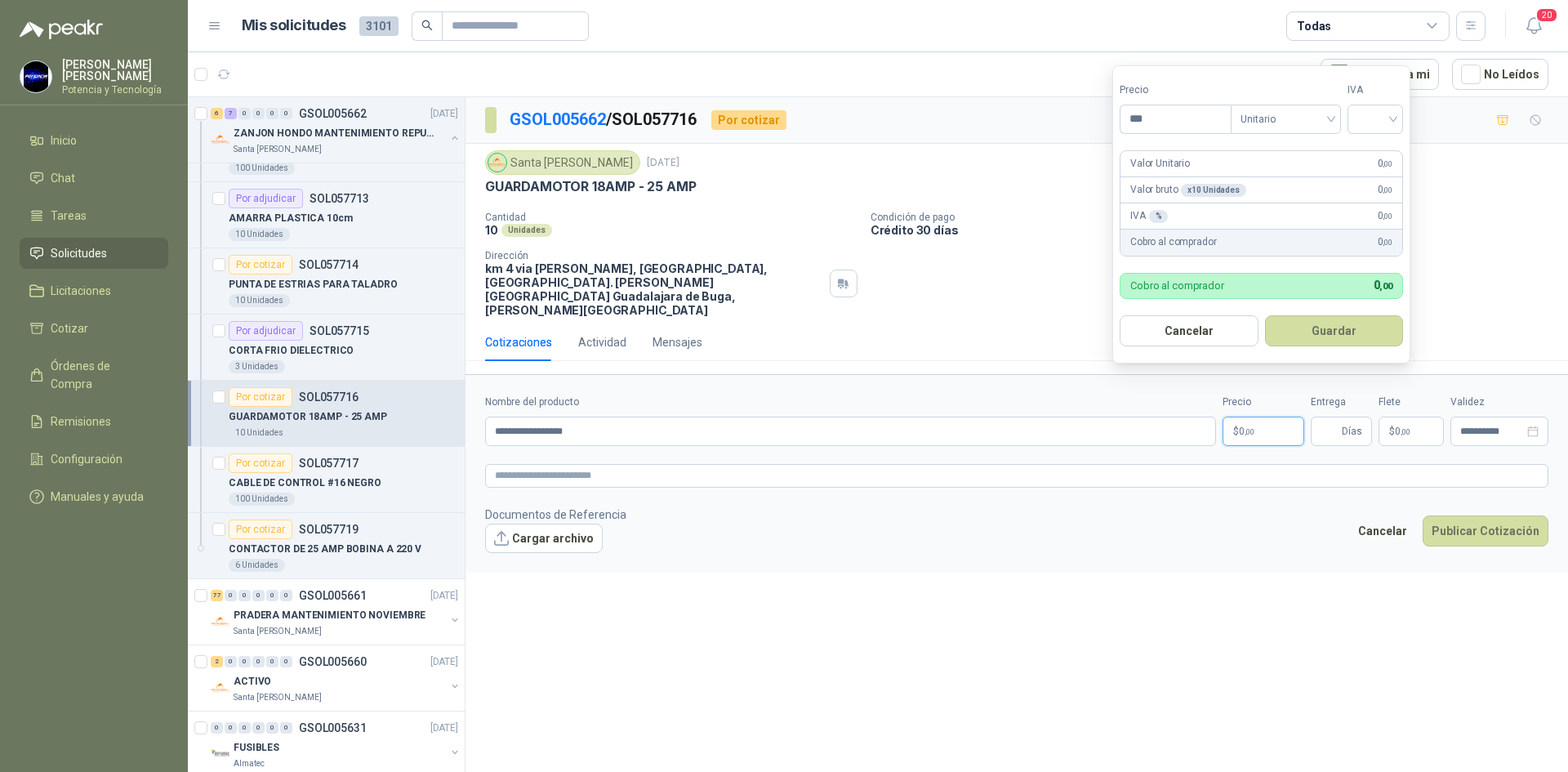
click at [1258, 417] on p "$ 0 ,00" at bounding box center [1263, 431] width 82 height 29
type input "*********"
click at [1386, 108] on input "search" at bounding box center [1375, 117] width 36 height 25
click at [1381, 150] on div "19%" at bounding box center [1378, 153] width 30 height 18
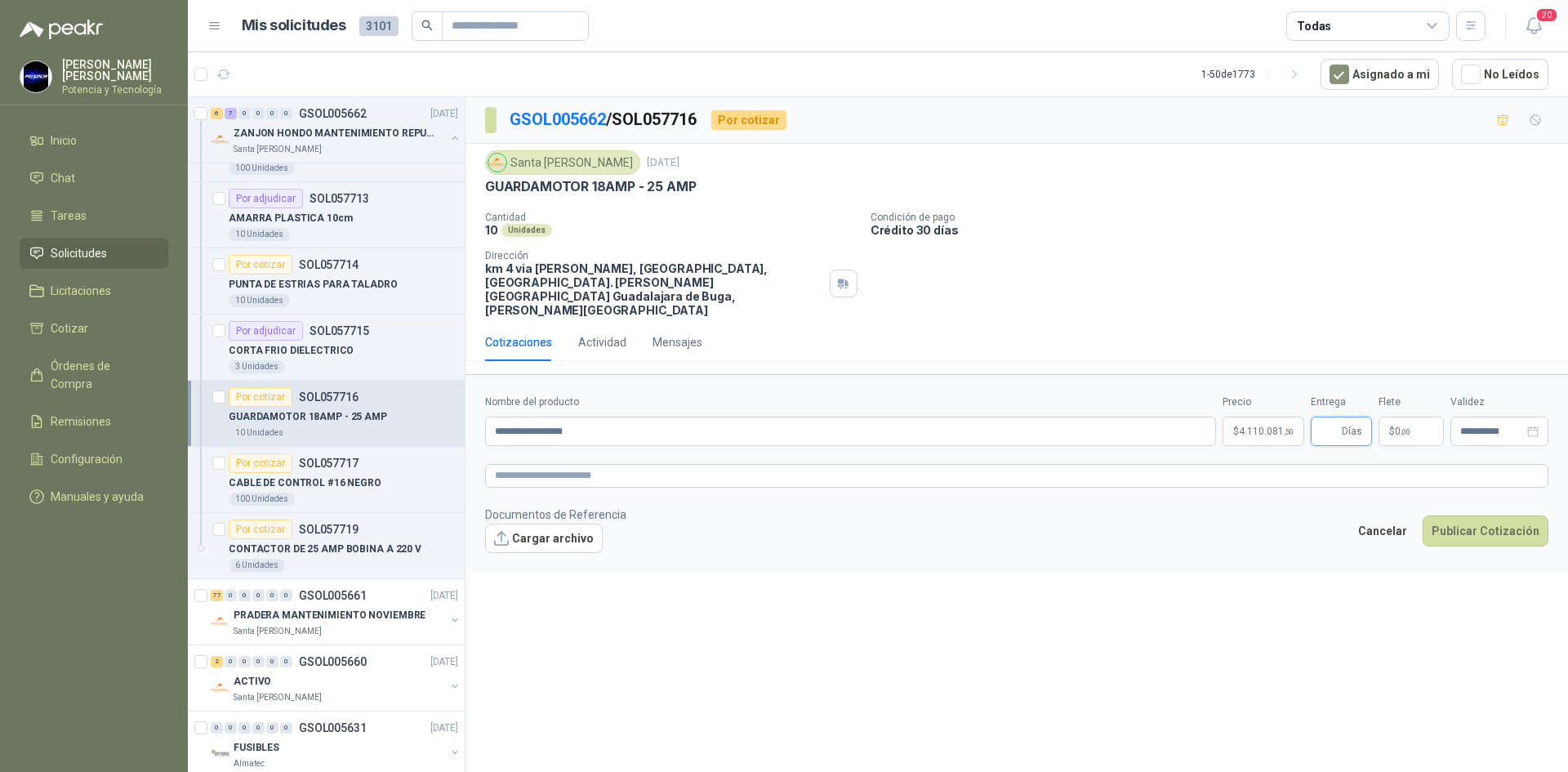
click at [1335, 417] on input "Entrega" at bounding box center [1329, 431] width 18 height 28
type input "*"
click at [1400, 427] on span ",00" at bounding box center [1405, 431] width 10 height 9
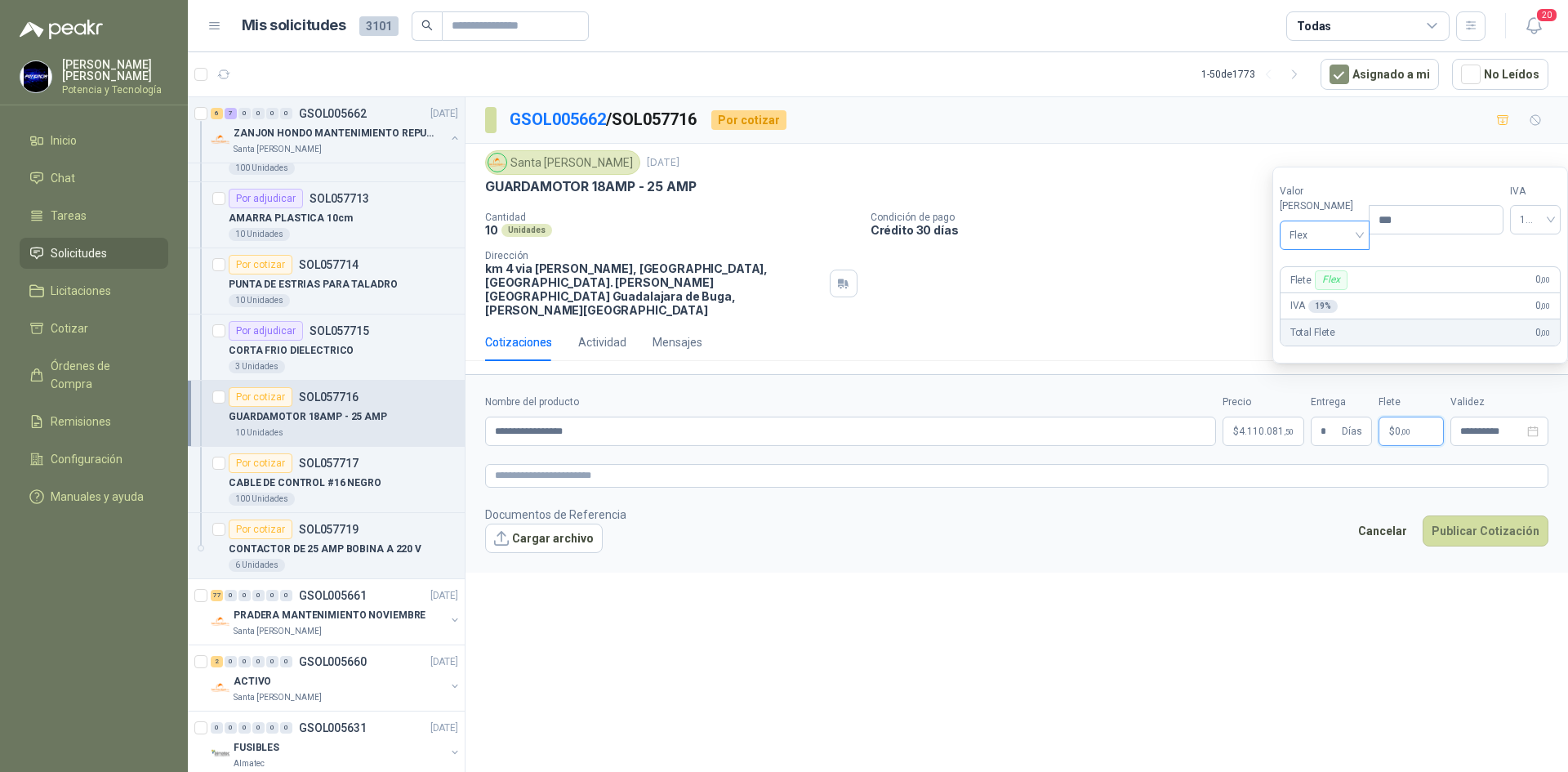
click at [1322, 244] on span "Flex" at bounding box center [1324, 235] width 71 height 25
click at [1343, 298] on div "Incluido" at bounding box center [1320, 296] width 56 height 18
click at [1256, 417] on p "$ 4.110.081 ,50" at bounding box center [1263, 431] width 82 height 29
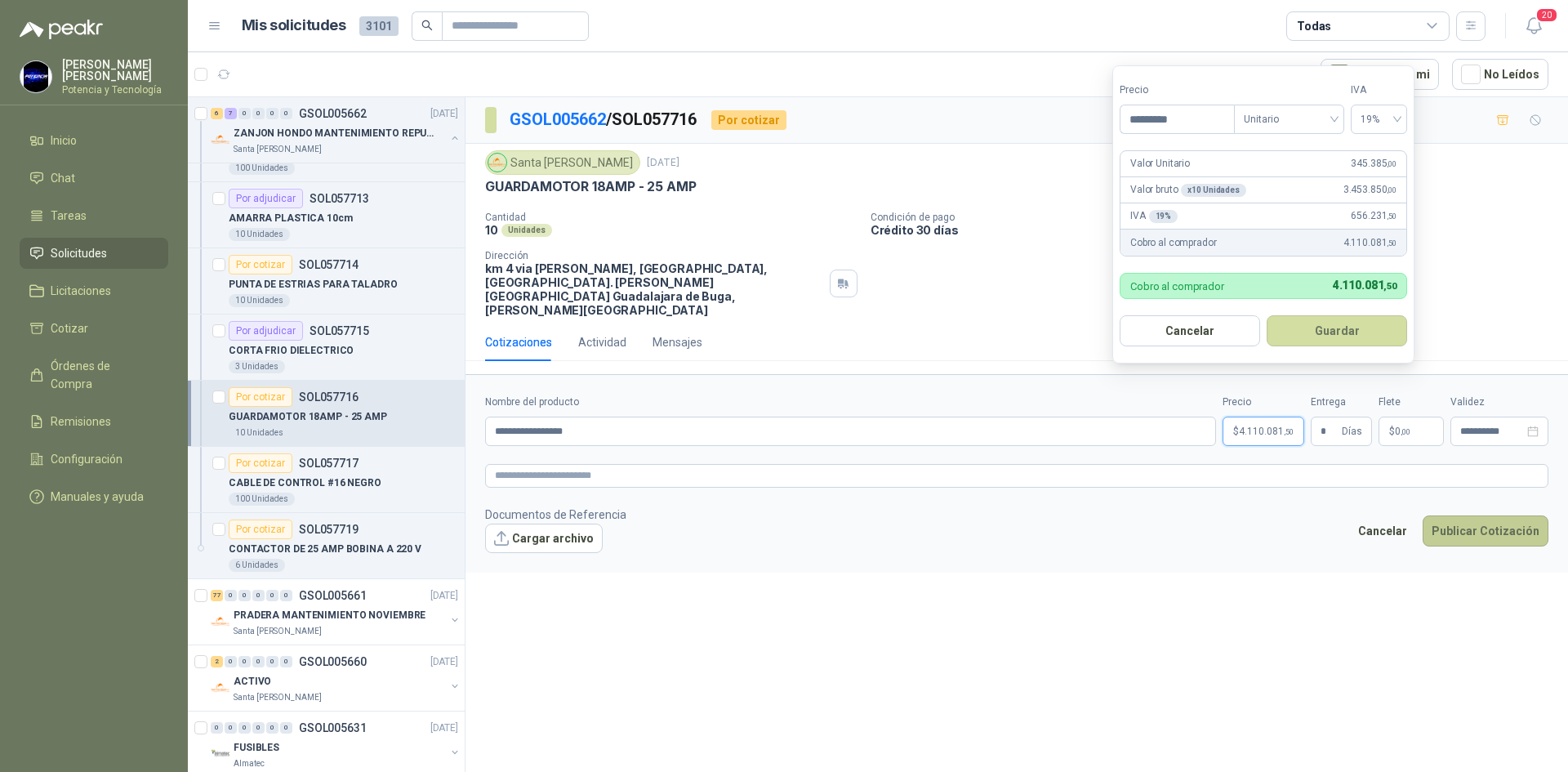
click at [1446, 515] on button "Publicar Cotización" at bounding box center [1485, 530] width 126 height 31
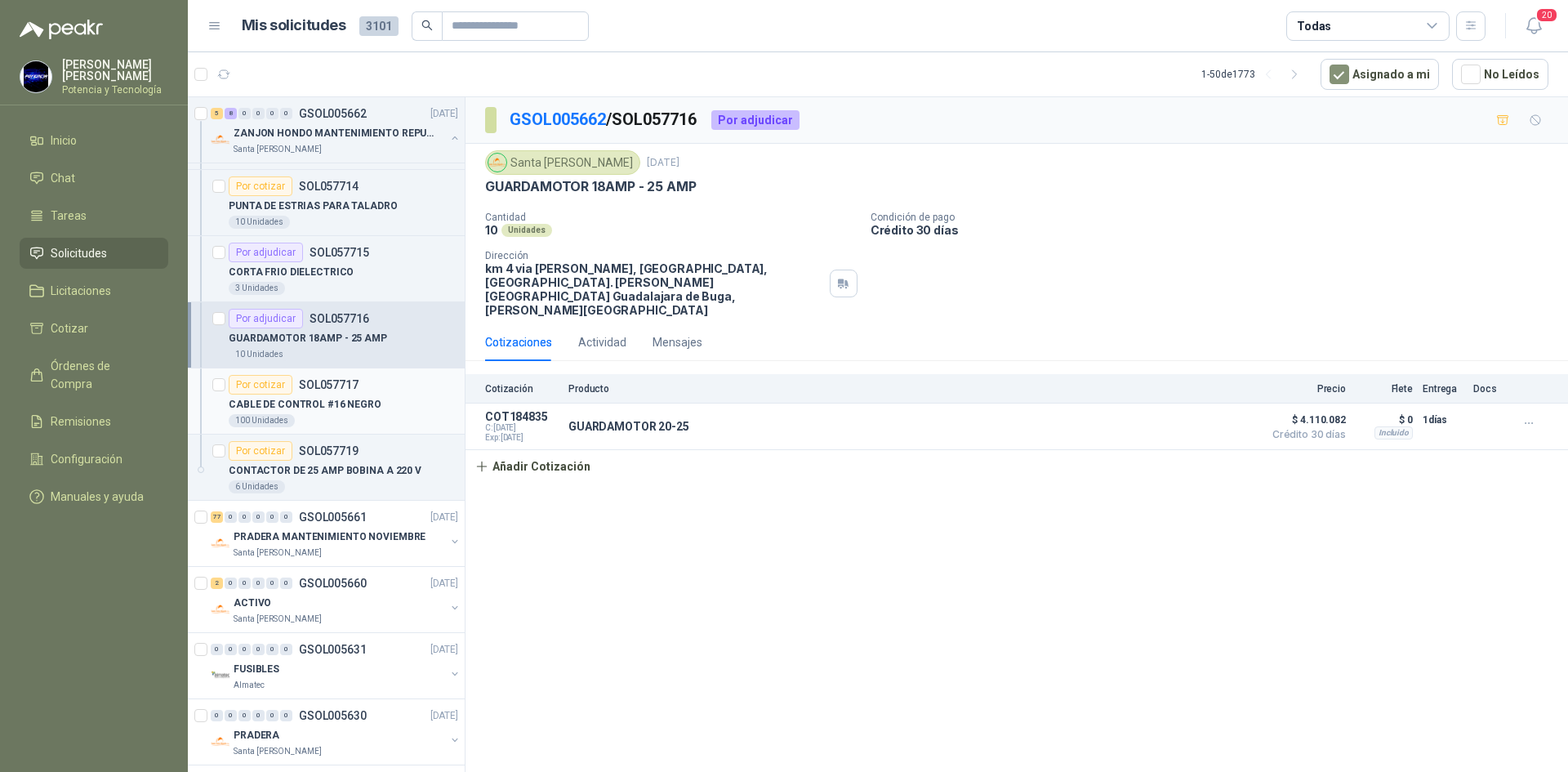
scroll to position [2859, 0]
click at [390, 409] on div "CABLE DE CONTROL #16 NEGRO" at bounding box center [344, 401] width 230 height 20
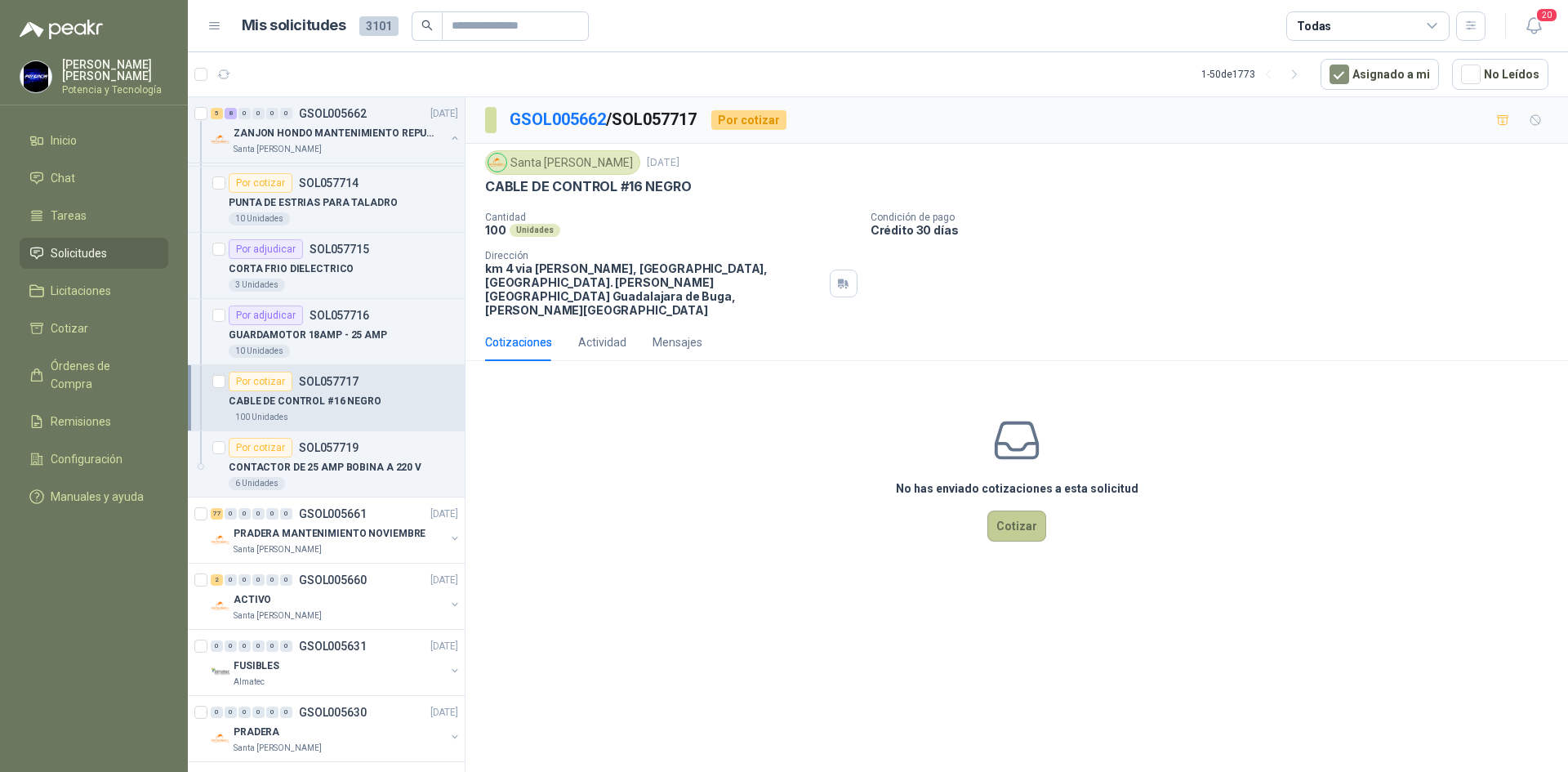
click at [1018, 511] on button "Cotizar" at bounding box center [1016, 526] width 59 height 31
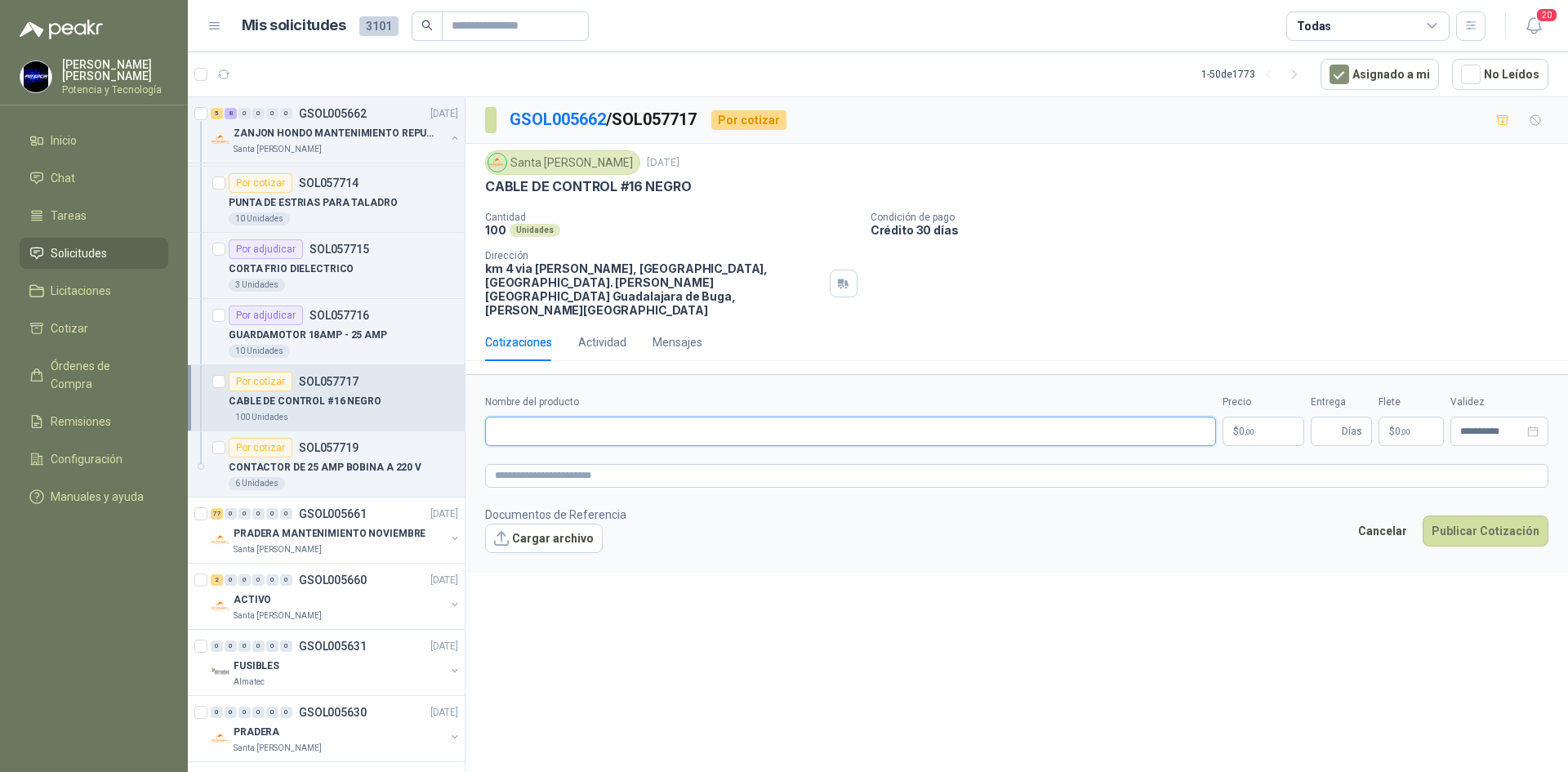
paste input "**********"
type input "**********"
click at [1279, 417] on p "$ 0 ,00" at bounding box center [1263, 431] width 82 height 29
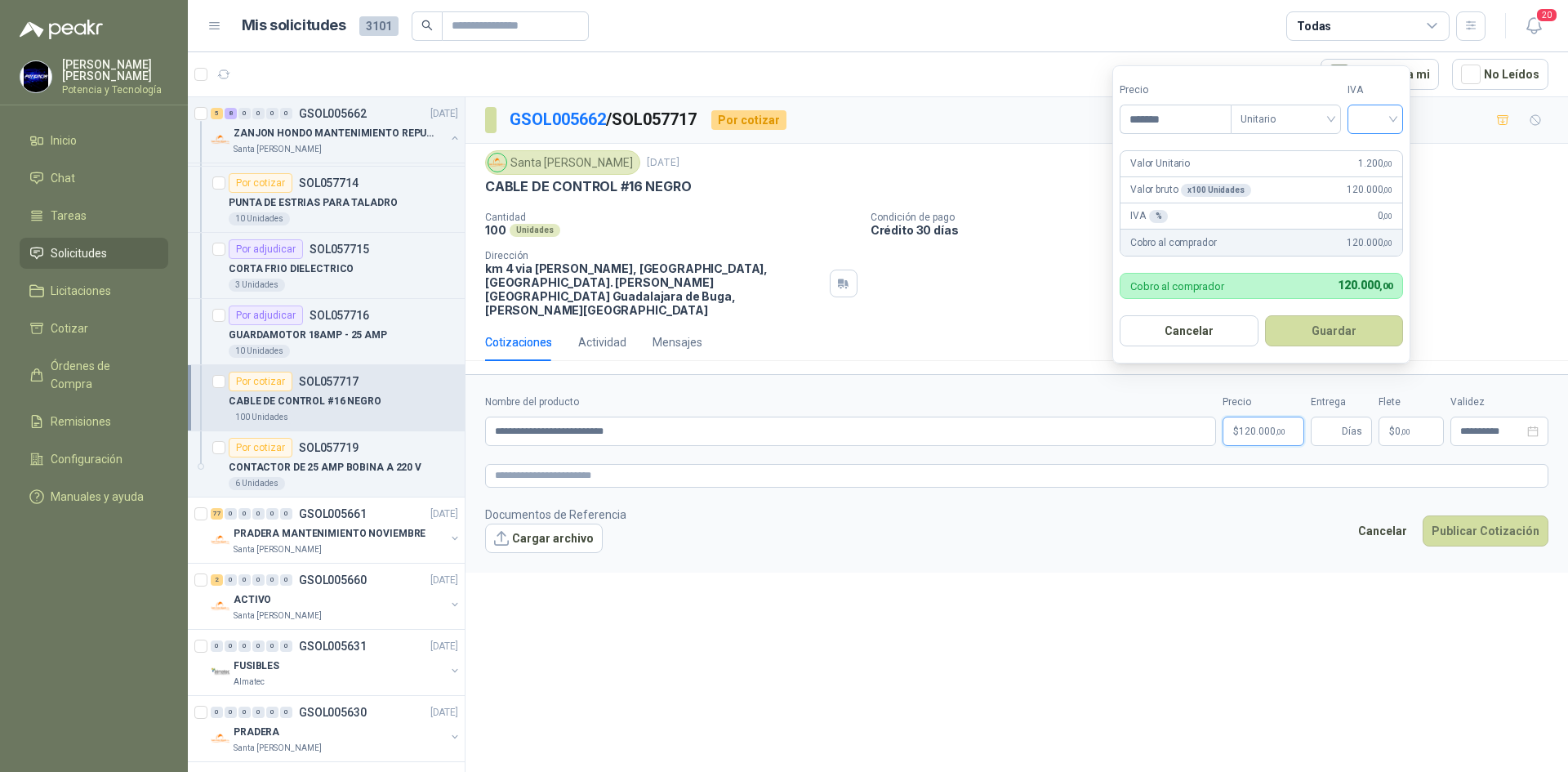
click at [1398, 111] on div at bounding box center [1375, 119] width 56 height 29
type input "*******"
drag, startPoint x: 1385, startPoint y: 142, endPoint x: 1353, endPoint y: 319, distance: 179.9
click at [1385, 144] on div "19%" at bounding box center [1378, 153] width 50 height 26
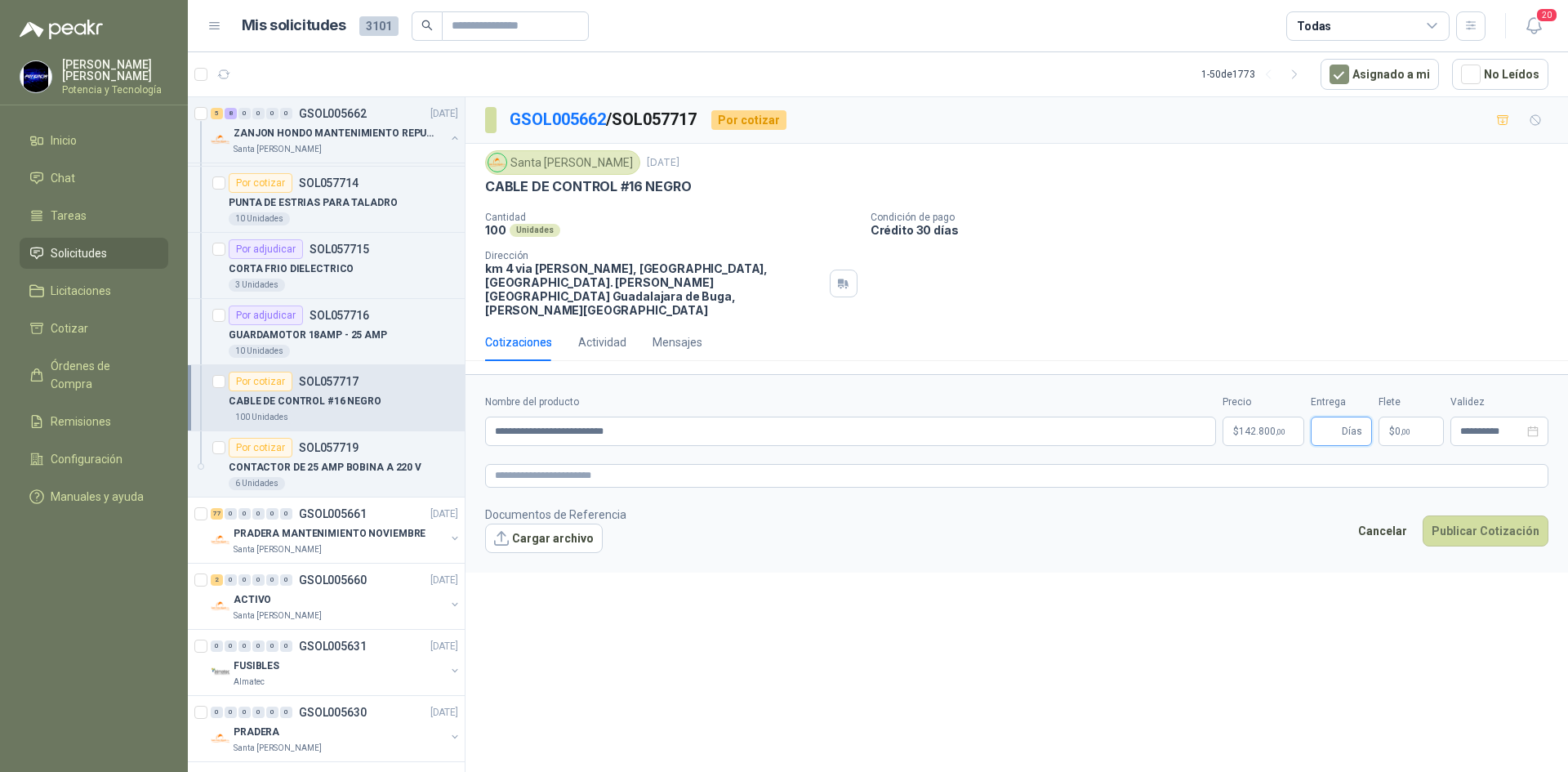
click at [1323, 417] on input "Entrega" at bounding box center [1329, 431] width 18 height 28
type input "*"
click at [1411, 417] on p "$ 0 ,00" at bounding box center [1410, 431] width 65 height 29
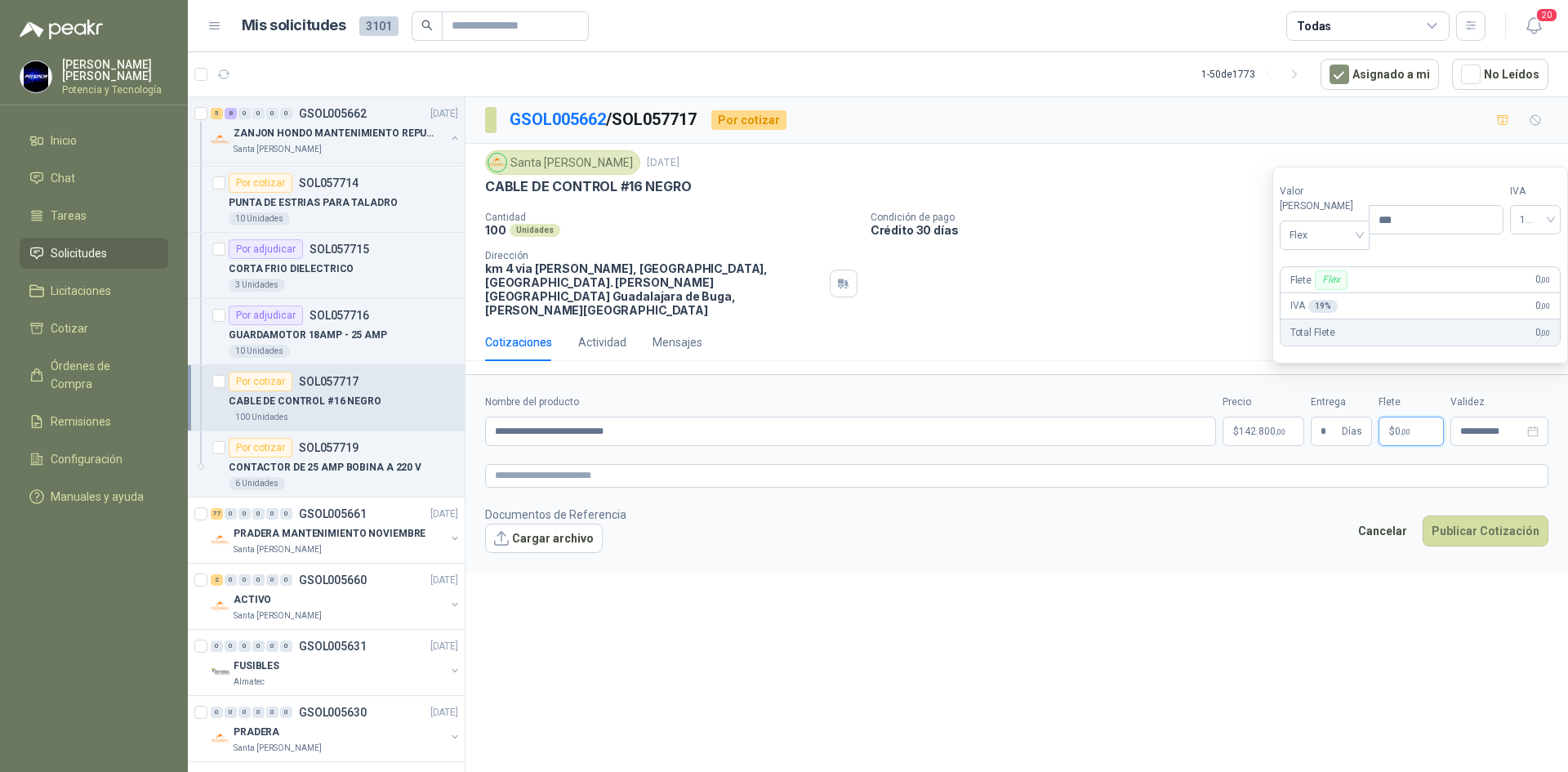
click at [1300, 252] on section "Valor [PERSON_NAME] Flex Precio *** IVA 19% Flete Flex 0 ,00 IVA 19 % 0 ,00 Tot…" at bounding box center [1420, 266] width 296 height 198
click at [1295, 244] on span "Flex" at bounding box center [1324, 235] width 71 height 25
click at [1320, 289] on div "Incluido" at bounding box center [1320, 296] width 56 height 18
click at [1271, 417] on p "$ 142.800 ,00" at bounding box center [1263, 431] width 82 height 29
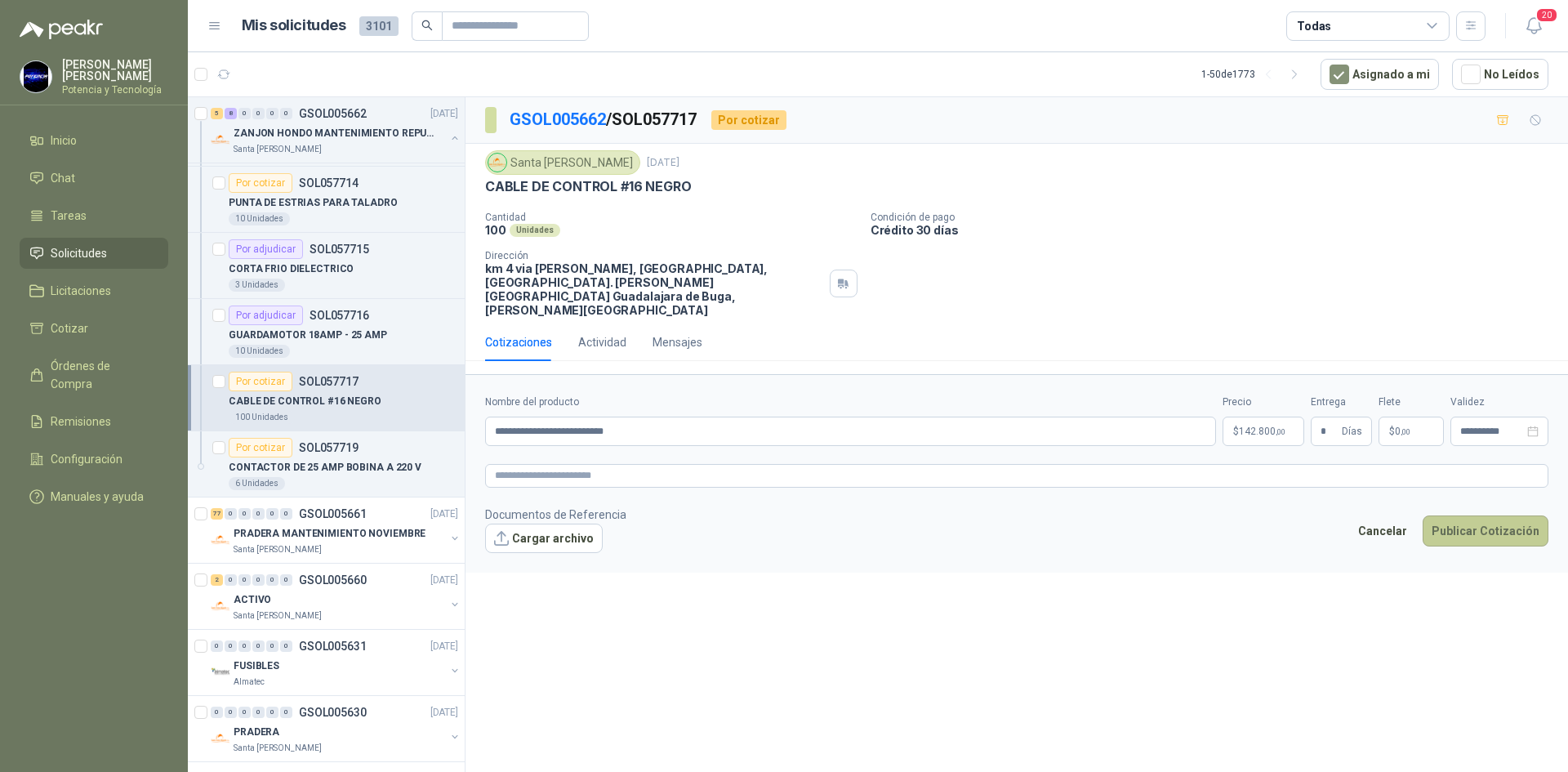
click at [1463, 515] on button "Publicar Cotización" at bounding box center [1485, 530] width 126 height 31
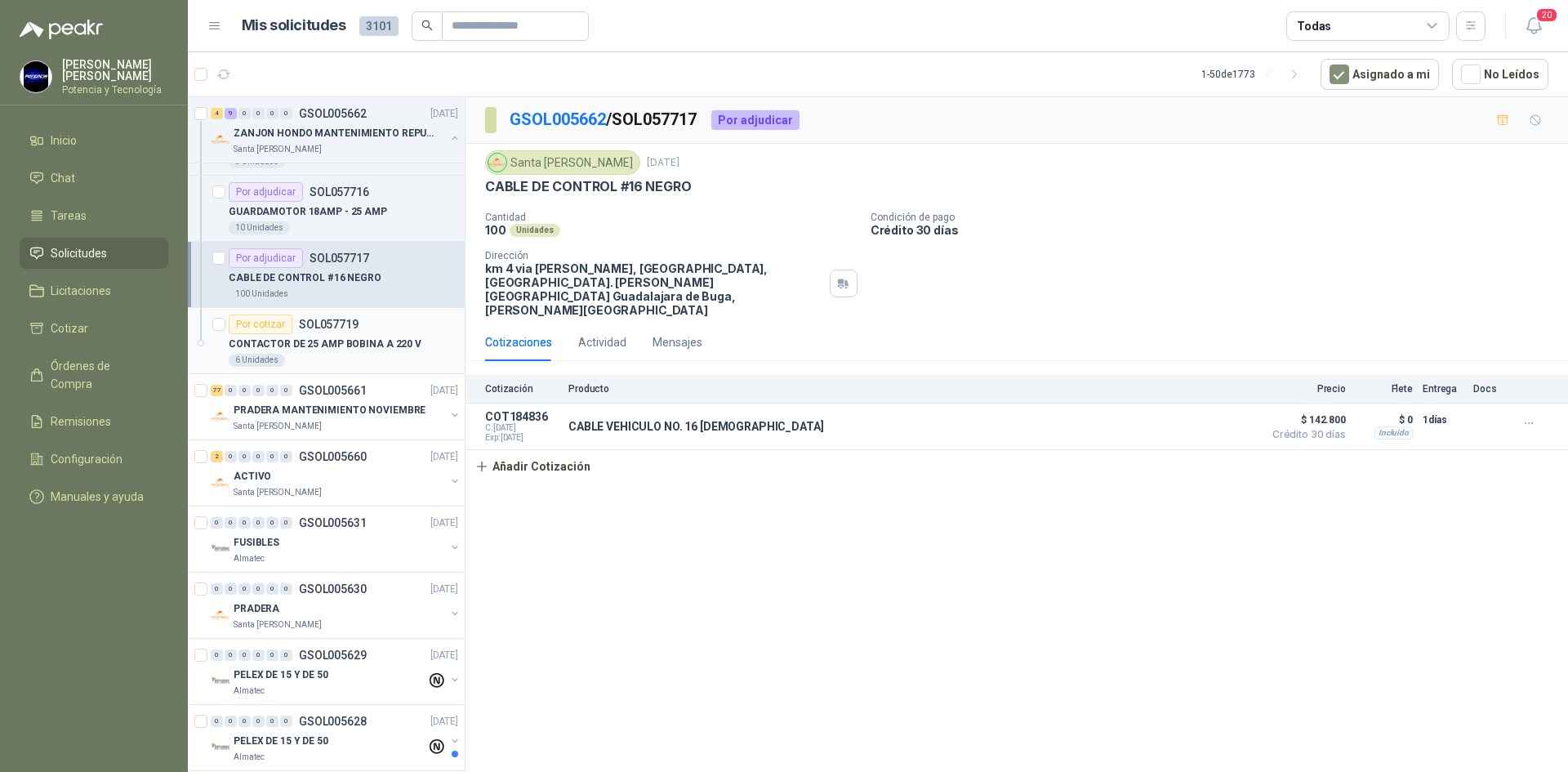
scroll to position [3023, 0]
